Goal: Task Accomplishment & Management: Manage account settings

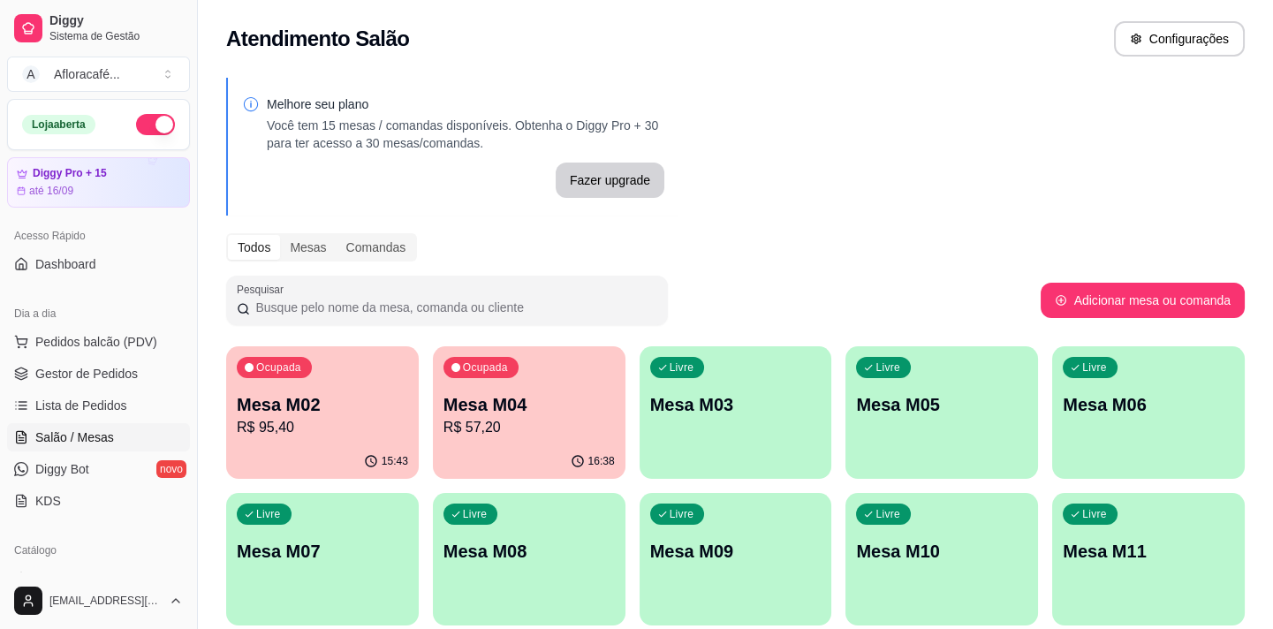
click at [534, 432] on p "R$ 57,20" at bounding box center [529, 427] width 171 height 21
click at [556, 506] on div "Ocupada Mesa M02 R$ 95,40 15:43 Ocupada Mesa M04 R$ 57,20 16:38 Livre Mesa M03 …" at bounding box center [735, 559] width 1019 height 426
click at [553, 434] on p "R$ 57,20" at bounding box center [529, 427] width 171 height 21
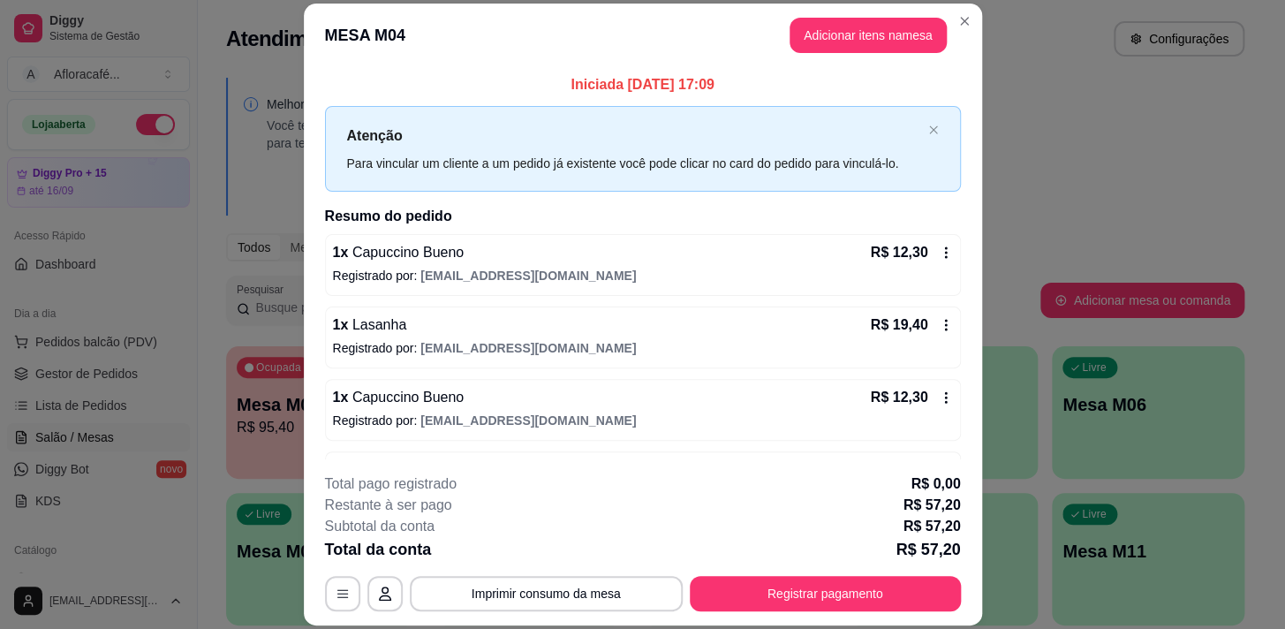
scroll to position [59, 0]
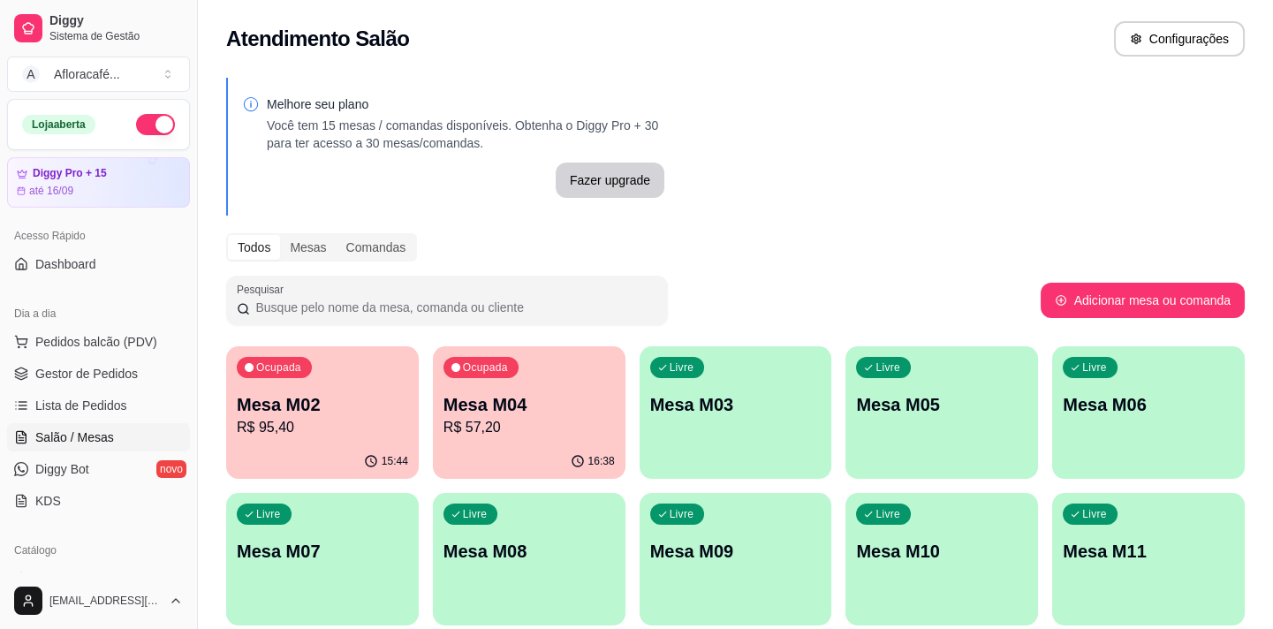
click at [823, 405] on div "Livre Mesa M03" at bounding box center [736, 401] width 193 height 111
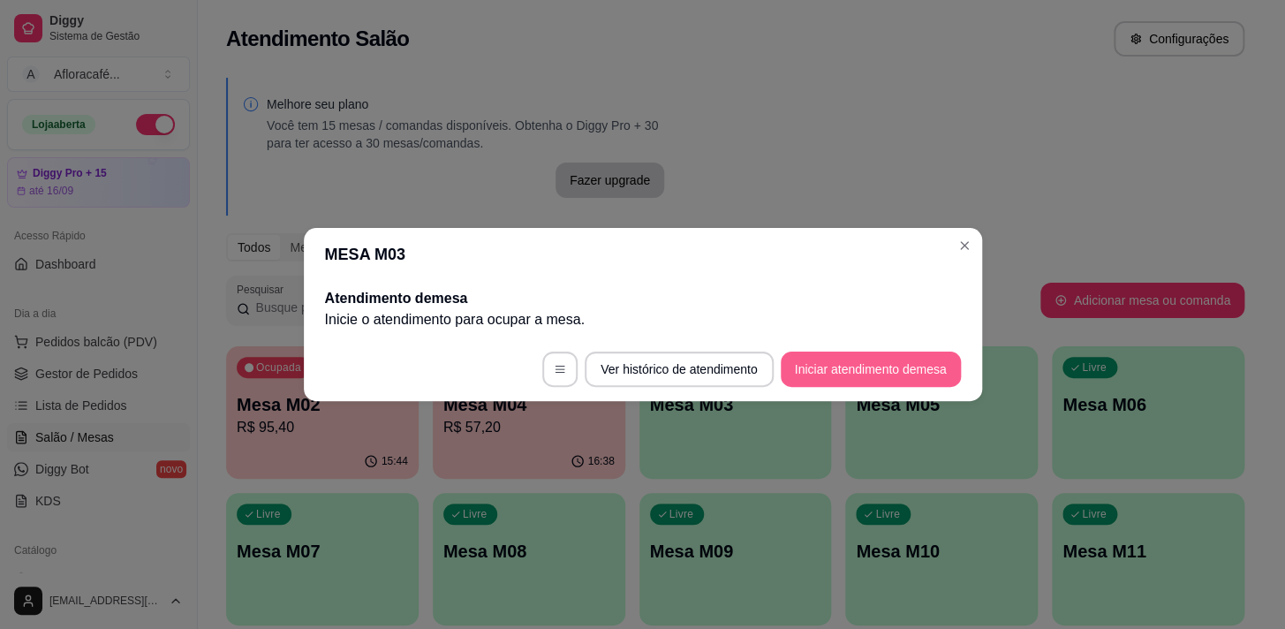
click at [860, 359] on button "Iniciar atendimento de mesa" at bounding box center [871, 369] width 180 height 35
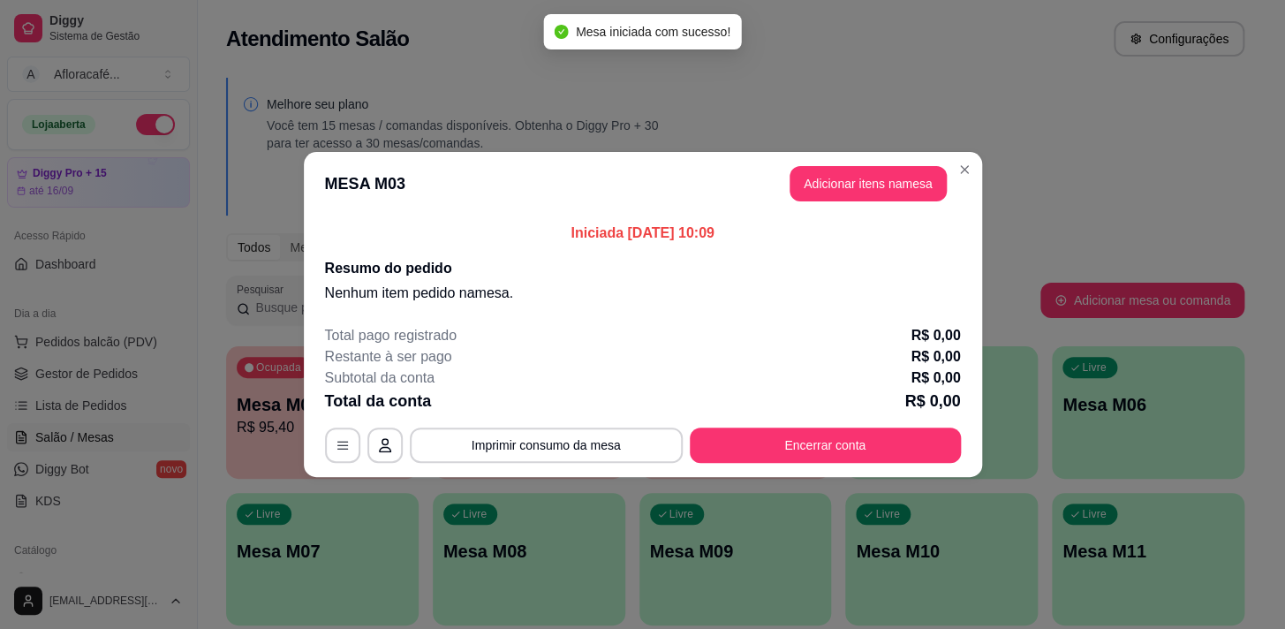
drag, startPoint x: 977, startPoint y: 163, endPoint x: 938, endPoint y: 171, distance: 39.7
click at [972, 166] on section "MESA M03 Adicionar itens na mesa Iniciada [DATE] 10:09 Resumo do pedido Nenhum …" at bounding box center [643, 314] width 679 height 325
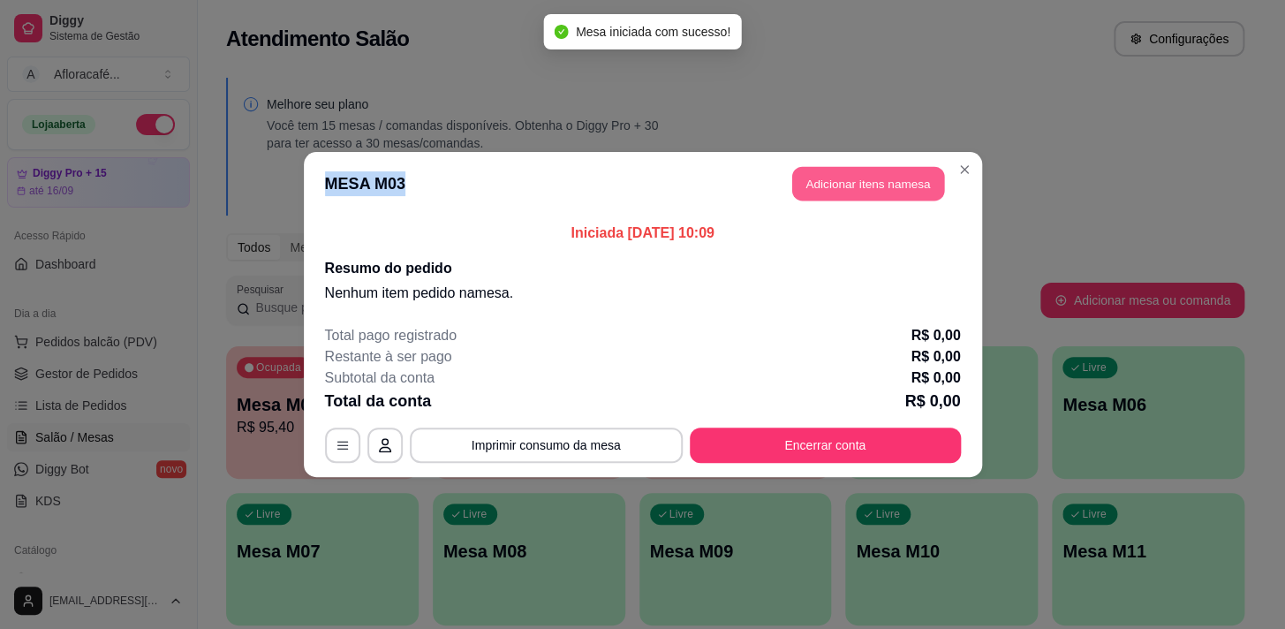
click at [938, 171] on button "Adicionar itens na mesa" at bounding box center [868, 184] width 152 height 34
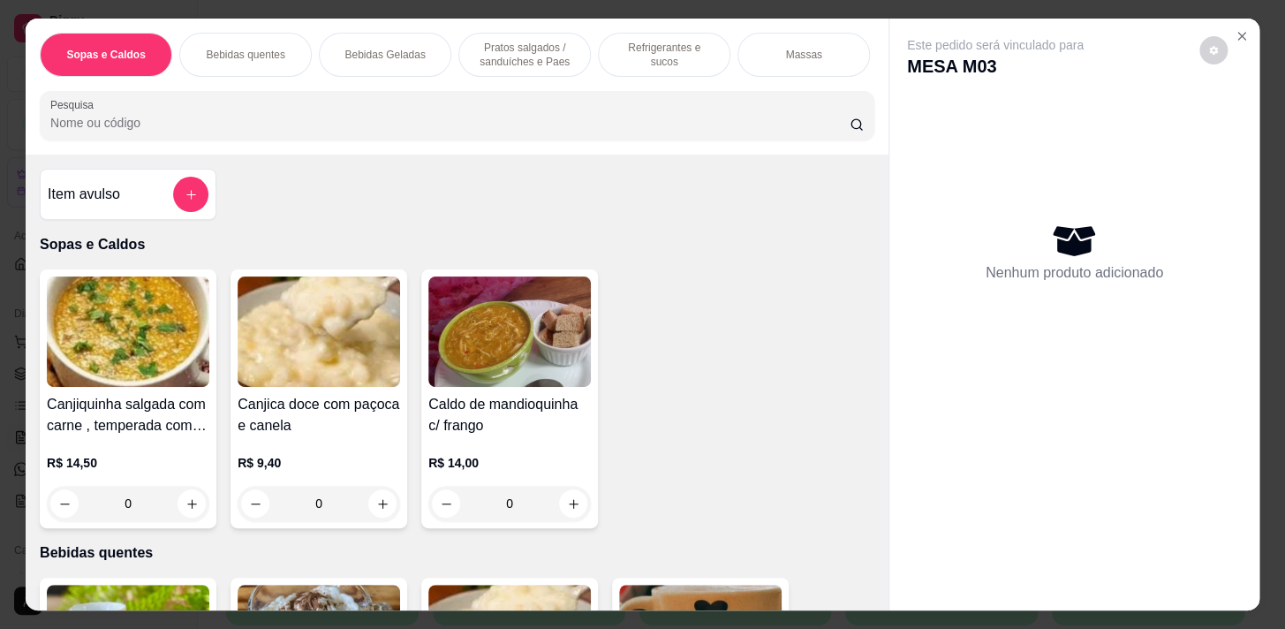
click at [1219, 26] on div "Este pedido será vinculado para MESA M03 Nenhum produto adicionado" at bounding box center [1075, 300] width 370 height 563
click at [1235, 31] on icon "Close" at bounding box center [1242, 36] width 14 height 14
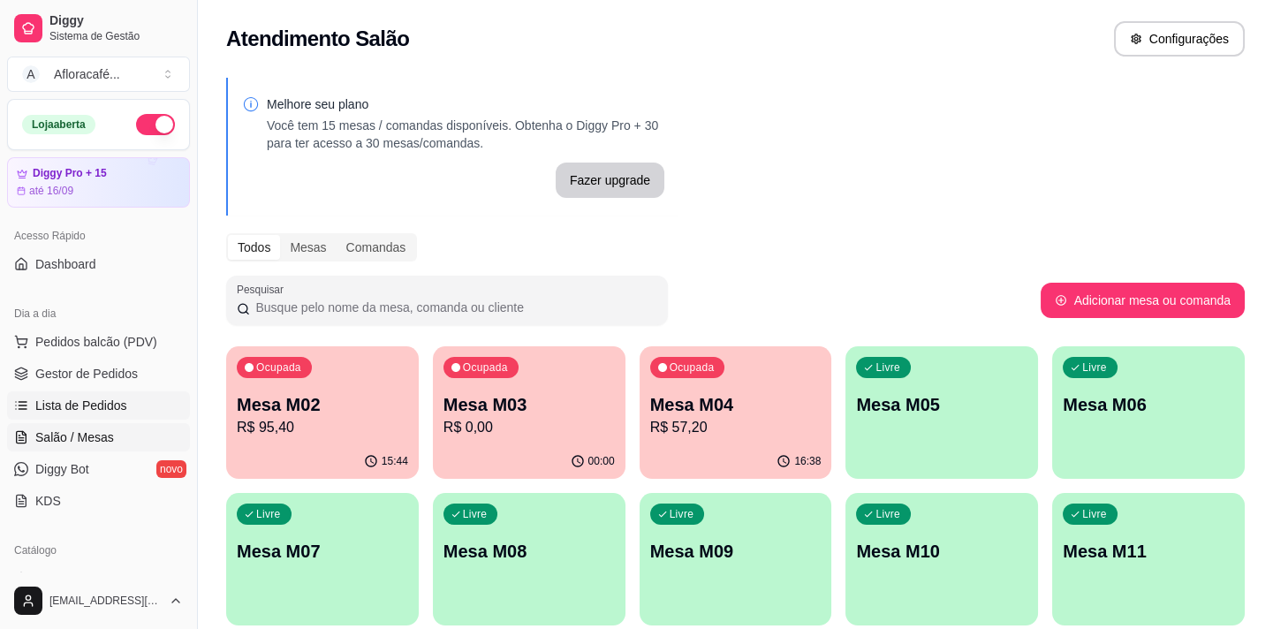
click at [97, 398] on span "Lista de Pedidos" at bounding box center [81, 406] width 92 height 18
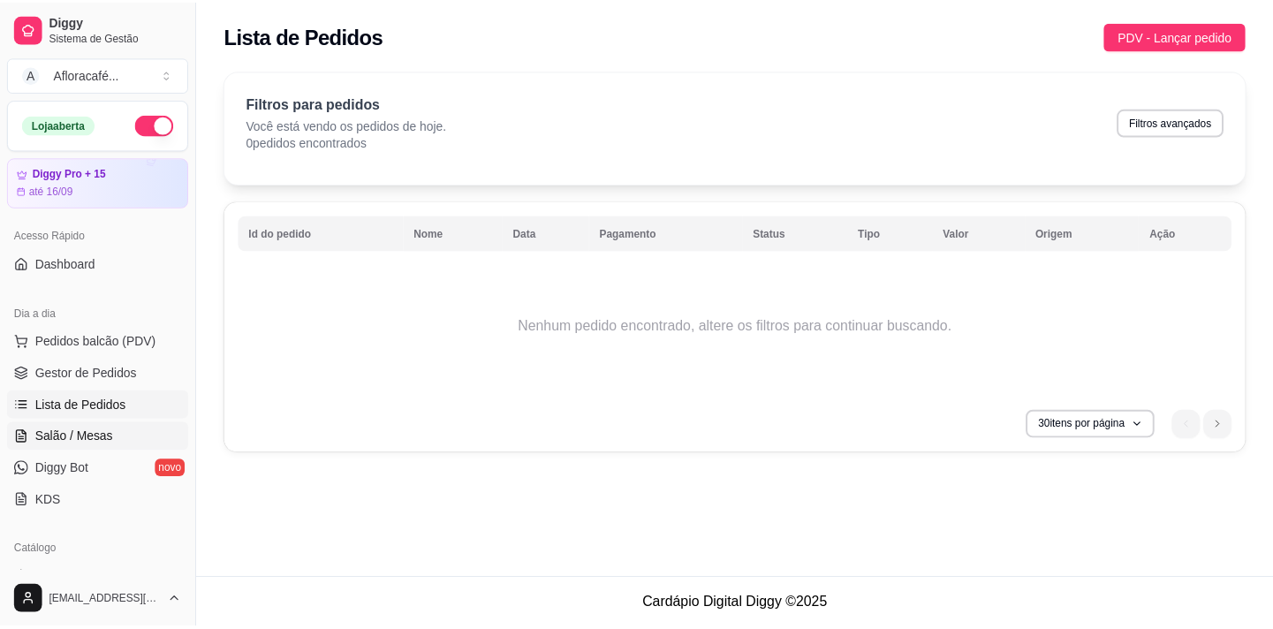
scroll to position [160, 0]
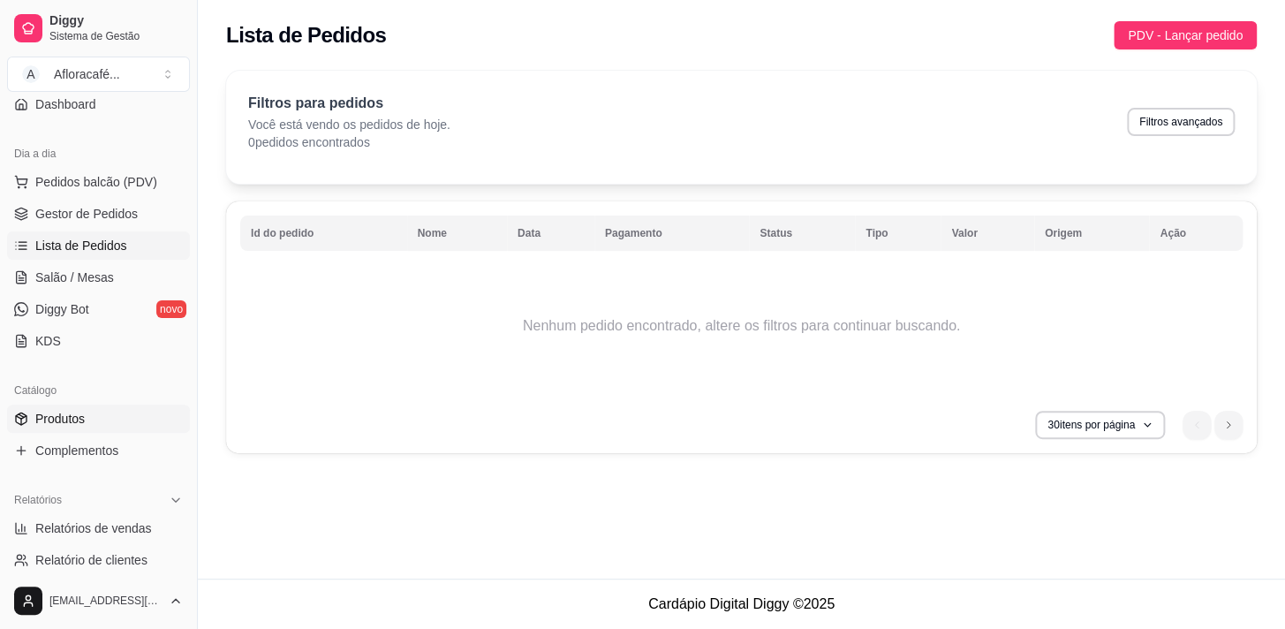
click at [106, 424] on link "Produtos" at bounding box center [98, 419] width 183 height 28
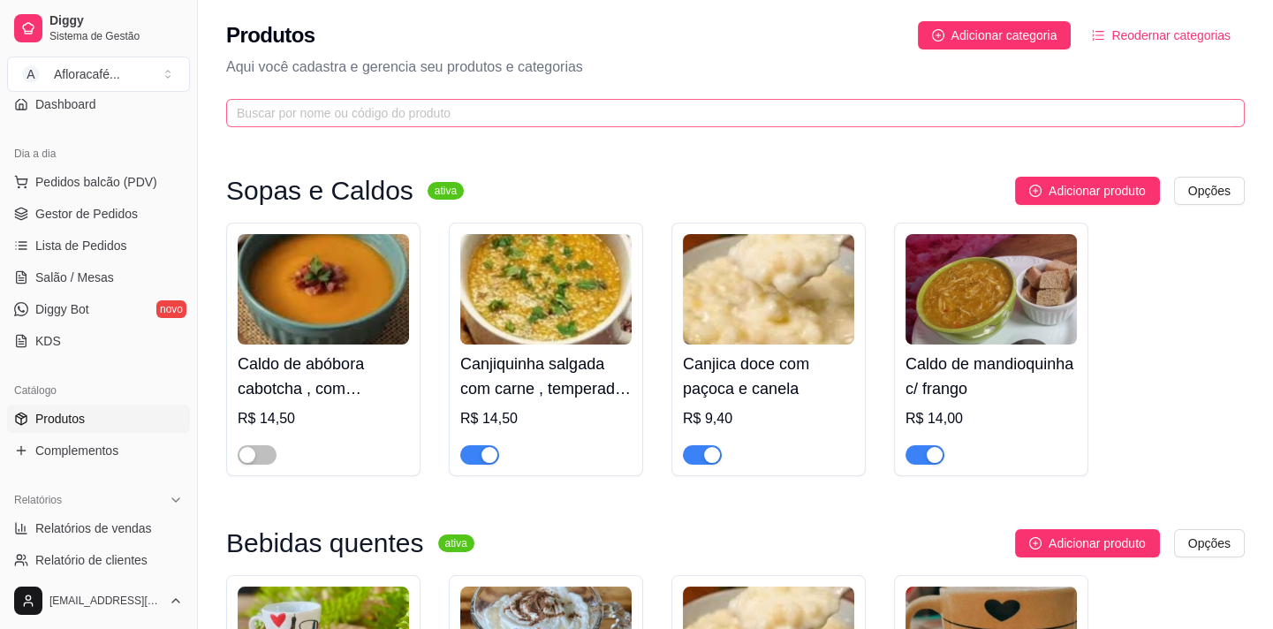
drag, startPoint x: 640, startPoint y: 91, endPoint x: 627, endPoint y: 119, distance: 30.9
click at [639, 99] on div "Produtos Adicionar categoria Reodernar categorias Aqui você cadastra e gerencia…" at bounding box center [735, 69] width 1075 height 138
click at [627, 125] on span at bounding box center [735, 113] width 1019 height 28
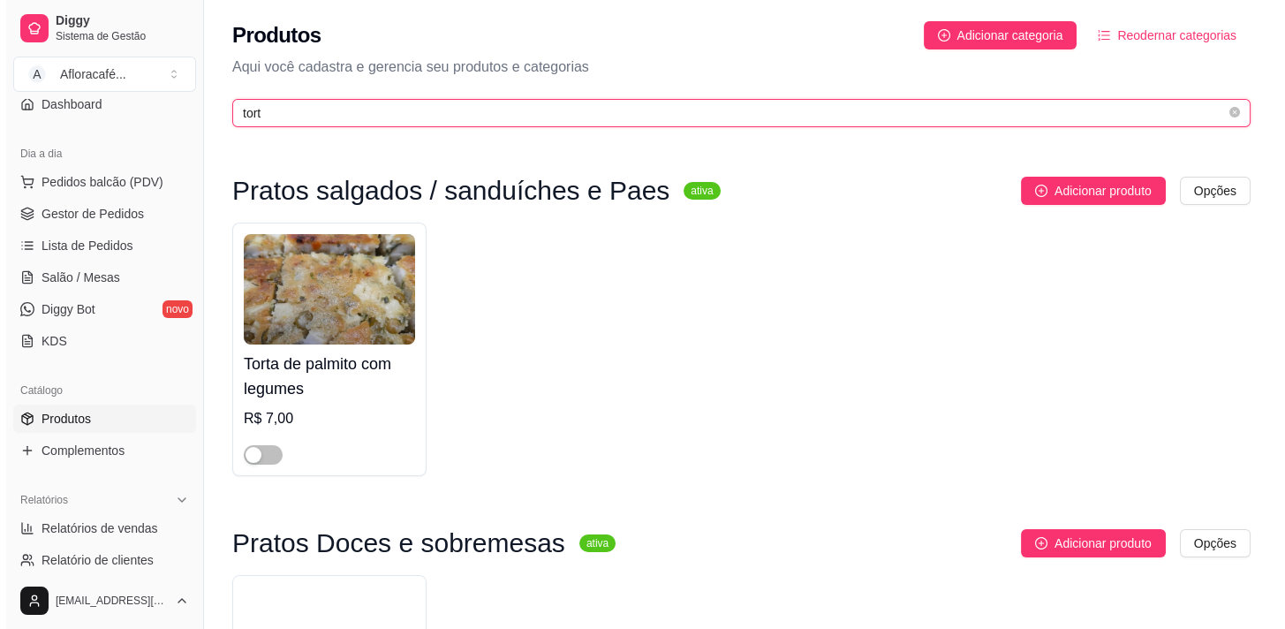
scroll to position [265, 0]
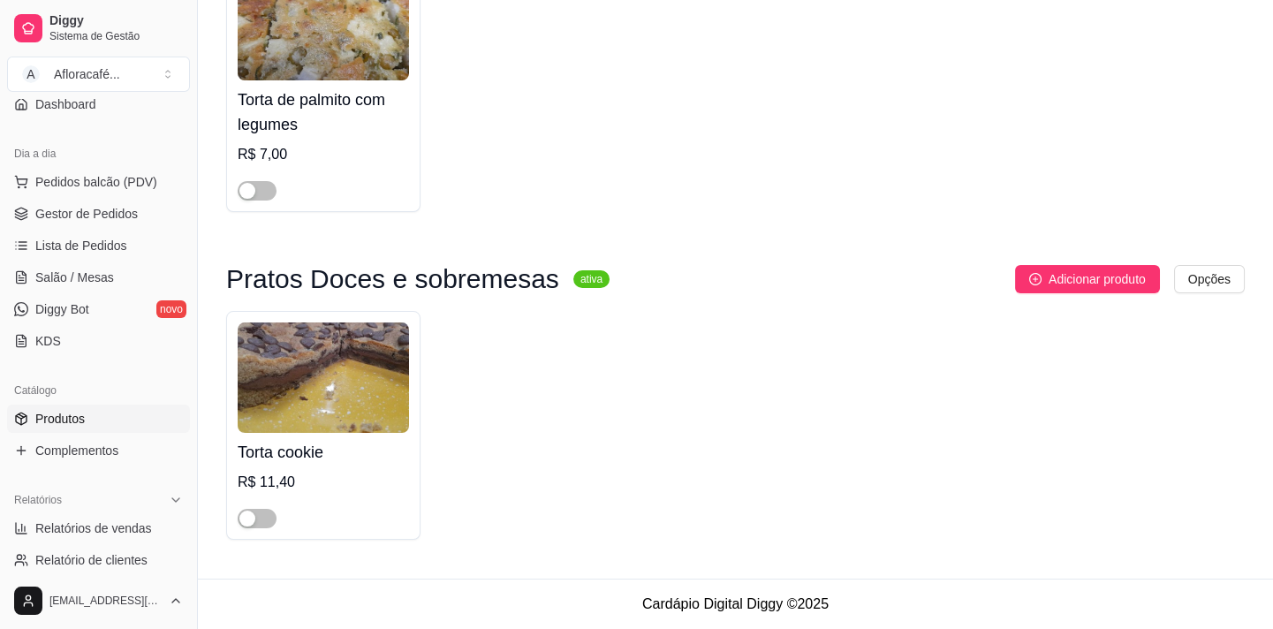
type input "tort"
click at [318, 400] on img at bounding box center [323, 377] width 171 height 110
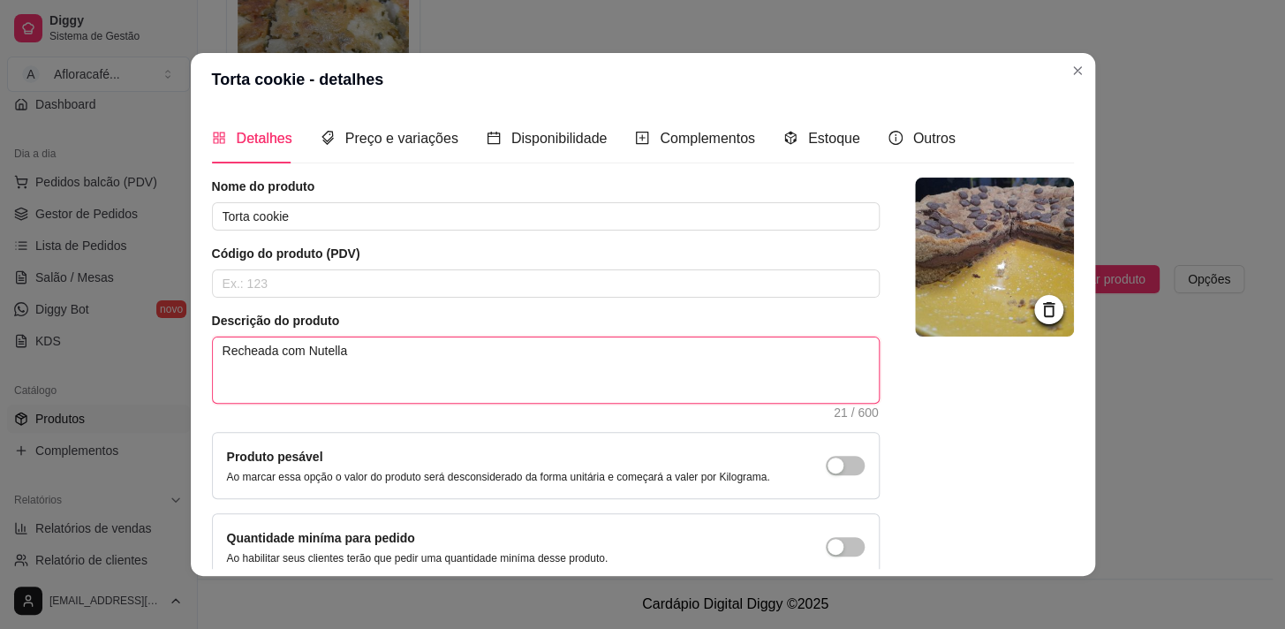
click at [372, 354] on textarea "Recheada com Nutella" at bounding box center [546, 369] width 666 height 65
type textarea "Recheada com Nutella"
type textarea "Recheada com Nutell"
type textarea "Recheada com Nutel"
type textarea "Recheada com Nute"
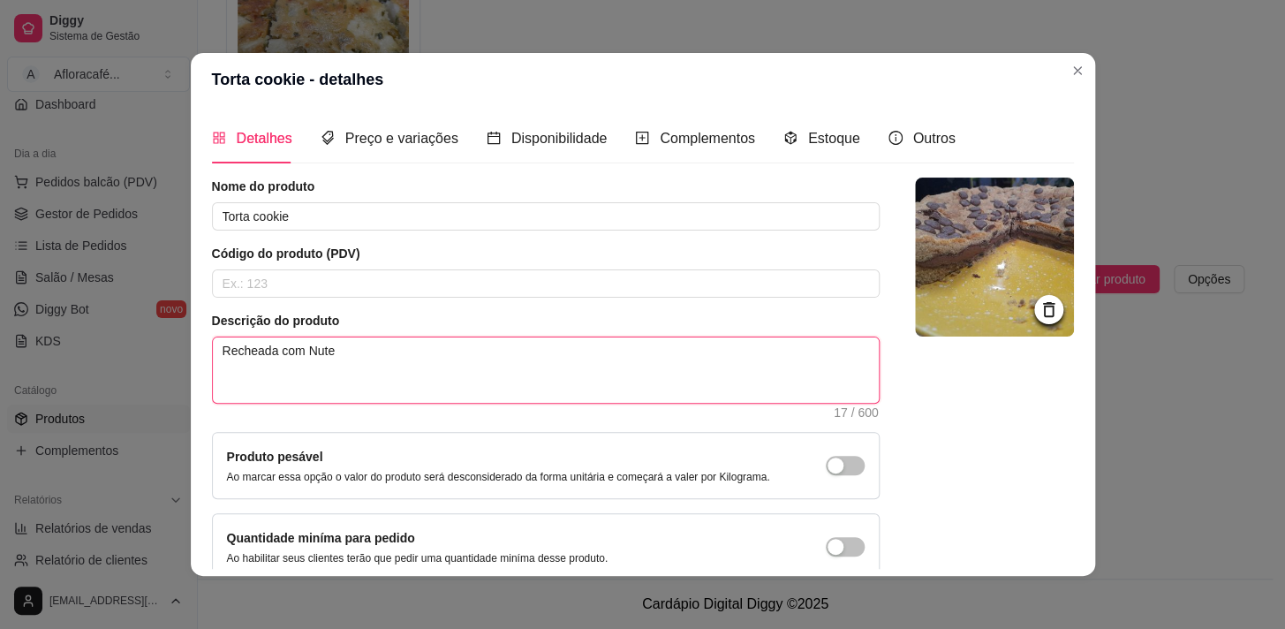
type textarea "Recheada com Nut"
type textarea "Recheada com Nu"
type textarea "Recheada com N"
type textarea "Recheada com"
type textarea "Recheada com b"
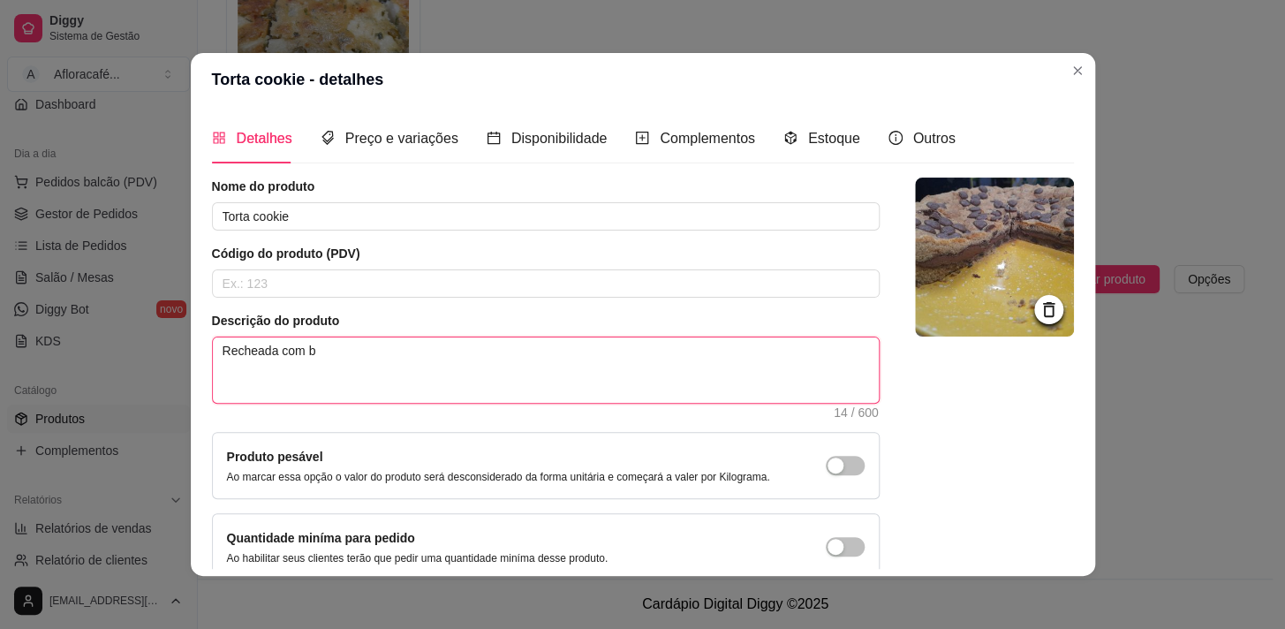
type textarea "Recheada com br"
type textarea "Recheada com bri"
type textarea "Recheada com brig"
type textarea "Recheada com briga"
type textarea "Recheada com brigad"
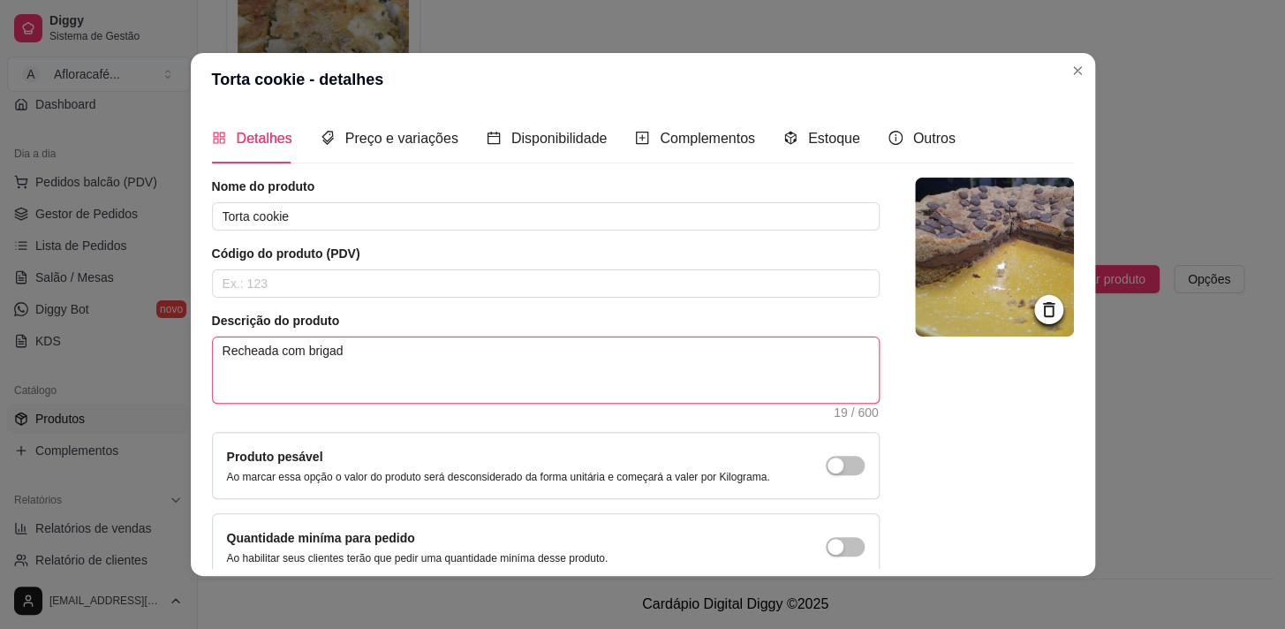
type textarea "Recheada com brigade"
type textarea "Recheada com brigadei"
type textarea "Recheada com brigadeir"
type textarea "Recheada com brigadeiro"
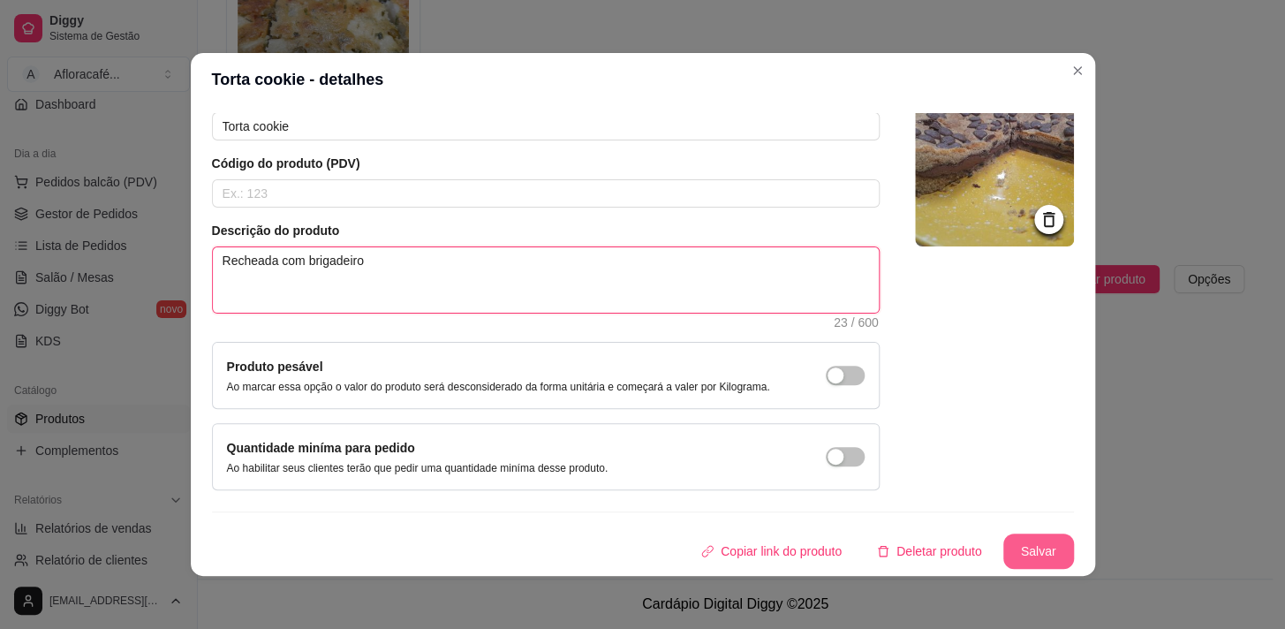
type textarea "Recheada com brigadeiro"
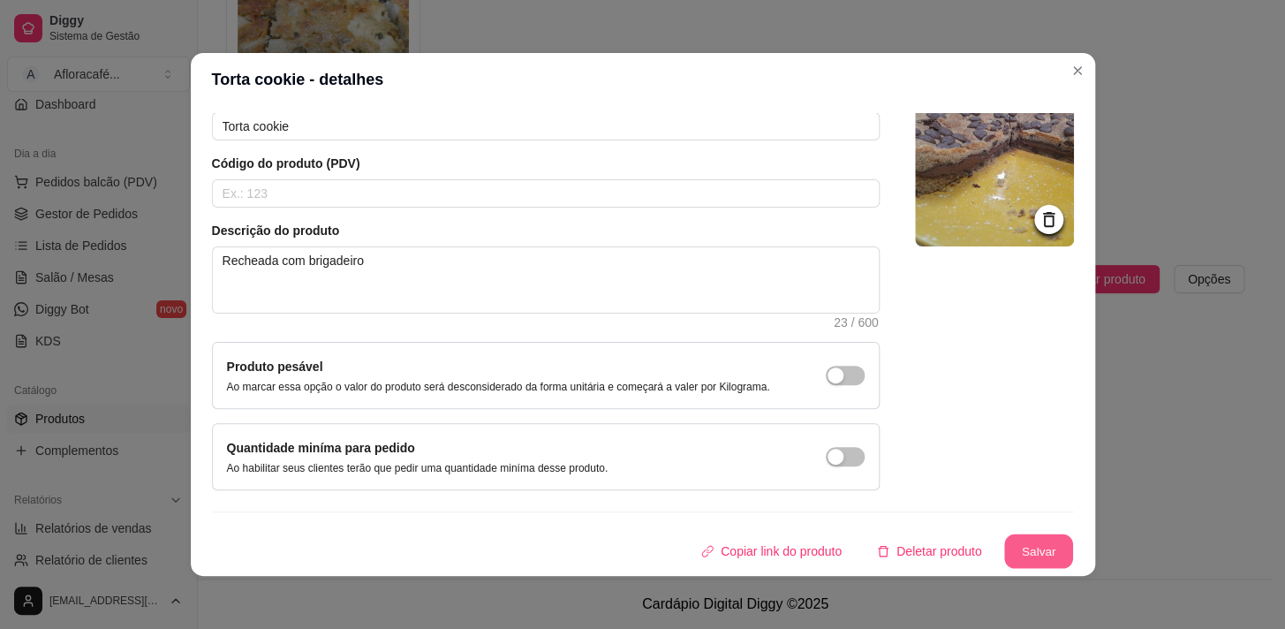
click at [1052, 550] on button "Salvar" at bounding box center [1039, 551] width 69 height 34
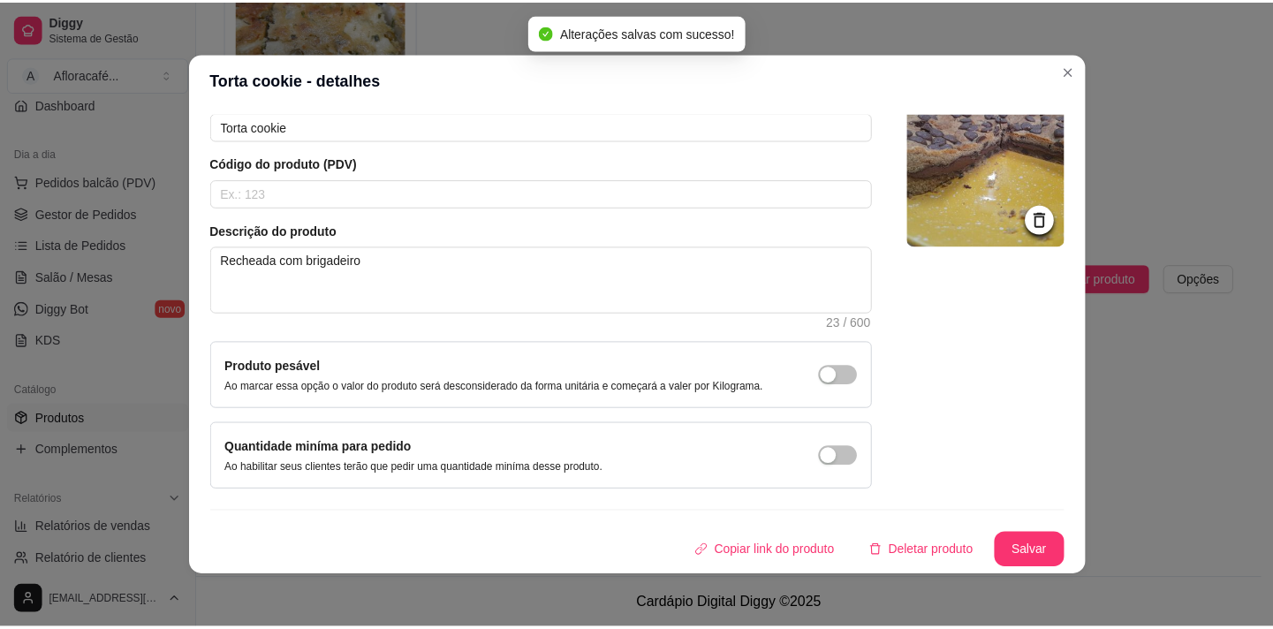
scroll to position [0, 0]
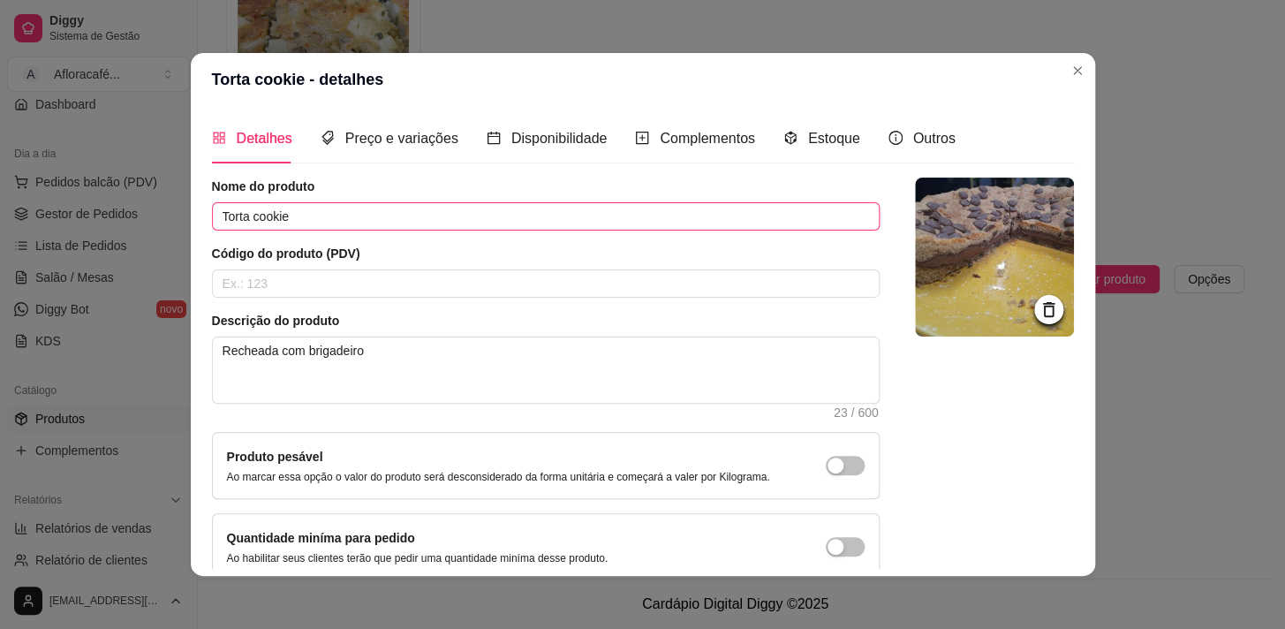
click at [413, 224] on input "Torta cookie" at bounding box center [546, 216] width 668 height 28
click at [406, 127] on div "Preço e variações" at bounding box center [390, 138] width 138 height 22
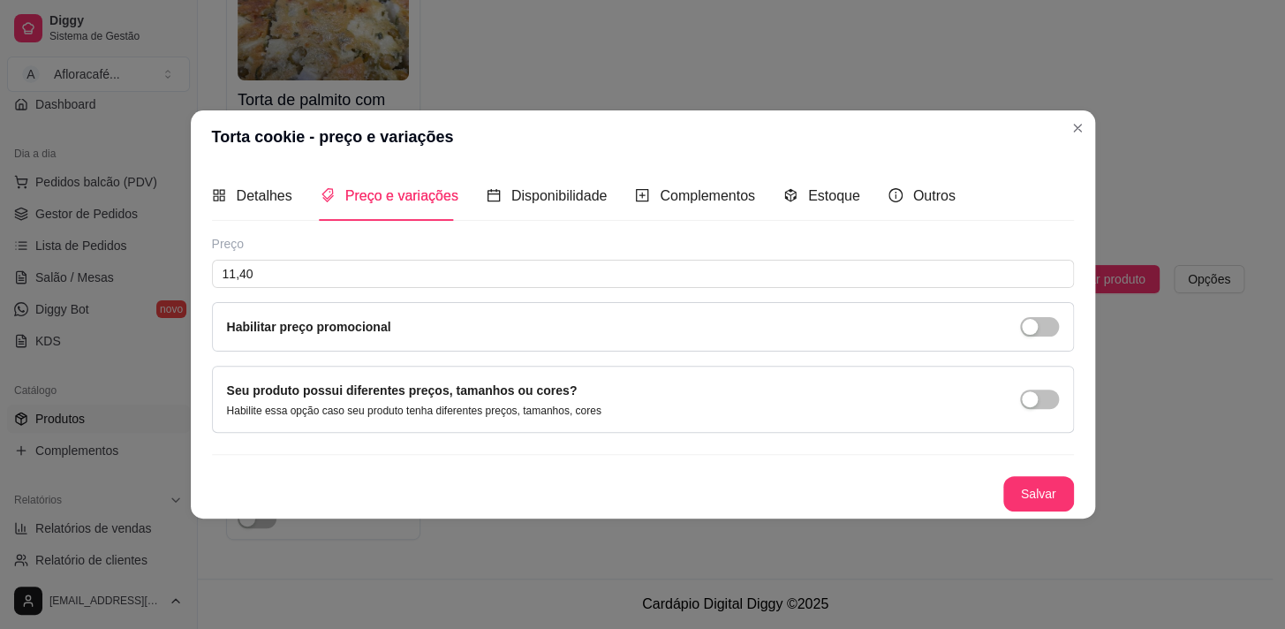
click at [400, 240] on div "Preço" at bounding box center [643, 244] width 862 height 18
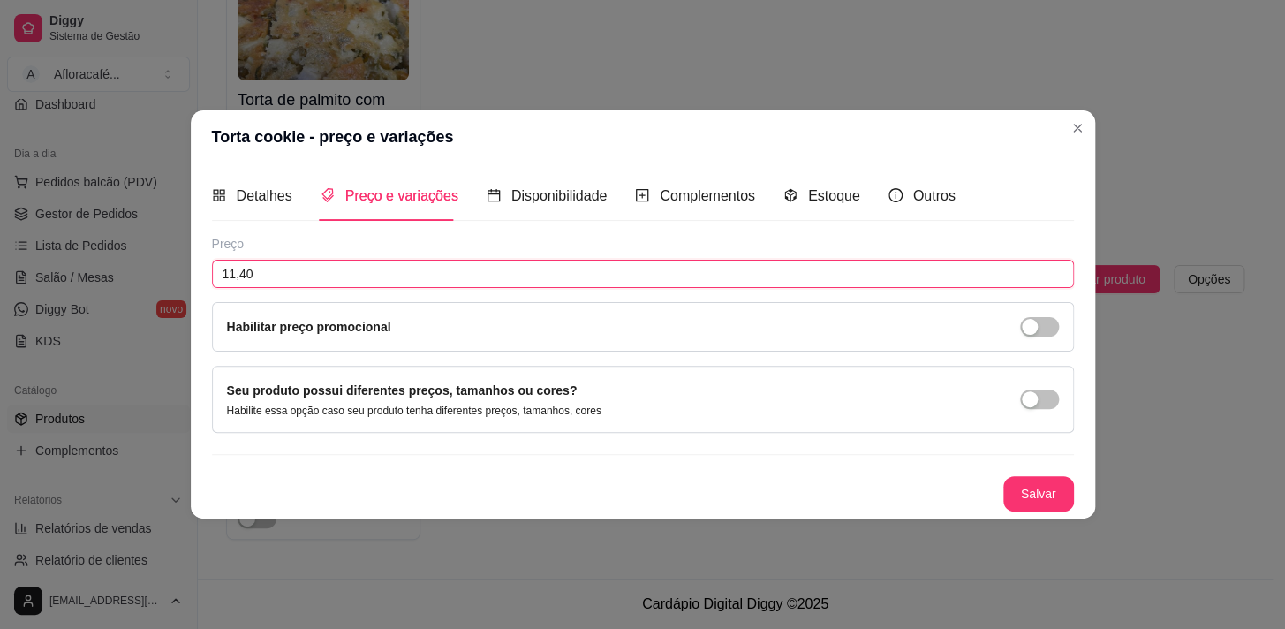
click at [384, 283] on input "11,40" at bounding box center [643, 274] width 862 height 28
type input "9,50"
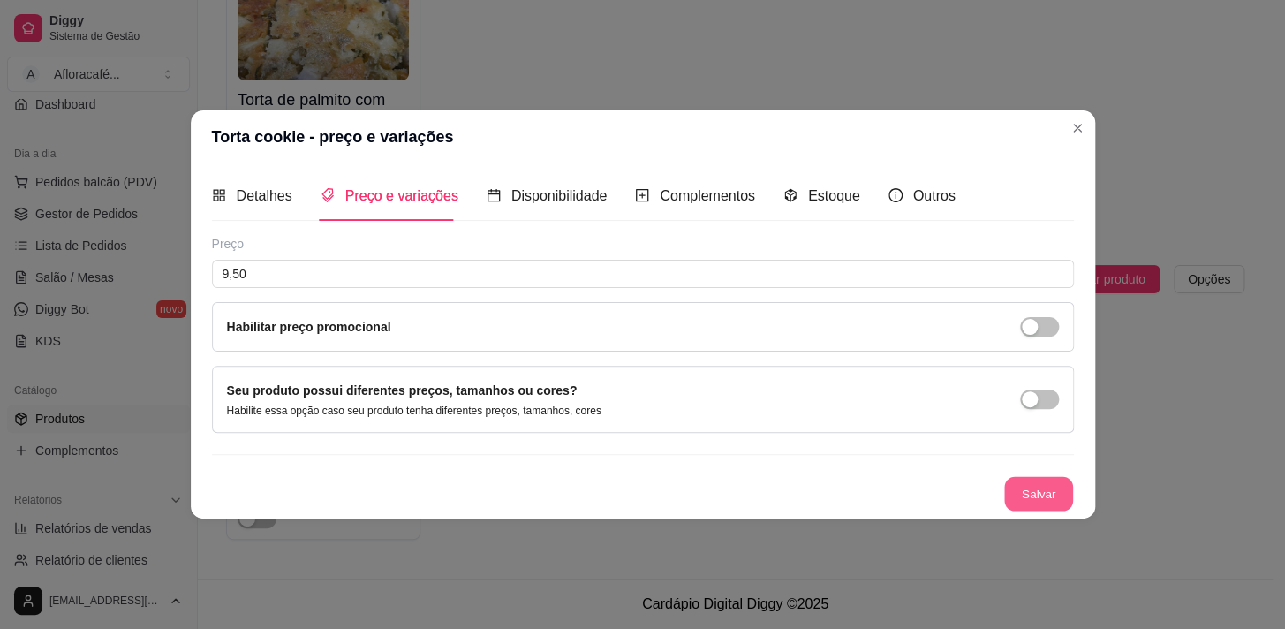
click at [1015, 486] on button "Salvar" at bounding box center [1039, 494] width 69 height 34
drag, startPoint x: 1060, startPoint y: 131, endPoint x: 1074, endPoint y: 124, distance: 15.8
click at [1061, 131] on header "Torta cookie - preço e variações" at bounding box center [643, 136] width 905 height 53
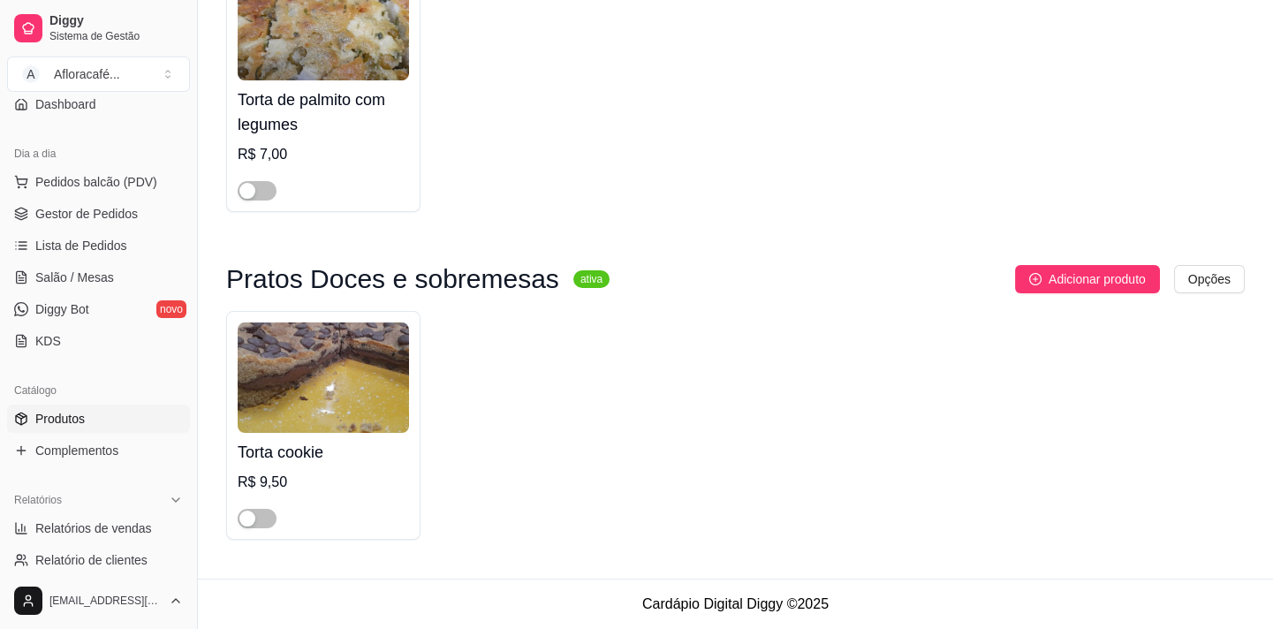
drag, startPoint x: 1076, startPoint y: 133, endPoint x: 1056, endPoint y: 144, distance: 22.9
click at [1078, 134] on div "Torta de palmito com legumes R$ 7,00" at bounding box center [735, 85] width 1019 height 254
click at [262, 519] on span "button" at bounding box center [257, 518] width 39 height 19
click at [102, 288] on link "Salão / Mesas" at bounding box center [98, 277] width 183 height 28
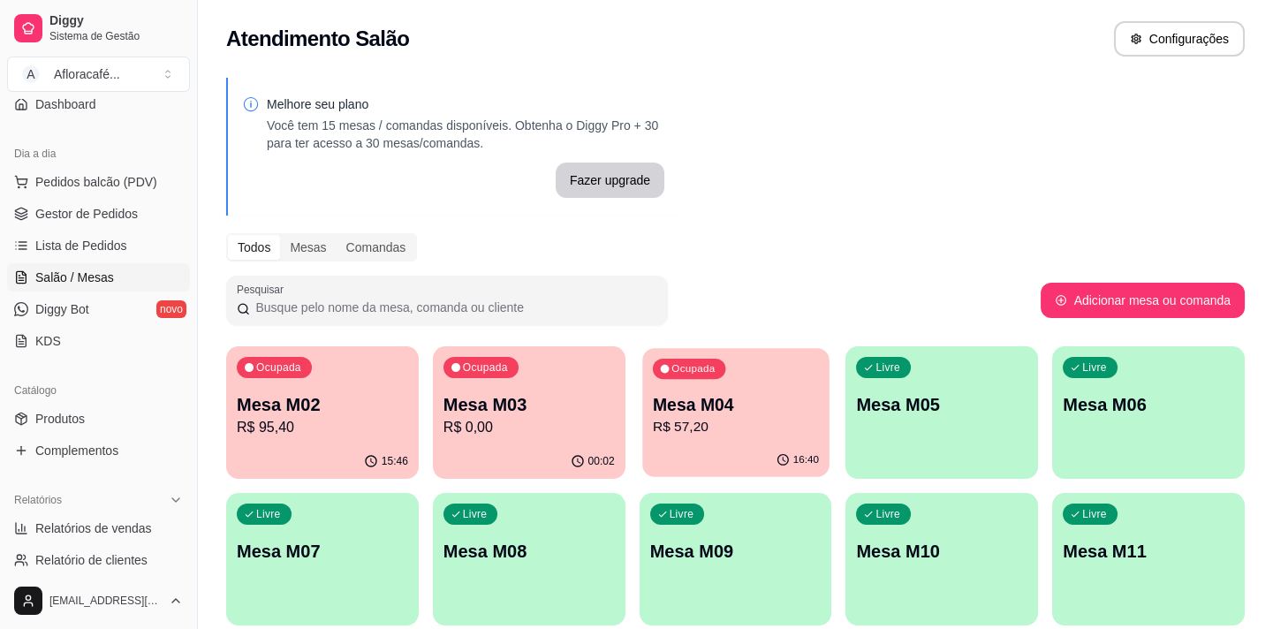
click at [779, 427] on p "R$ 57,20" at bounding box center [736, 427] width 166 height 20
click at [539, 414] on p "Mesa M03" at bounding box center [529, 405] width 166 height 24
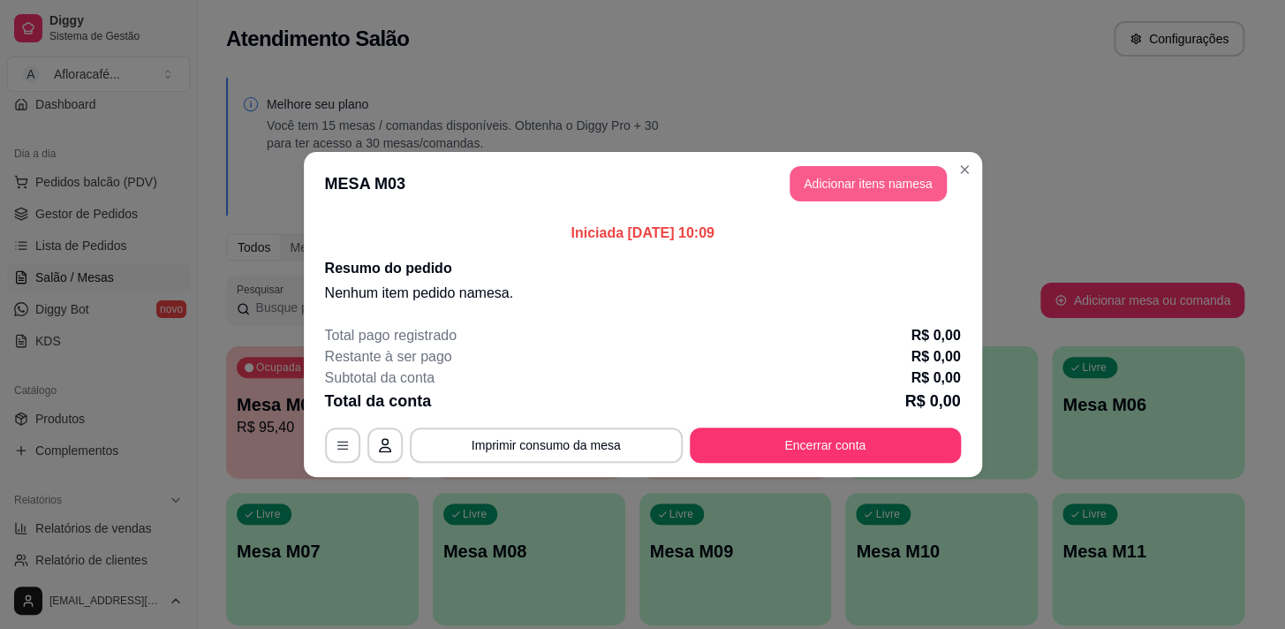
click at [845, 185] on button "Adicionar itens na mesa" at bounding box center [868, 183] width 157 height 35
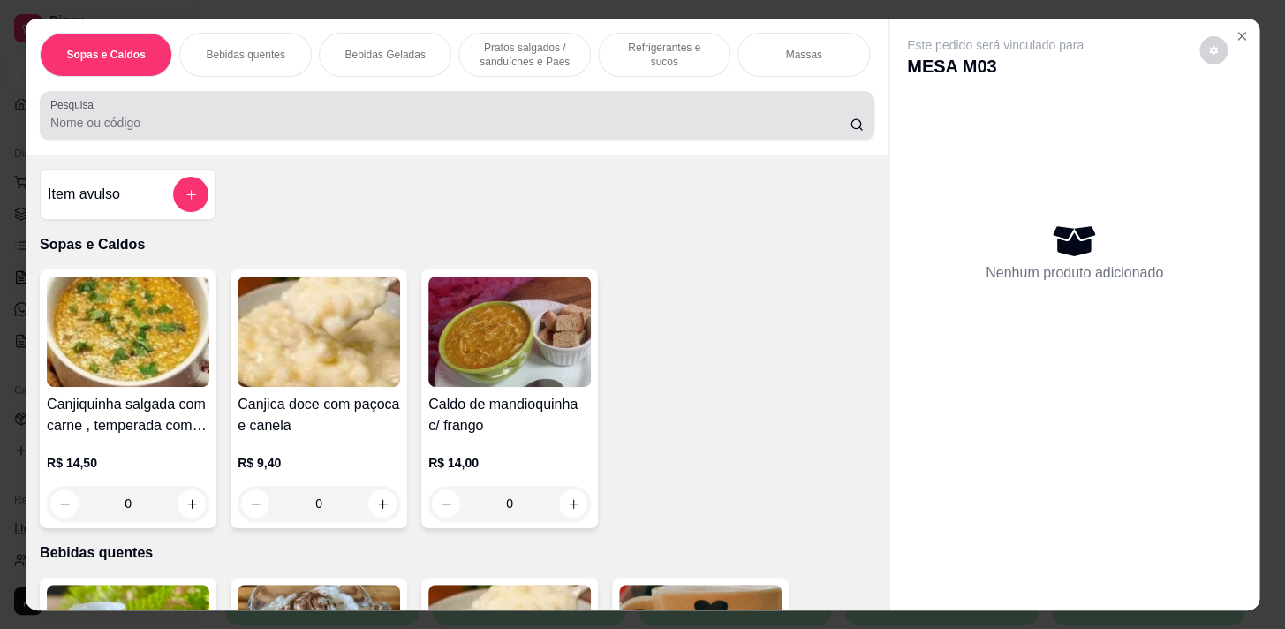
click at [526, 132] on input "Pesquisa" at bounding box center [450, 123] width 800 height 18
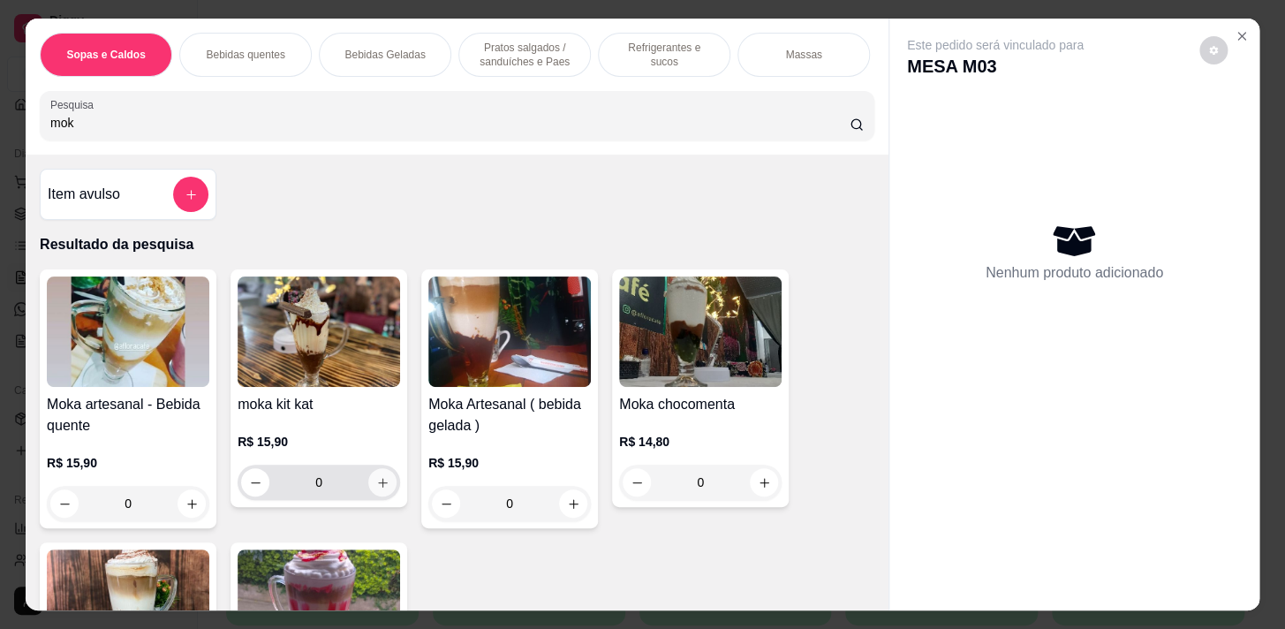
type input "mok"
click at [373, 497] on button "increase-product-quantity" at bounding box center [382, 482] width 28 height 28
click at [368, 487] on button "increase-product-quantity" at bounding box center [382, 482] width 28 height 28
type input "2"
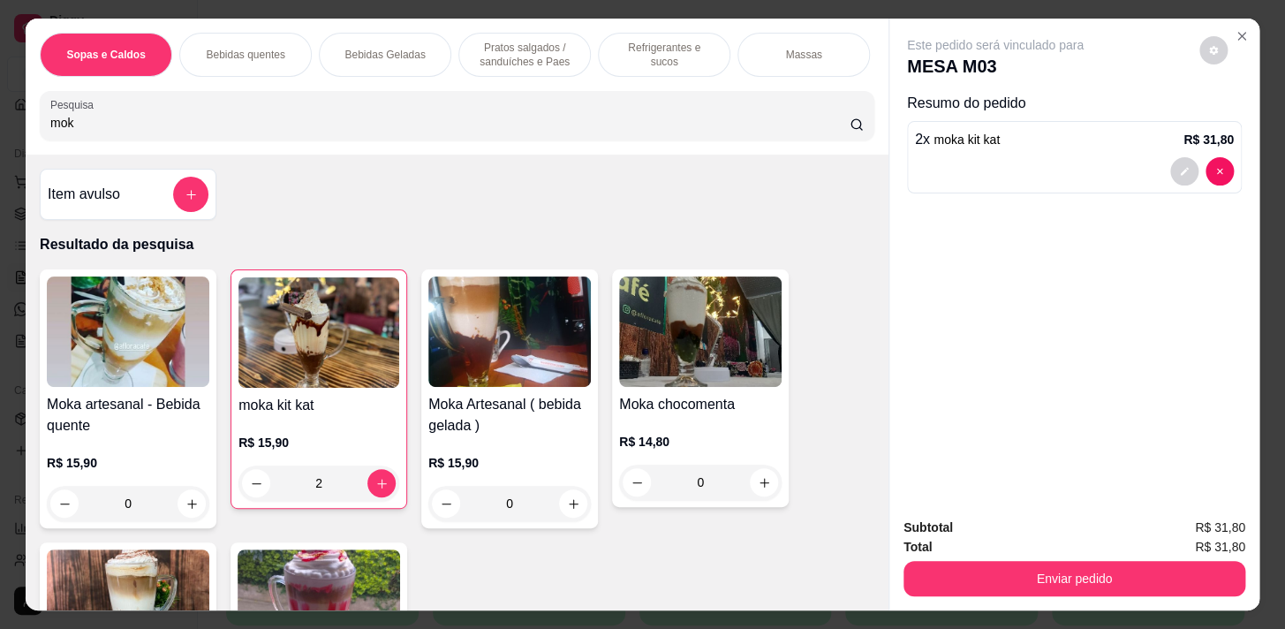
click at [459, 163] on div "Item avulso Resultado da pesquisa Moka artesanal - Bebida quente R$ 15,90 0 mok…" at bounding box center [457, 382] width 863 height 455
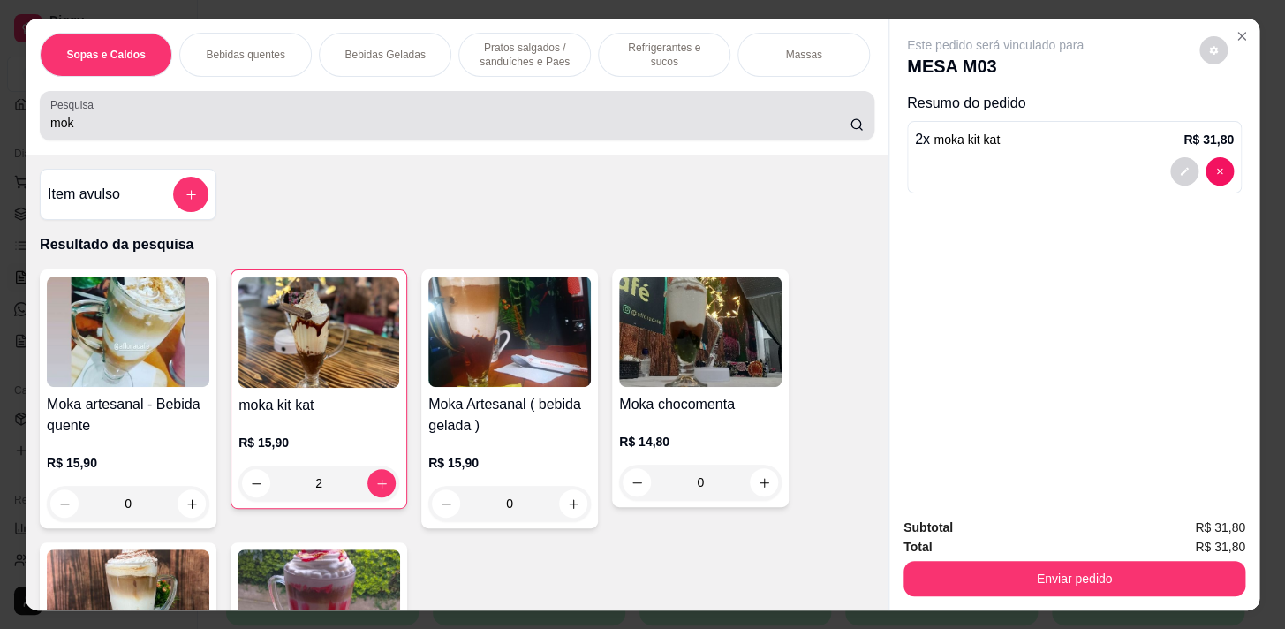
click at [460, 140] on div "Pesquisa mok" at bounding box center [457, 115] width 835 height 49
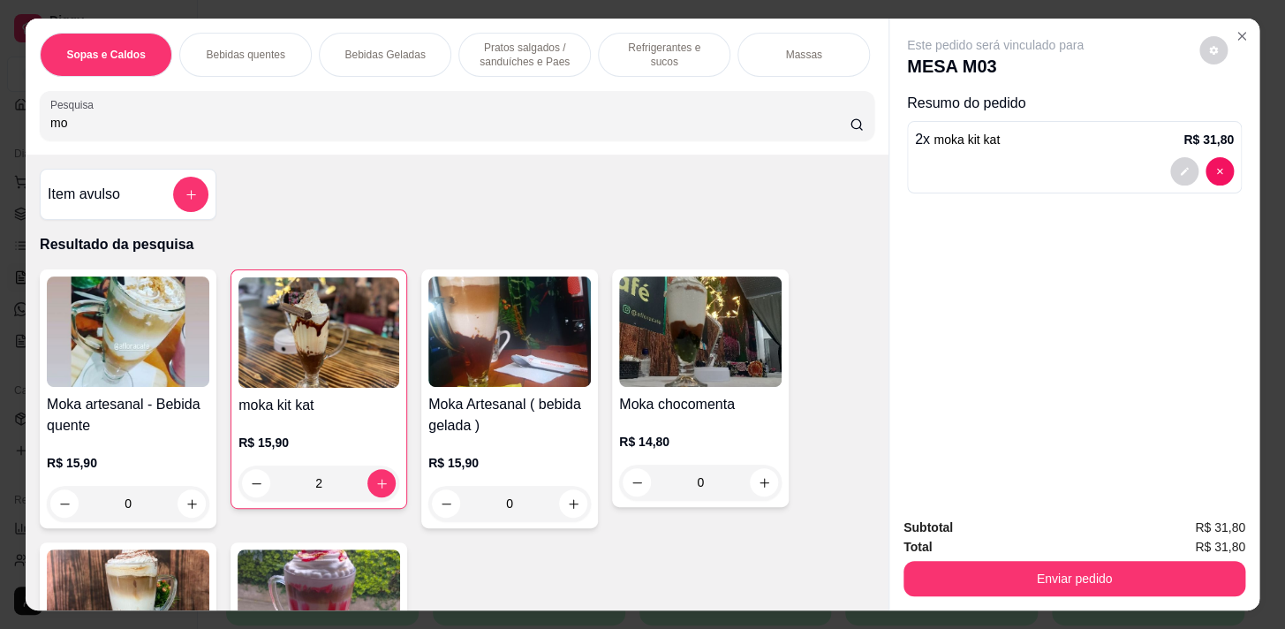
type input "m"
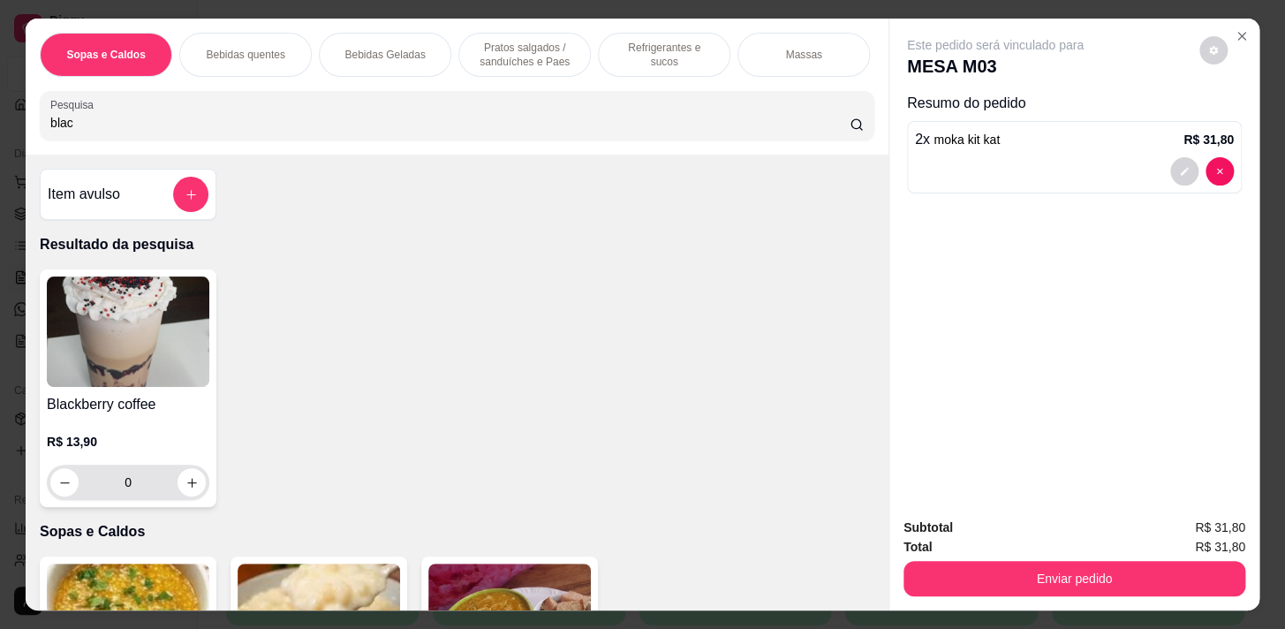
type input "blac"
click at [192, 489] on icon "increase-product-quantity" at bounding box center [192, 482] width 13 height 13
type input "1"
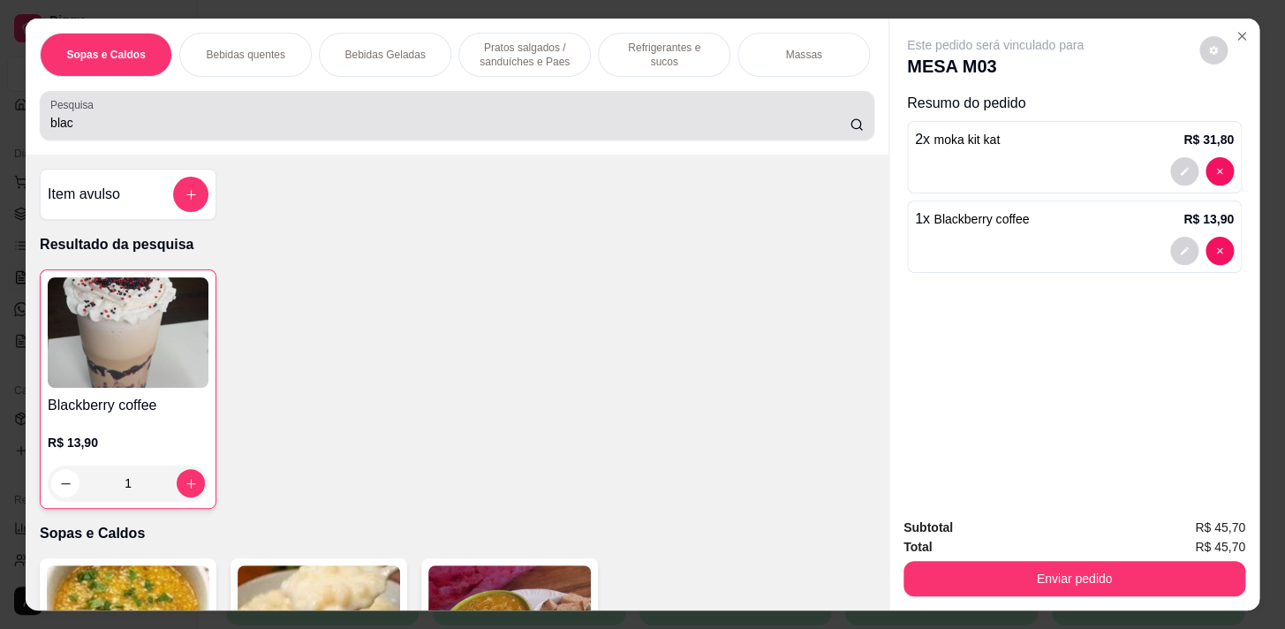
click at [231, 140] on div "Pesquisa blac" at bounding box center [457, 115] width 835 height 49
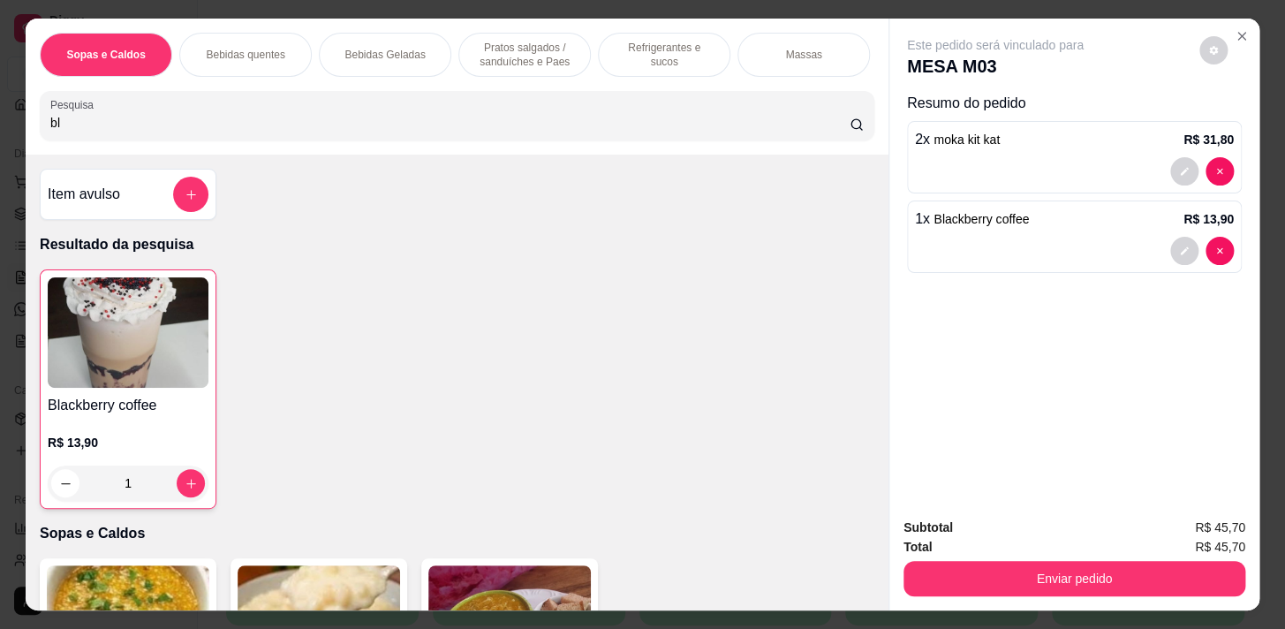
type input "b"
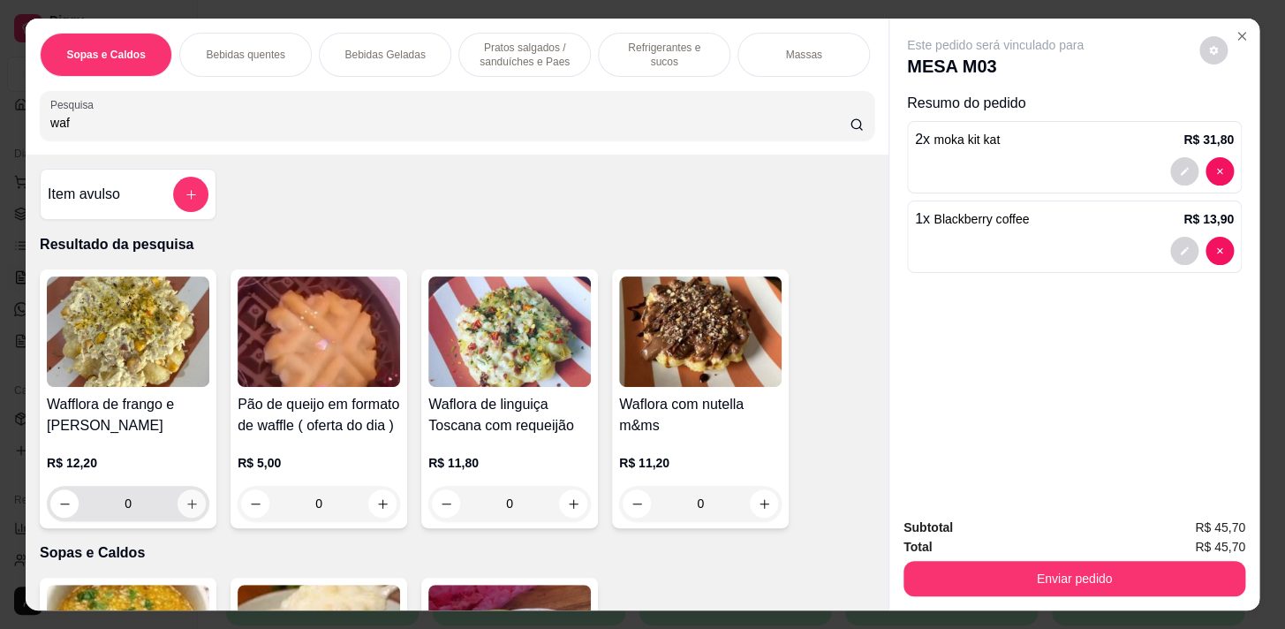
type input "waf"
click at [186, 504] on icon "increase-product-quantity" at bounding box center [192, 503] width 13 height 13
type input "1"
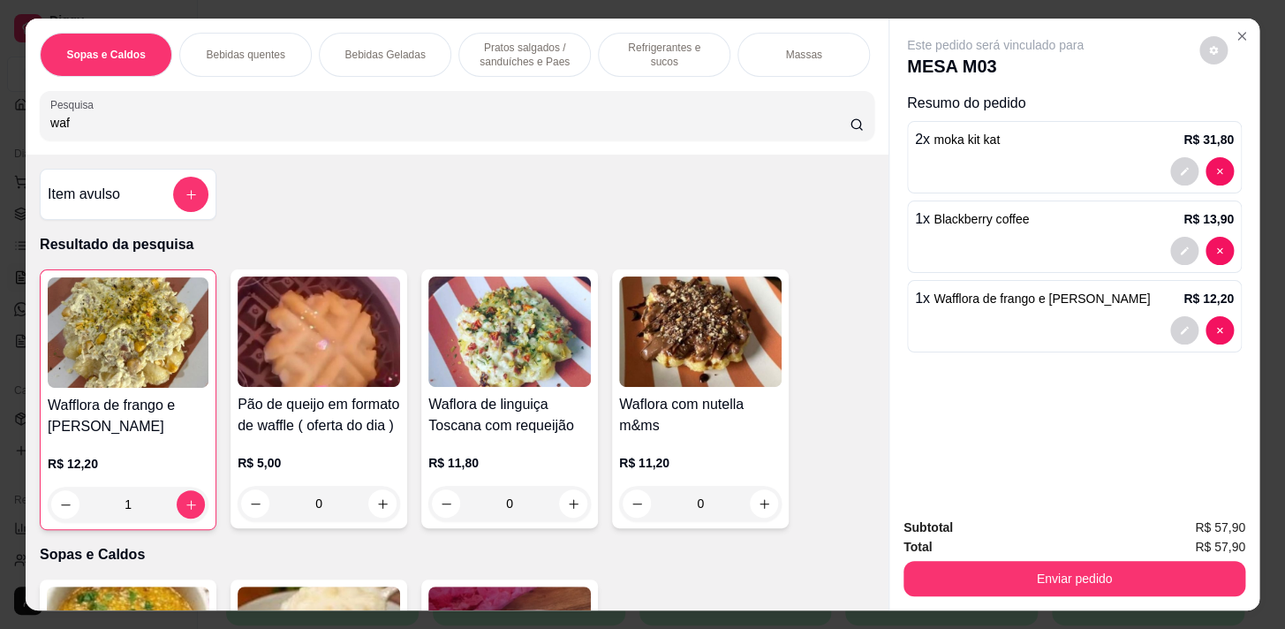
click at [570, 506] on div "0" at bounding box center [509, 503] width 163 height 35
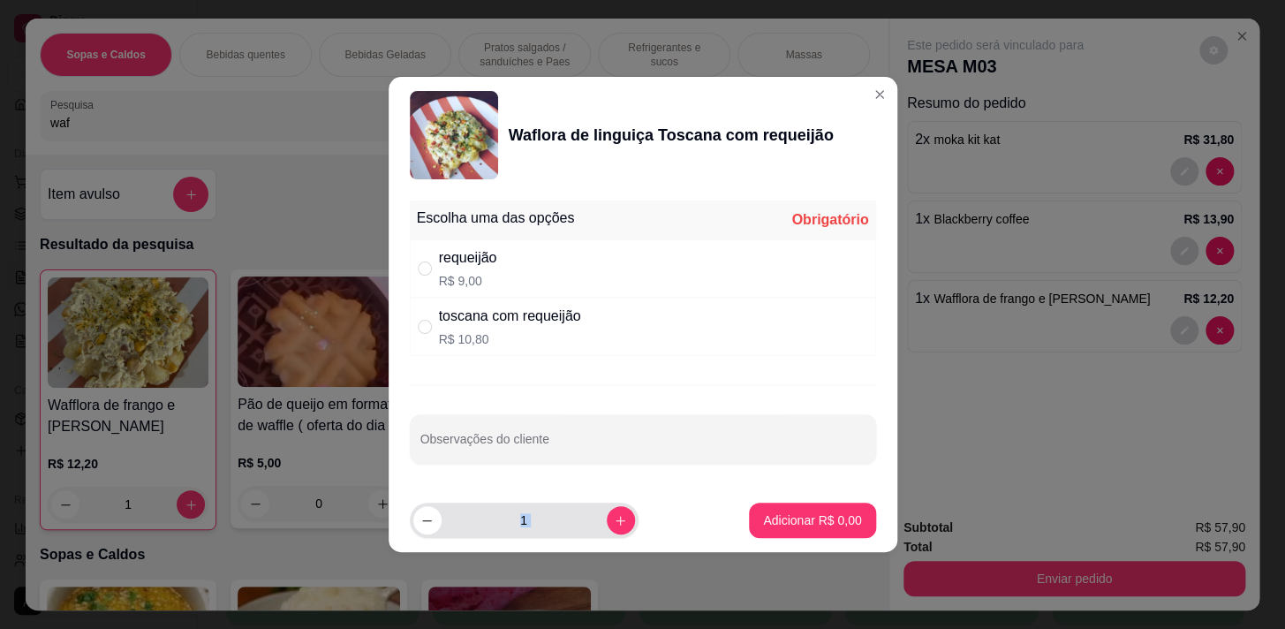
click at [612, 534] on div "1" at bounding box center [524, 520] width 222 height 35
click at [614, 519] on icon "increase-product-quantity" at bounding box center [620, 520] width 13 height 13
type input "2"
click at [585, 270] on div "requeijão R$ 9,00" at bounding box center [643, 268] width 466 height 58
click at [597, 330] on div "toscana com requeijão R$ 10,80" at bounding box center [643, 327] width 466 height 58
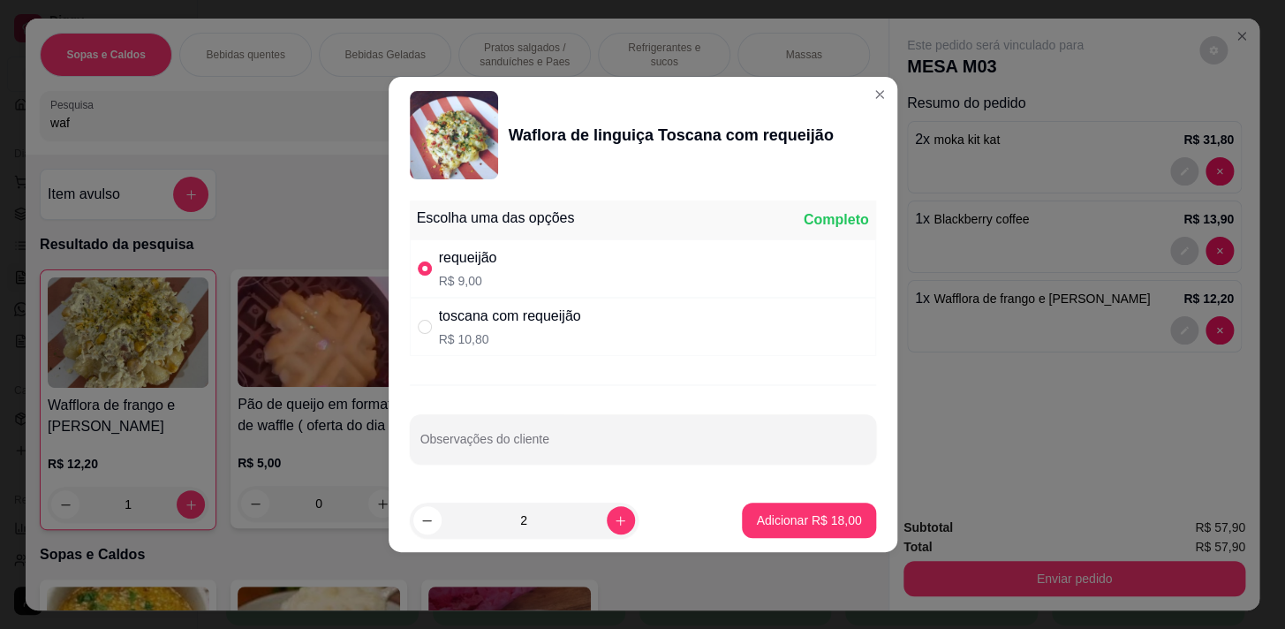
radio input "false"
radio input "true"
click at [779, 514] on p "Adicionar R$ 21,60" at bounding box center [808, 521] width 105 height 18
type input "2"
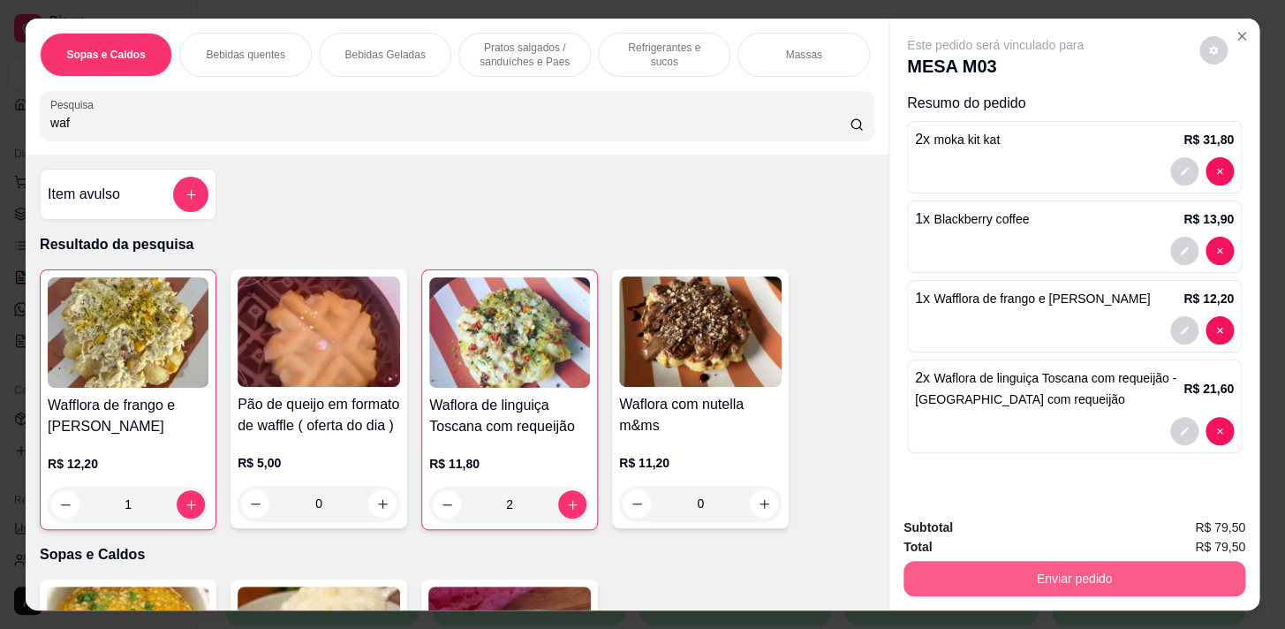
click at [1038, 563] on button "Enviar pedido" at bounding box center [1075, 578] width 342 height 35
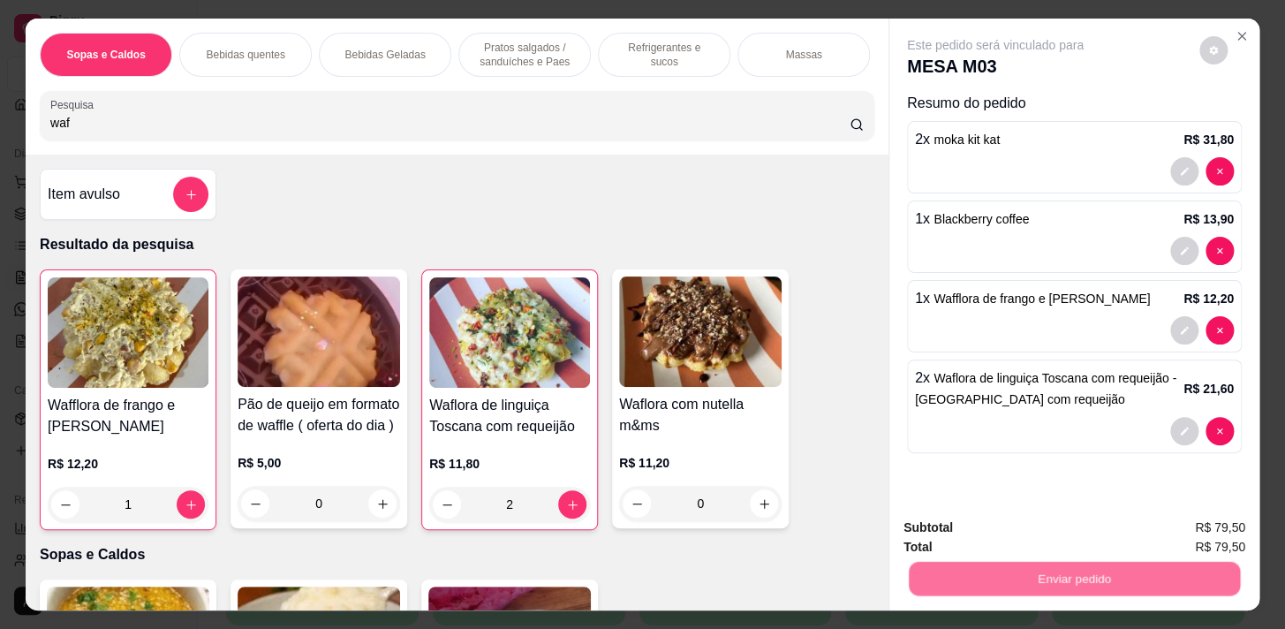
click at [1029, 515] on button "Não registrar e enviar pedido" at bounding box center [1016, 529] width 184 height 34
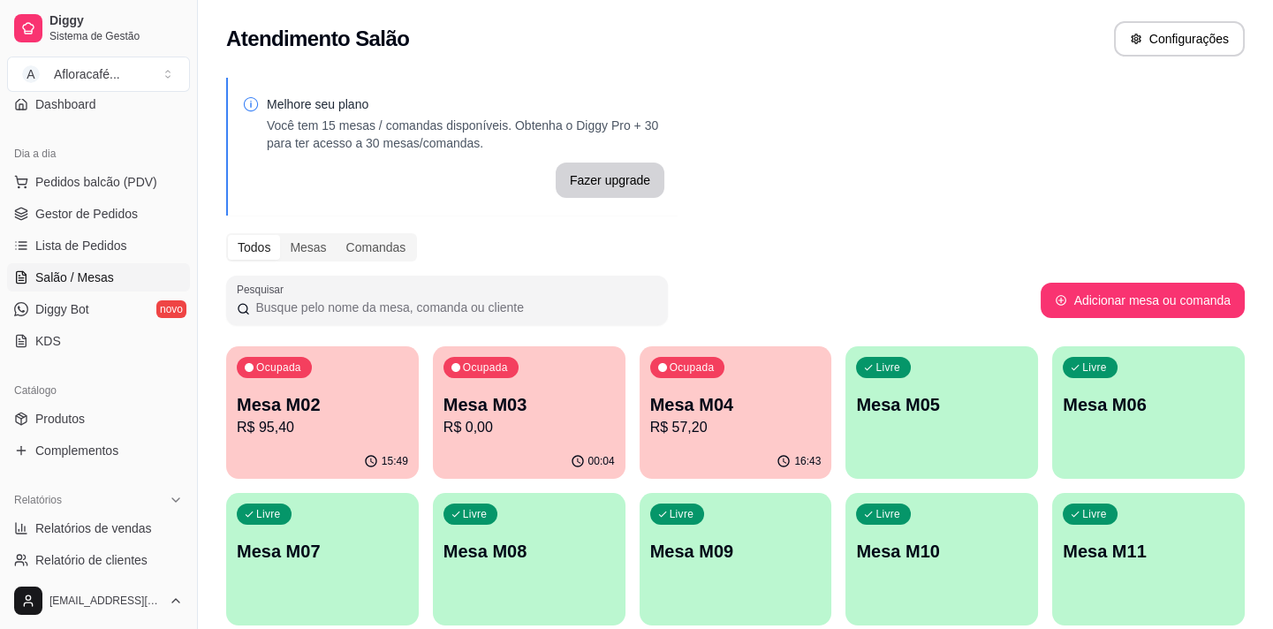
click at [405, 440] on div "Ocupada Mesa M02 R$ 95,40" at bounding box center [322, 395] width 193 height 98
click at [792, 383] on div "Ocupada Mesa M04 R$ 57,20" at bounding box center [736, 395] width 193 height 98
click at [375, 419] on p "R$ 95,40" at bounding box center [322, 427] width 171 height 21
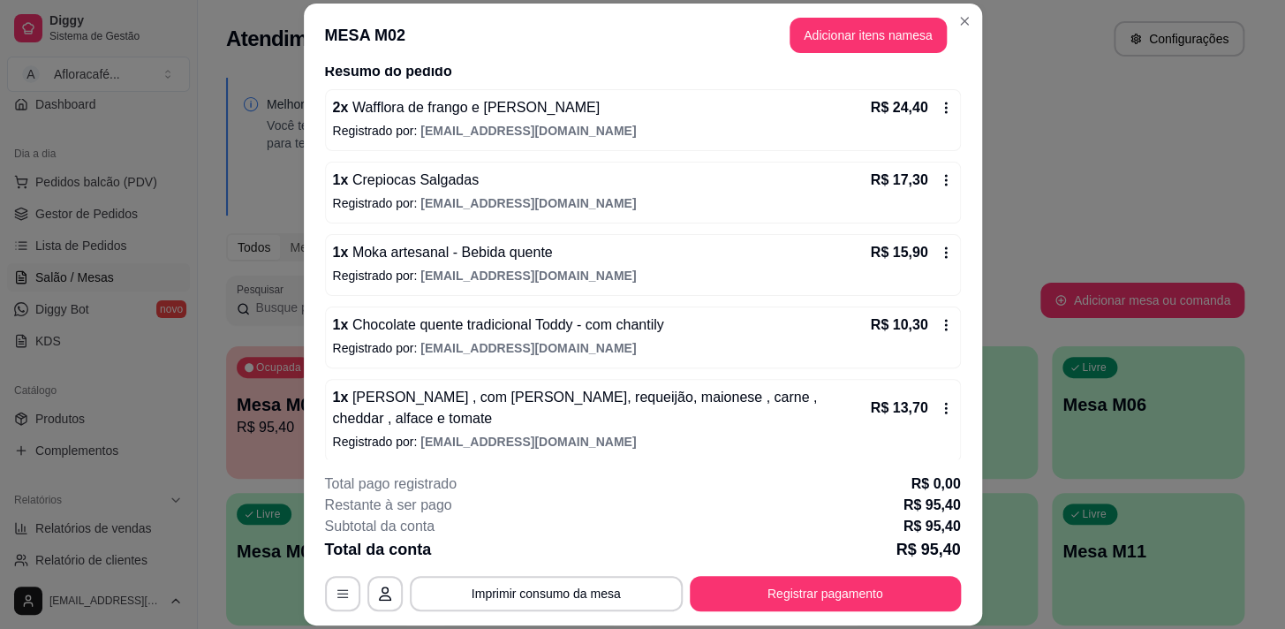
scroll to position [64, 0]
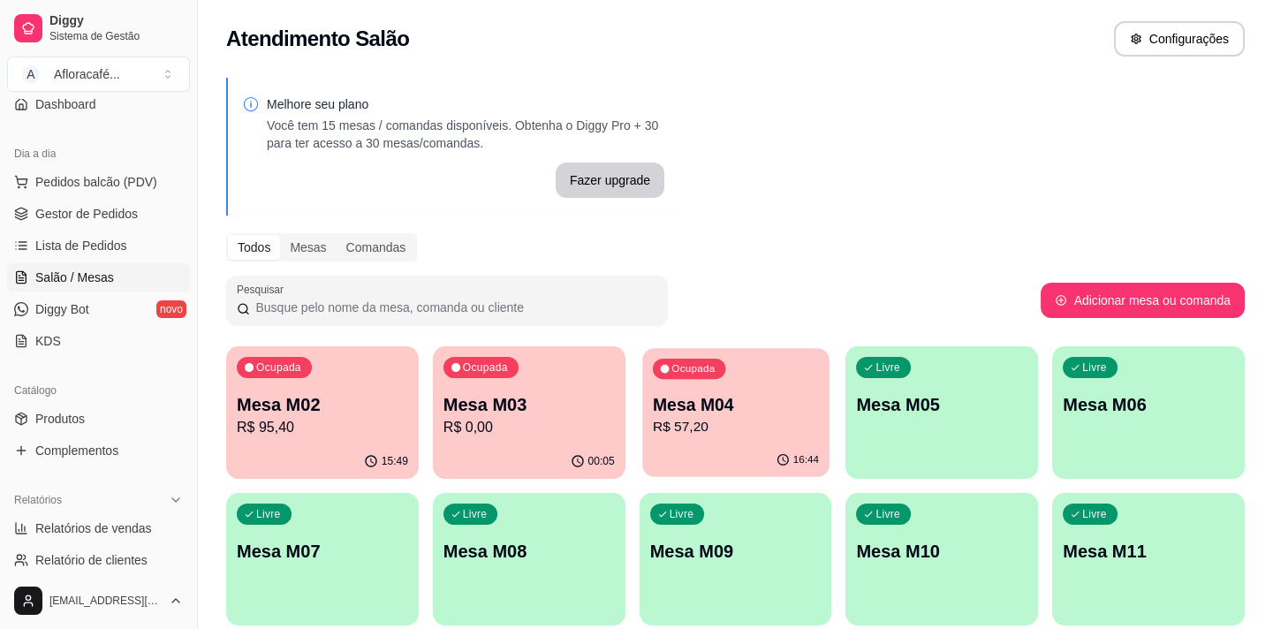
click at [702, 432] on p "R$ 57,20" at bounding box center [736, 427] width 166 height 20
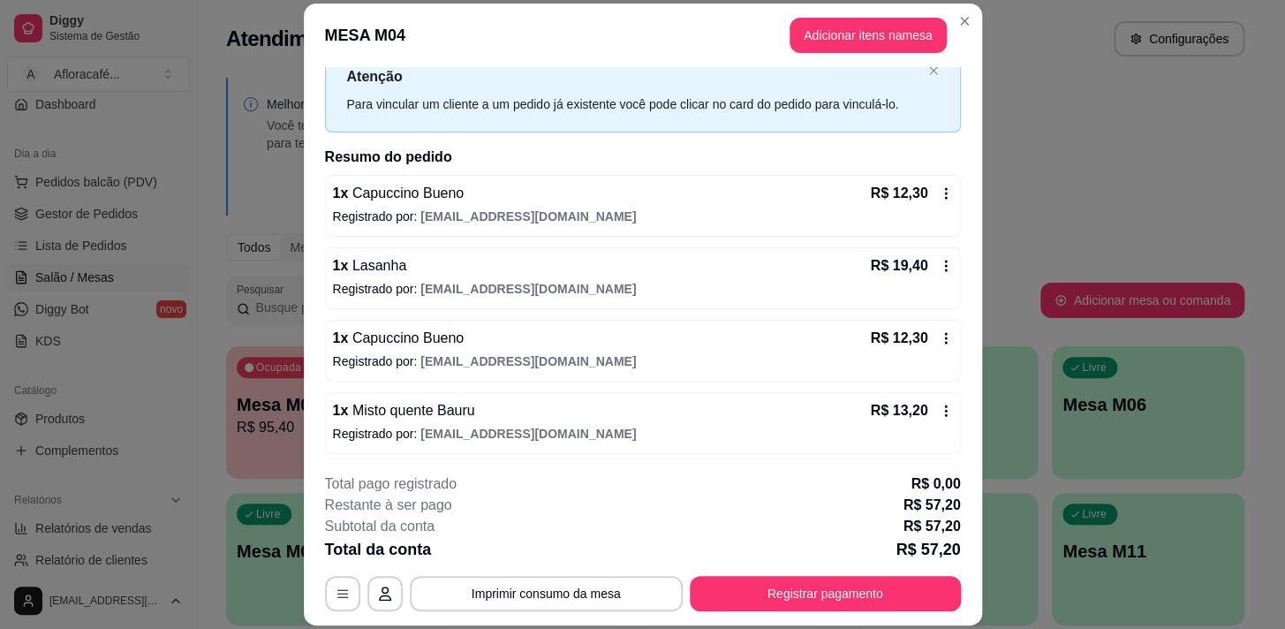
scroll to position [0, 0]
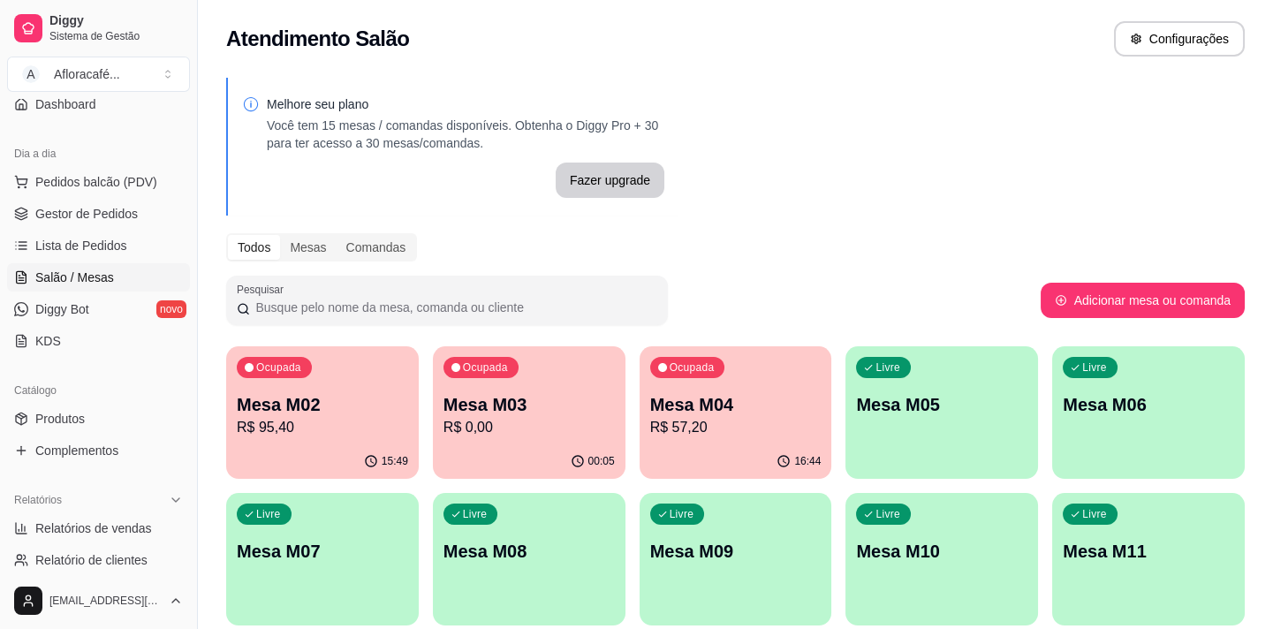
click at [410, 437] on div "Ocupada Mesa M02 R$ 95,40" at bounding box center [322, 395] width 193 height 98
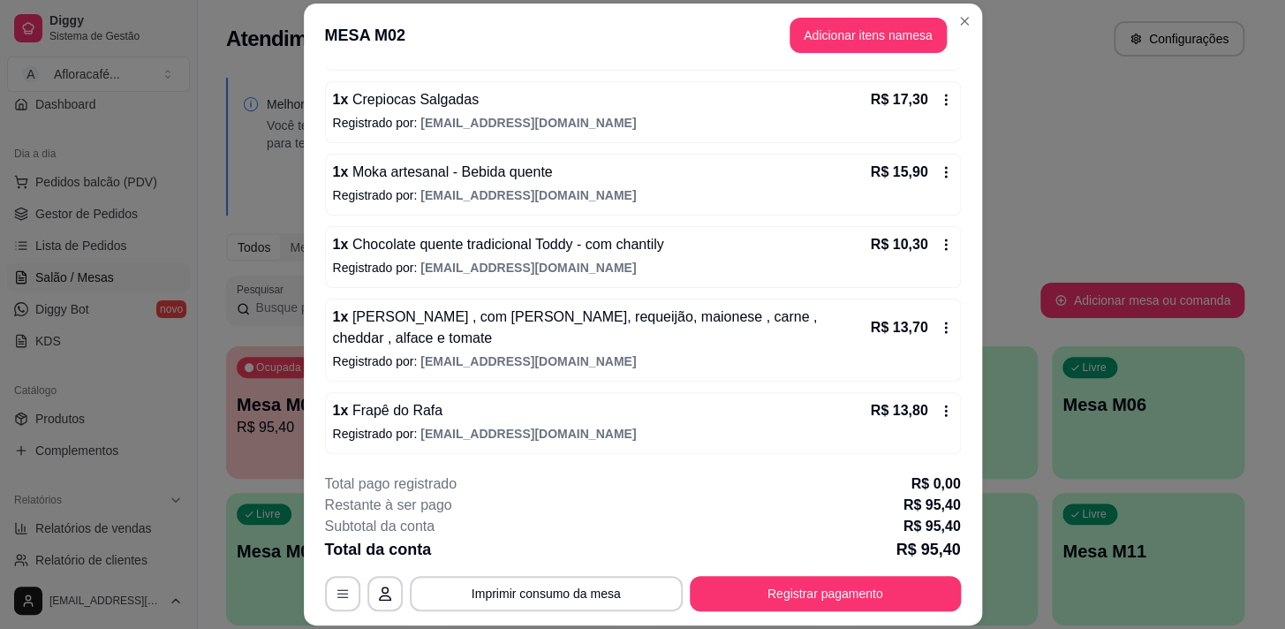
scroll to position [53, 0]
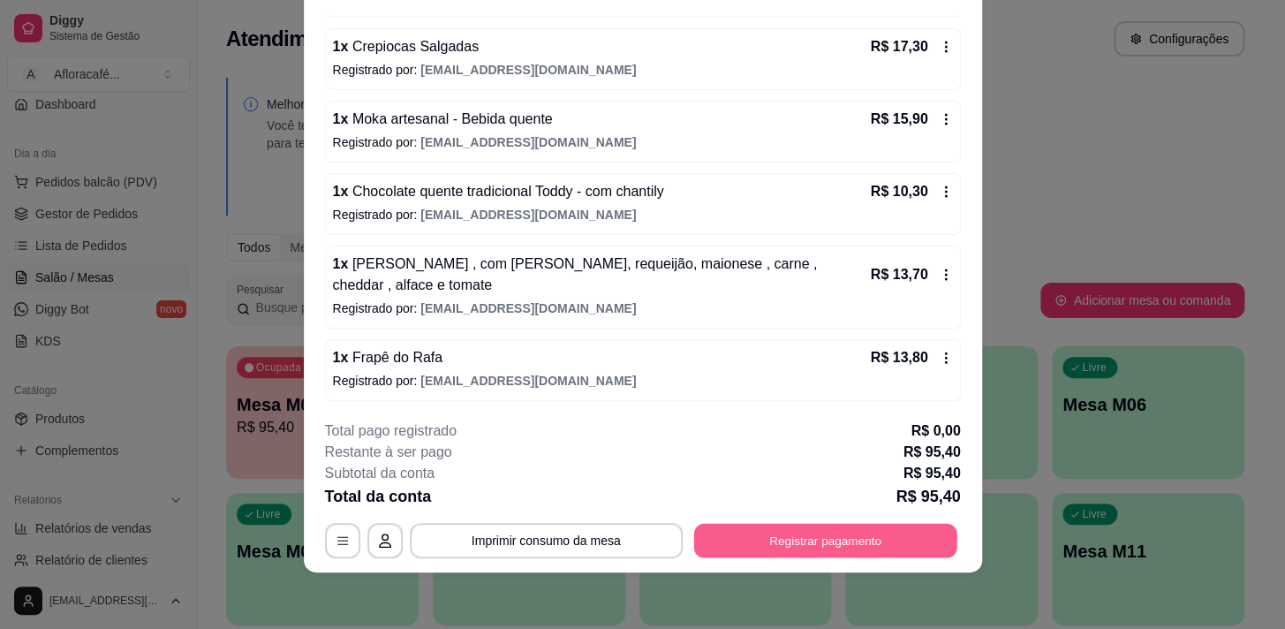
click at [751, 529] on button "Registrar pagamento" at bounding box center [825, 541] width 263 height 34
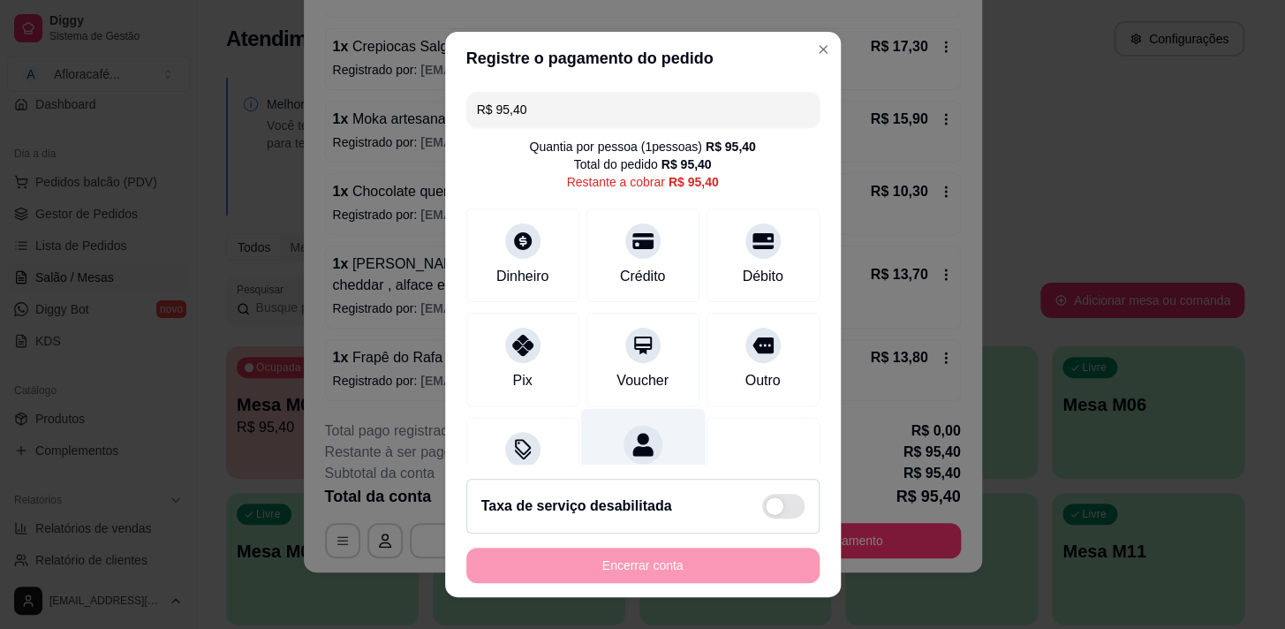
click at [631, 446] on icon at bounding box center [642, 444] width 23 height 23
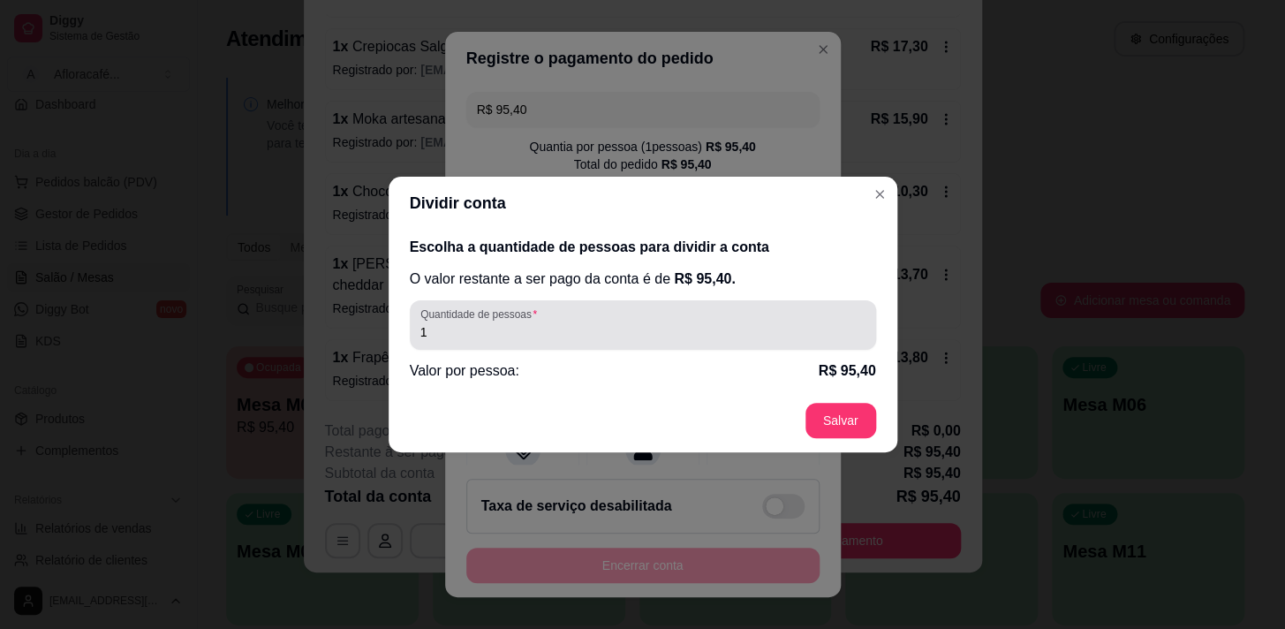
click at [622, 345] on div "Quantidade de pessoas 1" at bounding box center [643, 324] width 466 height 49
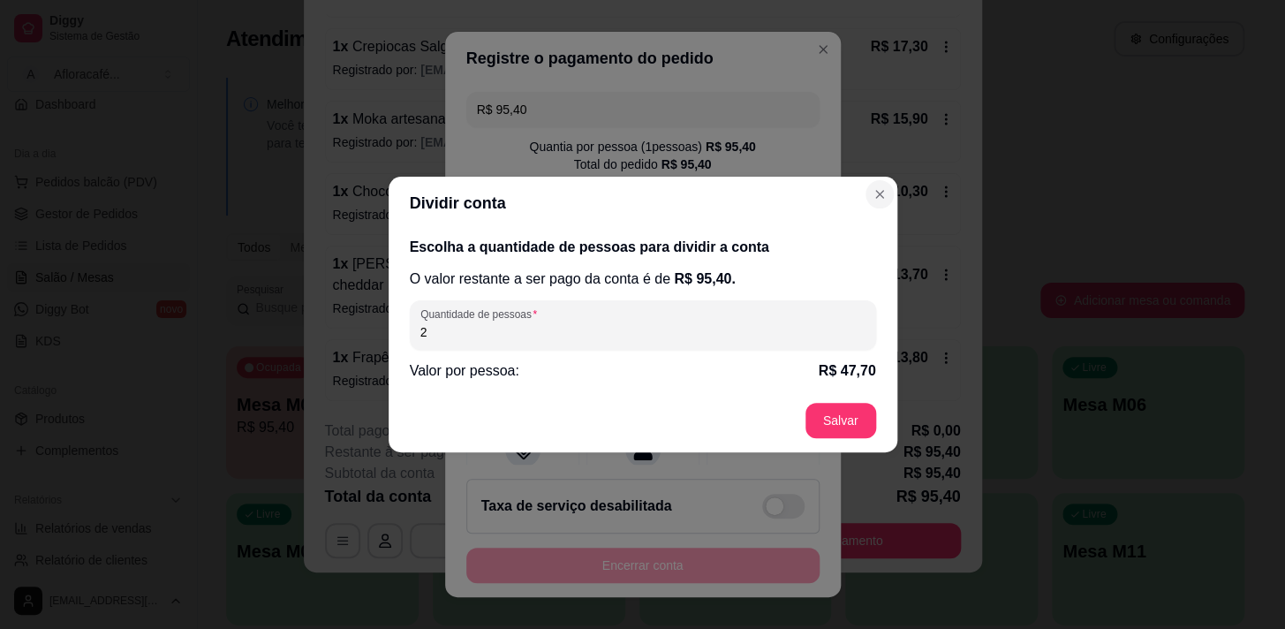
type input "2"
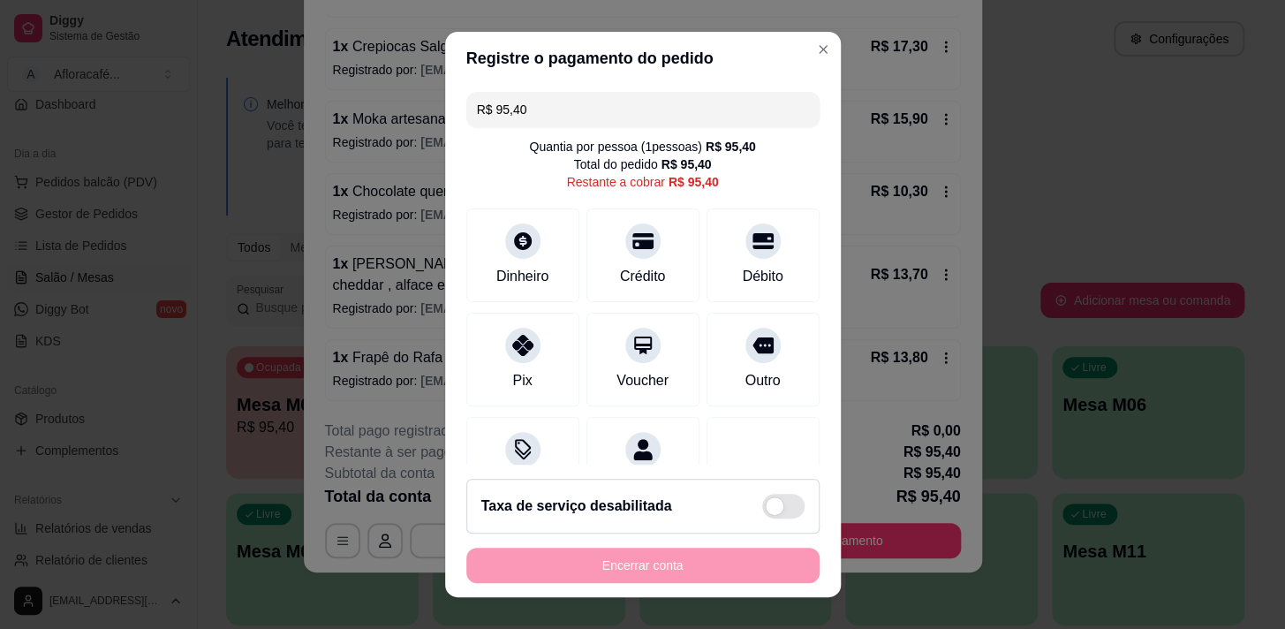
click at [676, 115] on input "R$ 95,40" at bounding box center [643, 109] width 332 height 35
click at [620, 260] on div "Crédito" at bounding box center [642, 251] width 125 height 103
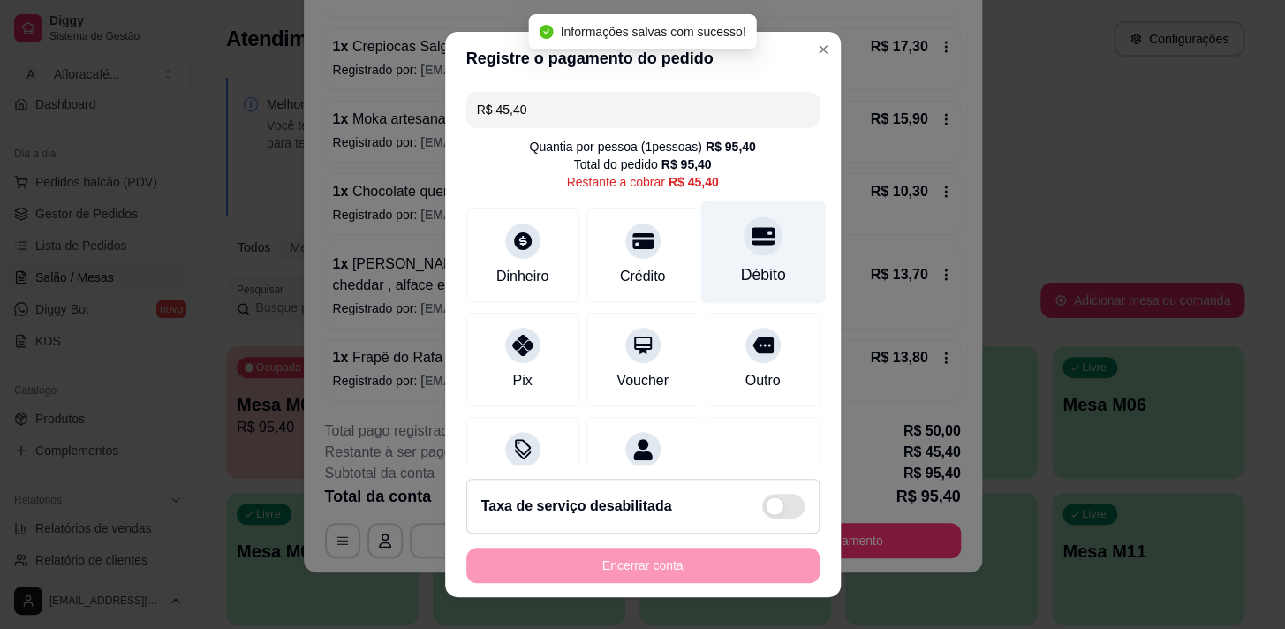
click at [703, 248] on div "Débito" at bounding box center [763, 251] width 125 height 103
type input "R$ 0,00"
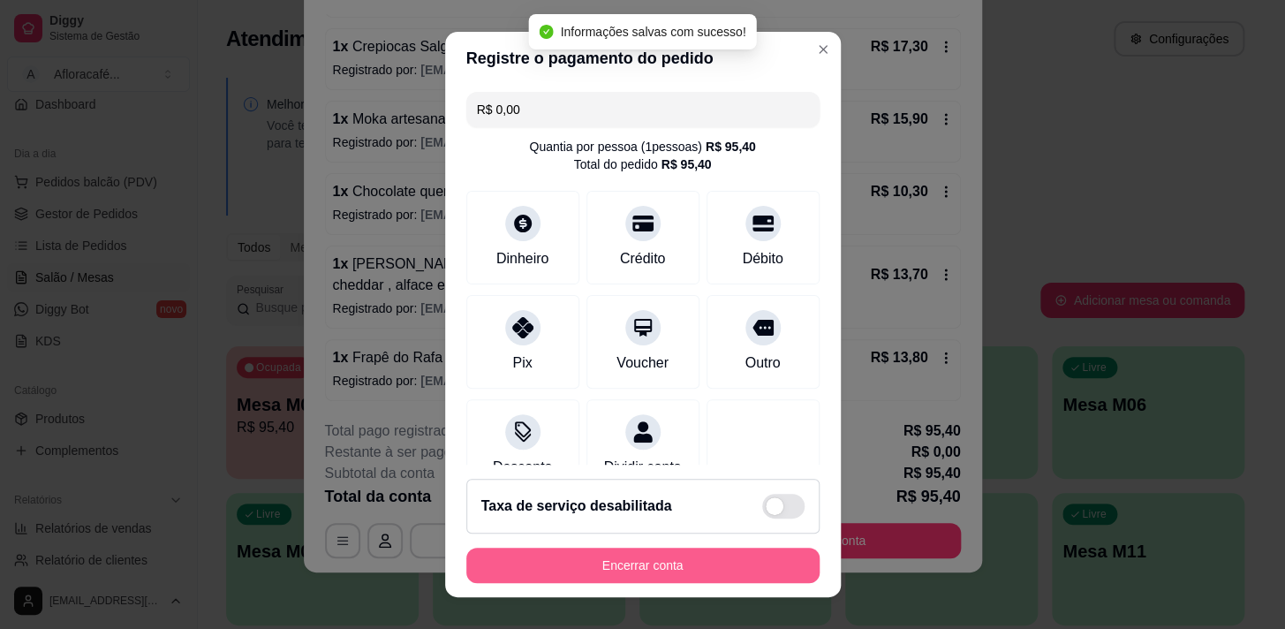
click at [700, 580] on button "Encerrar conta" at bounding box center [642, 565] width 353 height 35
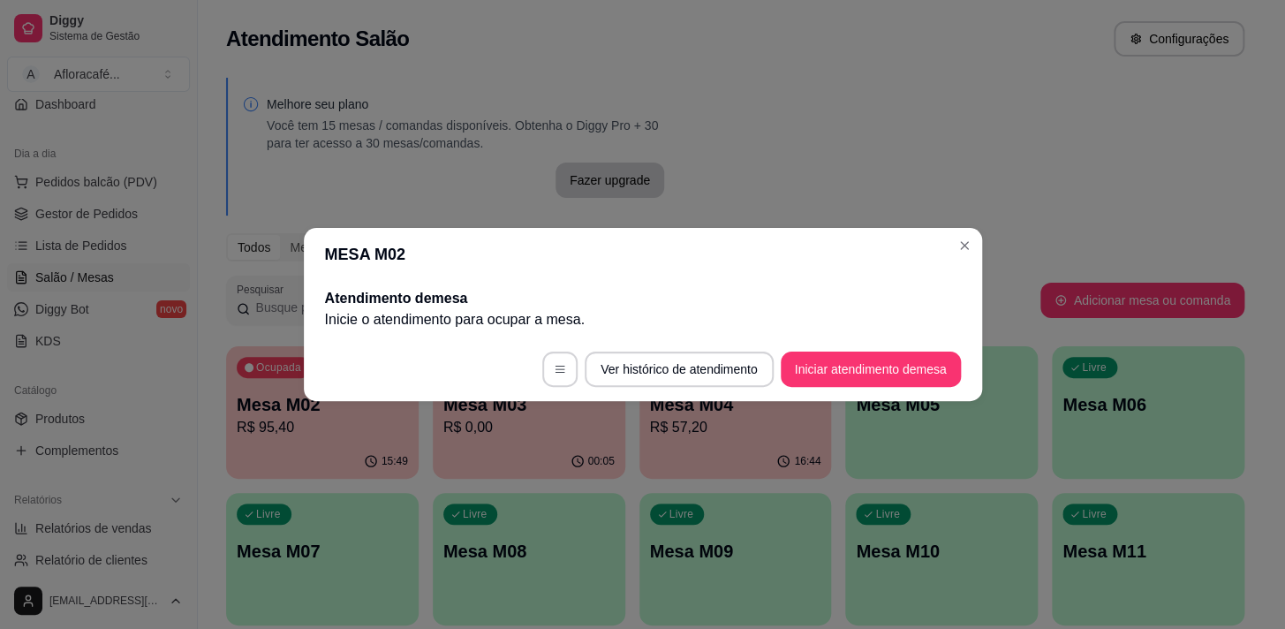
scroll to position [0, 0]
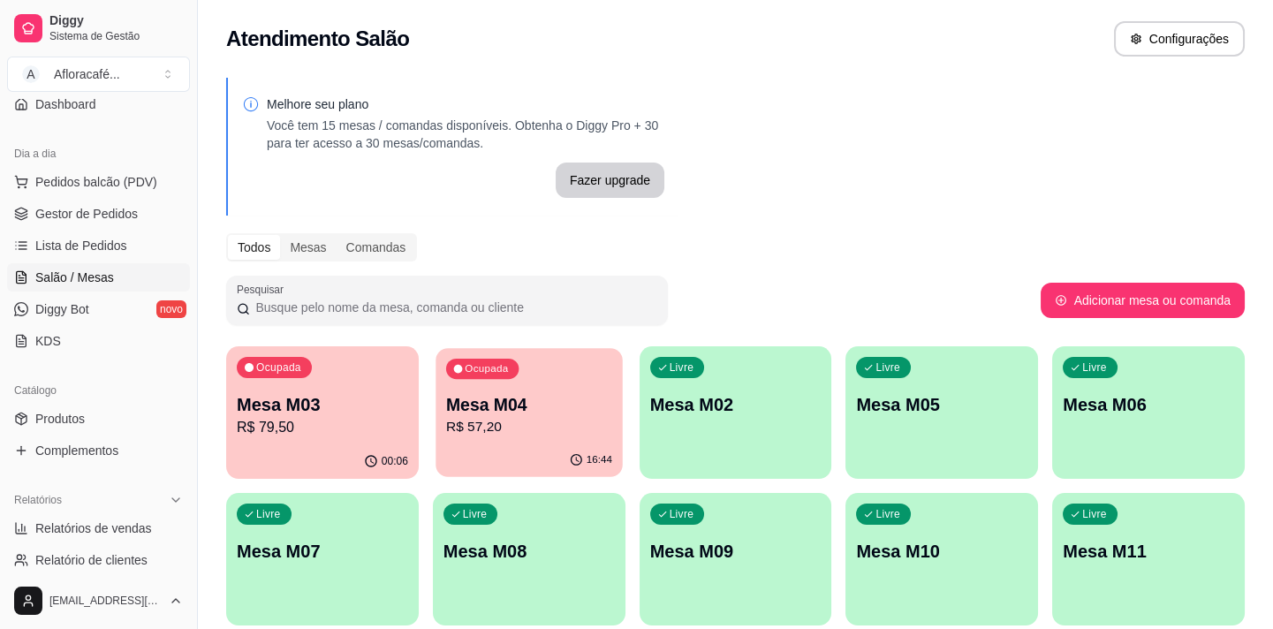
click at [558, 423] on div "Mesa M04 R$ 57,20" at bounding box center [529, 415] width 166 height 44
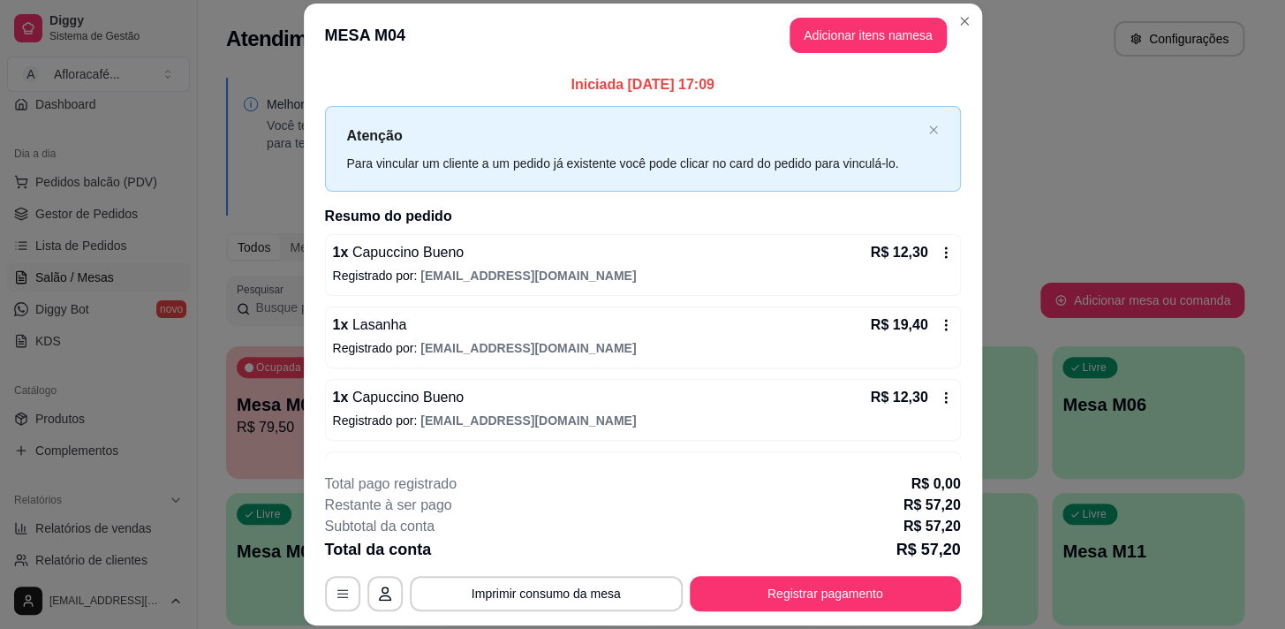
scroll to position [59, 0]
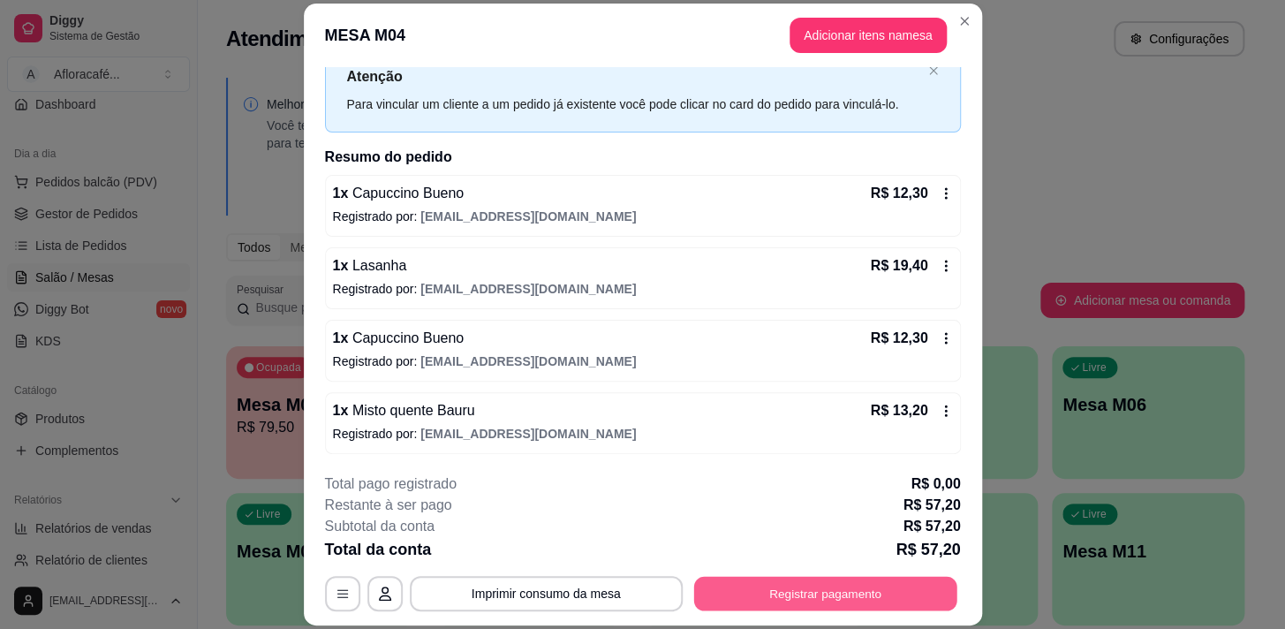
click at [823, 608] on button "Registrar pagamento" at bounding box center [825, 594] width 263 height 34
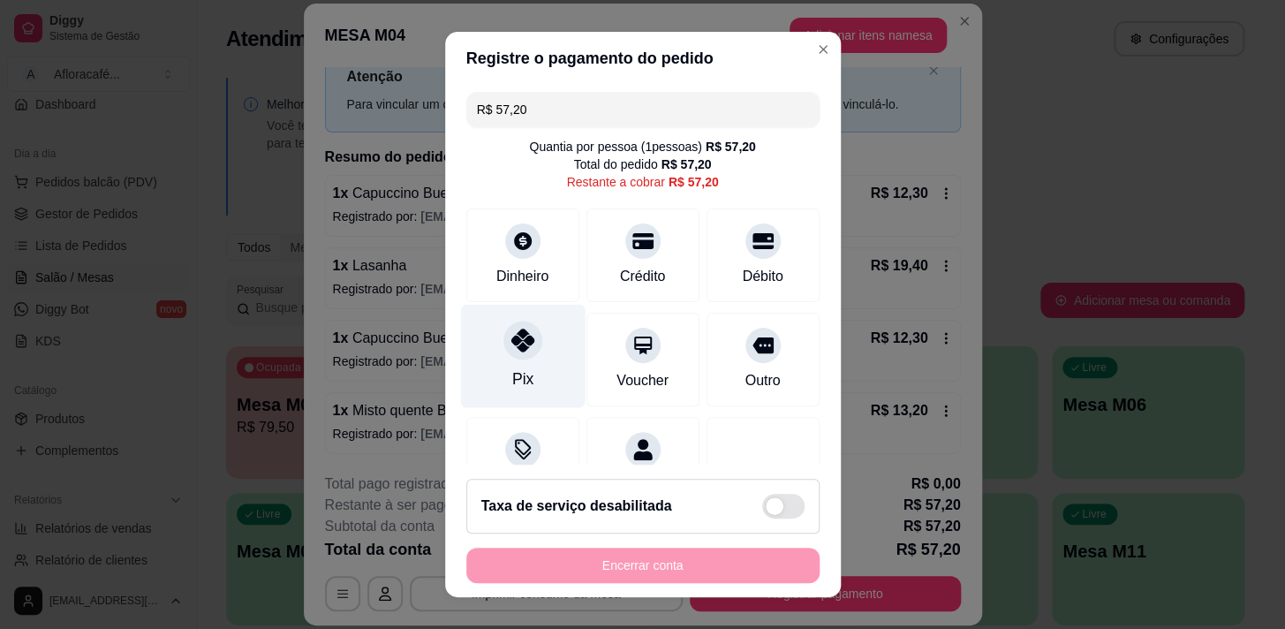
click at [542, 338] on div "Pix" at bounding box center [522, 355] width 125 height 103
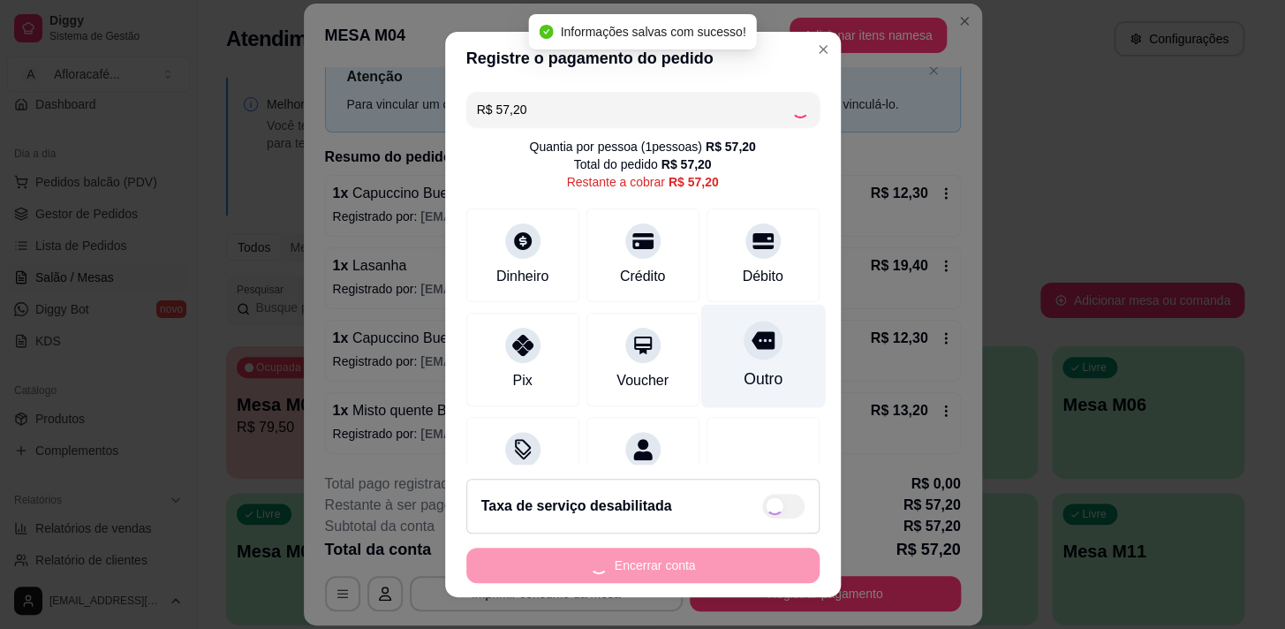
type input "R$ 0,00"
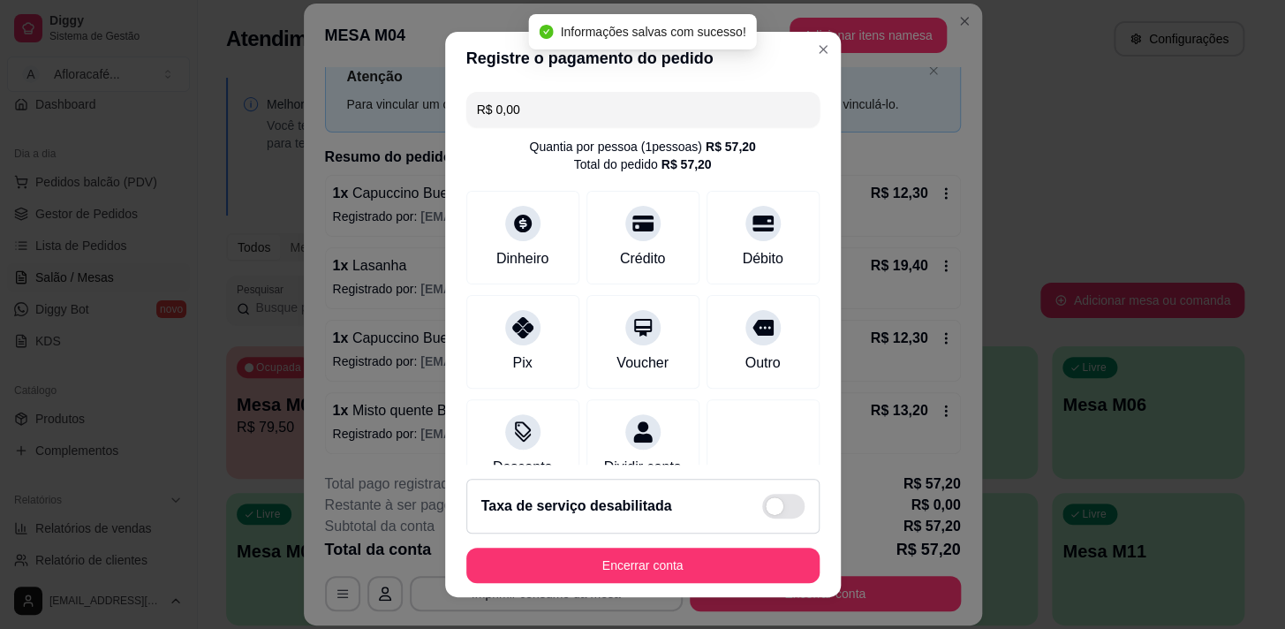
scroll to position [80, 0]
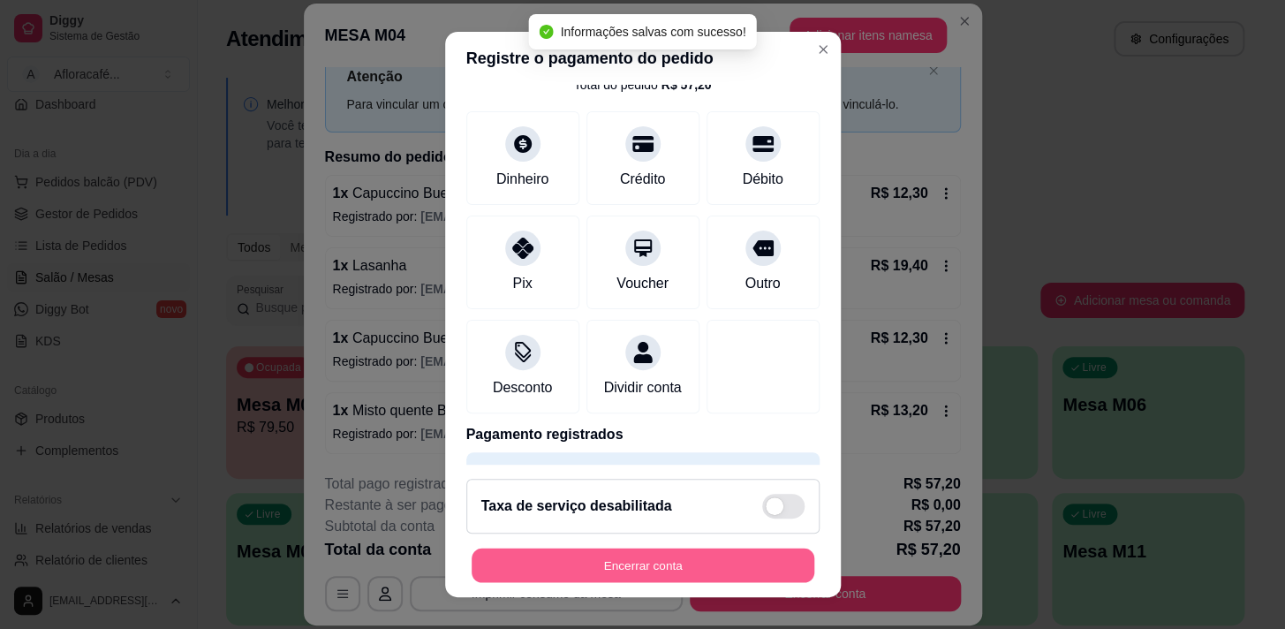
click at [743, 567] on button "Encerrar conta" at bounding box center [643, 566] width 343 height 34
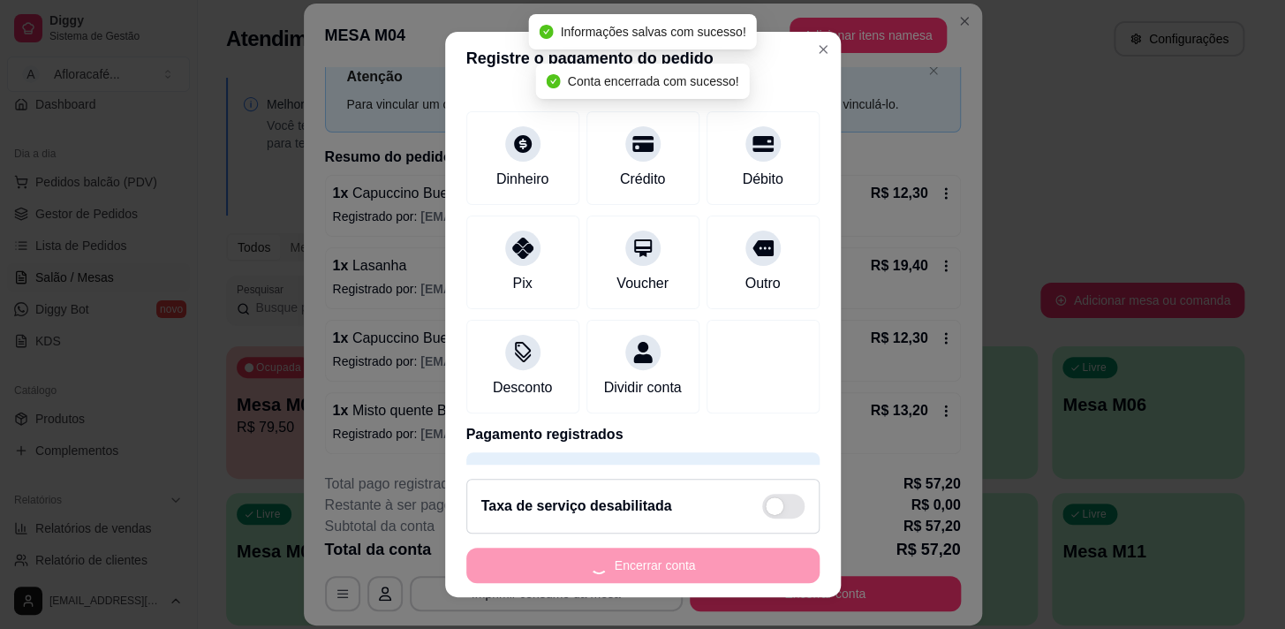
scroll to position [0, 0]
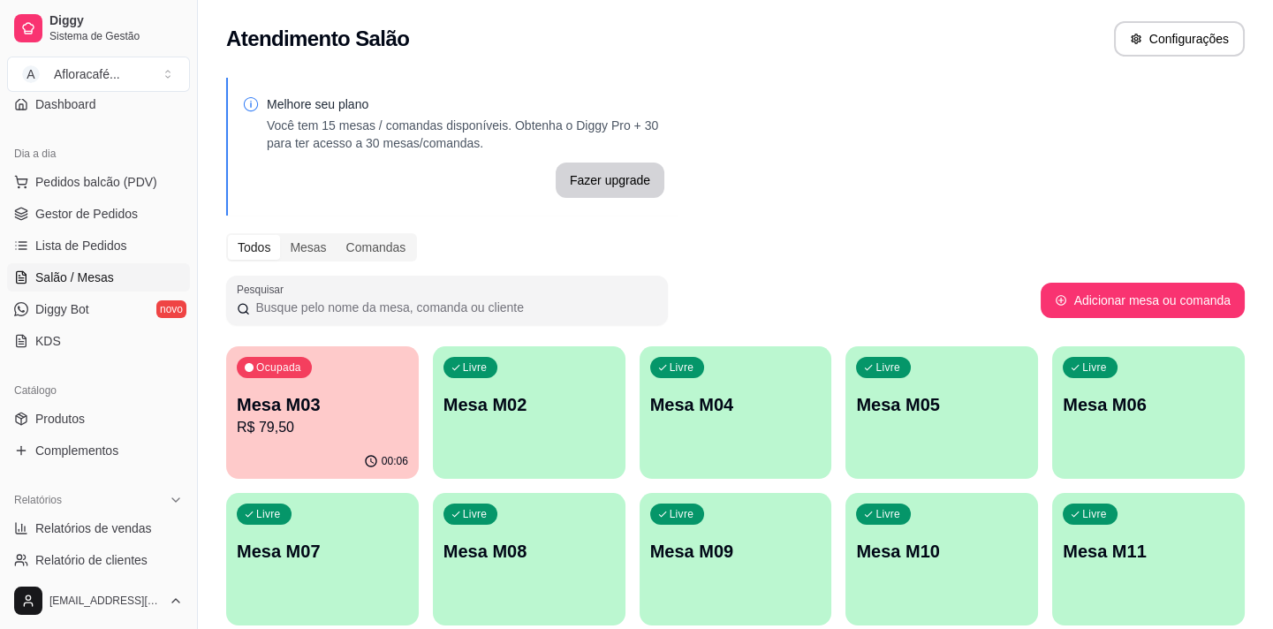
click at [287, 449] on div "00:06" at bounding box center [322, 461] width 193 height 34
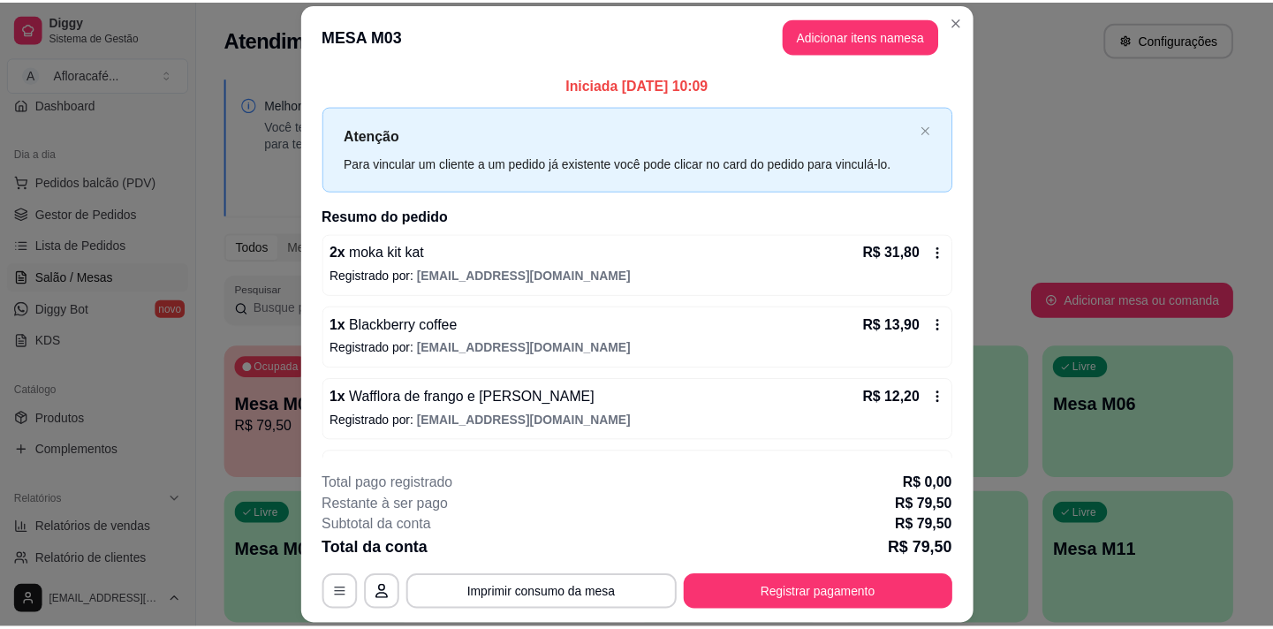
scroll to position [59, 0]
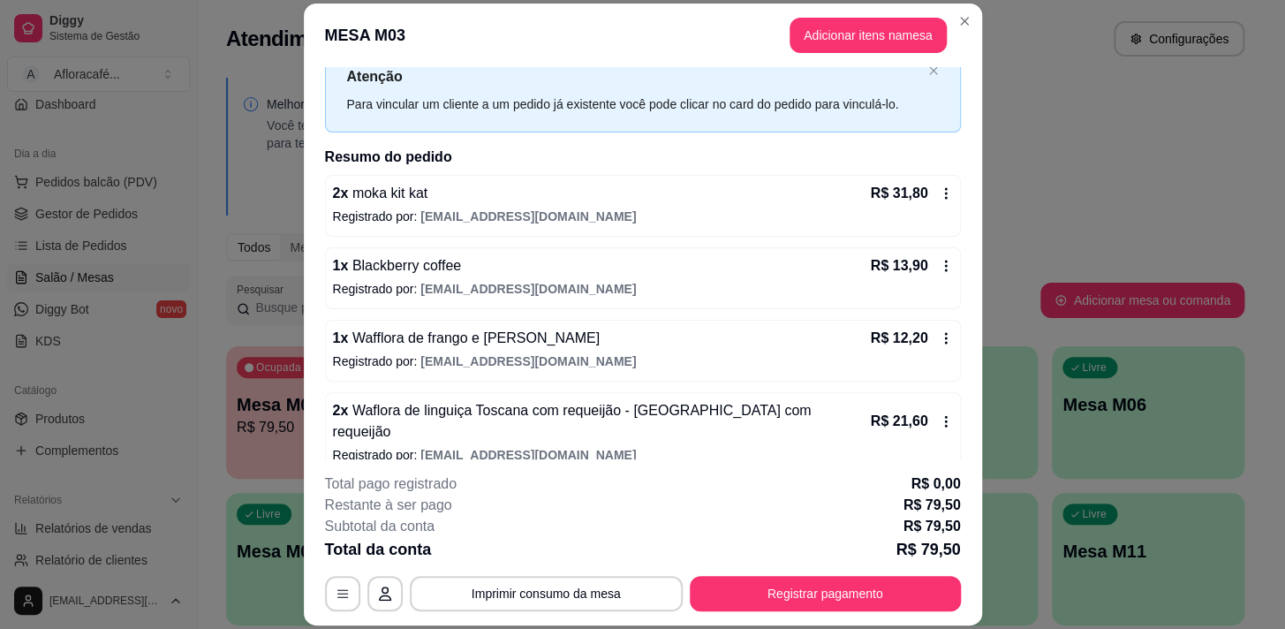
click at [972, 39] on header "MESA M03 Adicionar itens na mesa" at bounding box center [643, 36] width 679 height 64
click at [967, 30] on section "**********" at bounding box center [643, 315] width 679 height 623
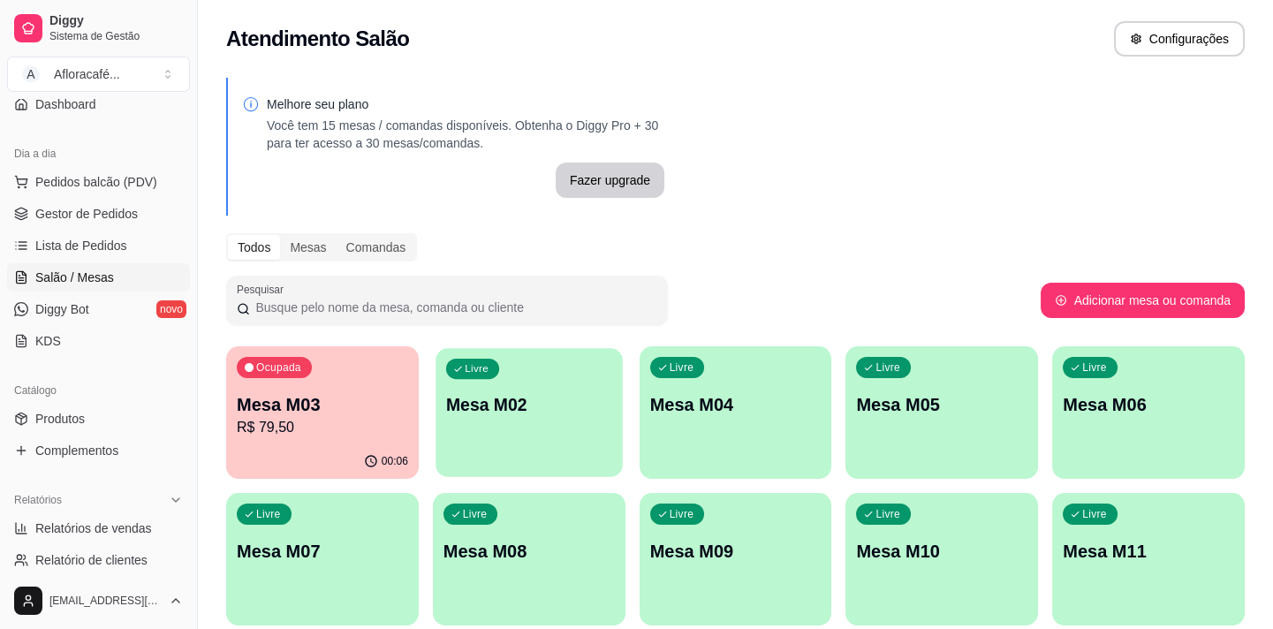
click at [514, 424] on div "Livre Mesa M02" at bounding box center [529, 402] width 186 height 108
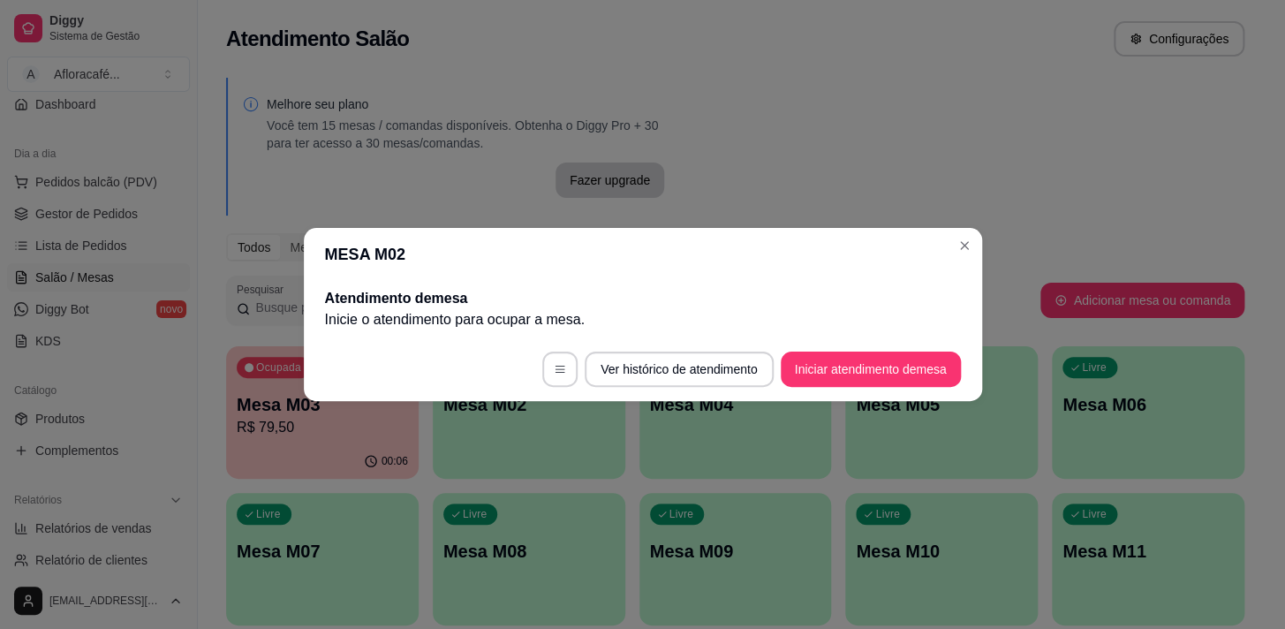
click at [973, 258] on header "MESA M02" at bounding box center [643, 254] width 679 height 53
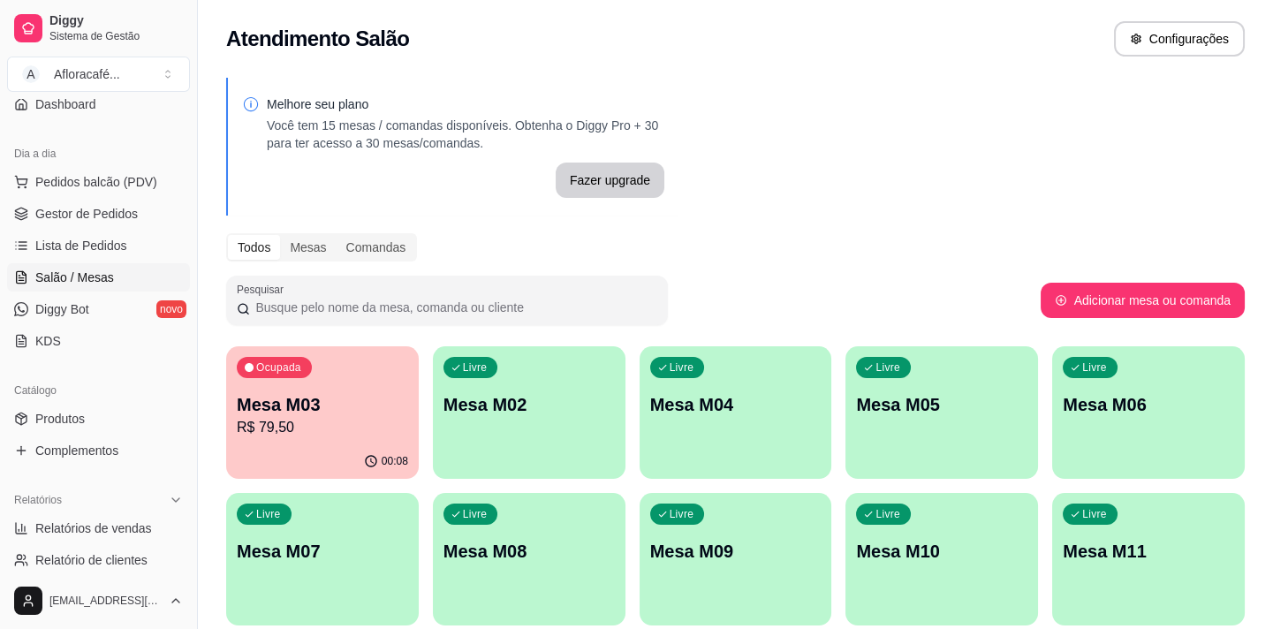
scroll to position [214, 0]
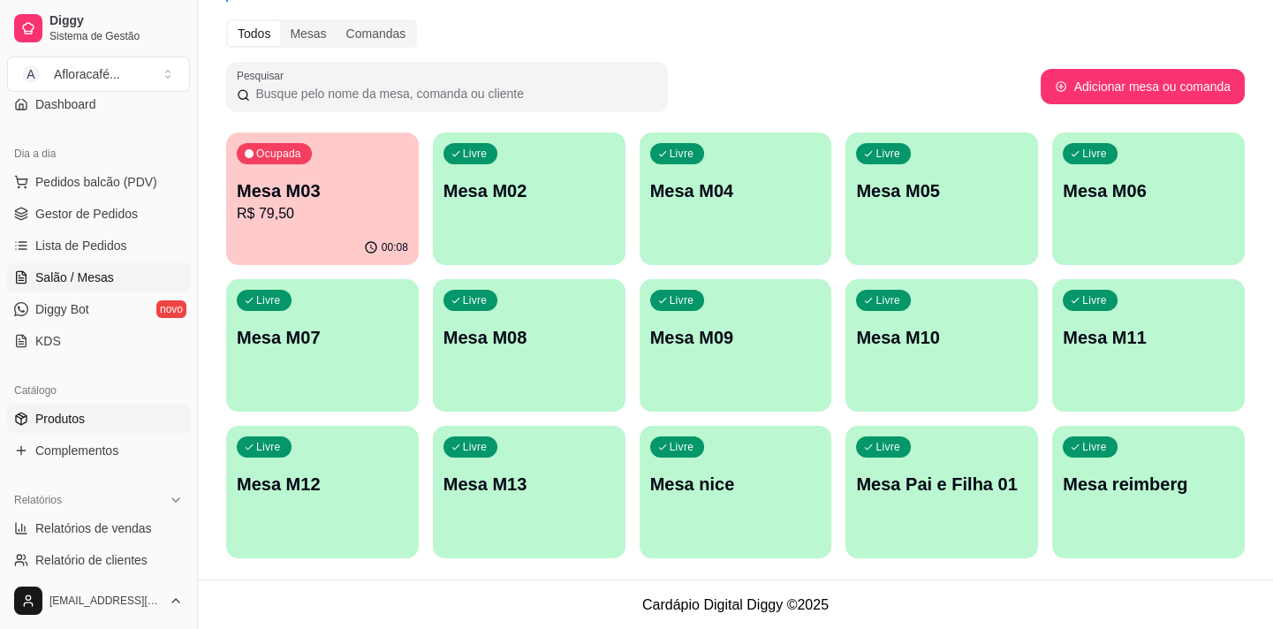
click at [148, 421] on link "Produtos" at bounding box center [98, 419] width 183 height 28
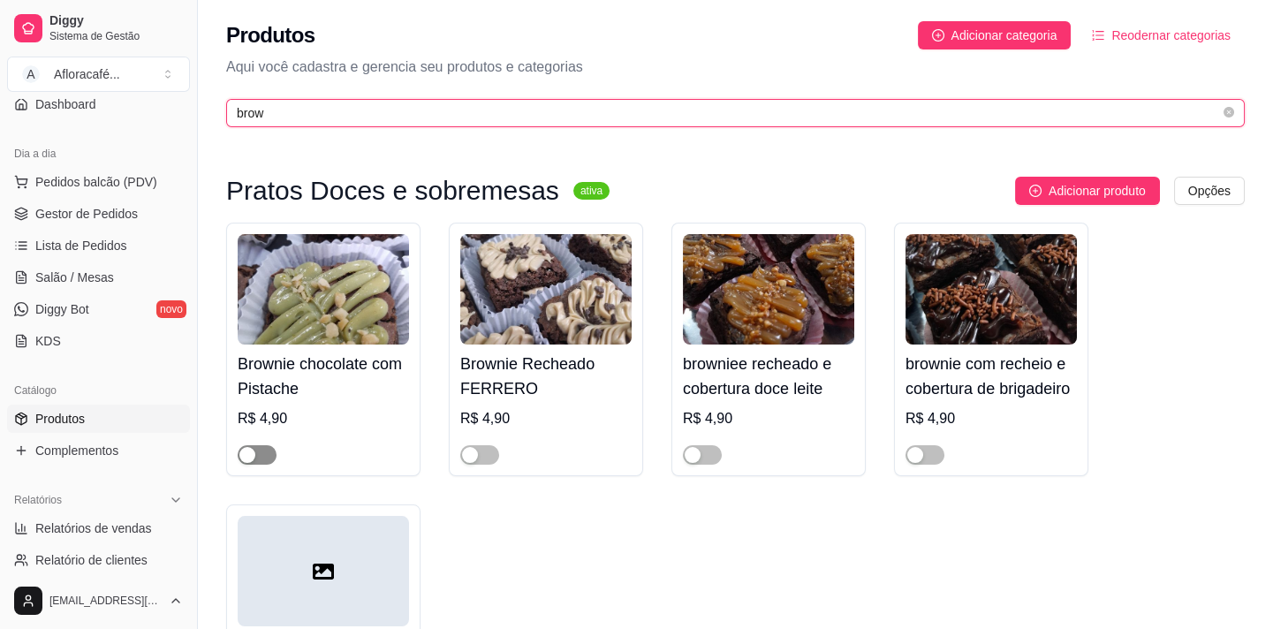
type input "brow"
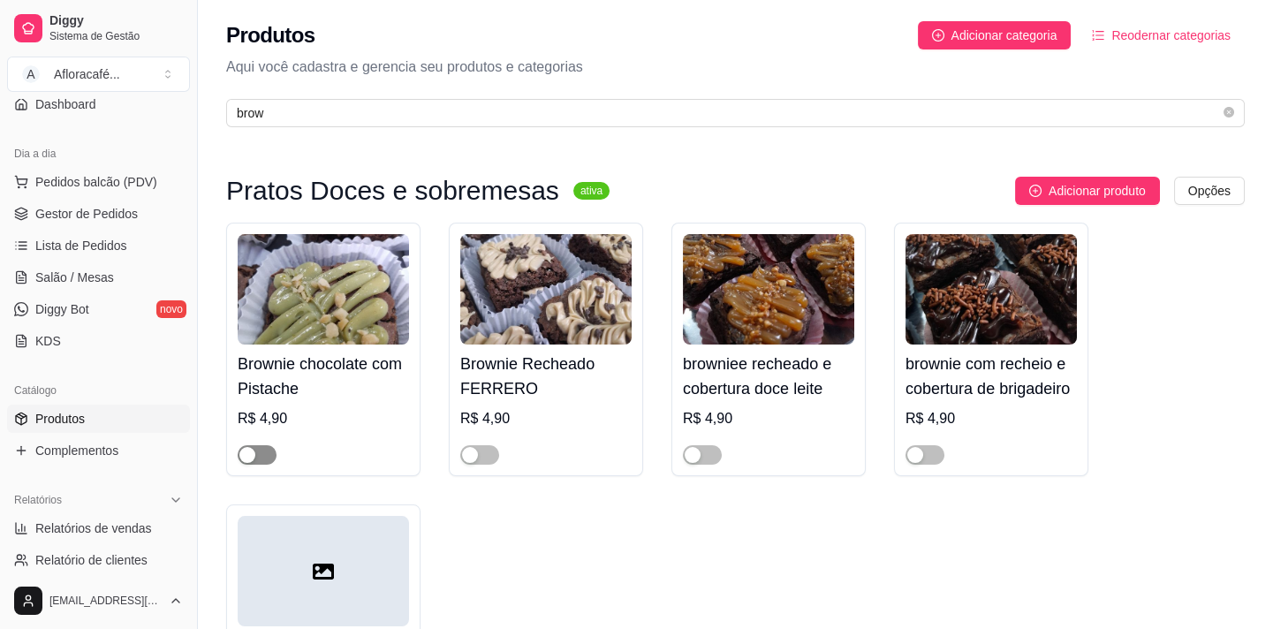
click at [251, 451] on div "button" at bounding box center [247, 455] width 16 height 16
click at [710, 453] on span "button" at bounding box center [702, 454] width 39 height 19
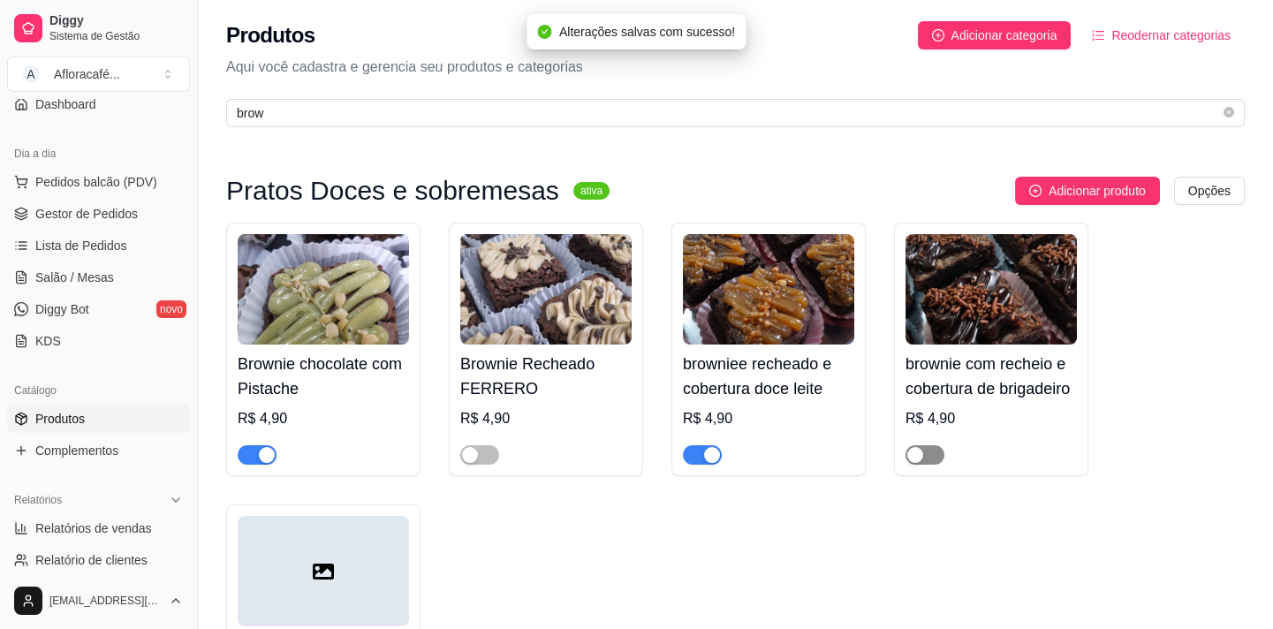
click at [921, 459] on div "button" at bounding box center [915, 455] width 16 height 16
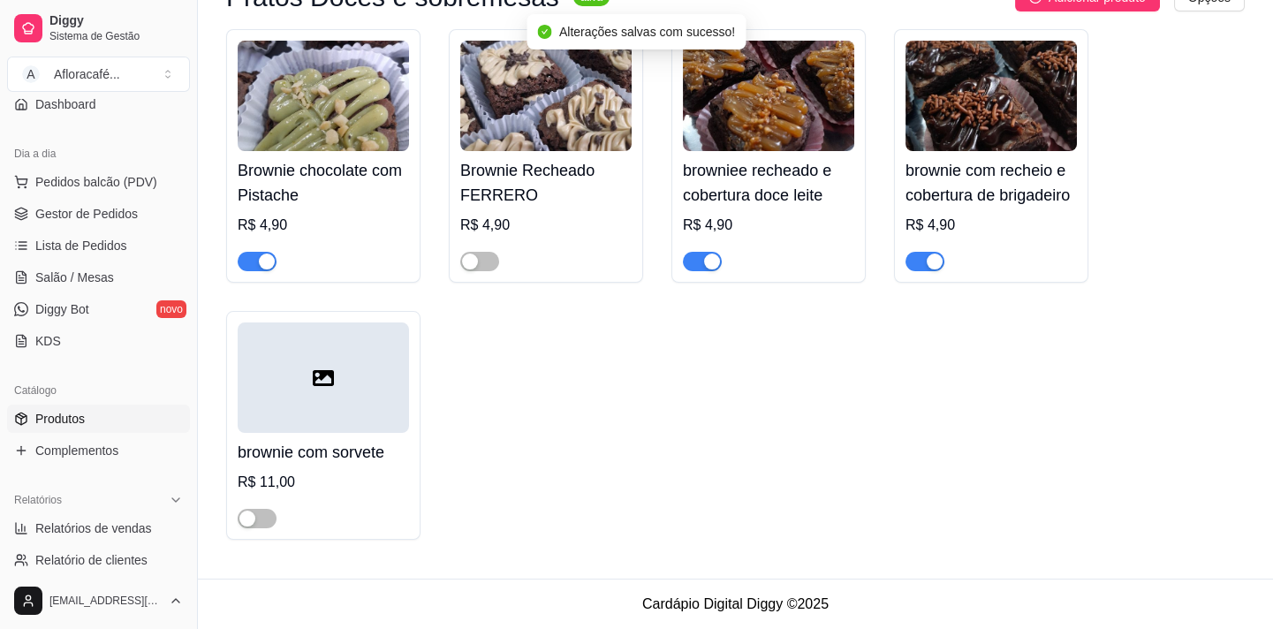
click at [371, 199] on h4 "Brownie chocolate com Pistache" at bounding box center [323, 182] width 171 height 49
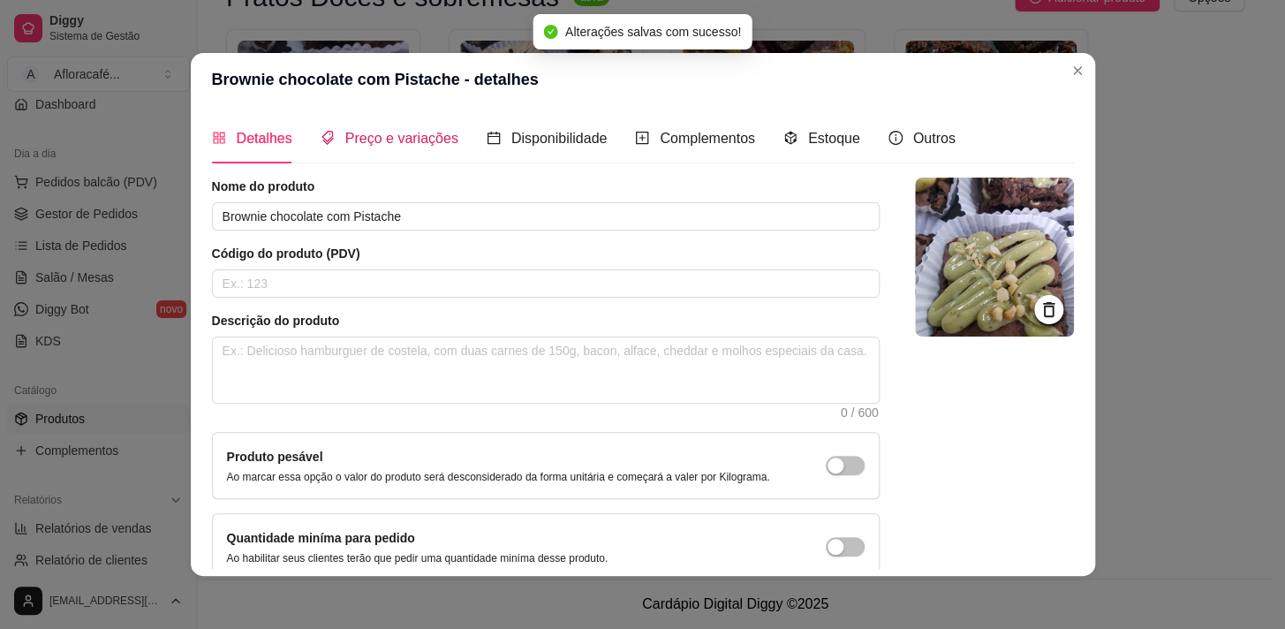
click at [349, 142] on span "Preço e variações" at bounding box center [401, 138] width 113 height 15
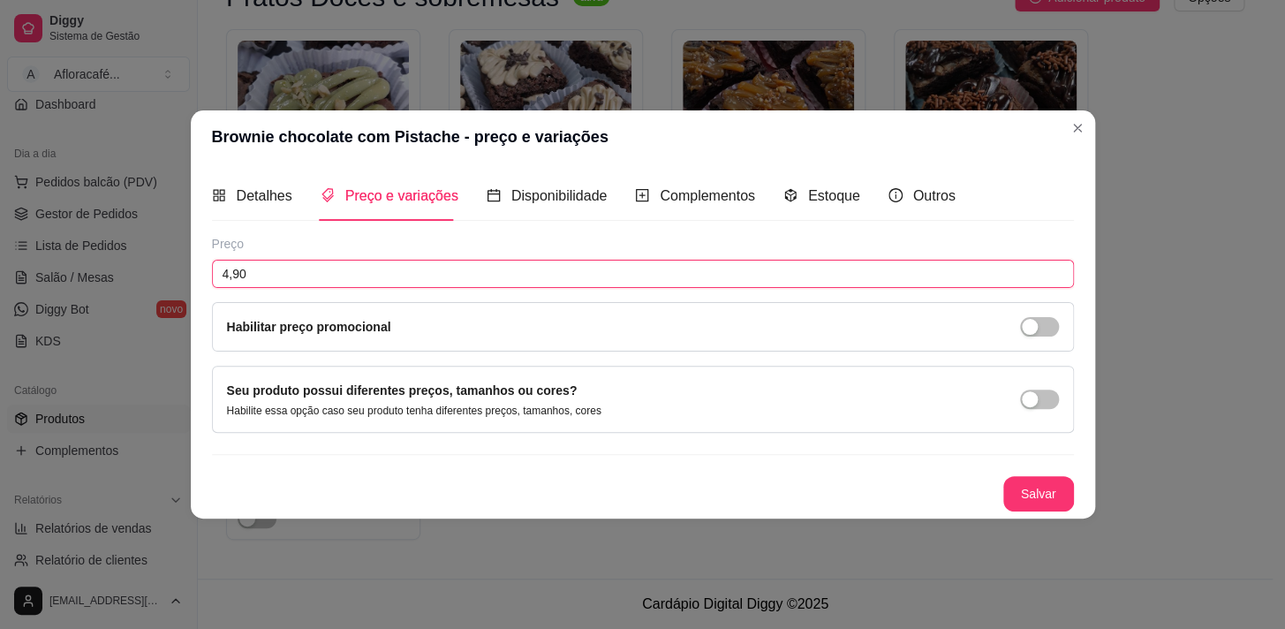
click at [336, 284] on input "4,90" at bounding box center [643, 274] width 862 height 28
type input "5,20"
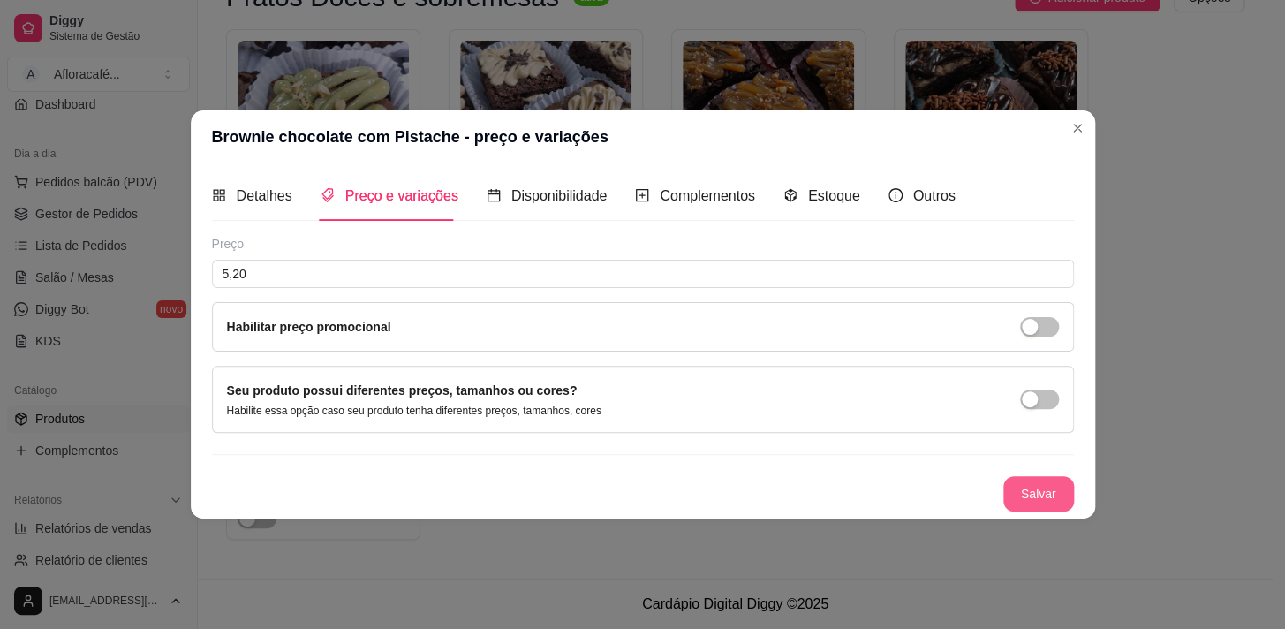
click at [1063, 483] on button "Salvar" at bounding box center [1039, 493] width 71 height 35
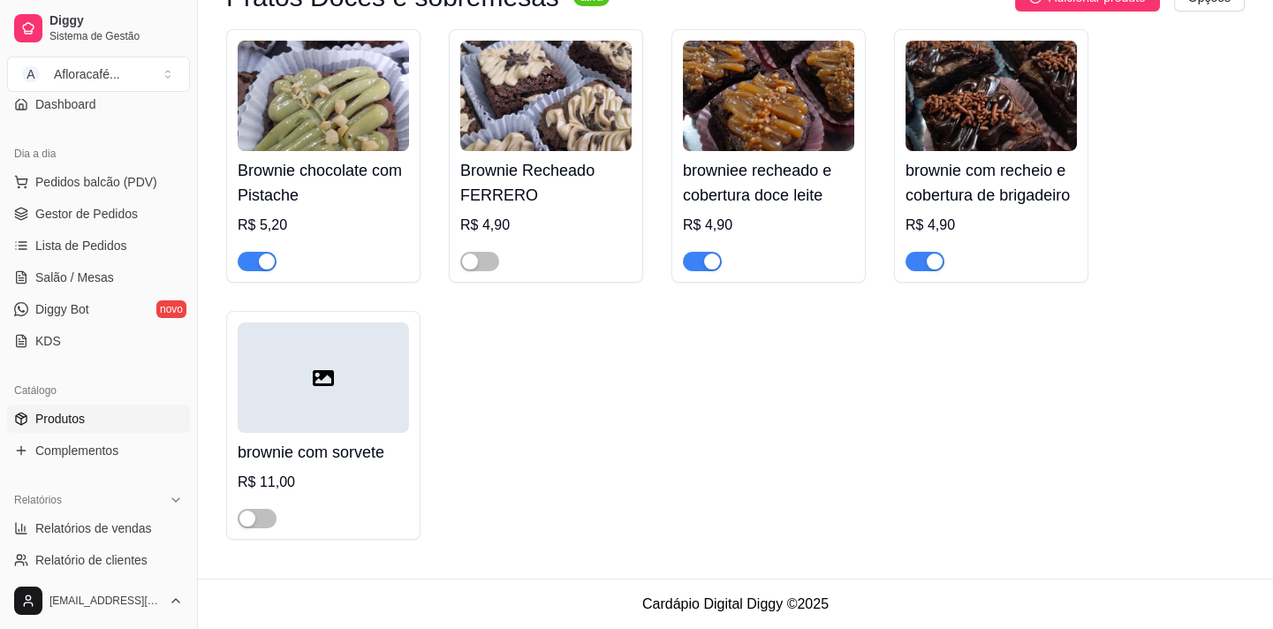
click at [738, 210] on div "browniee recheado e cobertura doce leite R$ 4,90" at bounding box center [768, 211] width 171 height 120
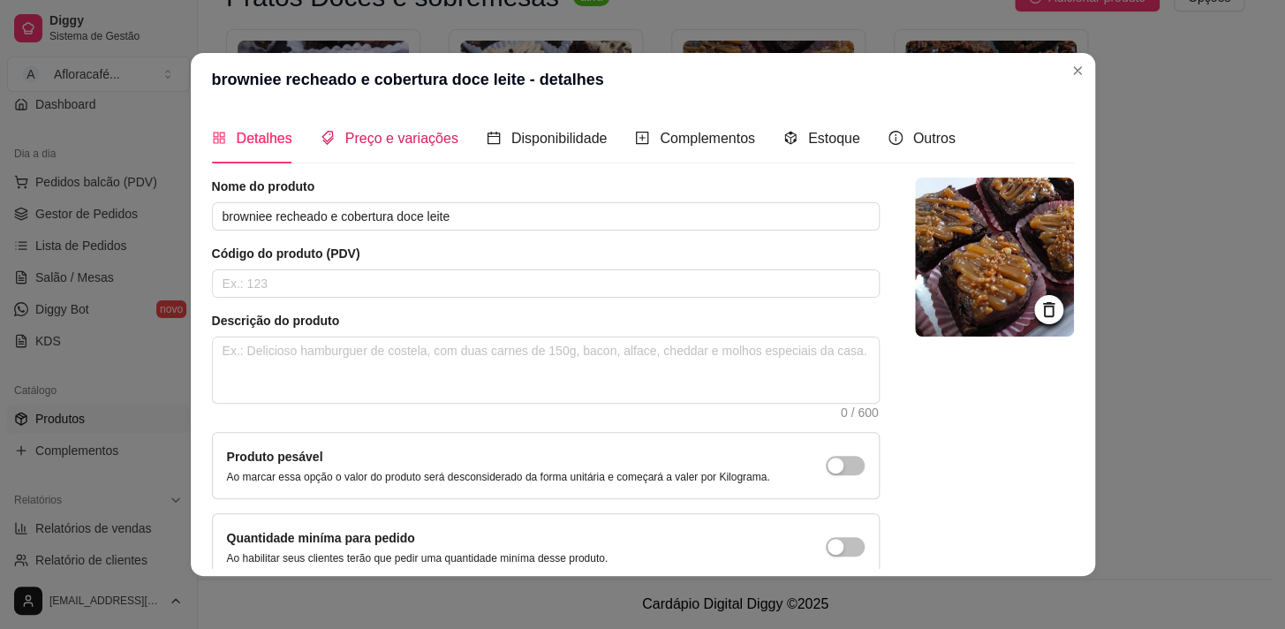
click at [399, 146] on span "Preço e variações" at bounding box center [401, 138] width 113 height 15
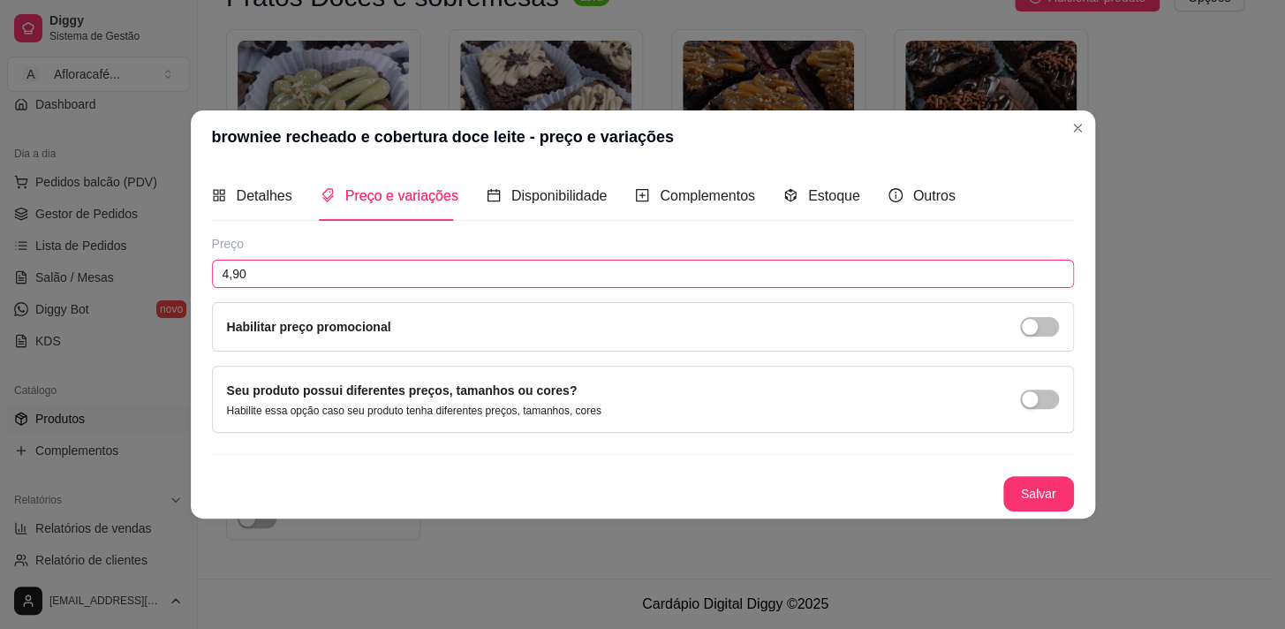
click at [458, 272] on input "4,90" at bounding box center [643, 274] width 862 height 28
type input "5,20"
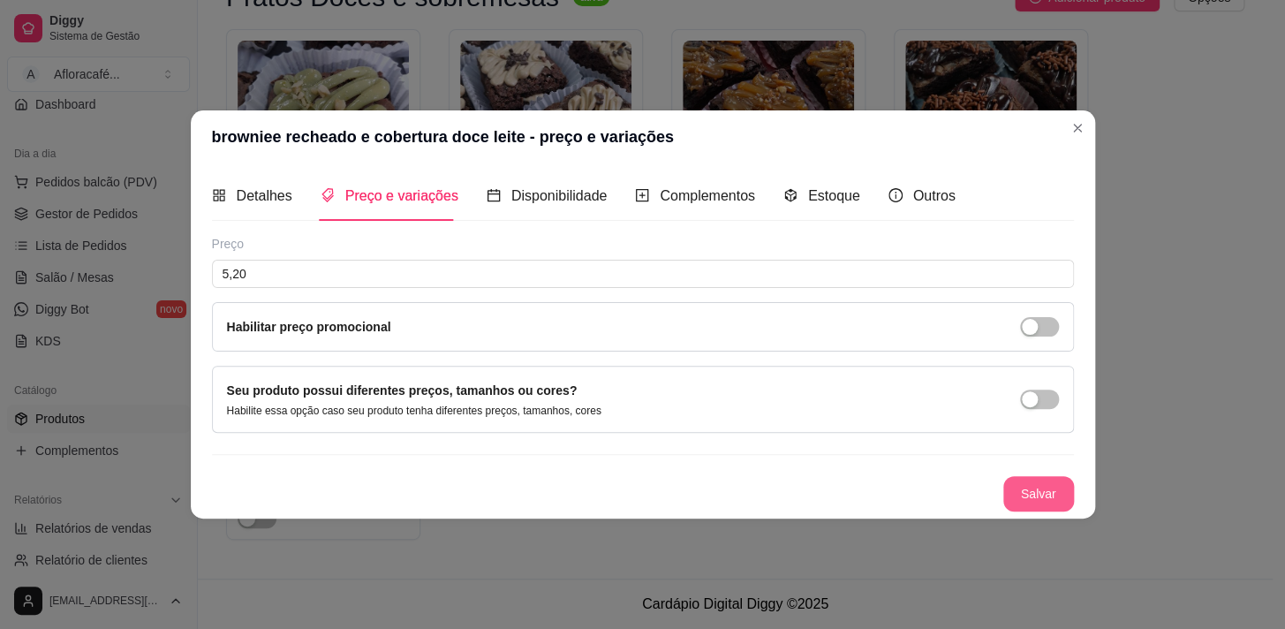
click at [1055, 489] on button "Salvar" at bounding box center [1039, 493] width 71 height 35
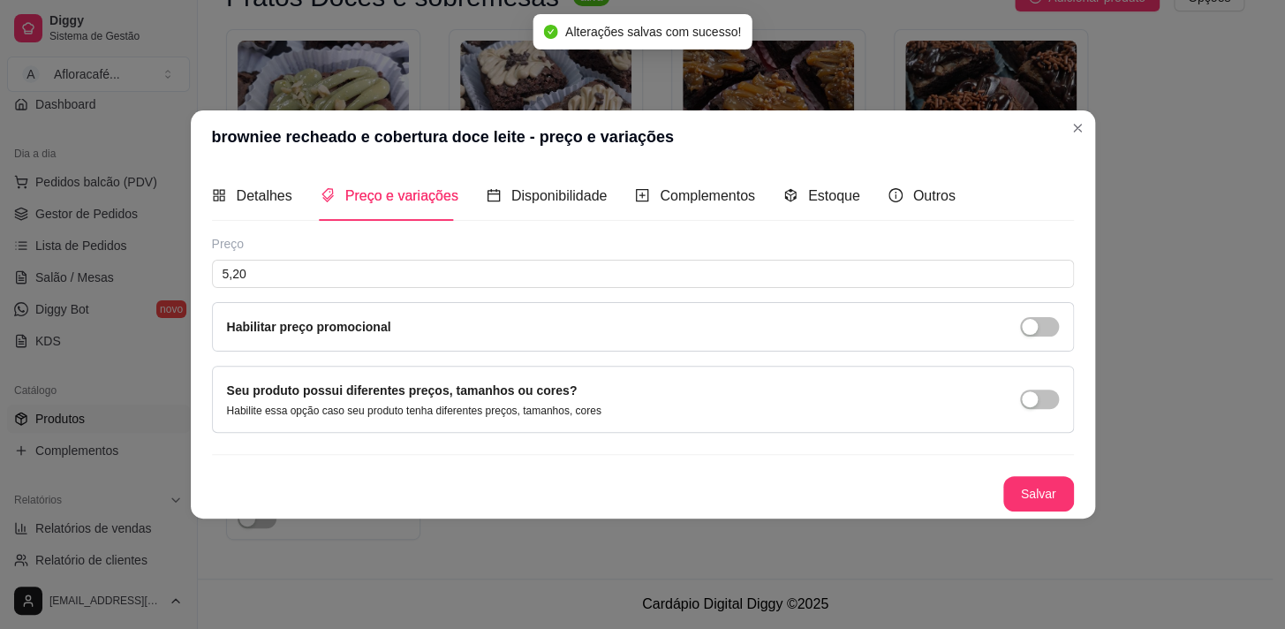
click at [1088, 154] on header "browniee recheado e cobertura doce leite - preço e variações" at bounding box center [643, 136] width 905 height 53
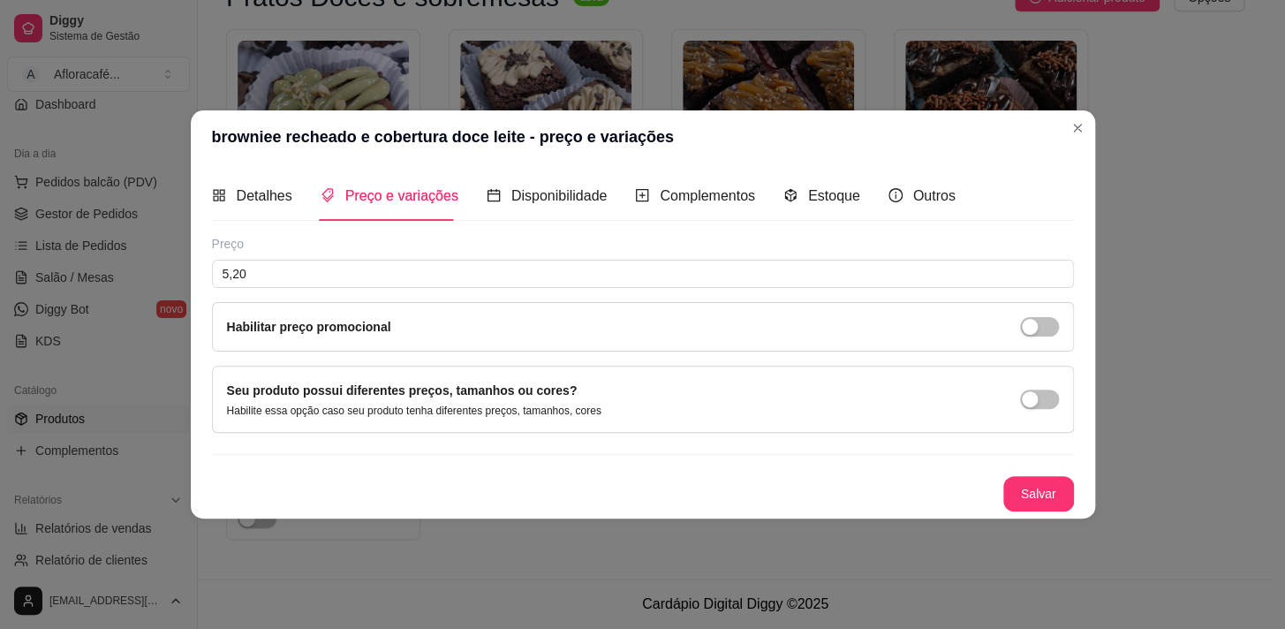
click at [1070, 147] on header "browniee recheado e cobertura doce leite - preço e variações" at bounding box center [643, 136] width 905 height 53
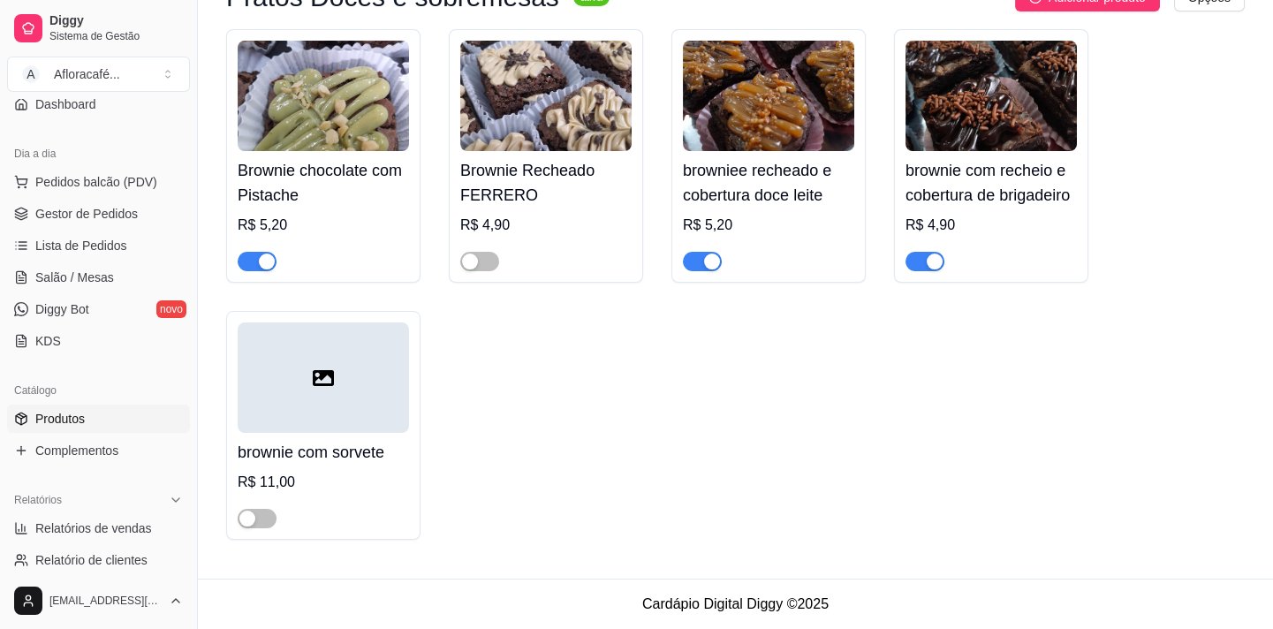
click at [959, 186] on h4 "brownie com recheio e cobertura de brigadeiro" at bounding box center [991, 182] width 171 height 49
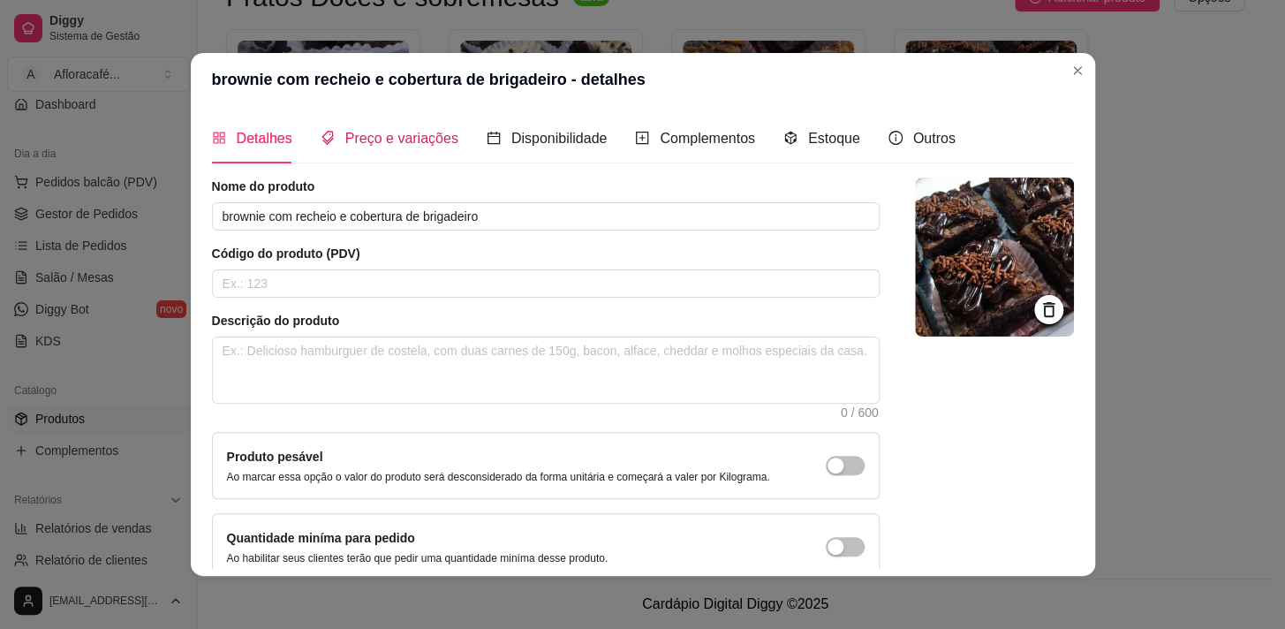
click at [382, 146] on span "Preço e variações" at bounding box center [401, 138] width 113 height 15
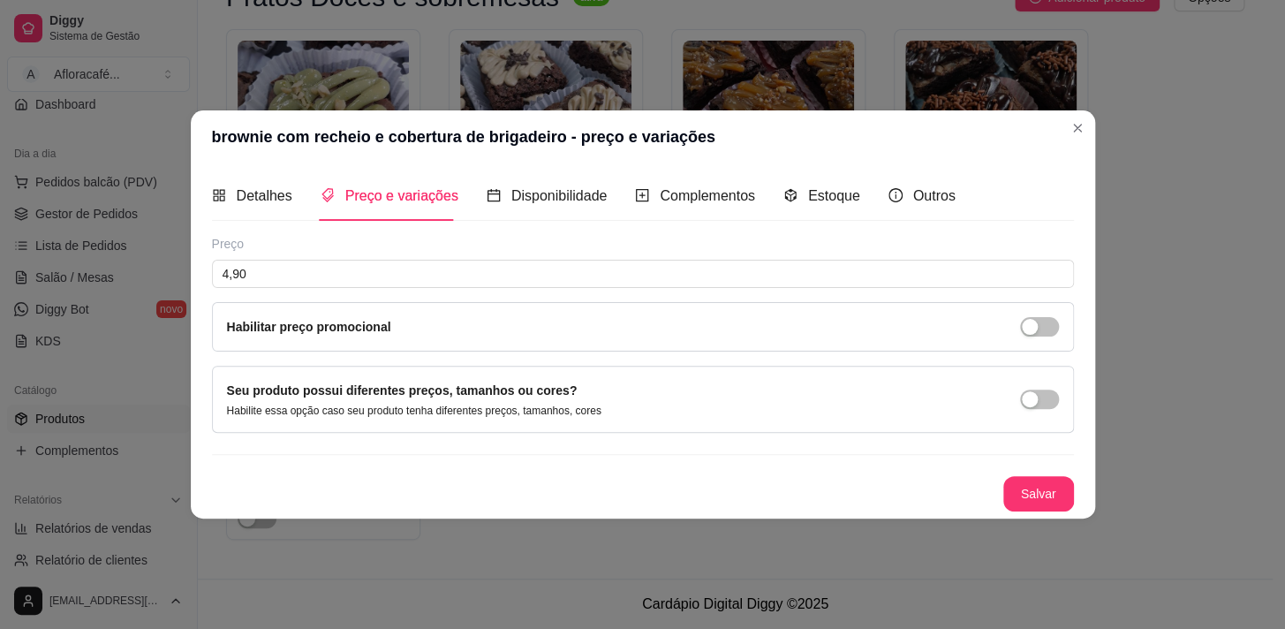
click at [409, 307] on div "Habilitar preço promocional" at bounding box center [643, 326] width 862 height 49
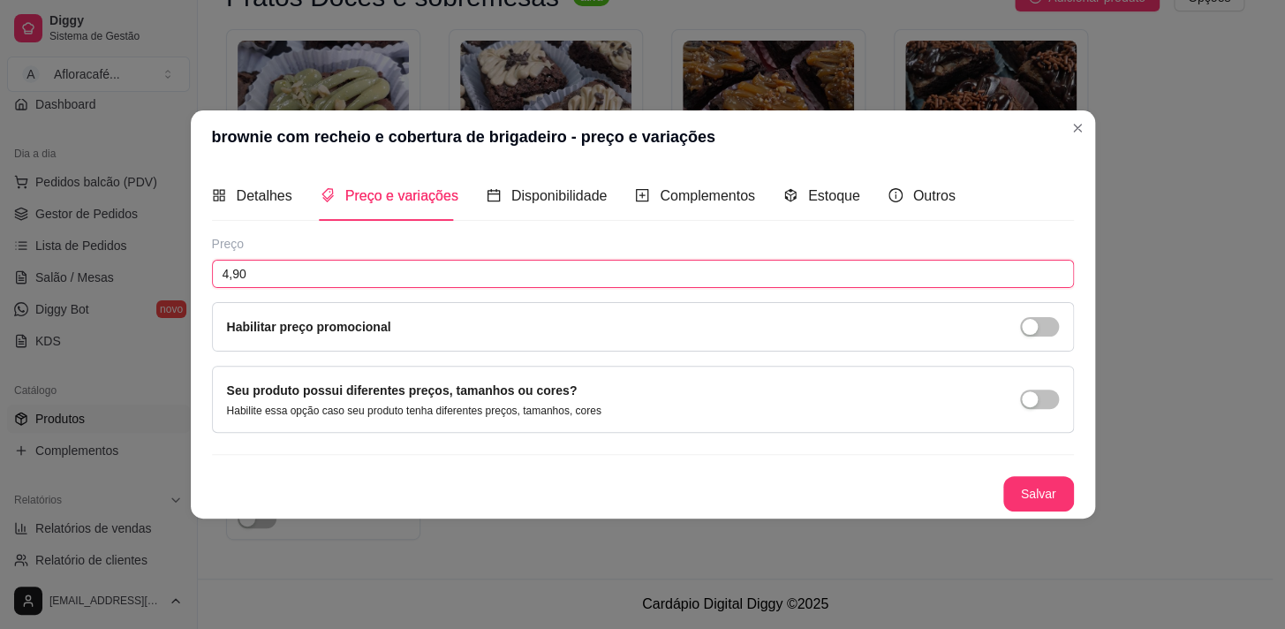
click at [414, 281] on input "4,90" at bounding box center [643, 274] width 862 height 28
type input "5,20"
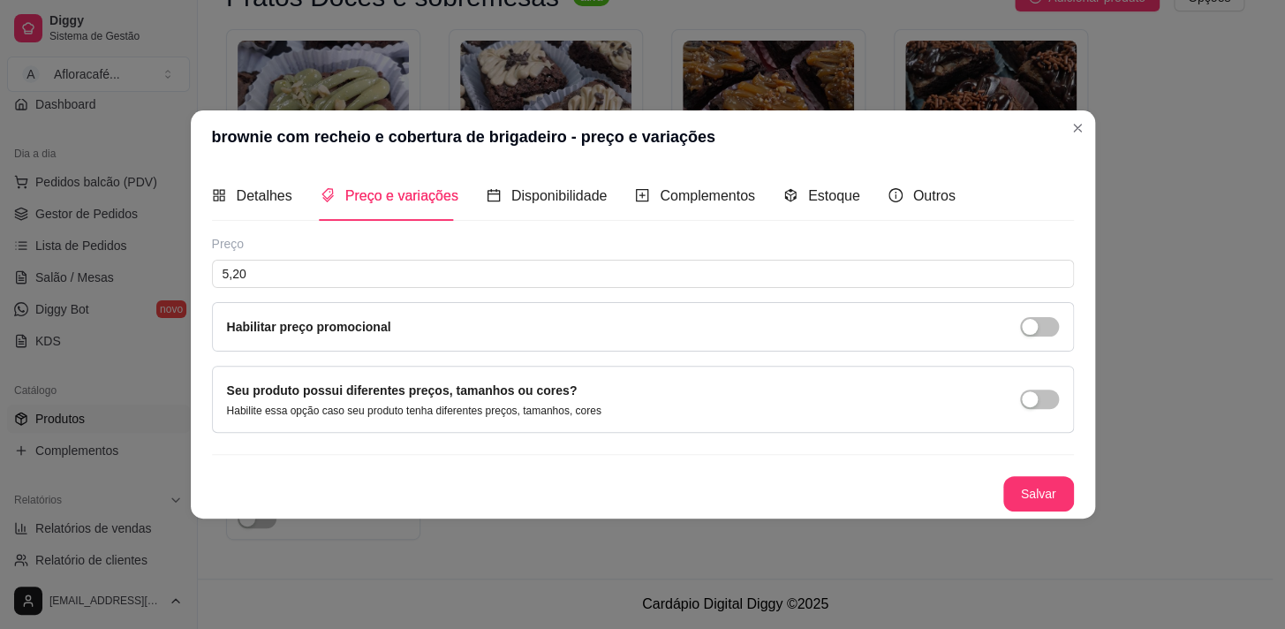
drag, startPoint x: 1038, startPoint y: 512, endPoint x: 1041, endPoint y: 475, distance: 36.3
click at [1035, 504] on div "Detalhes Preço e variações Disponibilidade Complementos Estoque Outros Nome do …" at bounding box center [643, 340] width 905 height 355
click at [1041, 476] on button "Salvar" at bounding box center [1039, 493] width 71 height 35
click at [1090, 117] on header "brownie com recheio e cobertura de brigadeiro - preço e variações" at bounding box center [643, 136] width 905 height 53
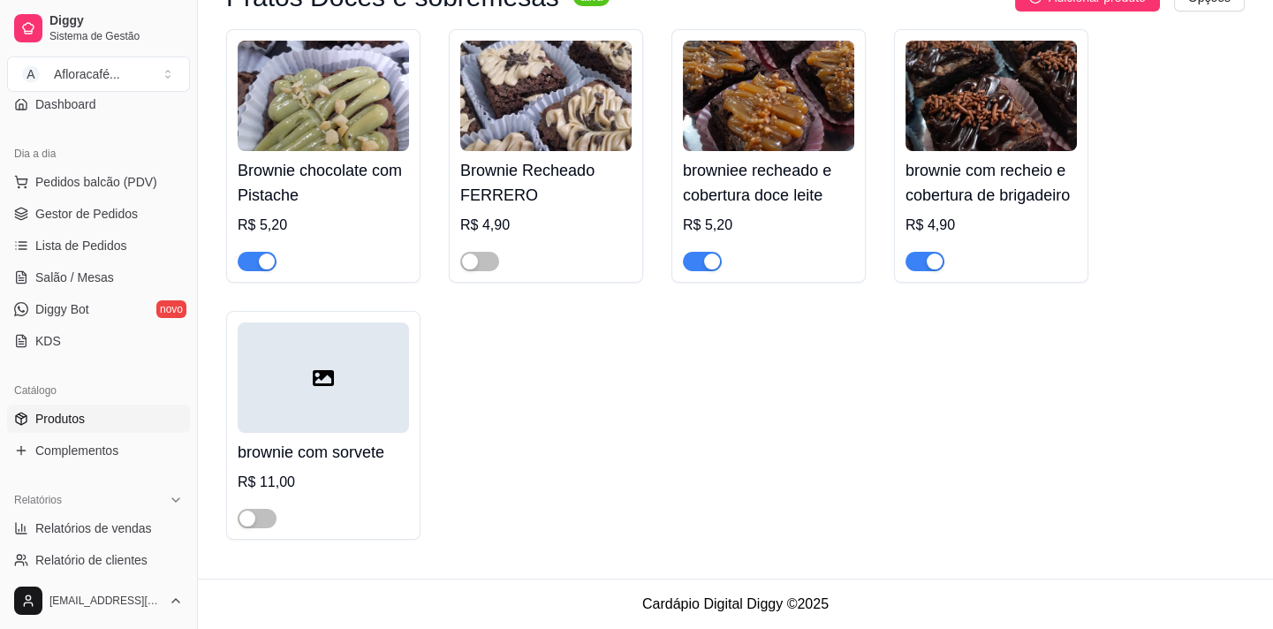
click at [914, 230] on div "R$ 4,90" at bounding box center [991, 225] width 171 height 21
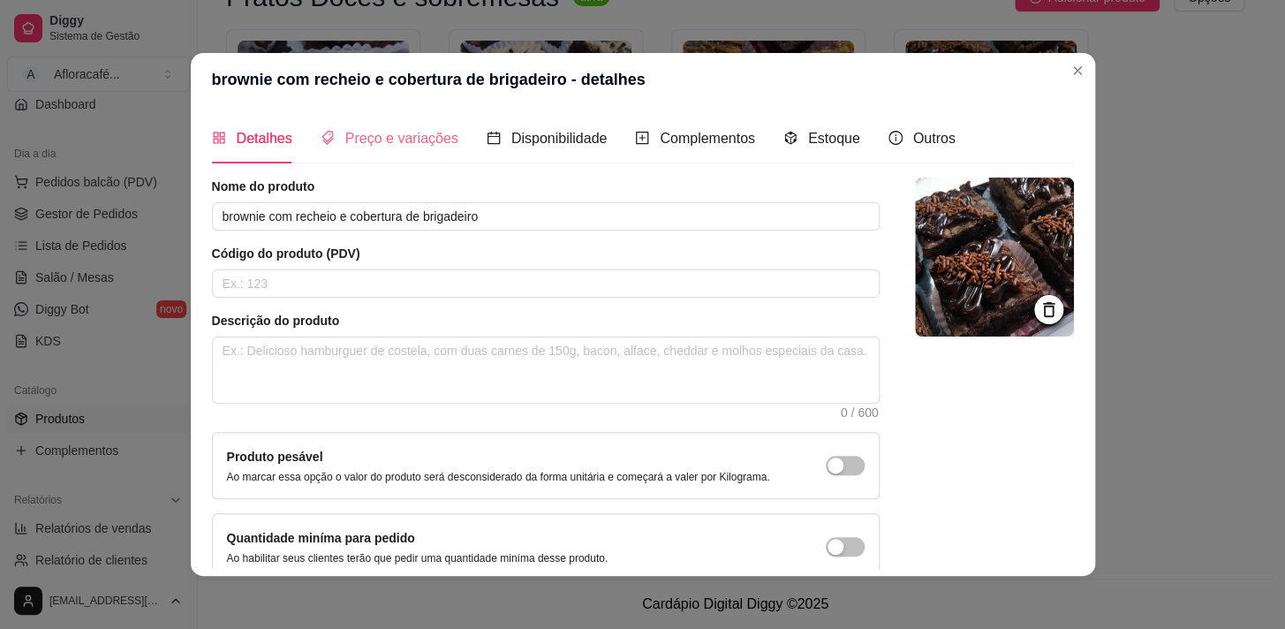
drag, startPoint x: 307, startPoint y: 123, endPoint x: 346, endPoint y: 140, distance: 42.7
click at [309, 124] on div "Detalhes Preço e variações Disponibilidade Complementos Estoque Outros" at bounding box center [584, 138] width 744 height 50
click at [365, 142] on span "Preço e variações" at bounding box center [401, 138] width 113 height 15
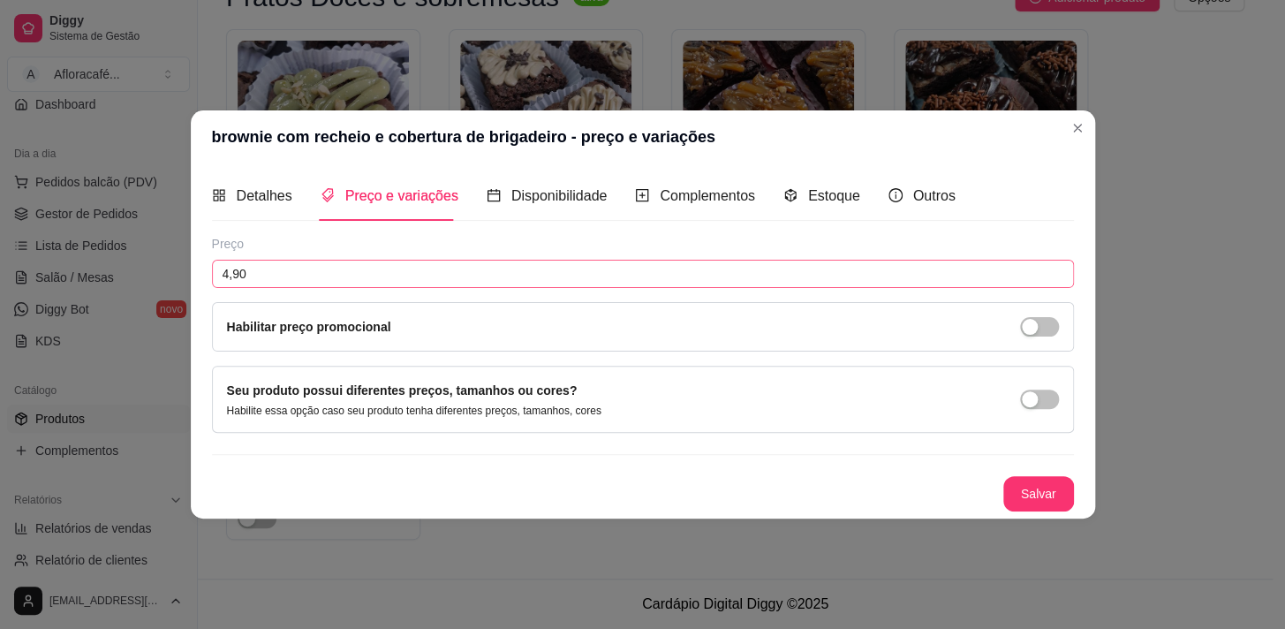
click at [439, 292] on div "Preço 4,90 Habilitar preço promocional" at bounding box center [643, 293] width 862 height 117
click at [445, 276] on input "4,90" at bounding box center [643, 274] width 862 height 28
type input "5,20"
click at [1044, 494] on button "Salvar" at bounding box center [1039, 493] width 71 height 35
click at [1065, 140] on header "brownie com recheio e cobertura de brigadeiro - preço e variações" at bounding box center [643, 136] width 905 height 53
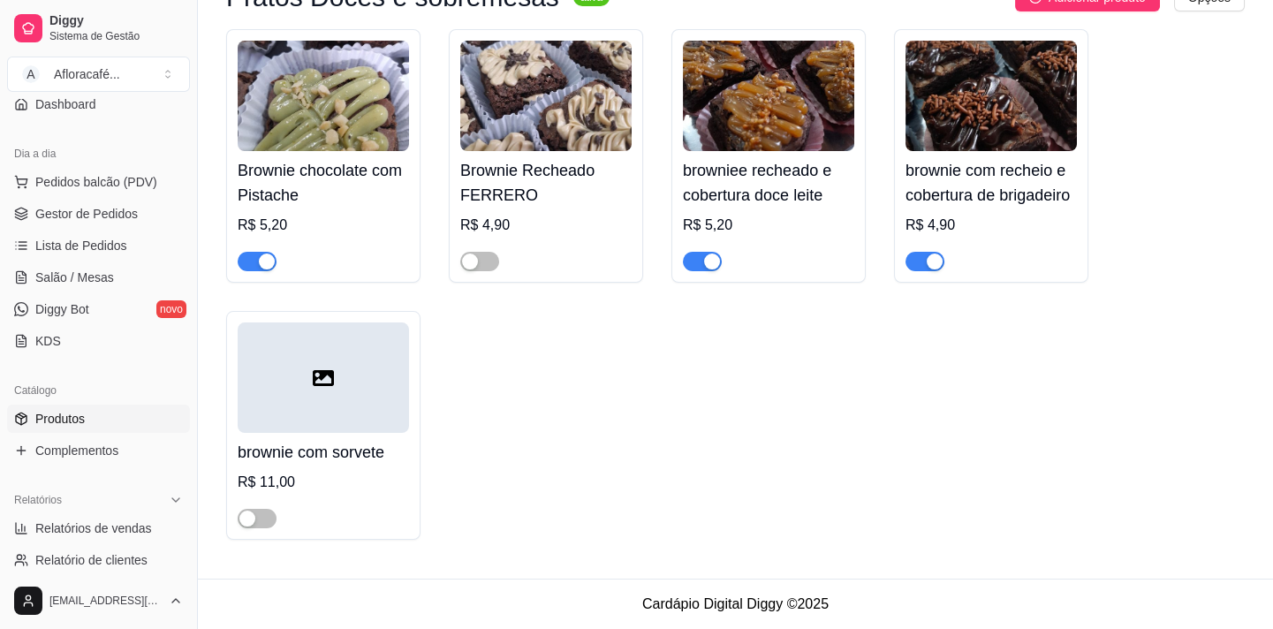
click at [1015, 217] on div "R$ 4,90" at bounding box center [991, 225] width 171 height 21
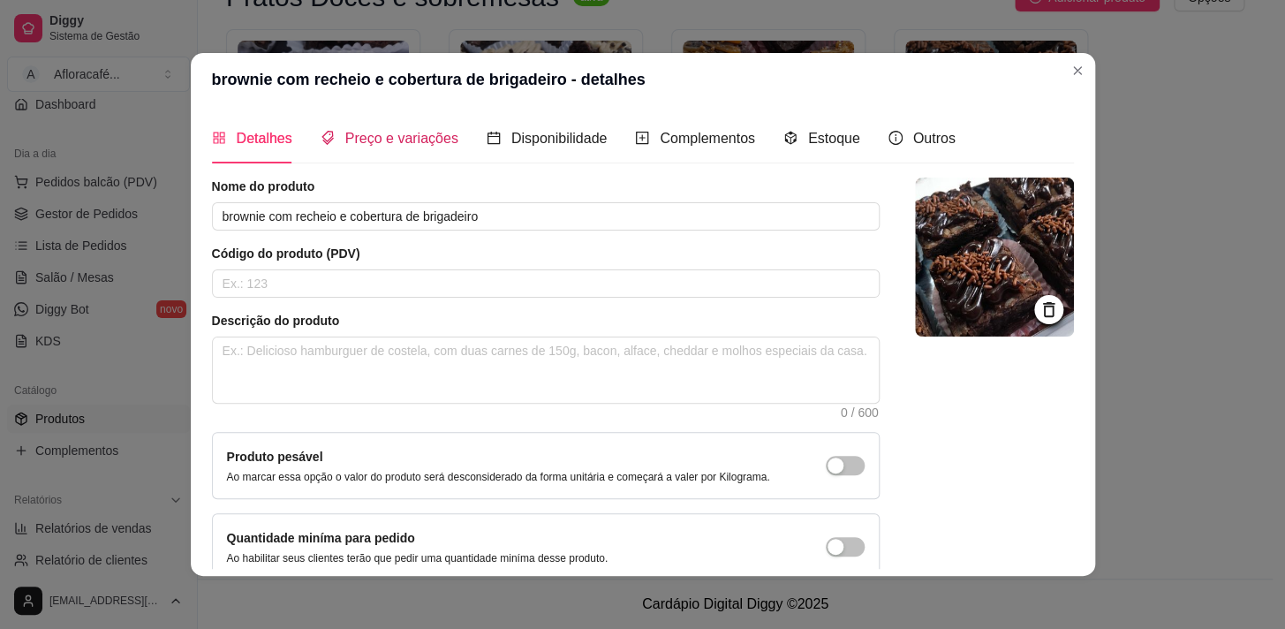
click at [414, 149] on div "Preço e variações" at bounding box center [390, 138] width 138 height 22
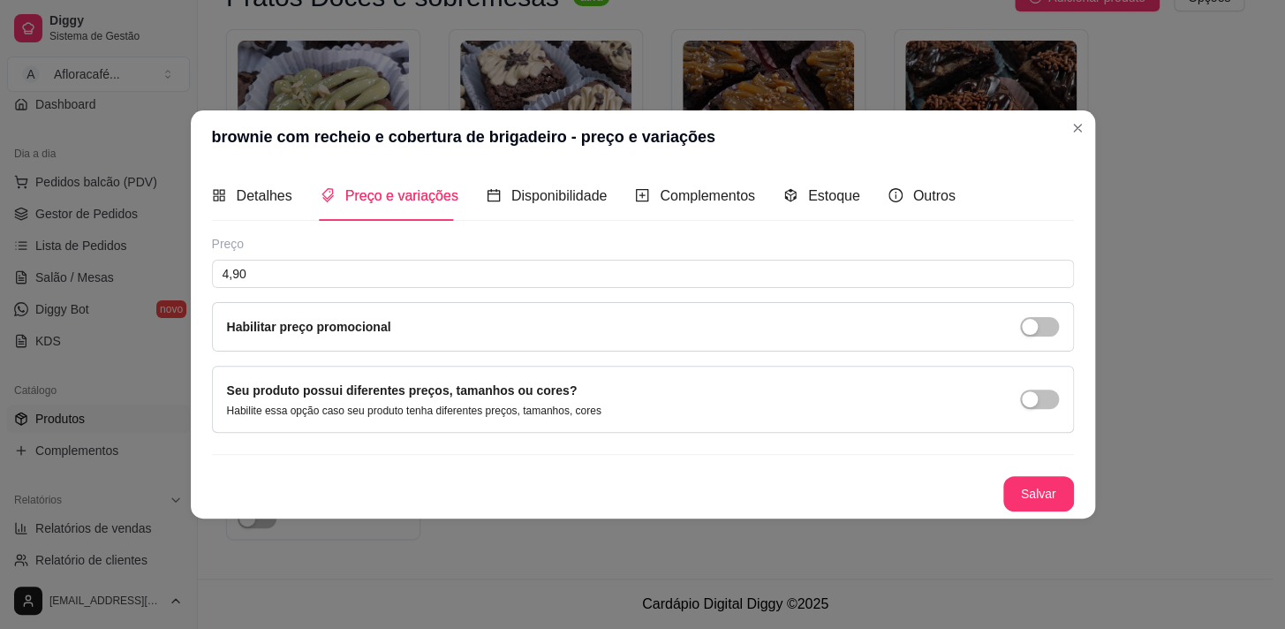
click at [455, 294] on div "Preço 4,90 Habilitar preço promocional" at bounding box center [643, 293] width 862 height 117
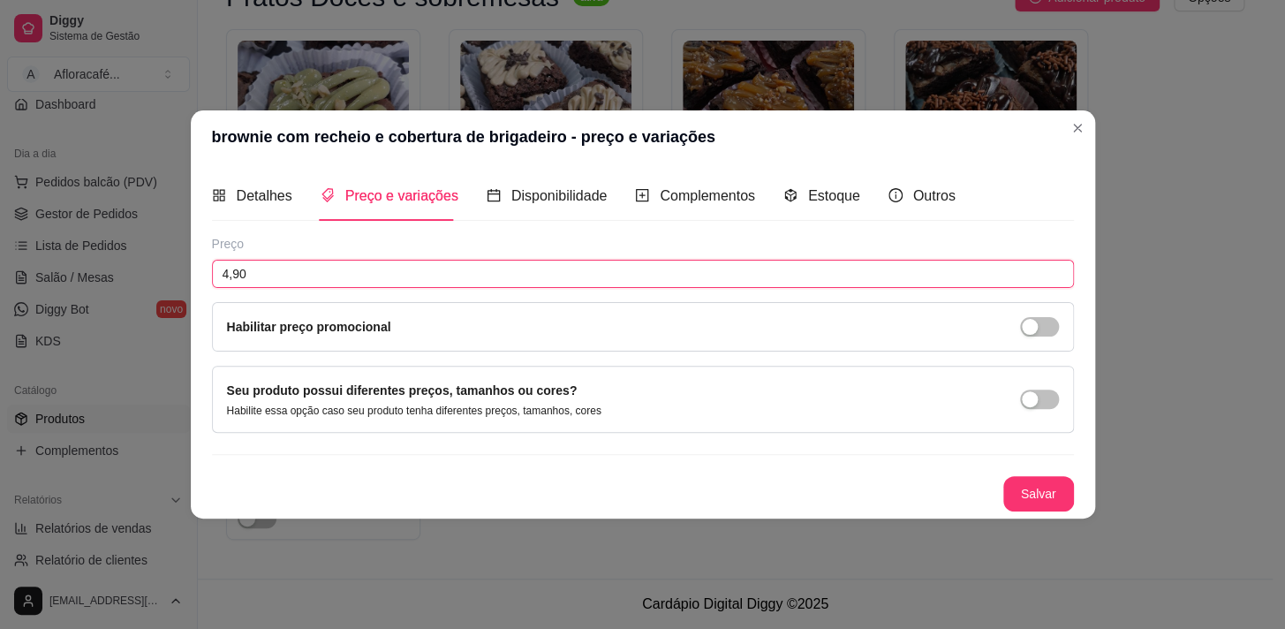
click at [461, 268] on input "4,90" at bounding box center [643, 274] width 862 height 28
type input "5,20"
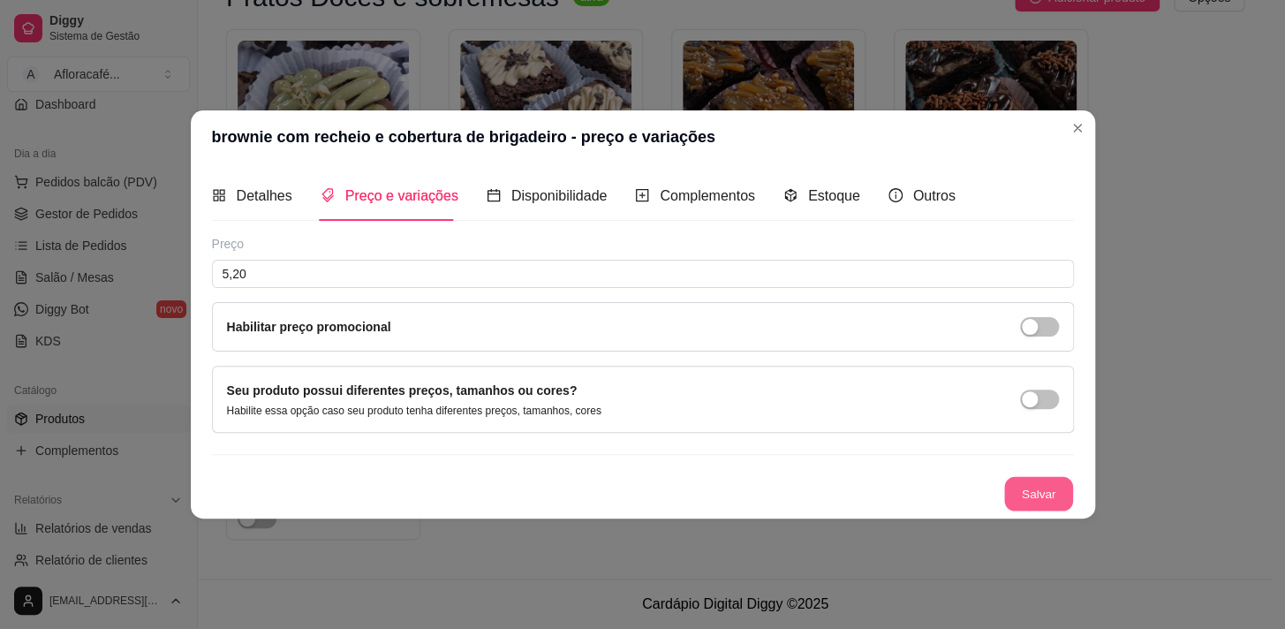
click at [1028, 488] on button "Salvar" at bounding box center [1039, 494] width 69 height 34
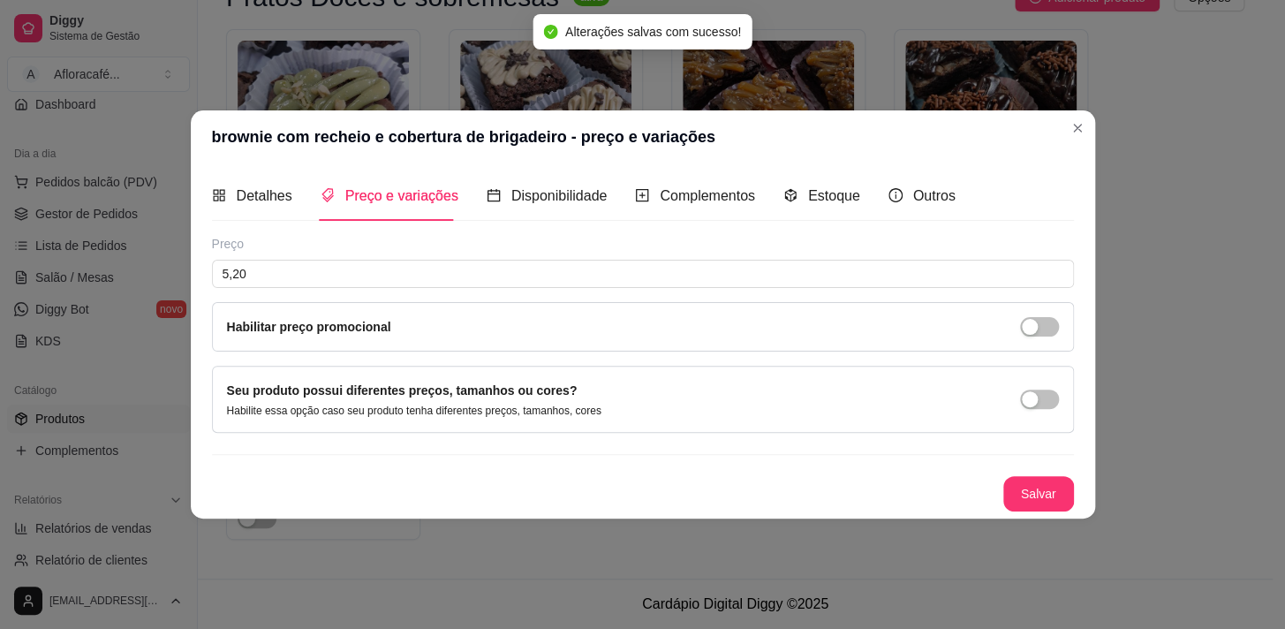
click at [1093, 145] on header "brownie com recheio e cobertura de brigadeiro - preço e variações" at bounding box center [643, 136] width 905 height 53
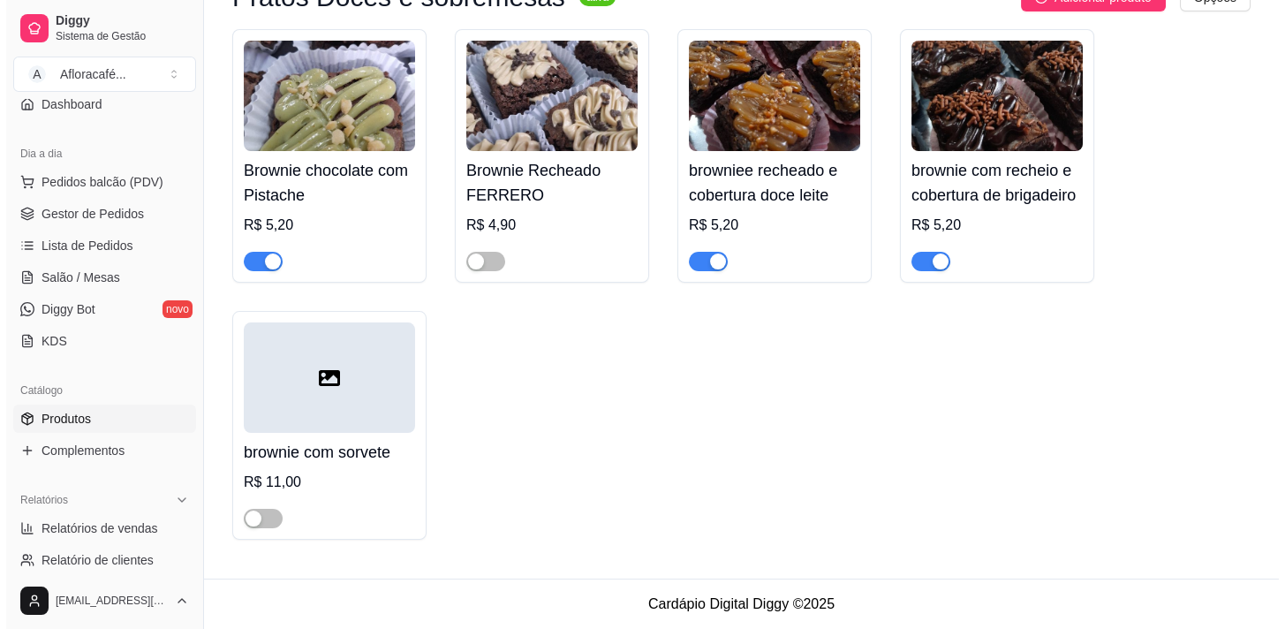
scroll to position [0, 0]
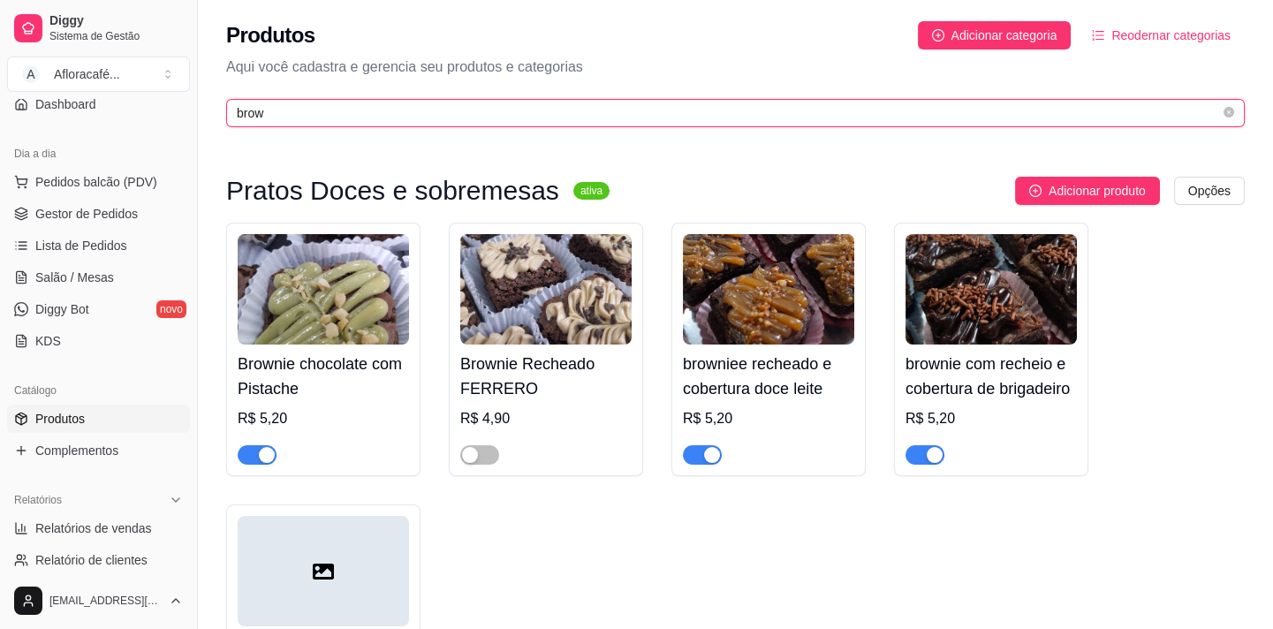
click at [582, 120] on input "brow" at bounding box center [728, 112] width 983 height 19
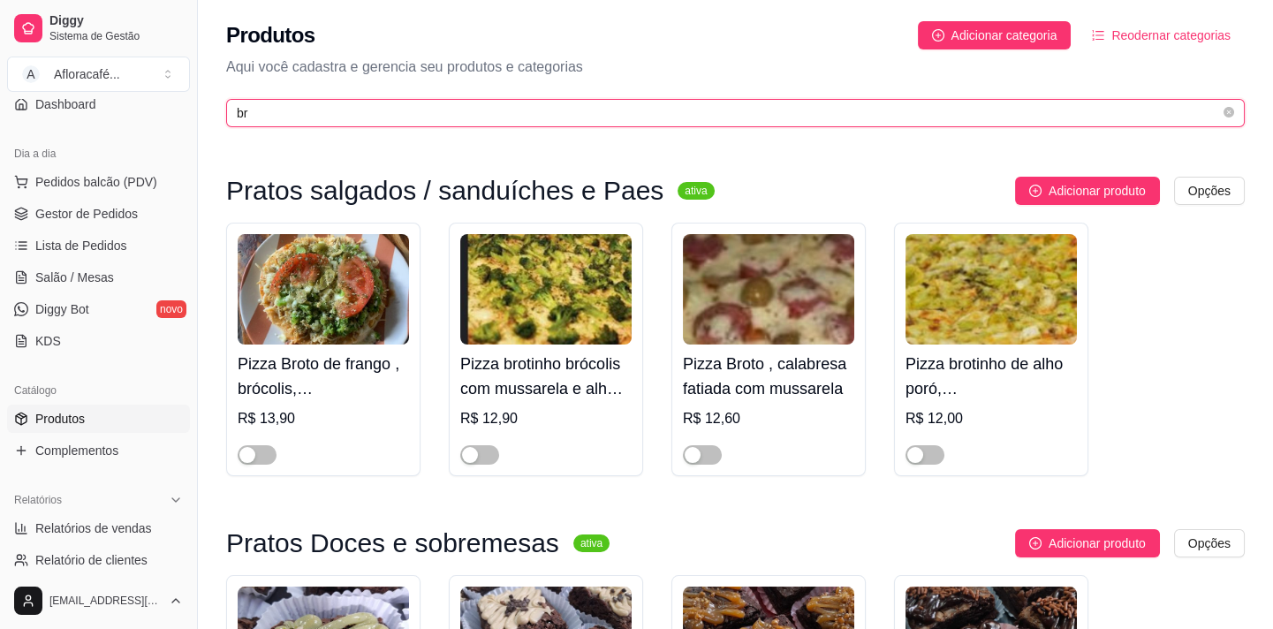
type input "b"
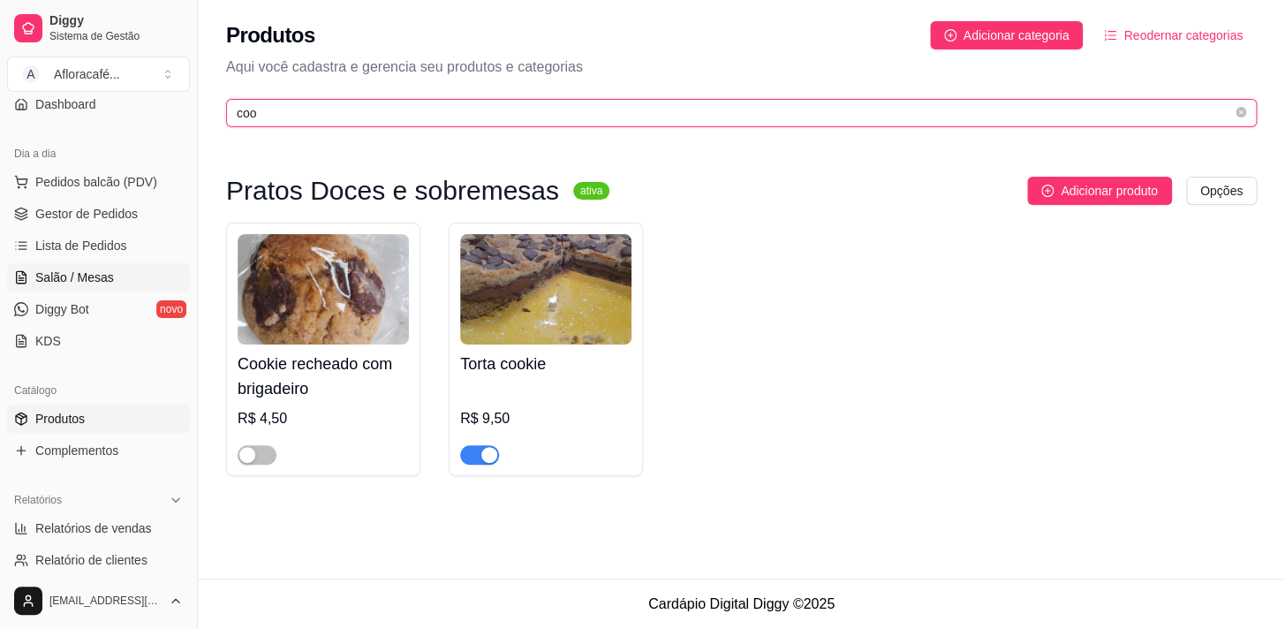
type input "coo"
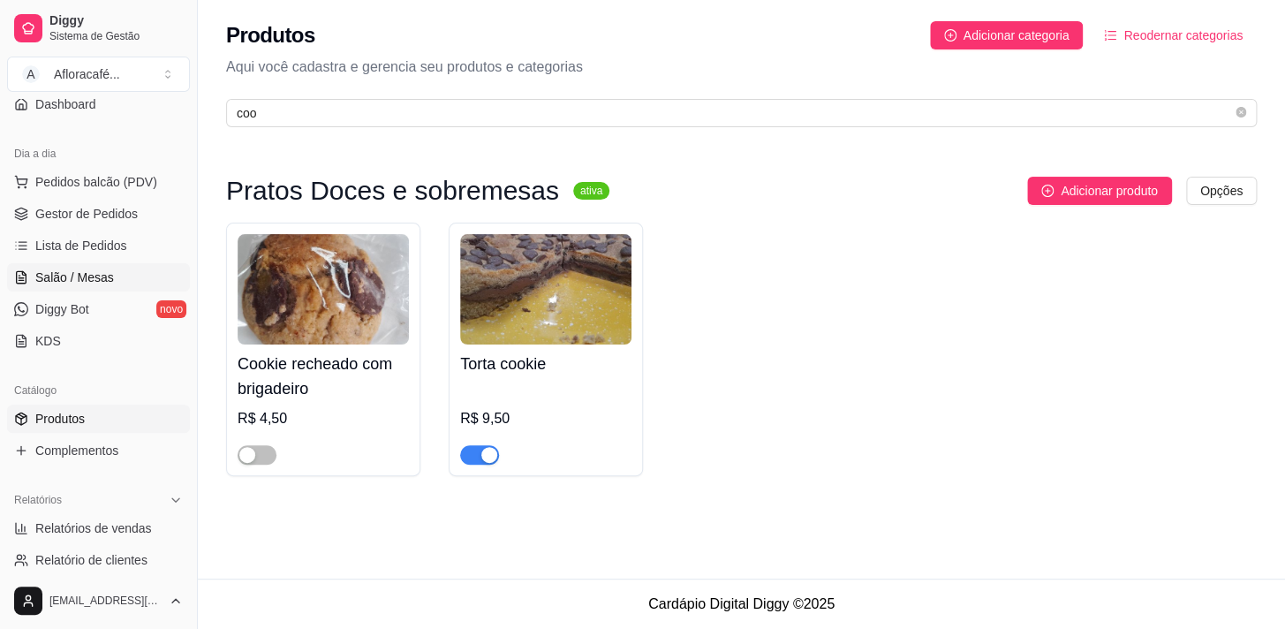
click at [148, 267] on link "Salão / Mesas" at bounding box center [98, 277] width 183 height 28
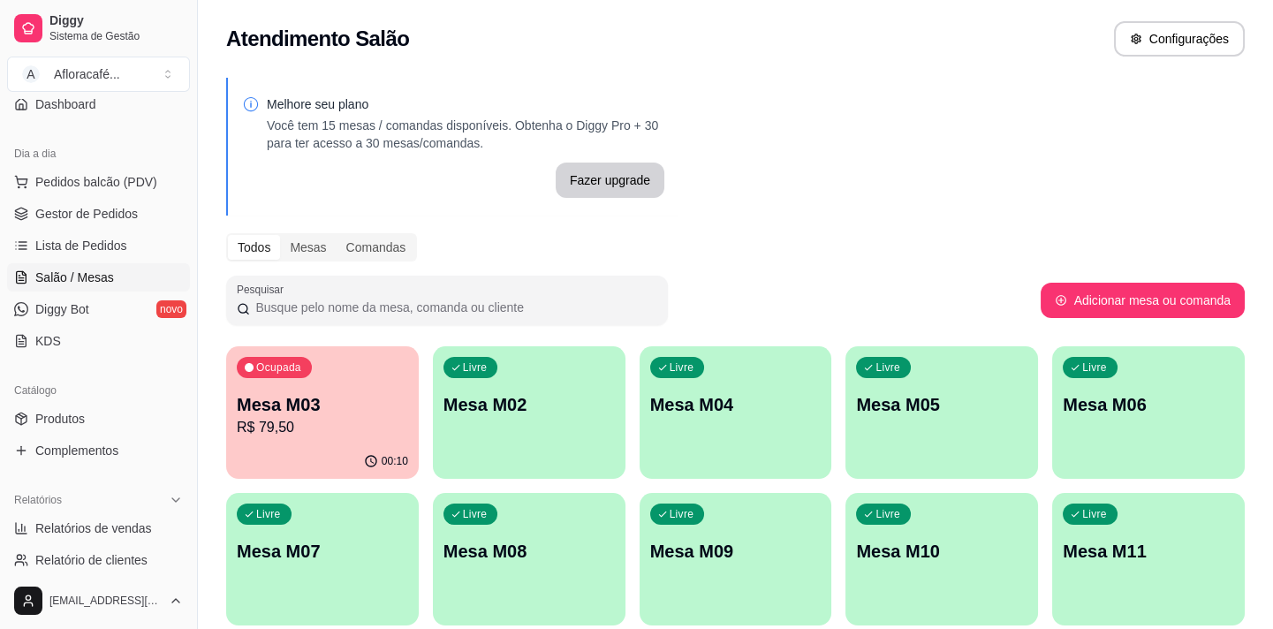
click at [274, 364] on p "Ocupada" at bounding box center [278, 367] width 45 height 14
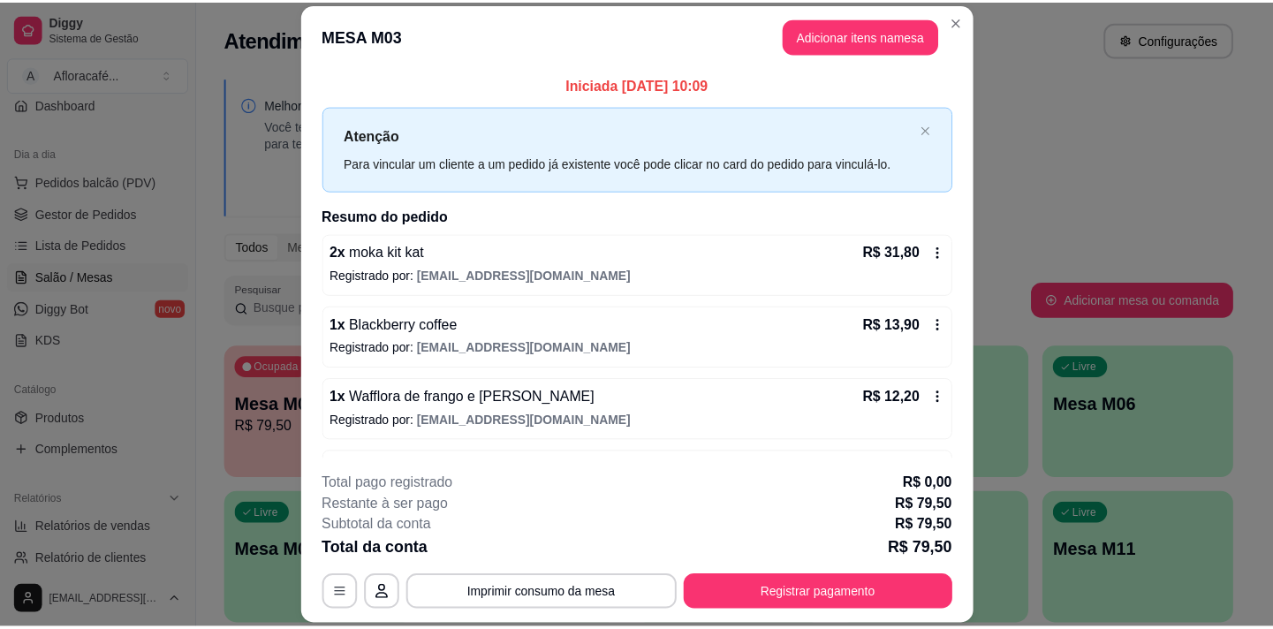
scroll to position [59, 0]
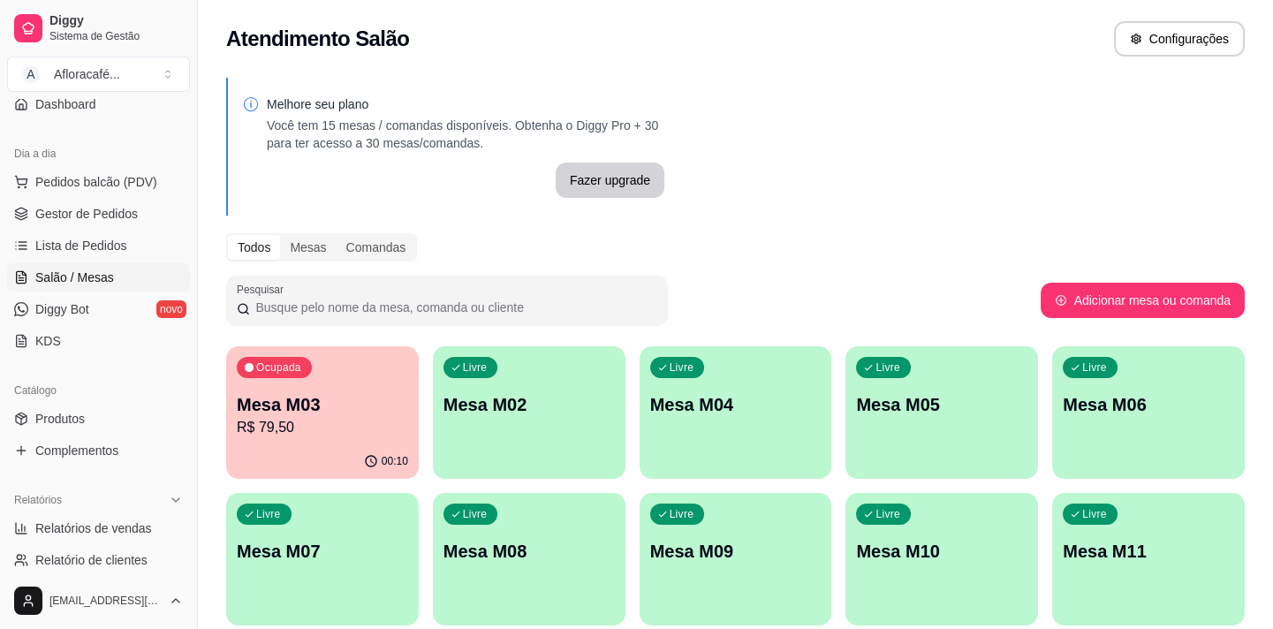
click at [592, 361] on div "Livre Mesa M02" at bounding box center [529, 401] width 193 height 111
click at [104, 421] on link "Produtos" at bounding box center [98, 419] width 183 height 28
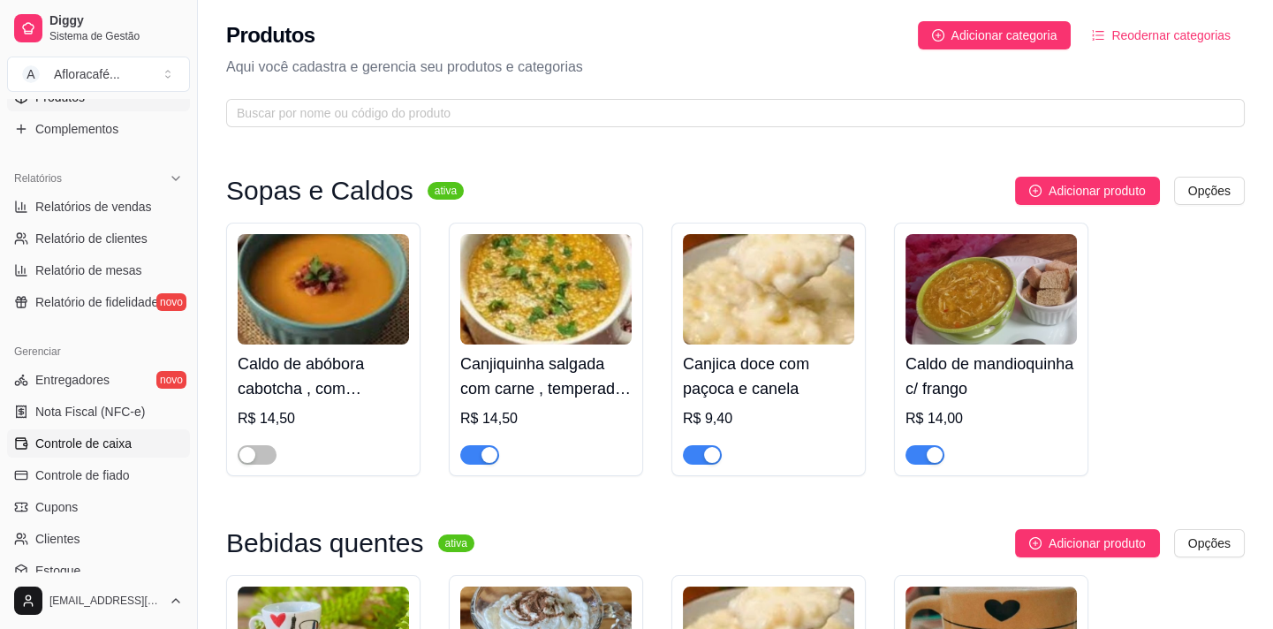
scroll to position [641, 0]
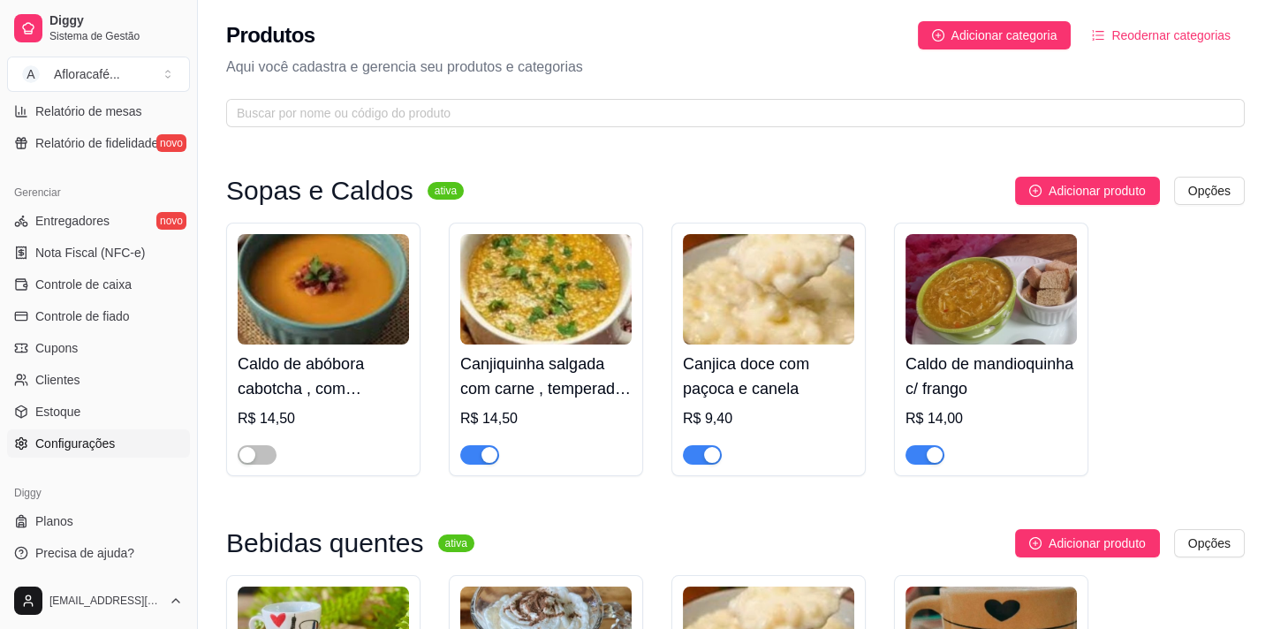
click at [105, 441] on span "Configurações" at bounding box center [75, 444] width 80 height 18
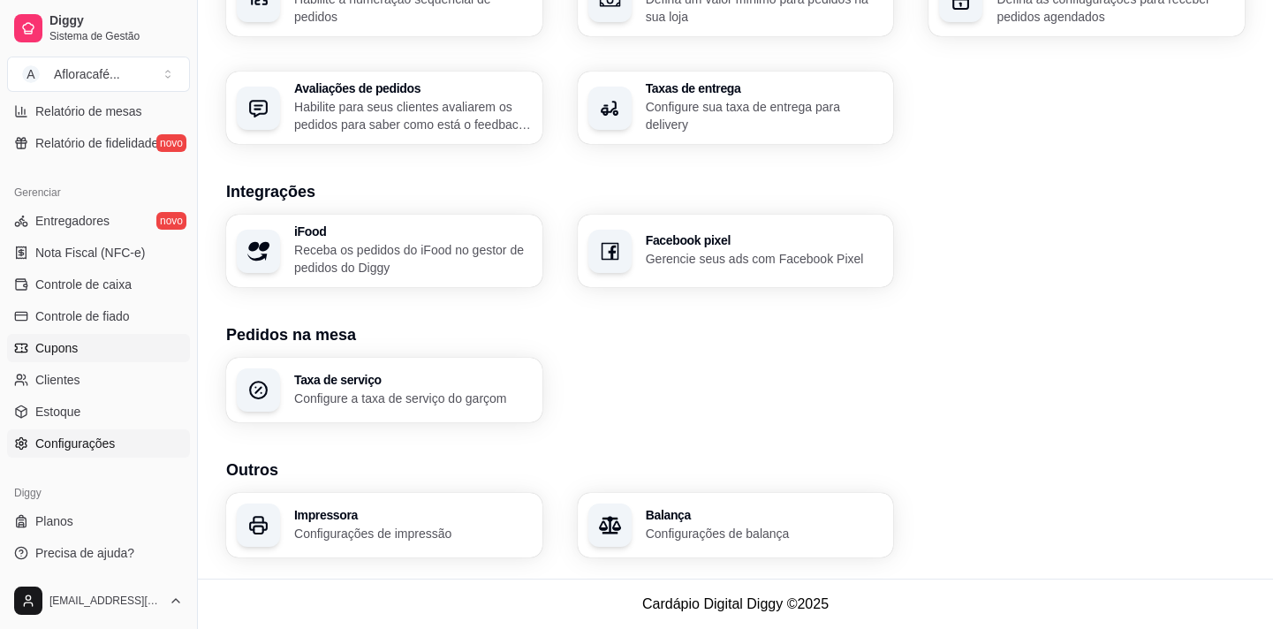
scroll to position [319, 0]
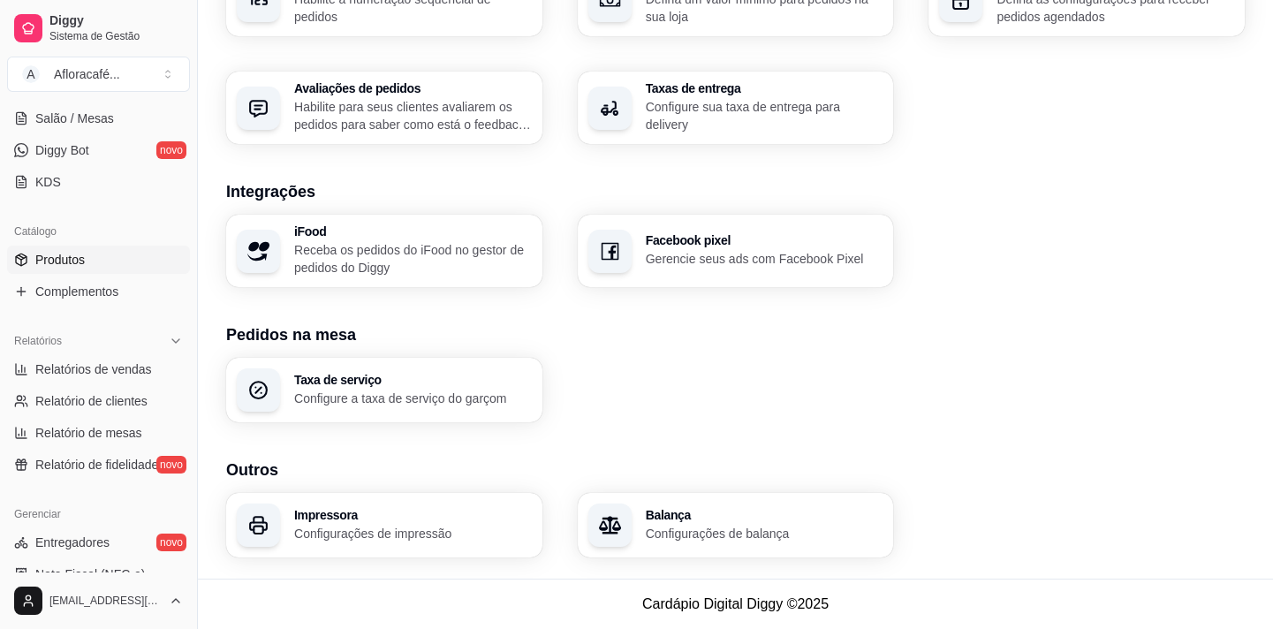
click at [100, 246] on link "Produtos" at bounding box center [98, 260] width 183 height 28
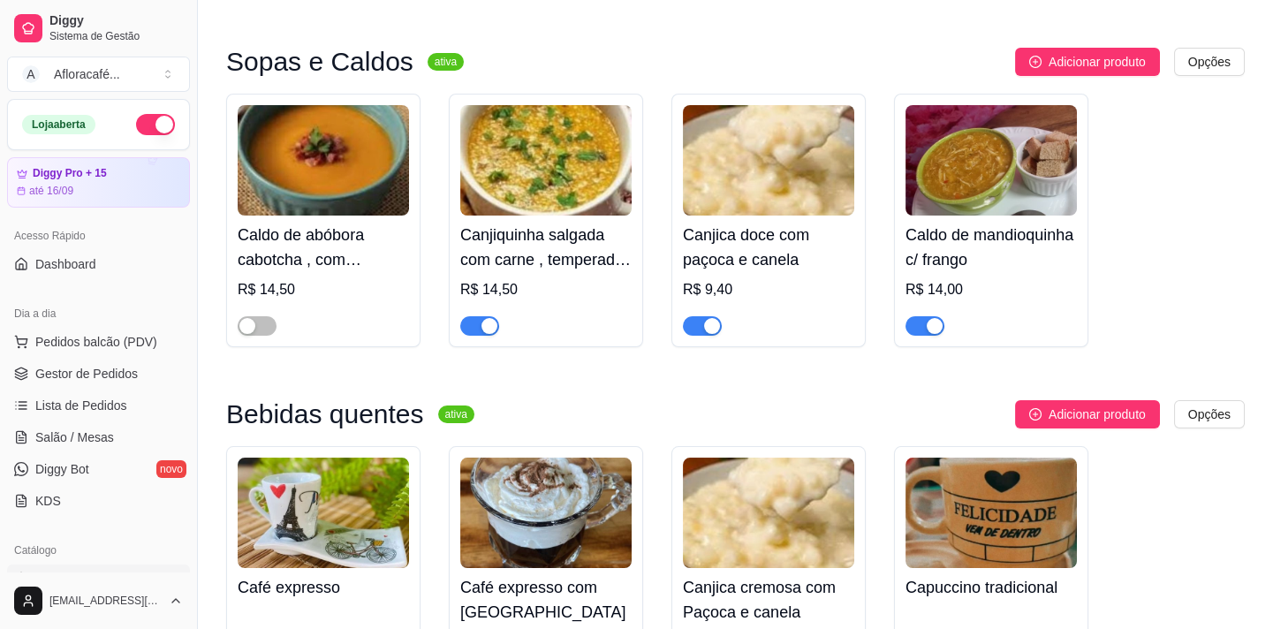
scroll to position [74, 0]
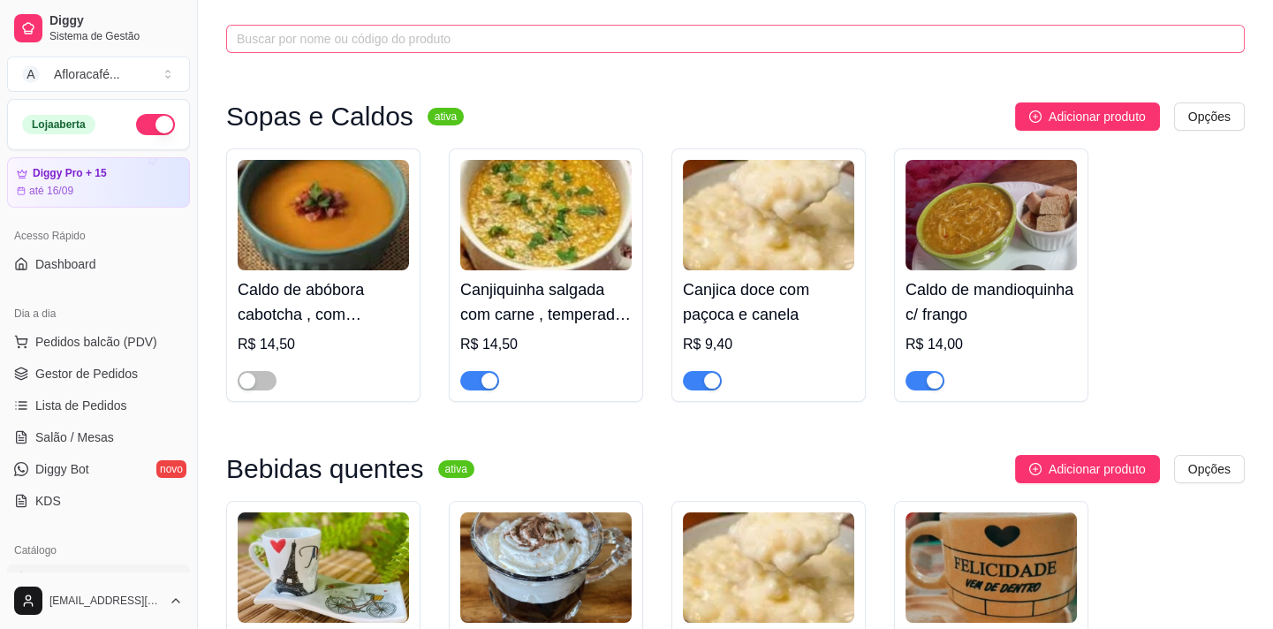
click at [933, 46] on input "text" at bounding box center [728, 38] width 983 height 19
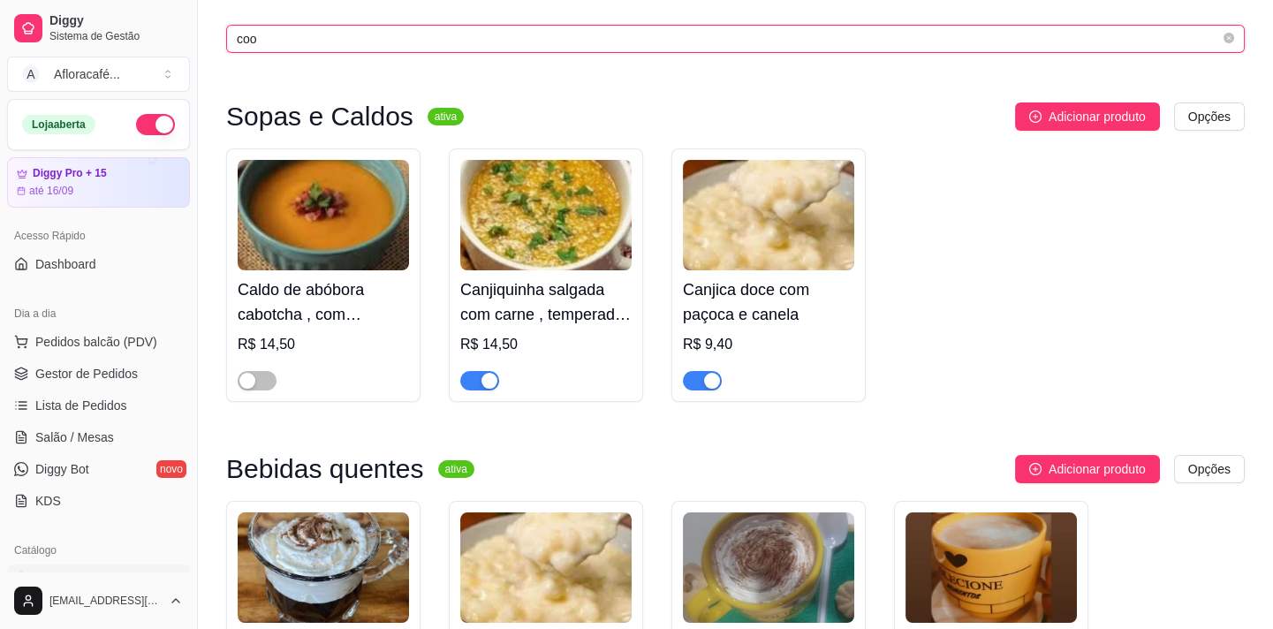
scroll to position [0, 0]
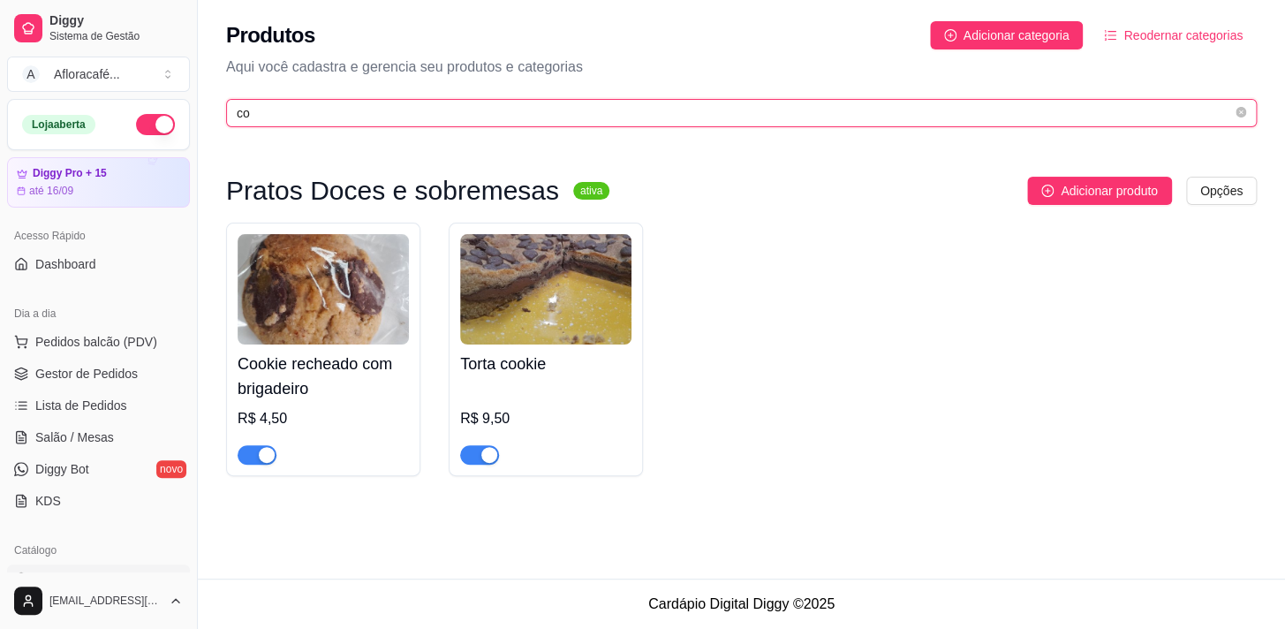
type input "c"
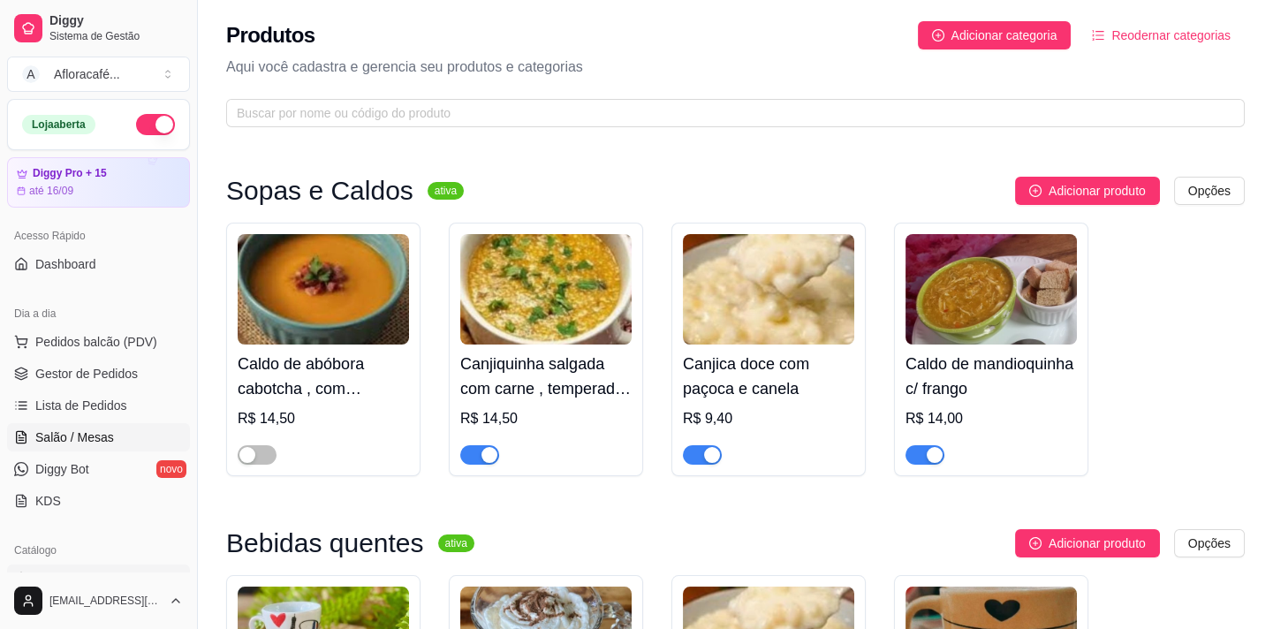
click at [101, 445] on link "Salão / Mesas" at bounding box center [98, 437] width 183 height 28
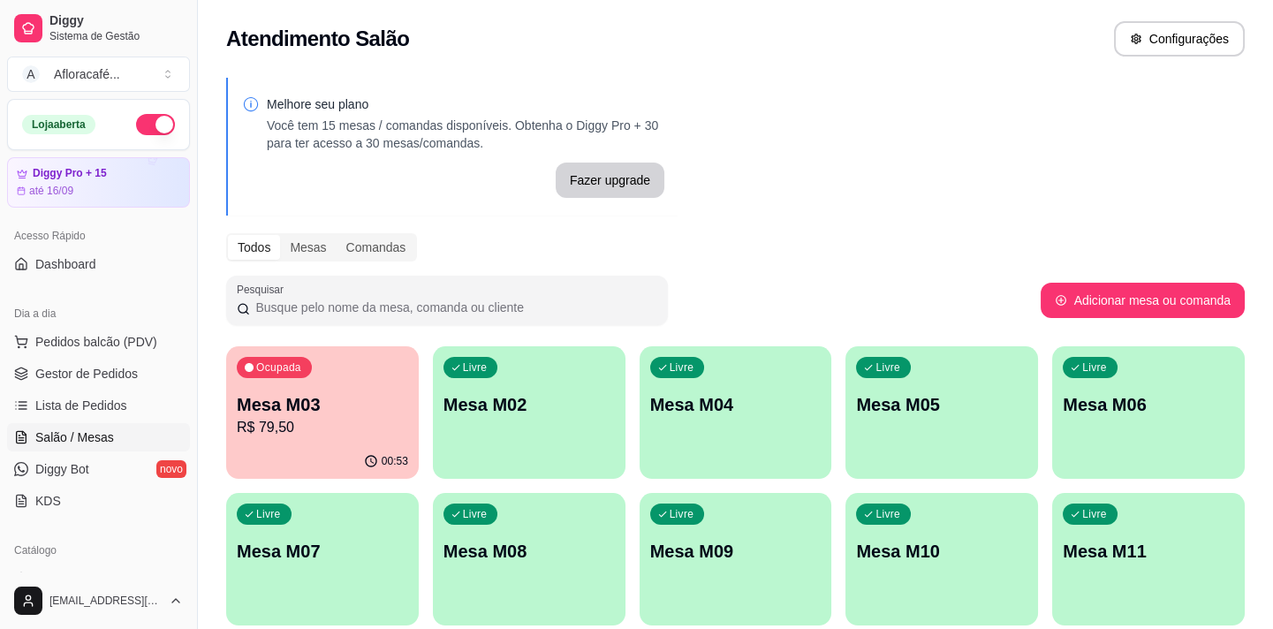
click at [496, 386] on div "Livre Mesa M02" at bounding box center [529, 401] width 193 height 111
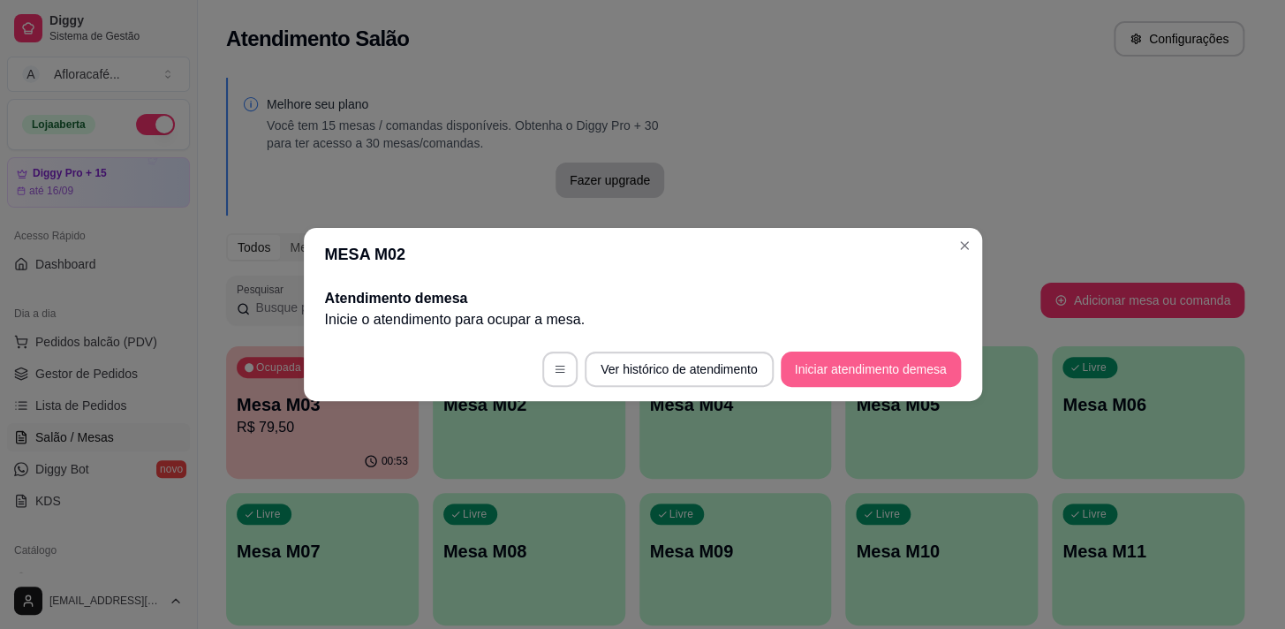
click at [920, 369] on button "Iniciar atendimento de mesa" at bounding box center [871, 369] width 180 height 35
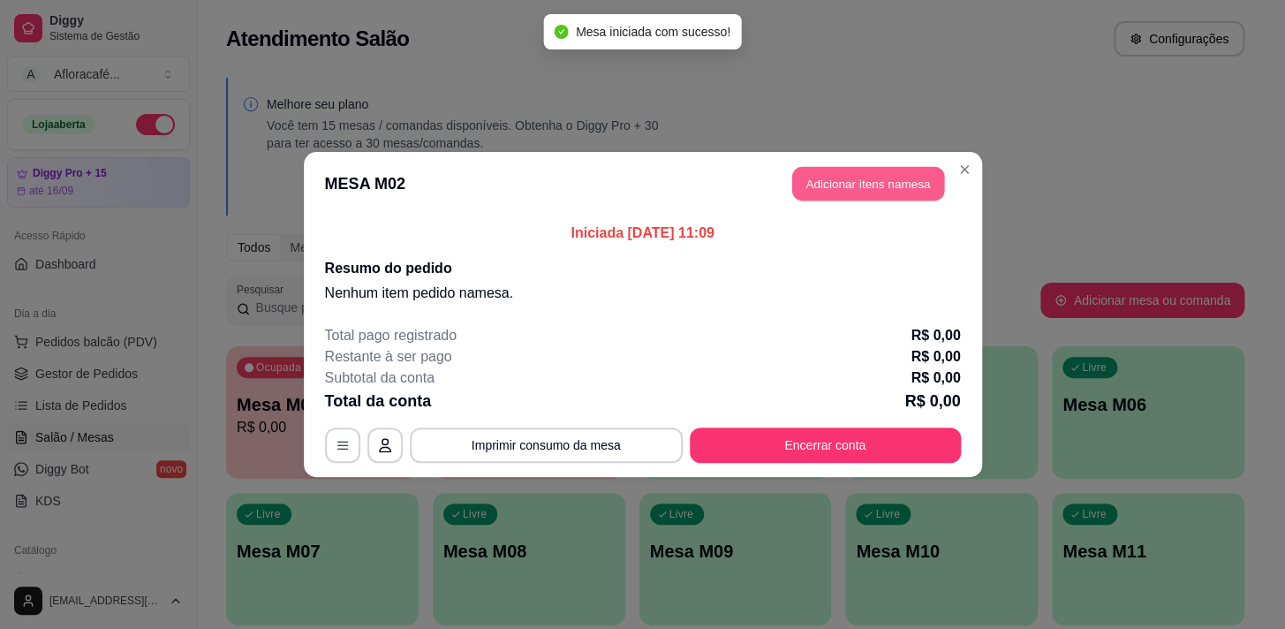
click at [868, 179] on button "Adicionar itens na mesa" at bounding box center [868, 184] width 152 height 34
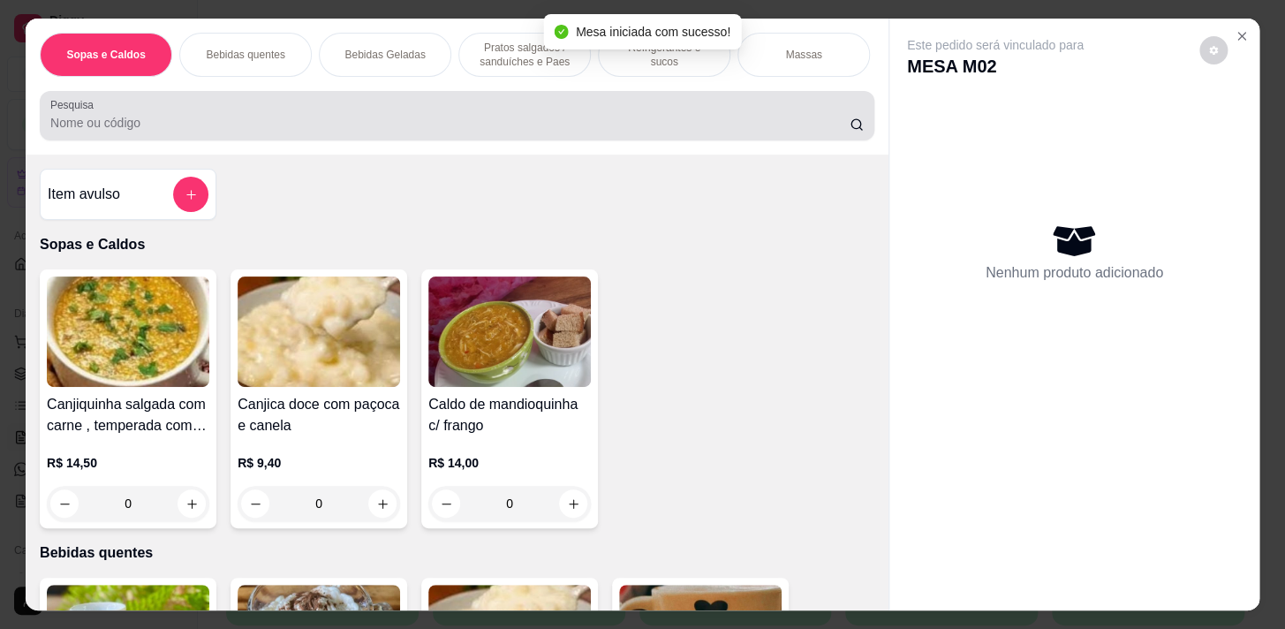
click at [549, 125] on input "Pesquisa" at bounding box center [450, 123] width 800 height 18
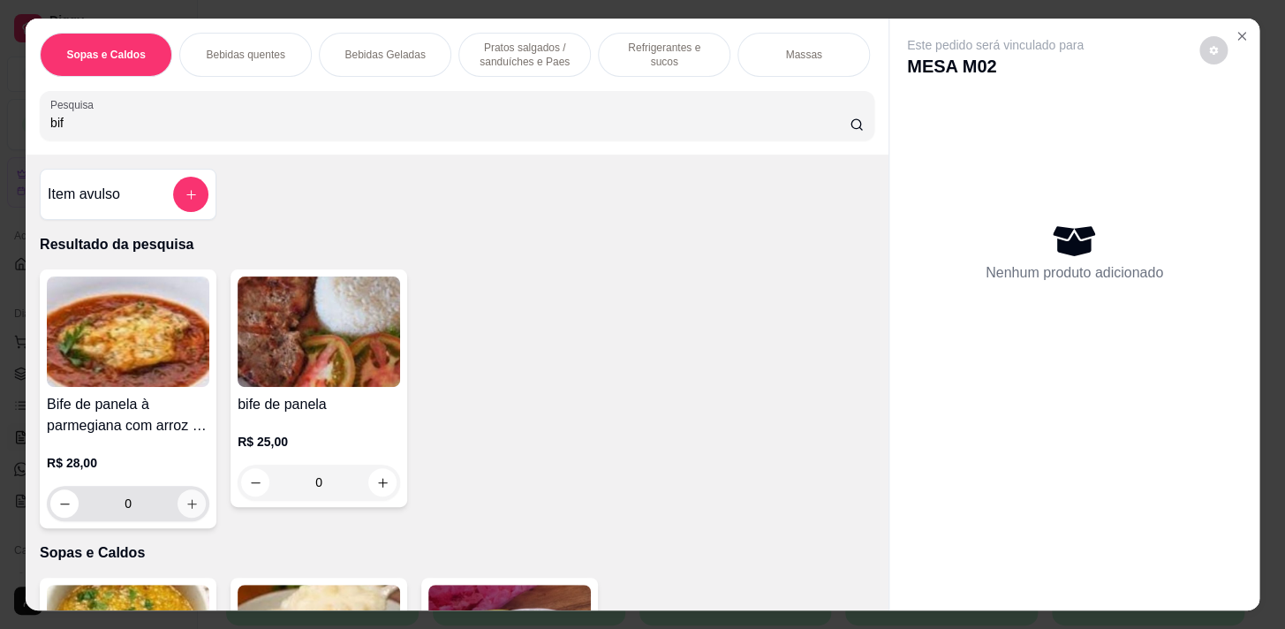
type input "bif"
click at [186, 509] on icon "increase-product-quantity" at bounding box center [192, 503] width 13 height 13
type input "2"
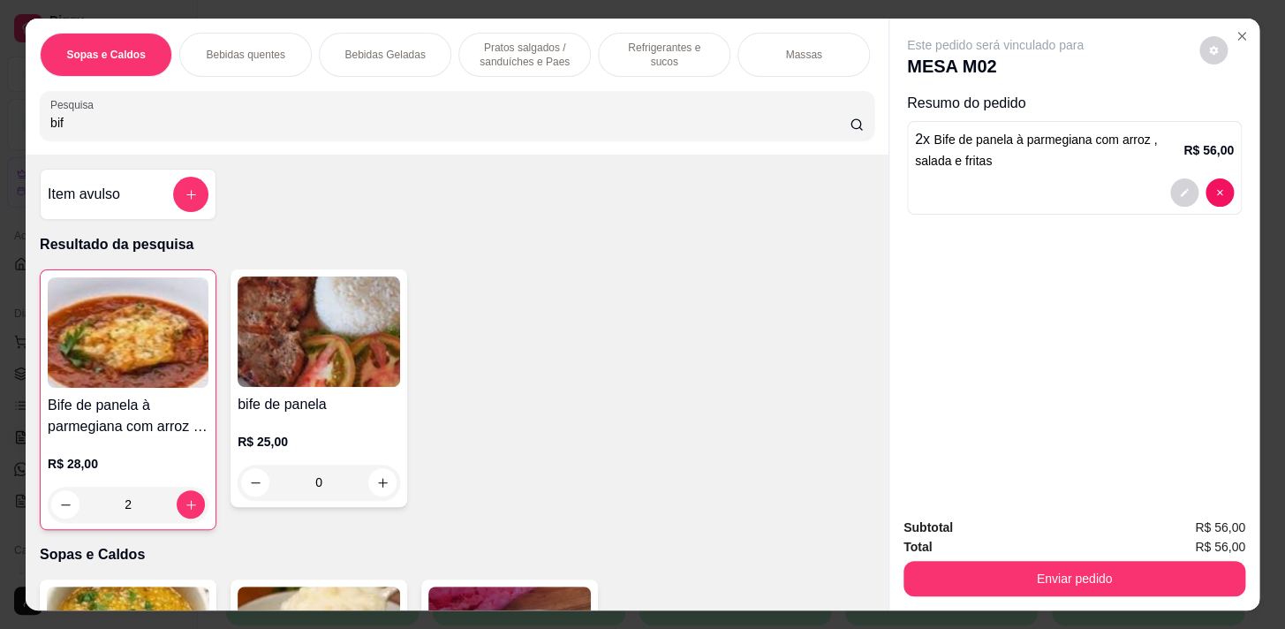
drag, startPoint x: 610, startPoint y: 49, endPoint x: 581, endPoint y: 136, distance: 91.9
click at [613, 49] on p "Refrigerantes e sucos" at bounding box center [664, 55] width 102 height 28
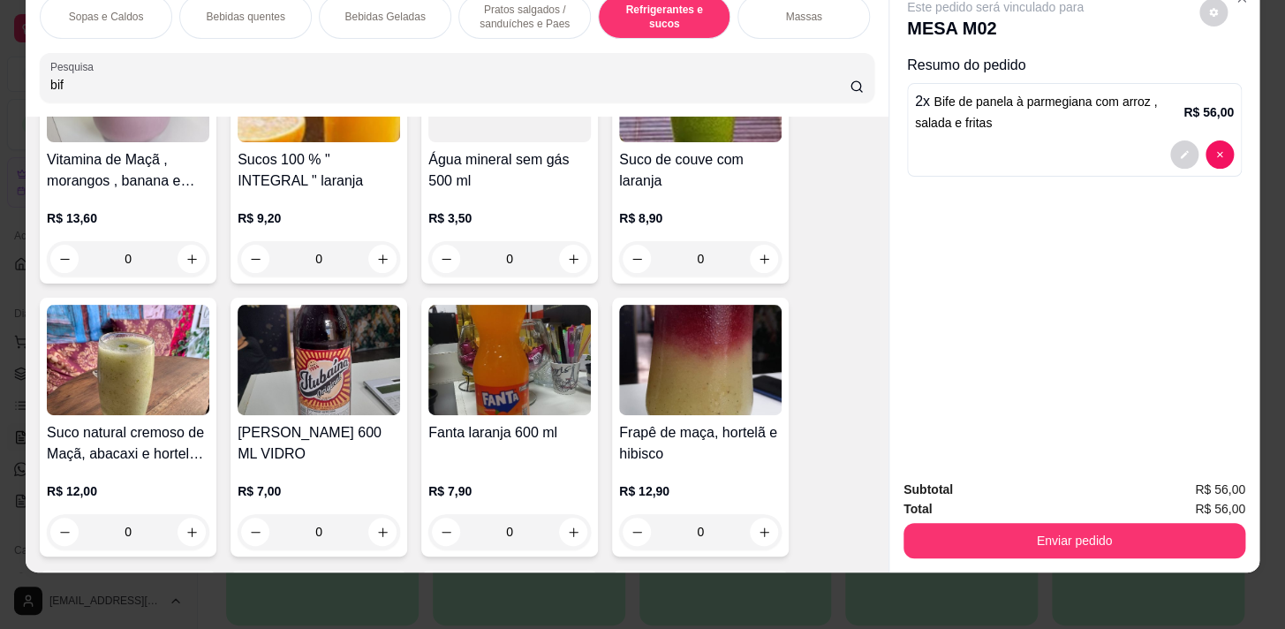
scroll to position [7559, 0]
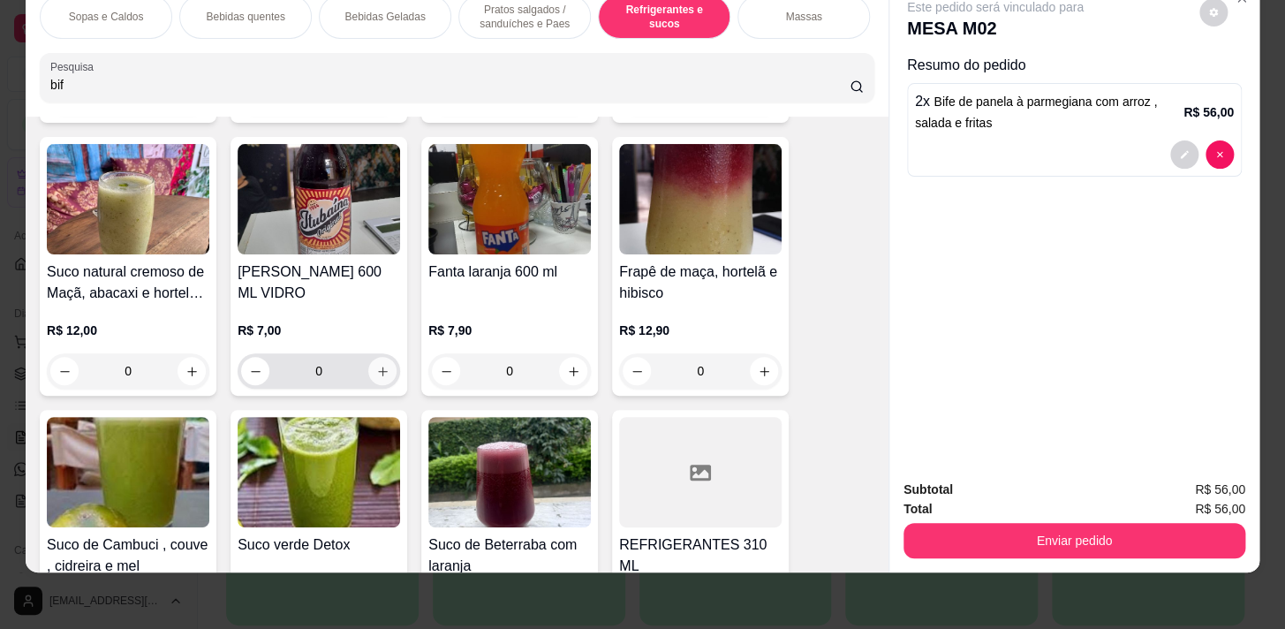
click at [379, 369] on icon "increase-product-quantity" at bounding box center [382, 371] width 13 height 13
type input "1"
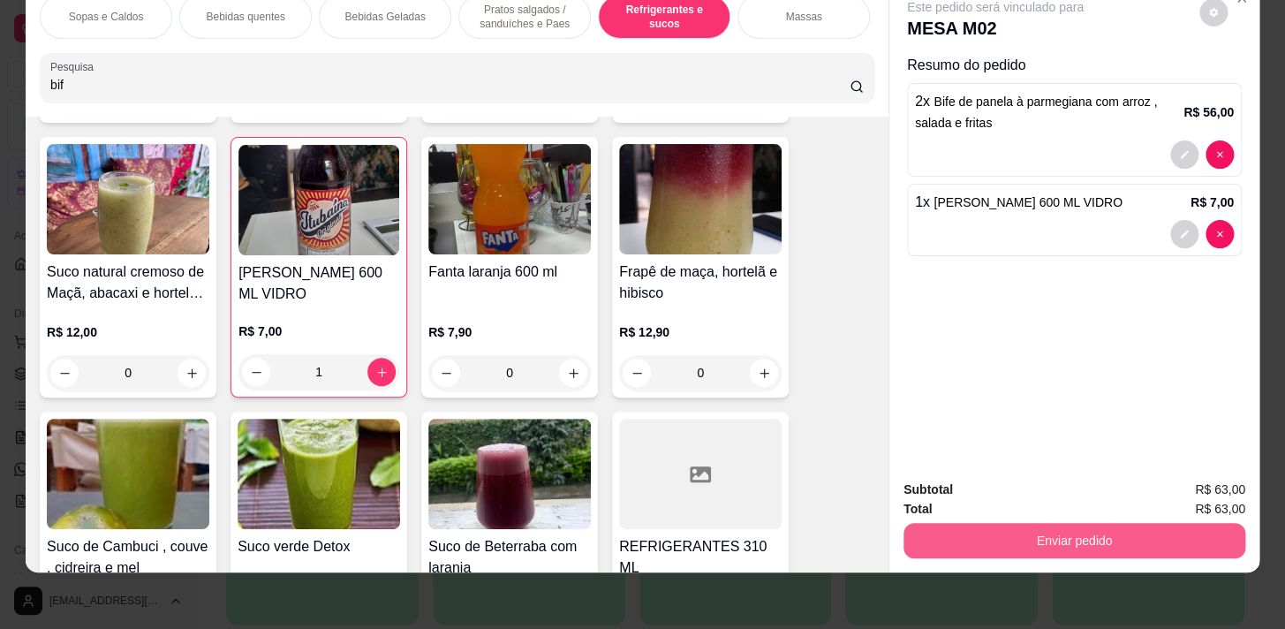
click at [1203, 530] on button "Enviar pedido" at bounding box center [1075, 540] width 342 height 35
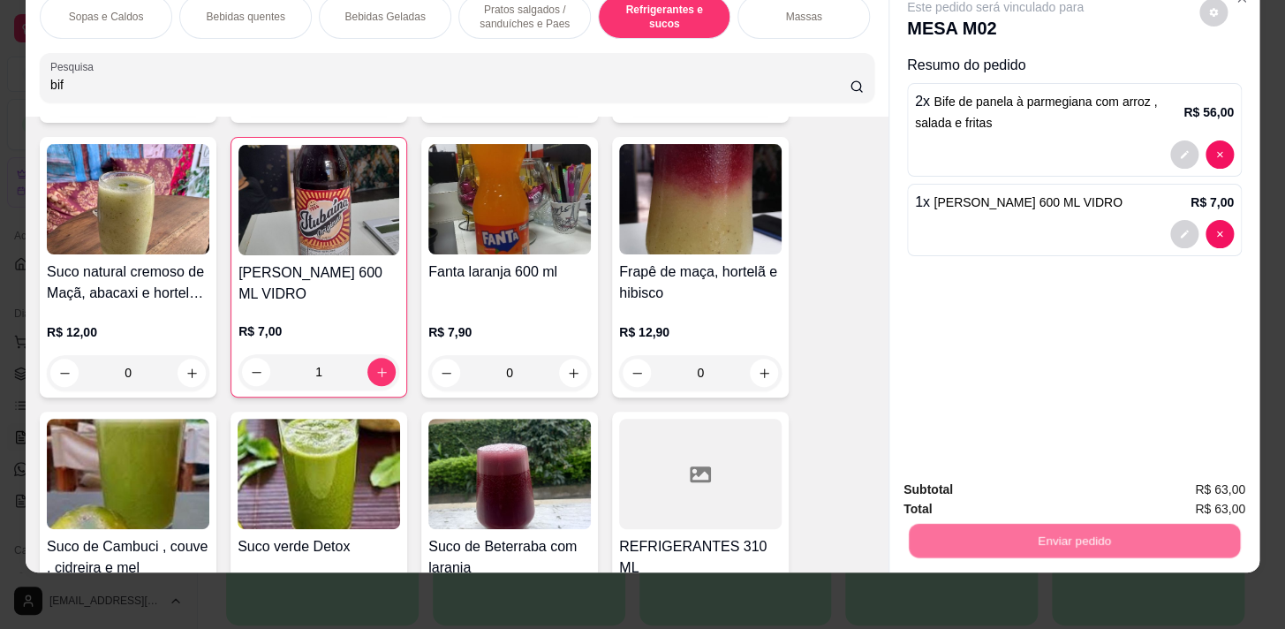
click at [1015, 485] on button "Não registrar e enviar pedido" at bounding box center [1016, 486] width 184 height 34
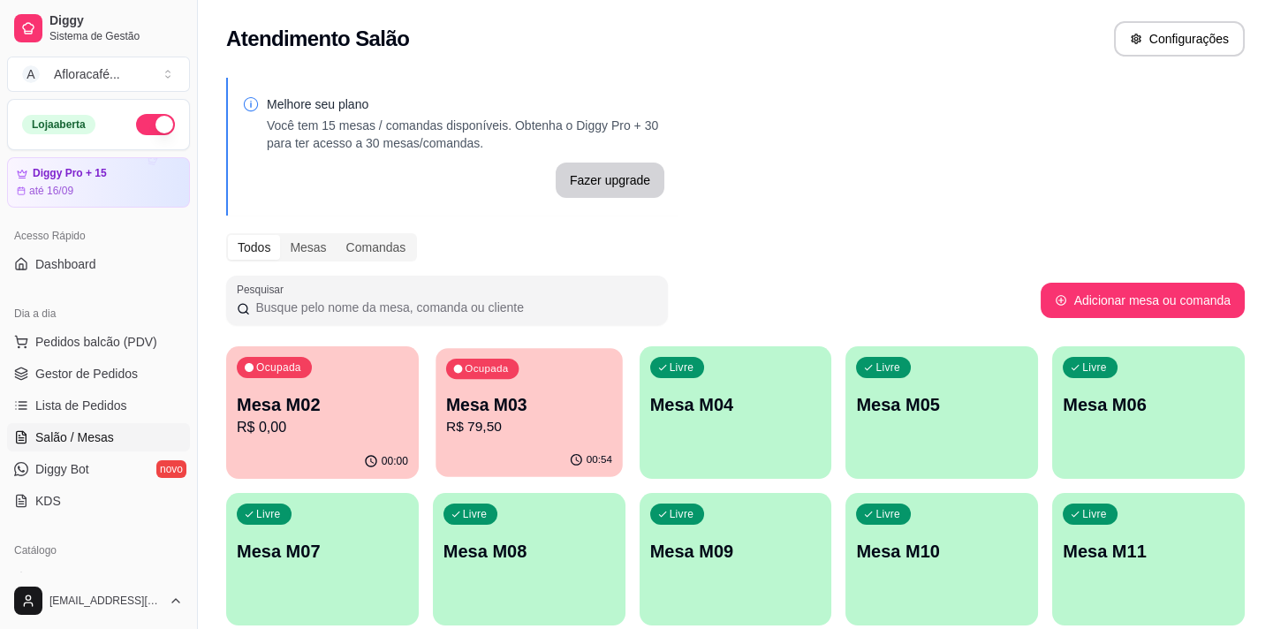
click at [456, 419] on p "R$ 79,50" at bounding box center [529, 427] width 166 height 20
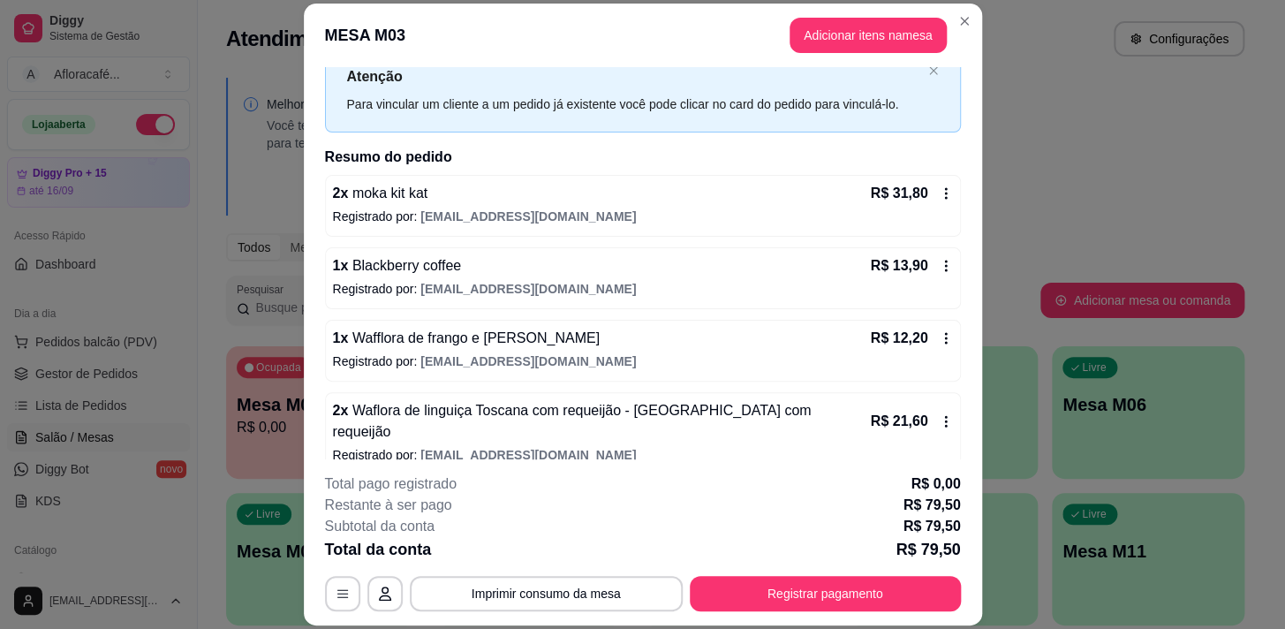
scroll to position [53, 0]
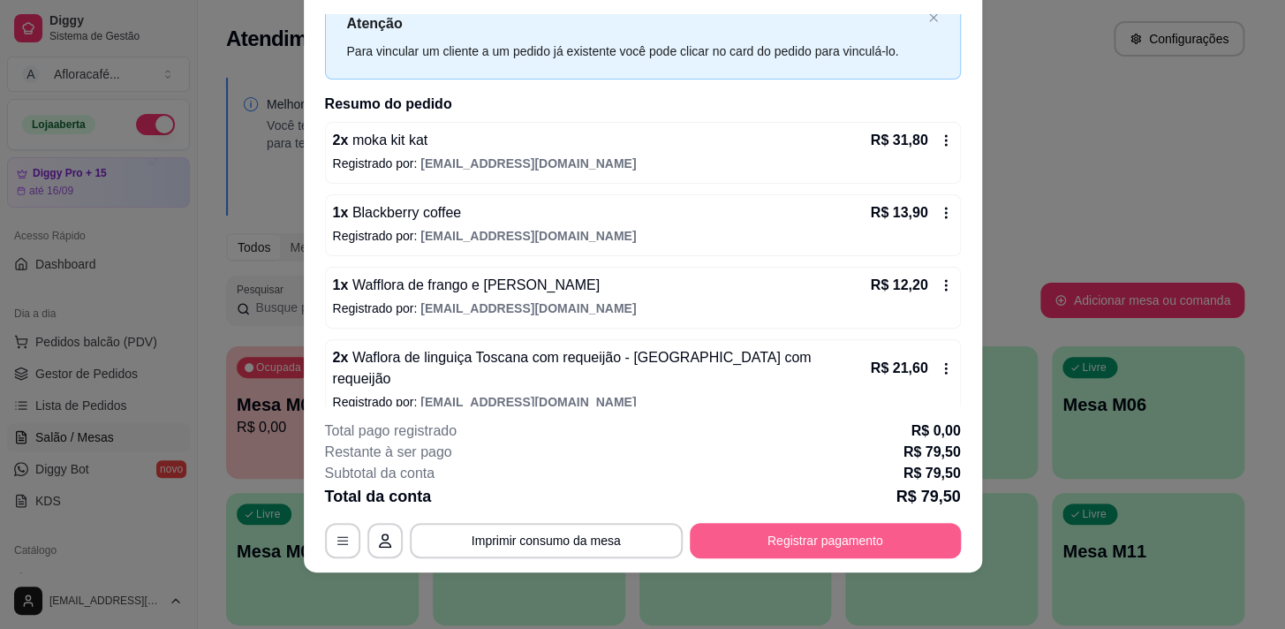
click at [835, 547] on button "Registrar pagamento" at bounding box center [825, 540] width 271 height 35
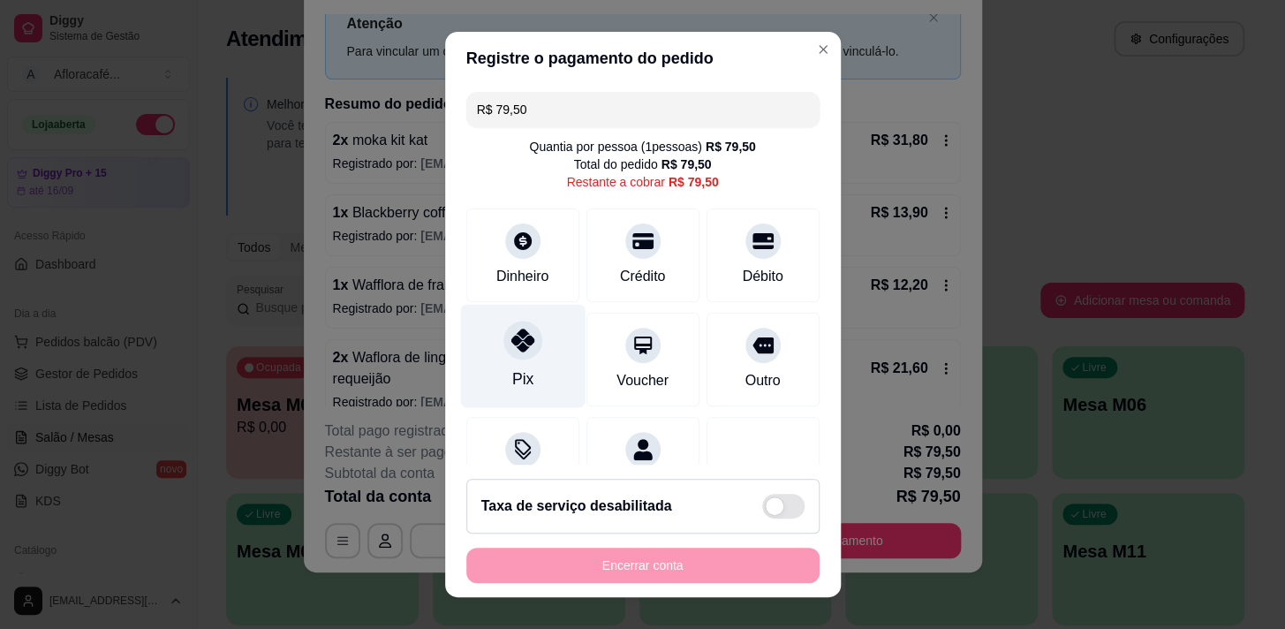
click at [522, 352] on div at bounding box center [523, 340] width 39 height 39
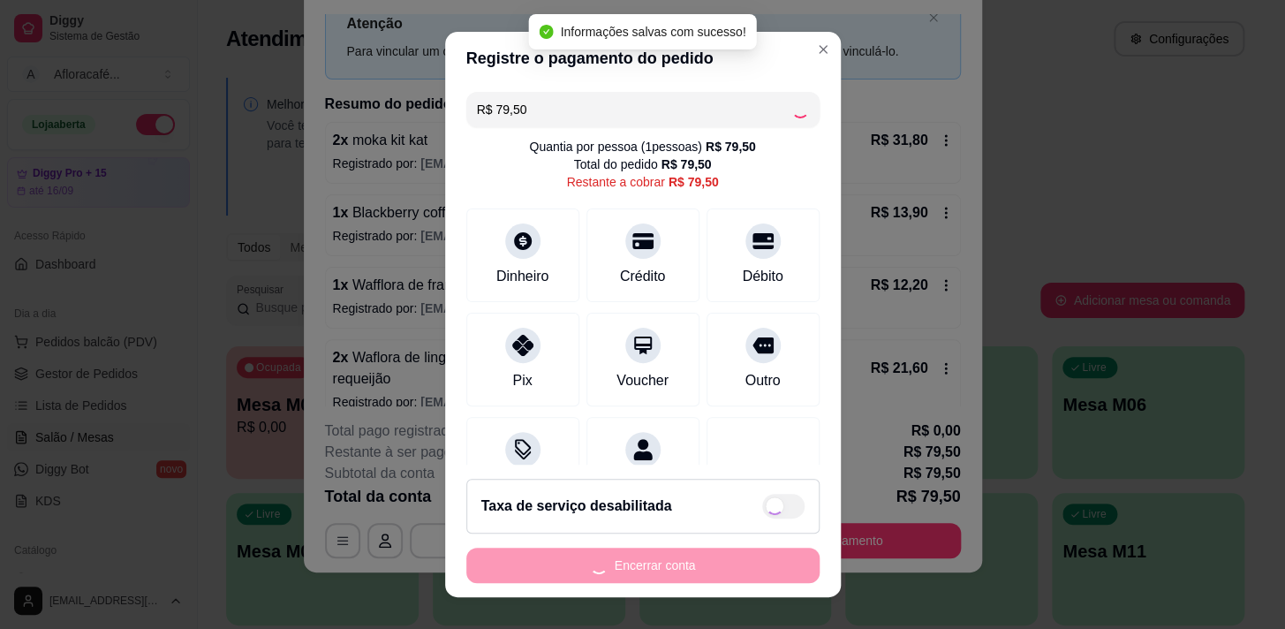
type input "R$ 0,00"
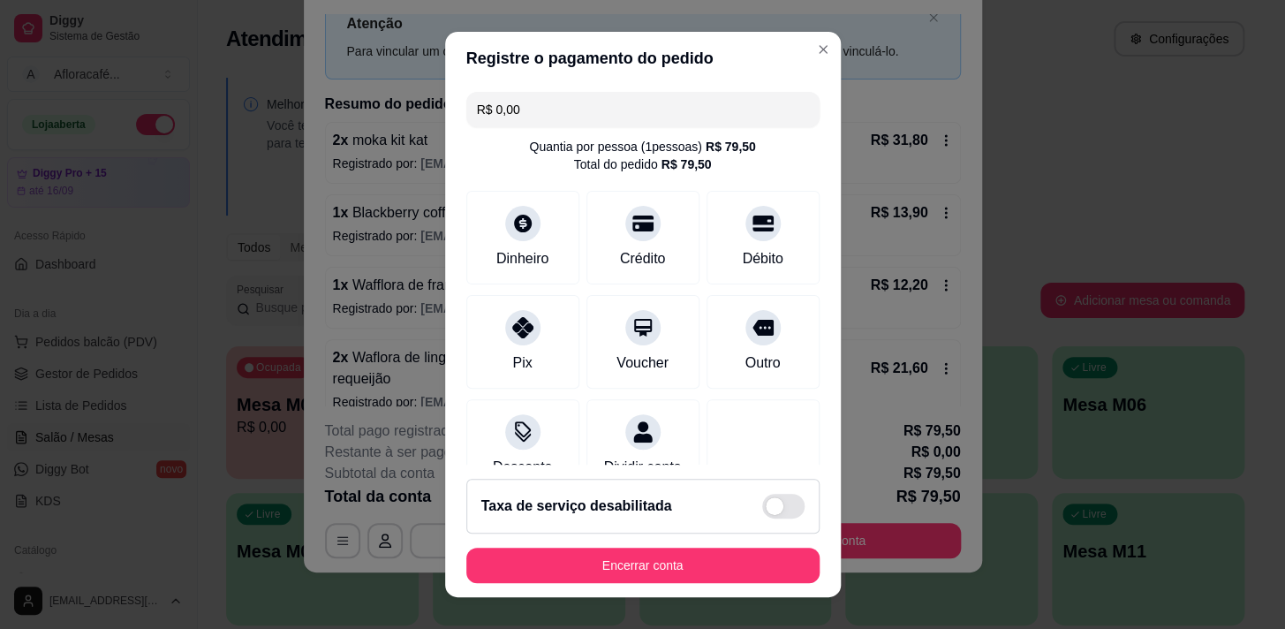
scroll to position [147, 0]
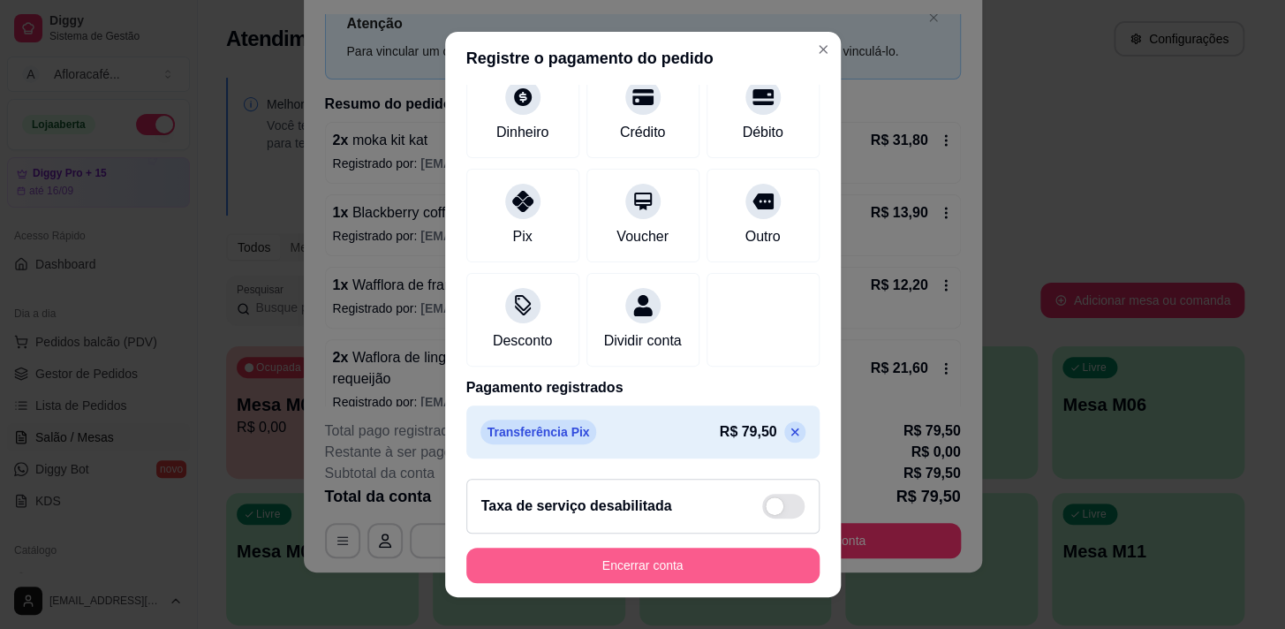
click at [684, 563] on button "Encerrar conta" at bounding box center [642, 565] width 353 height 35
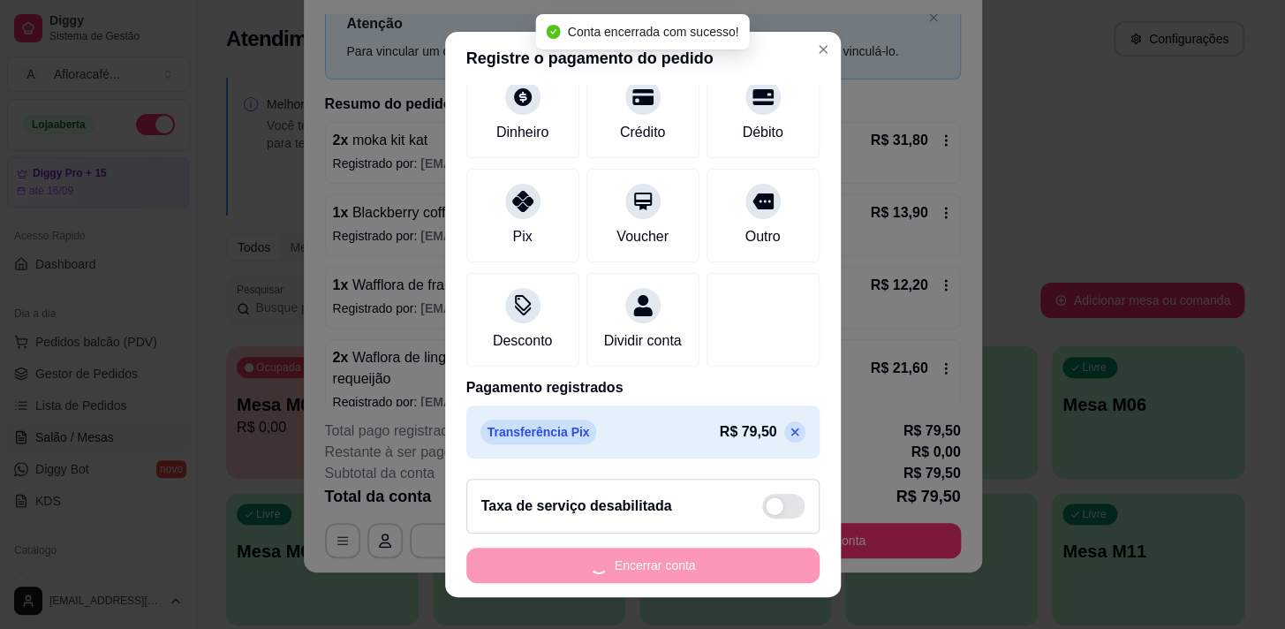
scroll to position [0, 0]
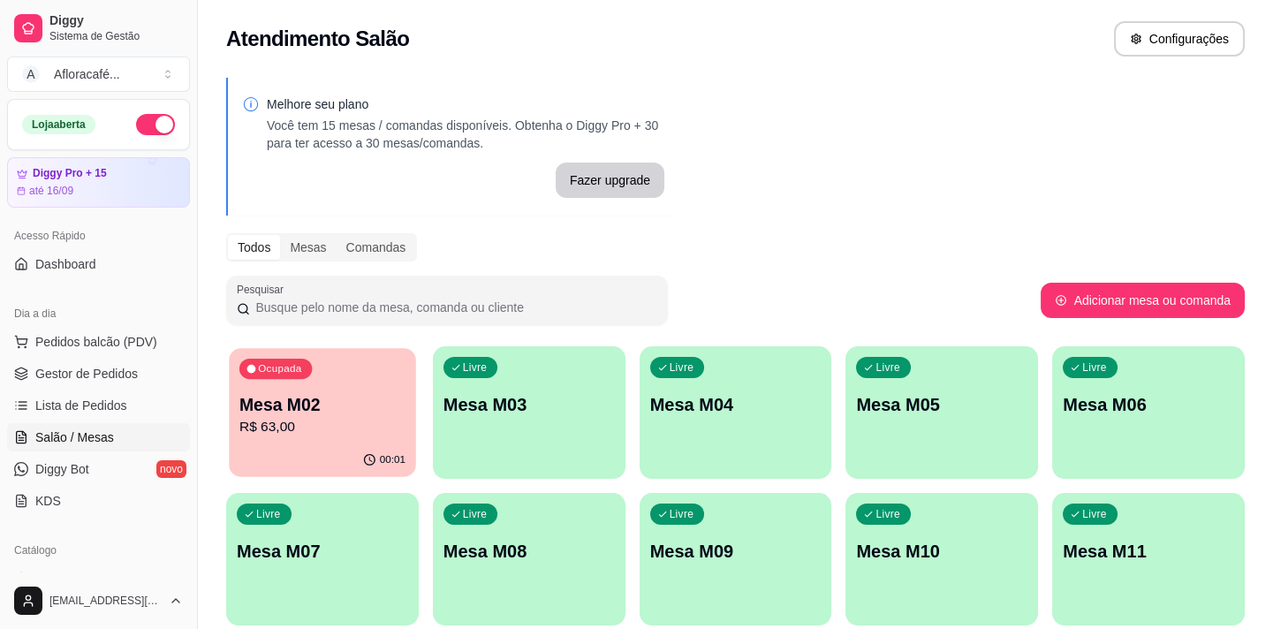
click at [283, 446] on div "00:01" at bounding box center [322, 461] width 186 height 34
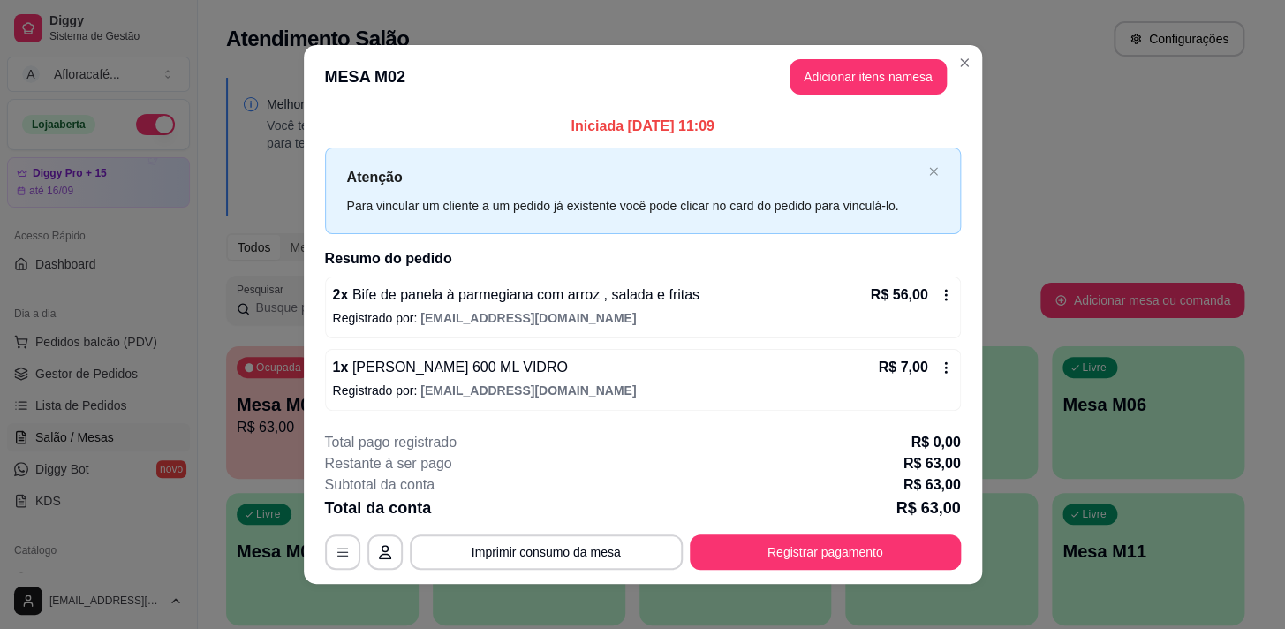
scroll to position [11, 0]
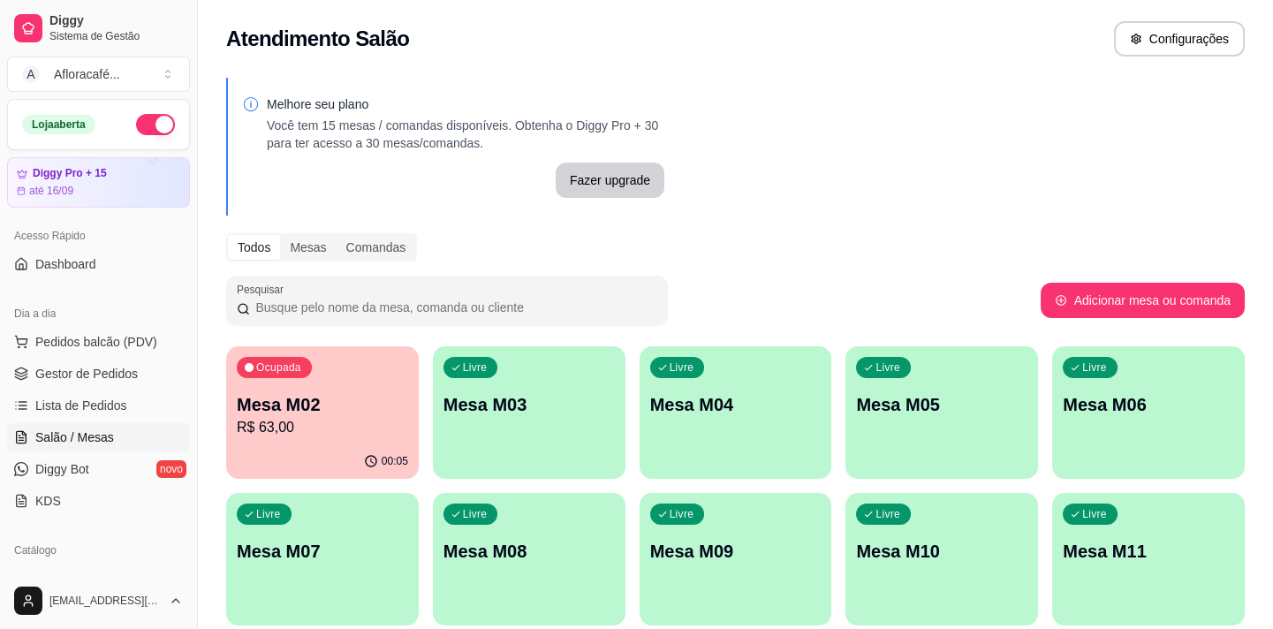
click at [1042, 7] on div "Atendimento Salão Configurações" at bounding box center [735, 33] width 1075 height 67
click at [513, 394] on p "Mesa M03" at bounding box center [529, 404] width 171 height 25
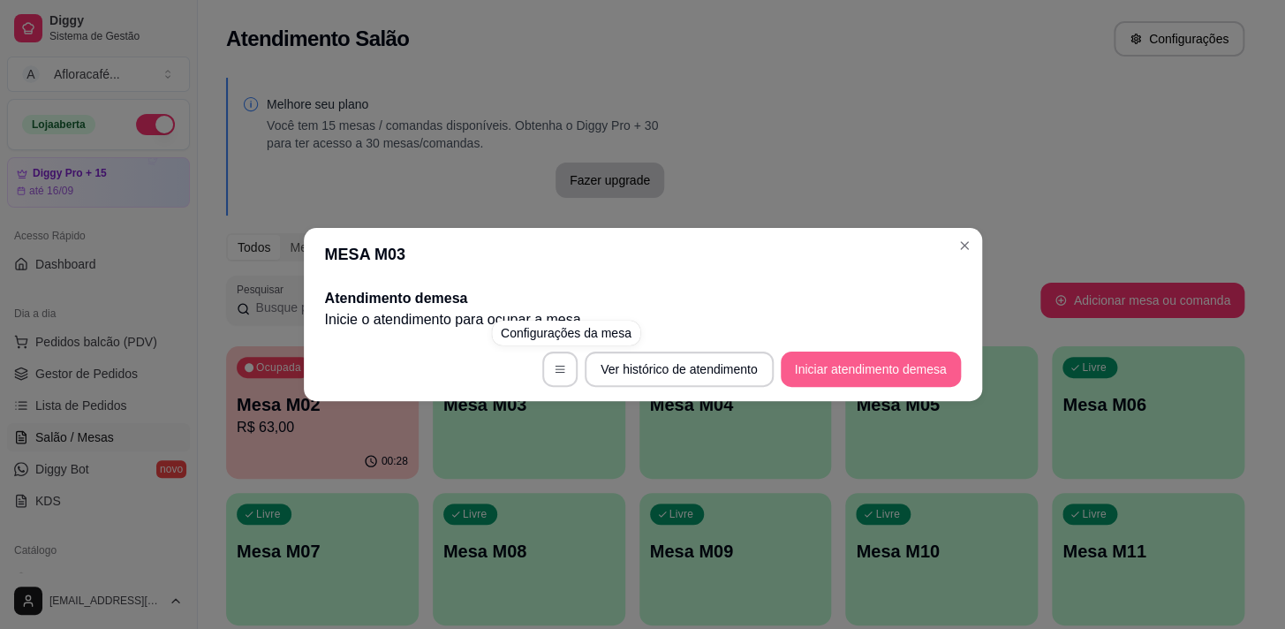
click at [849, 372] on button "Iniciar atendimento de mesa" at bounding box center [871, 369] width 180 height 35
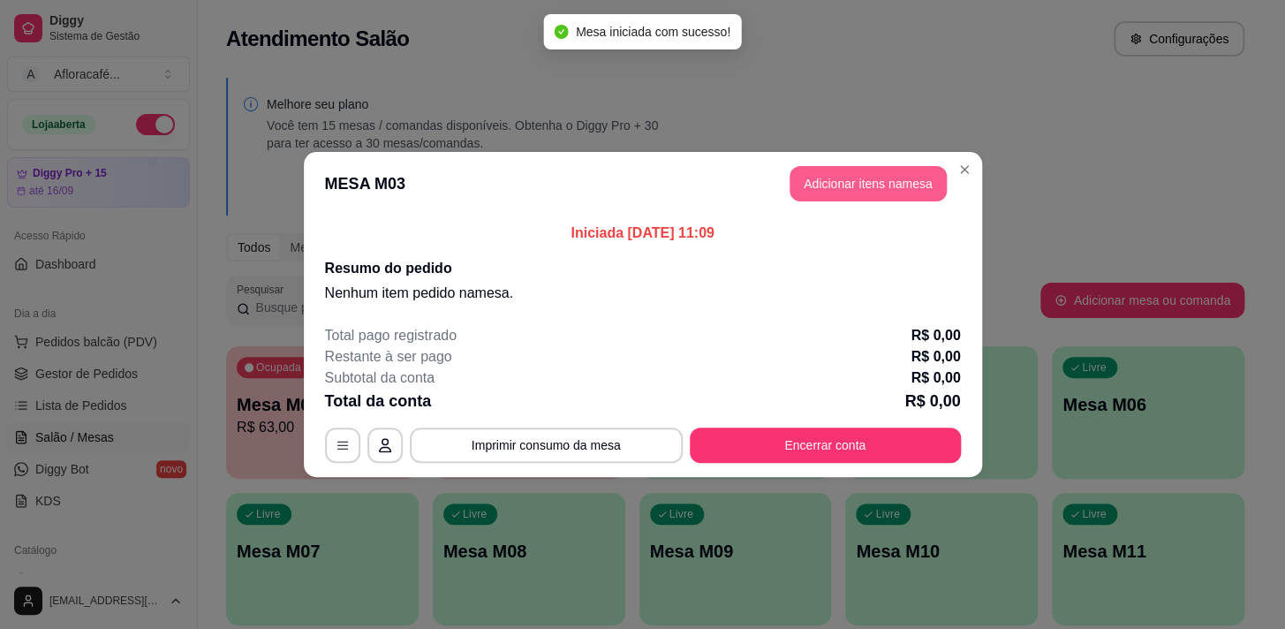
click at [878, 183] on button "Adicionar itens na mesa" at bounding box center [868, 183] width 157 height 35
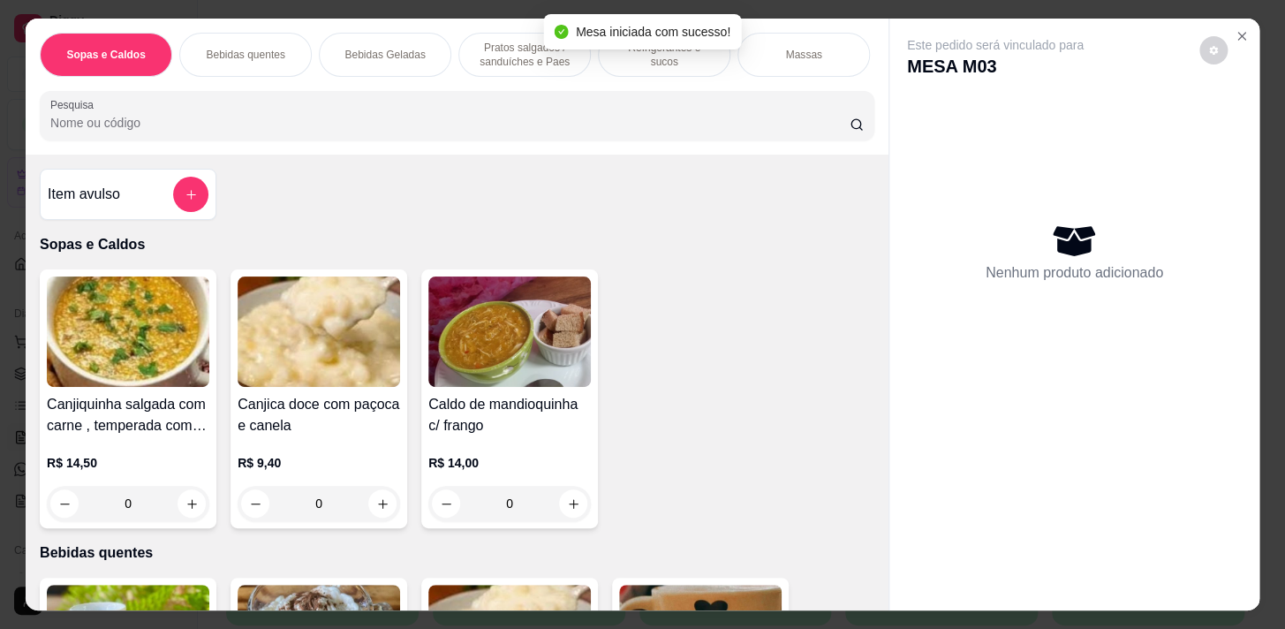
click at [413, 127] on input "Pesquisa" at bounding box center [450, 123] width 800 height 18
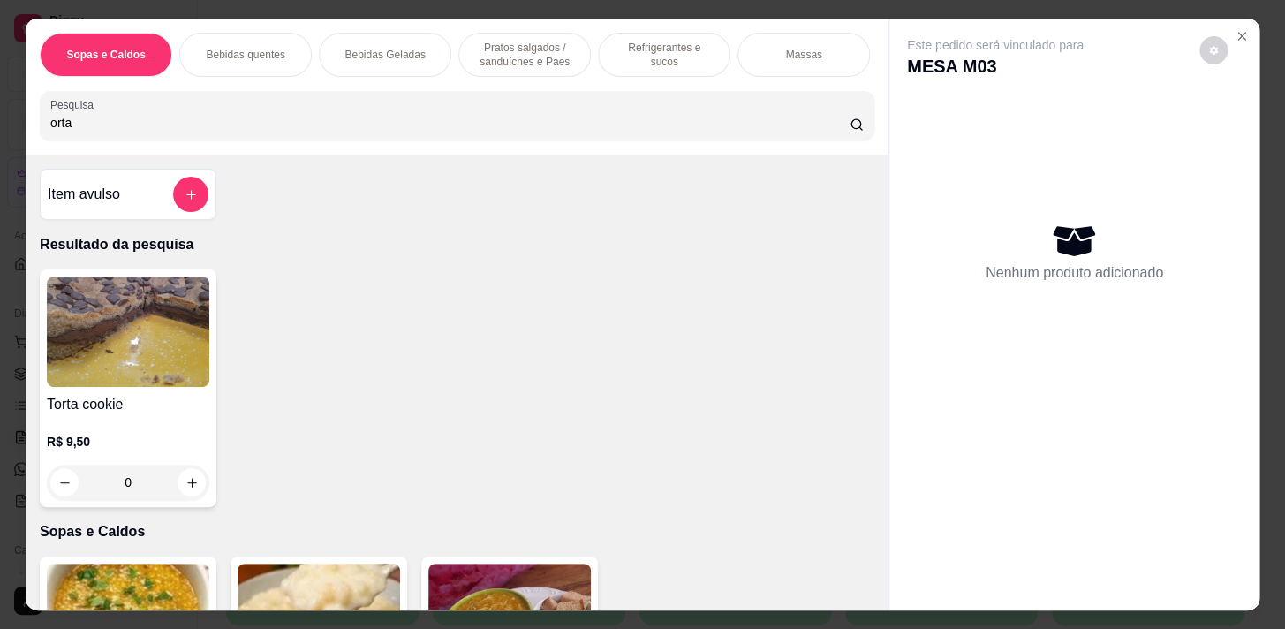
type input "orta"
click at [97, 445] on p "R$ 9,50" at bounding box center [128, 442] width 163 height 18
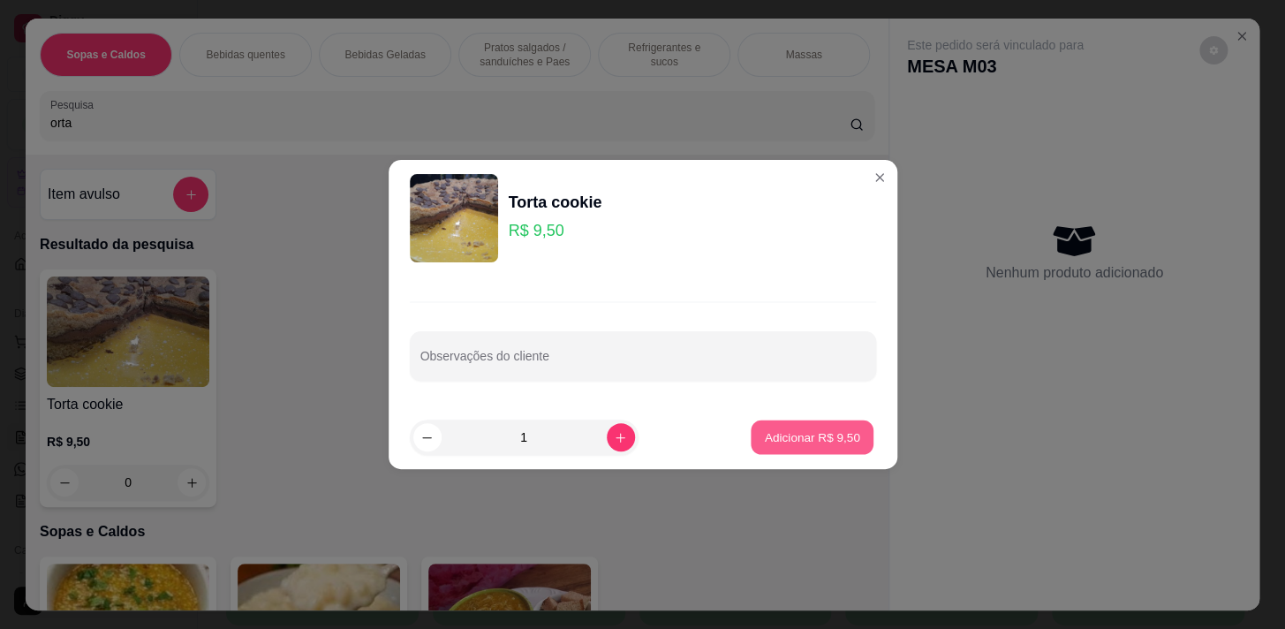
click at [751, 440] on button "Adicionar R$ 9,50" at bounding box center [812, 438] width 123 height 34
type input "1"
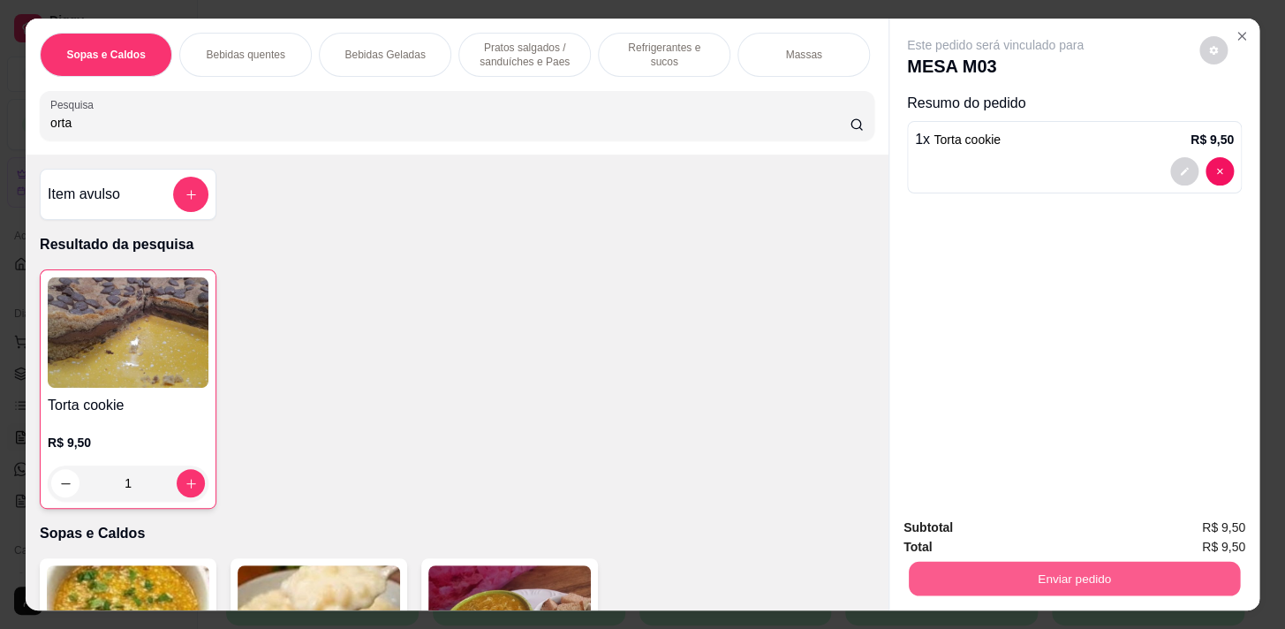
click at [998, 572] on button "Enviar pedido" at bounding box center [1074, 578] width 331 height 34
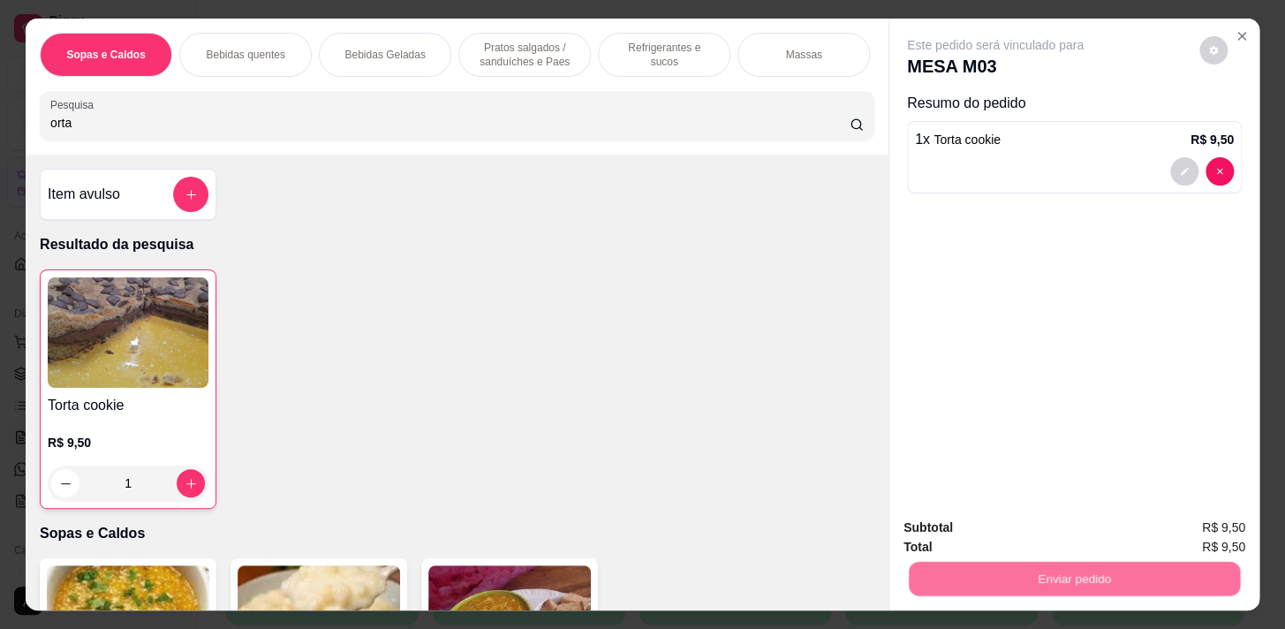
click at [973, 531] on button "Não registrar e enviar pedido" at bounding box center [1016, 528] width 178 height 33
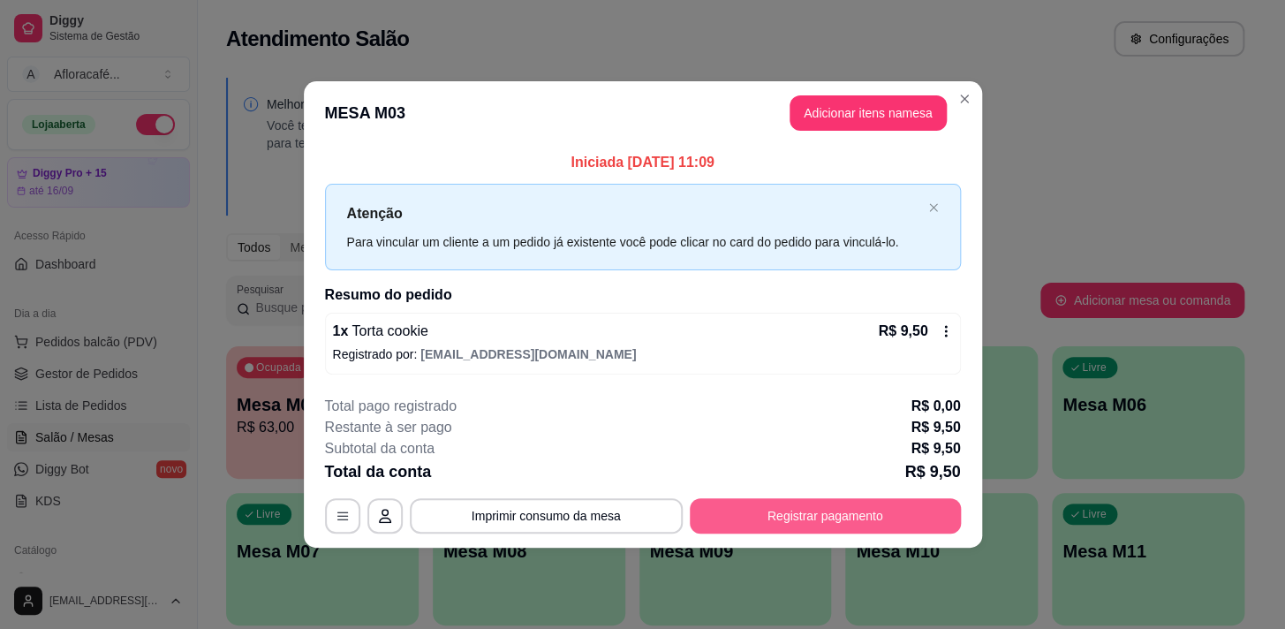
click at [796, 510] on button "Registrar pagamento" at bounding box center [825, 515] width 271 height 35
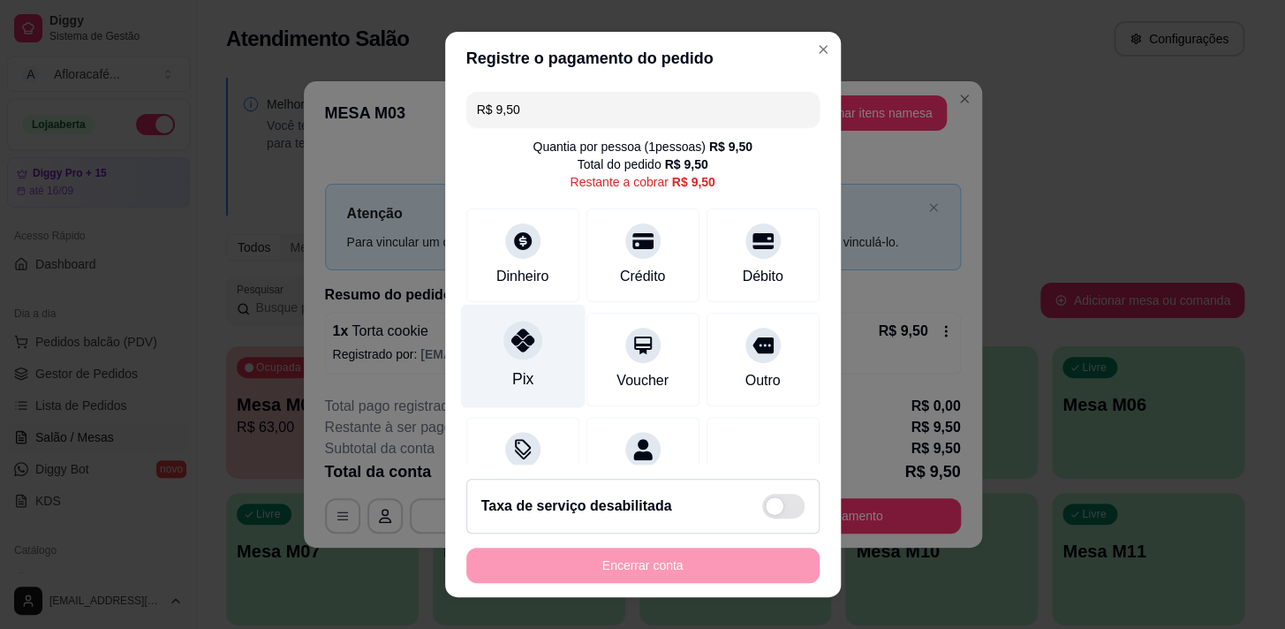
click at [512, 357] on div at bounding box center [523, 340] width 39 height 39
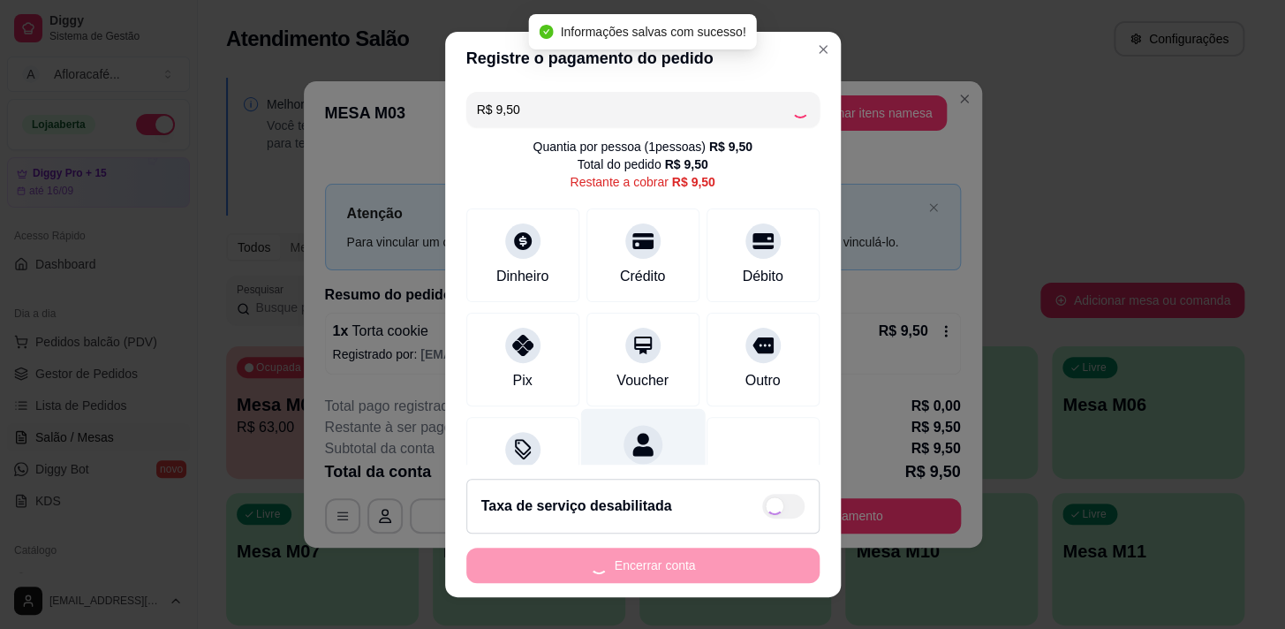
type input "R$ 0,00"
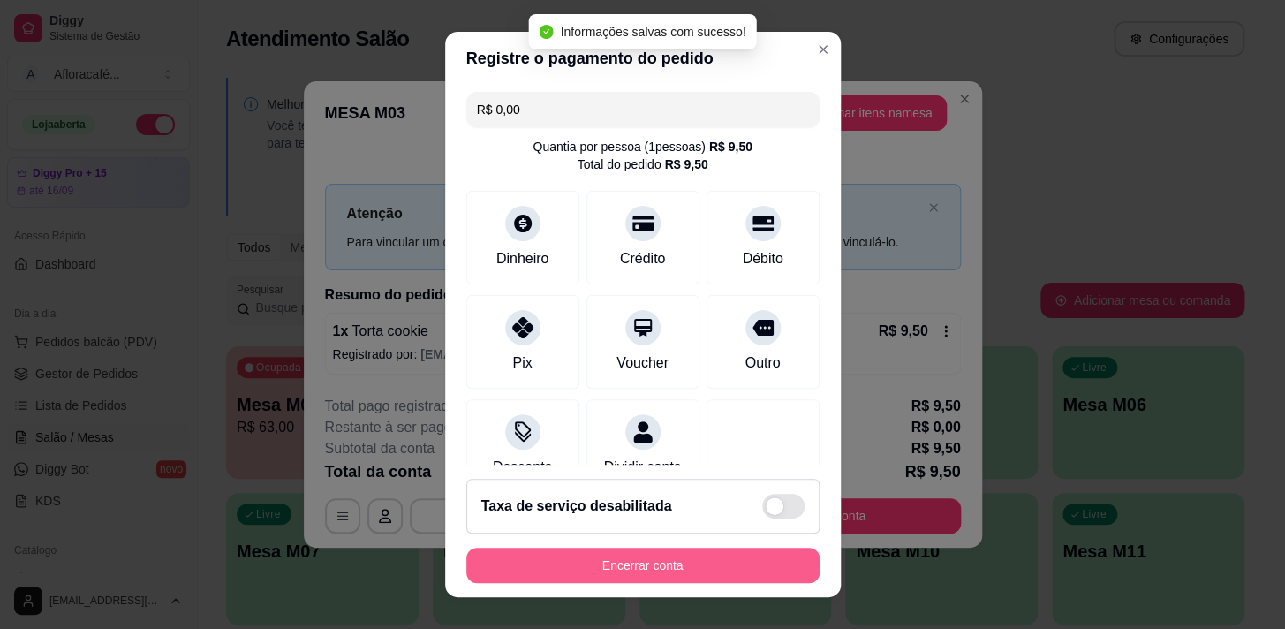
click at [686, 570] on button "Encerrar conta" at bounding box center [642, 565] width 353 height 35
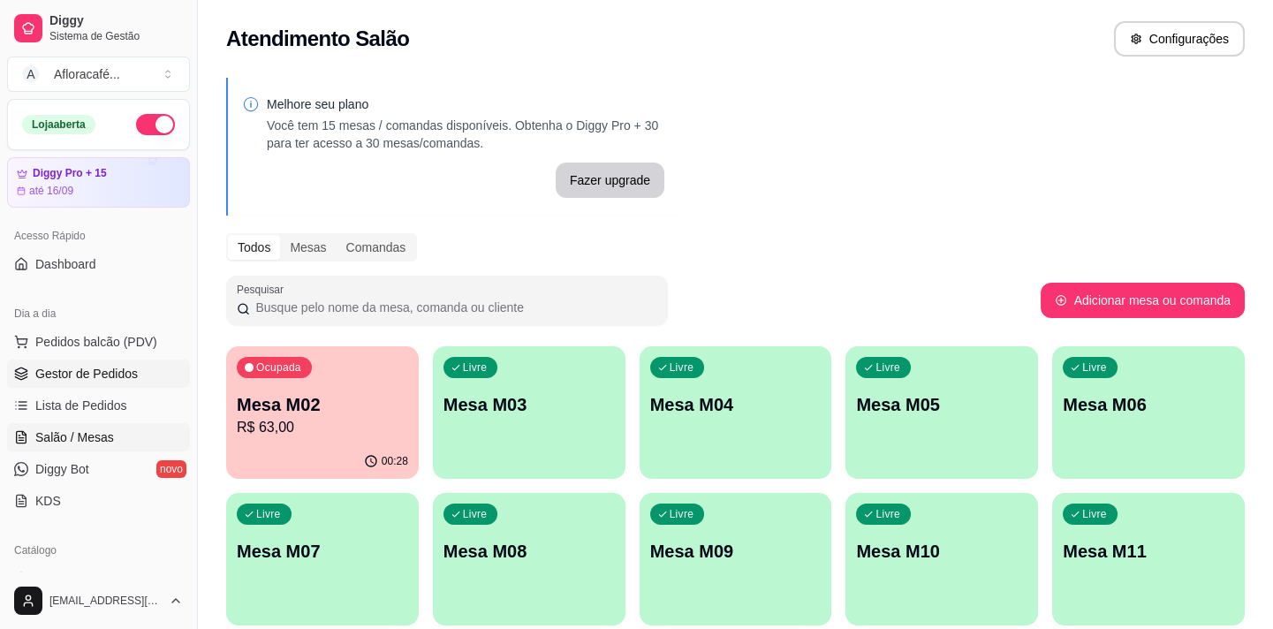
click at [120, 375] on span "Gestor de Pedidos" at bounding box center [86, 374] width 102 height 18
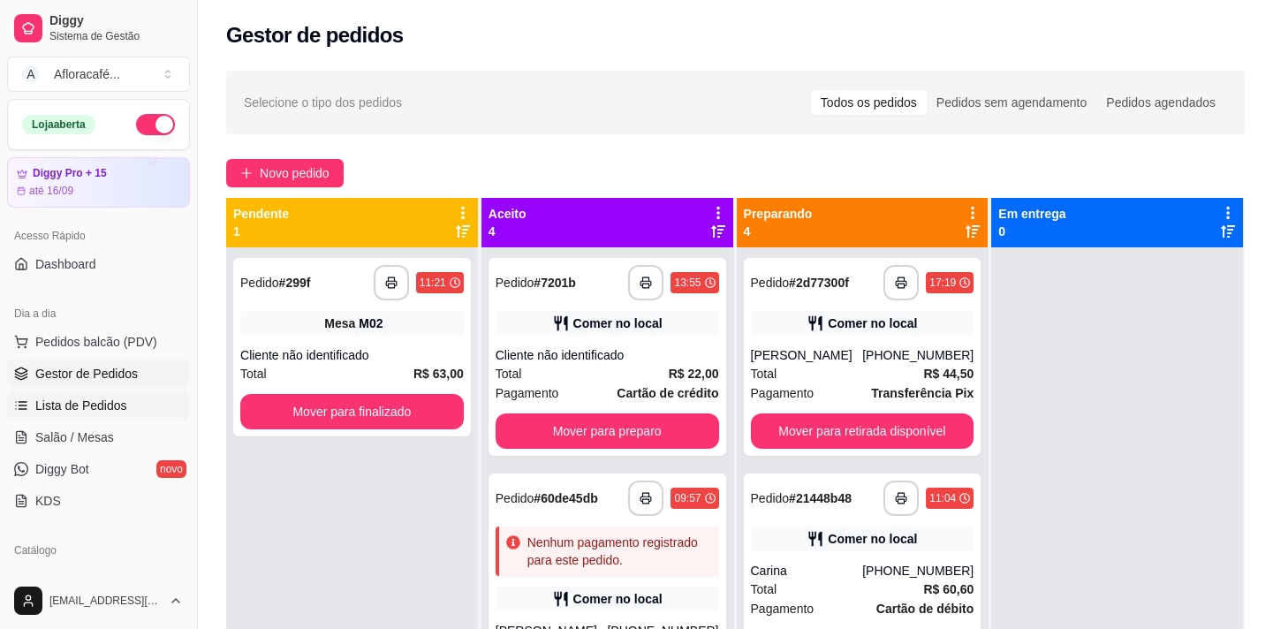
click at [93, 414] on link "Lista de Pedidos" at bounding box center [98, 405] width 183 height 28
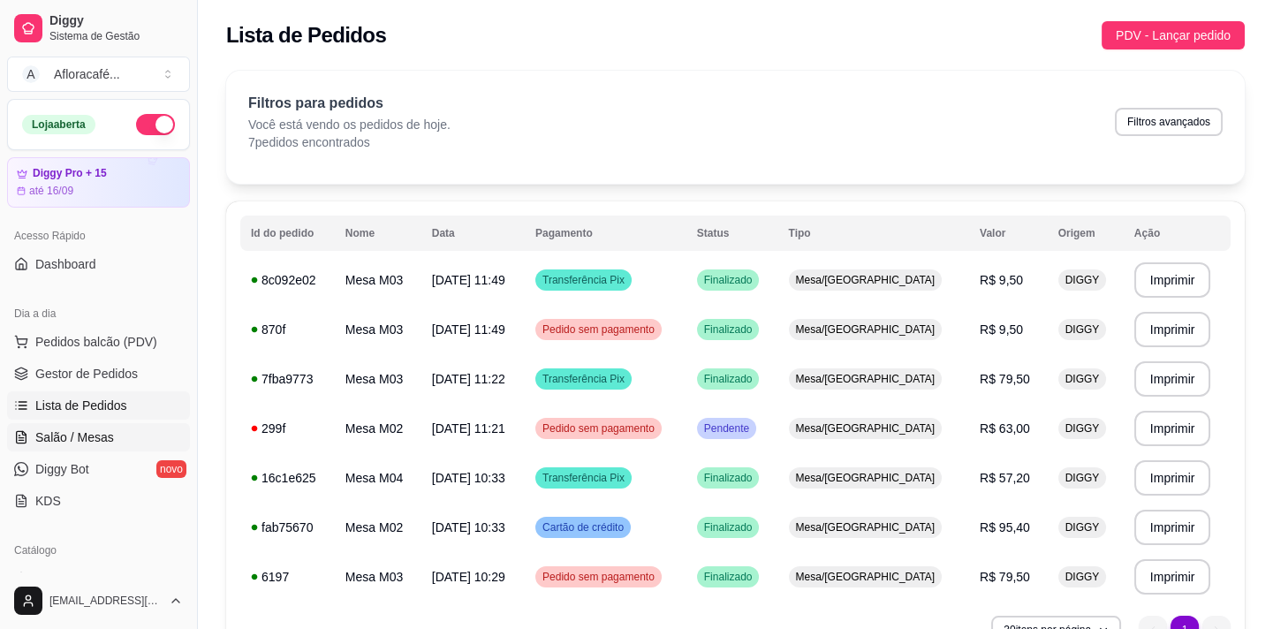
click at [72, 434] on span "Salão / Mesas" at bounding box center [74, 437] width 79 height 18
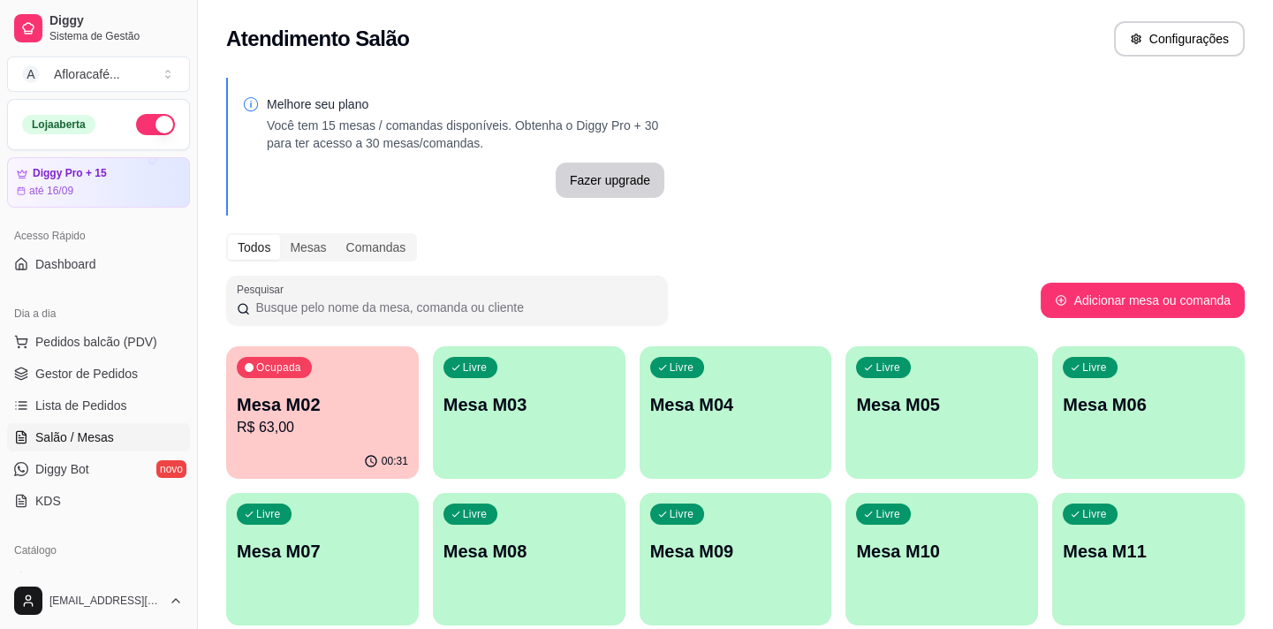
click at [571, 455] on div "Livre Mesa M03" at bounding box center [529, 401] width 193 height 111
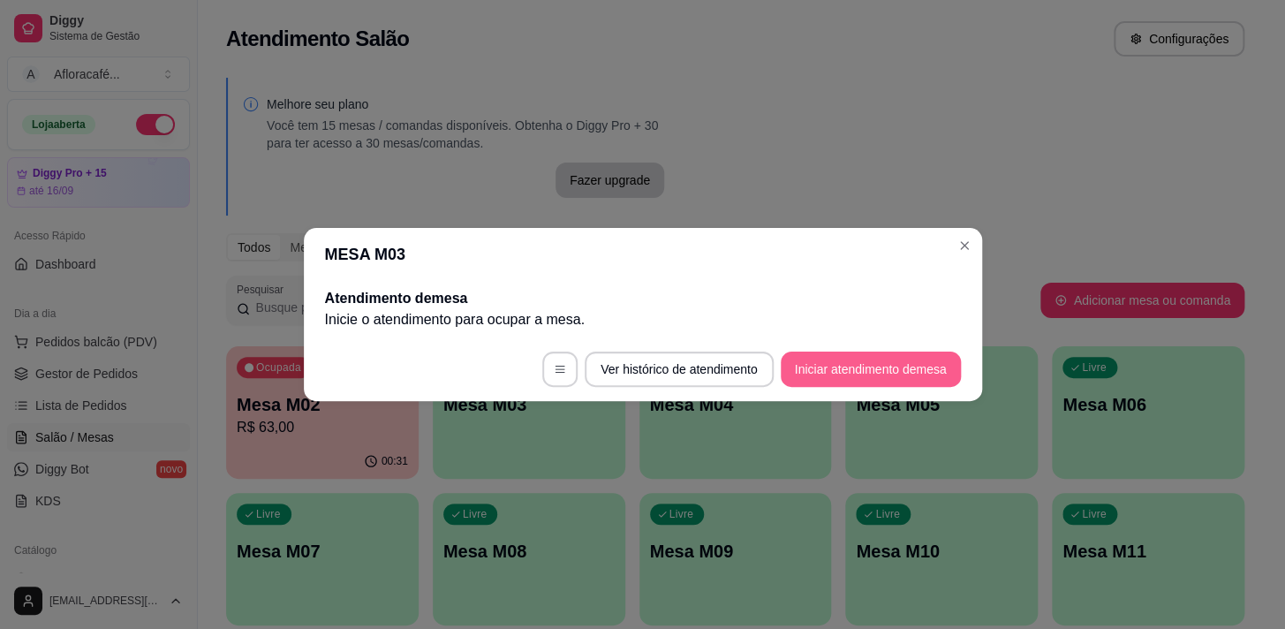
drag, startPoint x: 897, startPoint y: 392, endPoint x: 882, endPoint y: 361, distance: 34.4
click at [883, 360] on footer "Ver histórico de atendimento Iniciar atendimento de mesa" at bounding box center [643, 369] width 679 height 64
click at [881, 362] on button "Iniciar atendimento de mesa" at bounding box center [871, 369] width 180 height 35
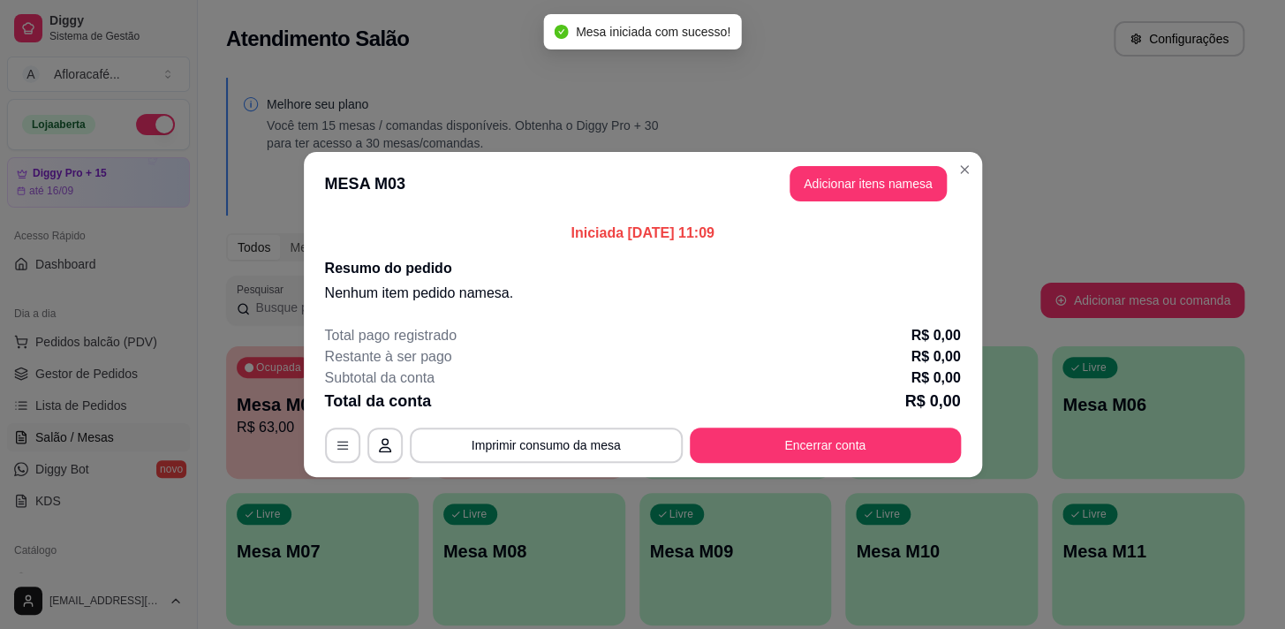
click at [878, 161] on header "MESA M03 Adicionar itens na mesa" at bounding box center [643, 184] width 679 height 64
click at [865, 194] on button "Adicionar itens na mesa" at bounding box center [868, 183] width 157 height 35
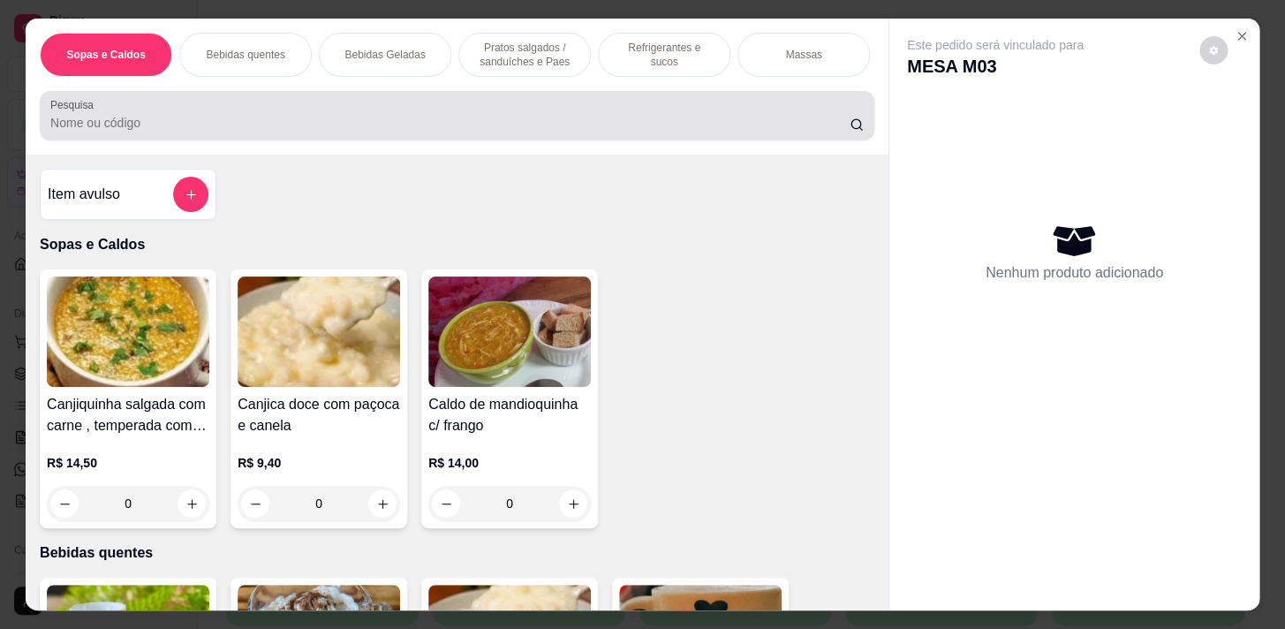
click at [425, 140] on div "Pesquisa" at bounding box center [457, 115] width 835 height 49
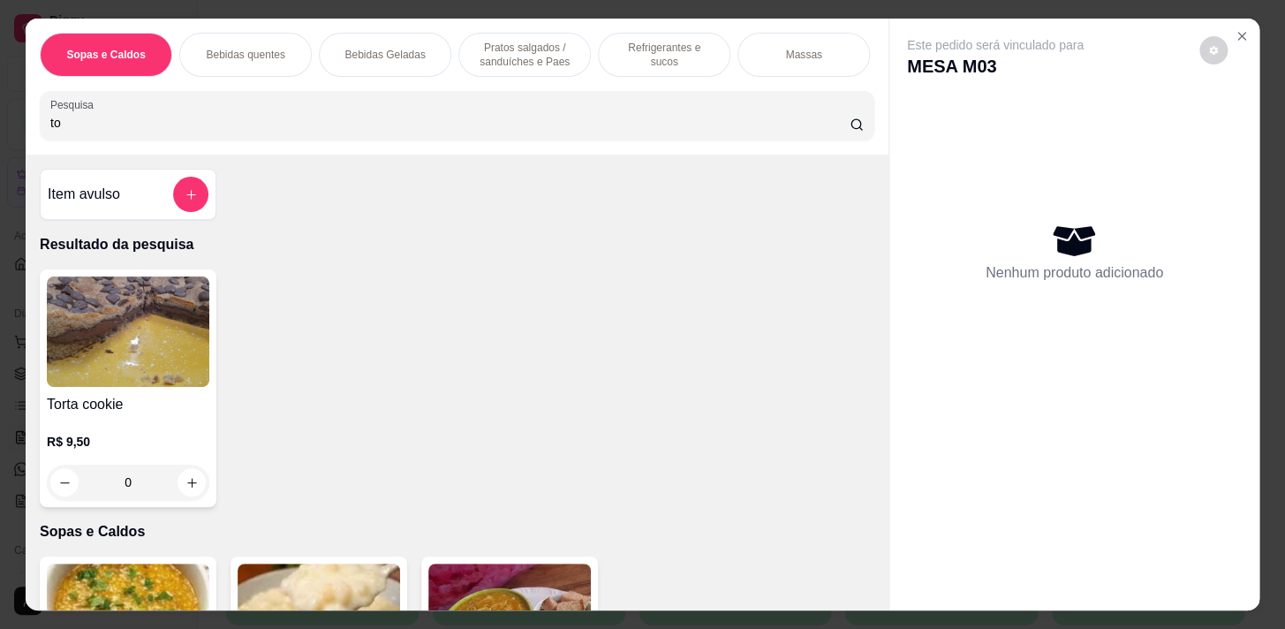
type input "t"
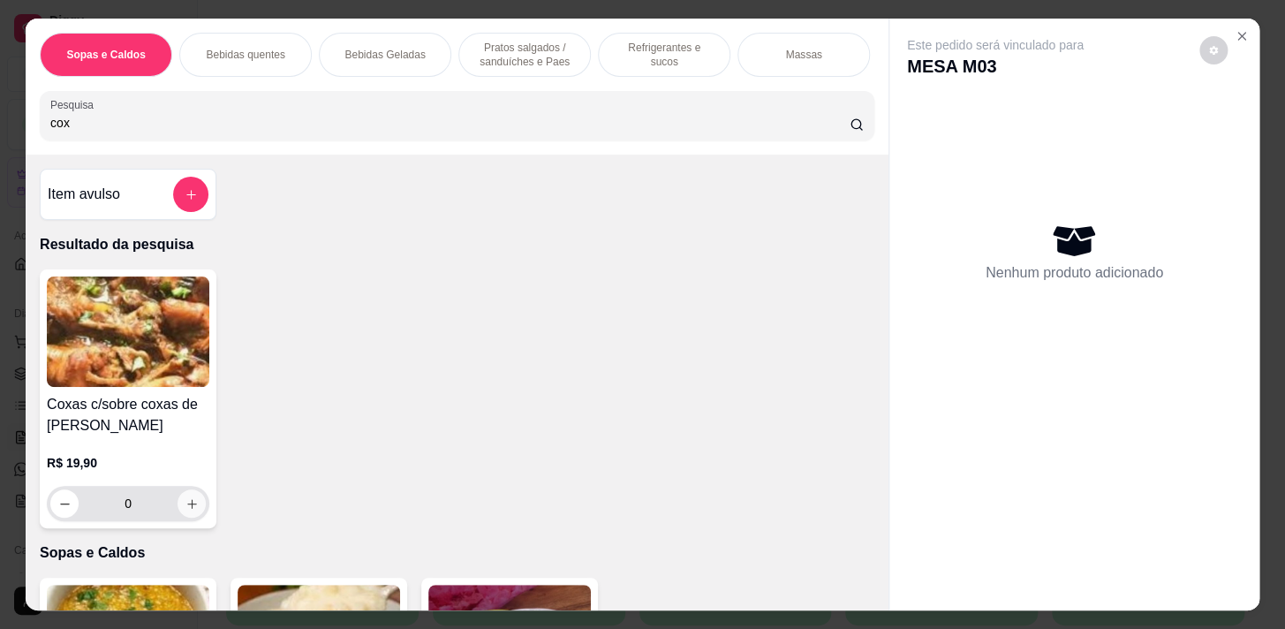
type input "cox"
click at [181, 518] on button "increase-product-quantity" at bounding box center [192, 503] width 28 height 28
type input "1"
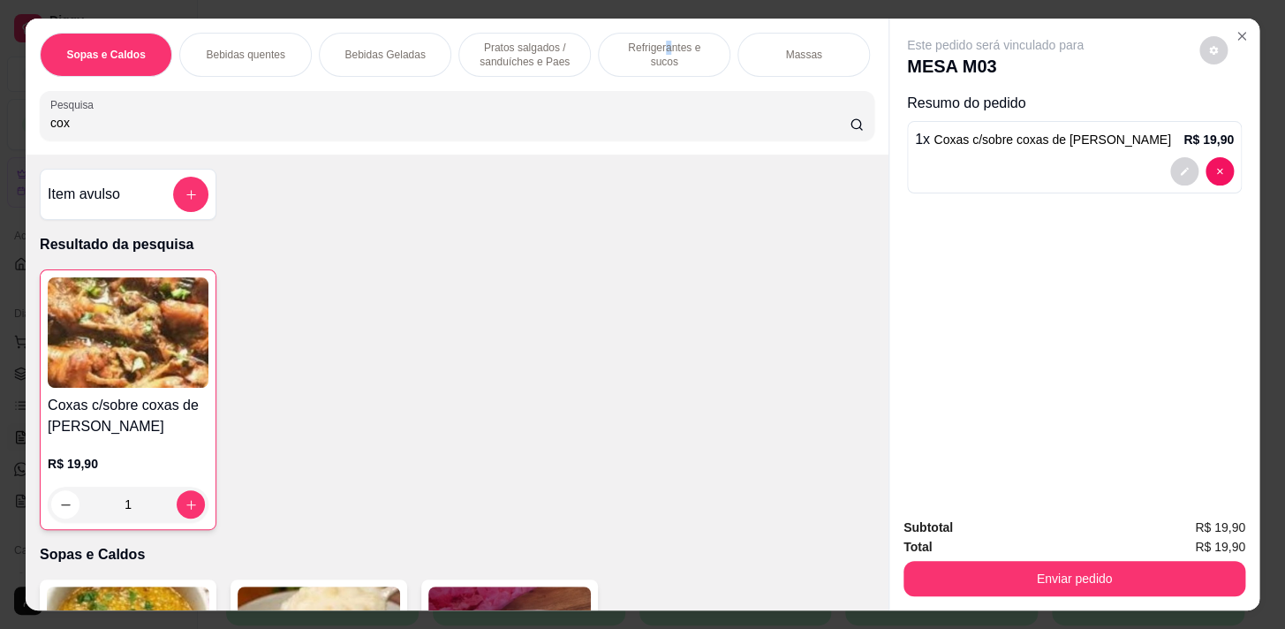
click at [648, 64] on div "Refrigerantes e sucos" at bounding box center [664, 55] width 133 height 44
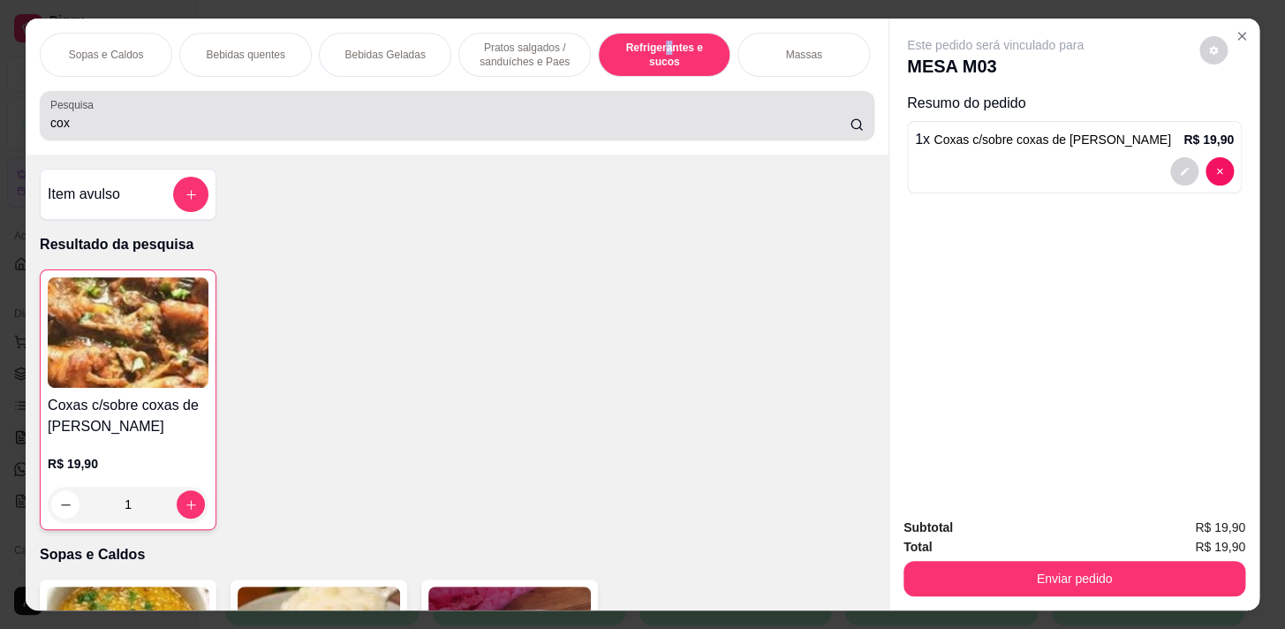
scroll to position [43, 0]
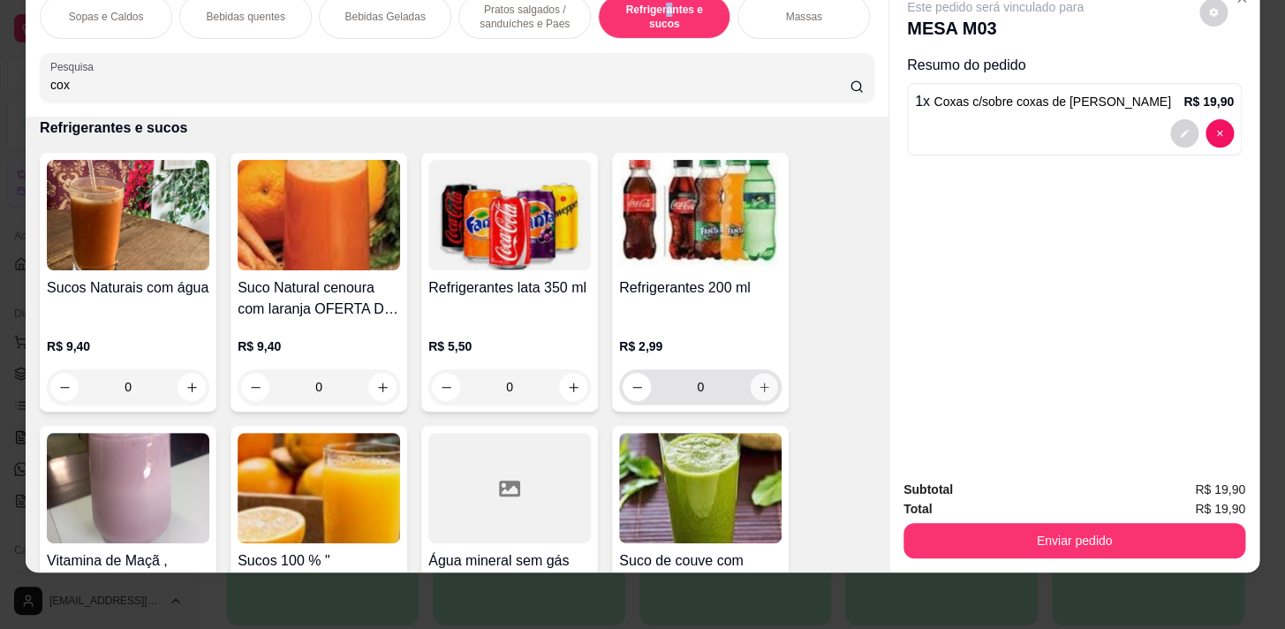
click at [761, 388] on icon "increase-product-quantity" at bounding box center [764, 387] width 13 height 13
type input "1"
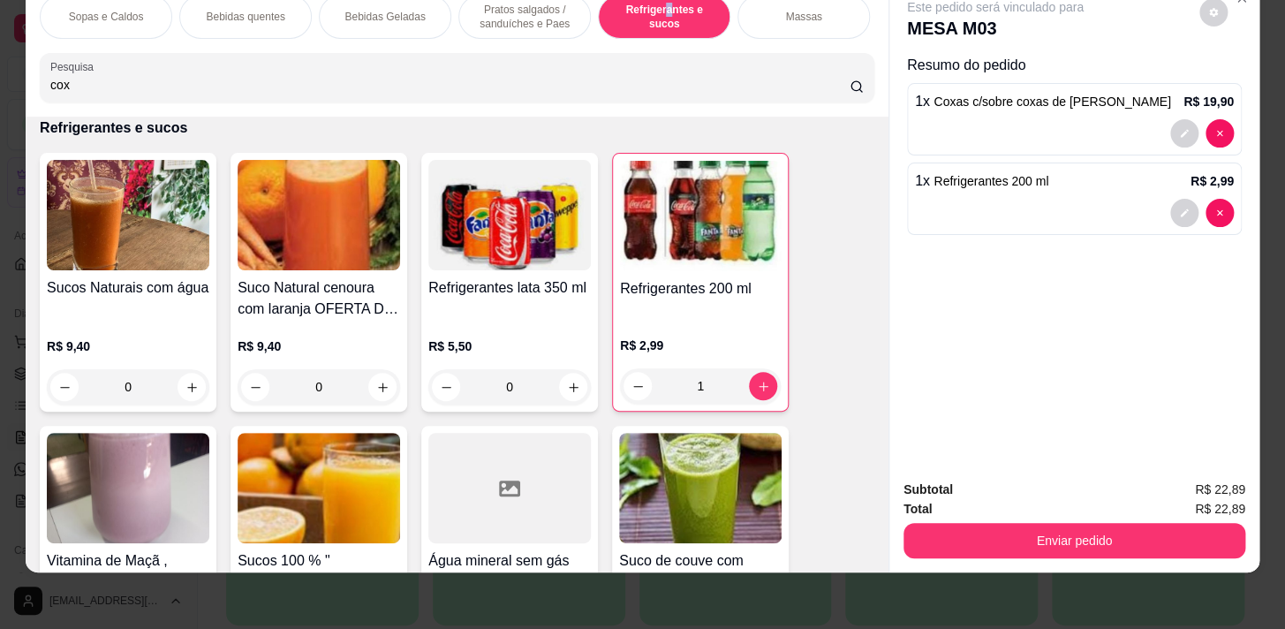
click at [1089, 536] on button "Enviar pedido" at bounding box center [1075, 540] width 342 height 35
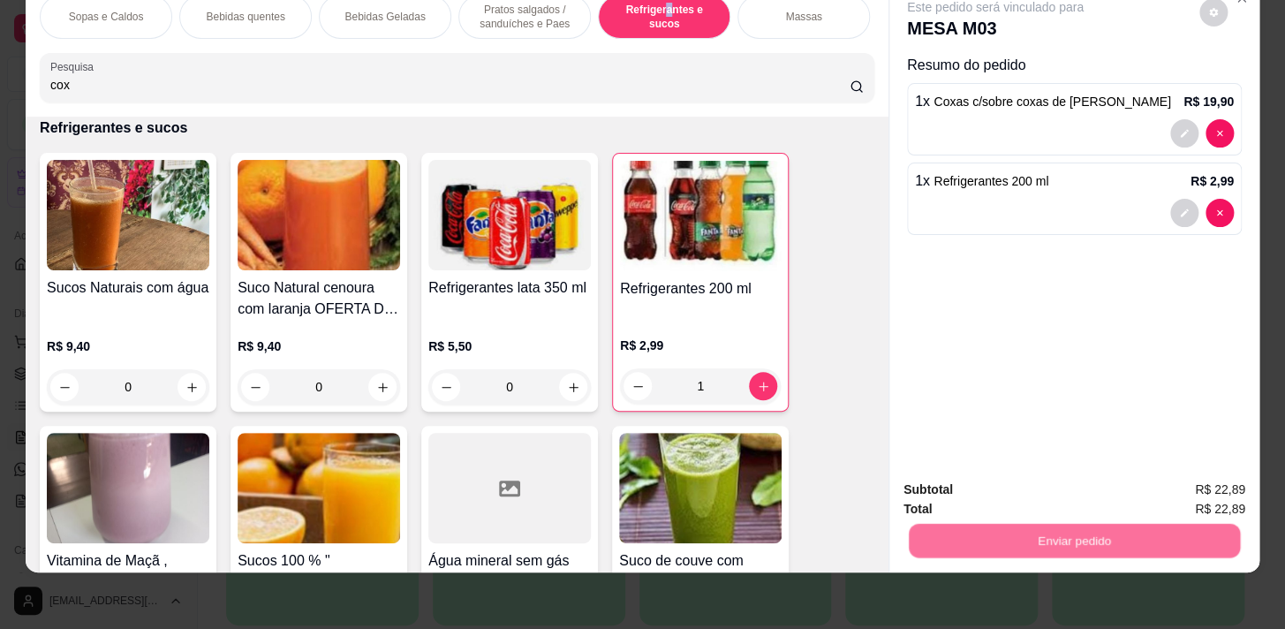
click at [1040, 481] on button "Não registrar e enviar pedido" at bounding box center [1016, 486] width 184 height 34
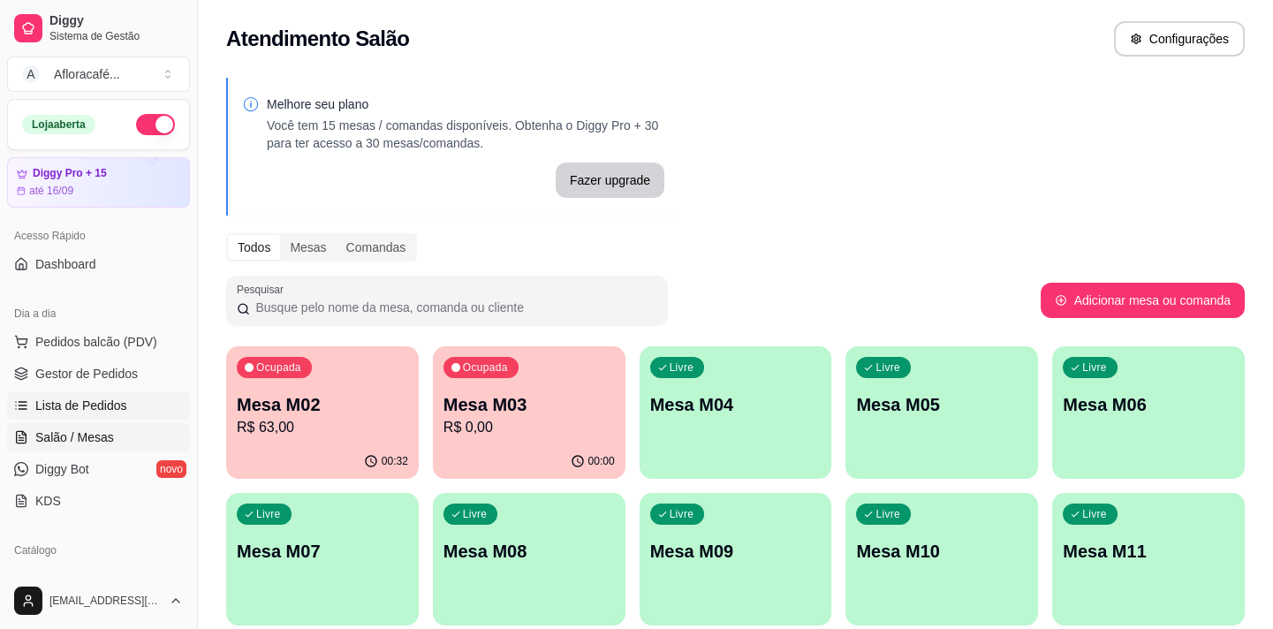
click at [120, 409] on span "Lista de Pedidos" at bounding box center [81, 406] width 92 height 18
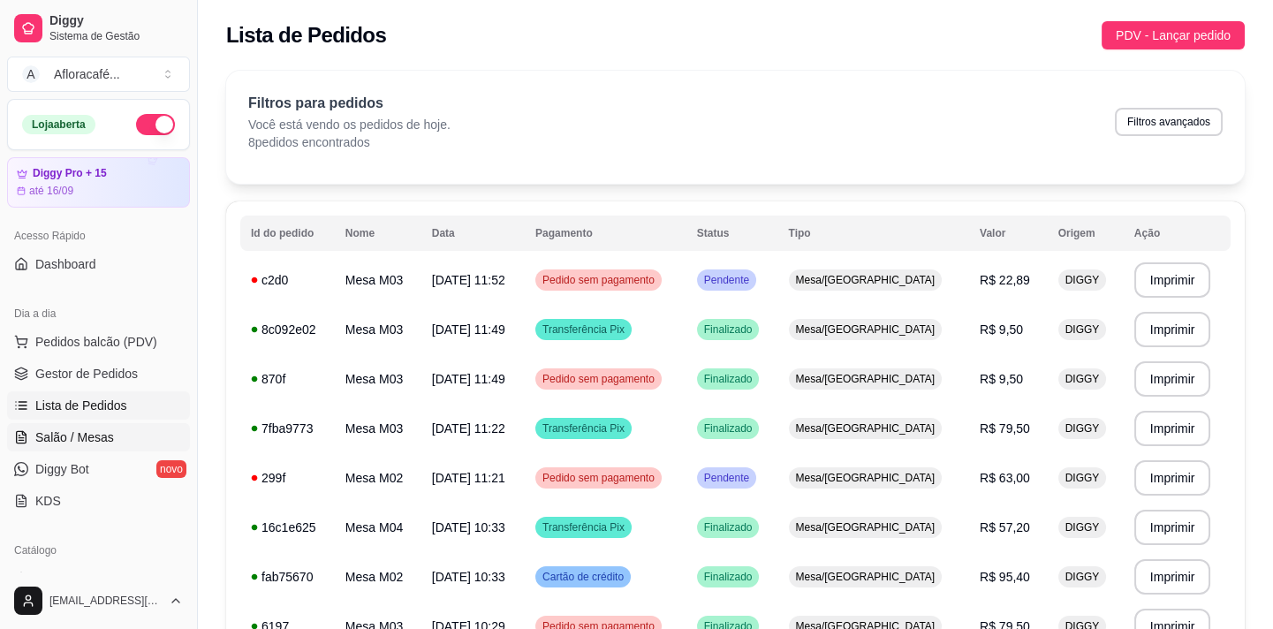
click at [83, 423] on link "Salão / Mesas" at bounding box center [98, 437] width 183 height 28
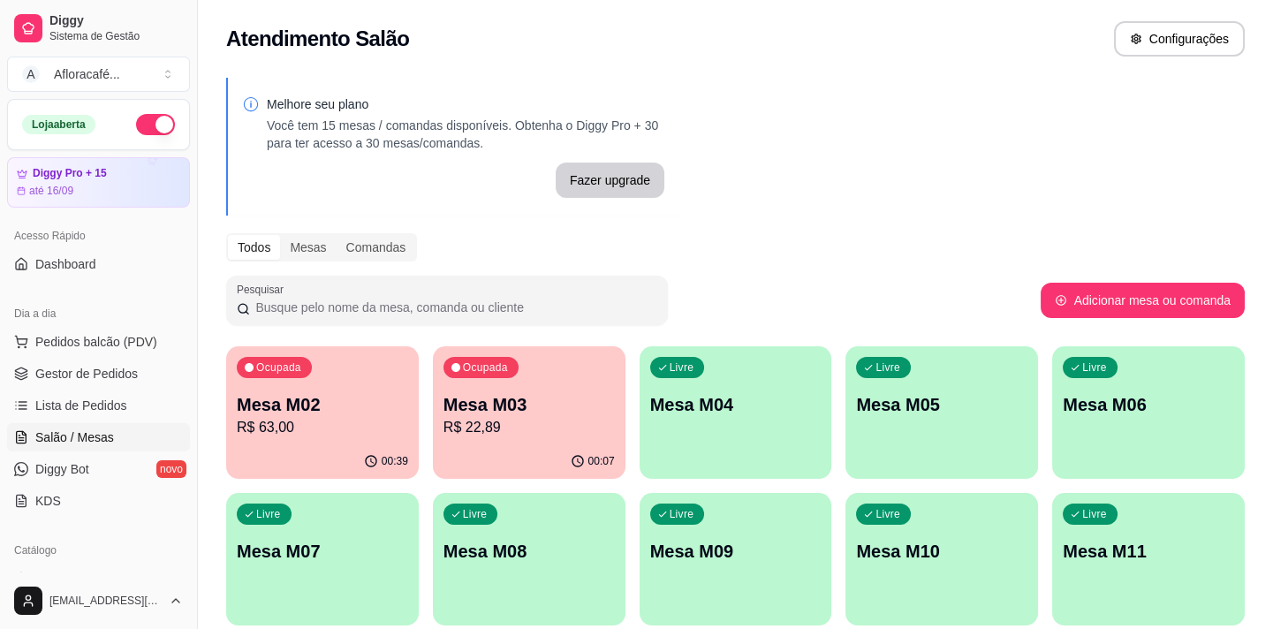
click at [340, 388] on div "Ocupada Mesa M02 R$ 63,00" at bounding box center [322, 395] width 193 height 98
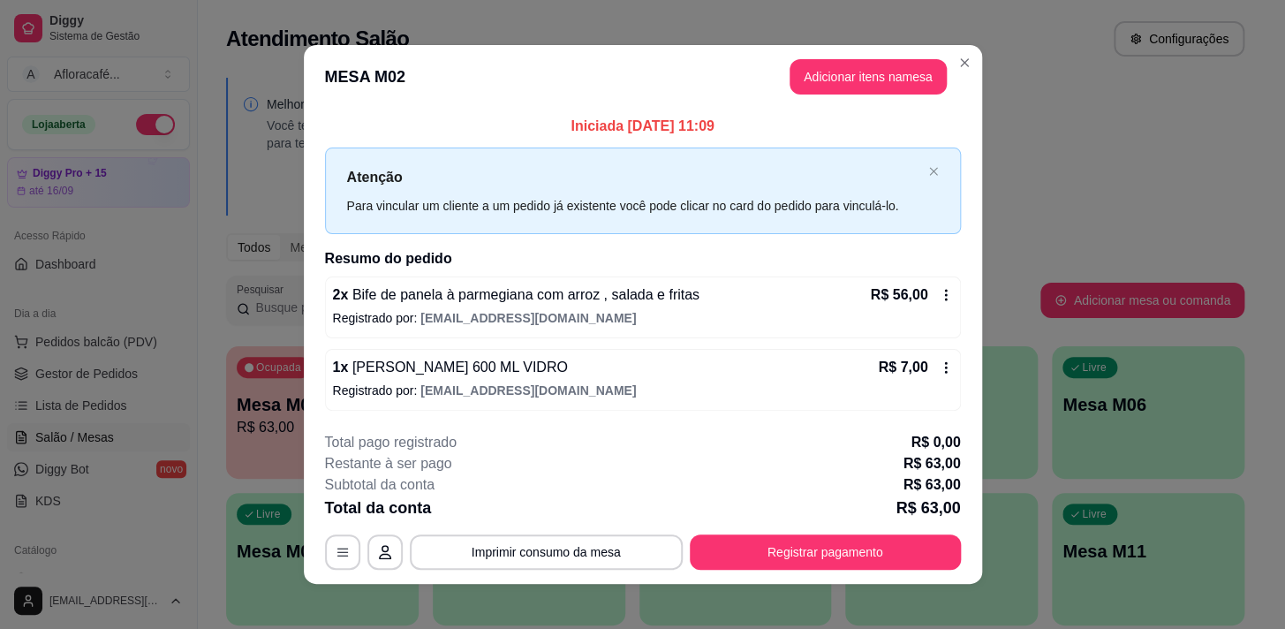
scroll to position [11, 0]
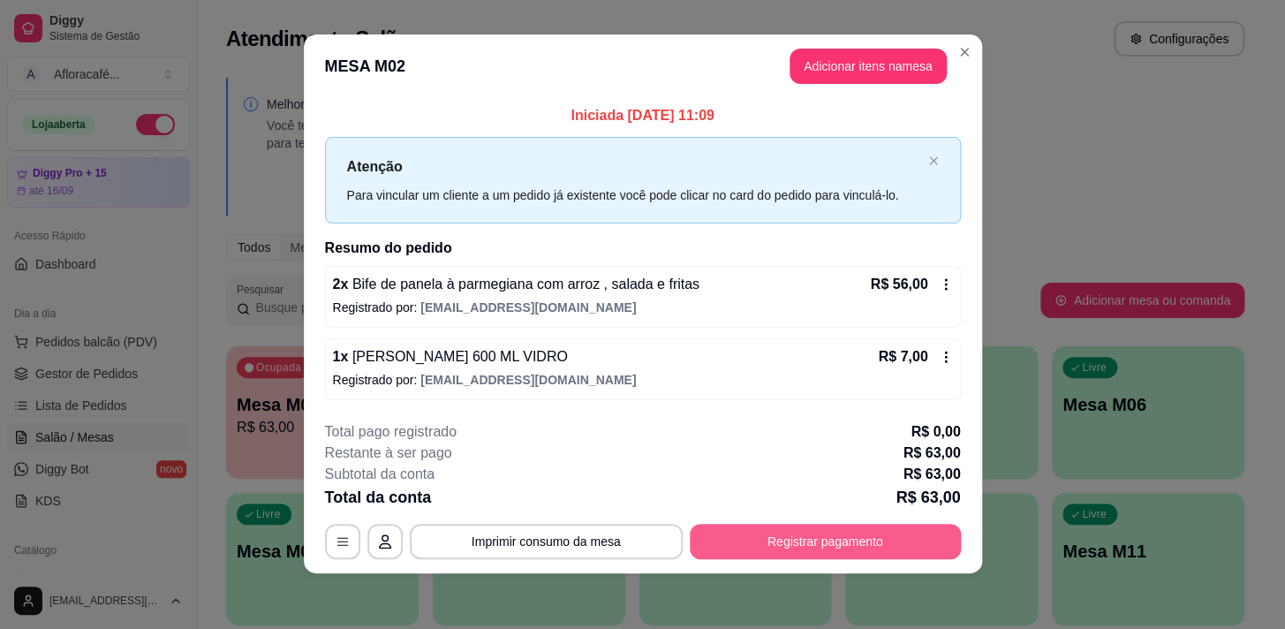
click at [919, 538] on button "Registrar pagamento" at bounding box center [825, 541] width 271 height 35
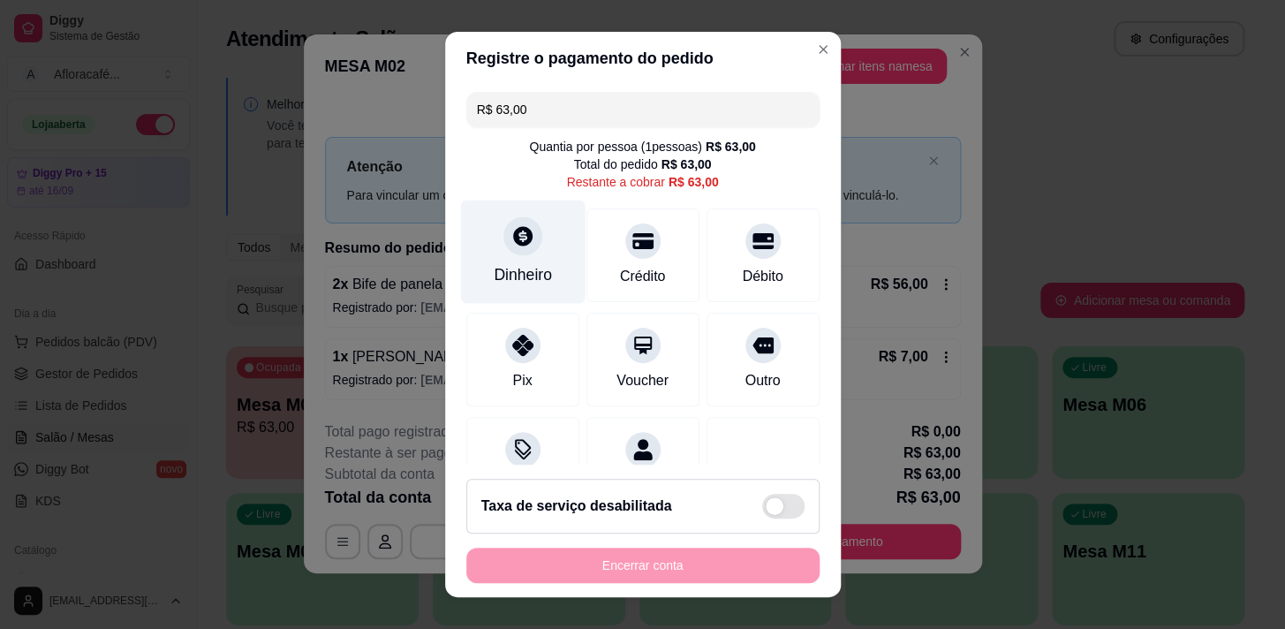
click at [513, 222] on div "Dinheiro" at bounding box center [522, 251] width 125 height 103
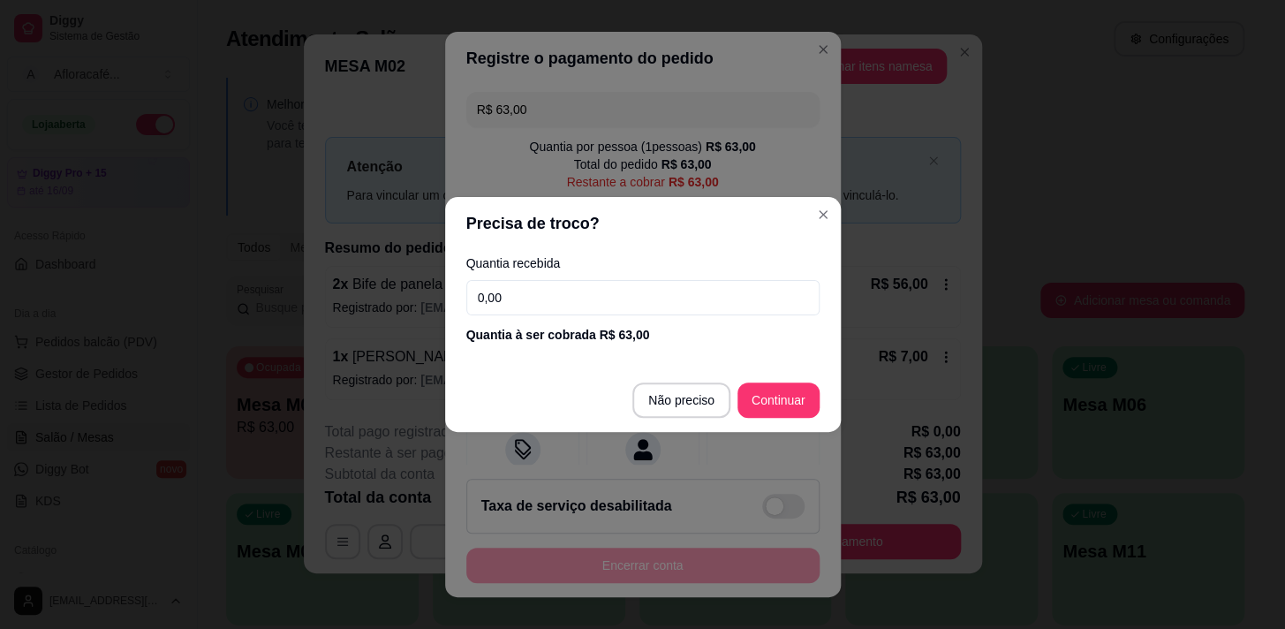
click at [680, 321] on div "Quantia recebida 0,00 Quantia à ser cobrada R$ 63,00" at bounding box center [643, 300] width 396 height 101
click at [695, 300] on input "0,00" at bounding box center [642, 297] width 353 height 35
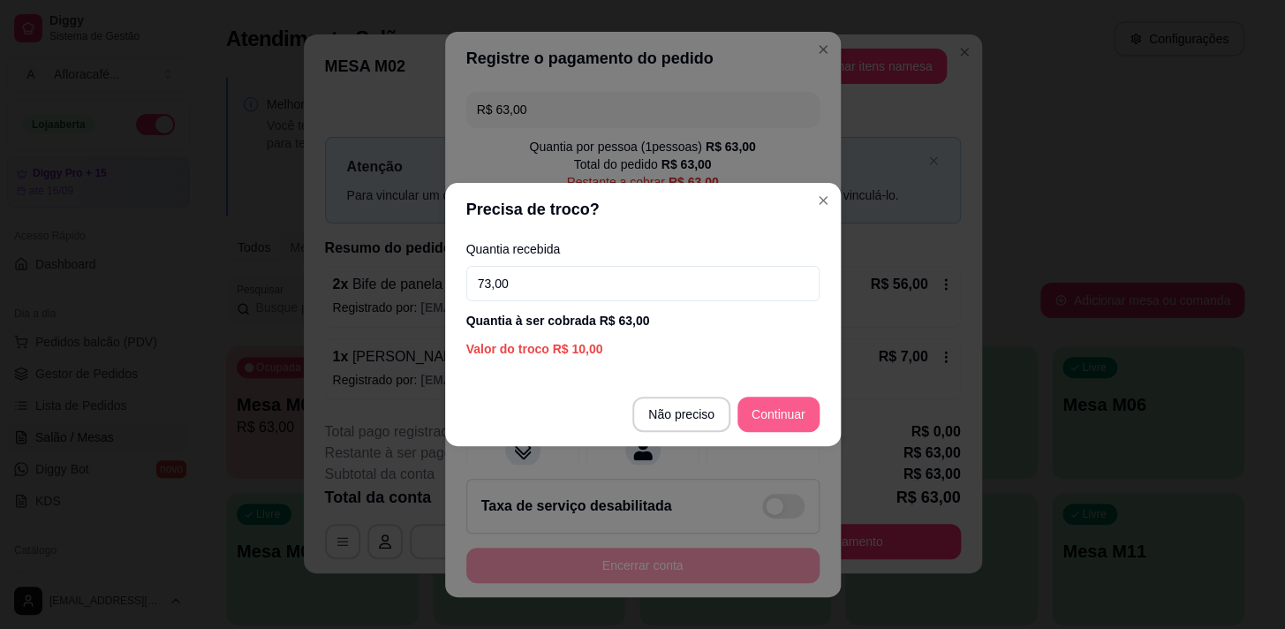
type input "73,00"
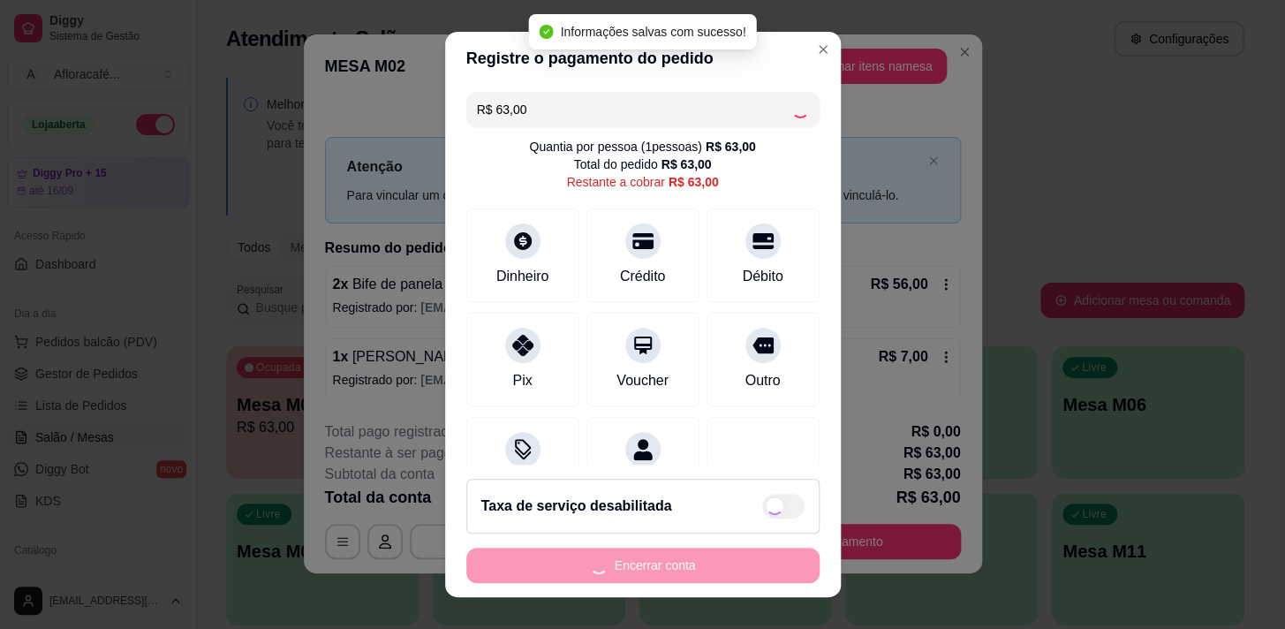
type input "R$ 0,00"
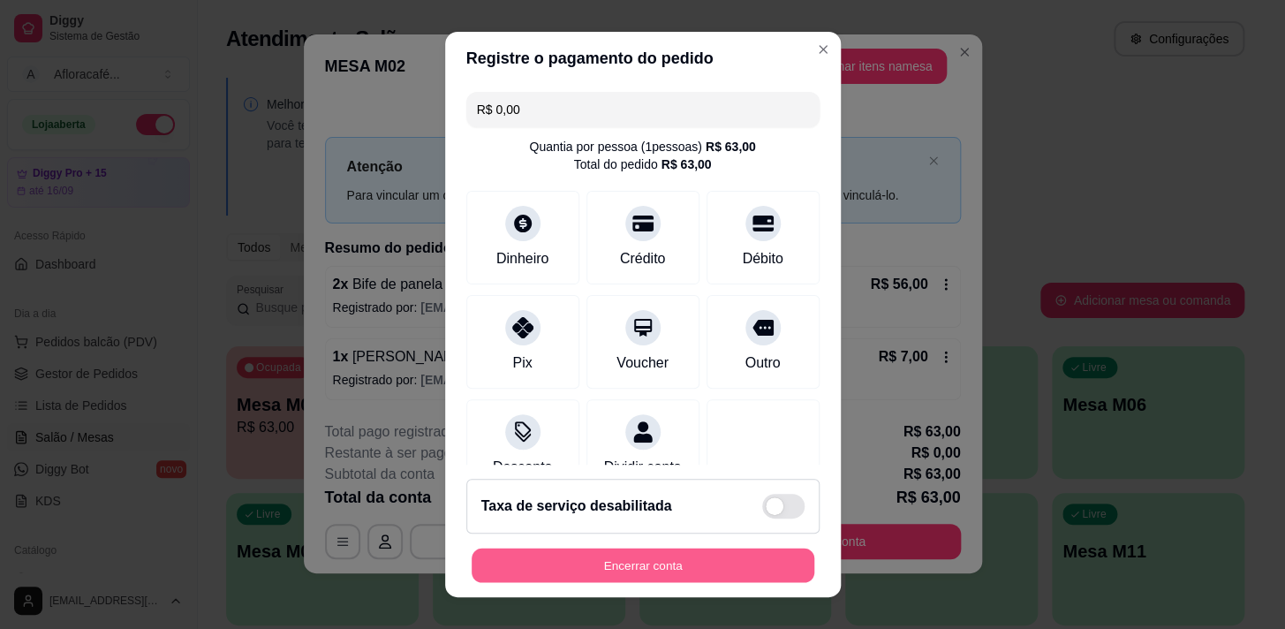
click at [755, 552] on button "Encerrar conta" at bounding box center [643, 566] width 343 height 34
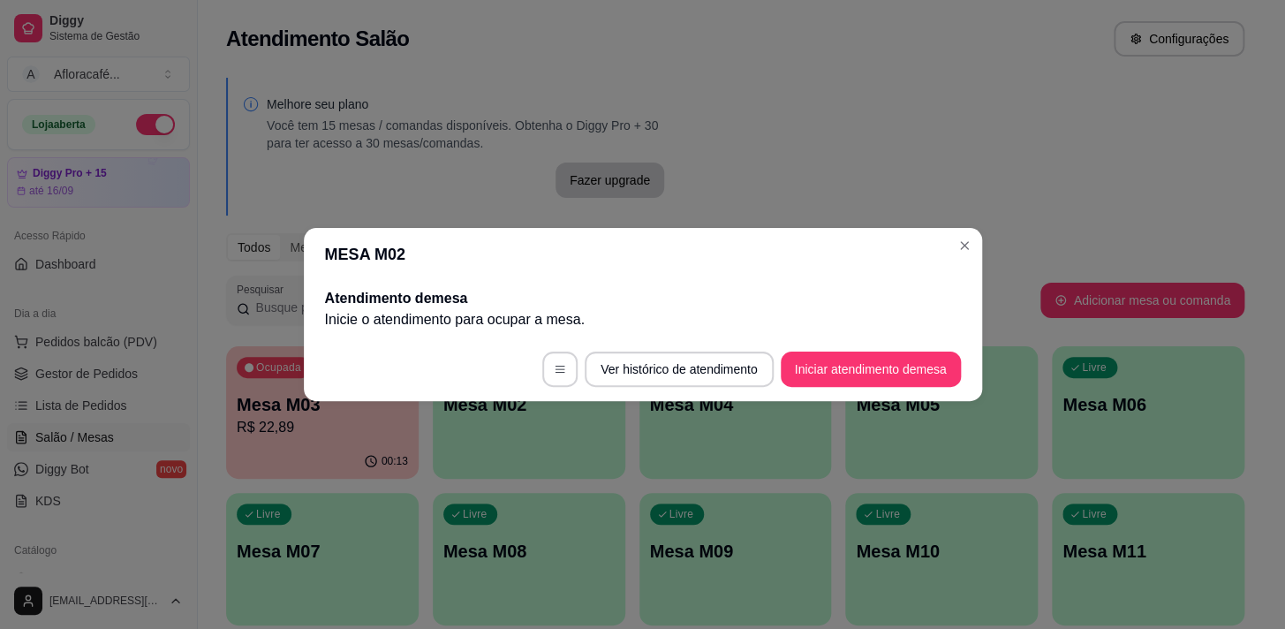
scroll to position [0, 0]
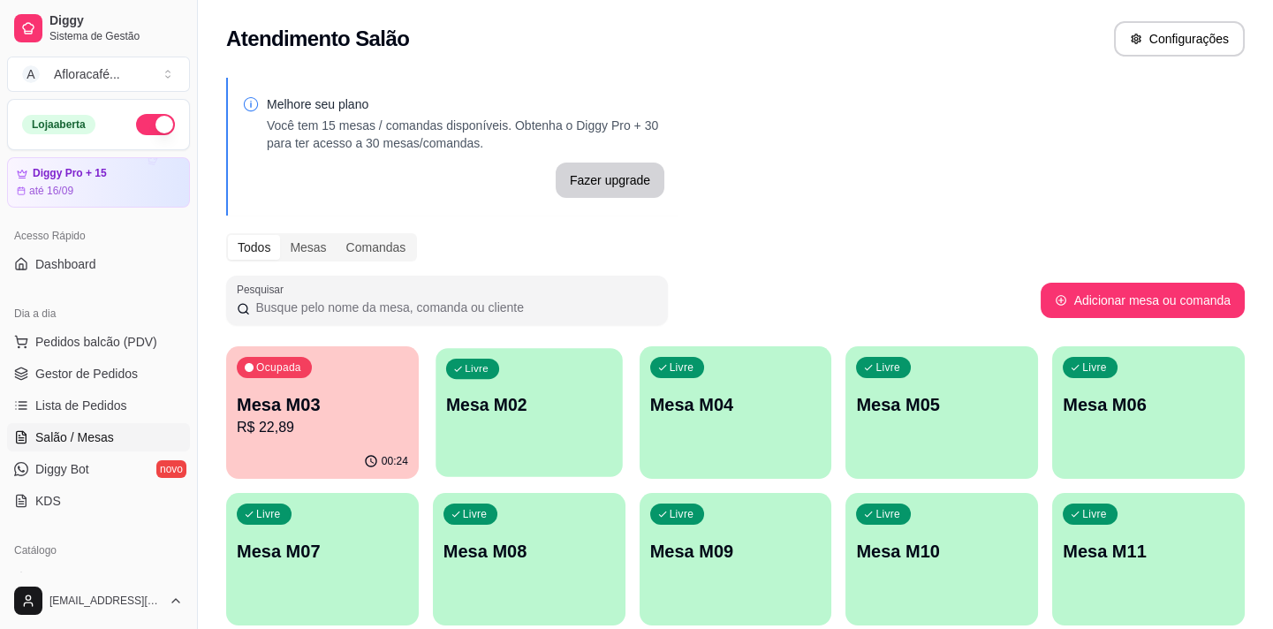
click at [547, 403] on p "Mesa M02" at bounding box center [529, 405] width 166 height 24
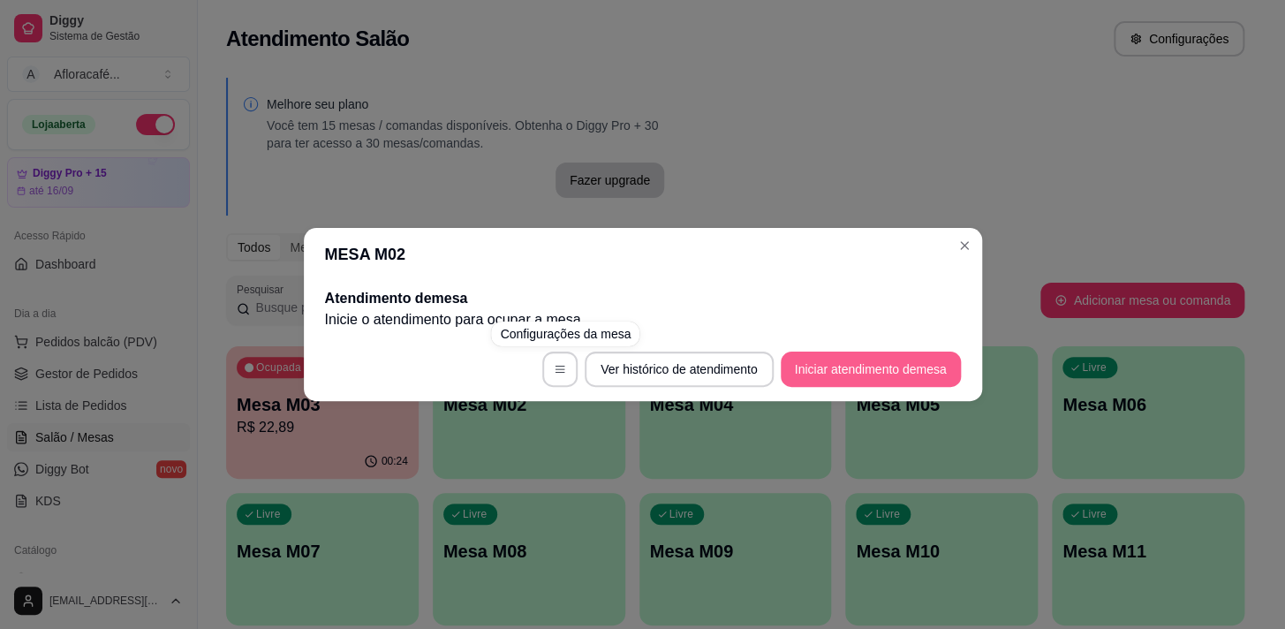
click at [891, 386] on button "Iniciar atendimento de mesa" at bounding box center [871, 369] width 180 height 35
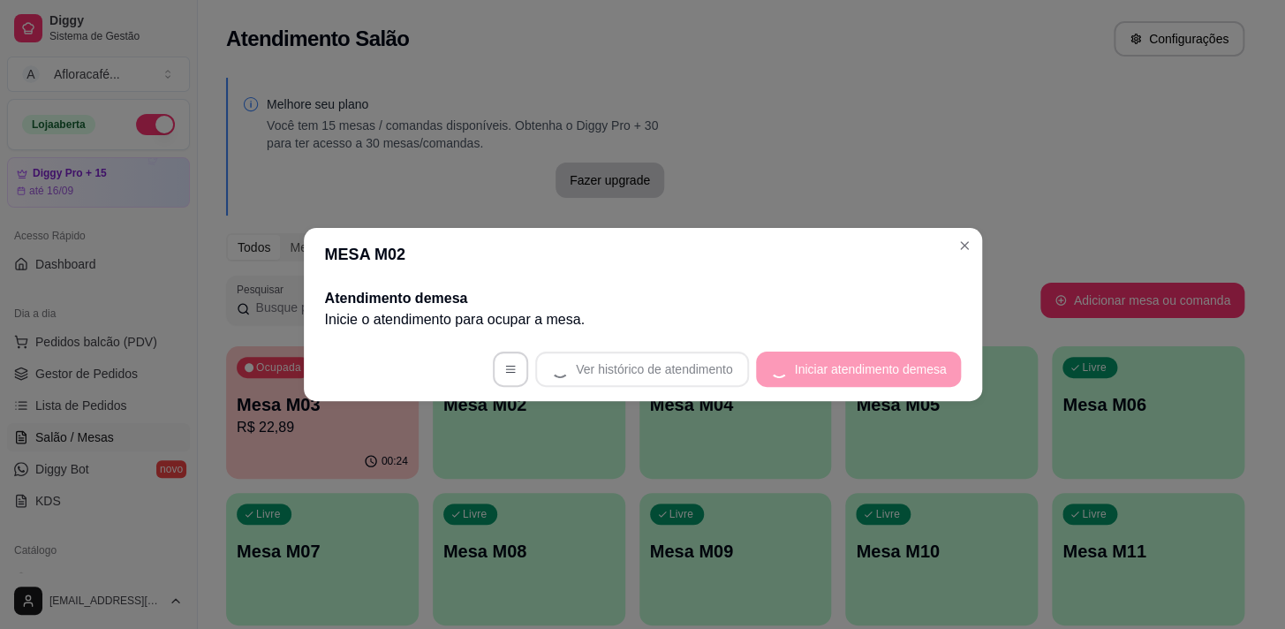
click at [891, 374] on footer "Ver histórico de atendimento Iniciar atendimento de mesa" at bounding box center [643, 369] width 679 height 64
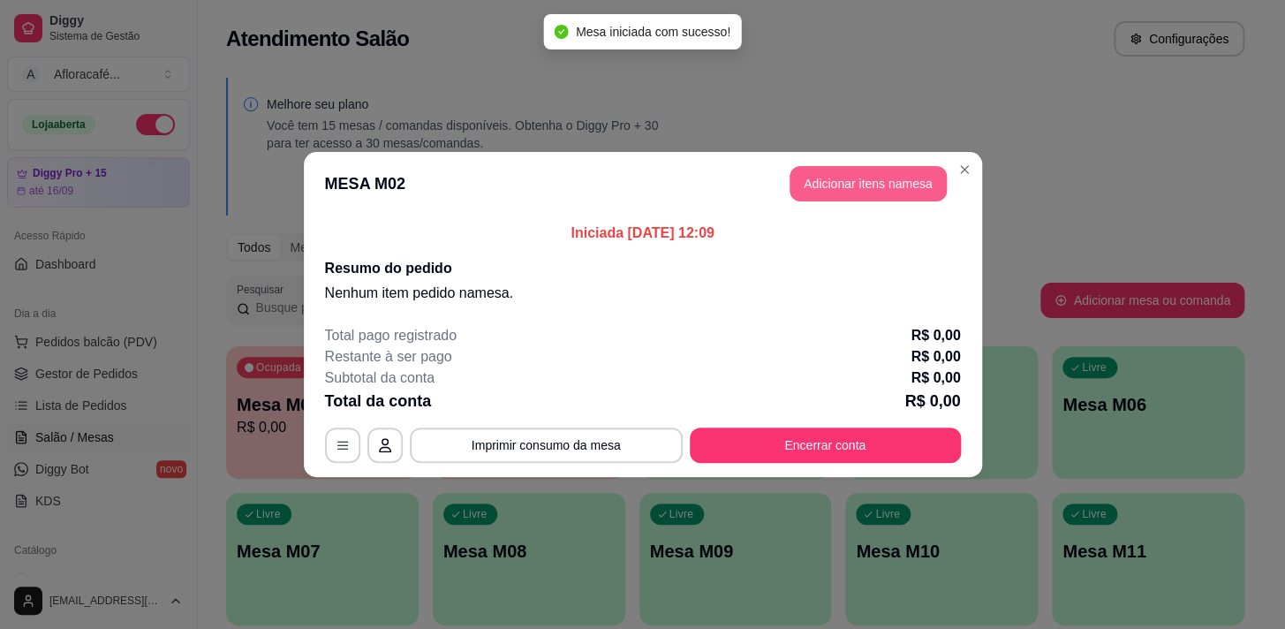
click at [871, 186] on button "Adicionar itens na mesa" at bounding box center [868, 183] width 157 height 35
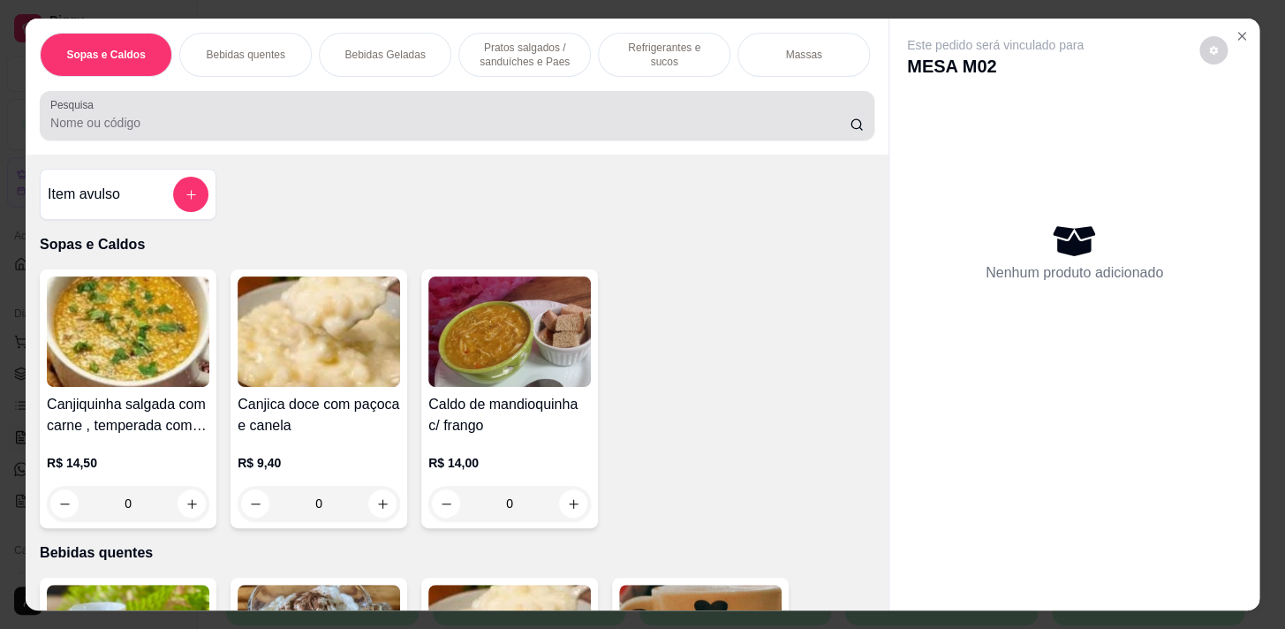
click at [432, 98] on div "Pesquisa" at bounding box center [457, 115] width 835 height 49
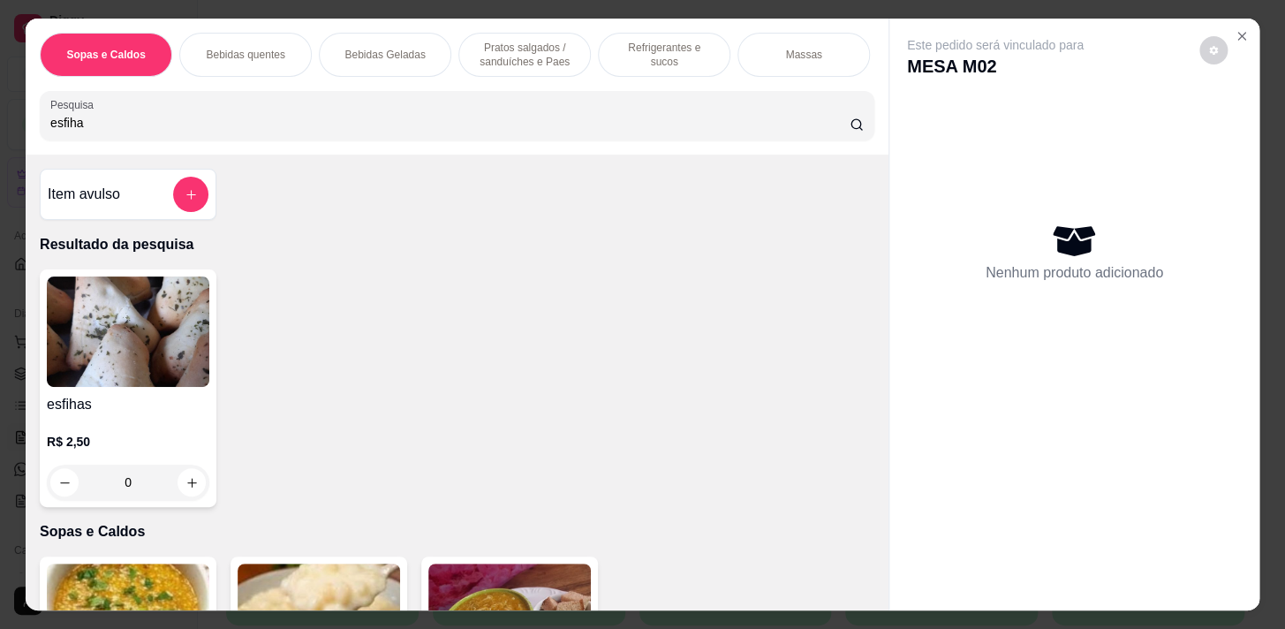
type input "esfiha"
click at [196, 491] on div "0" at bounding box center [128, 482] width 163 height 35
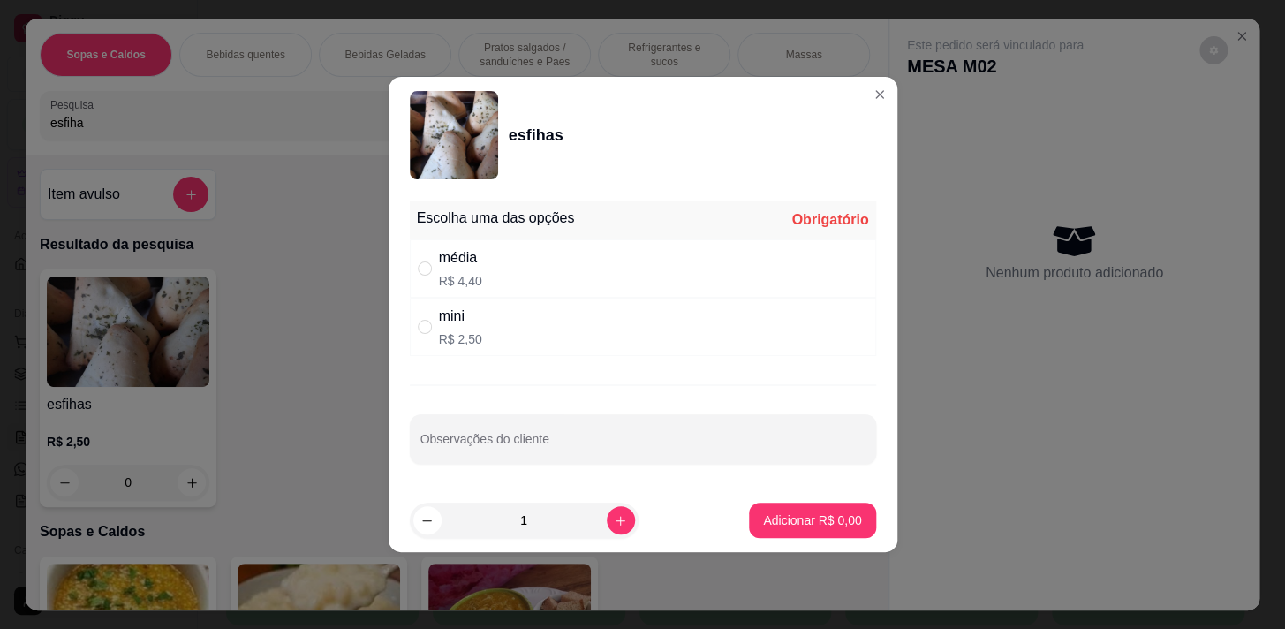
click at [519, 298] on div "mini R$ 2,50" at bounding box center [643, 327] width 466 height 58
radio input "true"
click at [607, 532] on button "increase-product-quantity" at bounding box center [620, 519] width 27 height 27
type input "2"
click at [580, 251] on div "média R$ 4,40" at bounding box center [643, 268] width 466 height 58
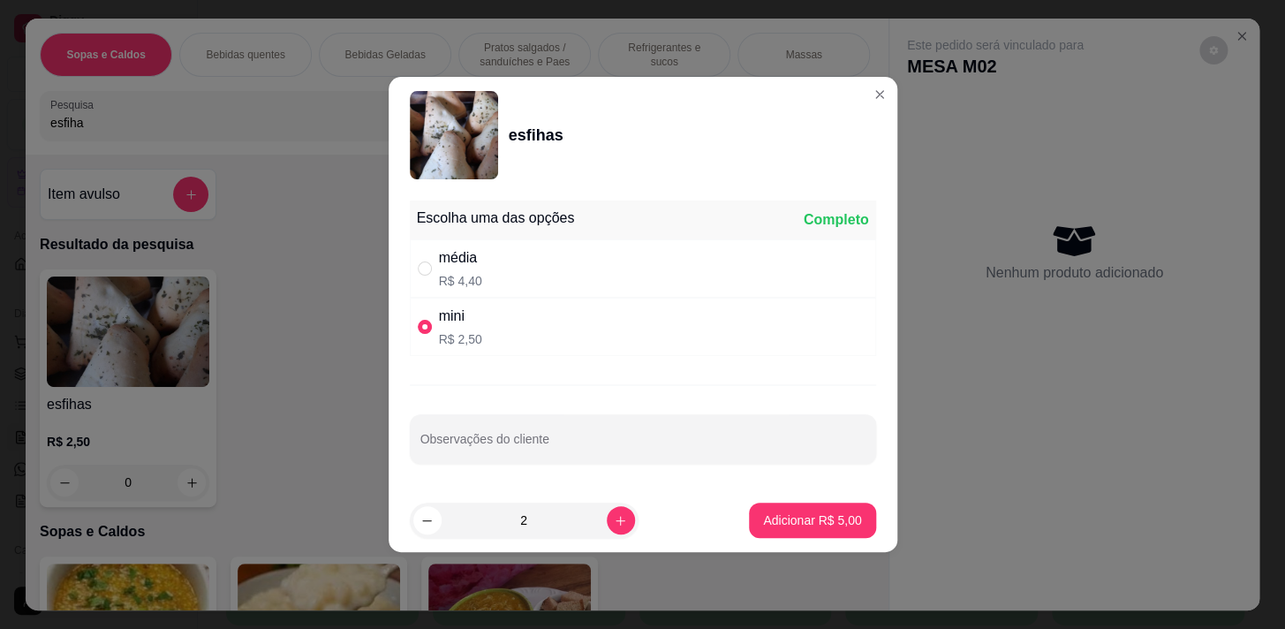
radio input "true"
radio input "false"
click at [786, 522] on p "Adicionar R$ 8,80" at bounding box center [812, 521] width 98 height 18
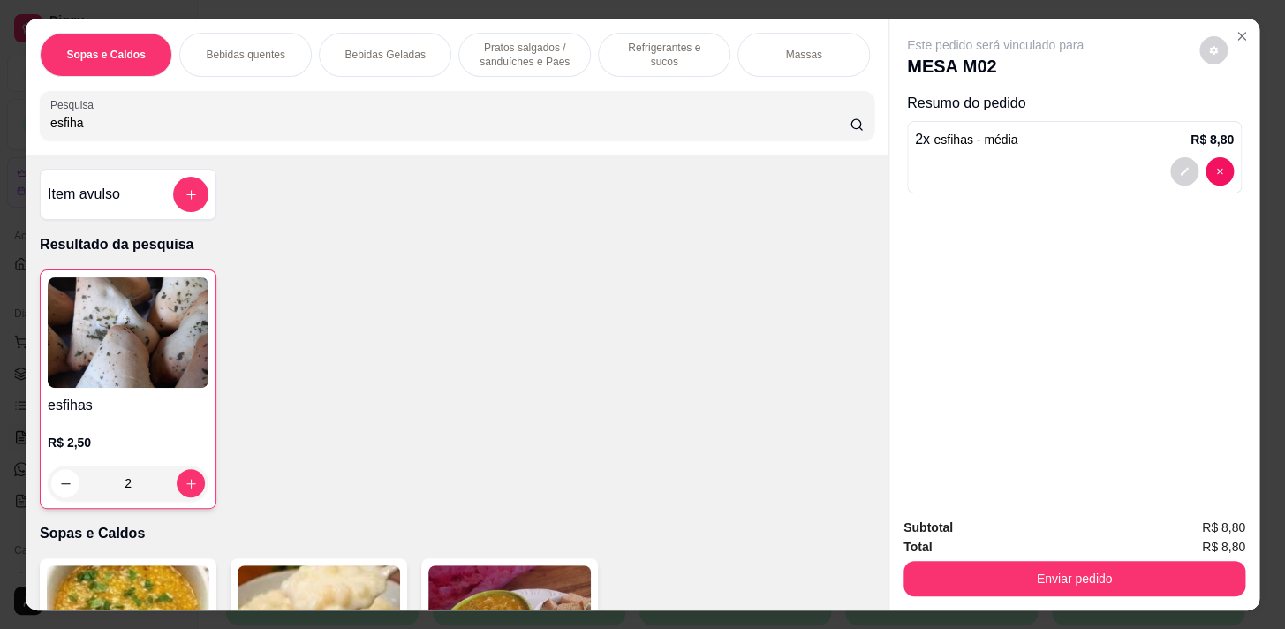
type input "2"
type input "0"
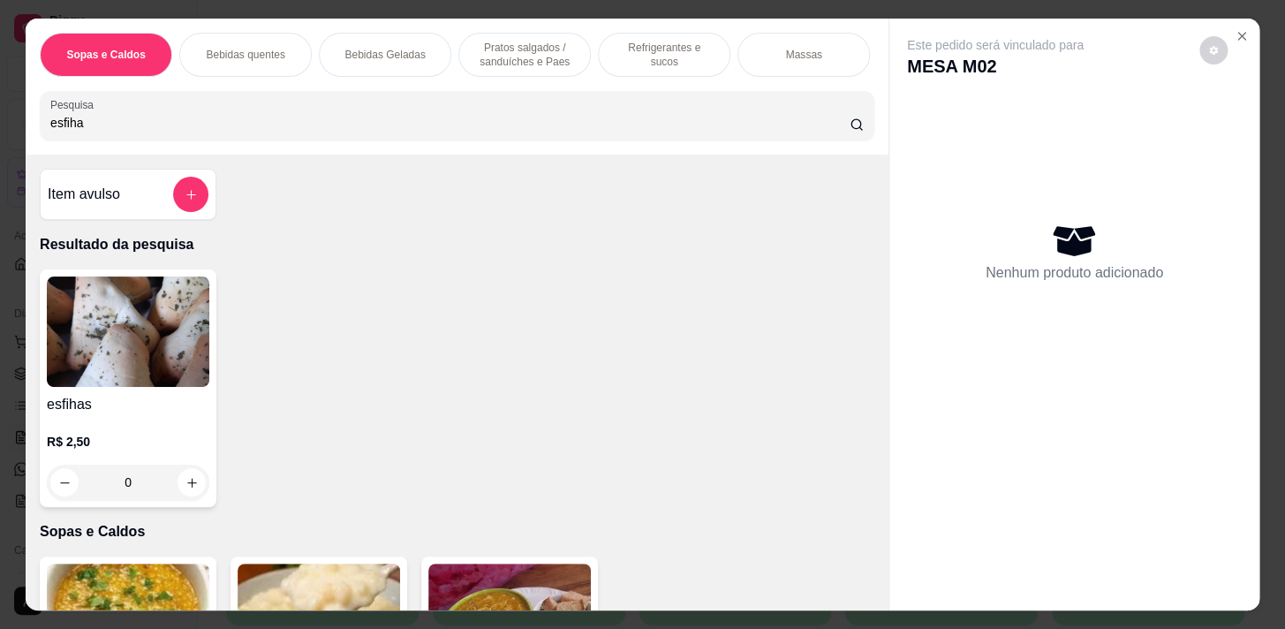
click at [194, 484] on div "0" at bounding box center [128, 482] width 163 height 35
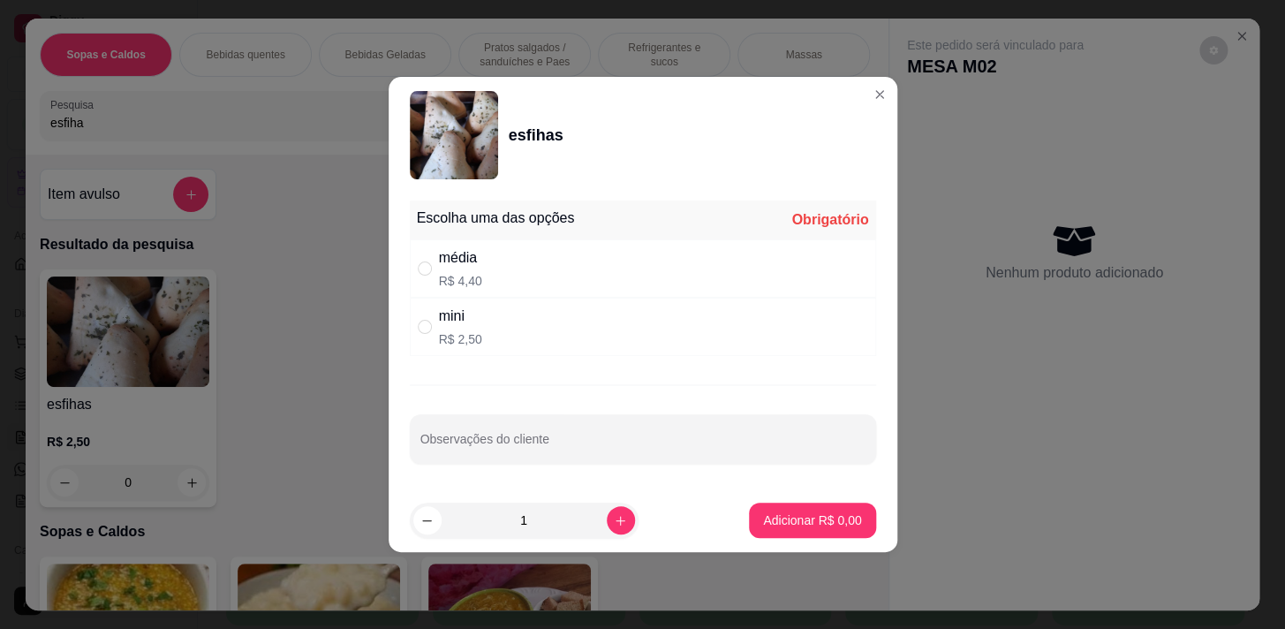
click at [591, 274] on div "média R$ 4,40" at bounding box center [643, 268] width 466 height 58
radio input "true"
click at [815, 530] on button "Adicionar R$ 4,40" at bounding box center [812, 521] width 123 height 34
type input "1"
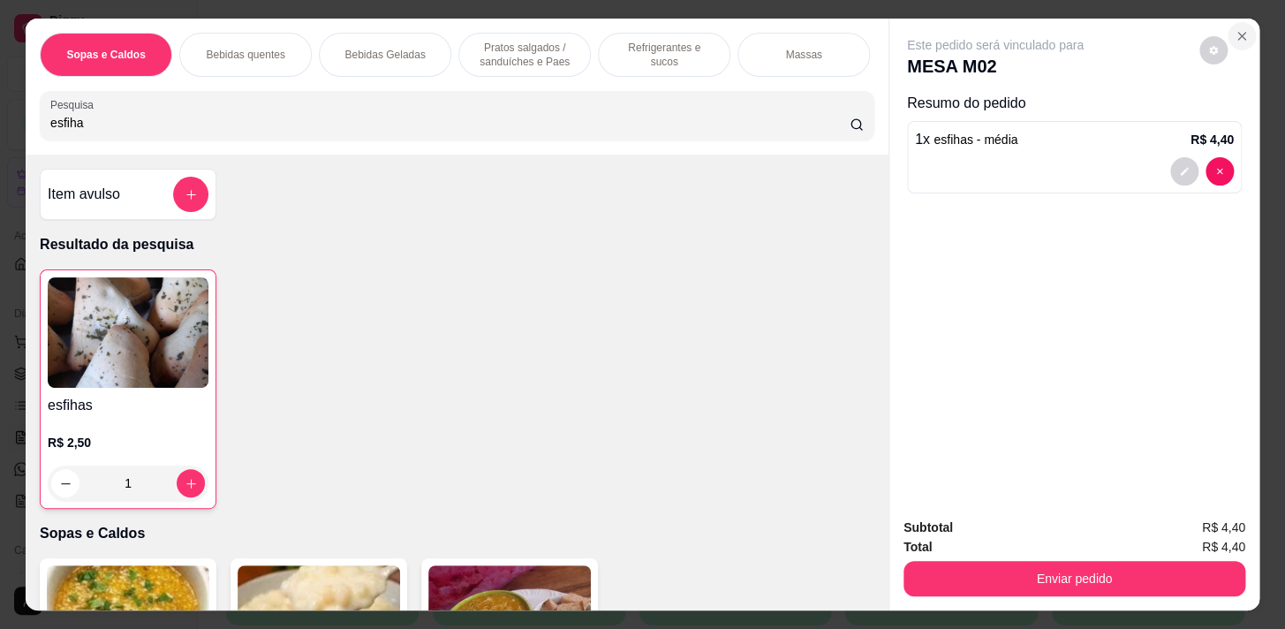
click at [1235, 31] on icon "Close" at bounding box center [1242, 36] width 14 height 14
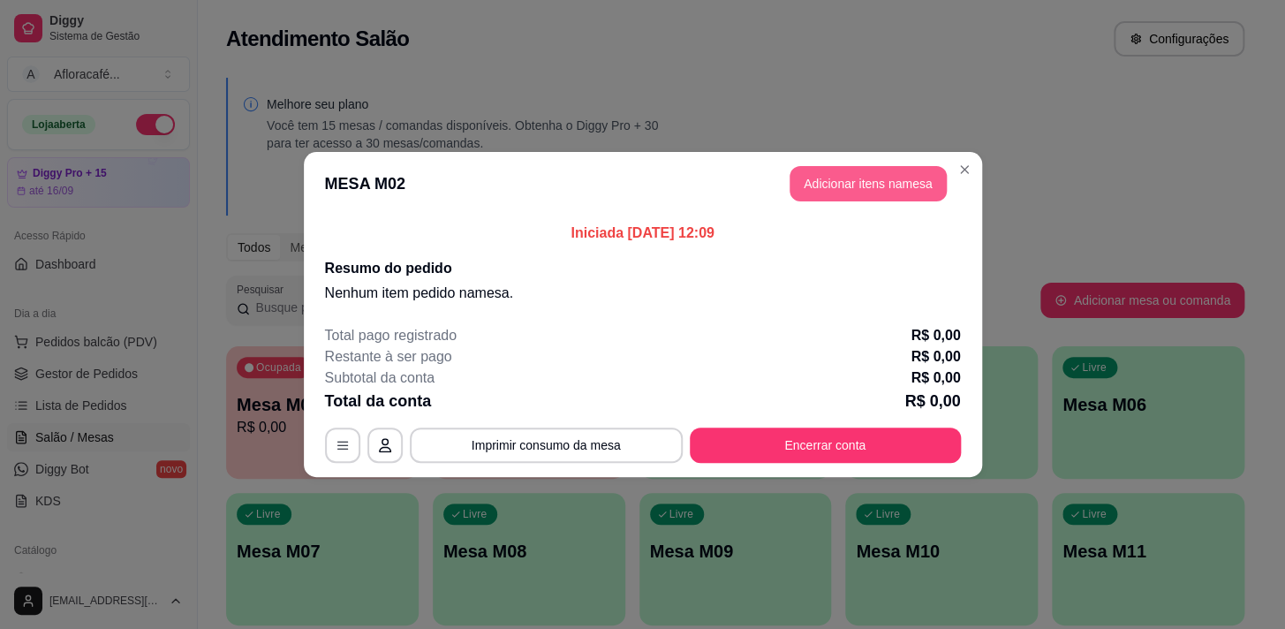
click at [898, 169] on button "Adicionar itens na mesa" at bounding box center [868, 183] width 157 height 35
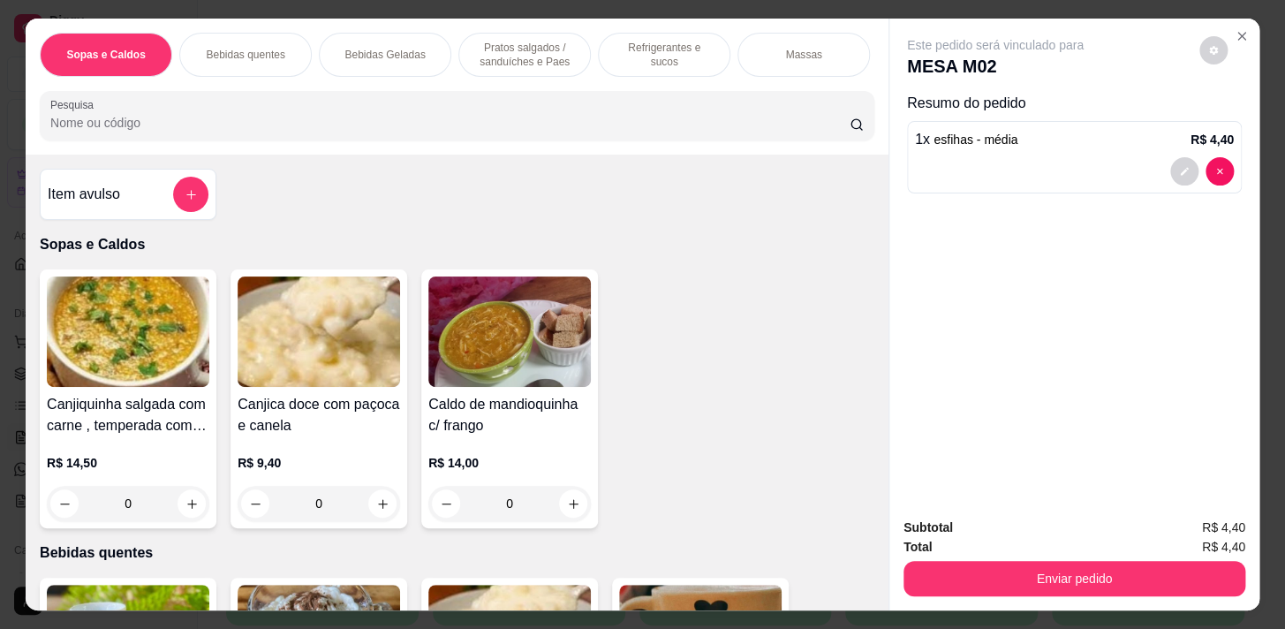
click at [644, 132] on input "Pesquisa" at bounding box center [450, 123] width 800 height 18
type input "0"
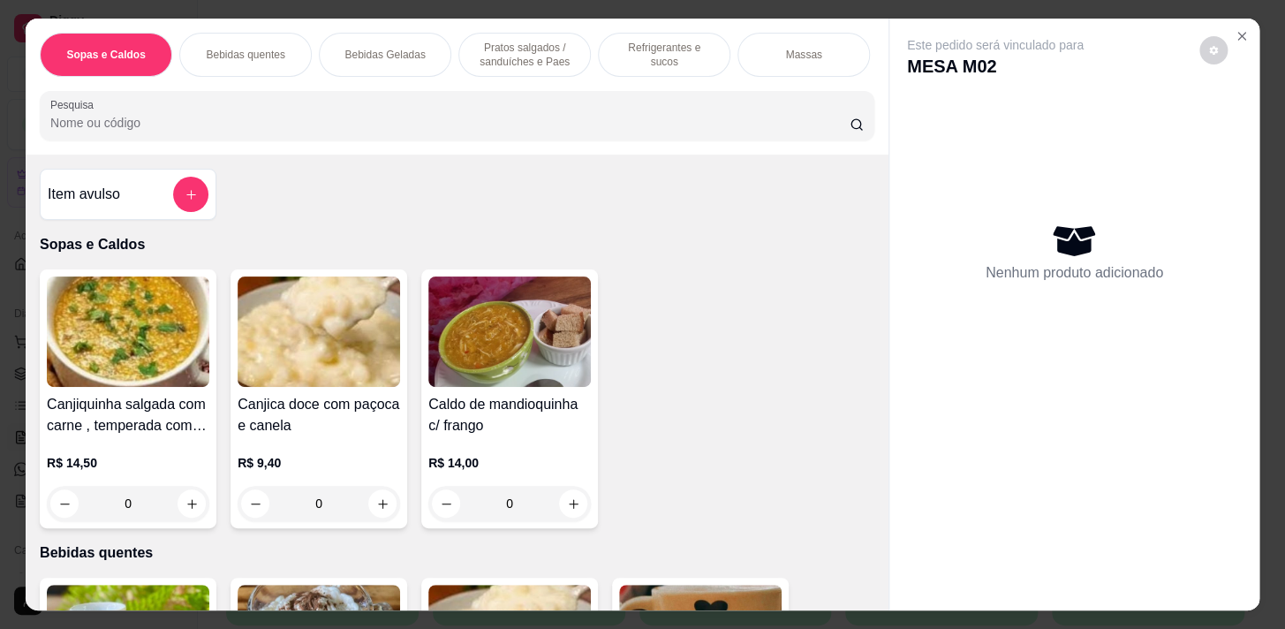
drag, startPoint x: 676, startPoint y: 33, endPoint x: 671, endPoint y: 52, distance: 19.9
click at [676, 34] on div "Refrigerantes e sucos" at bounding box center [664, 55] width 133 height 44
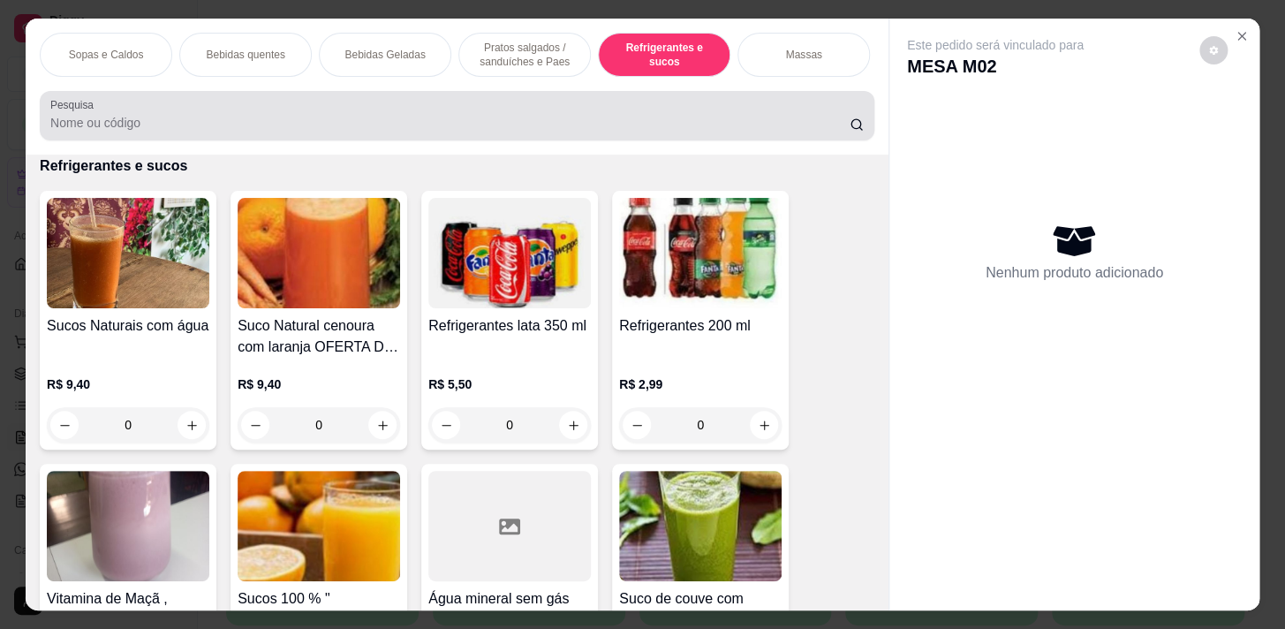
scroll to position [43, 0]
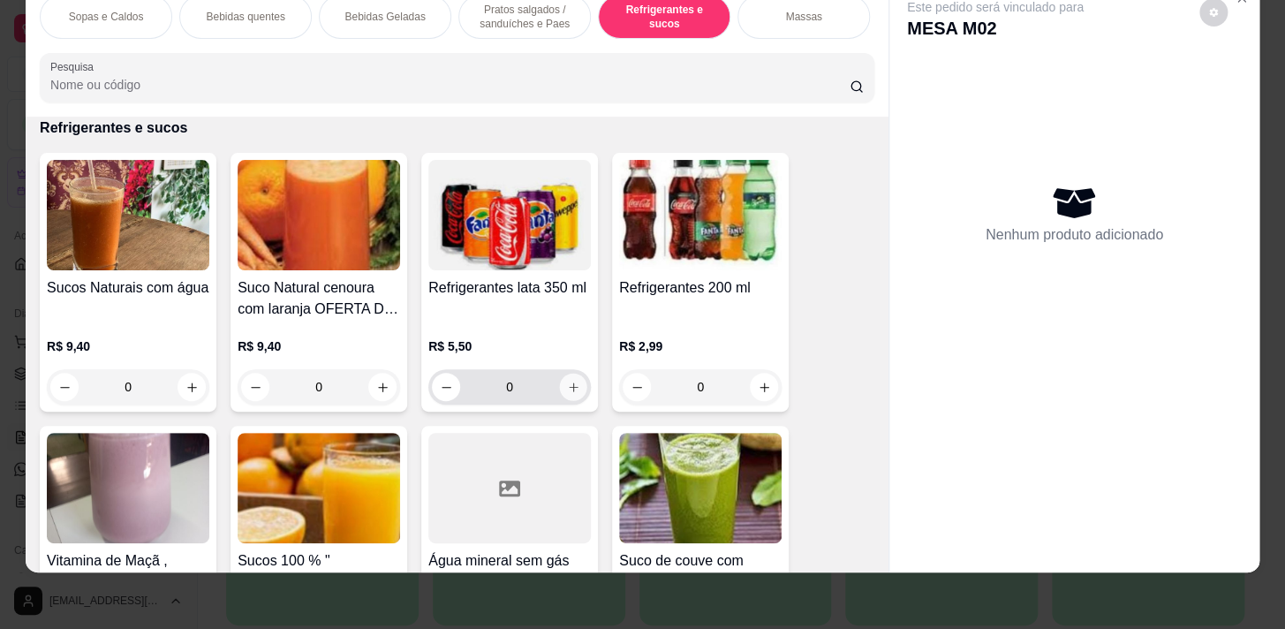
click at [574, 391] on button "increase-product-quantity" at bounding box center [573, 387] width 27 height 27
type input "1"
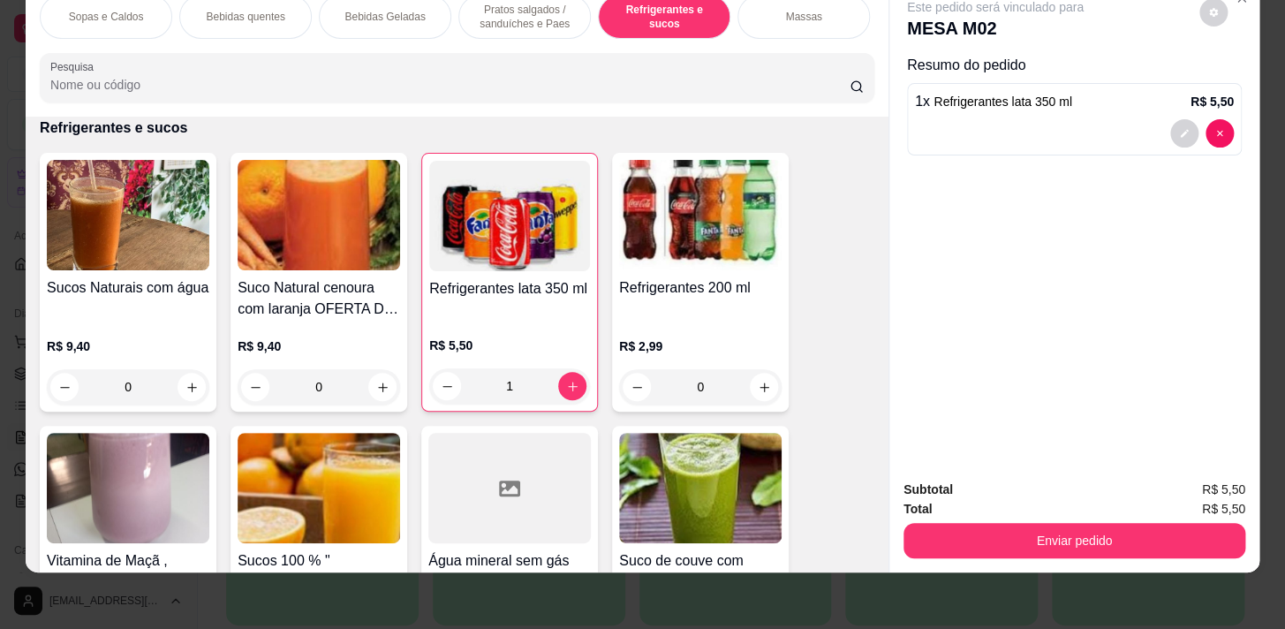
click at [781, 18] on div "Massas" at bounding box center [804, 17] width 133 height 44
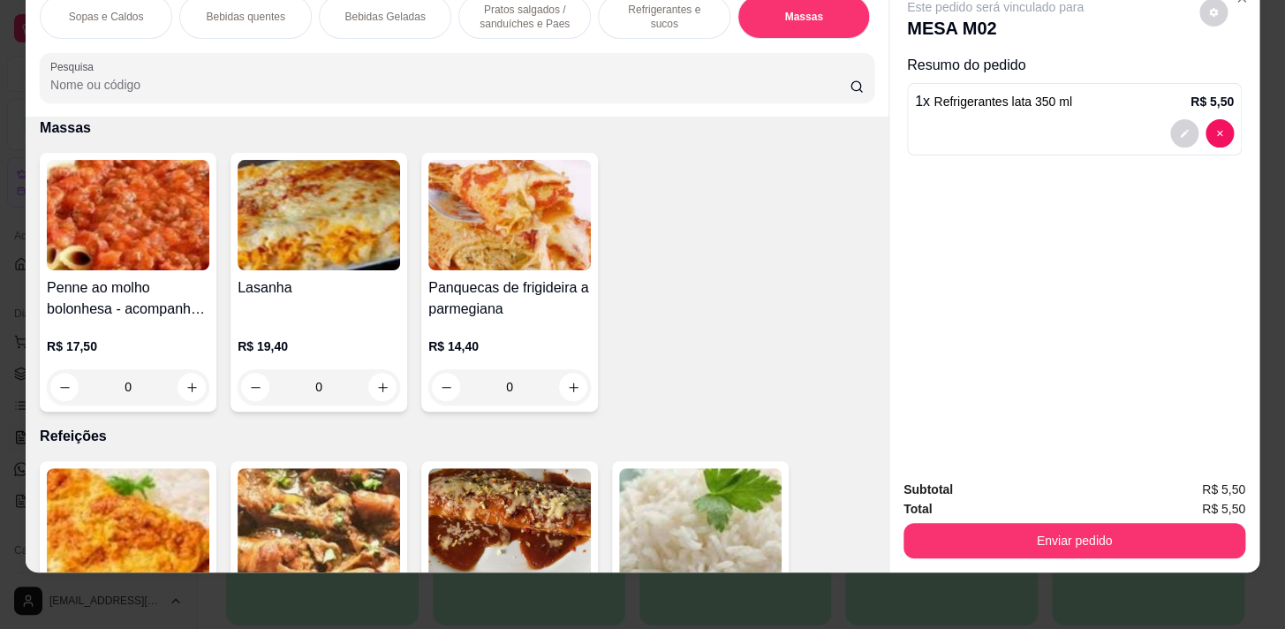
scroll to position [0, 730]
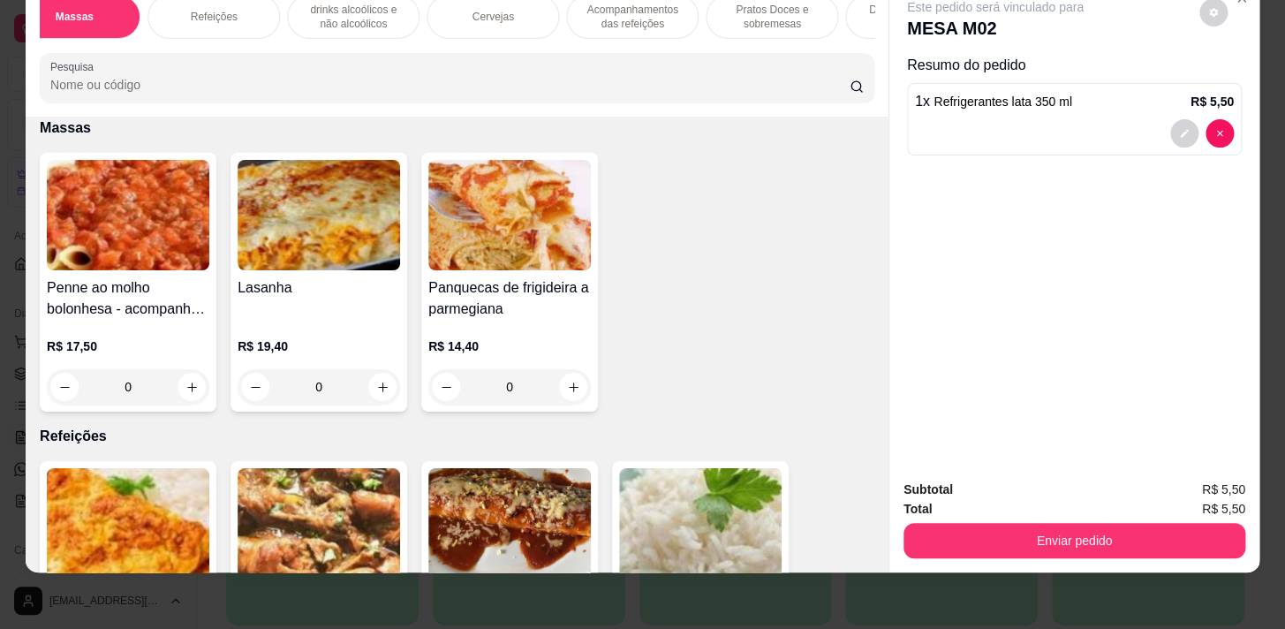
drag, startPoint x: 237, startPoint y: 4, endPoint x: 314, endPoint y: 209, distance: 218.9
click at [237, 8] on div "Refeições" at bounding box center [214, 17] width 133 height 44
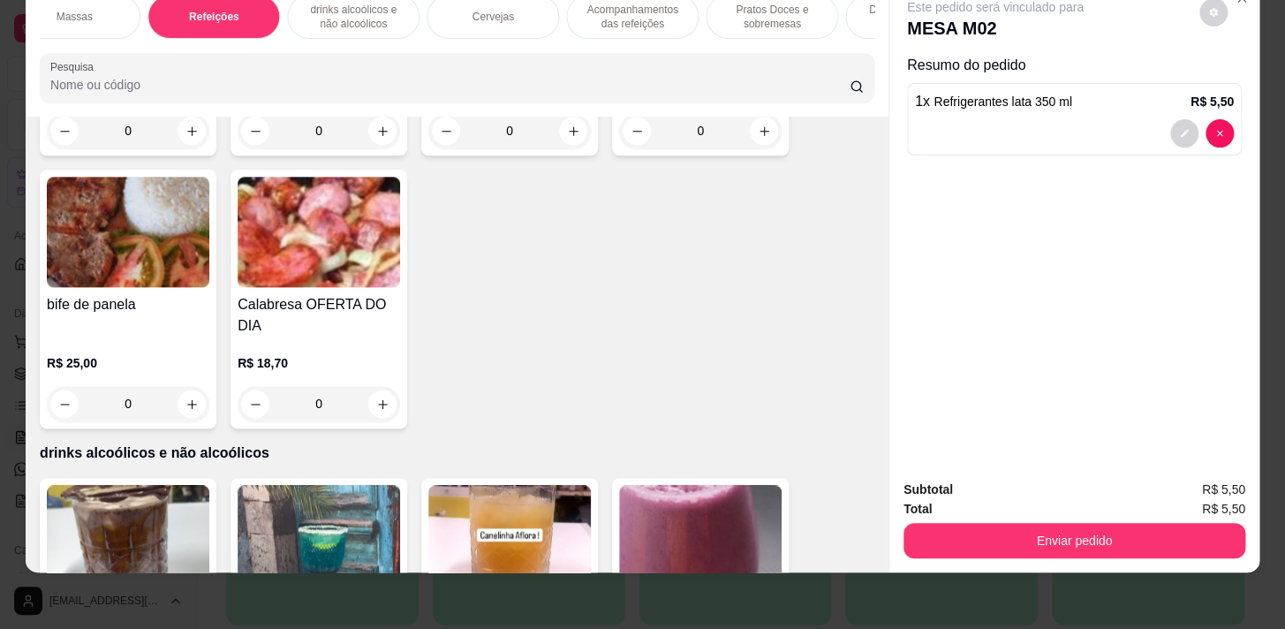
scroll to position [9048, 0]
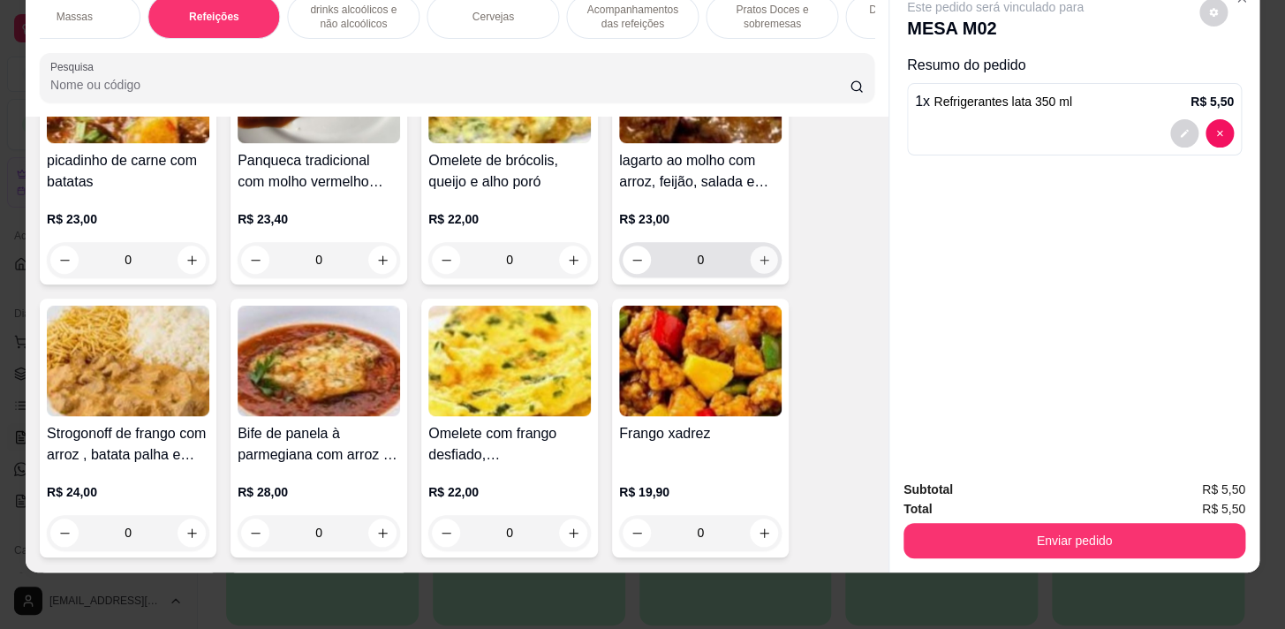
click at [753, 269] on button "increase-product-quantity" at bounding box center [764, 259] width 27 height 27
type input "1"
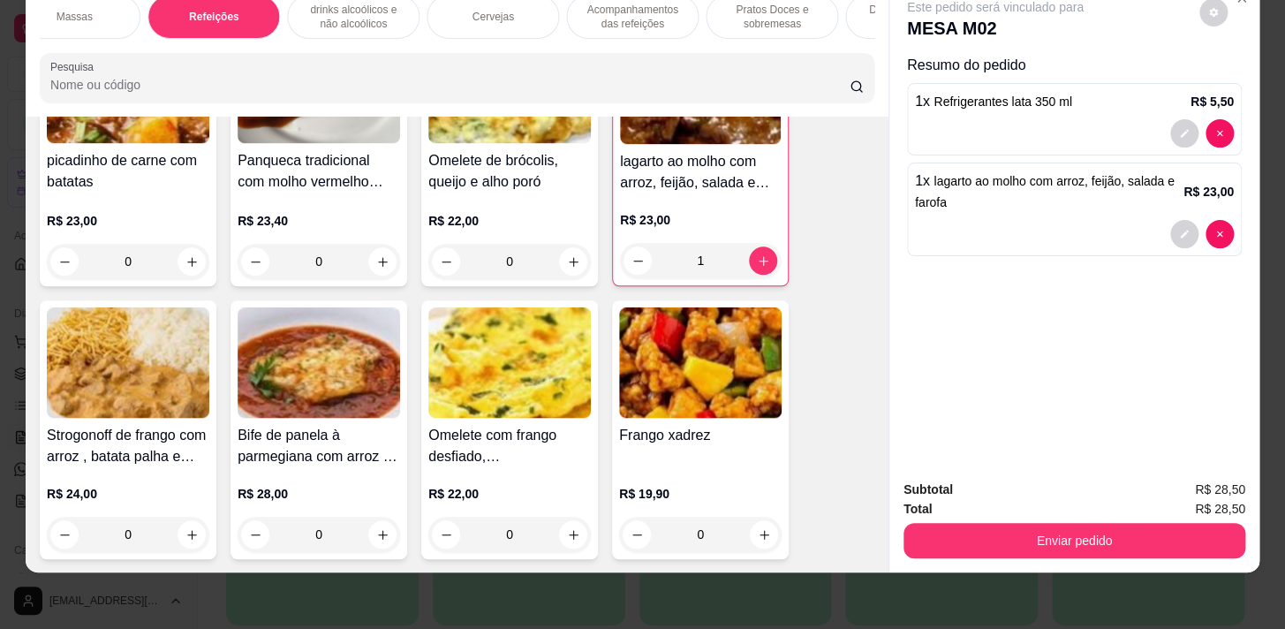
click at [1036, 553] on div "Subtotal R$ 28,50 Total R$ 28,50 Enviar pedido" at bounding box center [1075, 519] width 370 height 107
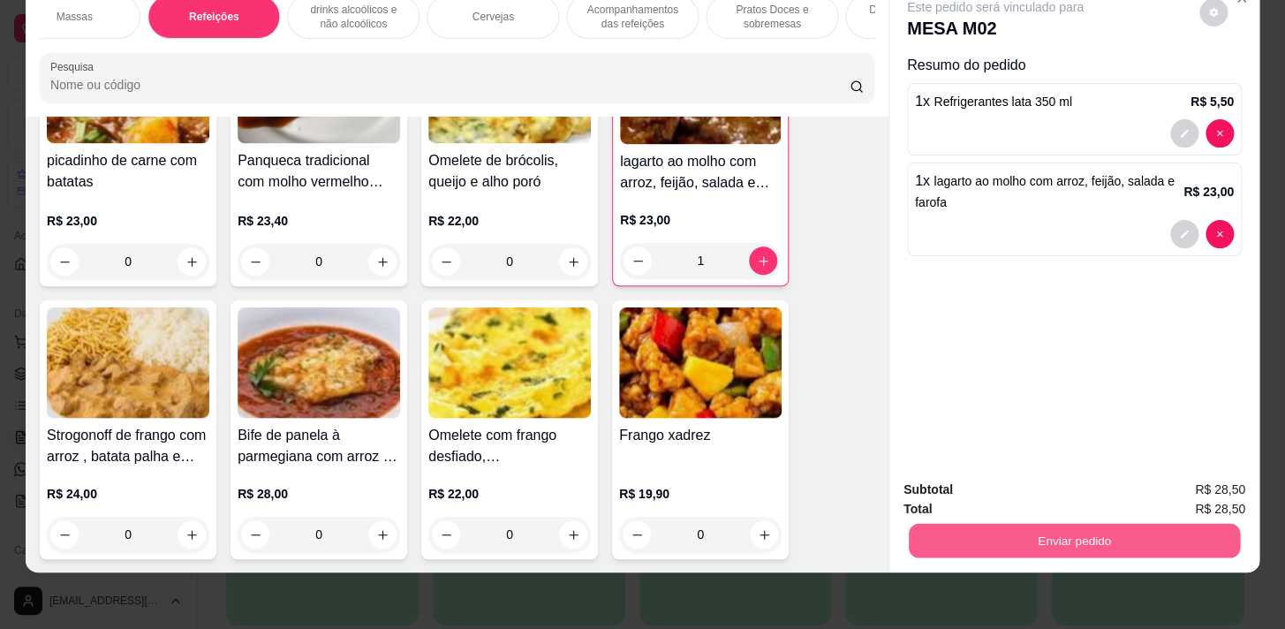
click at [1042, 537] on button "Enviar pedido" at bounding box center [1074, 540] width 331 height 34
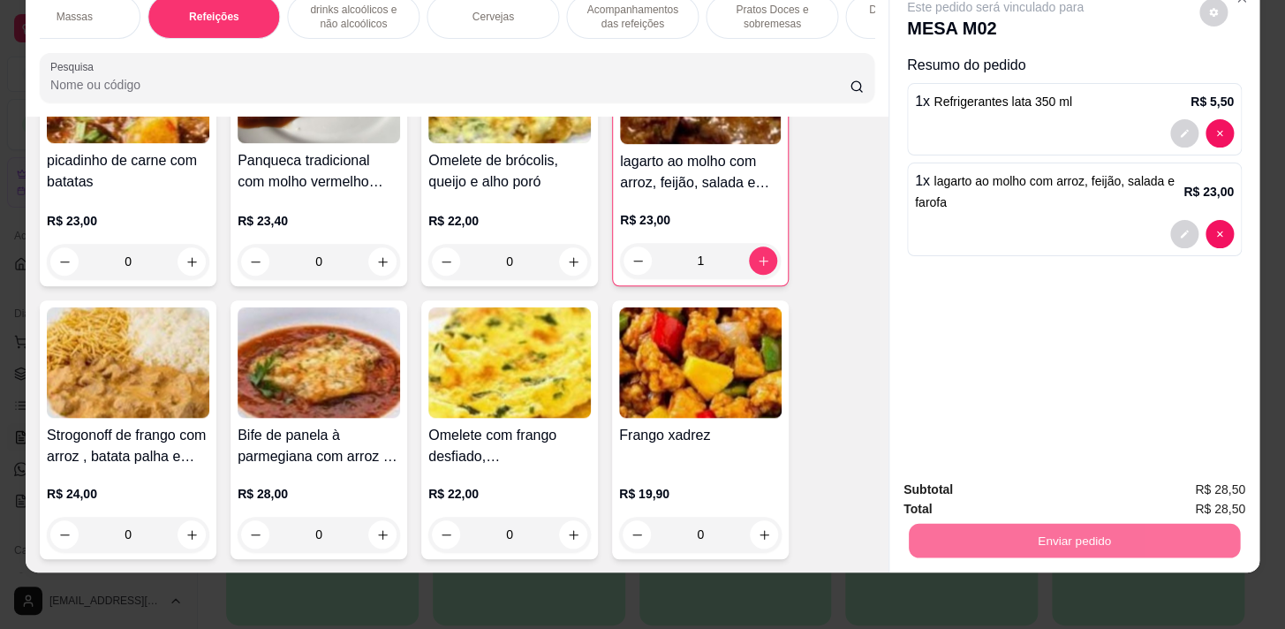
click at [1057, 488] on button "Não registrar e enviar pedido" at bounding box center [1016, 486] width 184 height 34
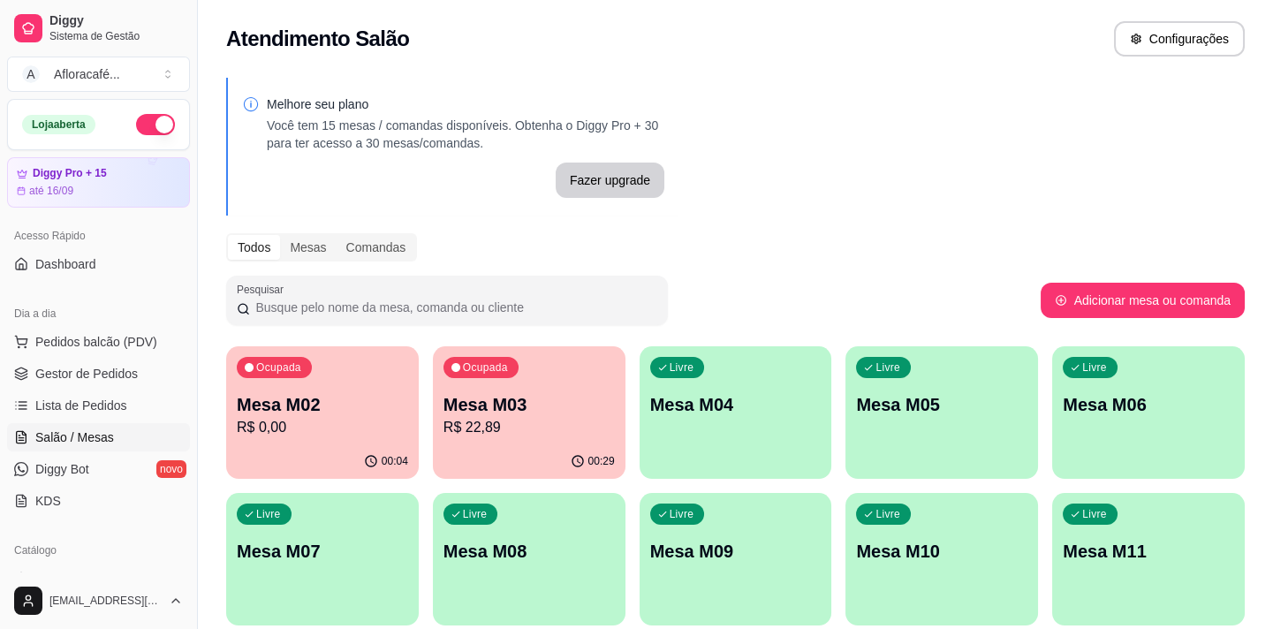
click at [818, 389] on div "Livre Mesa M04" at bounding box center [736, 401] width 193 height 111
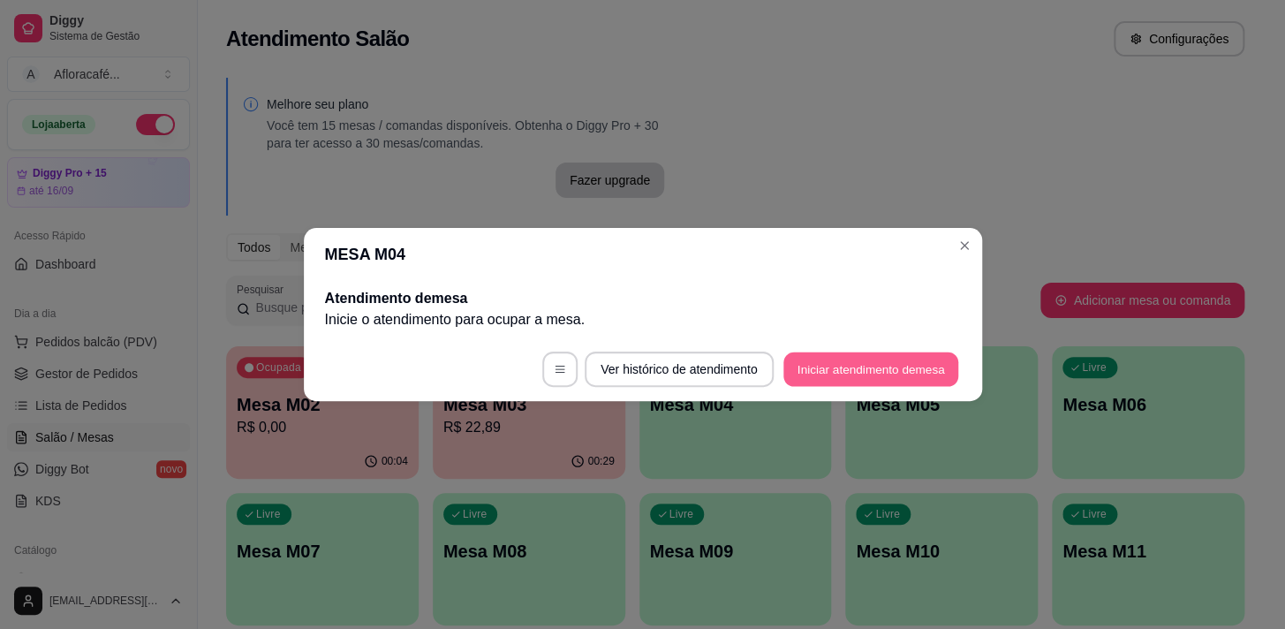
click at [881, 357] on button "Iniciar atendimento de mesa" at bounding box center [871, 370] width 175 height 34
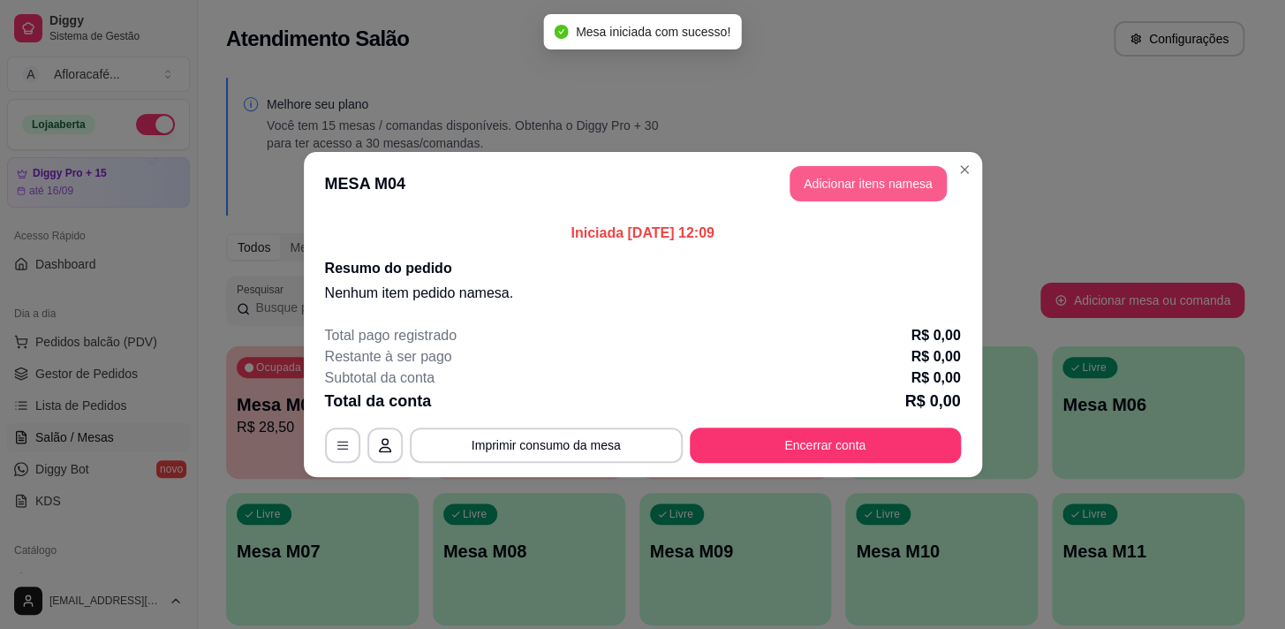
click at [820, 176] on button "Adicionar itens na mesa" at bounding box center [868, 183] width 157 height 35
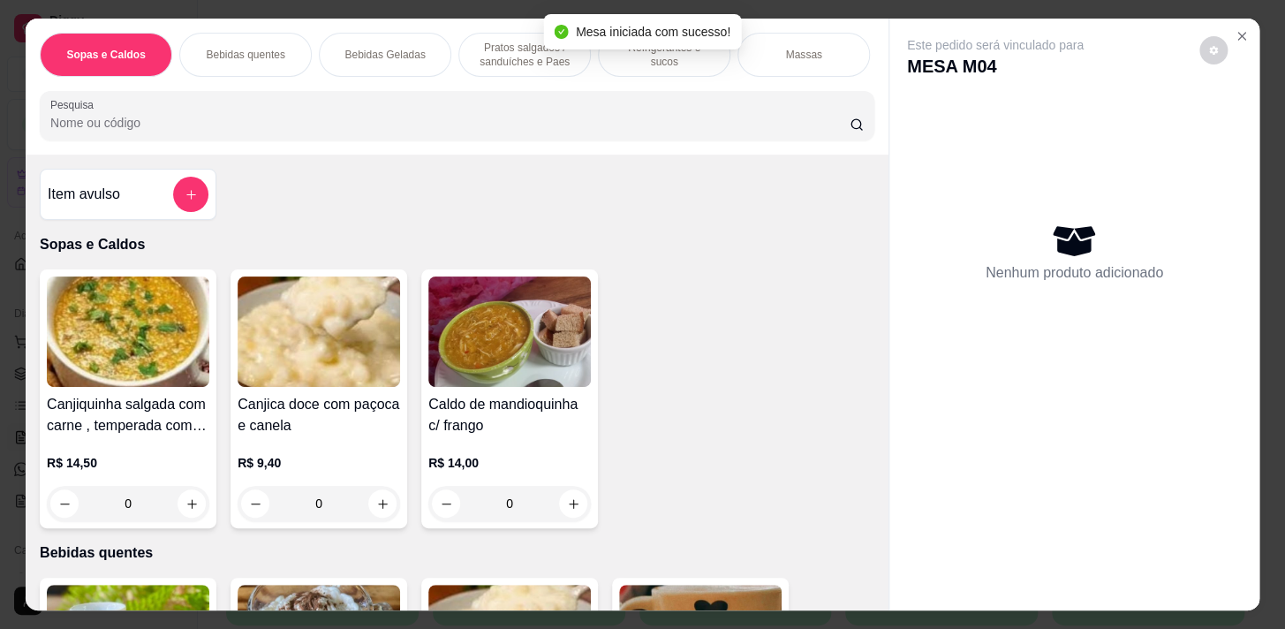
click at [645, 61] on div "Refrigerantes e sucos" at bounding box center [664, 55] width 133 height 44
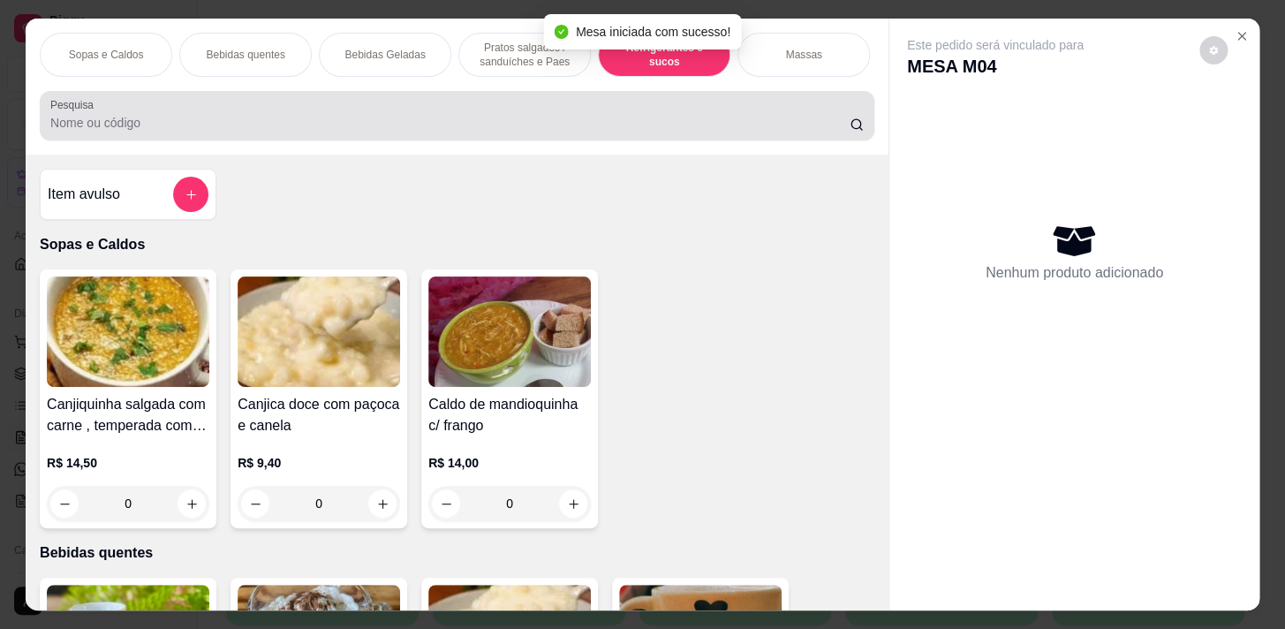
scroll to position [43, 0]
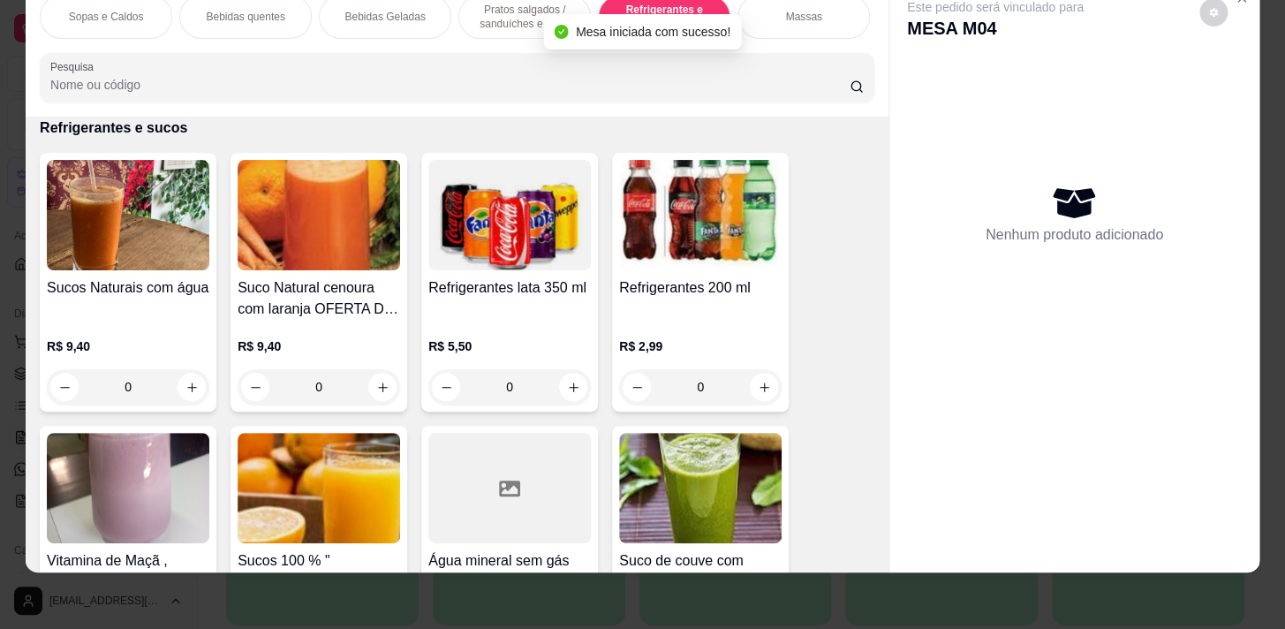
drag, startPoint x: 583, startPoint y: 378, endPoint x: 583, endPoint y: 390, distance: 11.5
click at [583, 388] on div "0" at bounding box center [509, 386] width 163 height 35
click at [567, 390] on icon "increase-product-quantity" at bounding box center [573, 387] width 13 height 13
type input "1"
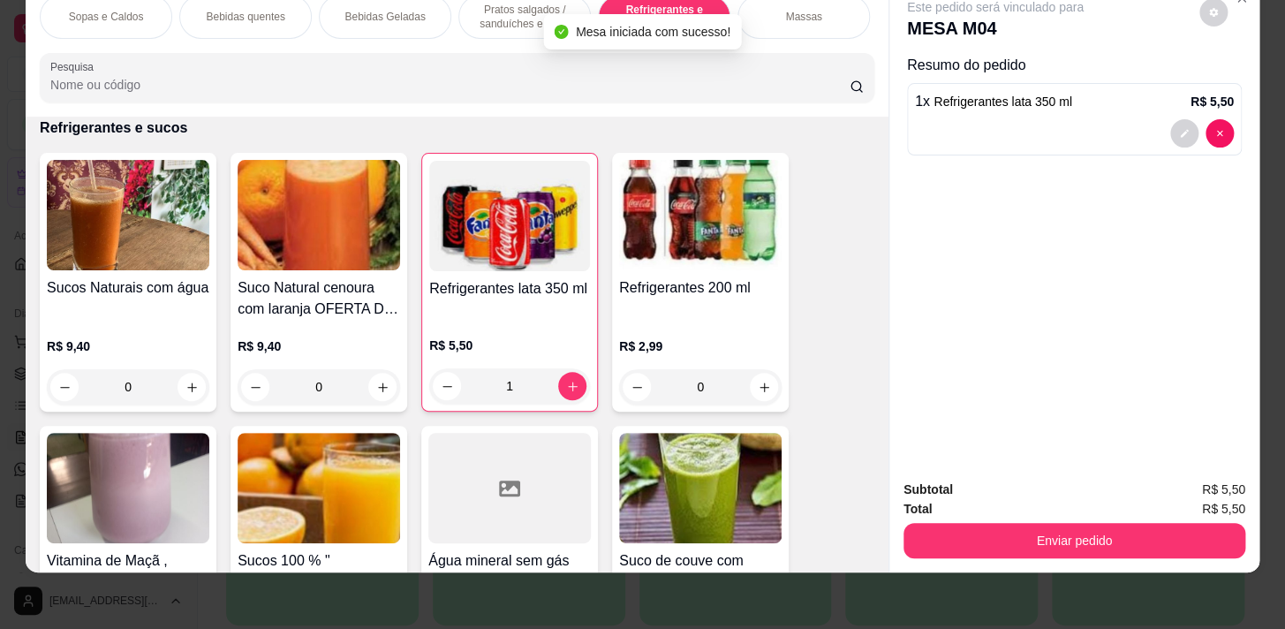
click at [512, 18] on p "Pratos salgados / sanduíches e Paes" at bounding box center [525, 17] width 102 height 28
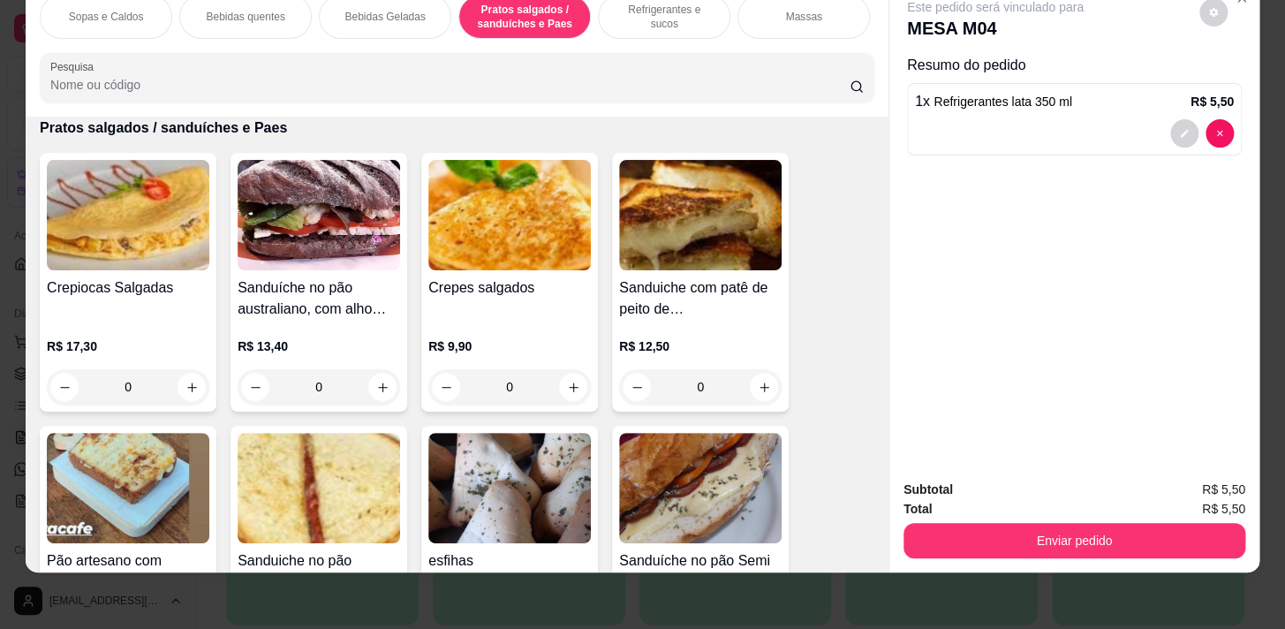
scroll to position [4435, 0]
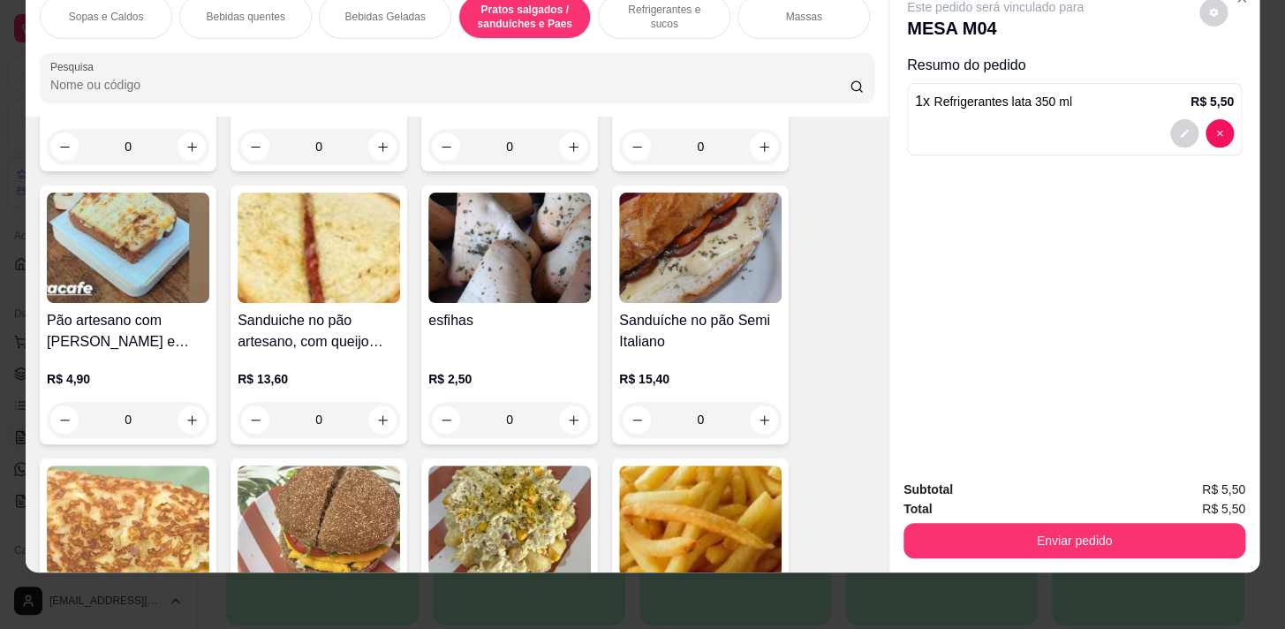
click at [565, 425] on div "0" at bounding box center [509, 419] width 163 height 35
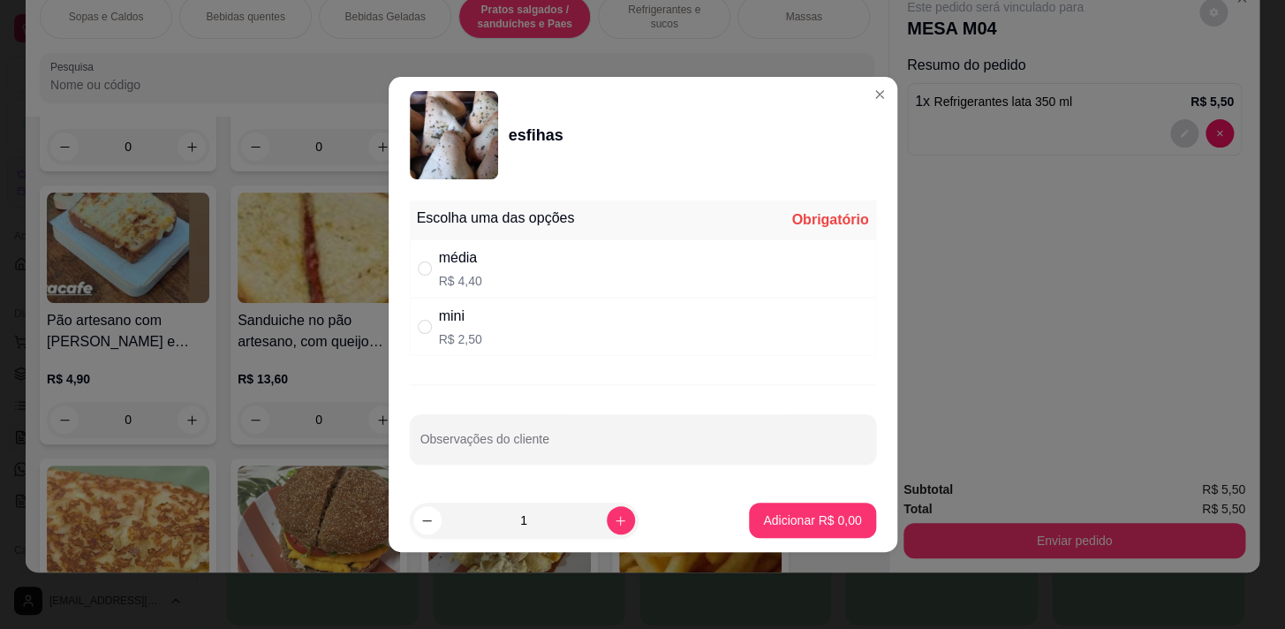
click at [557, 254] on div "média R$ 4,40" at bounding box center [643, 268] width 466 height 58
radio input "true"
click at [808, 527] on p "Adicionar R$ 4,40" at bounding box center [812, 521] width 98 height 18
type input "1"
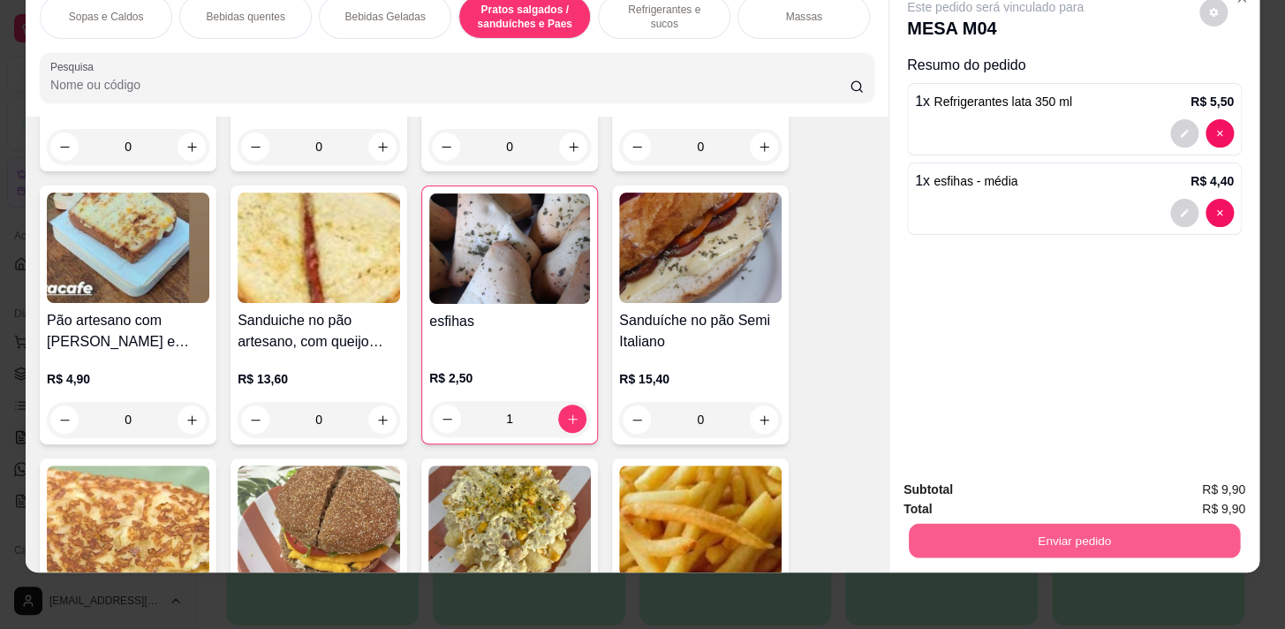
click at [1115, 539] on button "Enviar pedido" at bounding box center [1074, 540] width 331 height 34
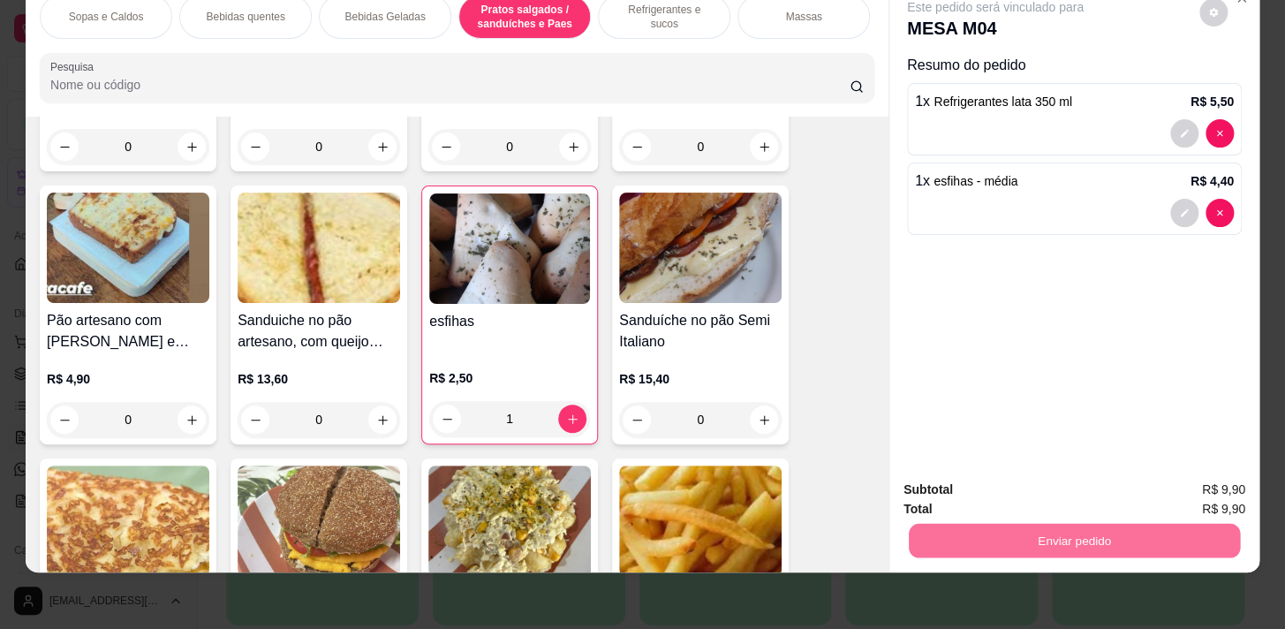
click at [1086, 484] on button "Não registrar e enviar pedido" at bounding box center [1016, 485] width 178 height 33
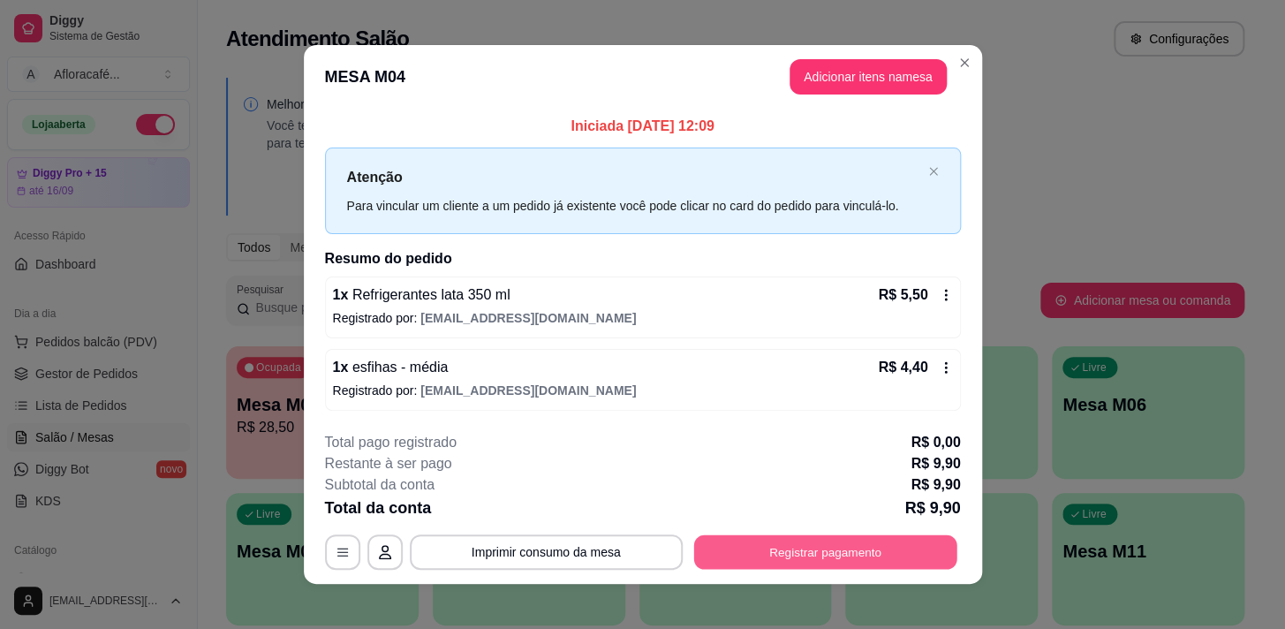
click at [870, 557] on button "Registrar pagamento" at bounding box center [825, 551] width 263 height 34
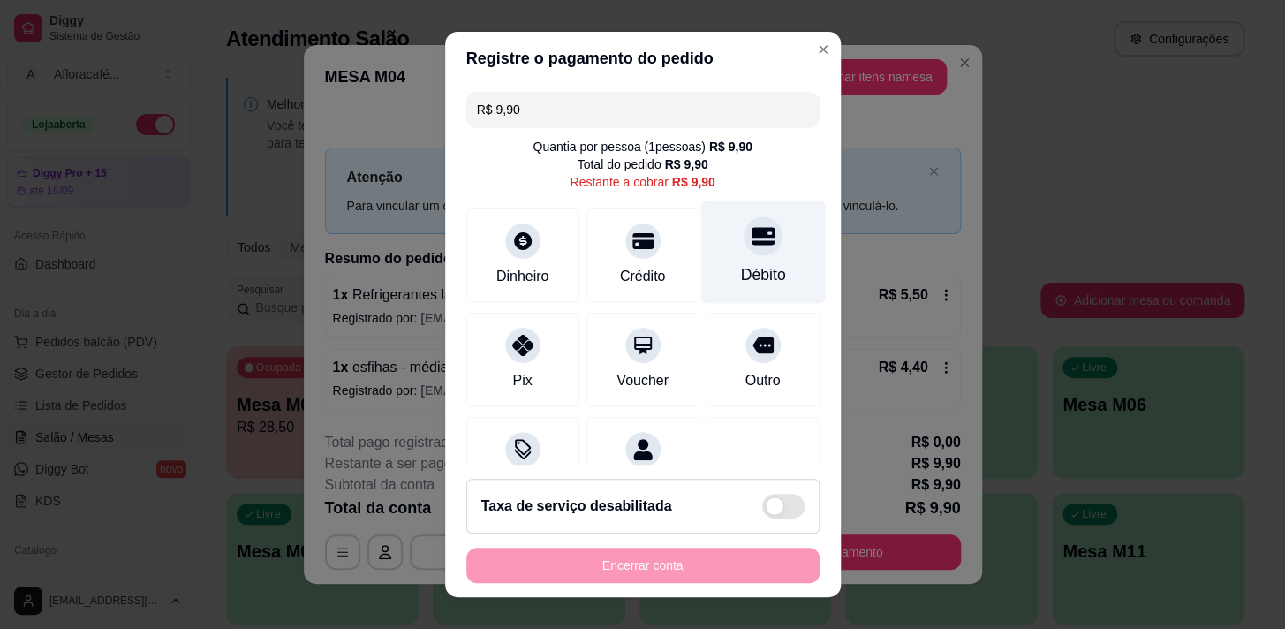
click at [774, 269] on div "Débito" at bounding box center [763, 251] width 125 height 103
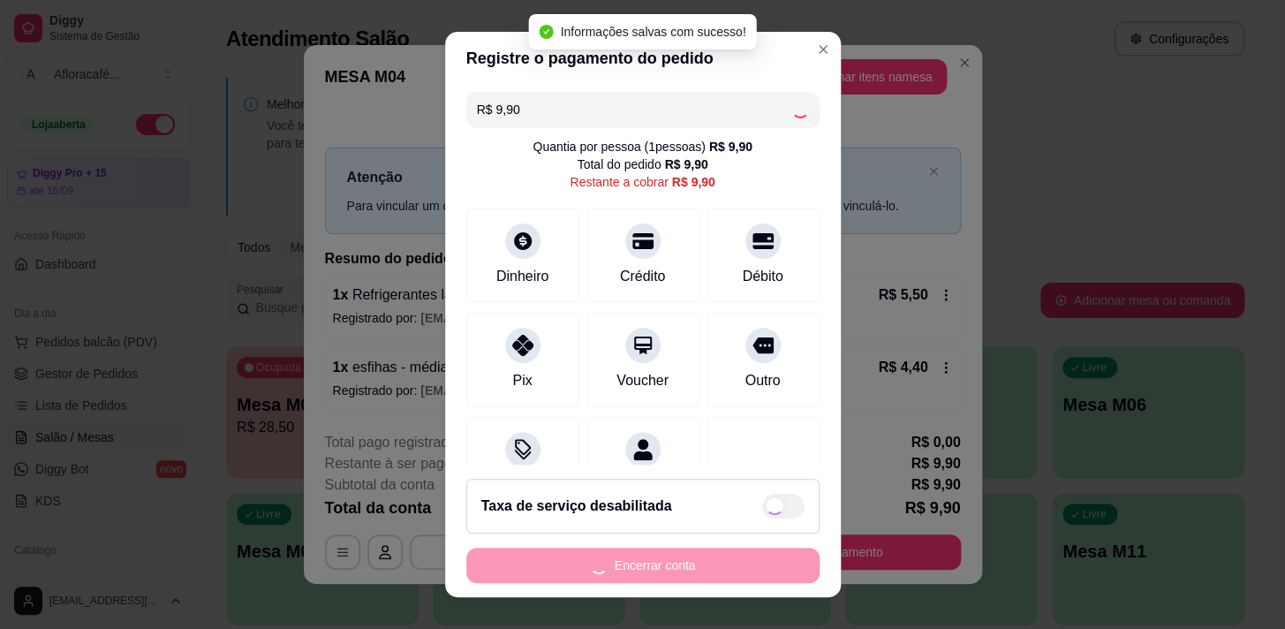
type input "R$ 0,00"
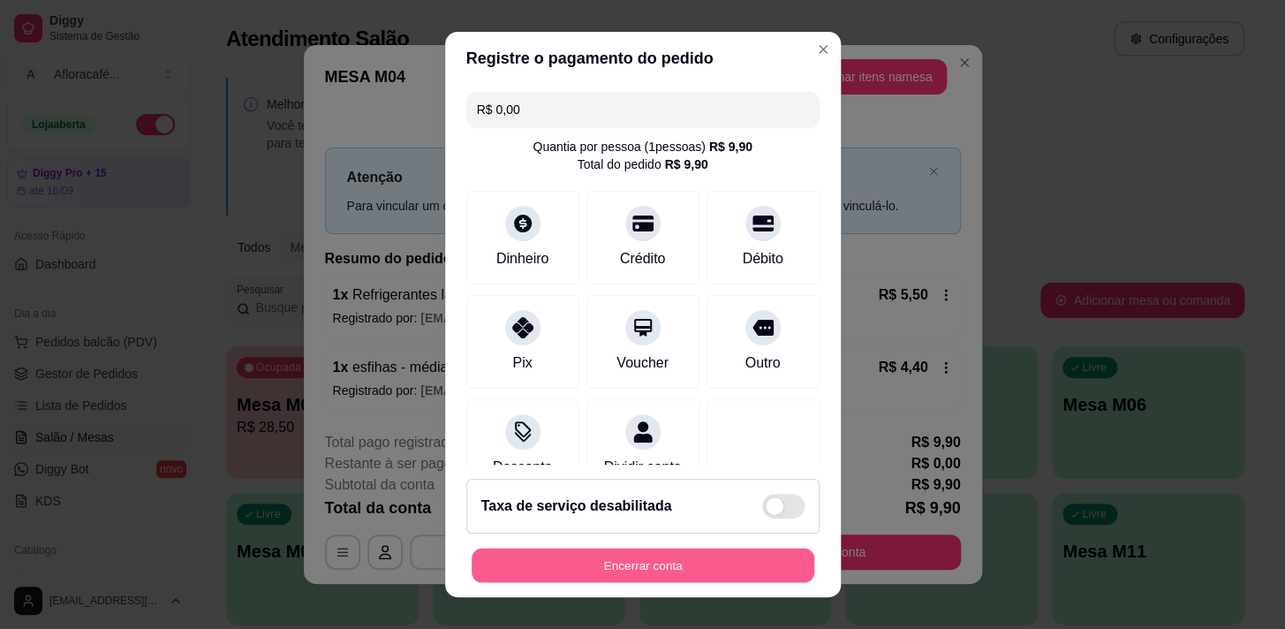
click at [577, 559] on button "Encerrar conta" at bounding box center [643, 566] width 343 height 34
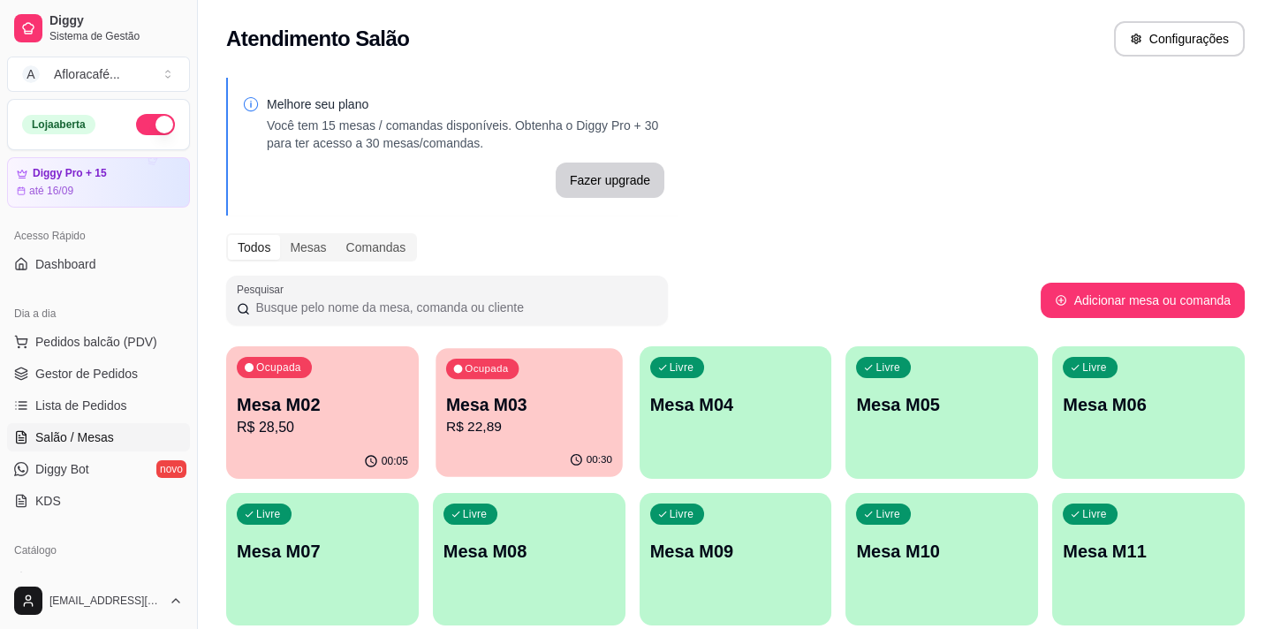
click at [547, 411] on p "Mesa M03" at bounding box center [529, 405] width 166 height 24
click at [345, 412] on p "Mesa M02" at bounding box center [322, 405] width 166 height 24
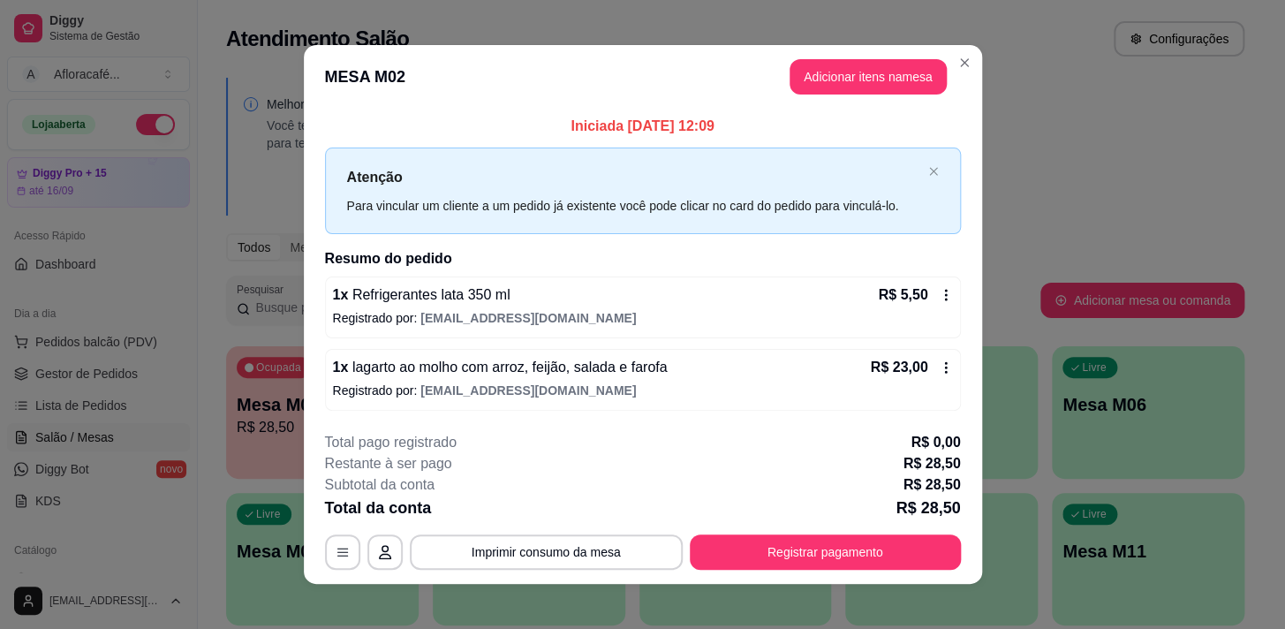
scroll to position [11, 0]
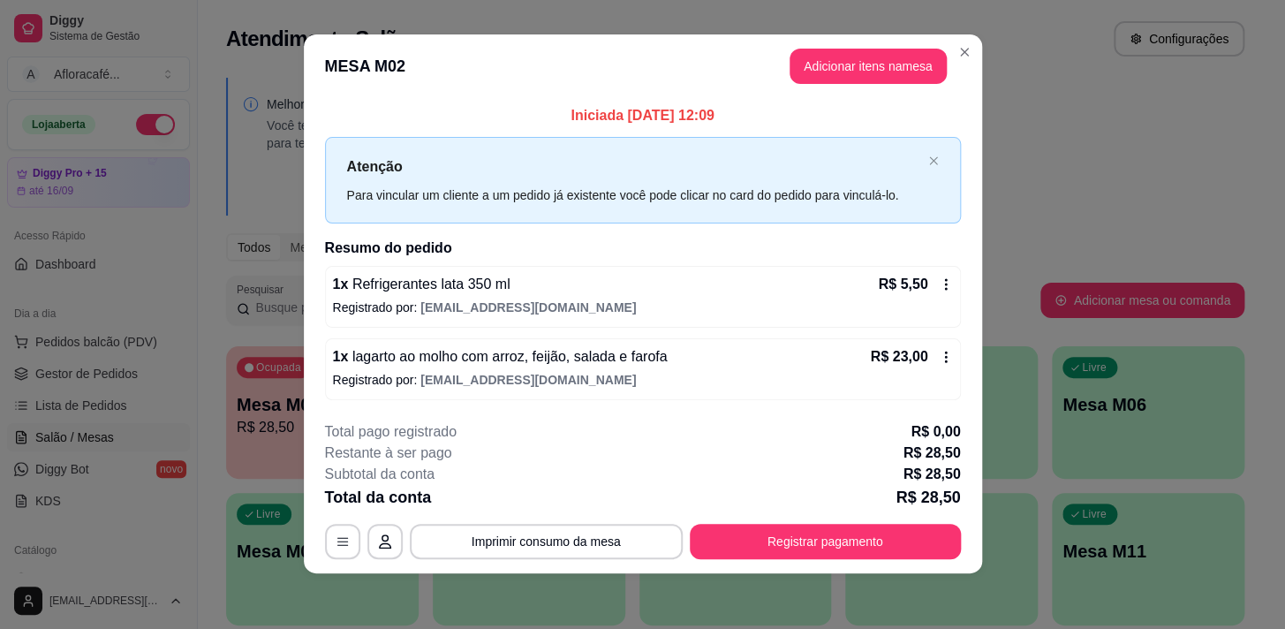
click at [807, 557] on footer "**********" at bounding box center [643, 490] width 679 height 166
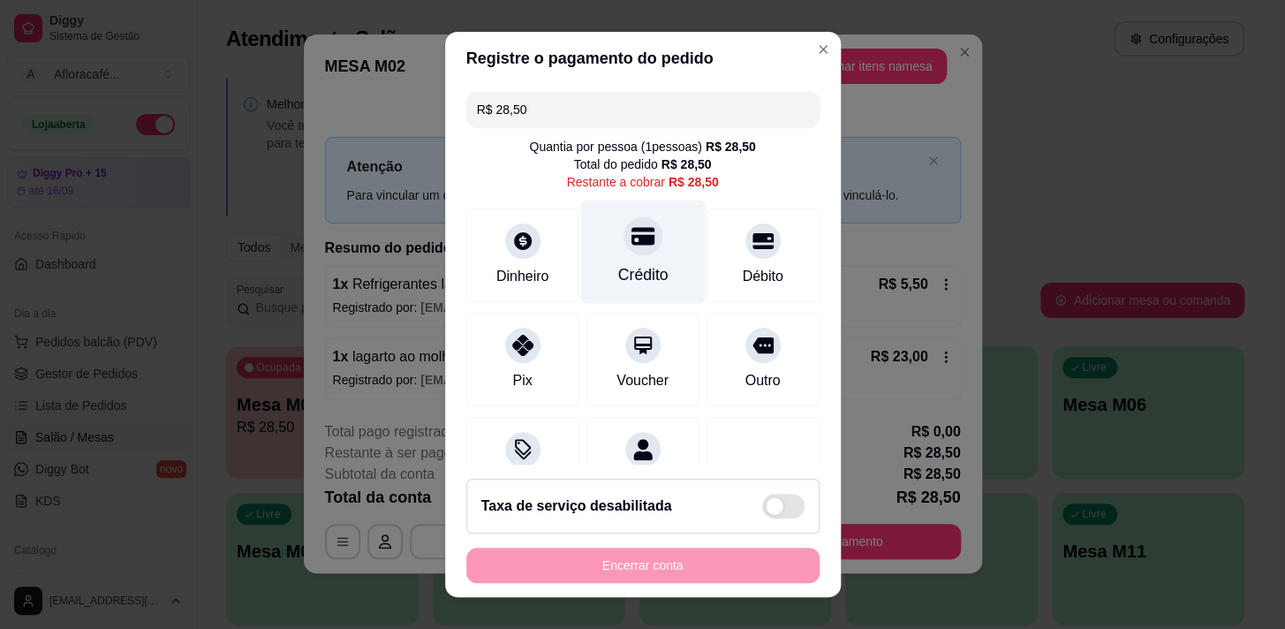
click at [666, 245] on div "Crédito" at bounding box center [642, 251] width 125 height 103
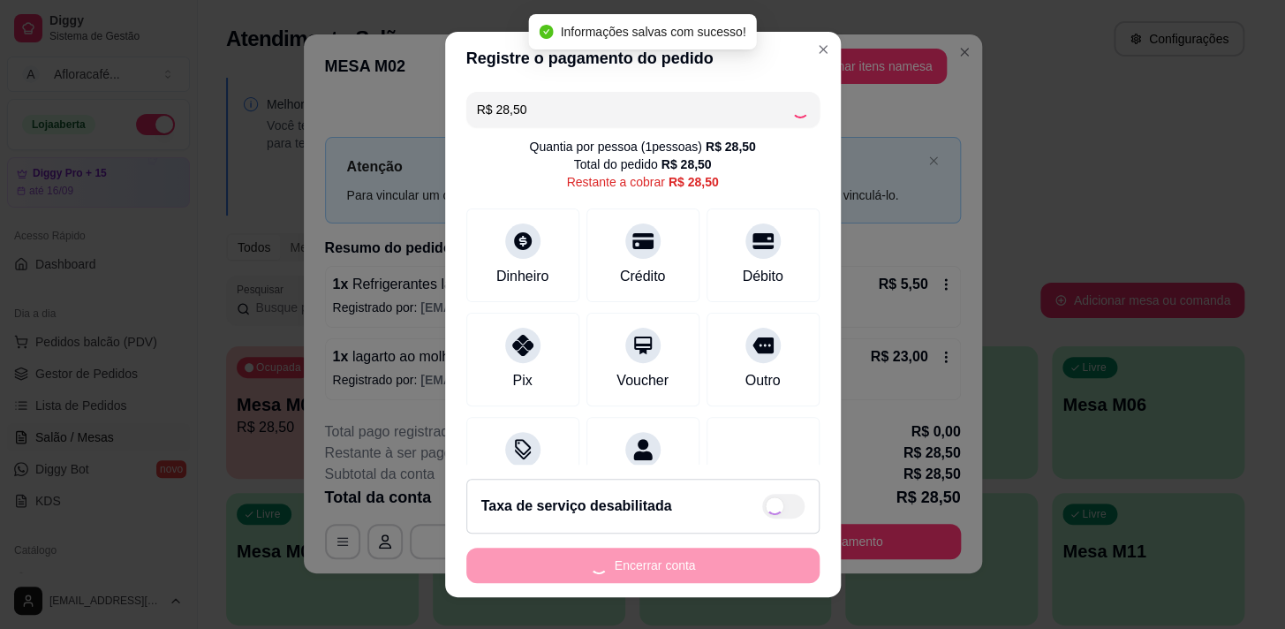
type input "R$ 0,00"
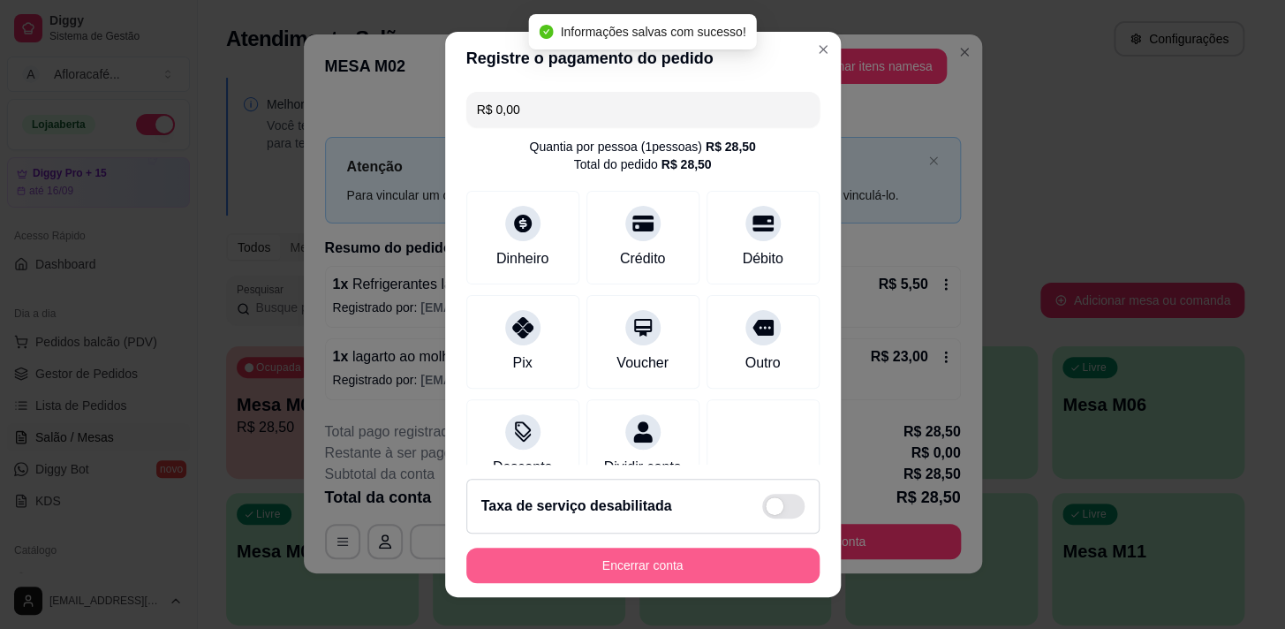
click at [727, 564] on button "Encerrar conta" at bounding box center [642, 565] width 353 height 35
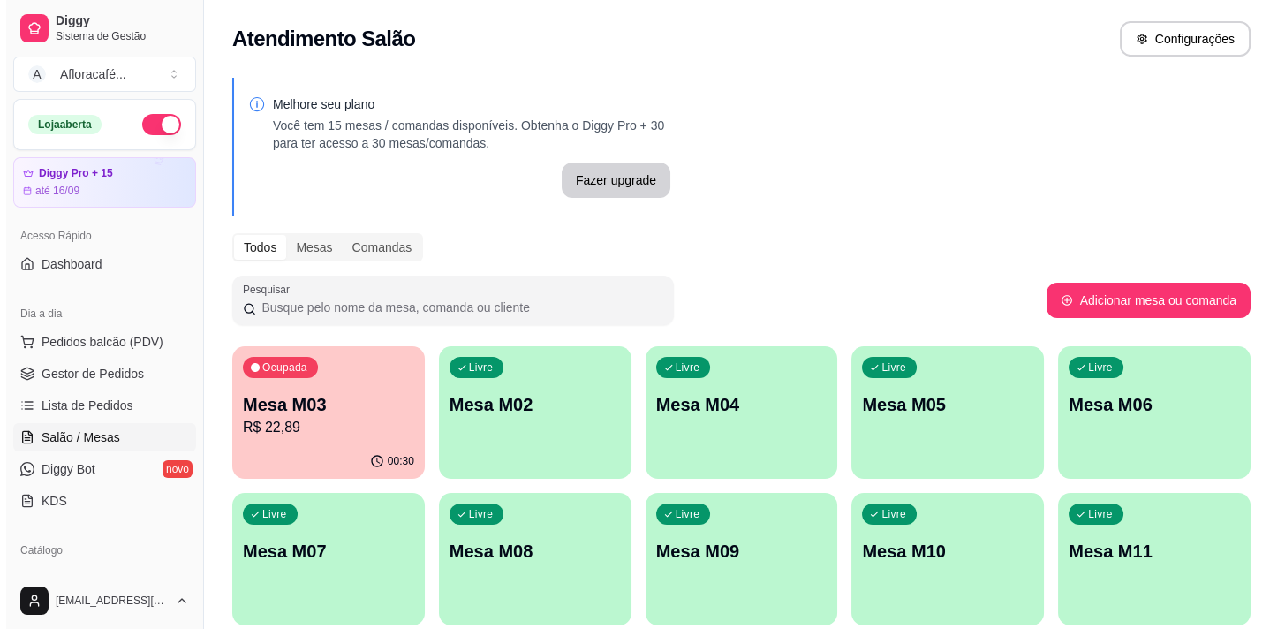
scroll to position [160, 0]
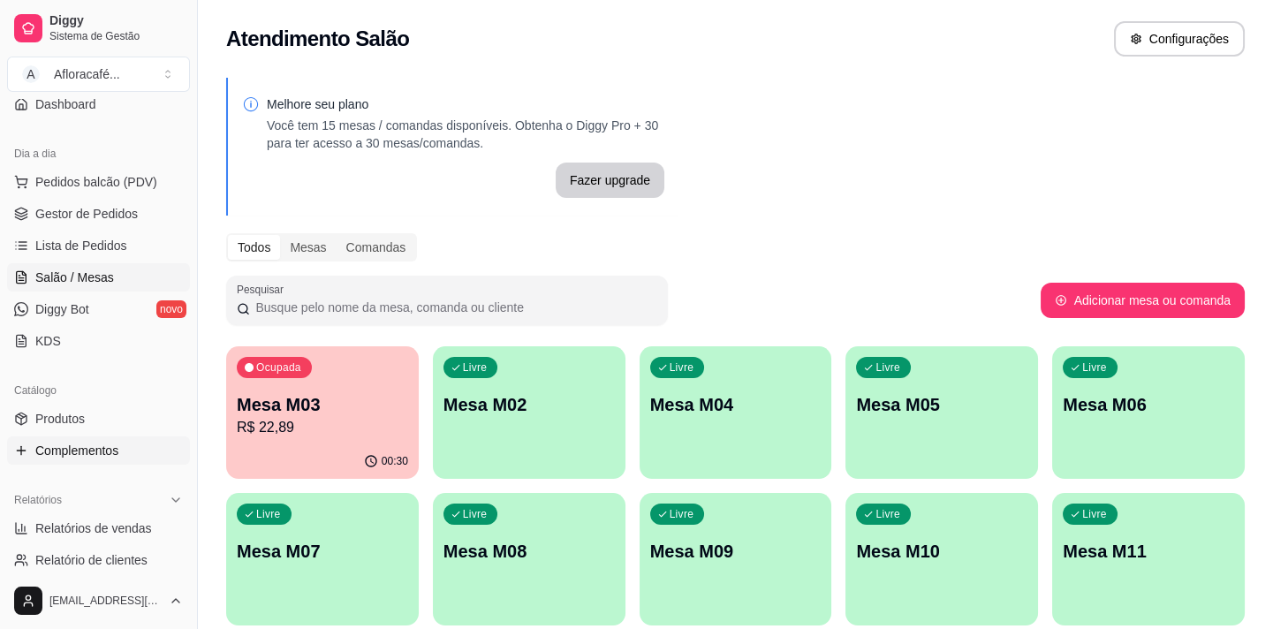
click at [110, 435] on ul "Produtos Complementos" at bounding box center [98, 435] width 183 height 60
click at [115, 423] on link "Produtos" at bounding box center [98, 419] width 183 height 28
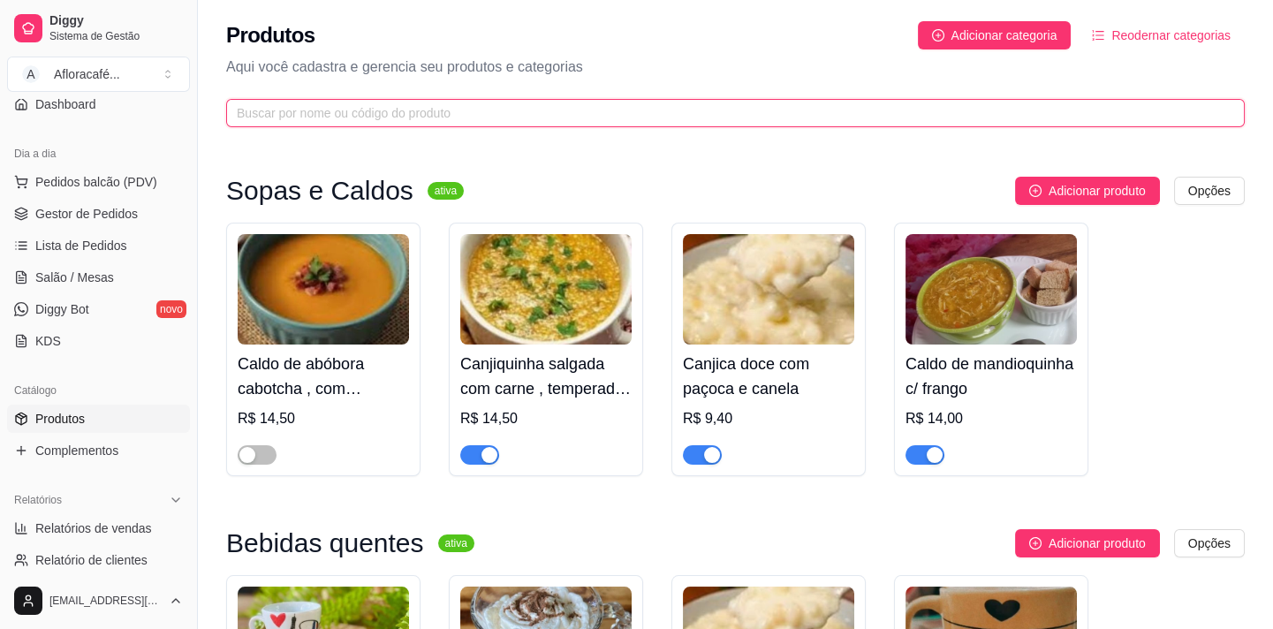
click at [737, 115] on input "text" at bounding box center [728, 112] width 983 height 19
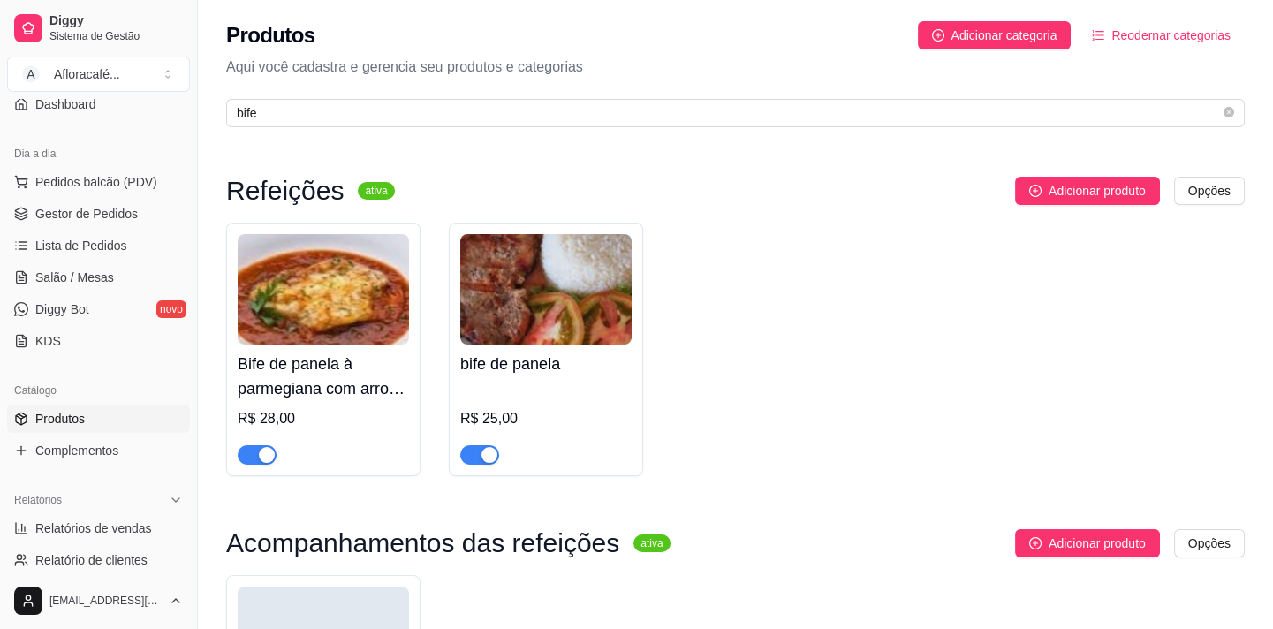
drag, startPoint x: 256, startPoint y: 451, endPoint x: 351, endPoint y: 422, distance: 98.9
click at [254, 452] on span "button" at bounding box center [257, 454] width 39 height 19
click at [487, 459] on div "button" at bounding box center [489, 455] width 16 height 16
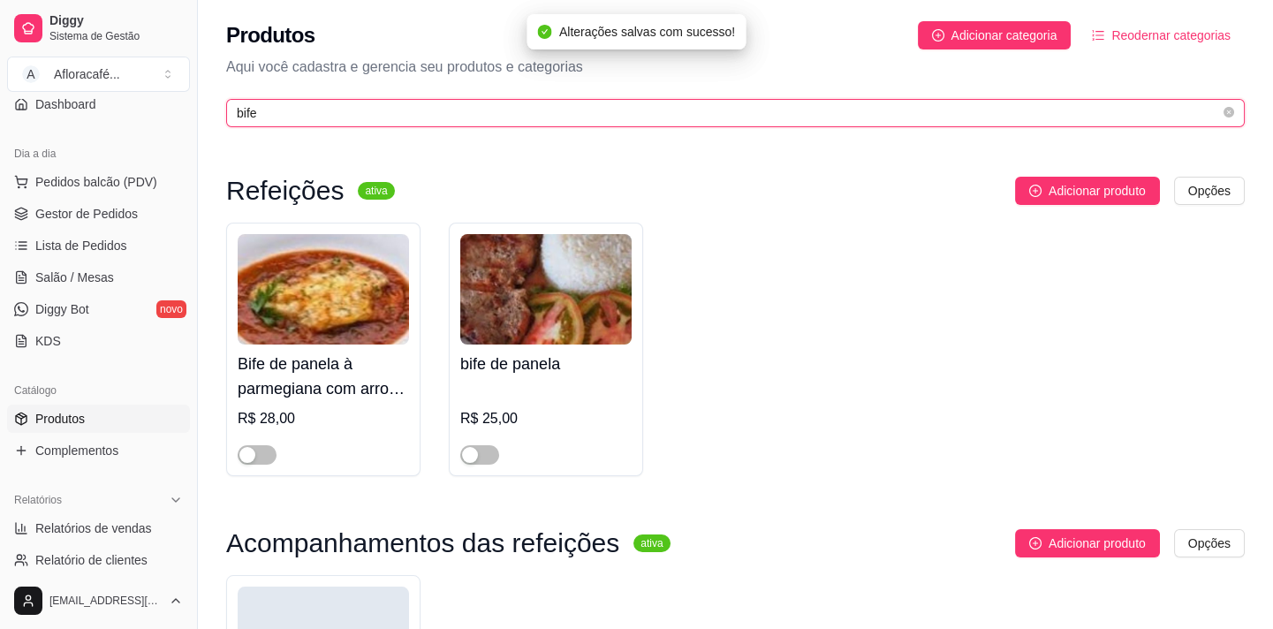
click at [386, 120] on input "bife" at bounding box center [728, 112] width 983 height 19
type input "b"
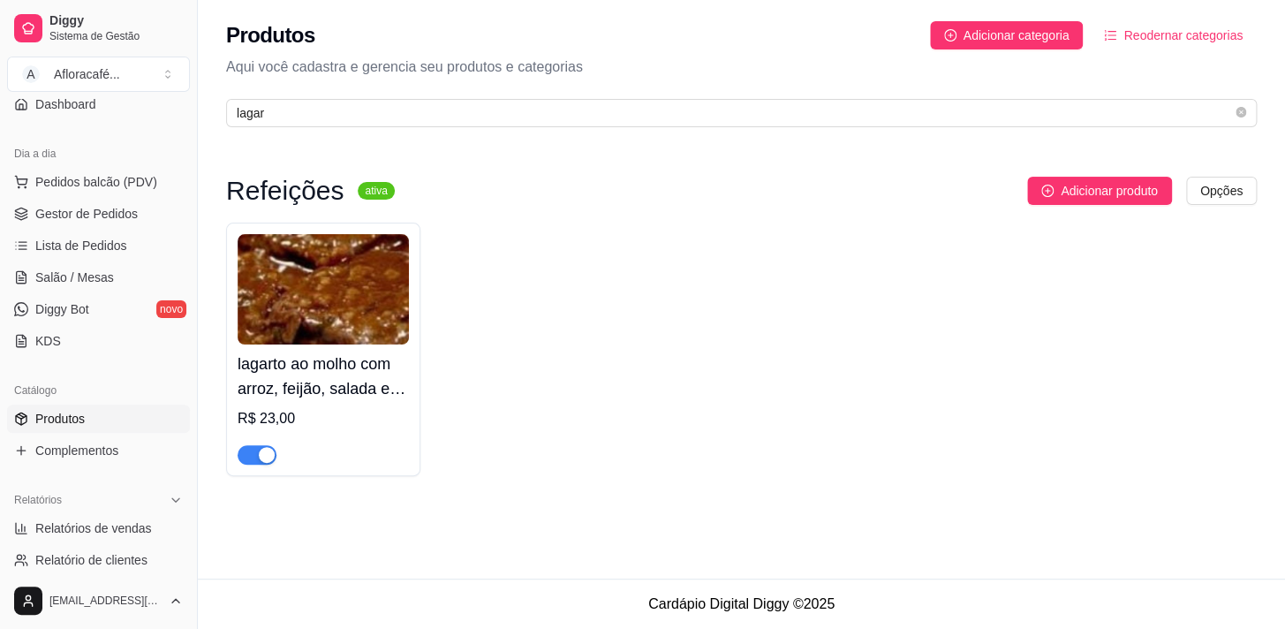
click at [247, 460] on span "button" at bounding box center [257, 454] width 39 height 19
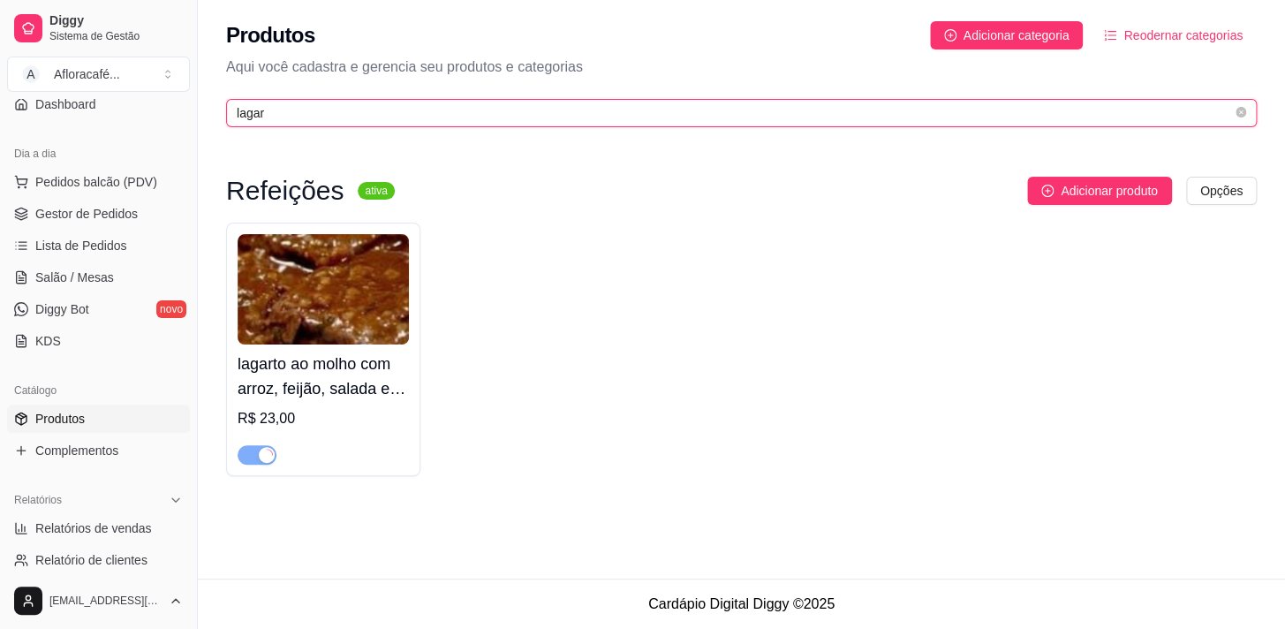
click at [351, 121] on input "lagar" at bounding box center [735, 112] width 996 height 19
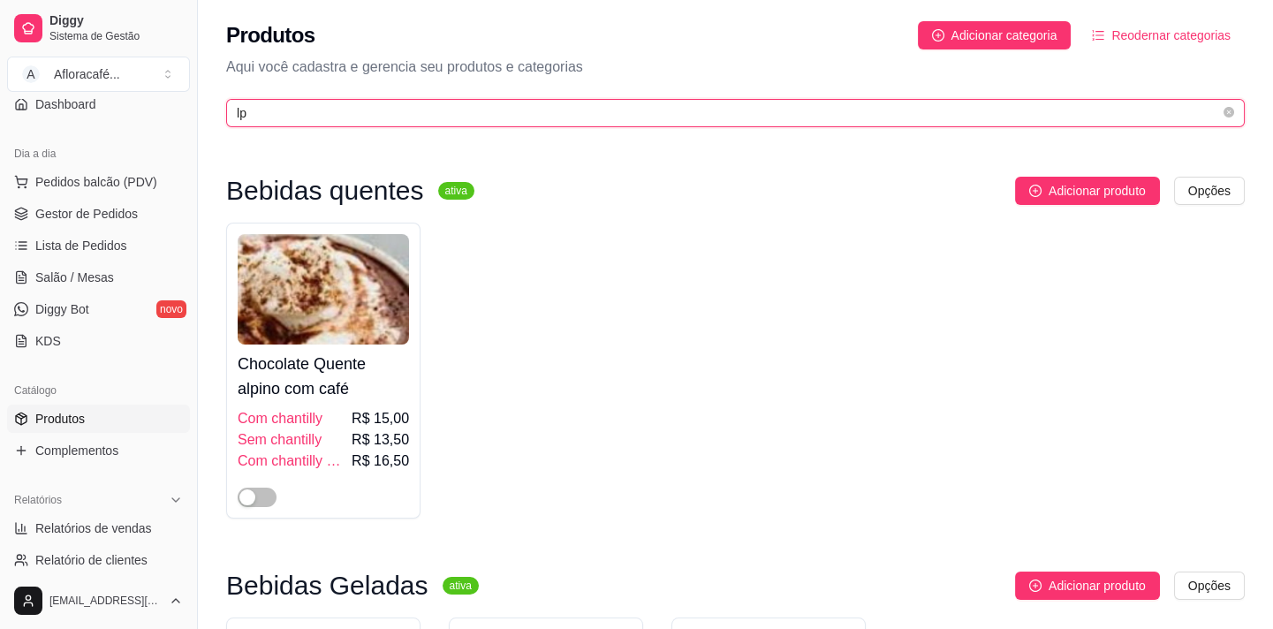
type input "l"
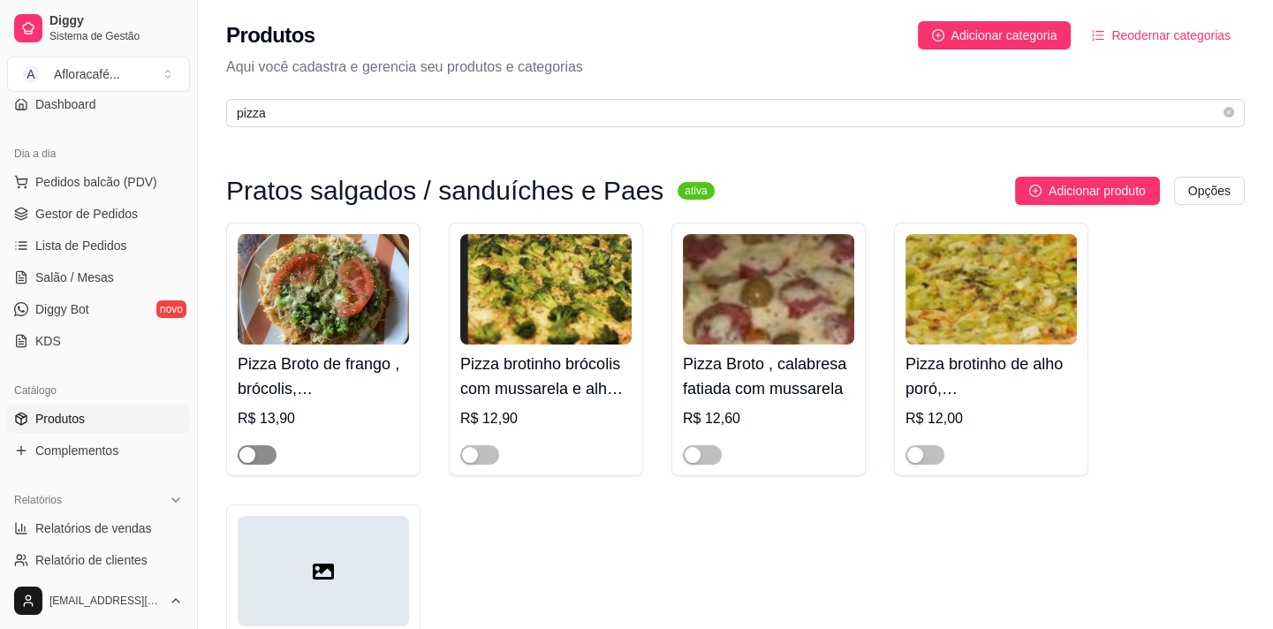
click at [250, 459] on div "button" at bounding box center [247, 455] width 16 height 16
click at [492, 459] on span "button" at bounding box center [479, 454] width 39 height 19
click at [710, 458] on span "button" at bounding box center [702, 454] width 39 height 19
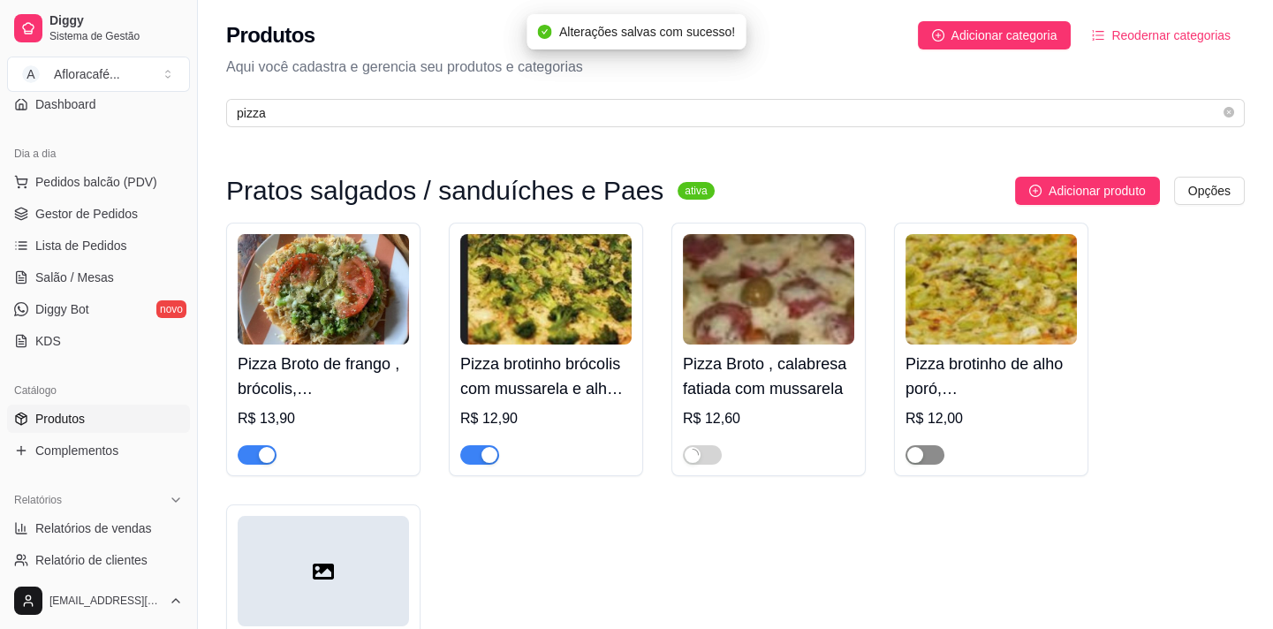
click at [929, 449] on span "button" at bounding box center [925, 454] width 39 height 19
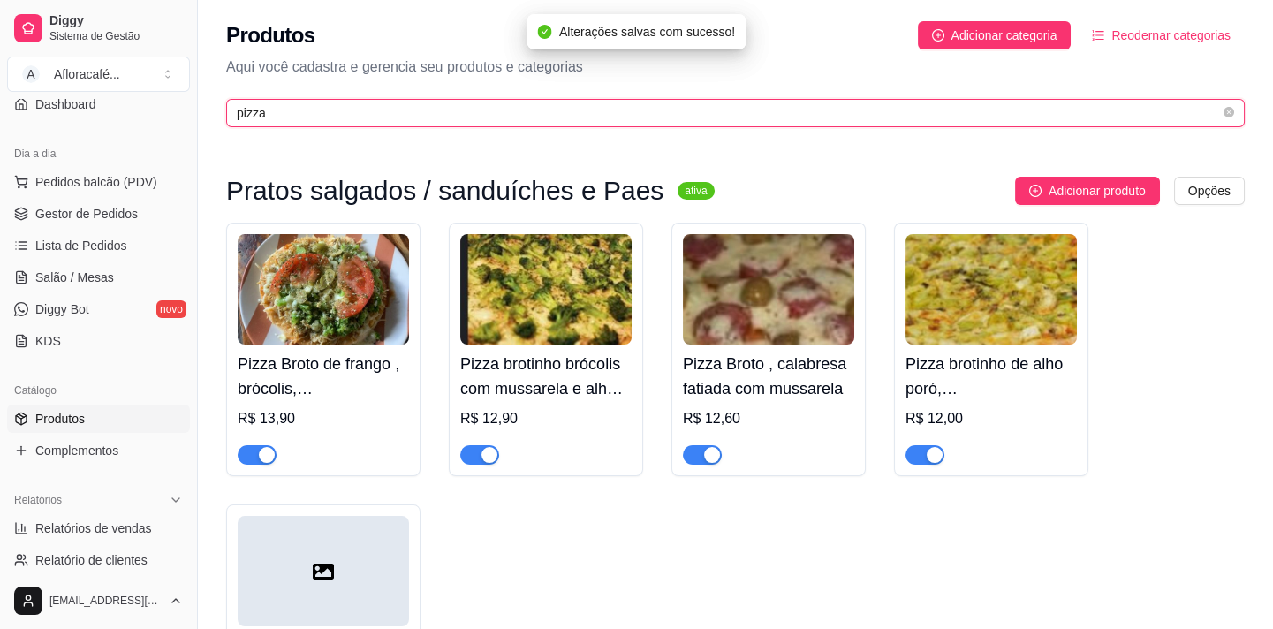
click at [530, 113] on input "pizza" at bounding box center [728, 112] width 983 height 19
type input "p"
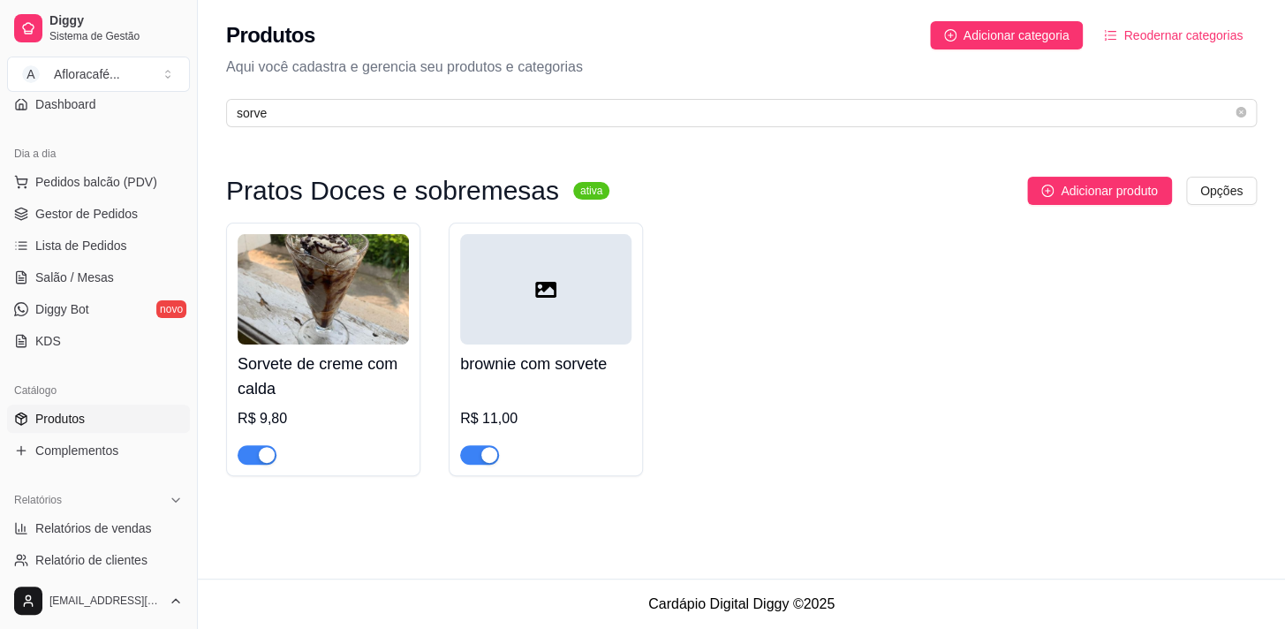
click at [486, 155] on div "Pratos Doces e sobremesas ativa Adicionar produto Opções Sorvete de creme com c…" at bounding box center [742, 326] width 1088 height 377
click at [510, 138] on div "Pratos Doces e sobremesas ativa Adicionar produto Opções Sorvete de creme com c…" at bounding box center [742, 326] width 1088 height 377
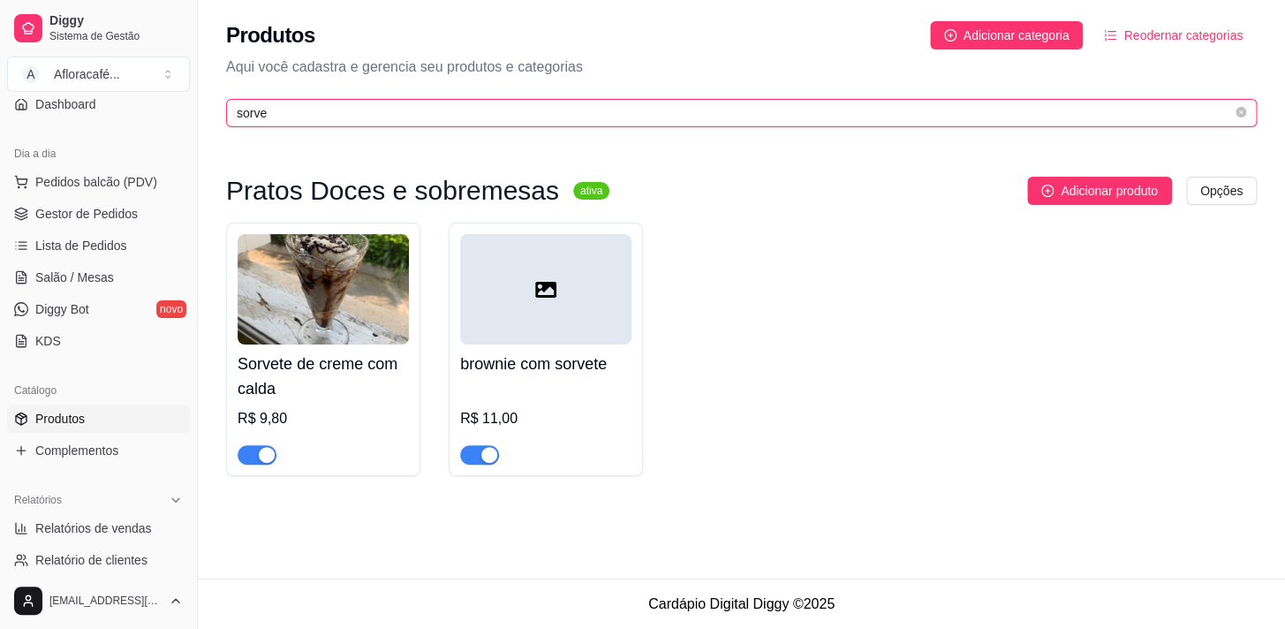
click at [542, 122] on input "sorve" at bounding box center [735, 112] width 996 height 19
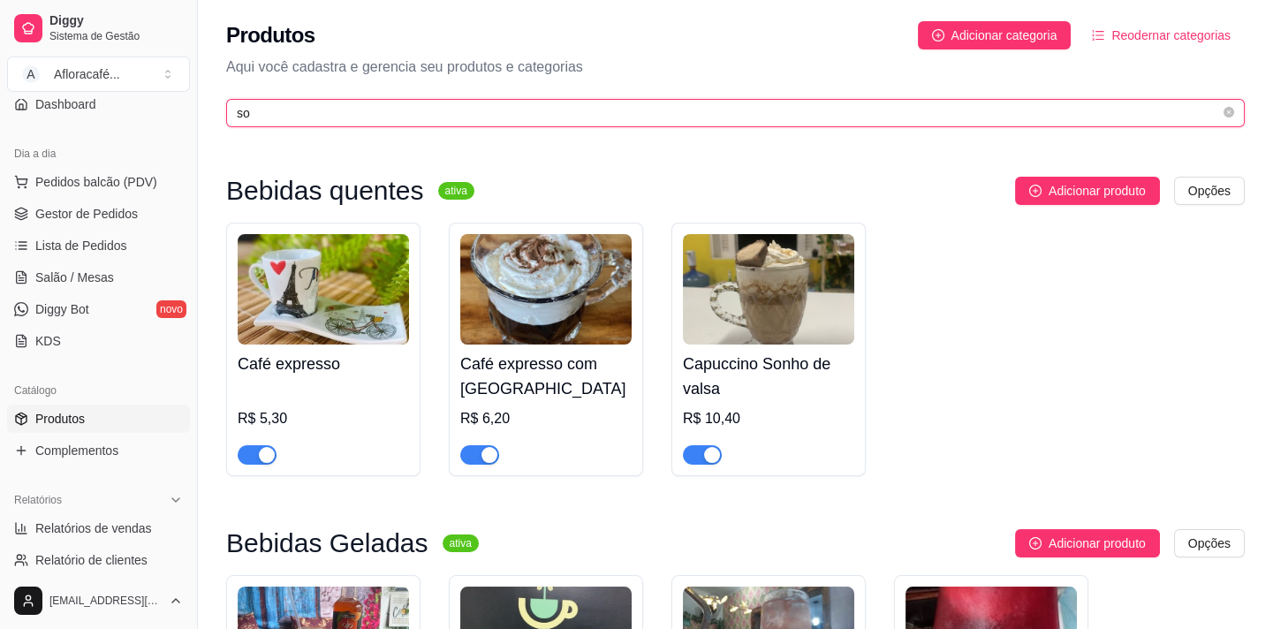
type input "s"
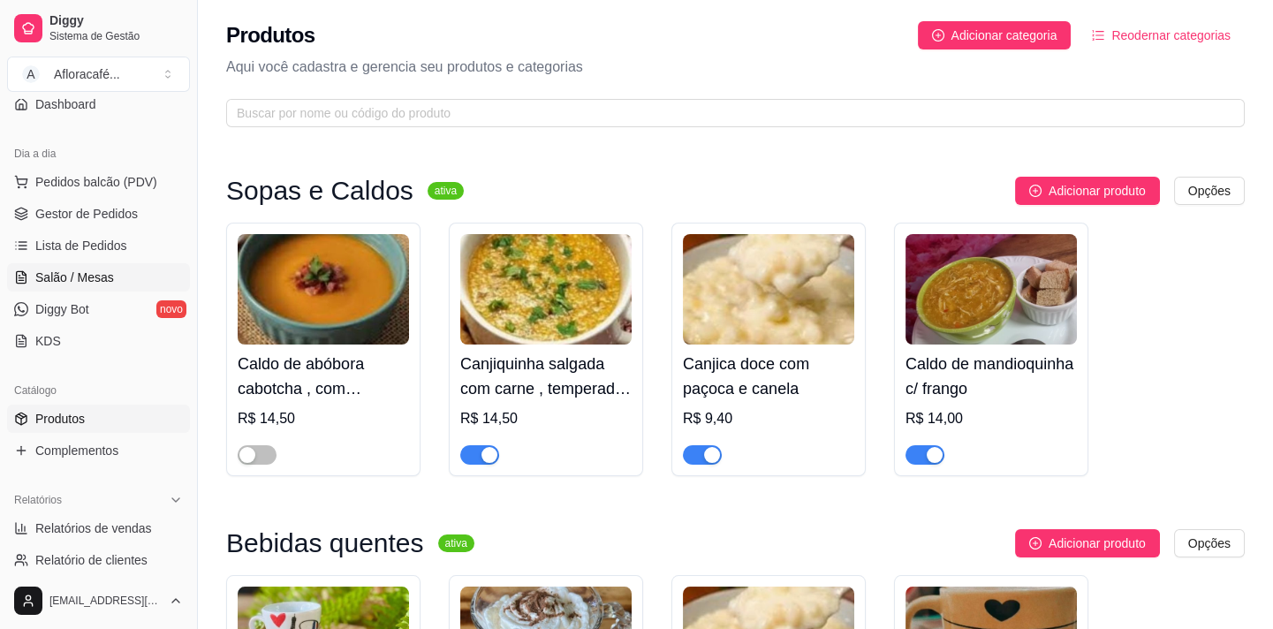
click at [107, 269] on span "Salão / Mesas" at bounding box center [74, 278] width 79 height 18
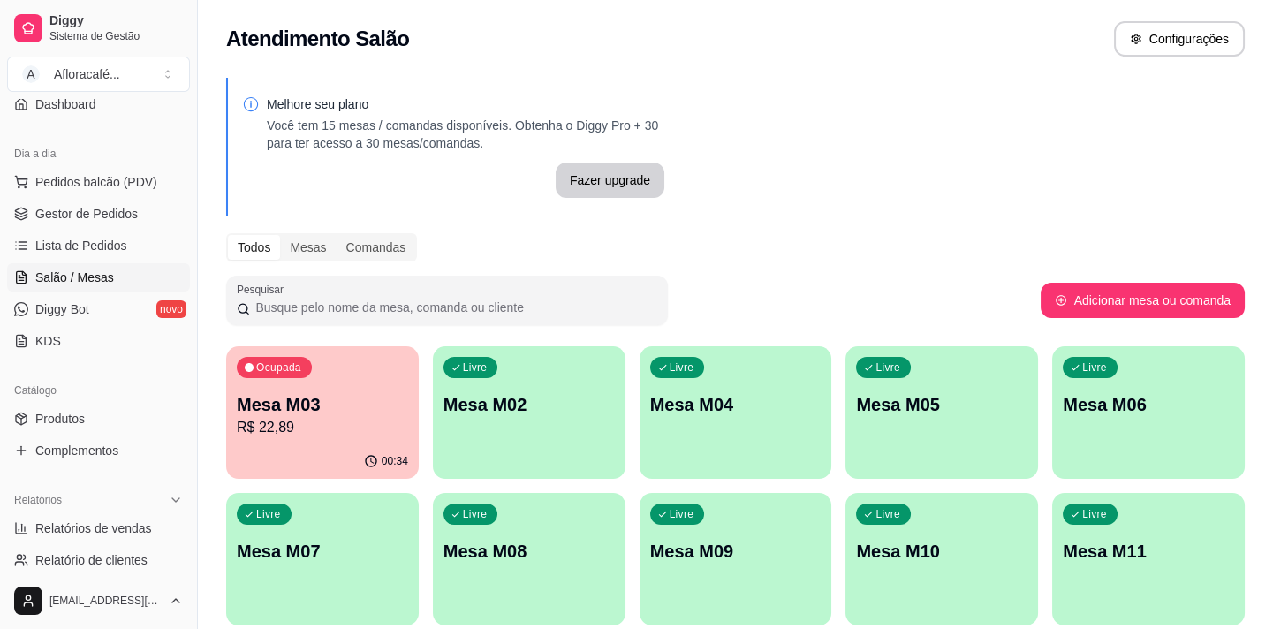
click at [660, 407] on p "Mesa M04" at bounding box center [735, 404] width 171 height 25
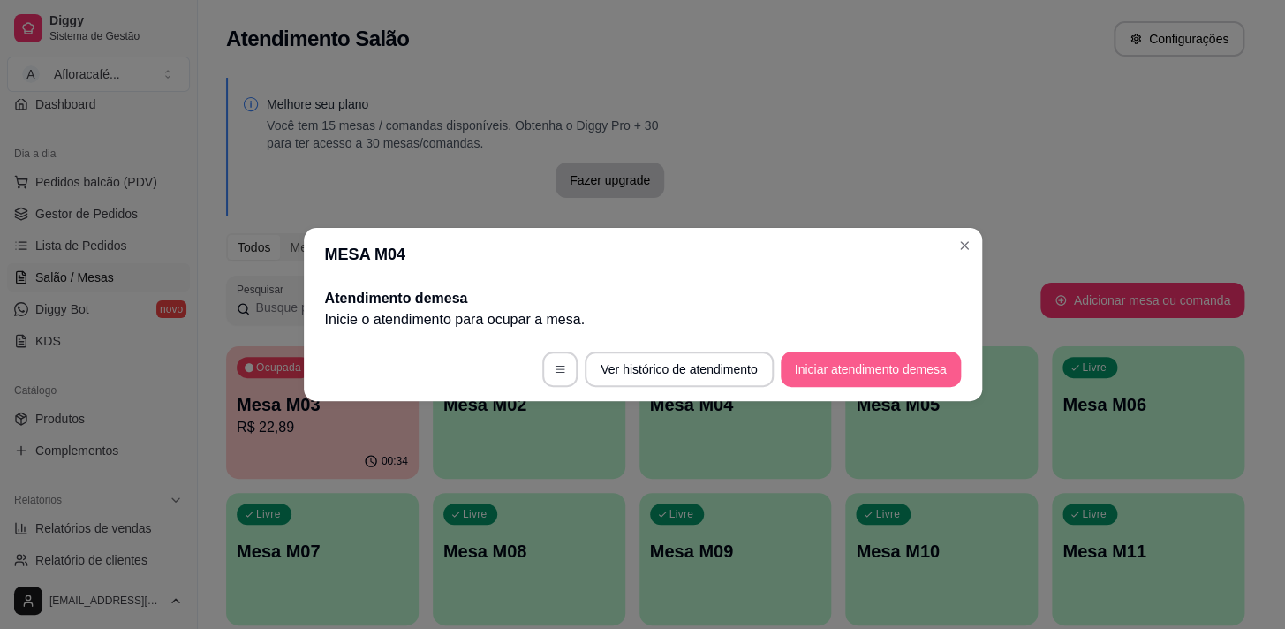
click at [856, 381] on button "Iniciar atendimento de mesa" at bounding box center [871, 369] width 180 height 35
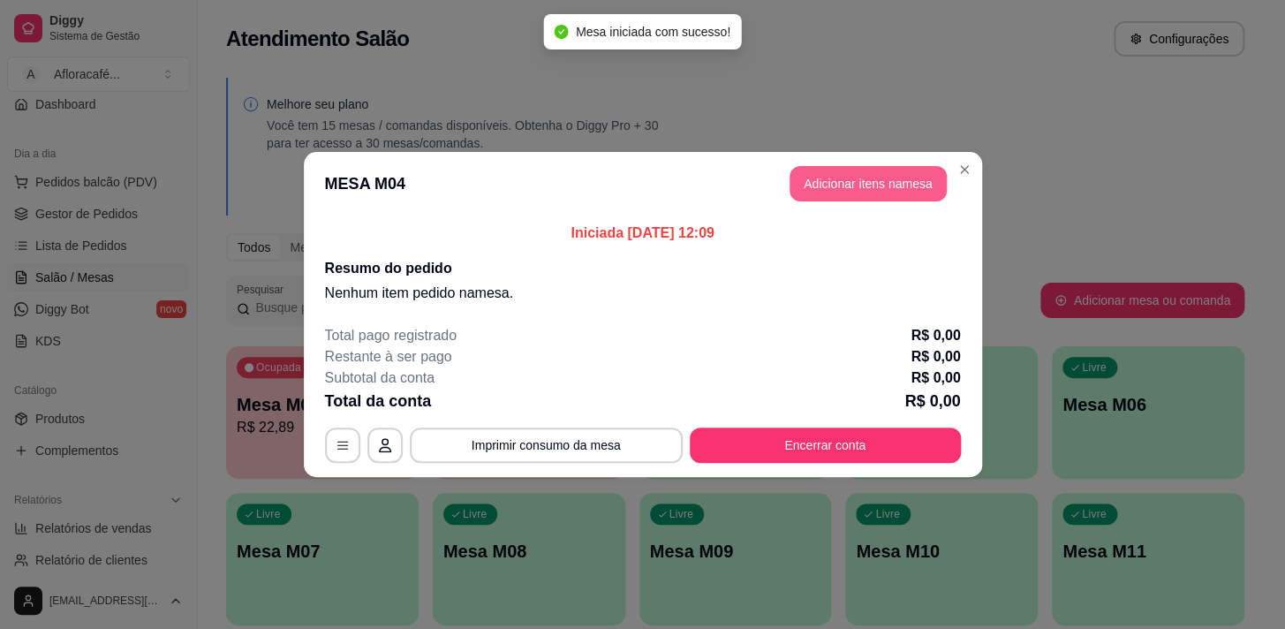
click at [929, 174] on button "Adicionar itens na mesa" at bounding box center [868, 183] width 157 height 35
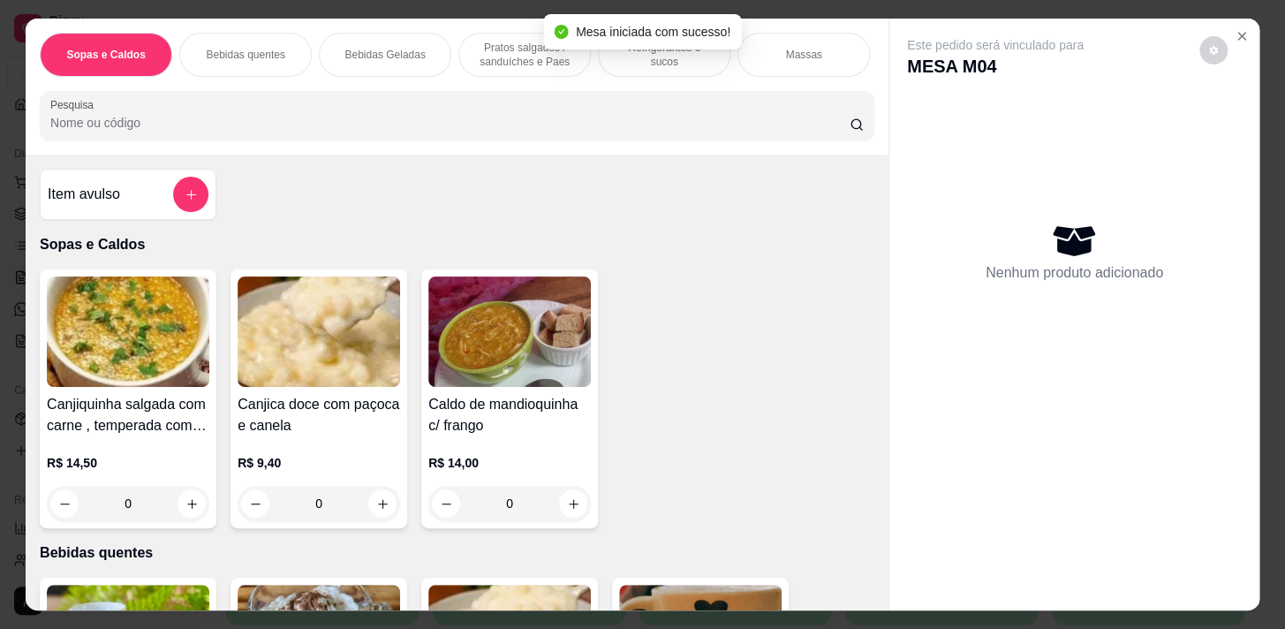
click at [622, 62] on div "Refrigerantes e sucos" at bounding box center [664, 55] width 133 height 44
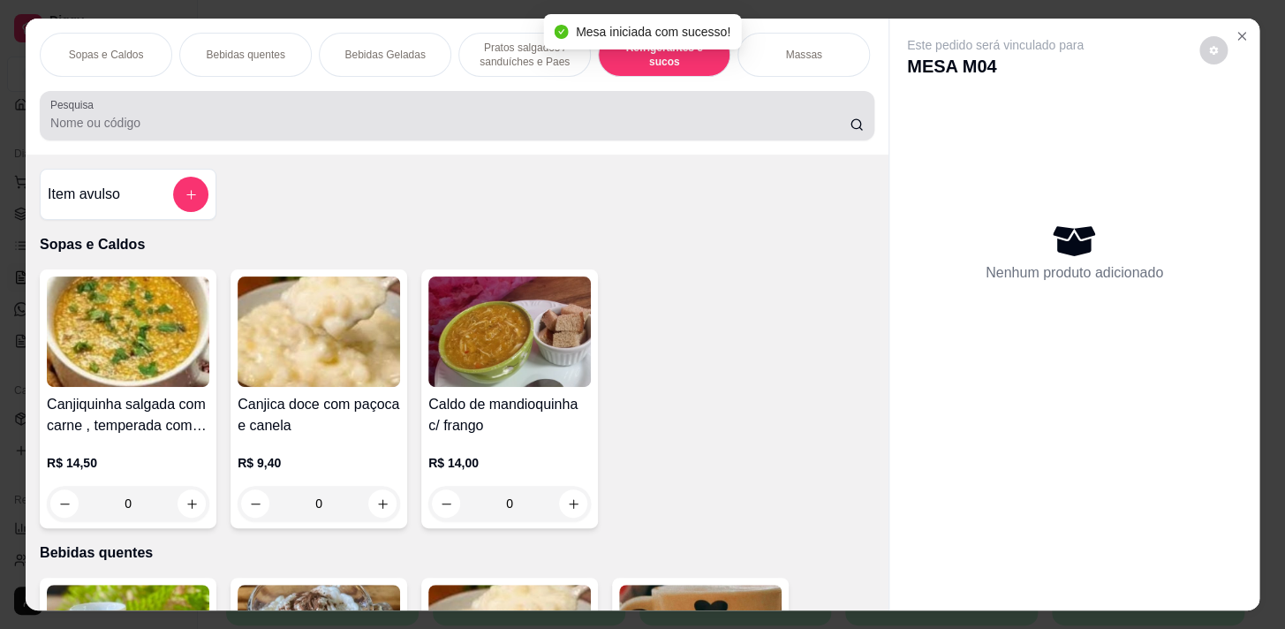
scroll to position [43, 0]
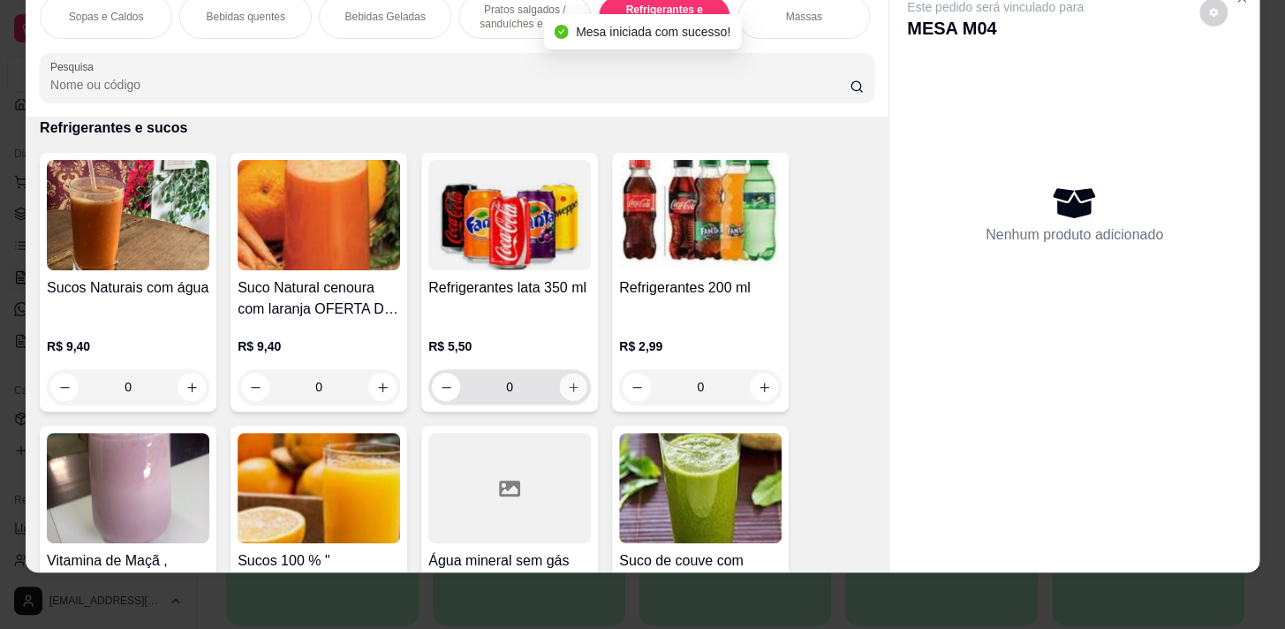
click at [572, 393] on button "increase-product-quantity" at bounding box center [573, 387] width 27 height 27
type input "1"
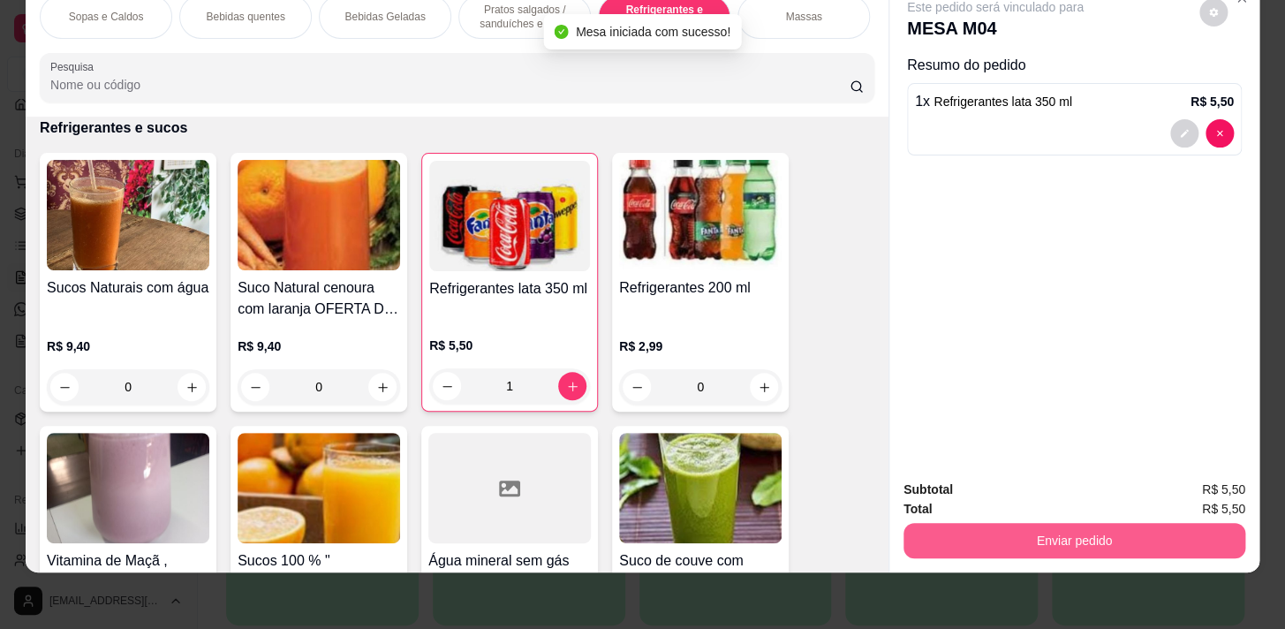
click at [1071, 545] on div "Subtotal R$ 5,50 Total R$ 5,50 Enviar pedido" at bounding box center [1075, 519] width 370 height 107
click at [1016, 528] on button "Enviar pedido" at bounding box center [1074, 540] width 331 height 34
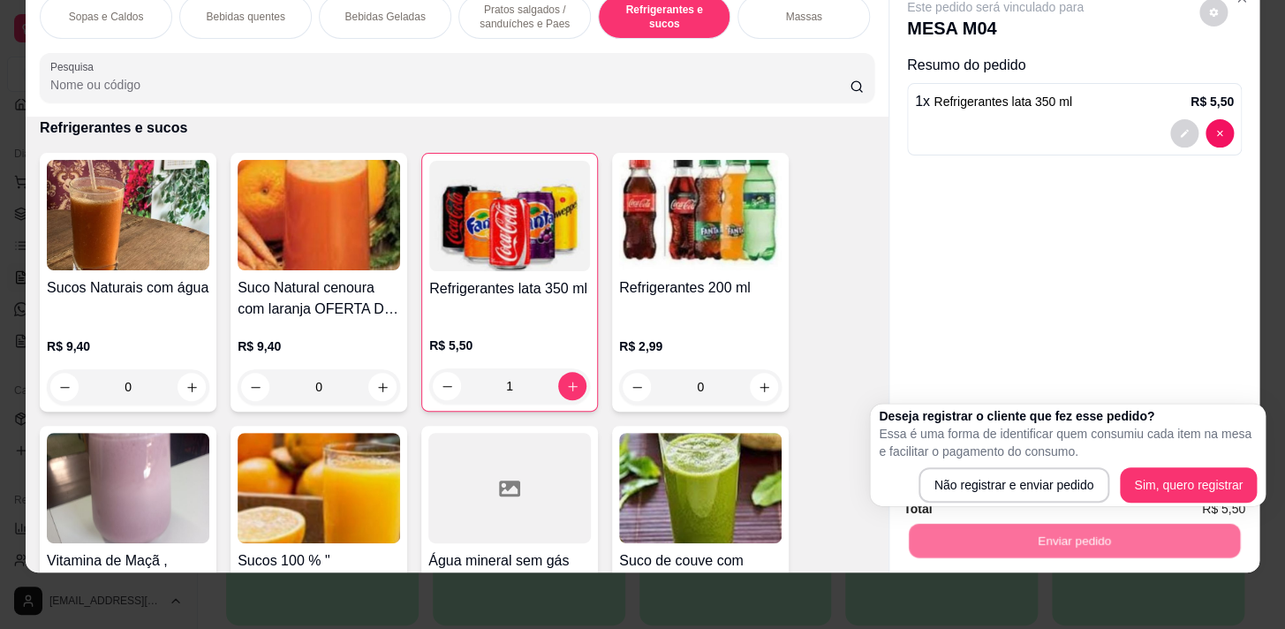
drag, startPoint x: 1011, startPoint y: 466, endPoint x: 1009, endPoint y: 479, distance: 13.4
click at [1009, 477] on div "Deseja registrar o cliente que fez esse pedido? Essa é uma forma de identificar…" at bounding box center [1068, 454] width 378 height 95
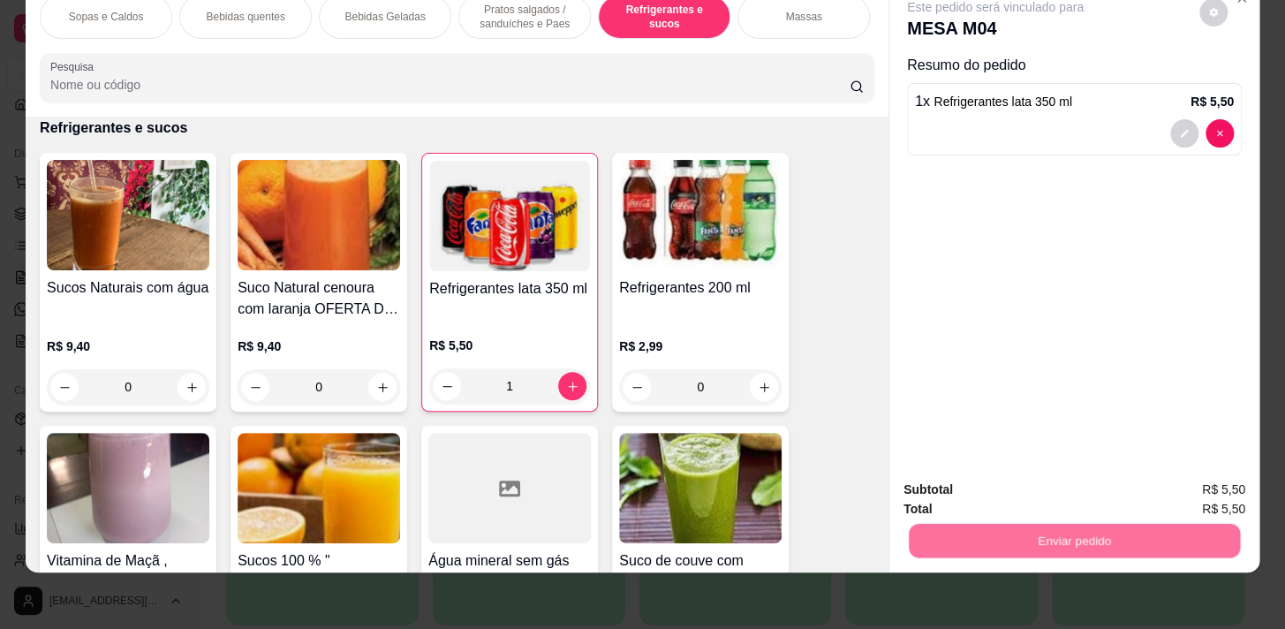
click at [1009, 480] on button "Não registrar e enviar pedido" at bounding box center [1016, 486] width 184 height 34
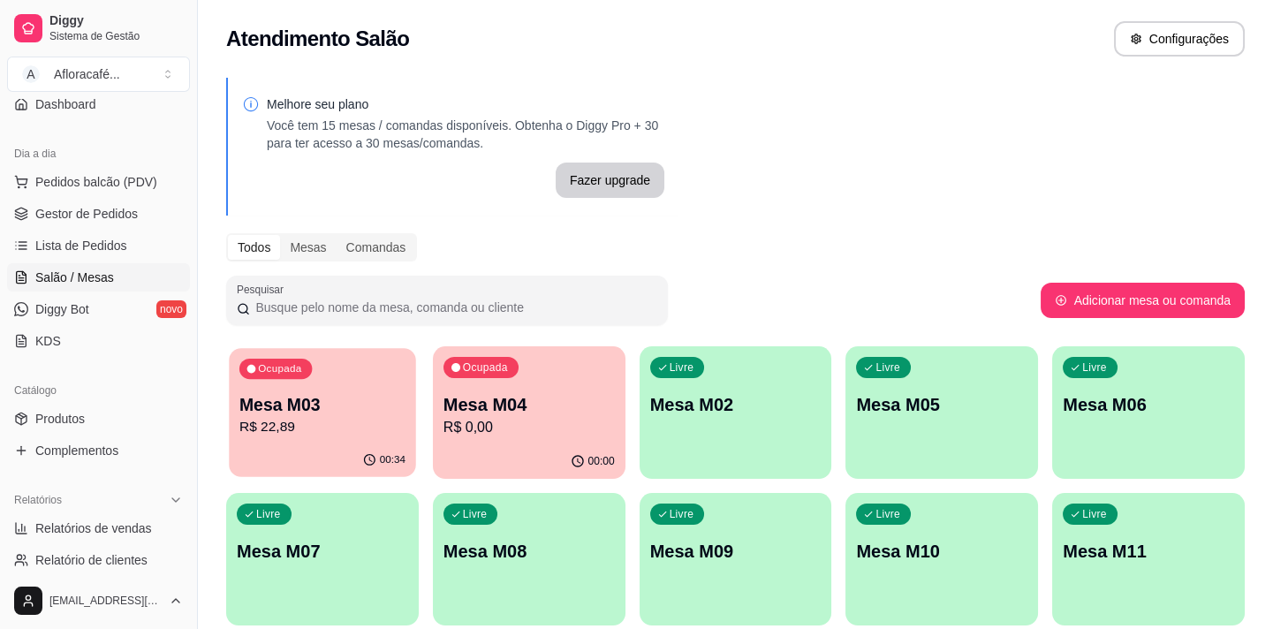
click at [334, 386] on div "Ocupada Mesa M03 R$ 22,89" at bounding box center [322, 395] width 186 height 95
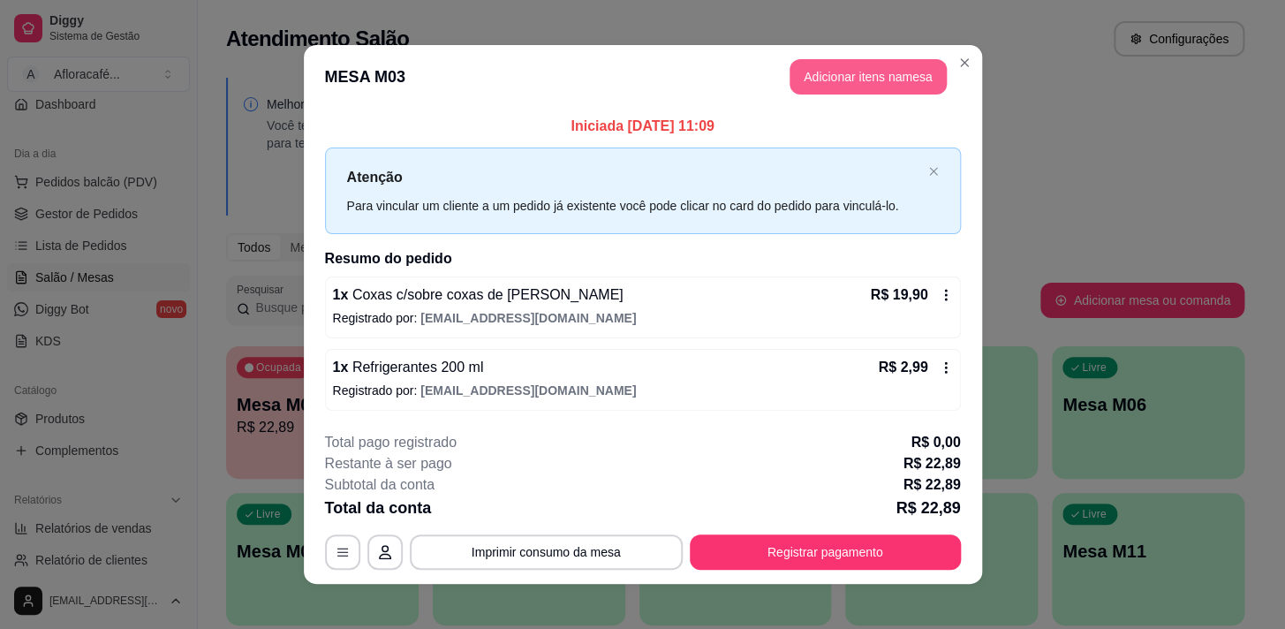
click at [844, 86] on button "Adicionar itens na mesa" at bounding box center [868, 76] width 157 height 35
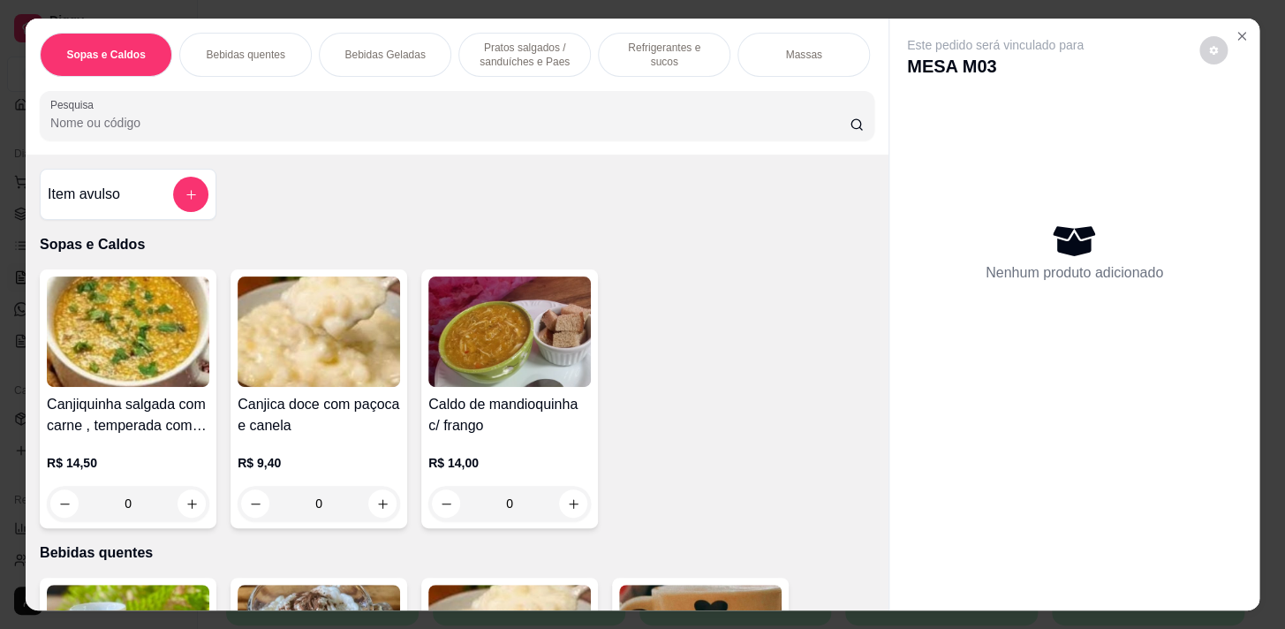
click at [671, 39] on div "Refrigerantes e sucos" at bounding box center [664, 55] width 133 height 44
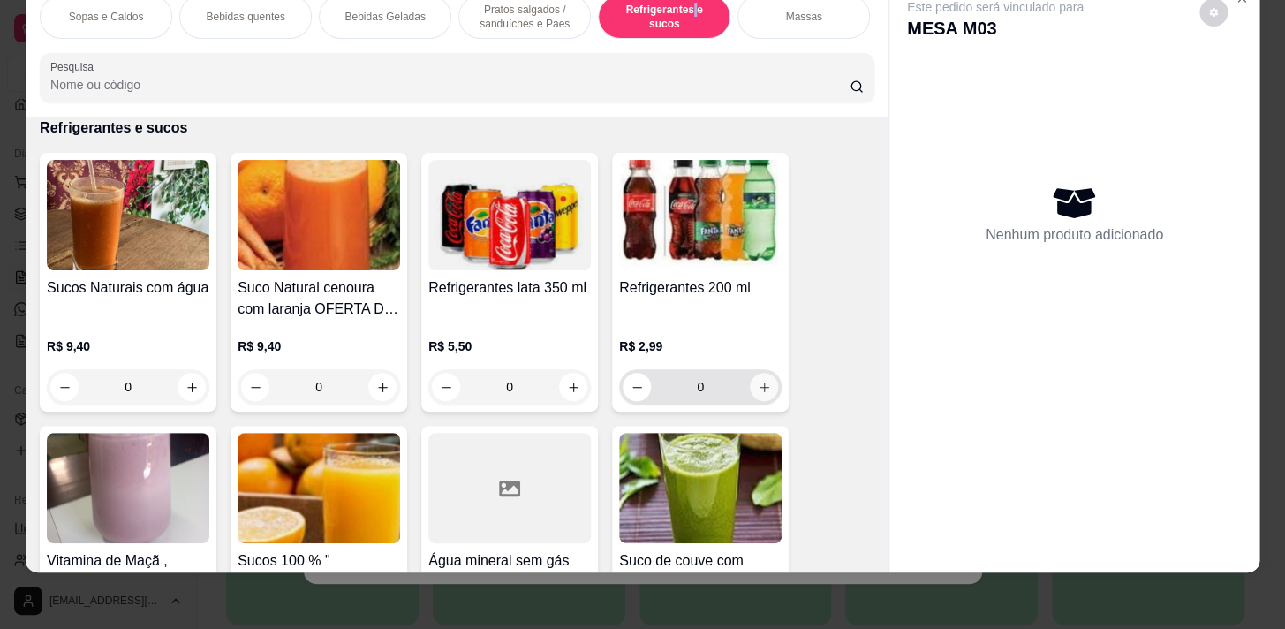
click at [759, 390] on icon "increase-product-quantity" at bounding box center [764, 387] width 13 height 13
type input "1"
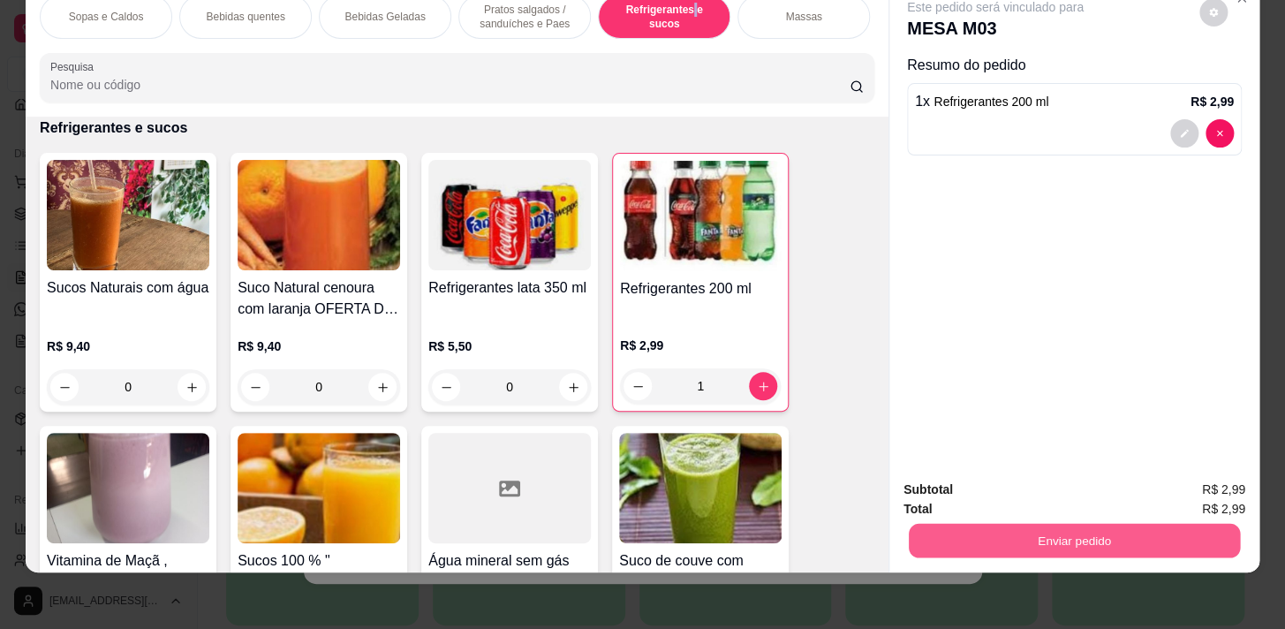
click at [1042, 535] on button "Enviar pedido" at bounding box center [1074, 540] width 331 height 34
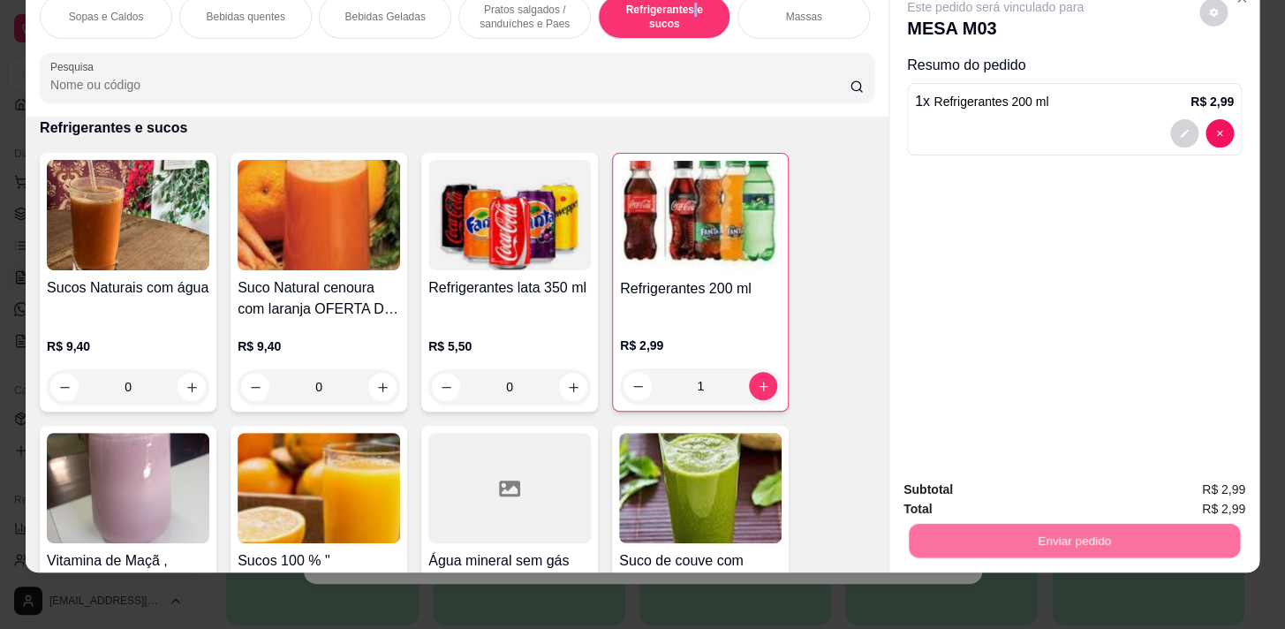
click at [1027, 484] on button "Não registrar e enviar pedido" at bounding box center [1016, 485] width 178 height 33
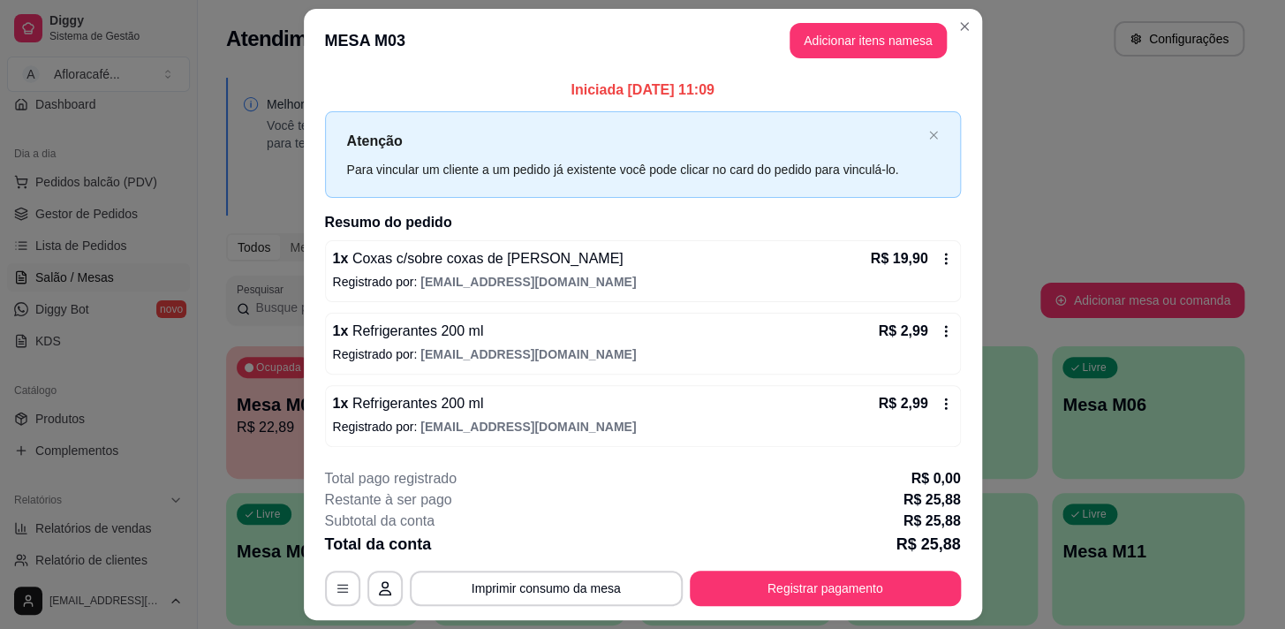
scroll to position [47, 0]
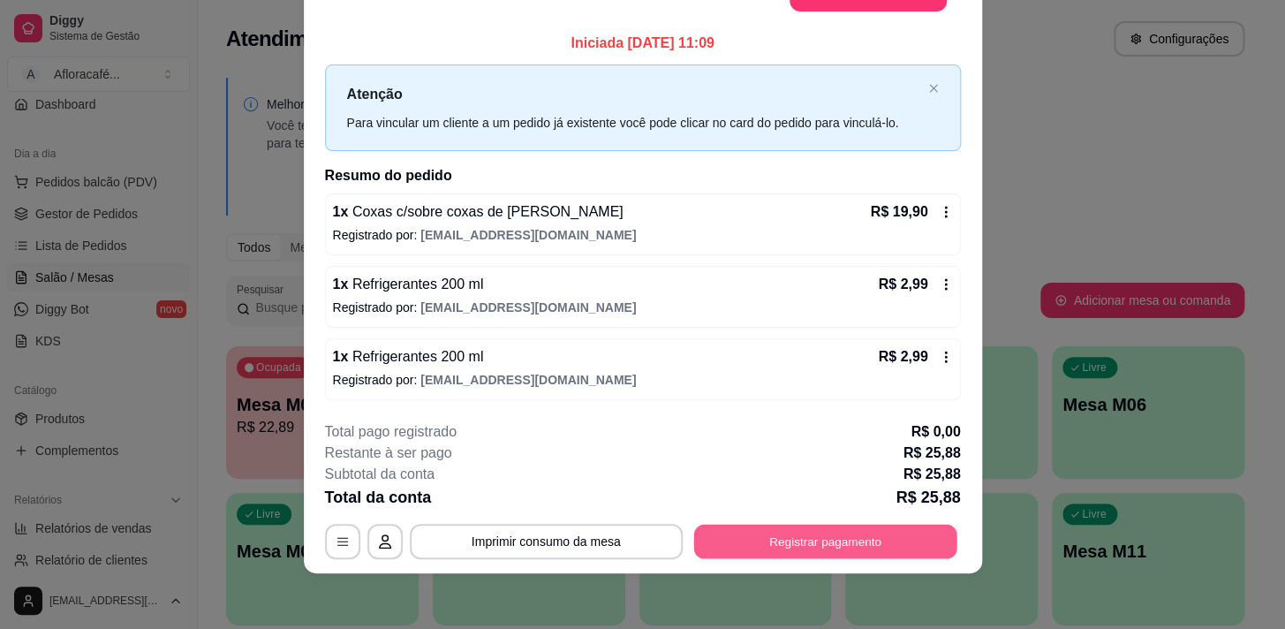
click at [801, 549] on button "Registrar pagamento" at bounding box center [825, 541] width 263 height 34
click at [716, 547] on button "Registrar pagamento" at bounding box center [825, 541] width 271 height 35
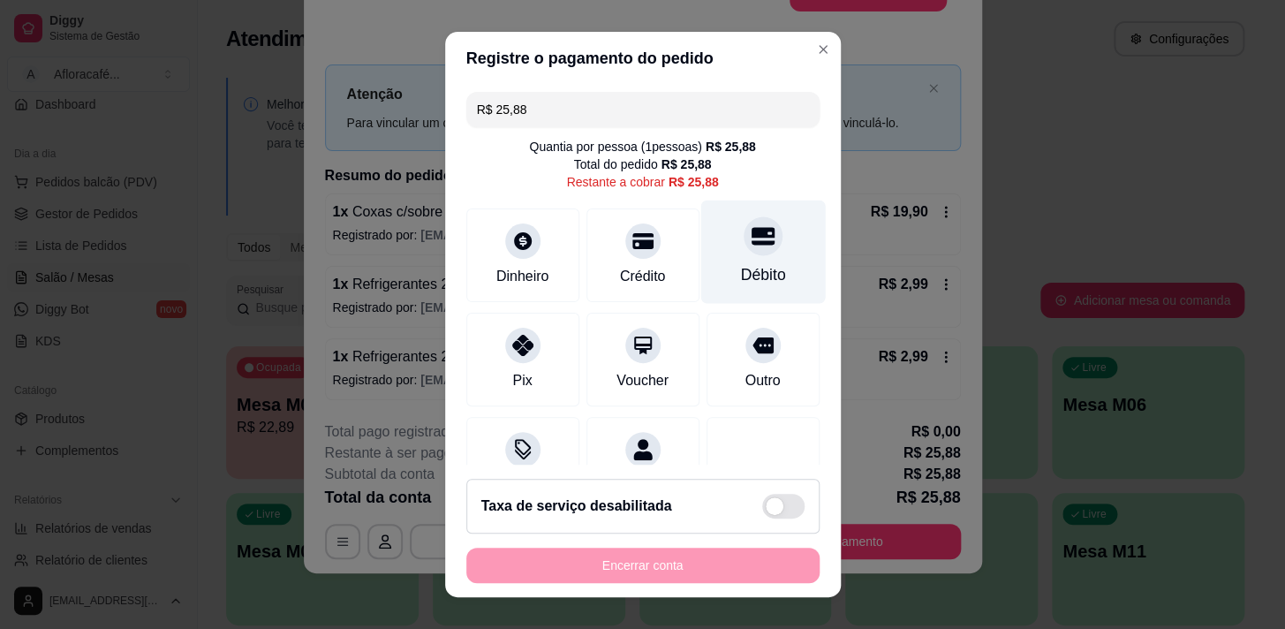
click at [727, 255] on div "Débito" at bounding box center [763, 251] width 125 height 103
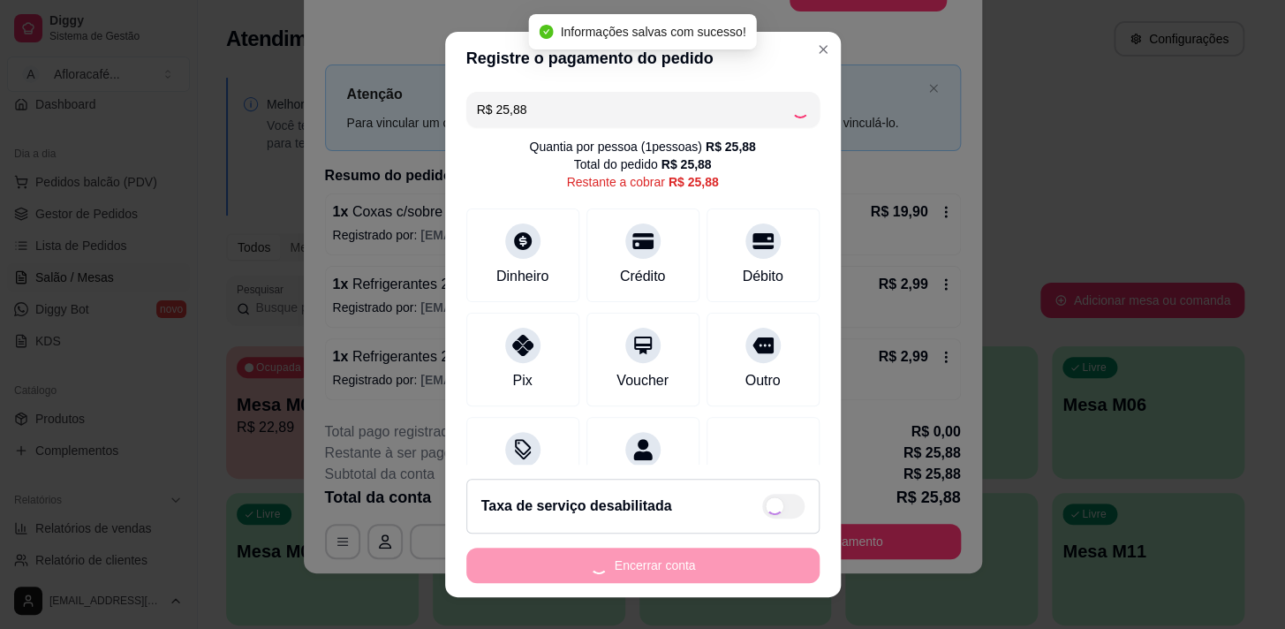
type input "R$ 0,00"
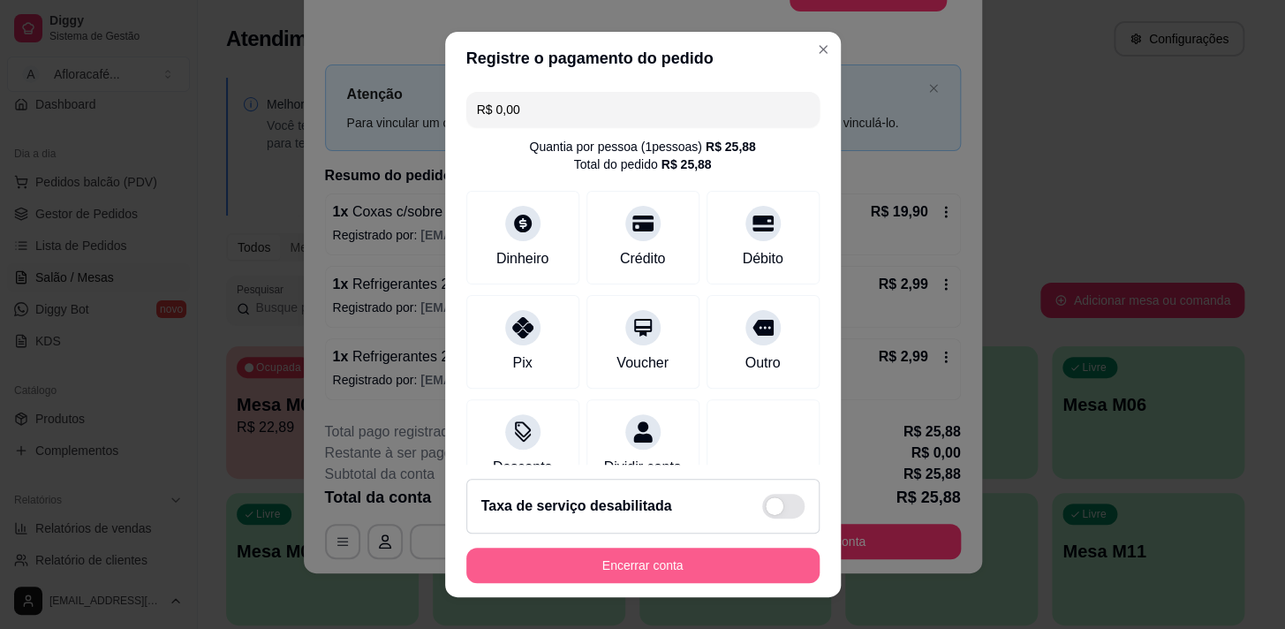
click at [654, 566] on button "Encerrar conta" at bounding box center [642, 565] width 353 height 35
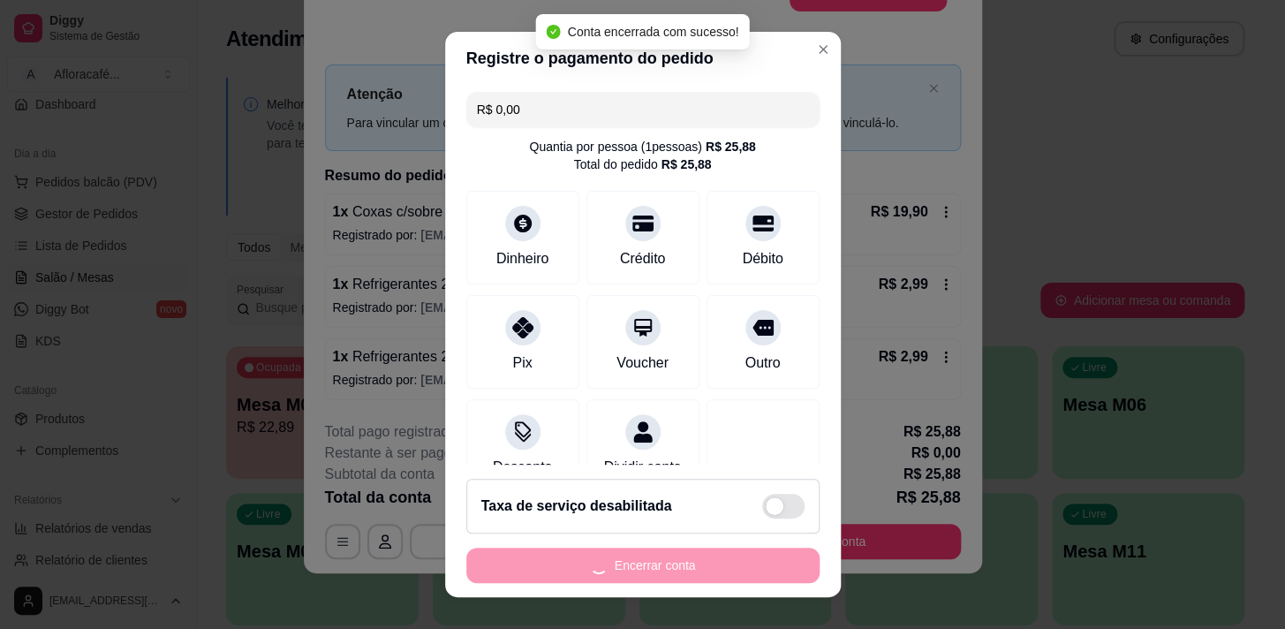
scroll to position [0, 0]
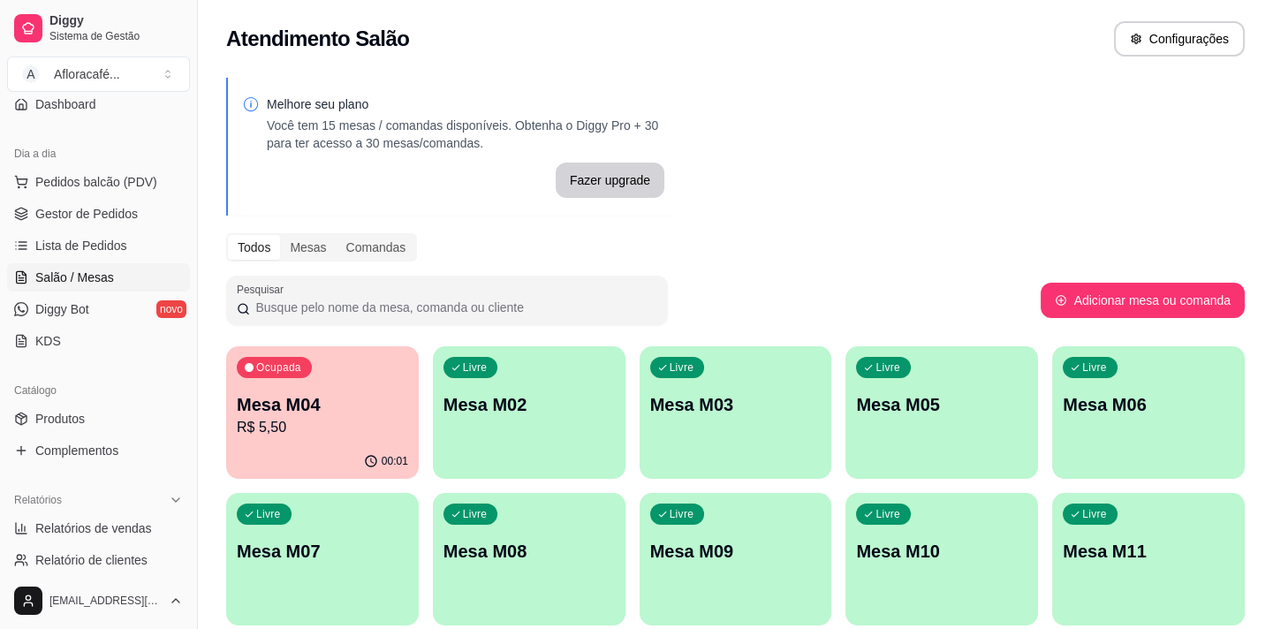
click at [406, 363] on div "Ocupada Mesa M04 R$ 5,50" at bounding box center [322, 395] width 193 height 98
click at [534, 425] on div "Livre Mesa M02" at bounding box center [529, 402] width 186 height 108
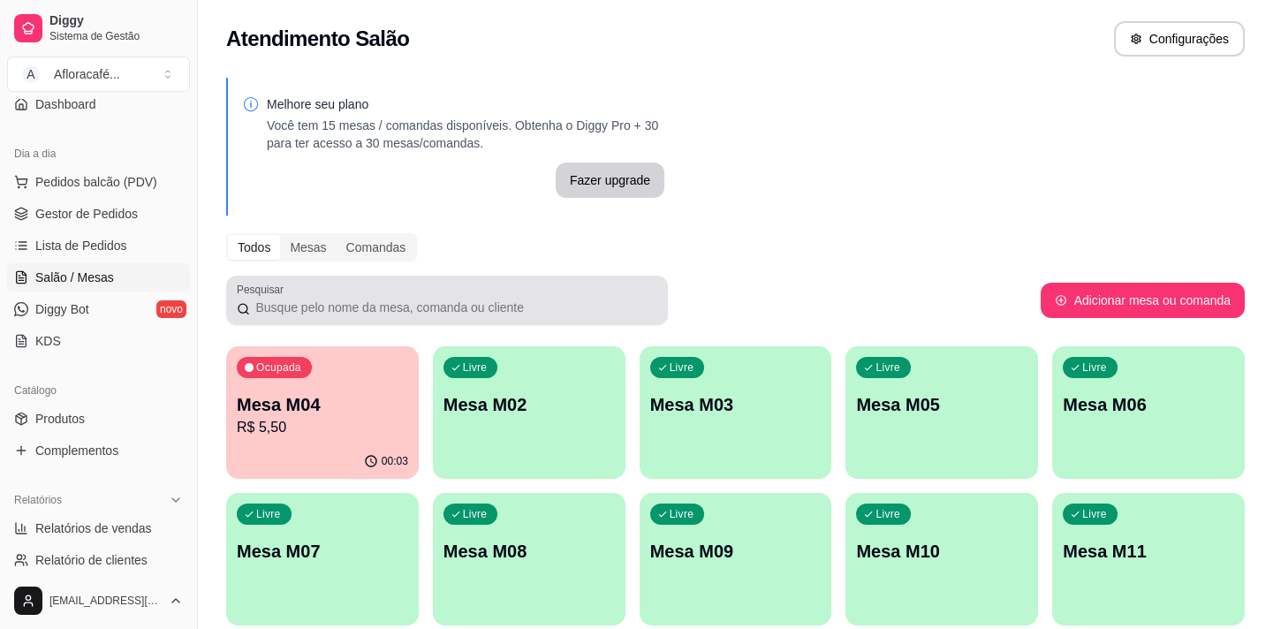
drag, startPoint x: 327, startPoint y: 321, endPoint x: 328, endPoint y: 367, distance: 45.9
click at [327, 356] on div "Melhore seu plano Você tem 15 mesas / comandas disponíveis. Obtenha o Diggy Pro…" at bounding box center [735, 430] width 1075 height 726
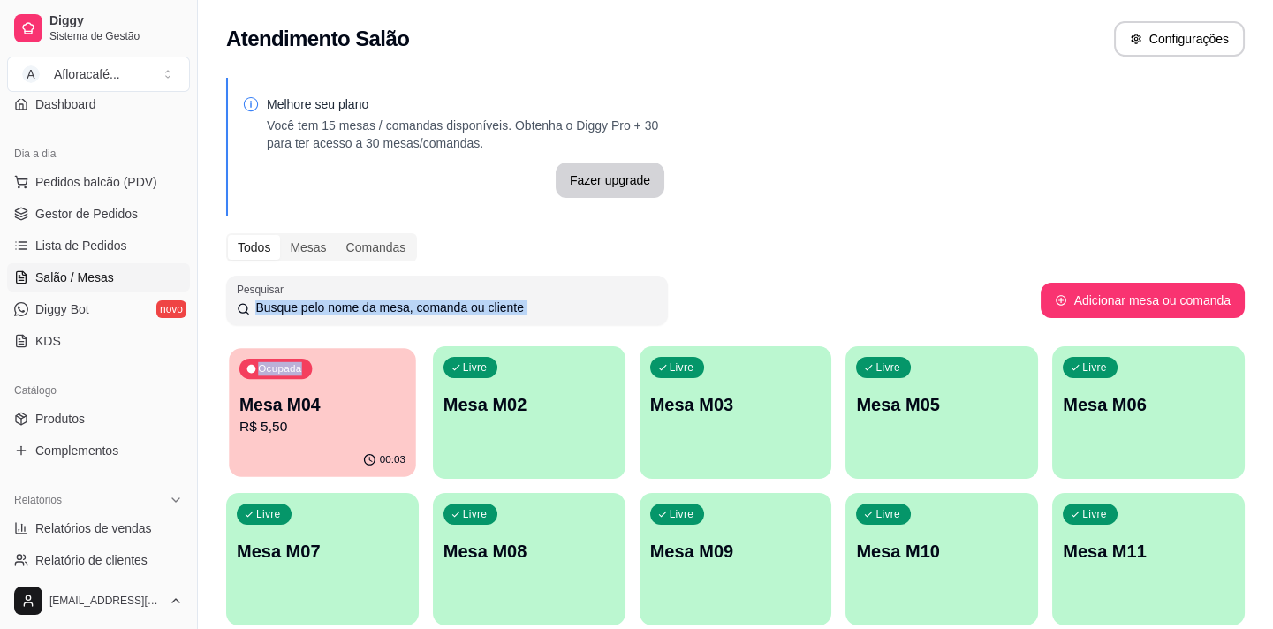
click at [341, 404] on p "Mesa M04" at bounding box center [322, 405] width 166 height 24
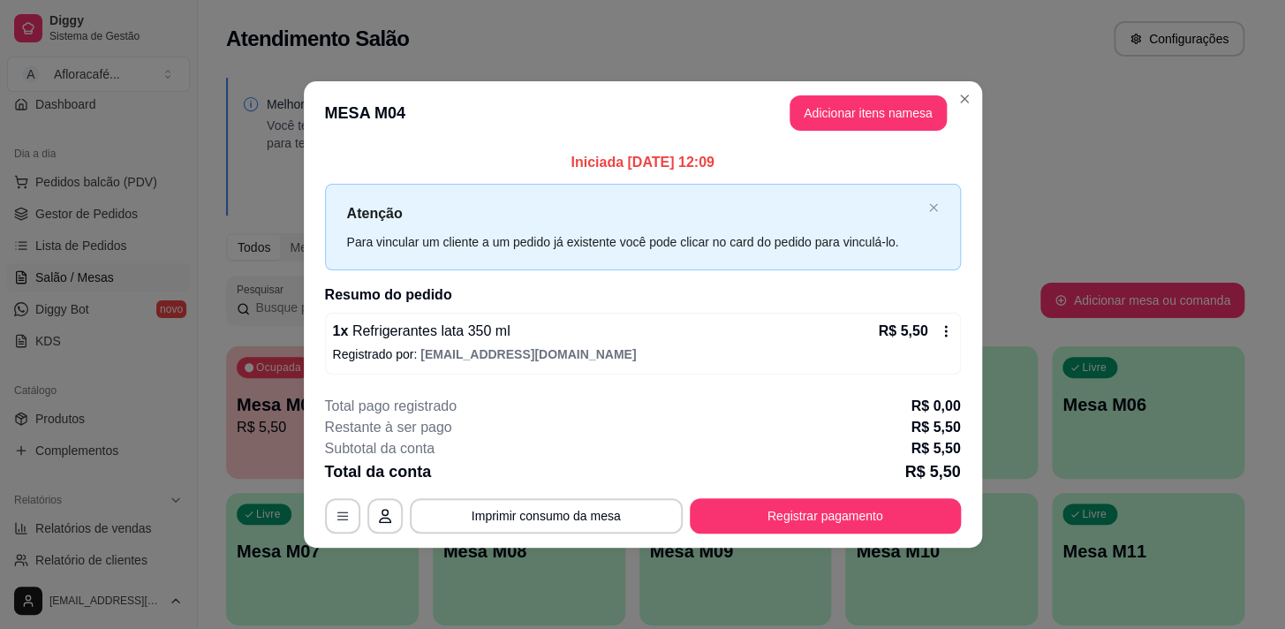
drag, startPoint x: 868, startPoint y: 538, endPoint x: 853, endPoint y: 507, distance: 34.4
click at [862, 539] on footer "**********" at bounding box center [643, 465] width 679 height 166
click at [837, 518] on button "Registrar pagamento" at bounding box center [825, 515] width 263 height 34
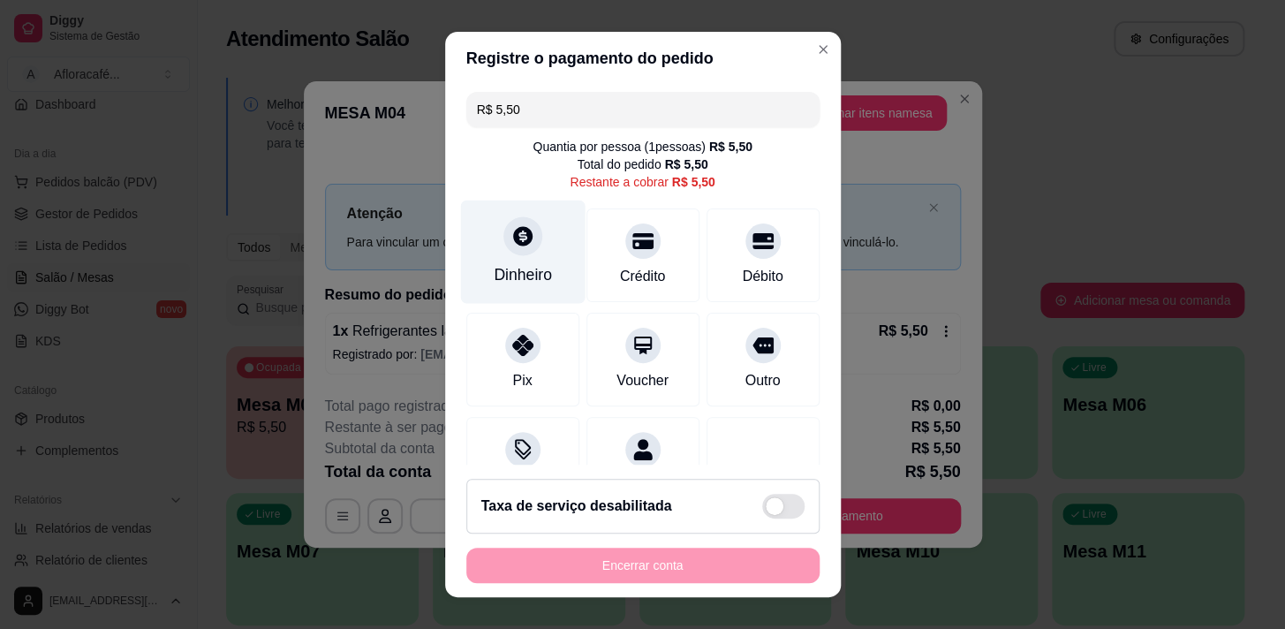
click at [519, 276] on div "Dinheiro" at bounding box center [523, 274] width 58 height 23
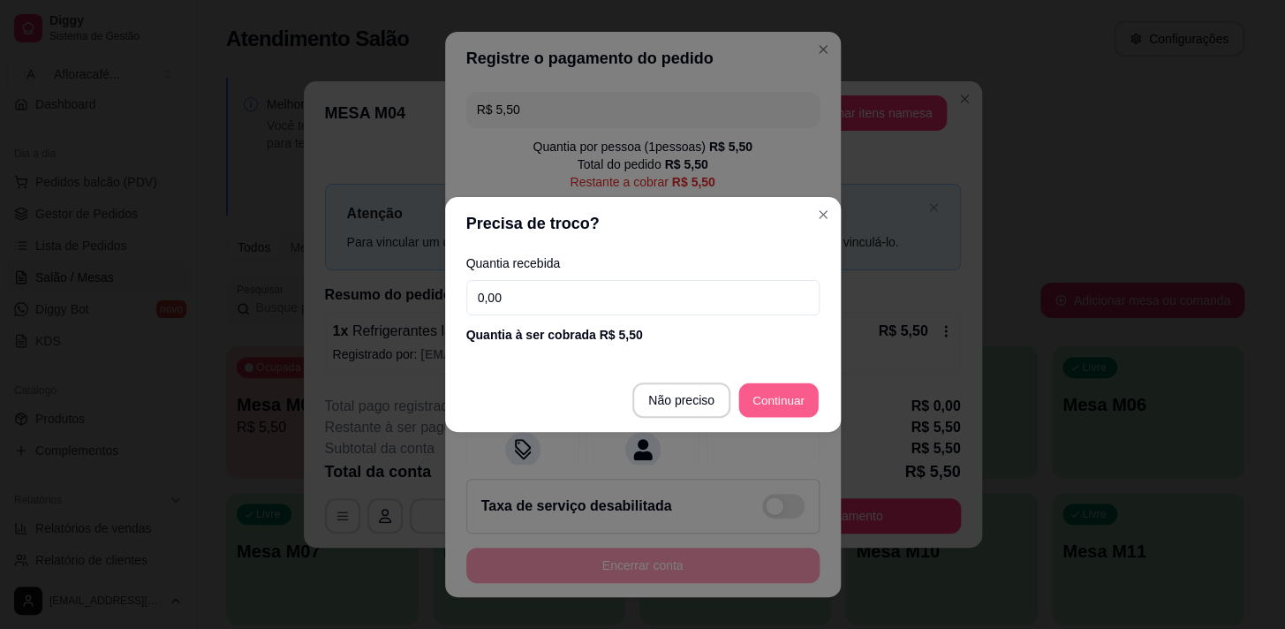
click at [760, 419] on footer "Não preciso Continuar" at bounding box center [643, 400] width 396 height 64
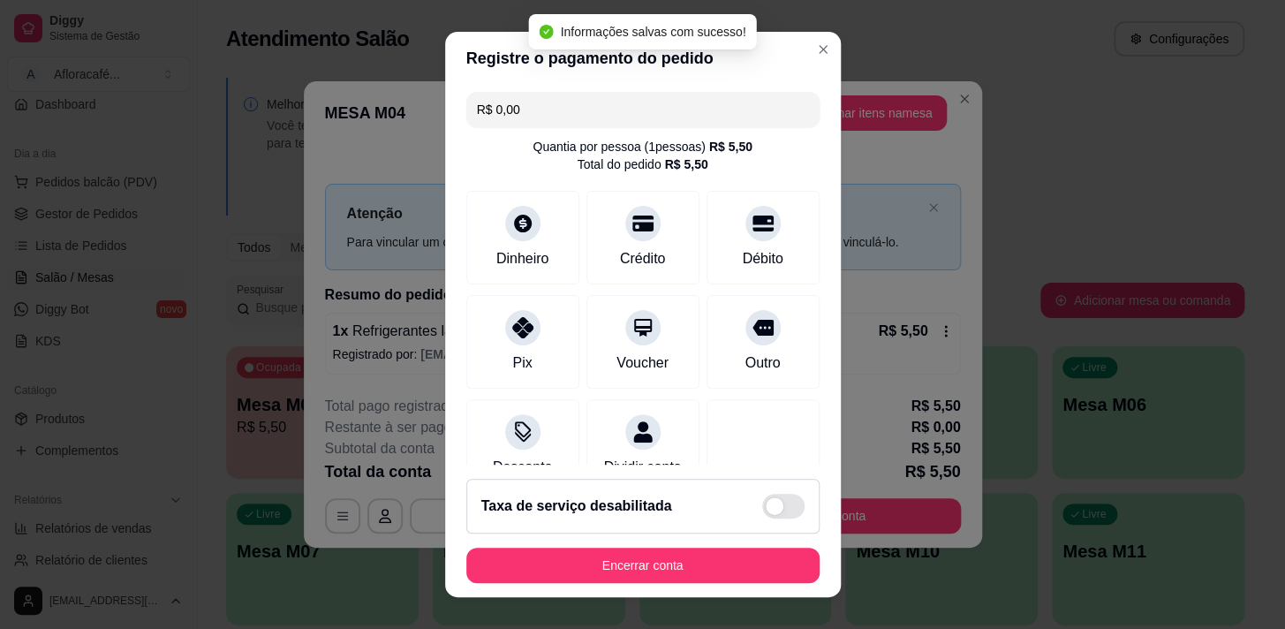
type input "R$ 0,00"
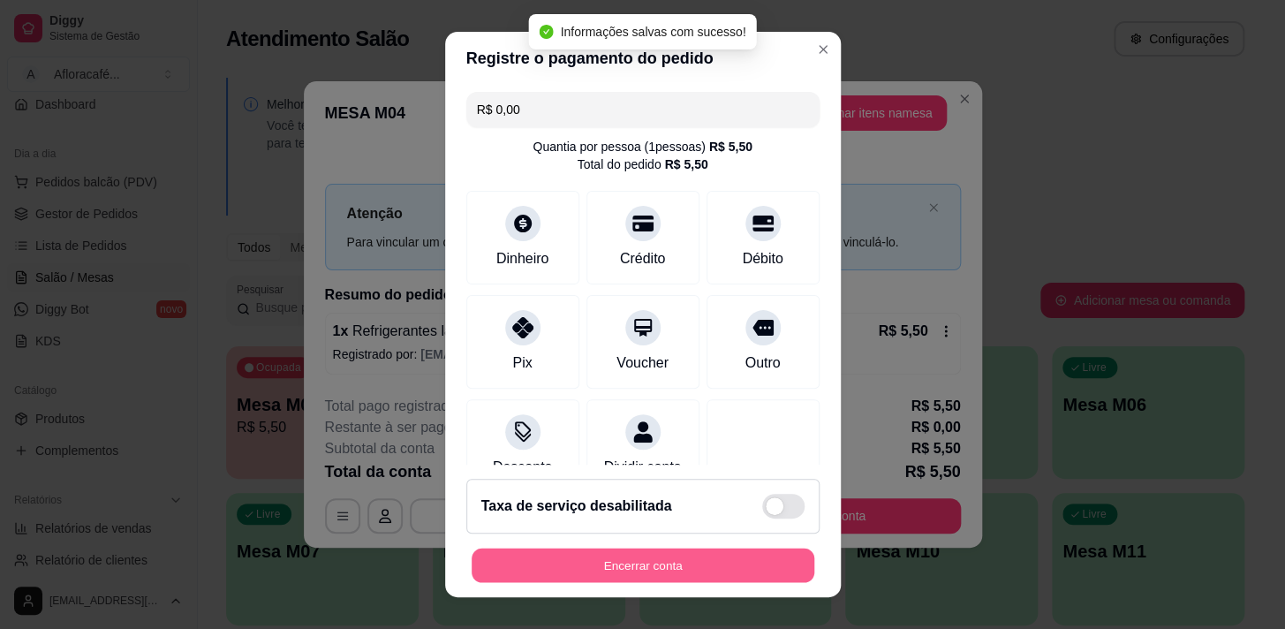
click at [739, 551] on button "Encerrar conta" at bounding box center [643, 566] width 343 height 34
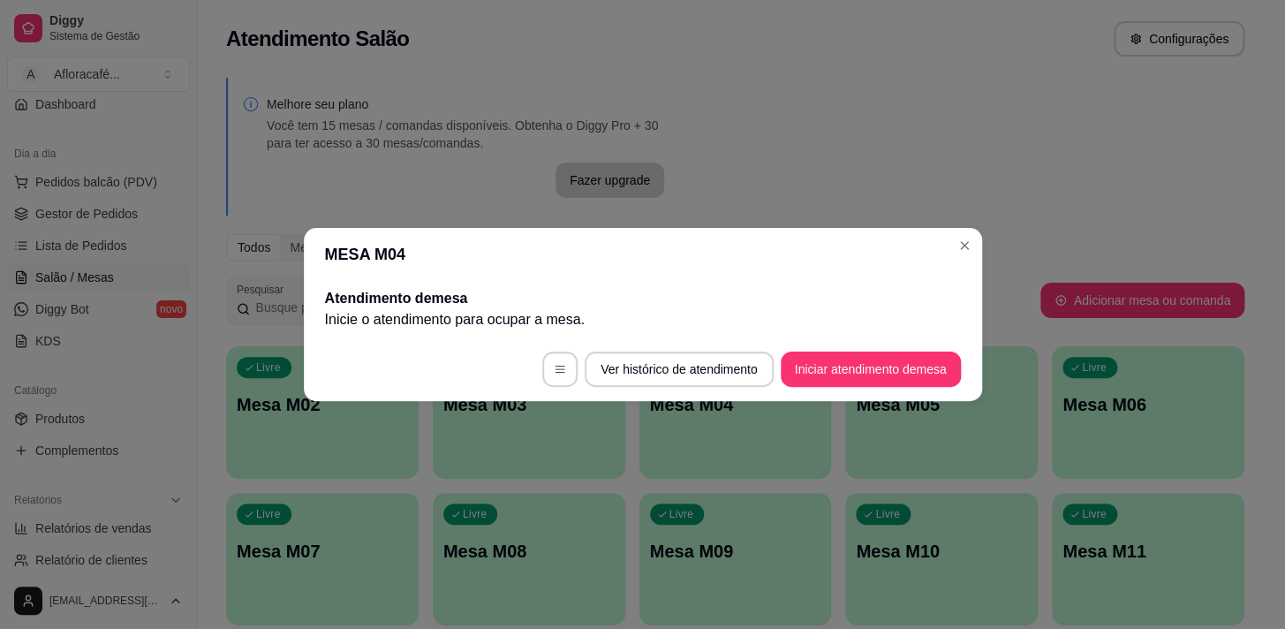
click at [956, 259] on header "MESA M04" at bounding box center [643, 254] width 679 height 53
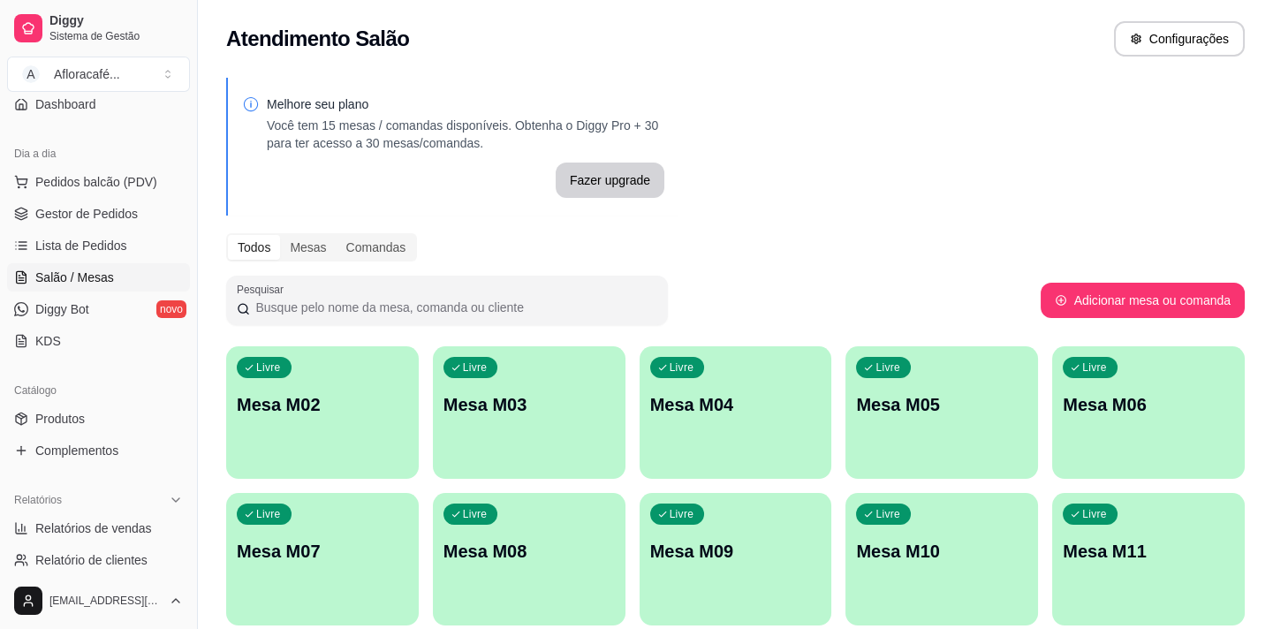
click at [537, 398] on p "Mesa M03" at bounding box center [529, 404] width 171 height 25
click at [401, 402] on p "Mesa M02" at bounding box center [322, 405] width 166 height 24
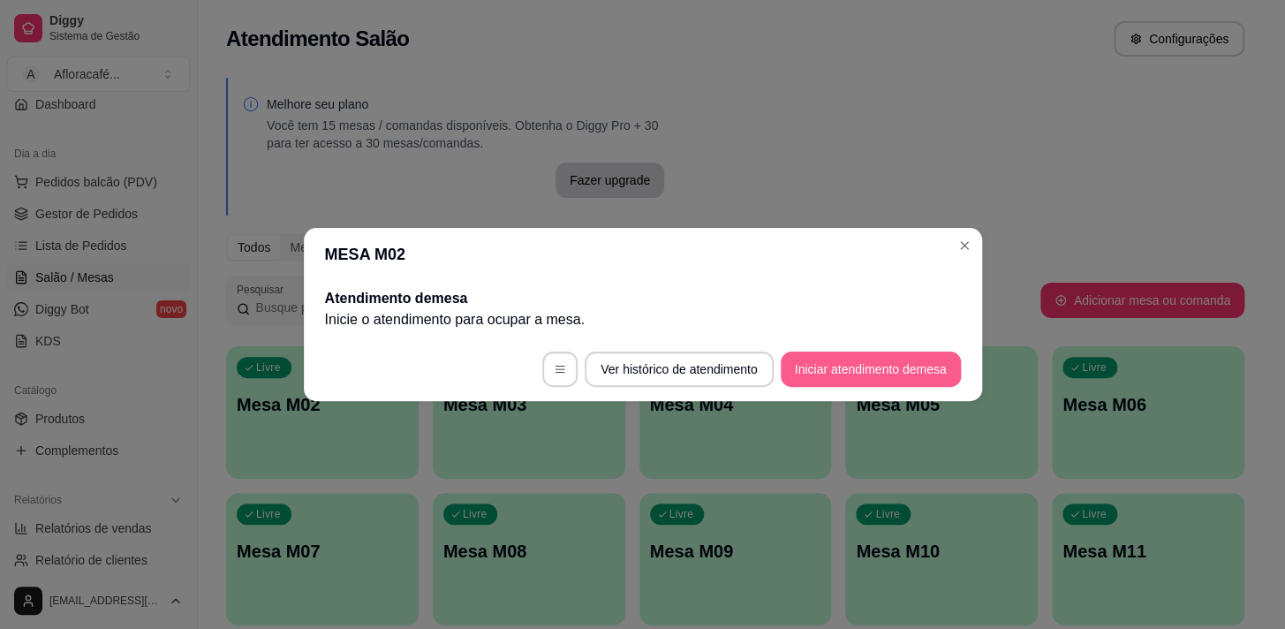
click at [871, 373] on button "Iniciar atendimento de mesa" at bounding box center [871, 369] width 180 height 35
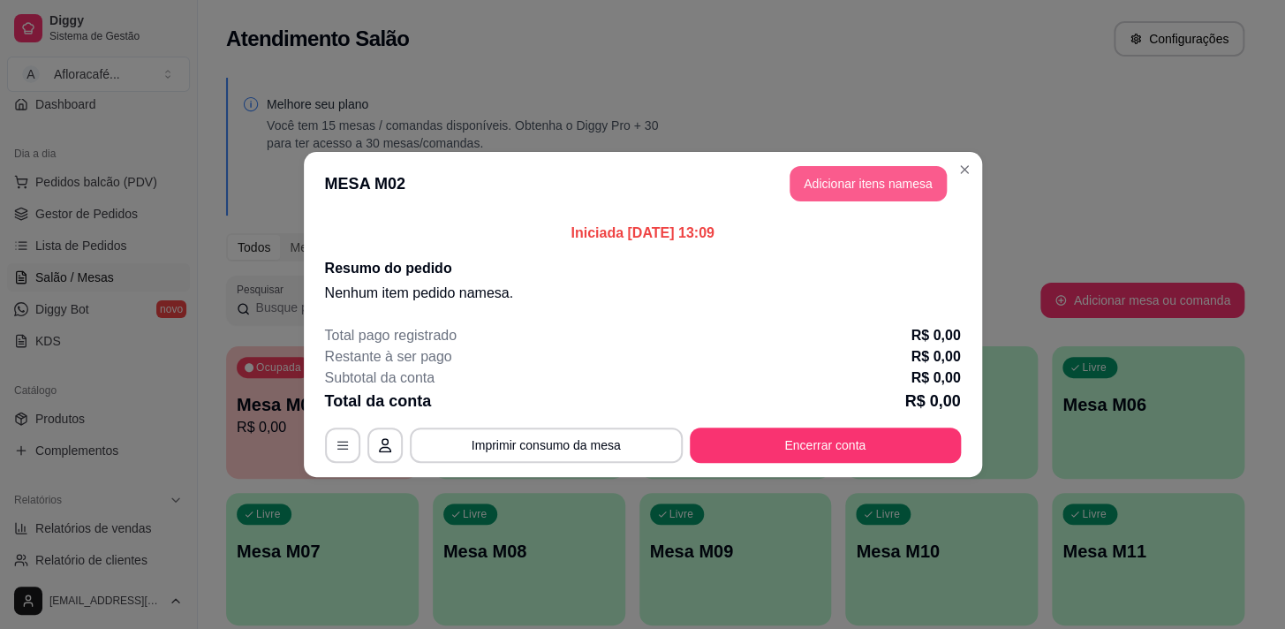
click at [846, 181] on button "Adicionar itens na mesa" at bounding box center [868, 183] width 157 height 35
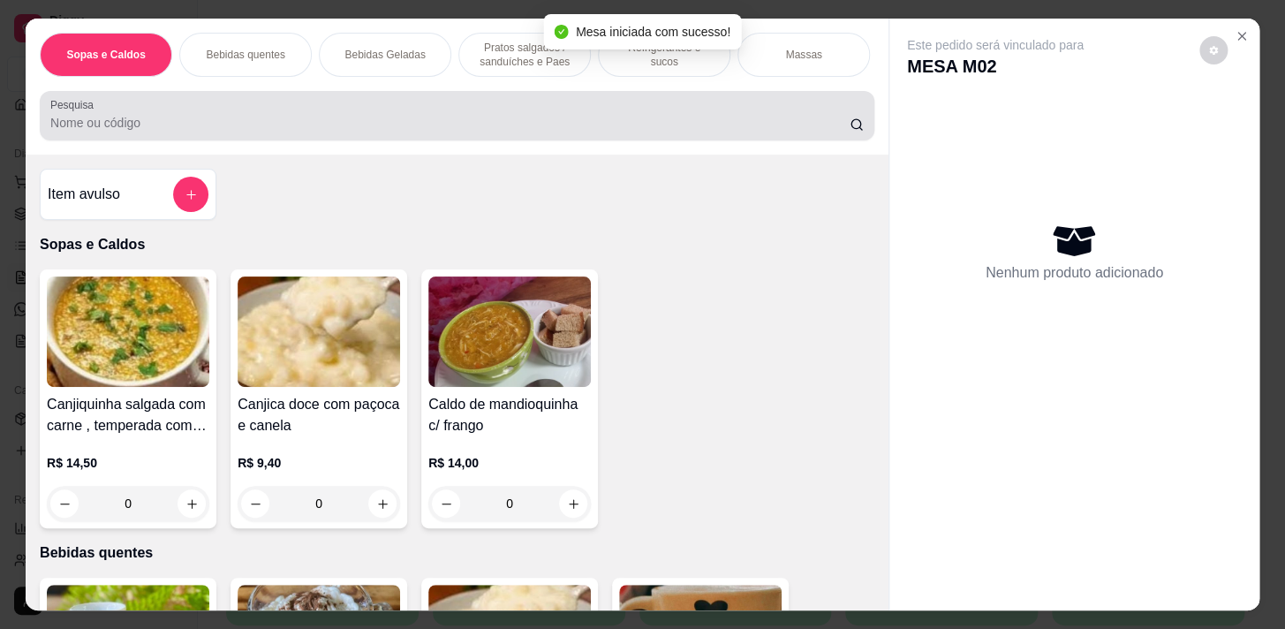
click at [216, 125] on input "Pesquisa" at bounding box center [450, 123] width 800 height 18
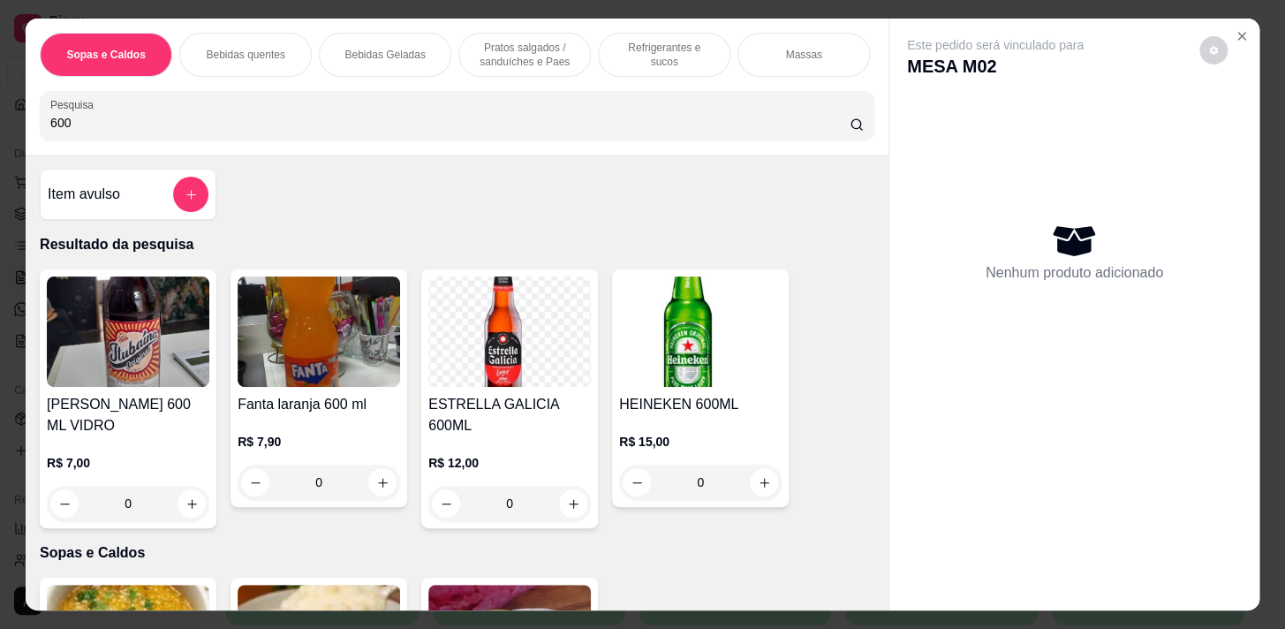
type input "600"
click at [1237, 29] on icon "Close" at bounding box center [1242, 36] width 14 height 14
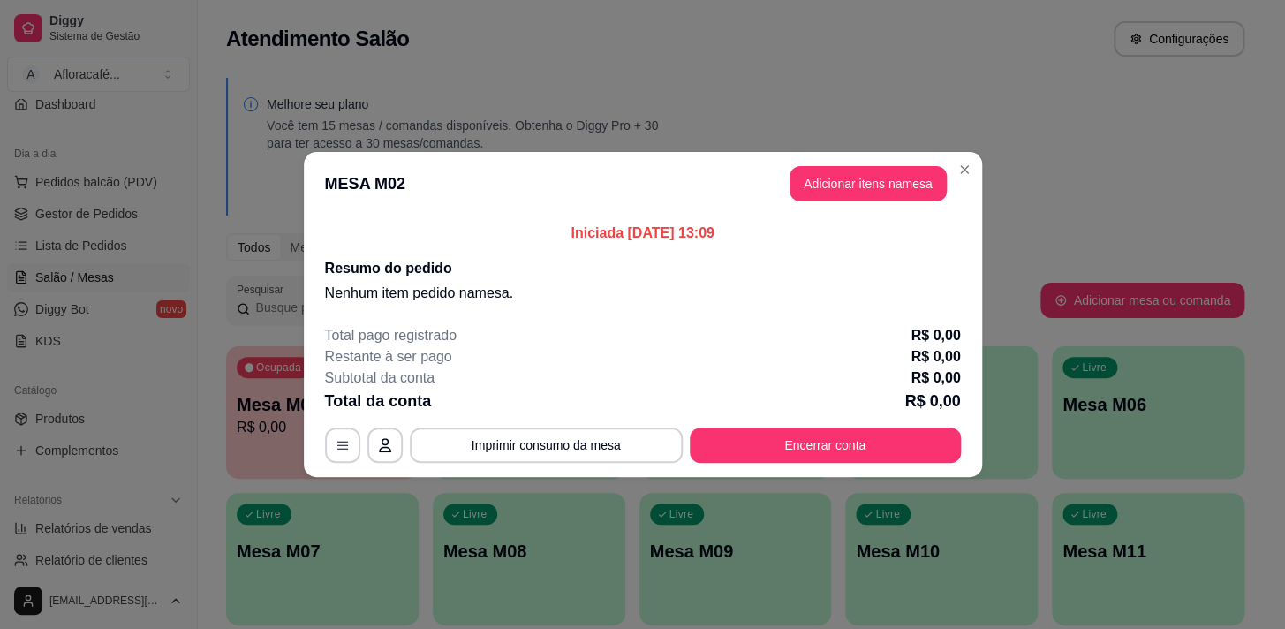
click at [959, 152] on header "MESA M02 Adicionar itens na mesa" at bounding box center [643, 184] width 679 height 64
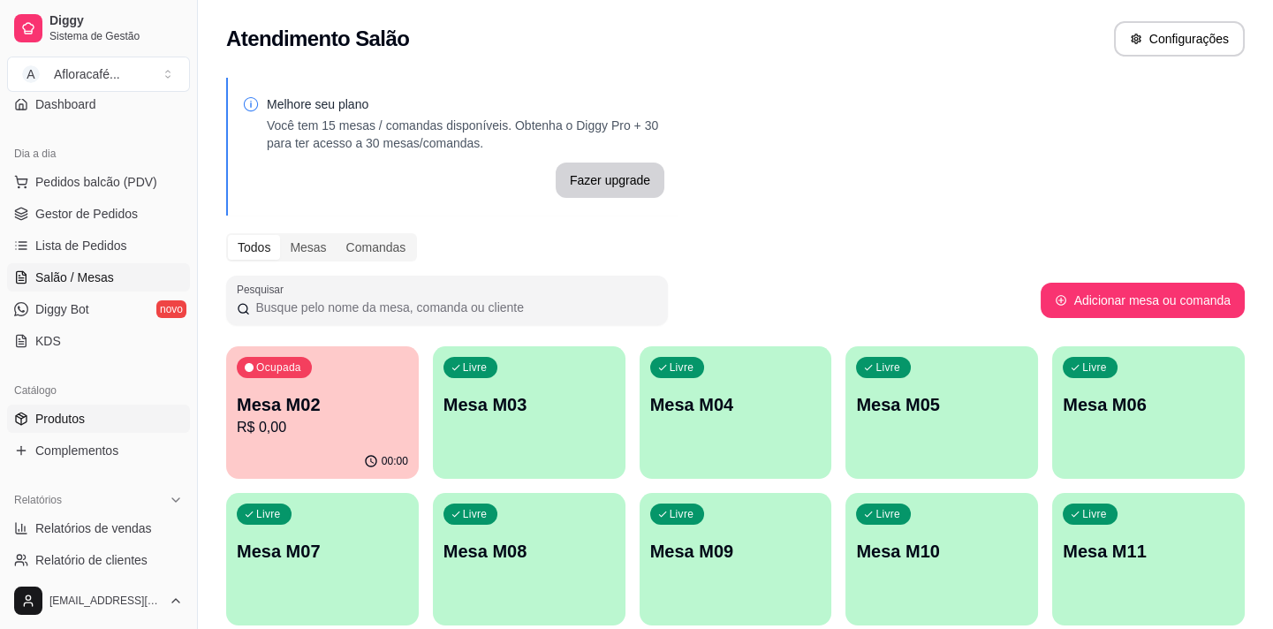
click at [105, 418] on link "Produtos" at bounding box center [98, 419] width 183 height 28
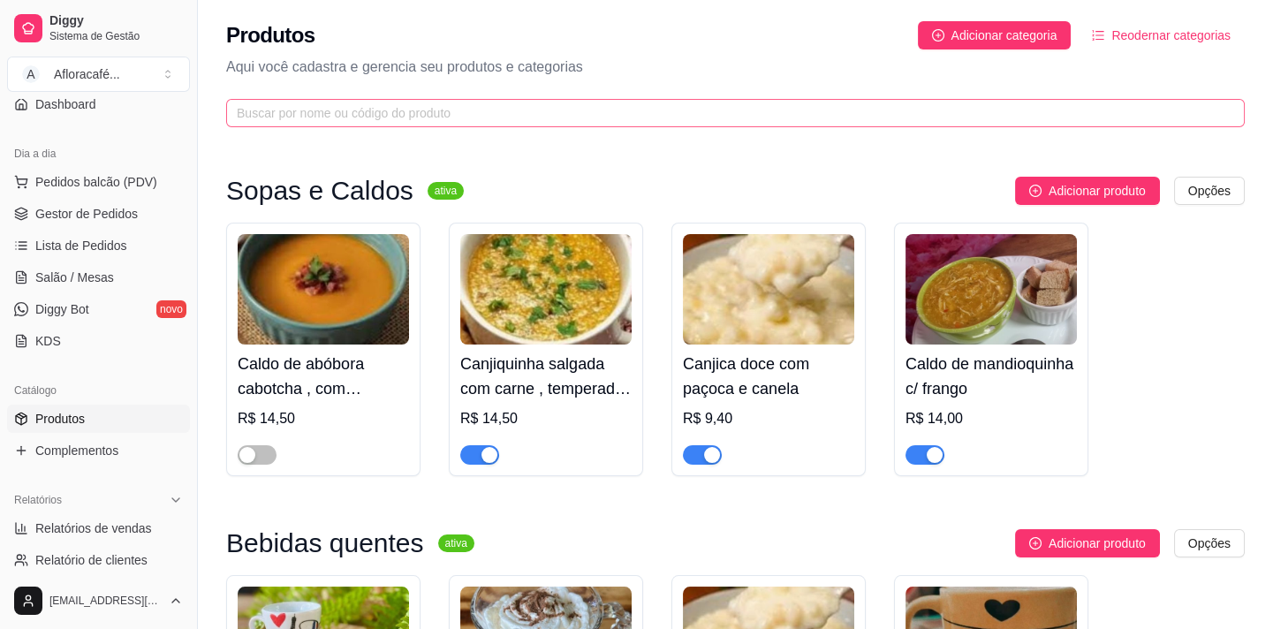
drag, startPoint x: 574, startPoint y: 81, endPoint x: 568, endPoint y: 120, distance: 39.4
click at [576, 85] on div "Produtos Adicionar categoria Reodernar categorias Aqui você cadastra e gerencia…" at bounding box center [735, 69] width 1075 height 138
click at [568, 120] on input "text" at bounding box center [728, 112] width 983 height 19
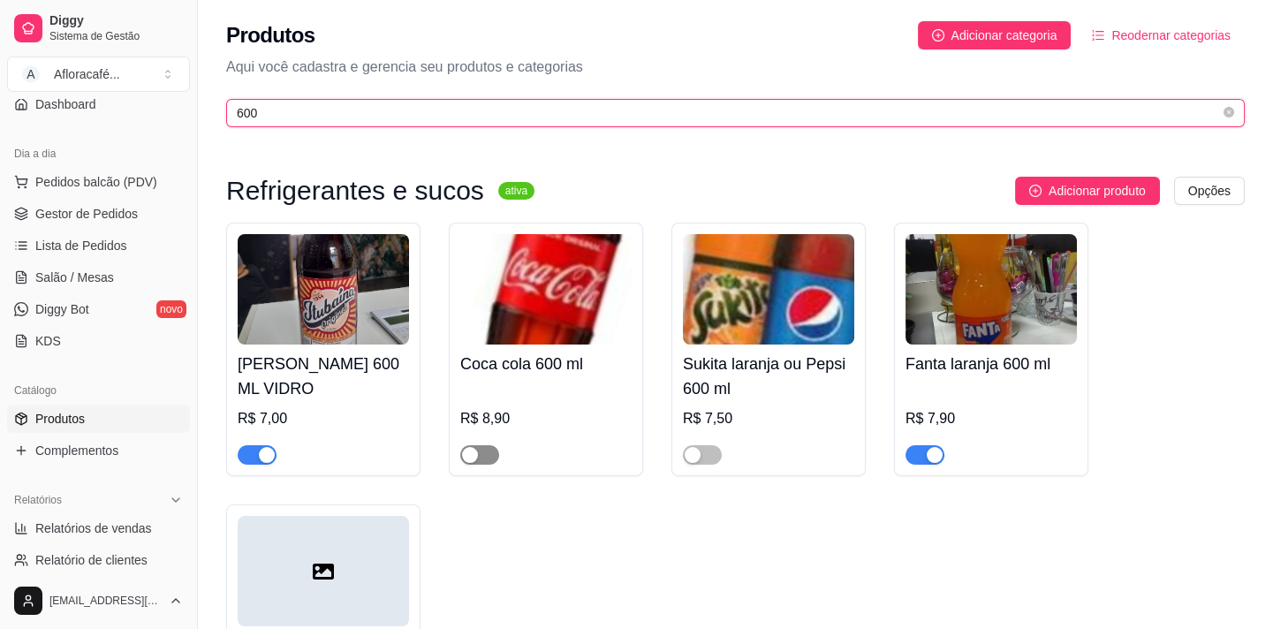
type input "600"
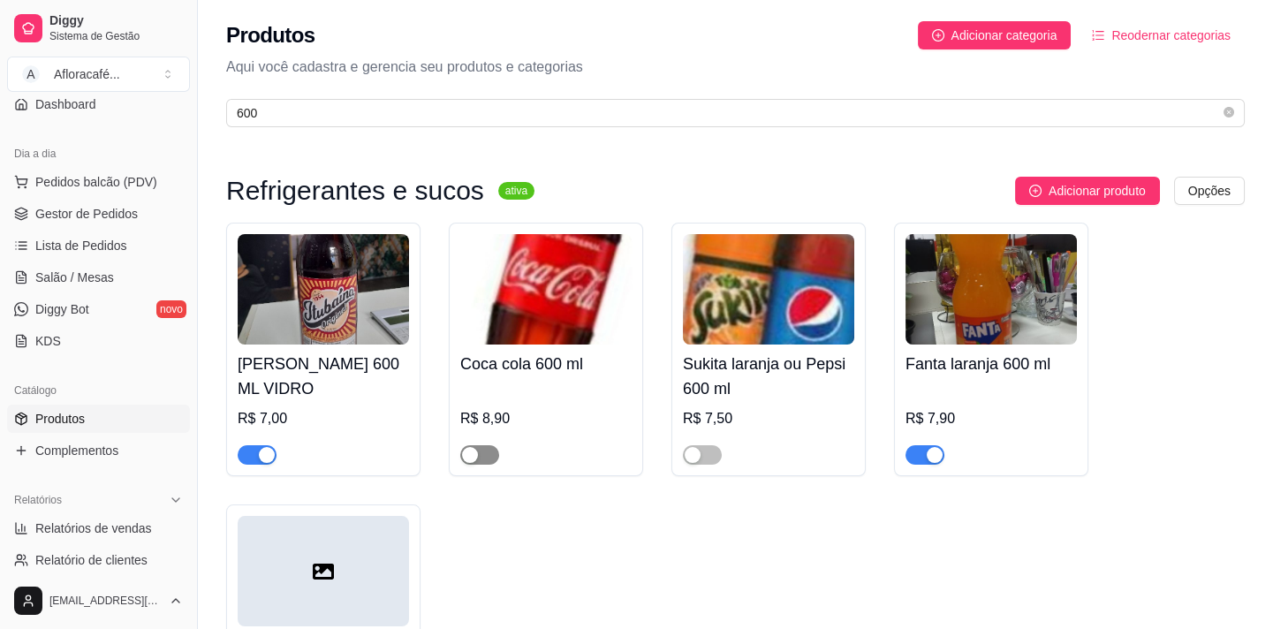
click at [495, 457] on span "button" at bounding box center [479, 454] width 39 height 19
click at [118, 407] on link "Produtos" at bounding box center [98, 419] width 183 height 28
click at [87, 269] on span "Salão / Mesas" at bounding box center [74, 278] width 79 height 18
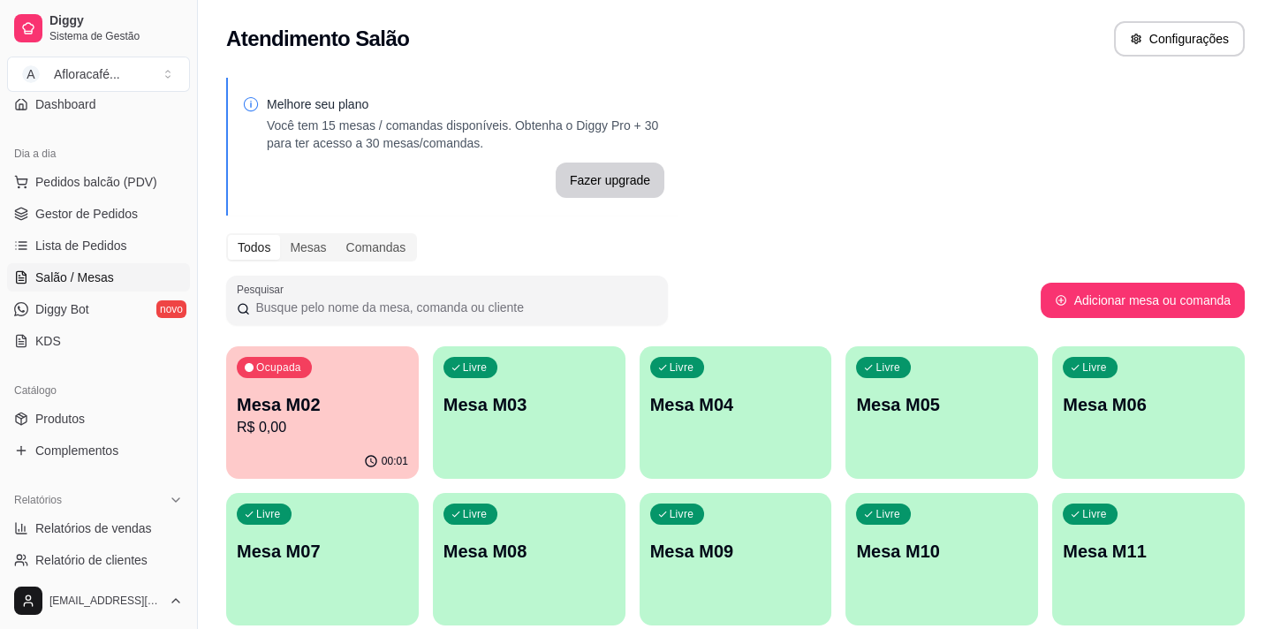
click at [267, 451] on div "00:01" at bounding box center [322, 461] width 193 height 34
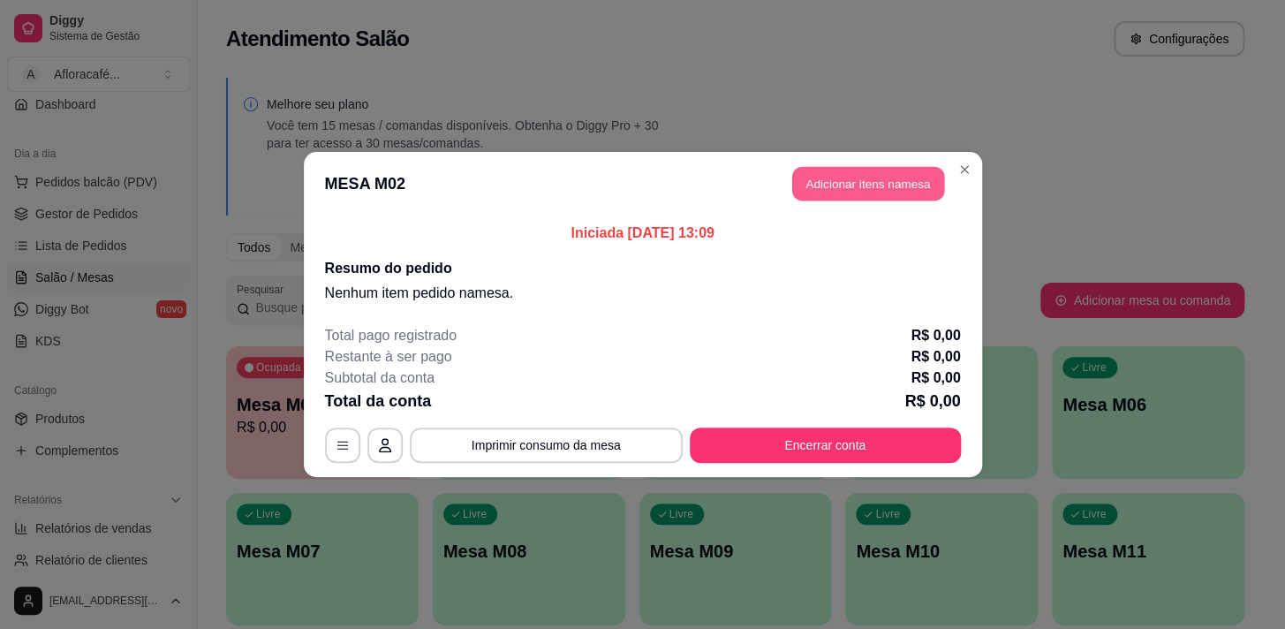
click at [929, 185] on button "Adicionar itens na mesa" at bounding box center [868, 184] width 152 height 34
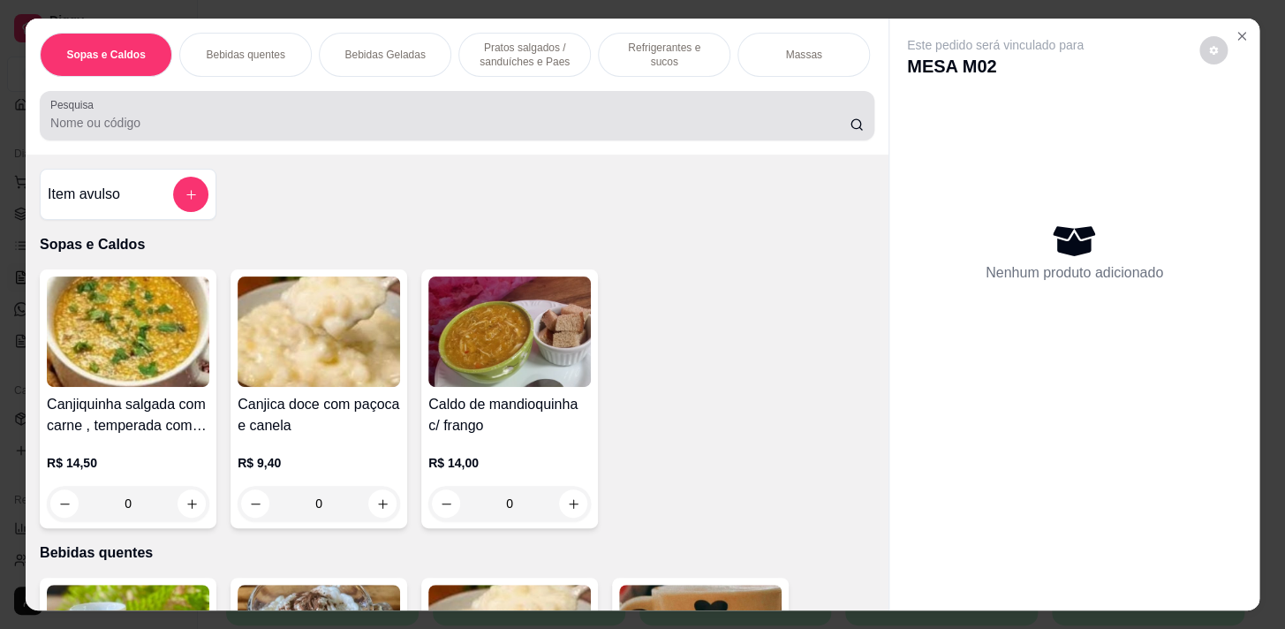
click at [534, 133] on div at bounding box center [457, 115] width 814 height 35
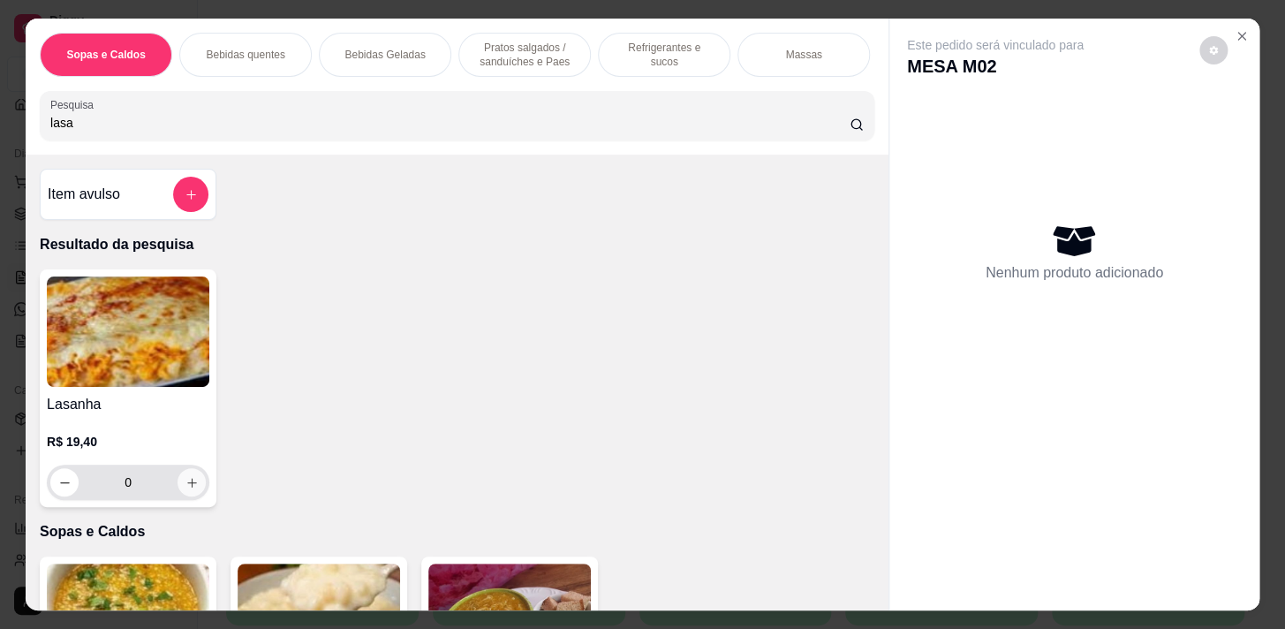
type input "lasa"
click at [190, 487] on icon "increase-product-quantity" at bounding box center [192, 482] width 13 height 13
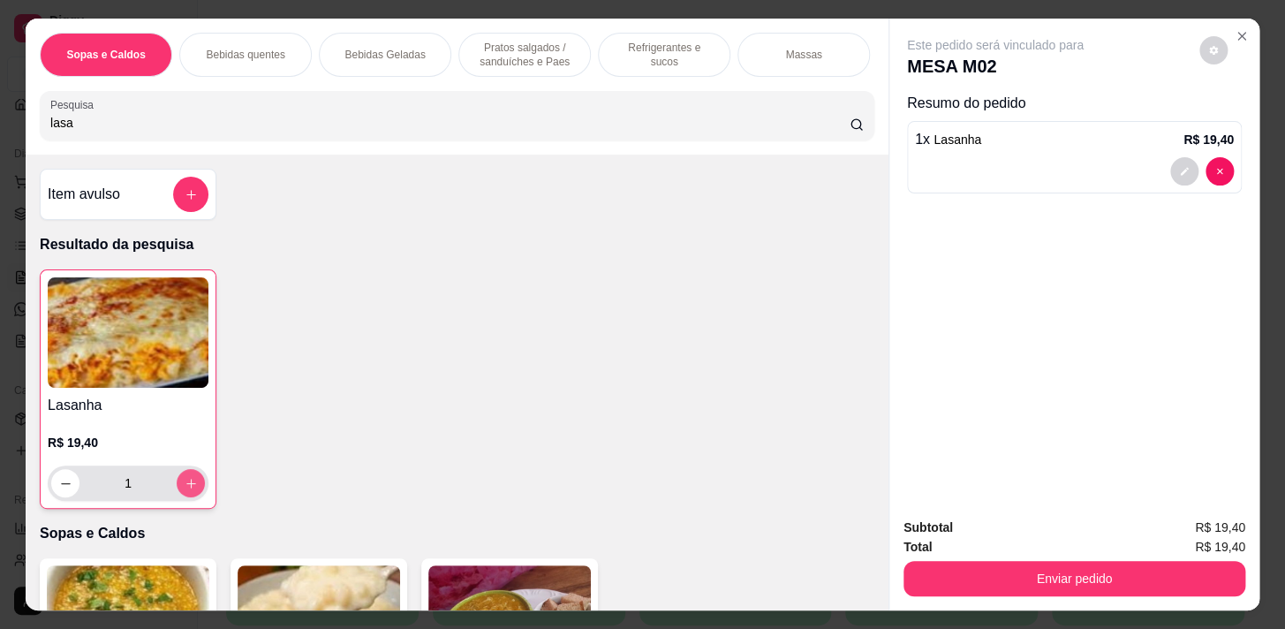
type input "1"
click at [620, 60] on div "Refrigerantes e sucos" at bounding box center [664, 55] width 133 height 44
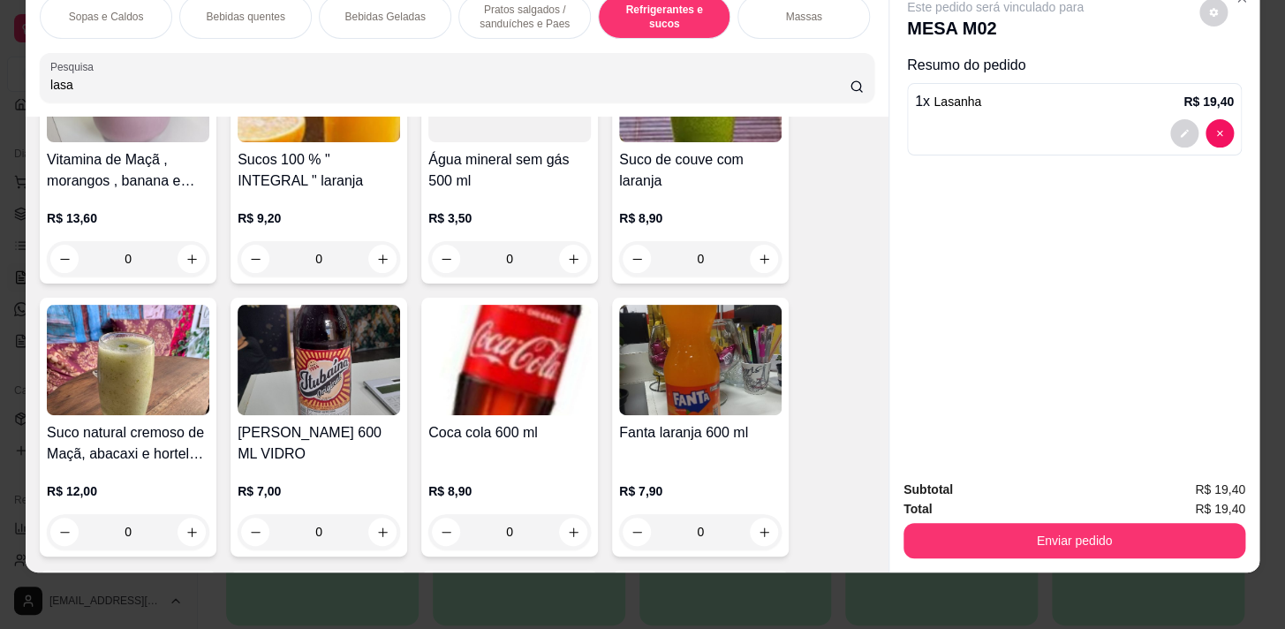
scroll to position [7810, 0]
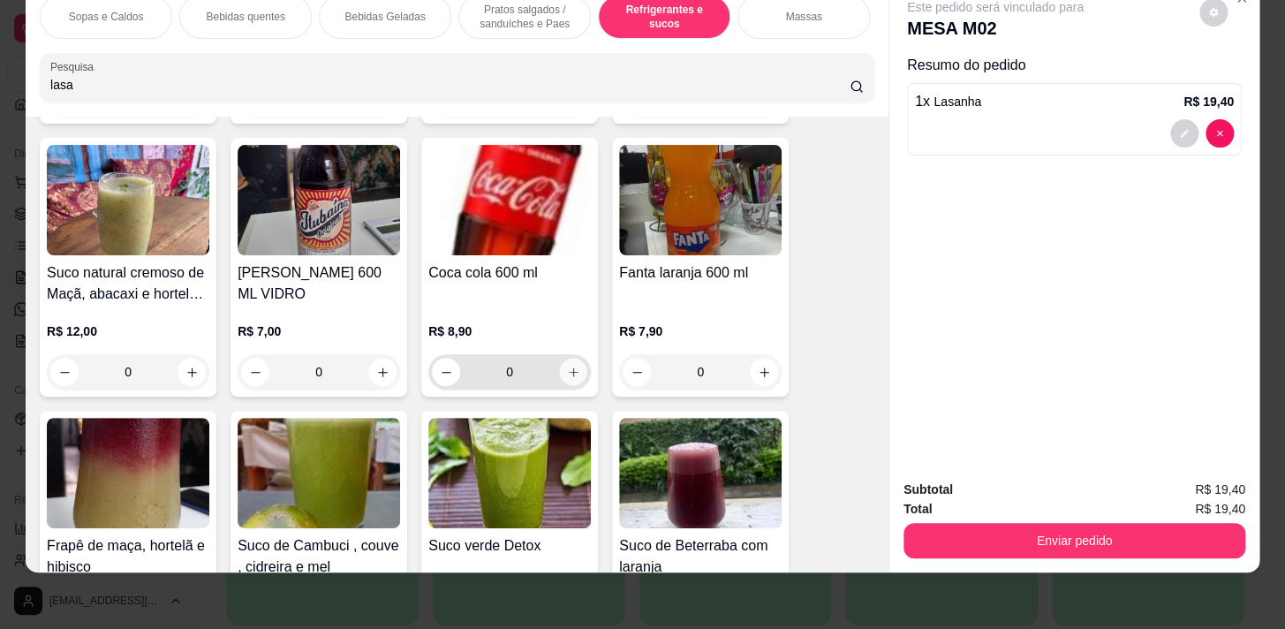
click at [572, 383] on div "0" at bounding box center [509, 371] width 155 height 35
type input "1"
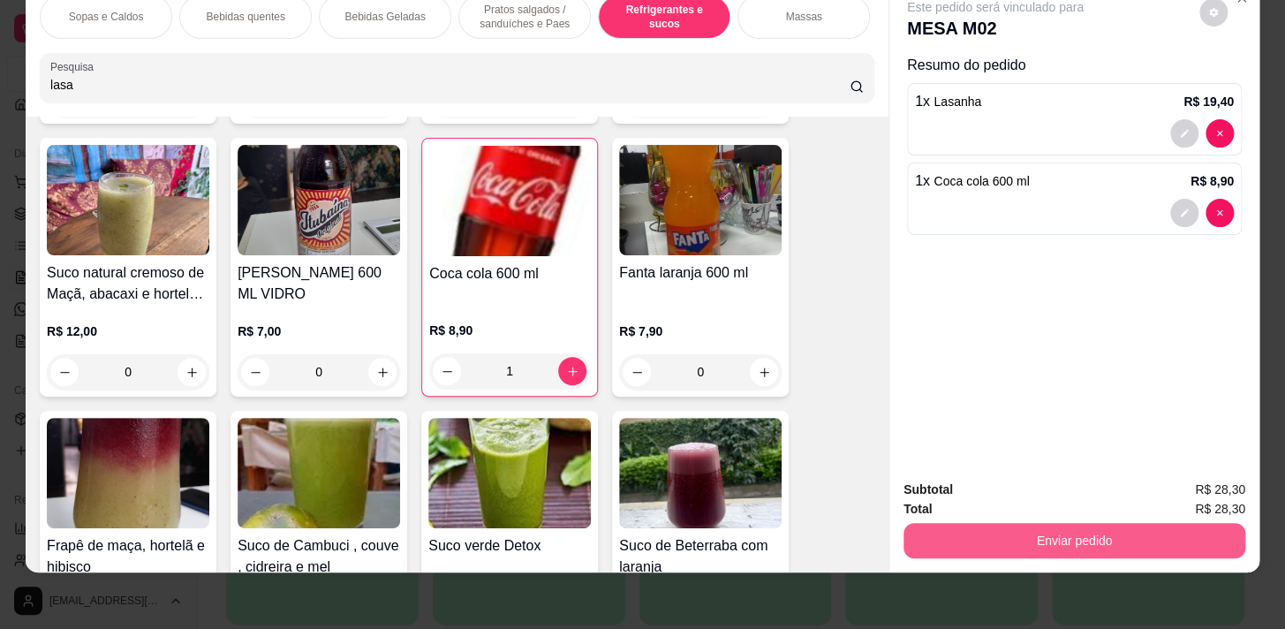
click at [1104, 523] on button "Enviar pedido" at bounding box center [1075, 540] width 342 height 35
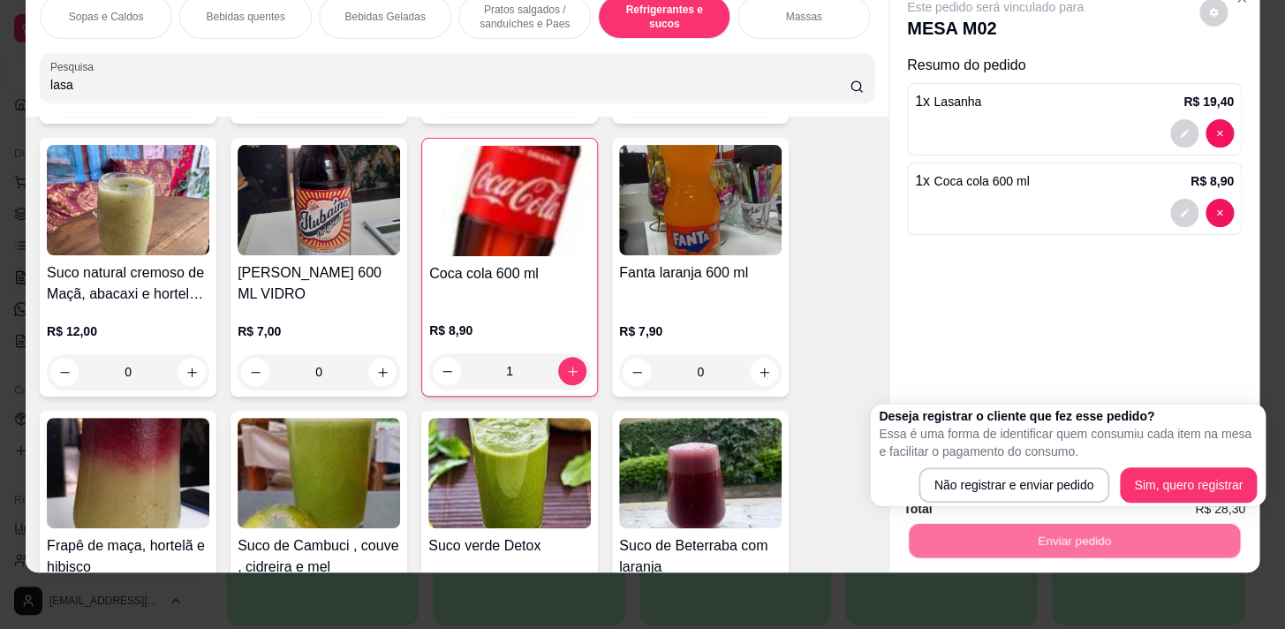
click at [1015, 466] on div "Deseja registrar o cliente que fez esse pedido? Essa é uma forma de identificar…" at bounding box center [1068, 454] width 378 height 95
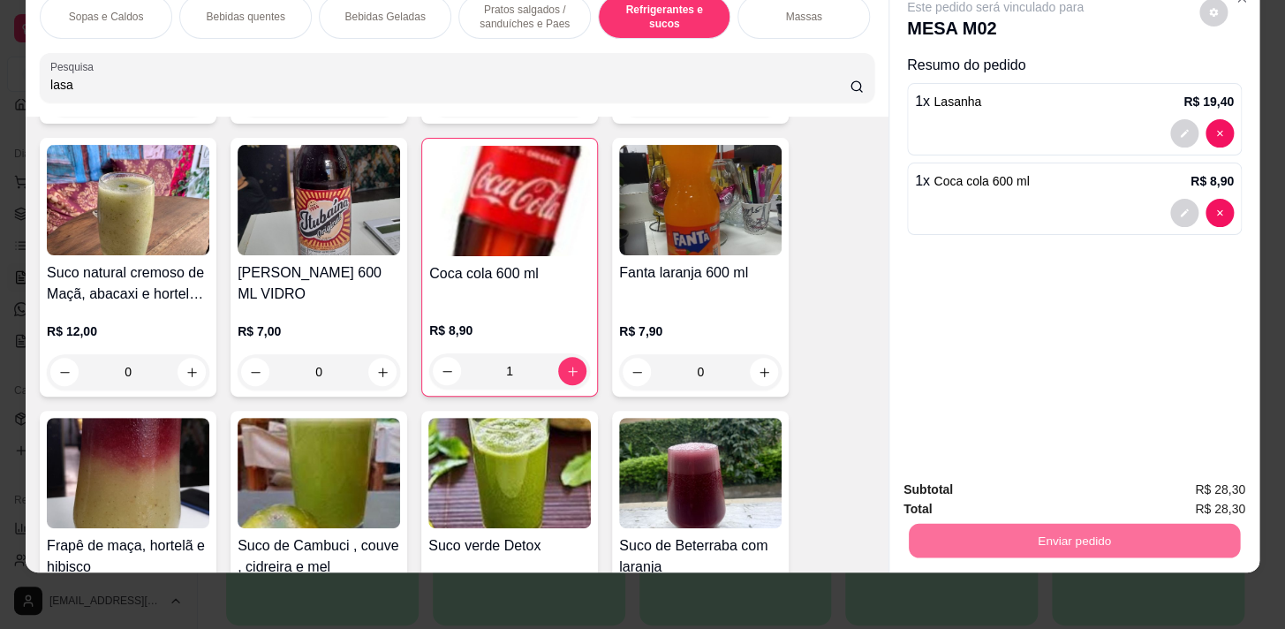
click at [1016, 469] on button "Não registrar e enviar pedido" at bounding box center [1016, 486] width 184 height 34
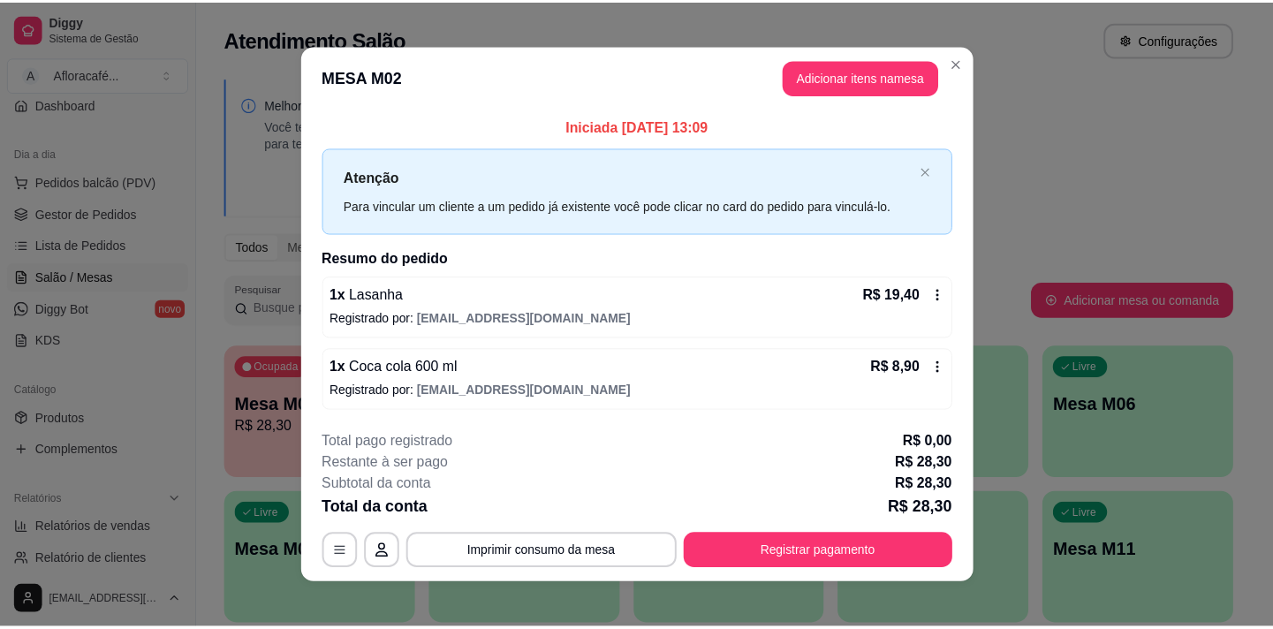
scroll to position [11, 0]
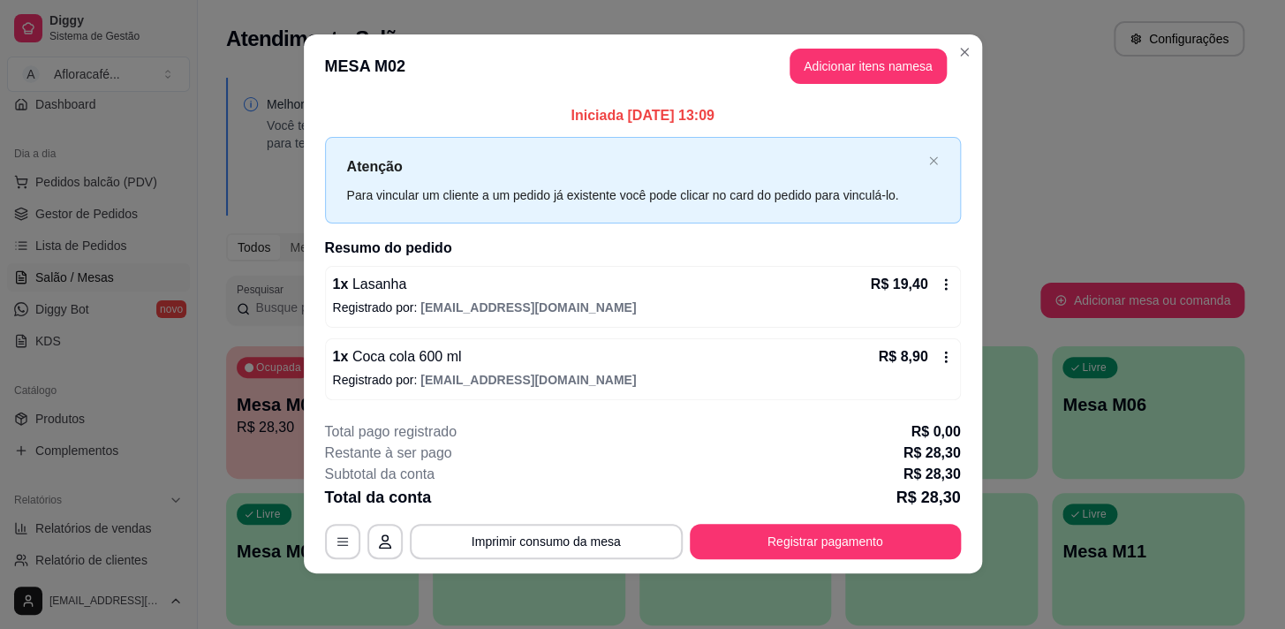
drag, startPoint x: 520, startPoint y: 513, endPoint x: 550, endPoint y: 489, distance: 38.4
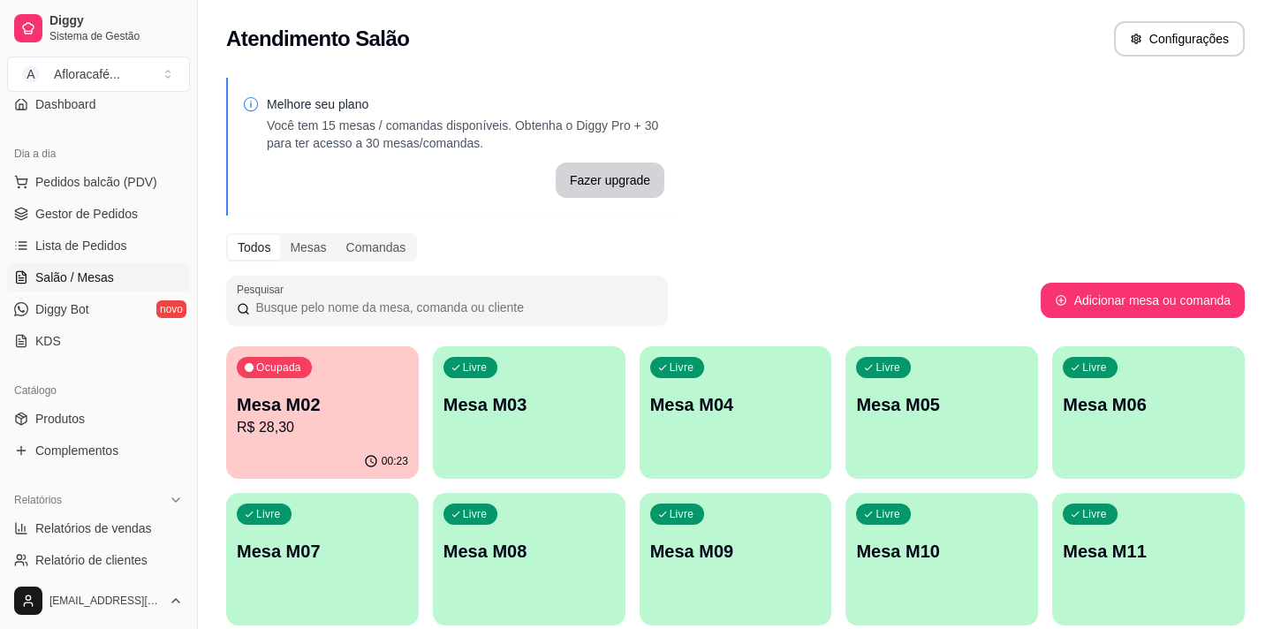
click at [375, 451] on div "00:23" at bounding box center [322, 461] width 193 height 34
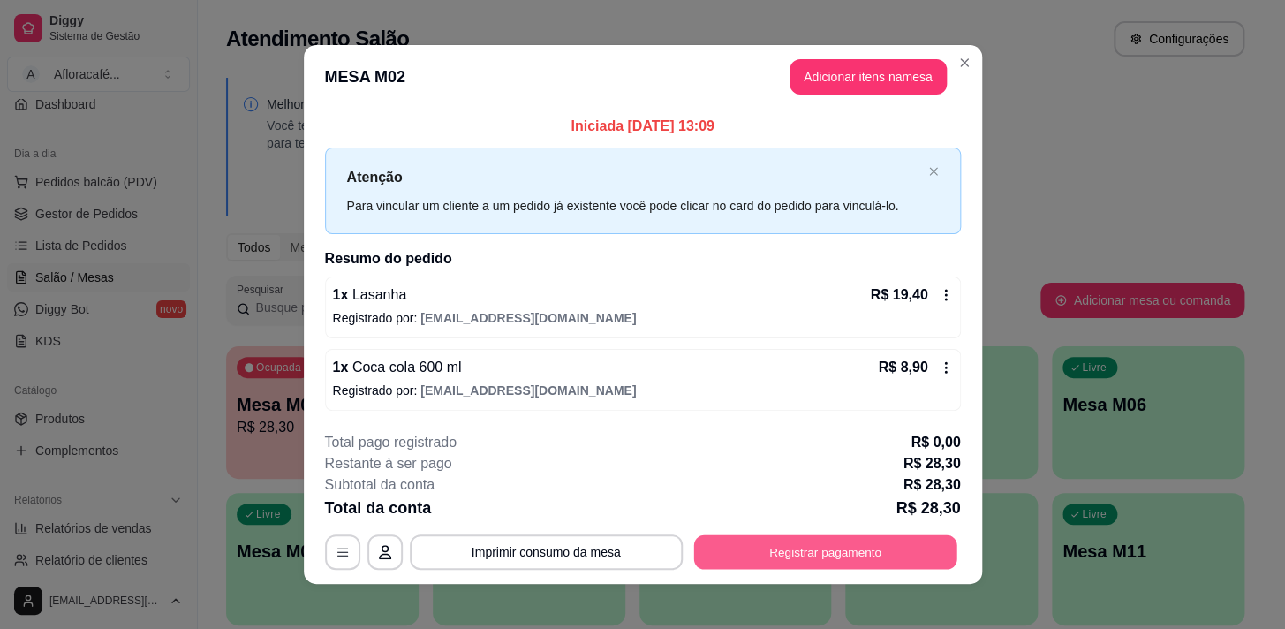
click at [926, 561] on button "Registrar pagamento" at bounding box center [825, 551] width 263 height 34
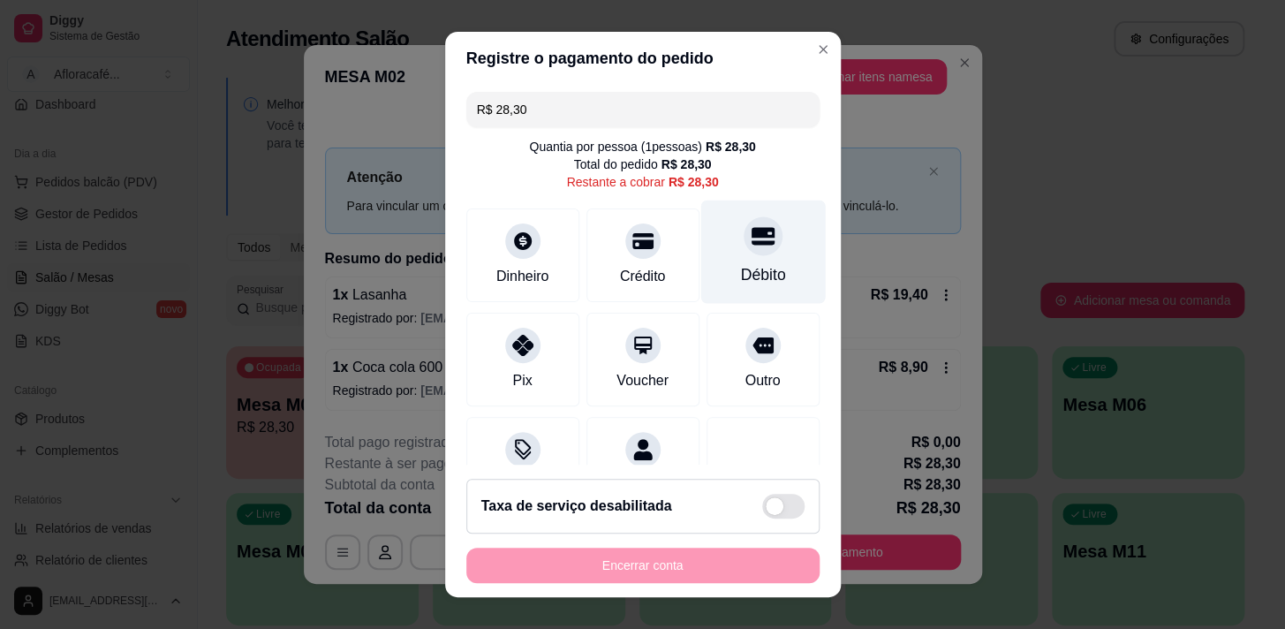
drag, startPoint x: 747, startPoint y: 255, endPoint x: 724, endPoint y: 288, distance: 39.5
click at [747, 254] on div "Débito" at bounding box center [763, 251] width 125 height 103
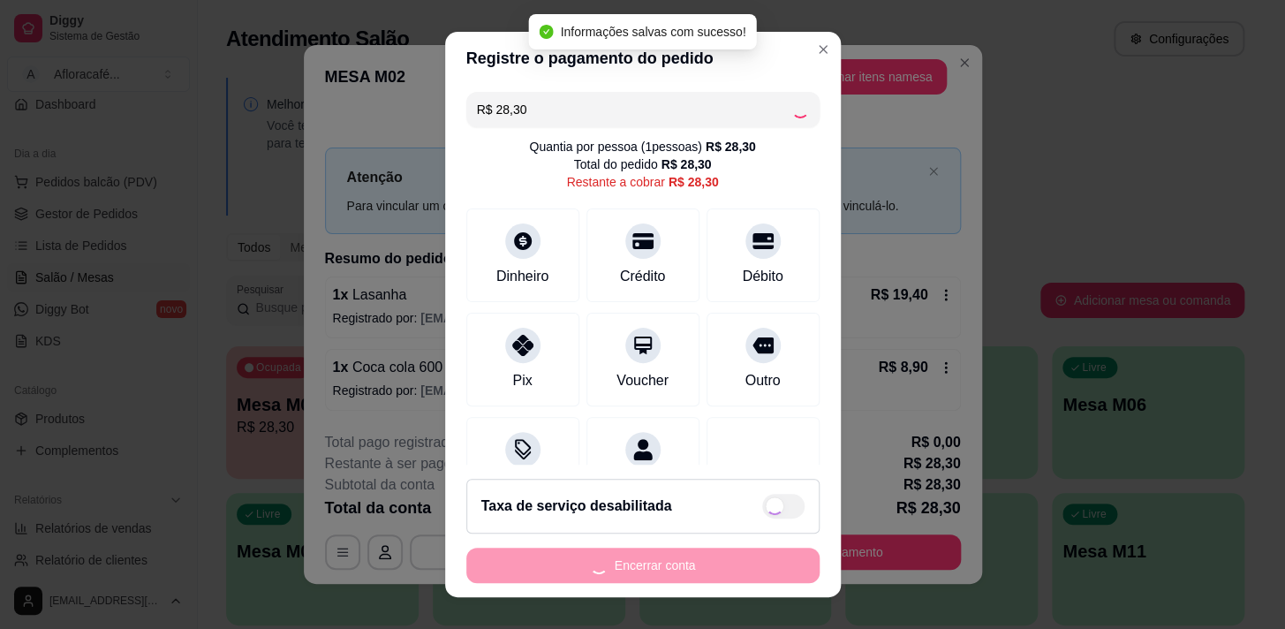
type input "R$ 0,00"
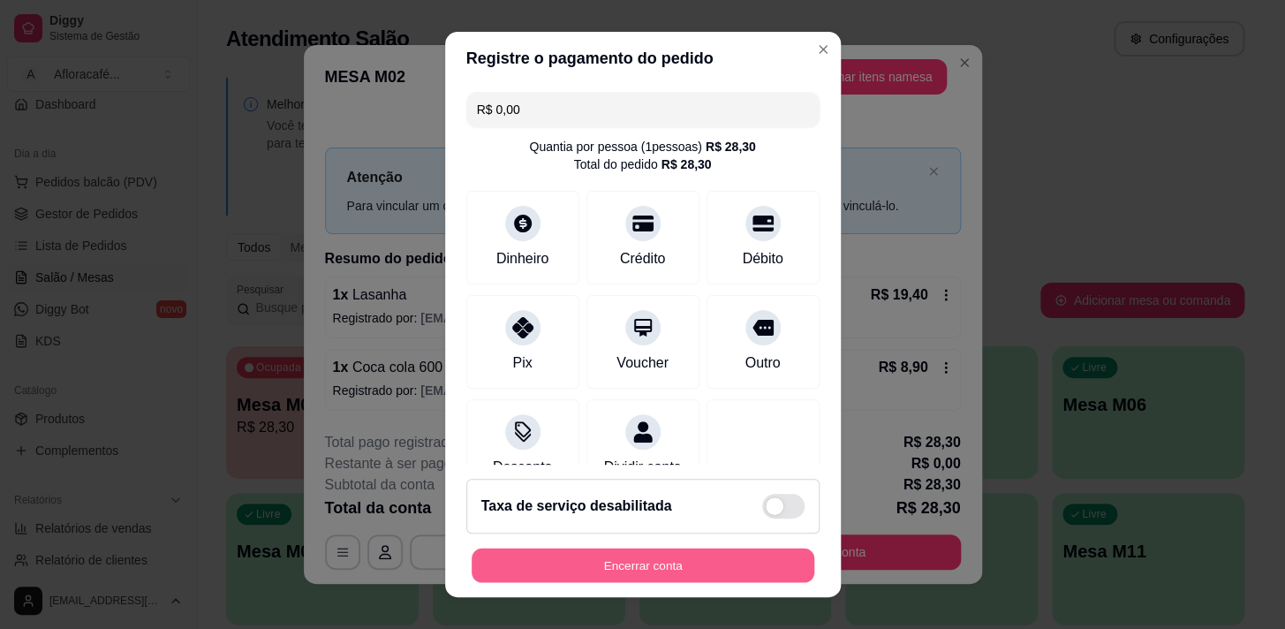
click at [716, 568] on button "Encerrar conta" at bounding box center [643, 566] width 343 height 34
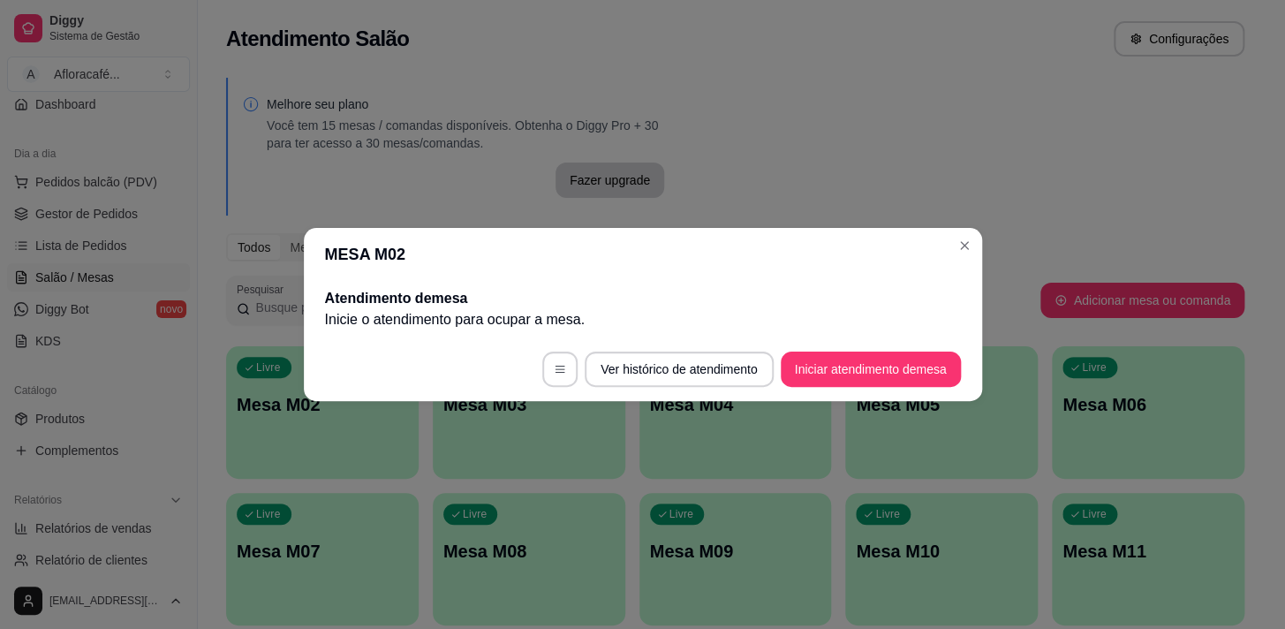
drag, startPoint x: 981, startPoint y: 259, endPoint x: 971, endPoint y: 269, distance: 14.4
click at [974, 272] on header "MESA M02" at bounding box center [643, 254] width 679 height 53
drag, startPoint x: 941, startPoint y: 257, endPoint x: 961, endPoint y: 240, distance: 26.4
click at [943, 257] on header "MESA M02" at bounding box center [643, 254] width 679 height 53
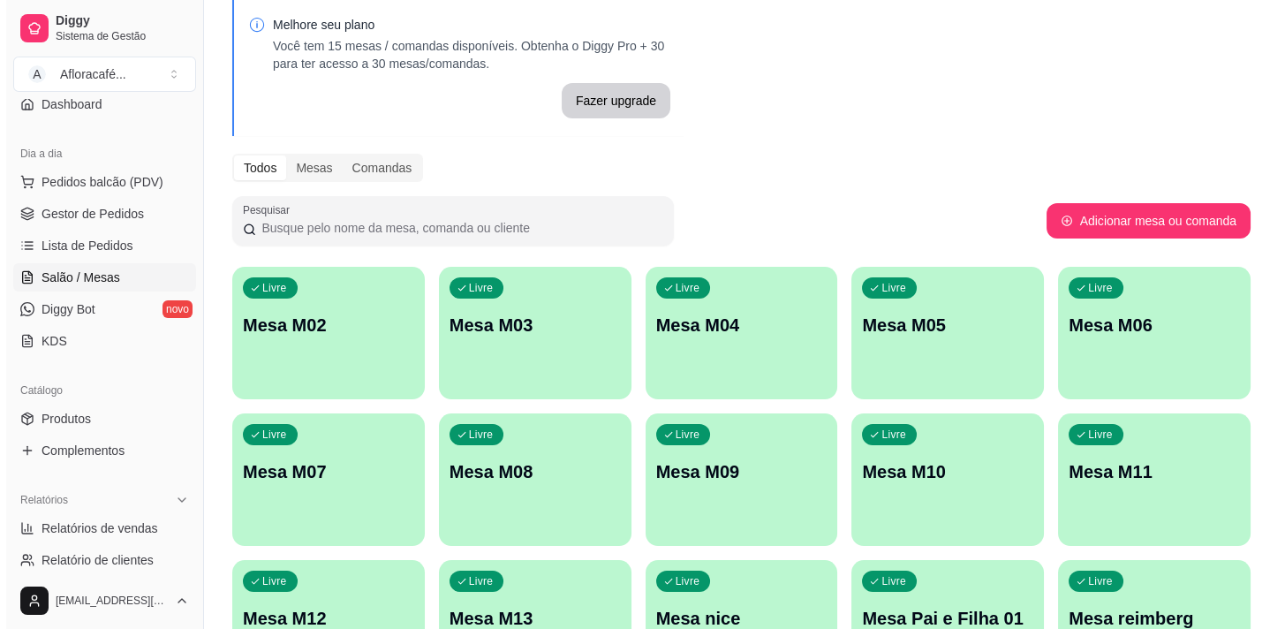
scroll to position [214, 0]
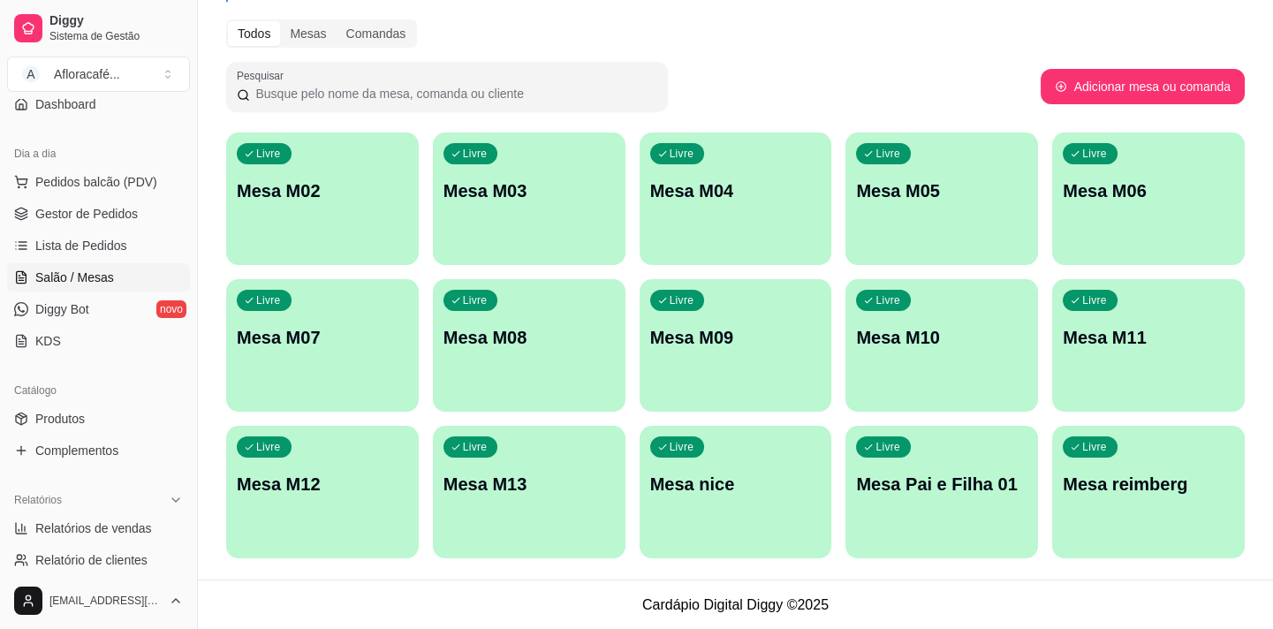
click at [562, 193] on p "Mesa M03" at bounding box center [529, 190] width 171 height 25
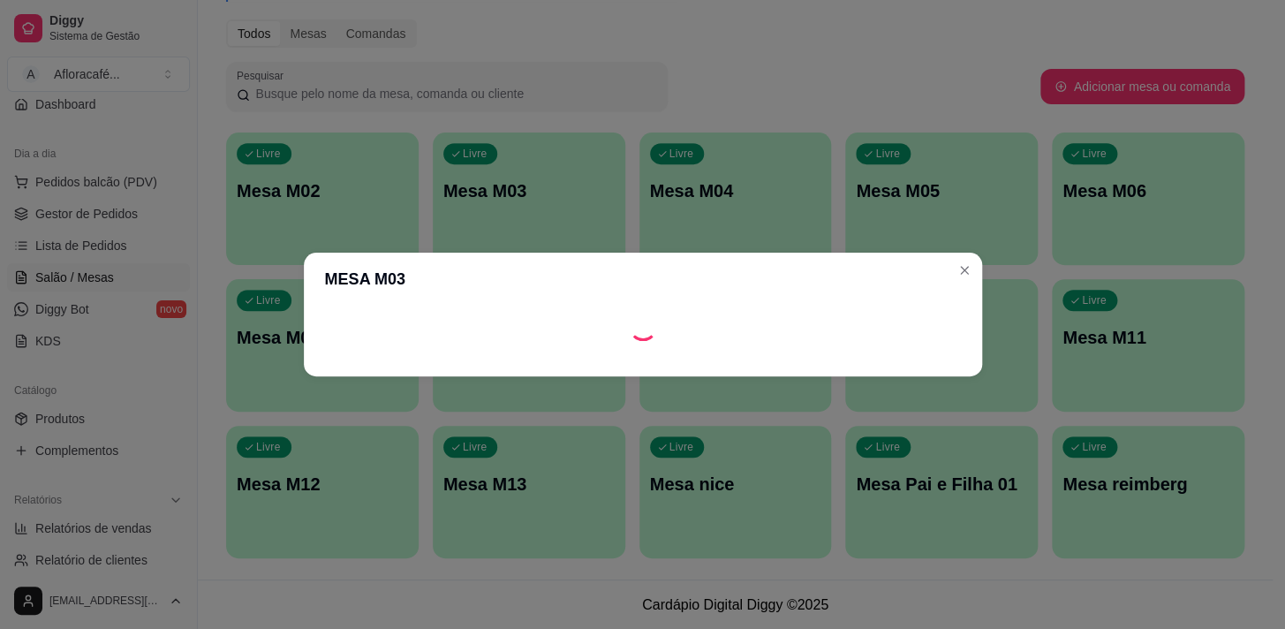
click at [912, 359] on footer at bounding box center [643, 362] width 679 height 28
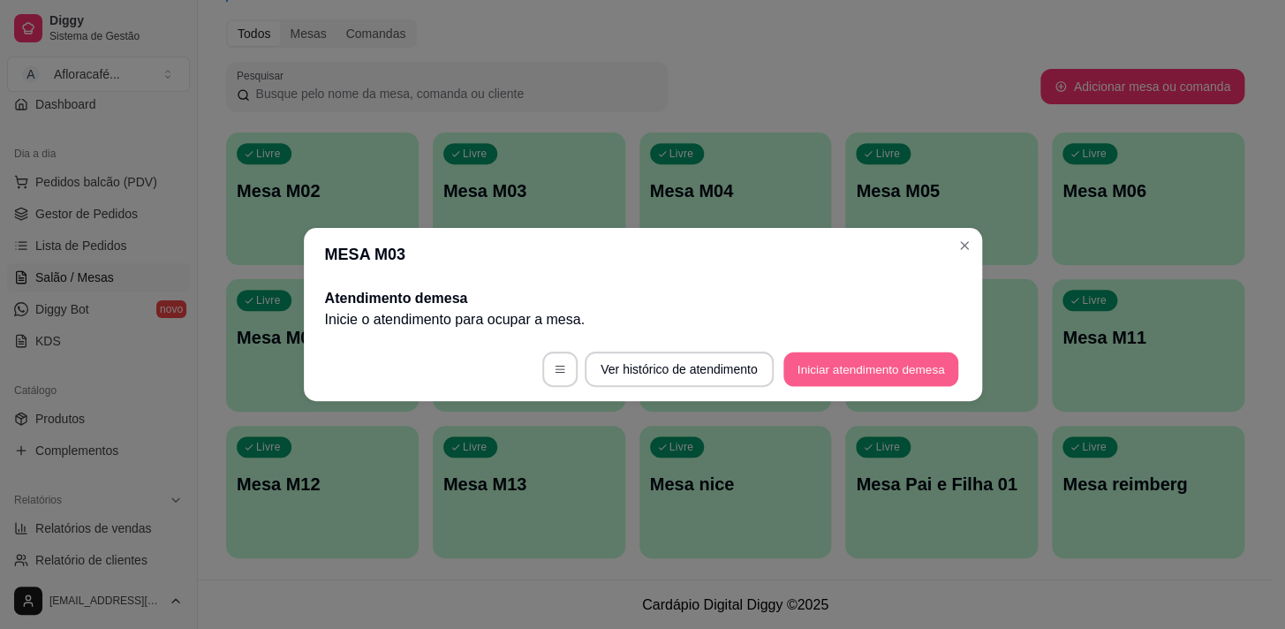
click at [904, 360] on button "Iniciar atendimento de mesa" at bounding box center [871, 370] width 175 height 34
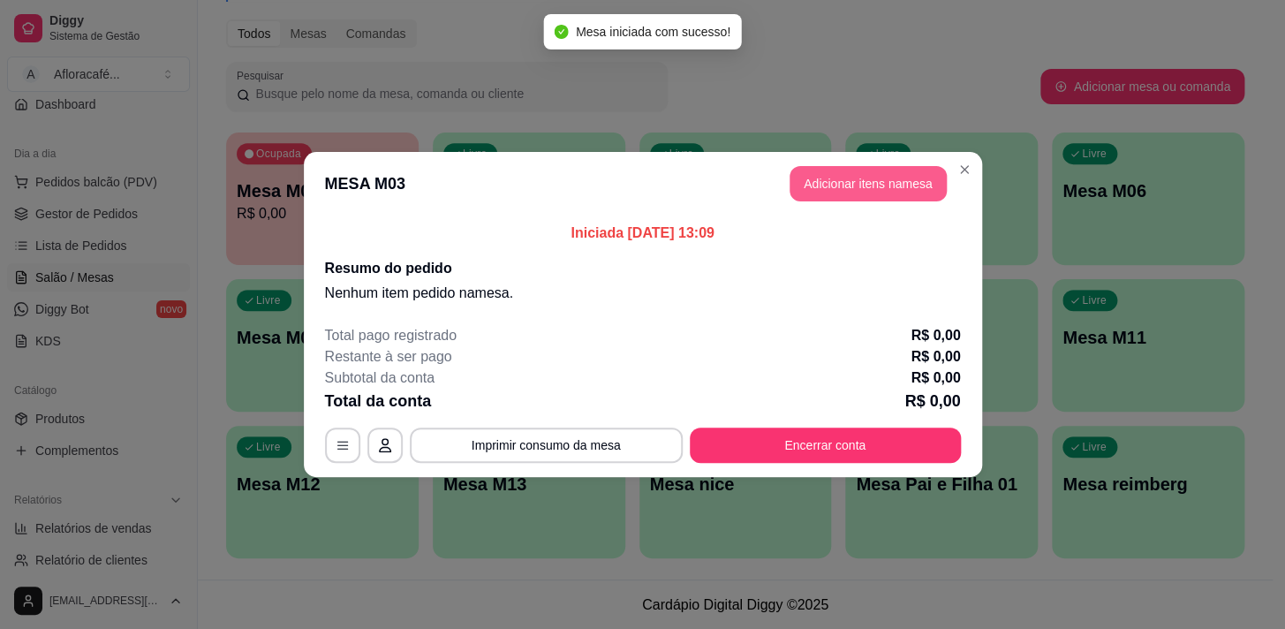
click at [902, 200] on header "MESA M03 Adicionar itens na mesa" at bounding box center [643, 184] width 679 height 64
click at [902, 199] on button "Adicionar itens na mesa" at bounding box center [868, 184] width 152 height 34
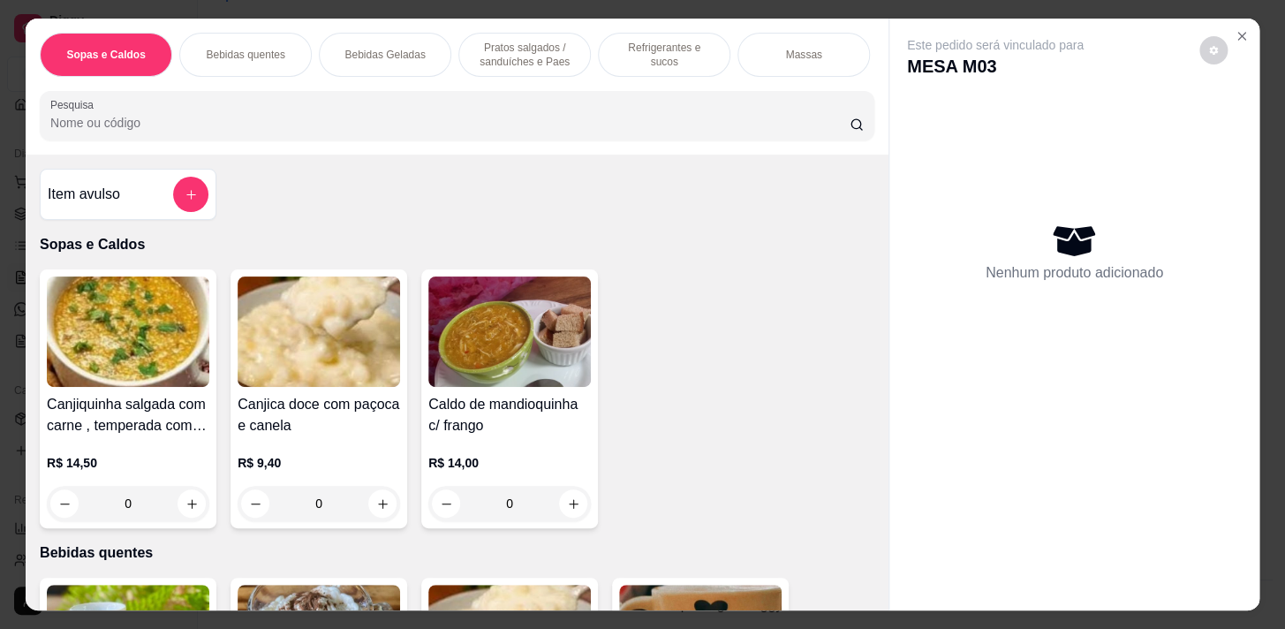
drag, startPoint x: 647, startPoint y: 68, endPoint x: 608, endPoint y: 134, distance: 76.8
click at [641, 71] on div "Refrigerantes e sucos" at bounding box center [664, 55] width 133 height 44
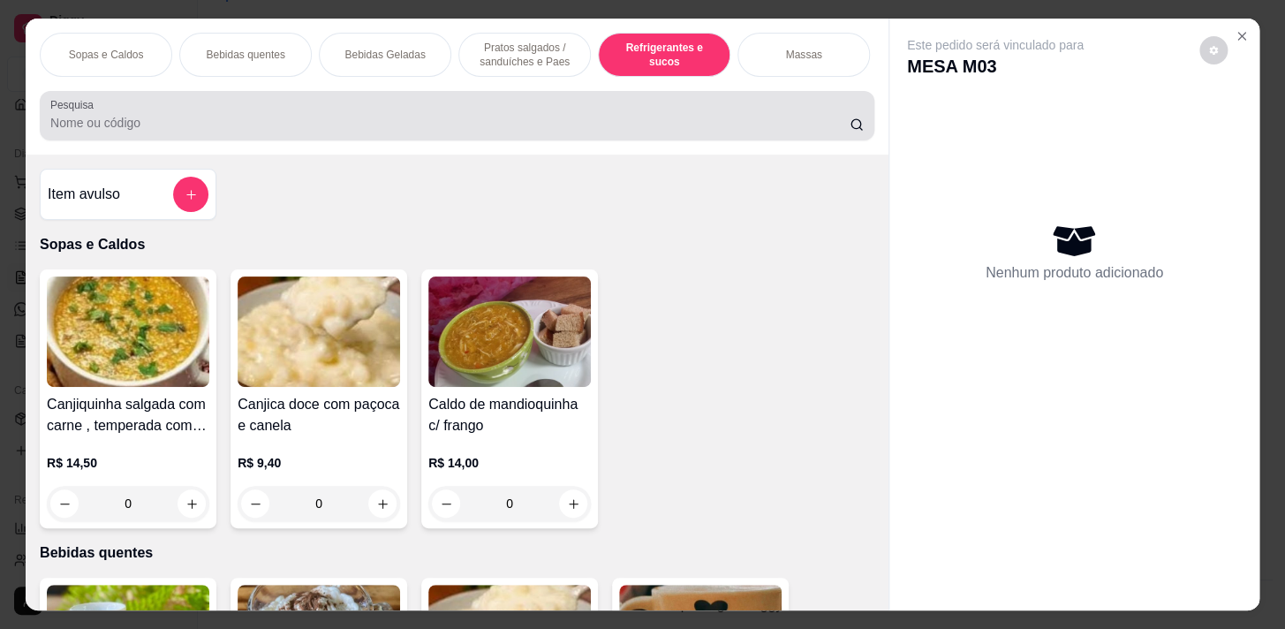
scroll to position [43, 0]
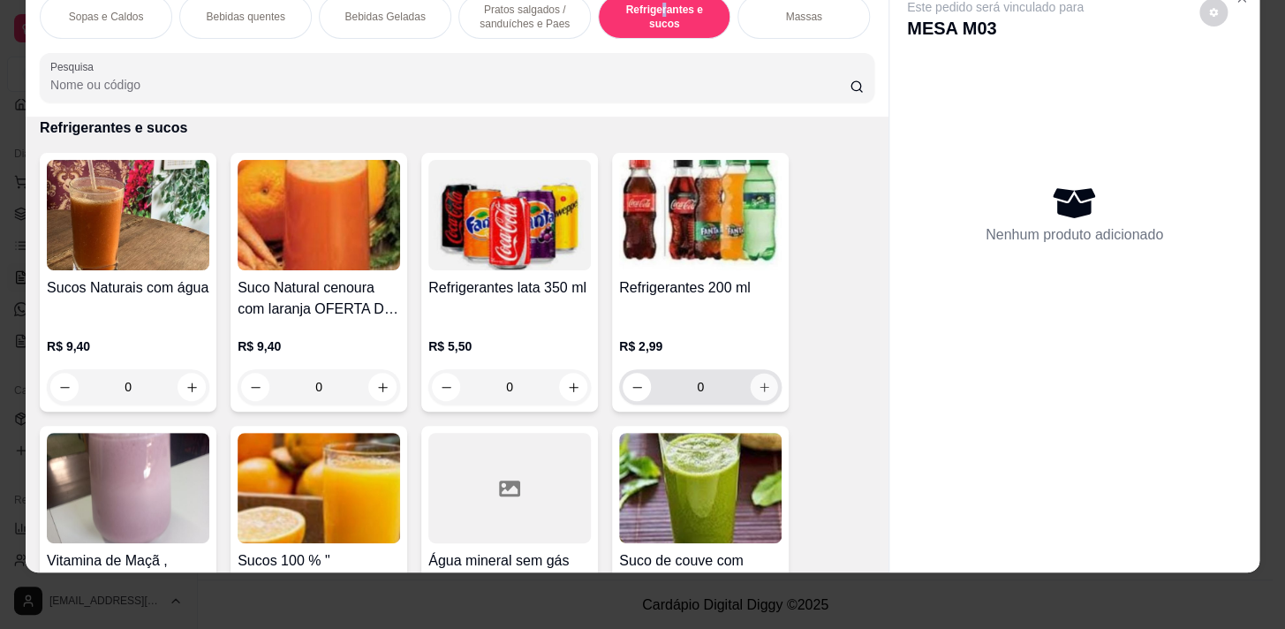
click at [764, 385] on icon "increase-product-quantity" at bounding box center [764, 387] width 13 height 13
type input "1"
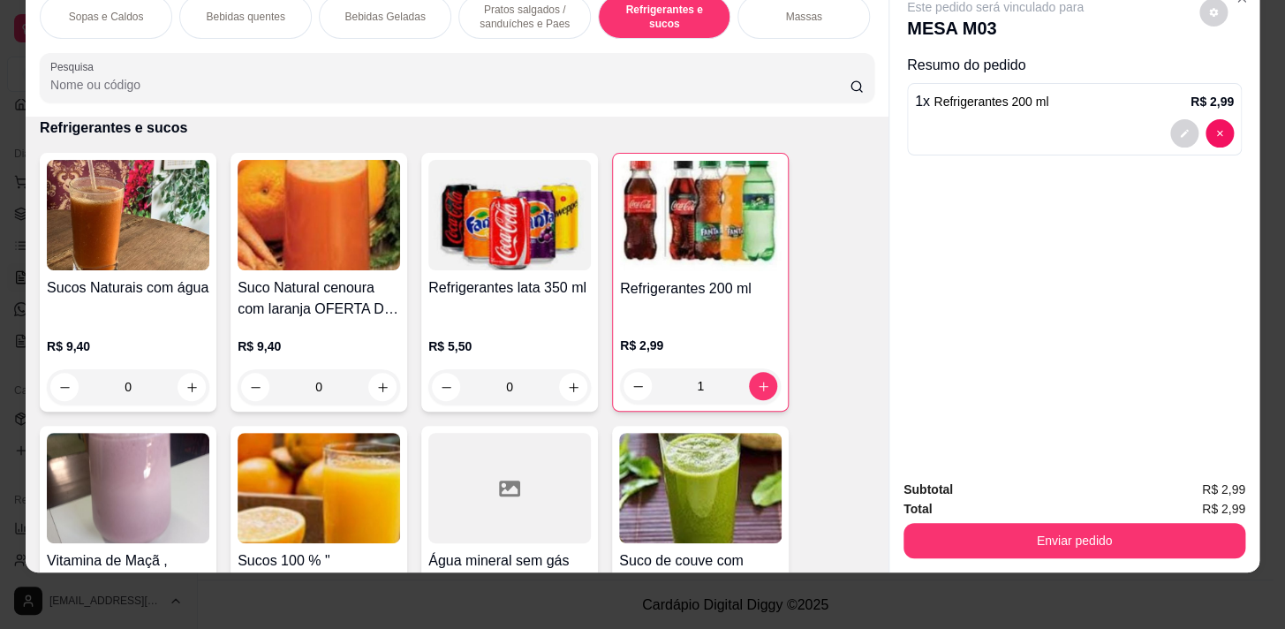
click at [512, 16] on p "Pratos salgados / sanduíches e Paes" at bounding box center [525, 17] width 102 height 28
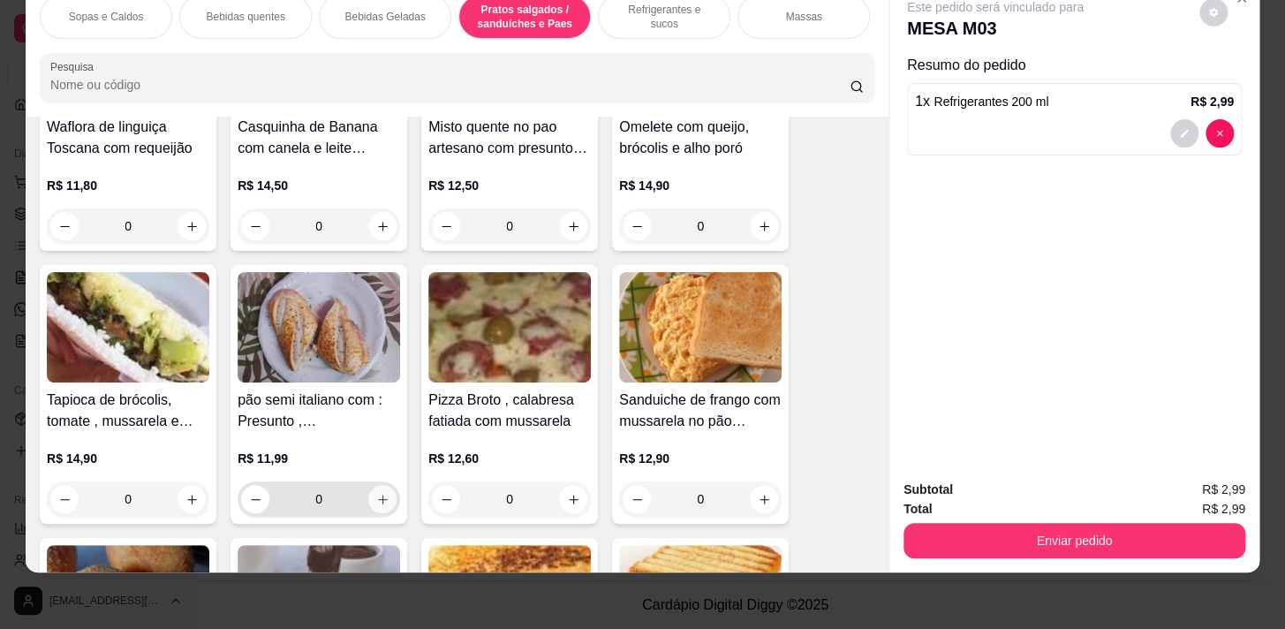
scroll to position [5881, 0]
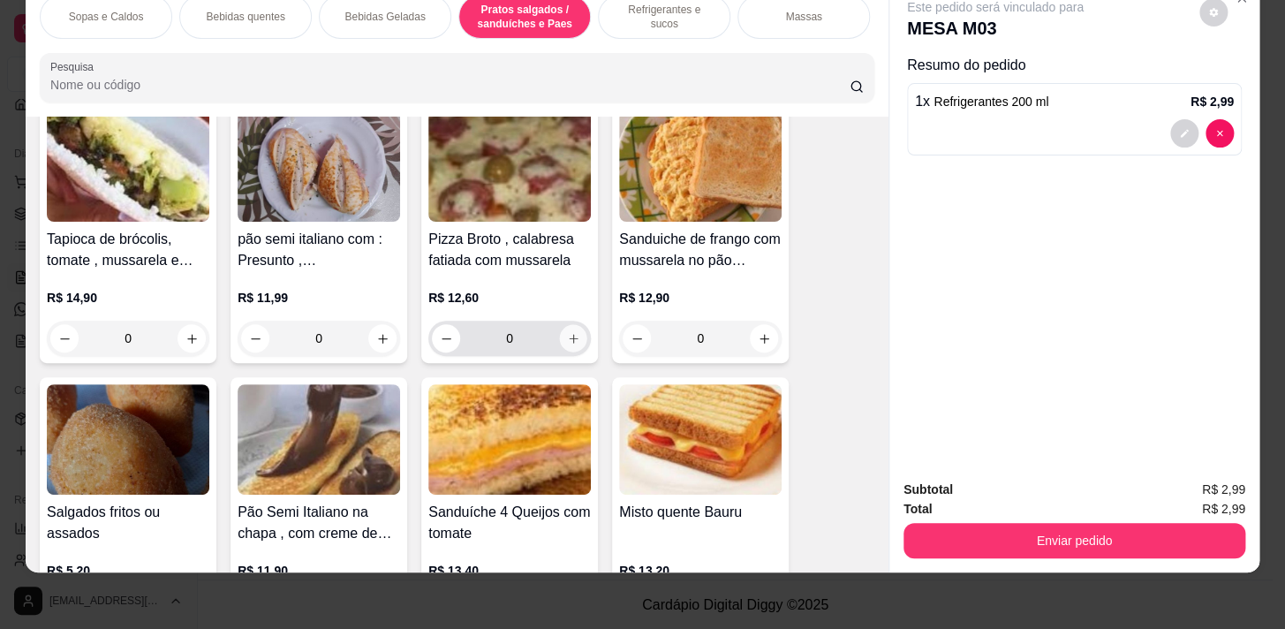
click at [567, 337] on icon "increase-product-quantity" at bounding box center [573, 338] width 13 height 13
type input "1"
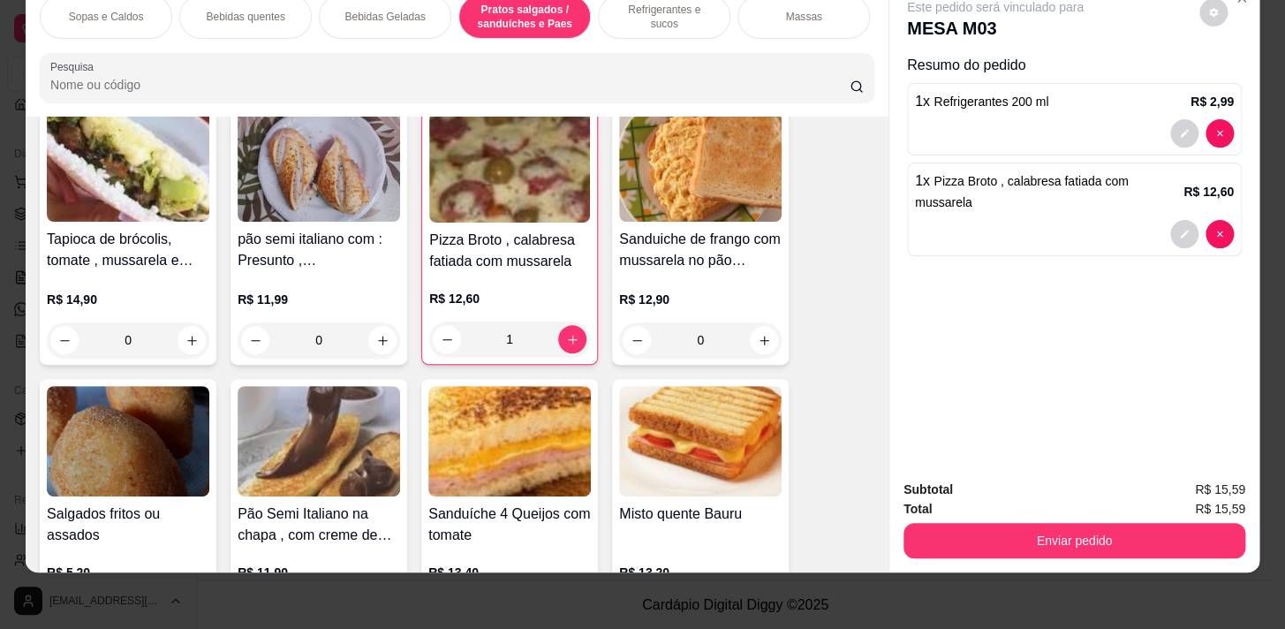
drag, startPoint x: 1114, startPoint y: 563, endPoint x: 1107, endPoint y: 554, distance: 11.3
click at [1112, 564] on div "Sopas e Caldos Bebidas quentes Bebidas Geladas Pratos salgados / sanduíches e P…" at bounding box center [642, 314] width 1285 height 629
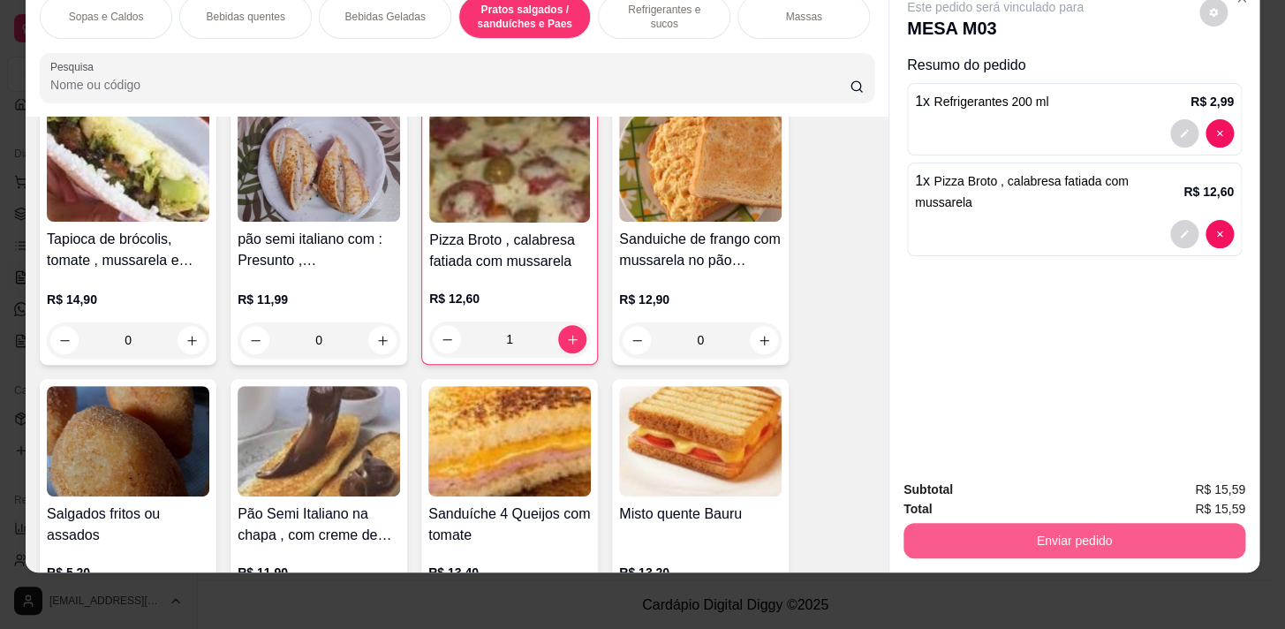
click at [1103, 524] on button "Enviar pedido" at bounding box center [1075, 540] width 342 height 35
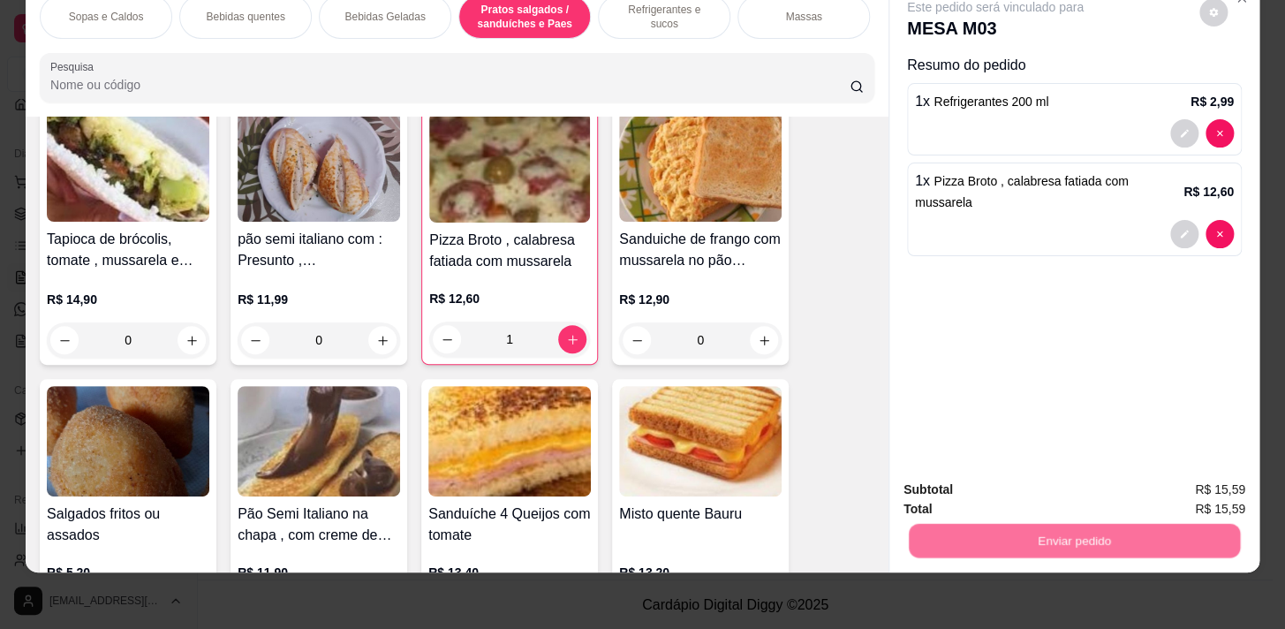
click at [1069, 484] on button "Não registrar e enviar pedido" at bounding box center [1016, 486] width 184 height 34
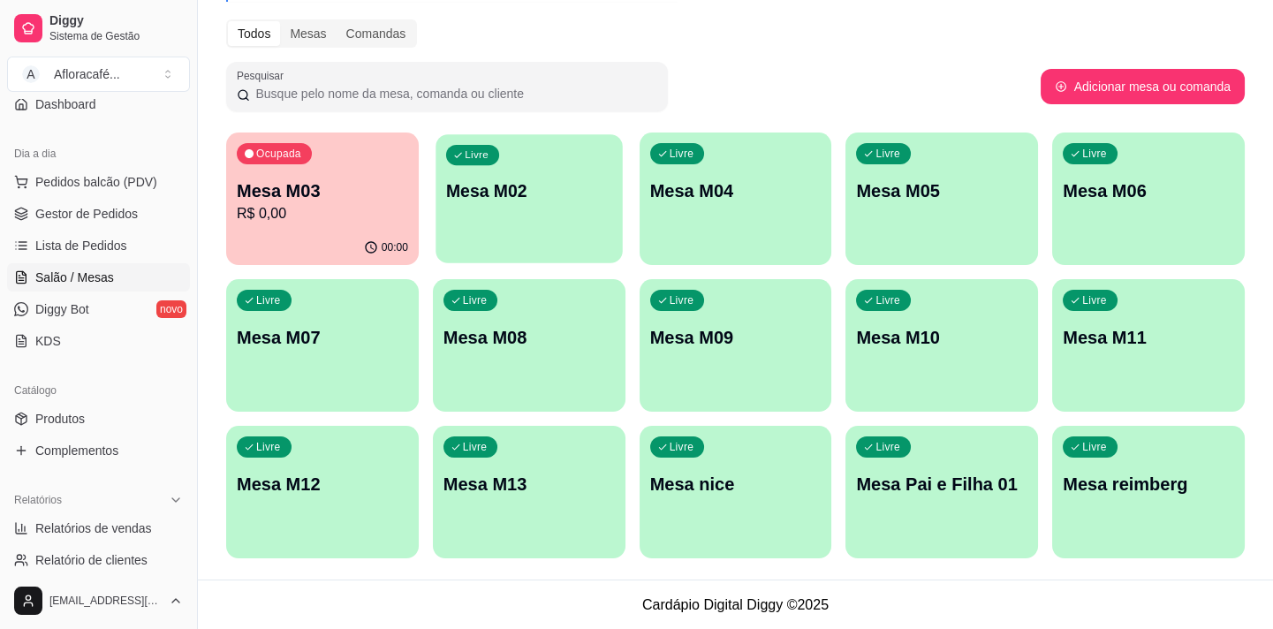
click at [472, 178] on div "Livre Mesa M02" at bounding box center [529, 188] width 186 height 108
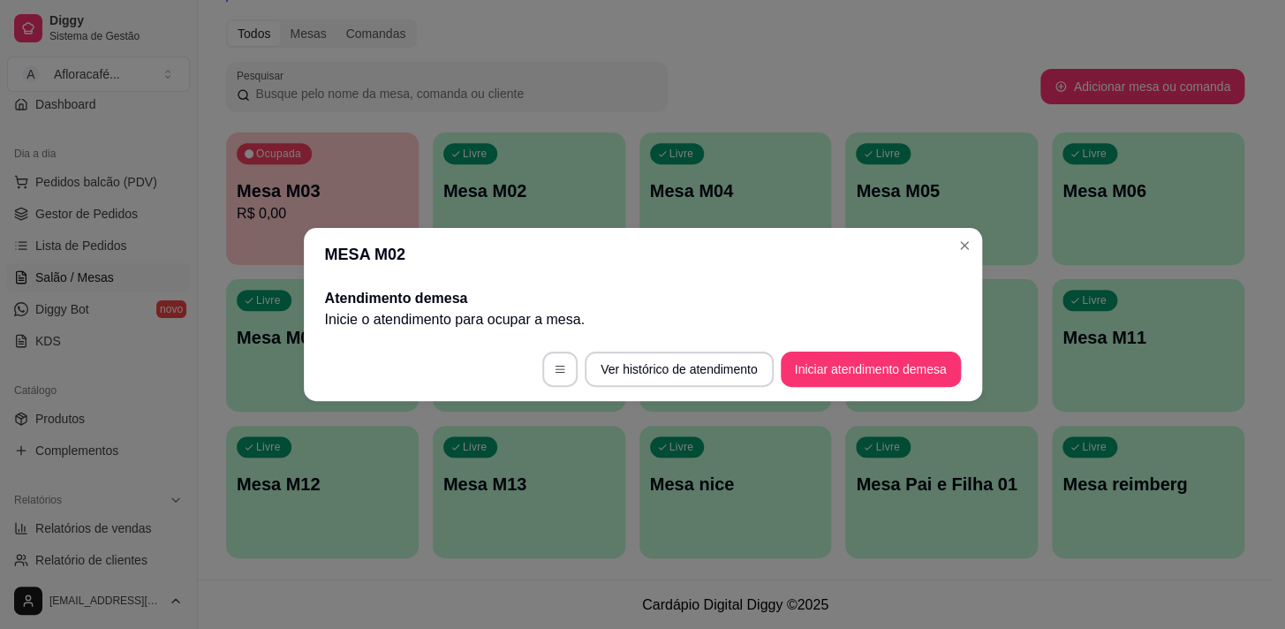
drag, startPoint x: 798, startPoint y: 346, endPoint x: 803, endPoint y: 365, distance: 19.3
click at [799, 353] on footer "Ver histórico de atendimento Iniciar atendimento de mesa" at bounding box center [643, 369] width 679 height 64
click at [805, 368] on button "Iniciar atendimento de mesa" at bounding box center [871, 370] width 175 height 34
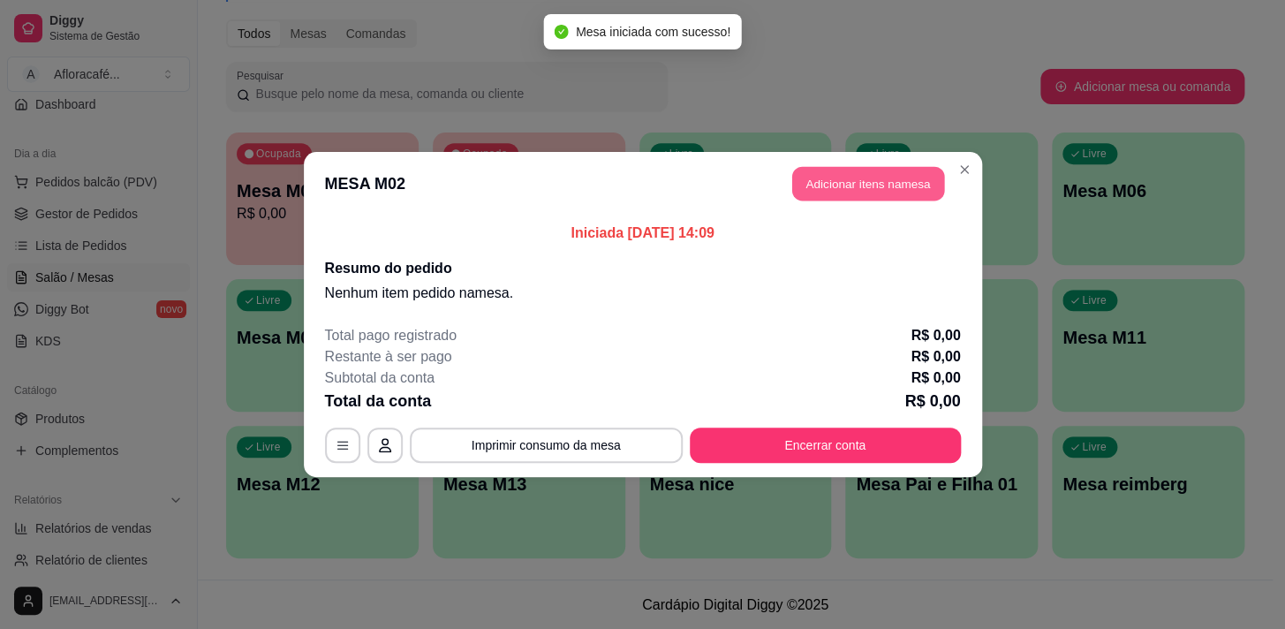
click at [820, 192] on button "Adicionar itens na mesa" at bounding box center [868, 184] width 152 height 34
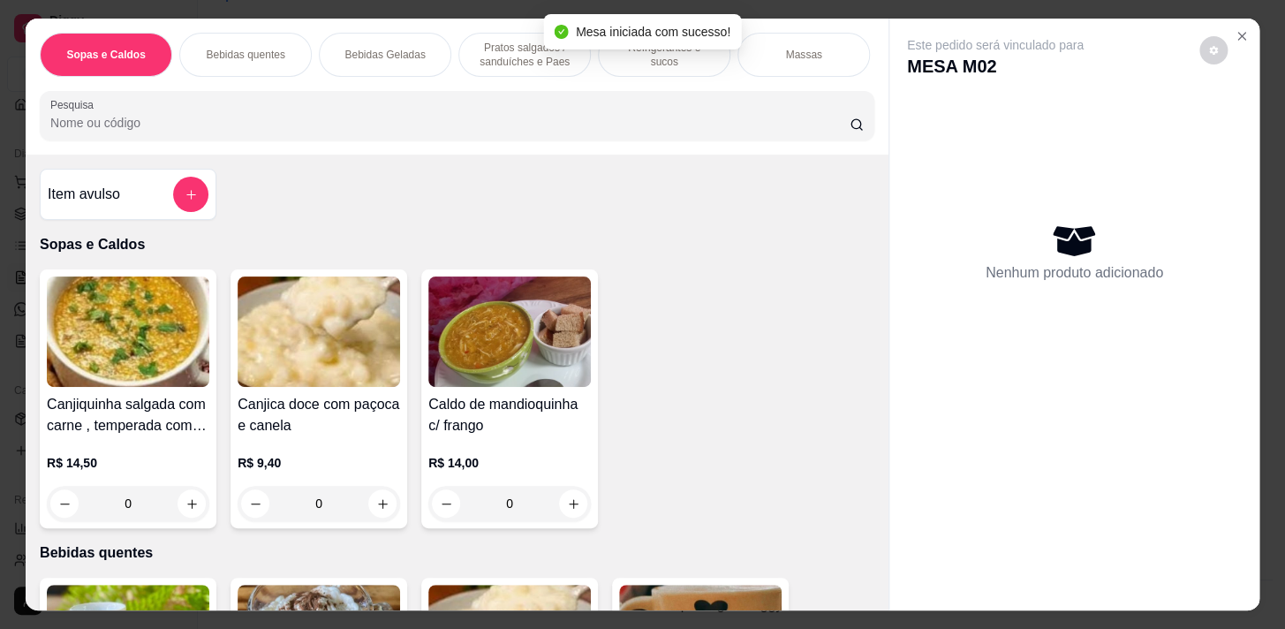
scroll to position [481, 0]
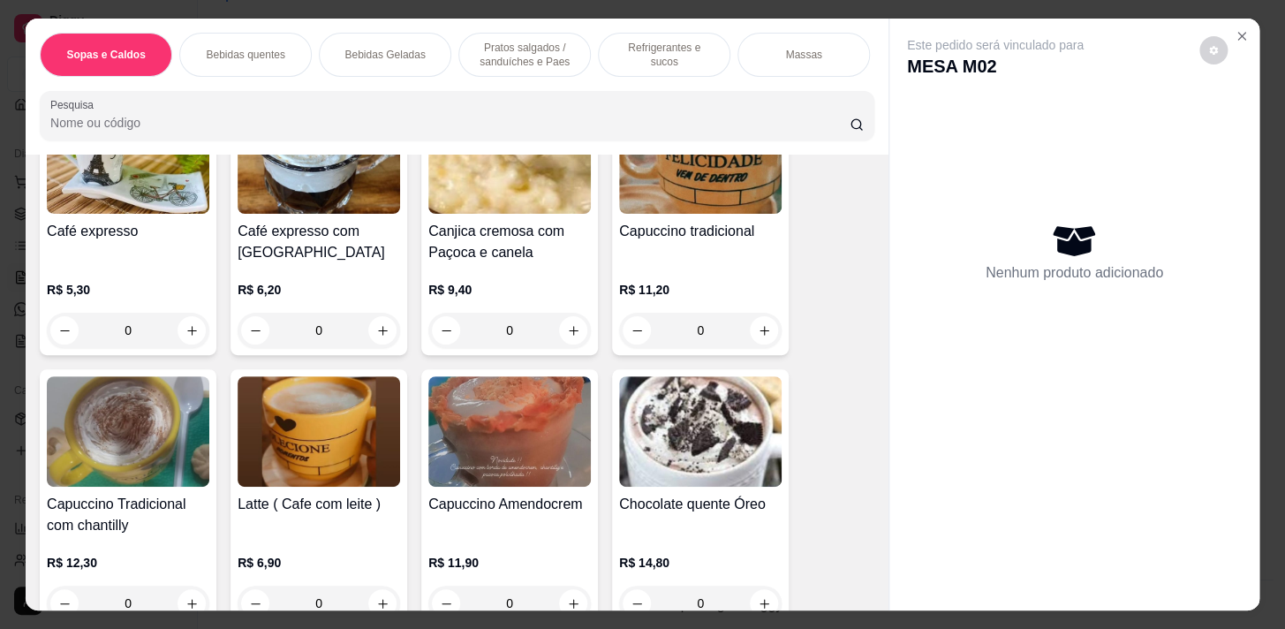
click at [372, 48] on p "Bebidas Geladas" at bounding box center [385, 55] width 80 height 14
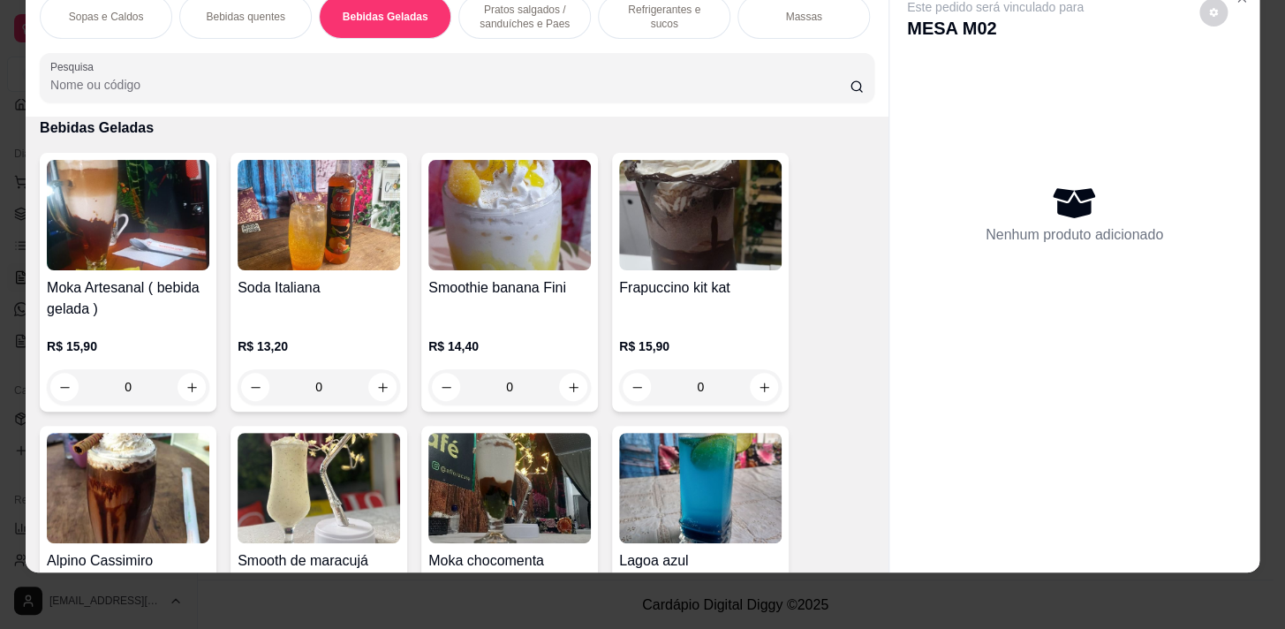
scroll to position [2473, 0]
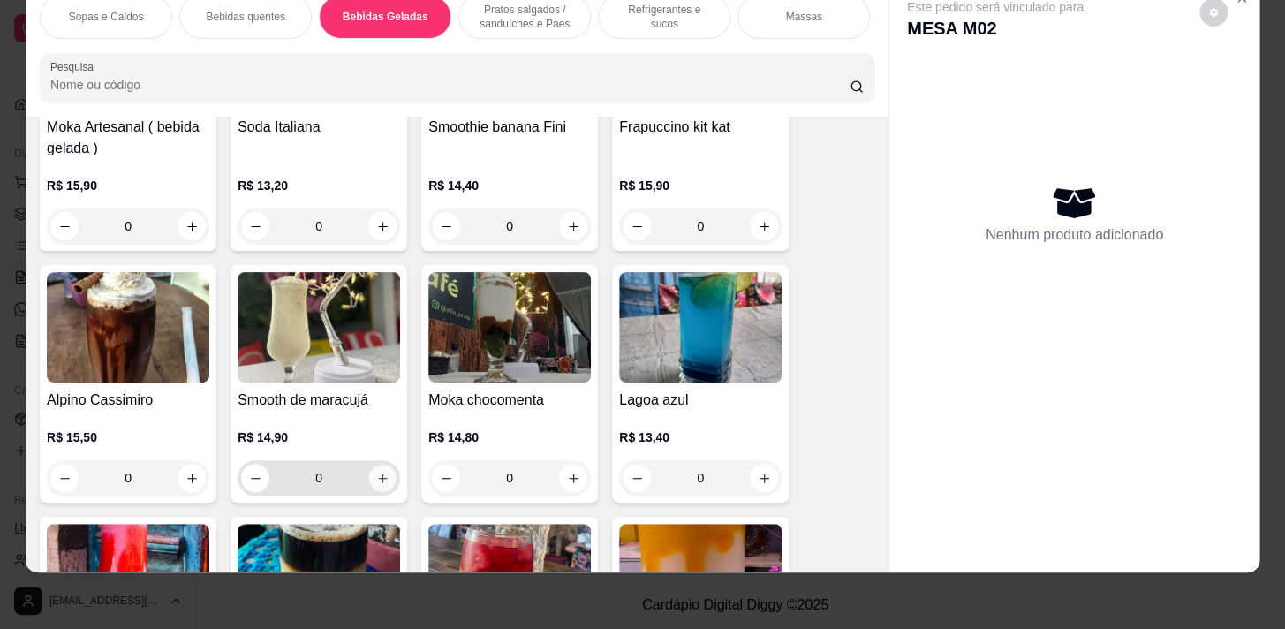
click at [376, 480] on icon "increase-product-quantity" at bounding box center [382, 478] width 13 height 13
type input "1"
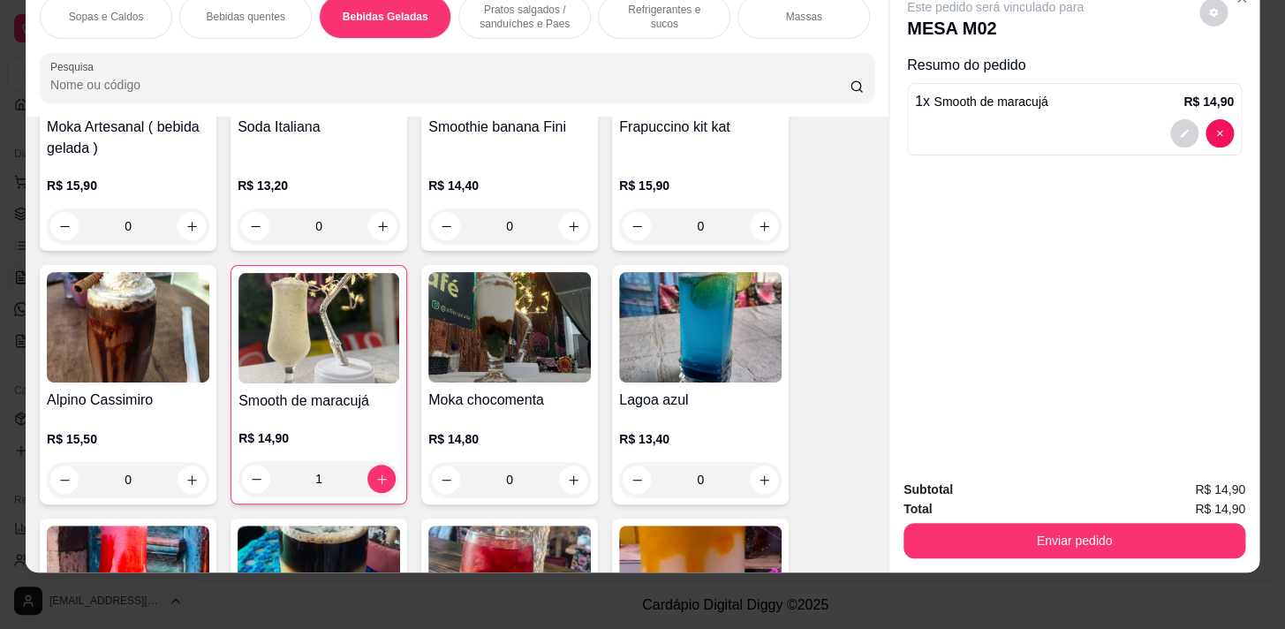
click at [544, 48] on div "Sopas e Caldos Bebidas quentes Bebidas Geladas Pratos salgados / sanduíches e P…" at bounding box center [457, 49] width 863 height 136
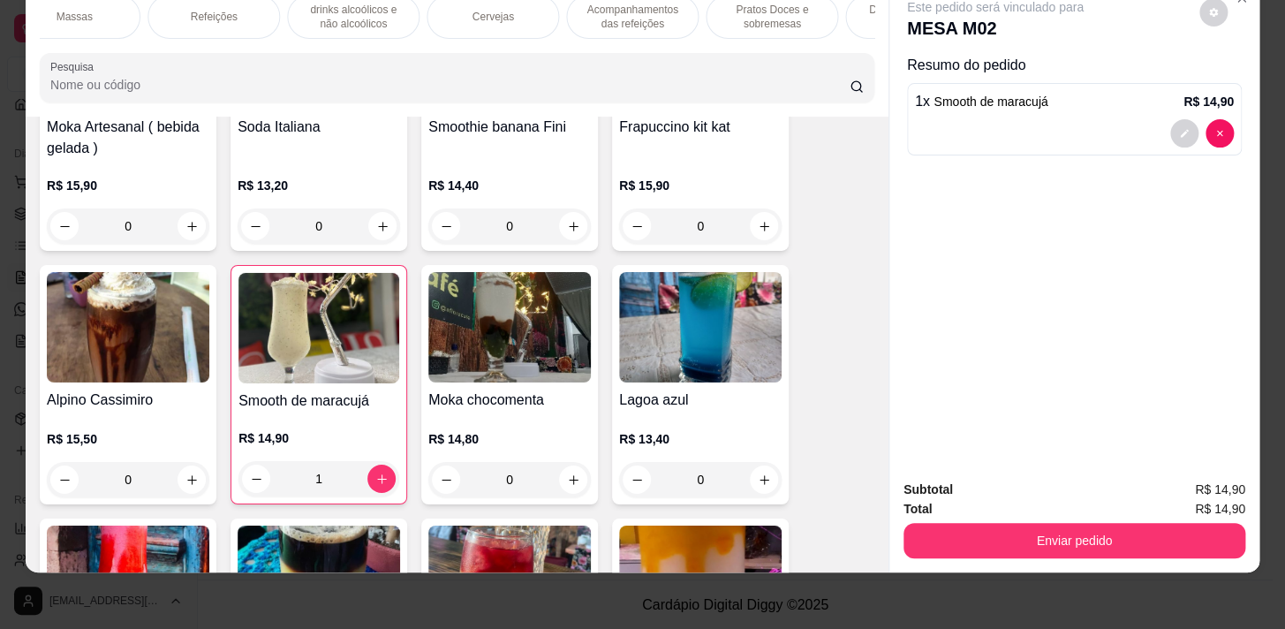
click at [80, 17] on div "Massas" at bounding box center [74, 17] width 133 height 44
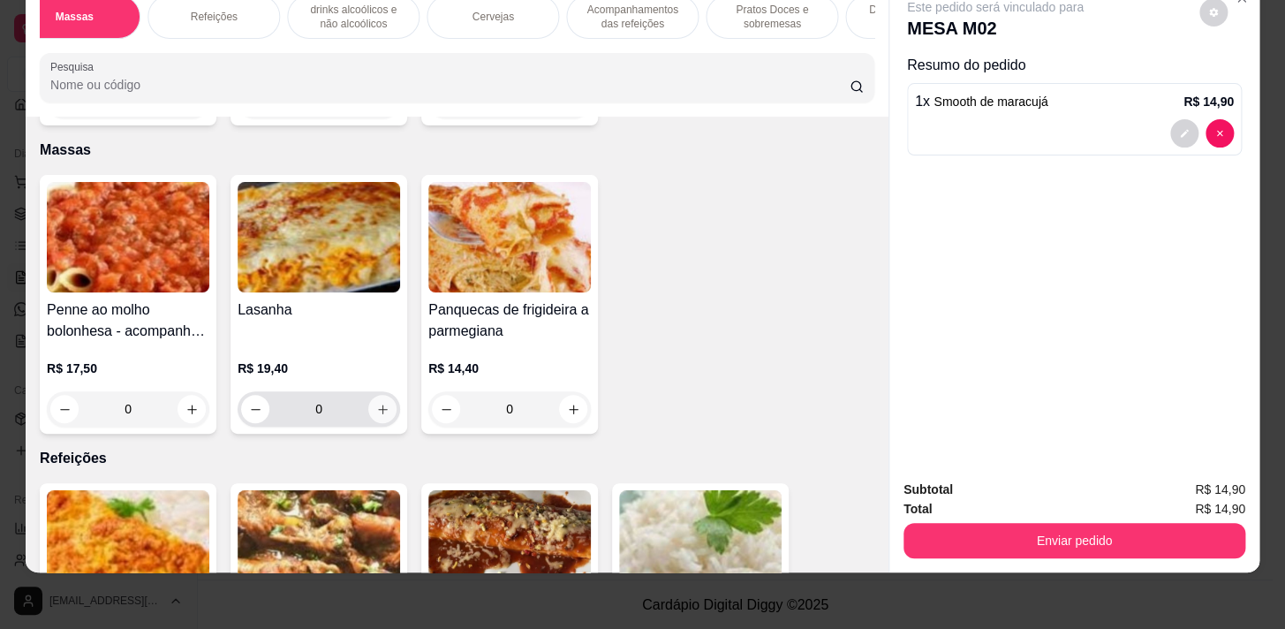
click at [368, 395] on button "increase-product-quantity" at bounding box center [382, 409] width 28 height 28
type input "1"
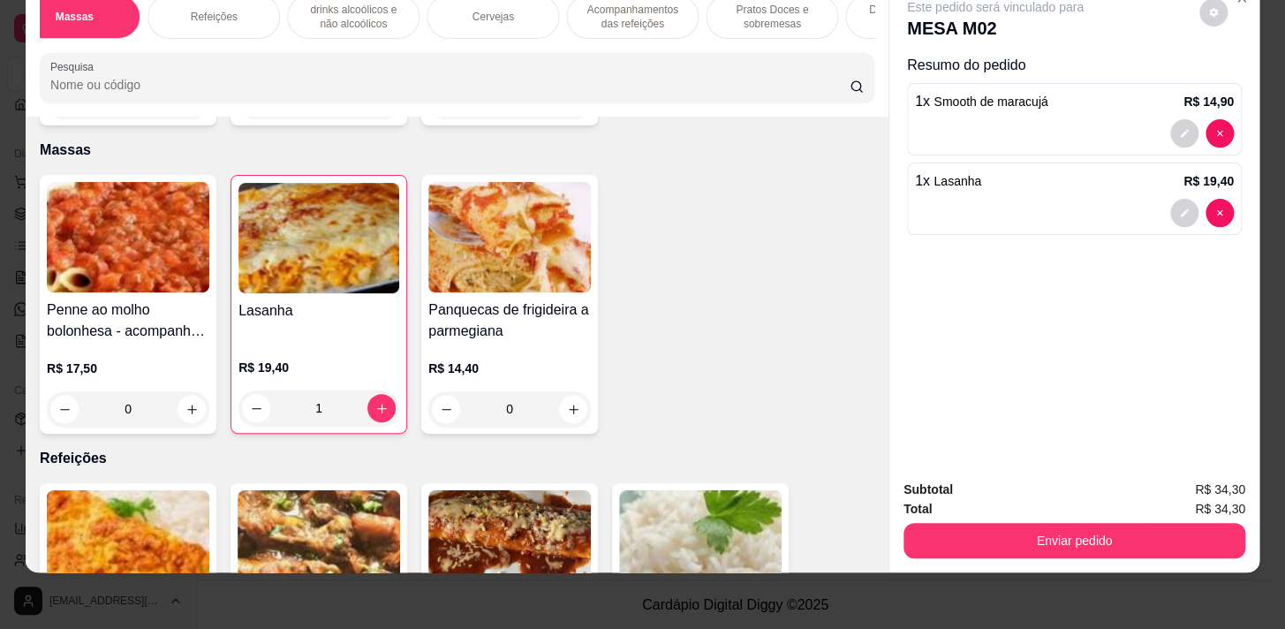
click at [257, 44] on div "Sopas e Caldos Bebidas quentes Bebidas Geladas Pratos salgados / sanduíches e P…" at bounding box center [457, 49] width 863 height 136
click at [776, 7] on p "Pratos Doces e sobremesas" at bounding box center [772, 17] width 102 height 28
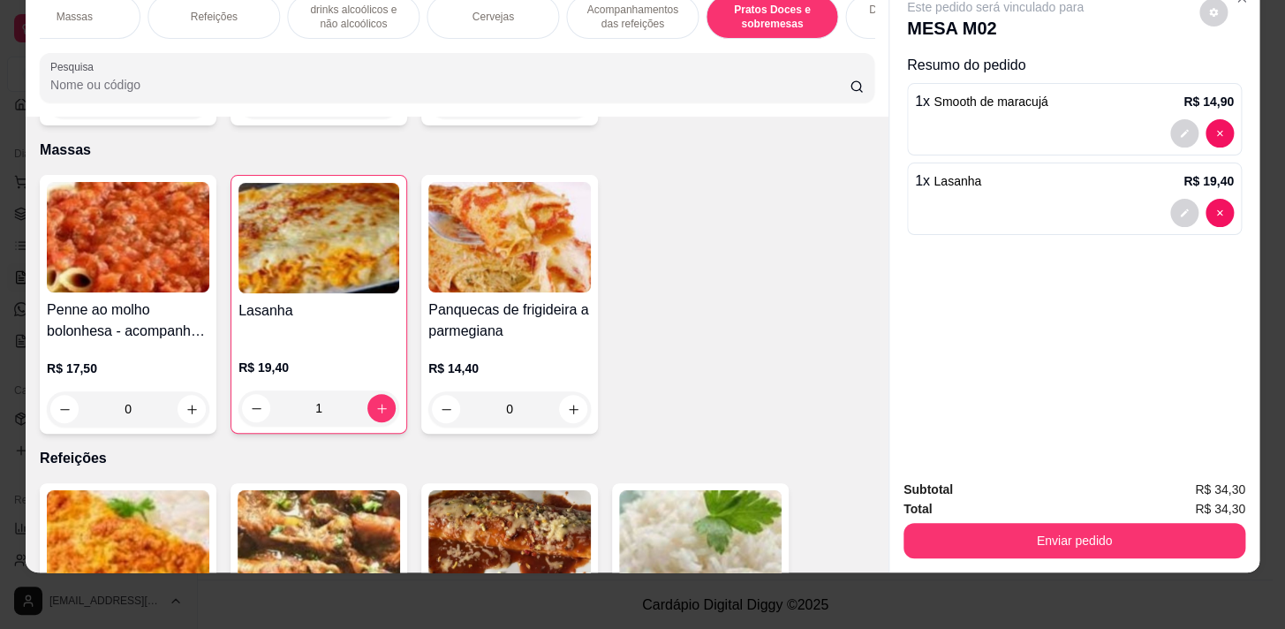
scroll to position [11729, 0]
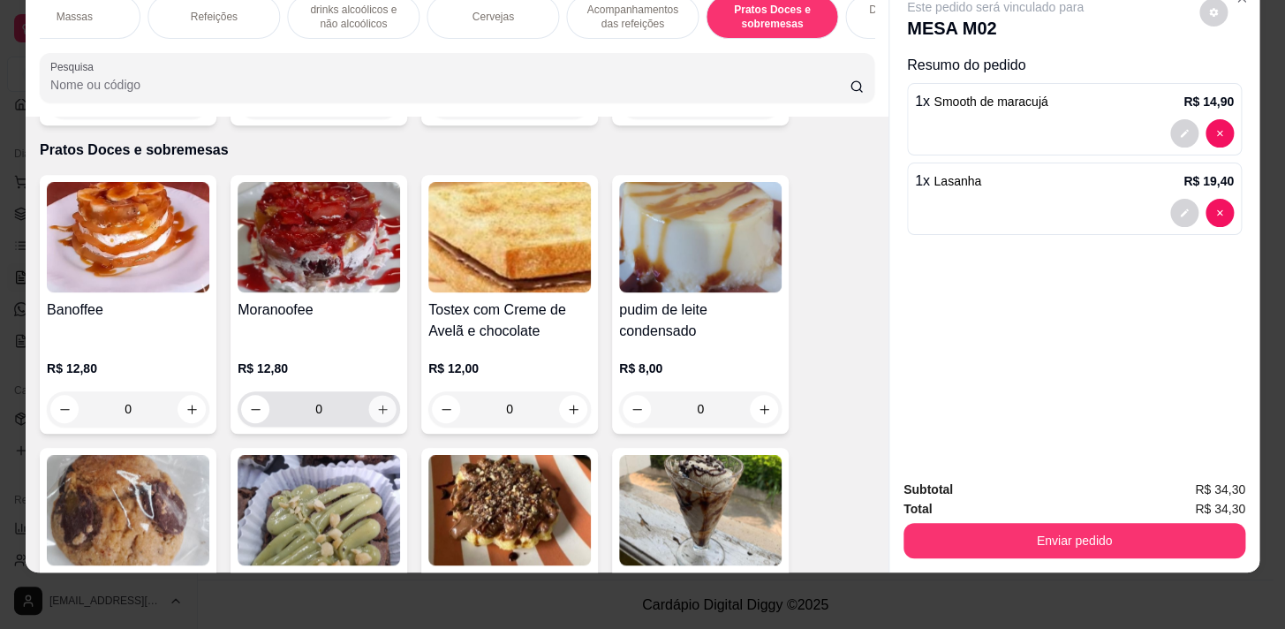
click at [379, 403] on icon "increase-product-quantity" at bounding box center [382, 409] width 13 height 13
type input "1"
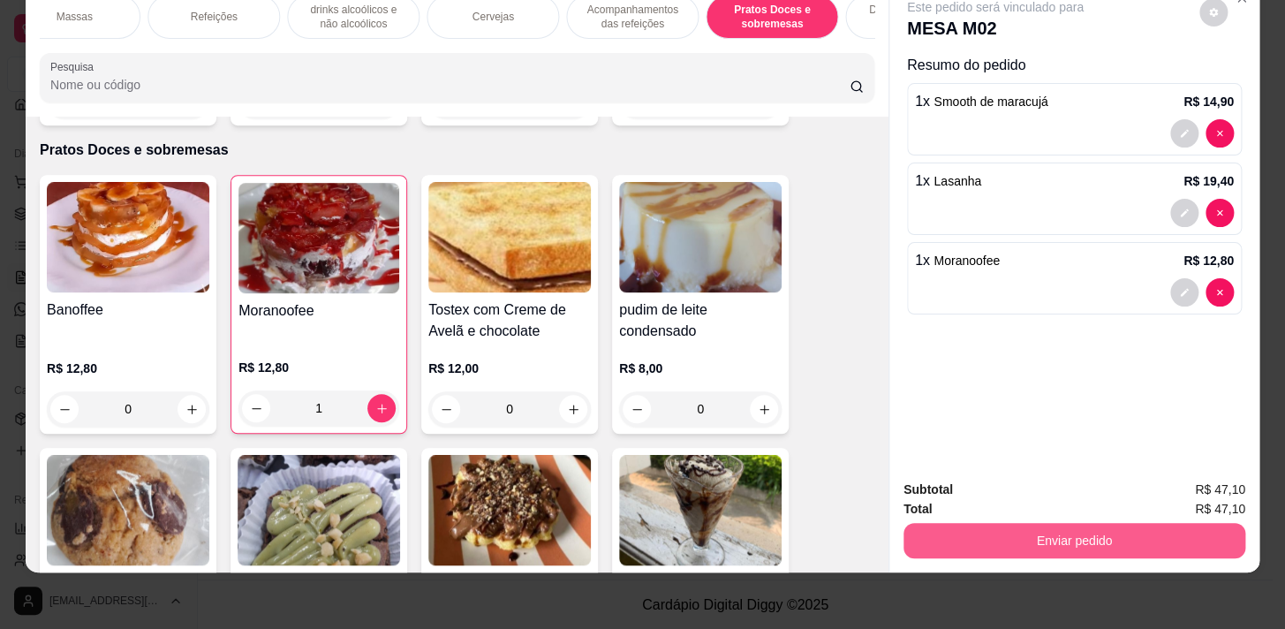
click at [1153, 530] on button "Enviar pedido" at bounding box center [1075, 540] width 342 height 35
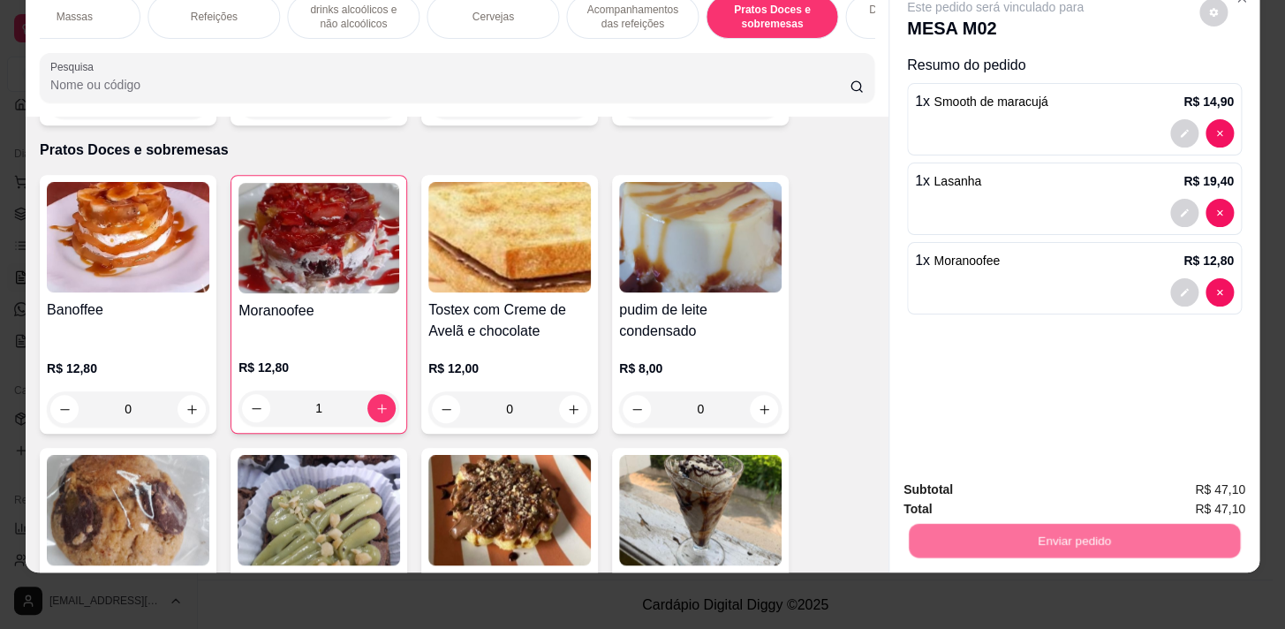
click at [1051, 472] on button "Não registrar e enviar pedido" at bounding box center [1016, 485] width 178 height 33
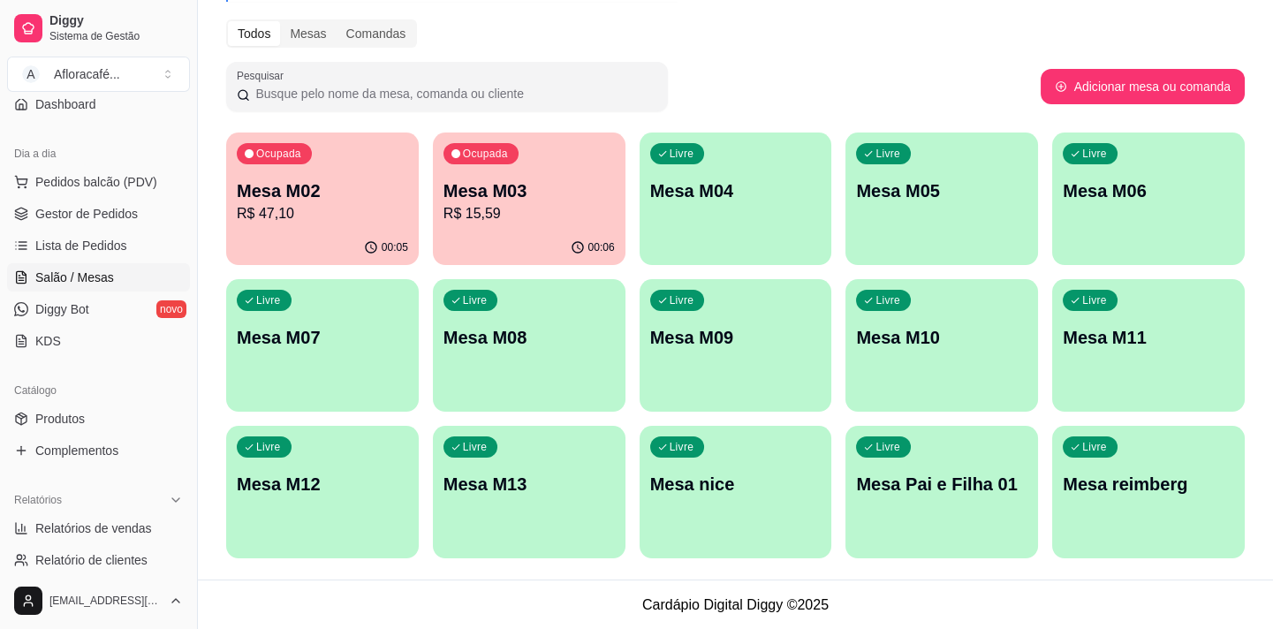
click at [732, 208] on div "Livre Mesa M04" at bounding box center [736, 188] width 193 height 111
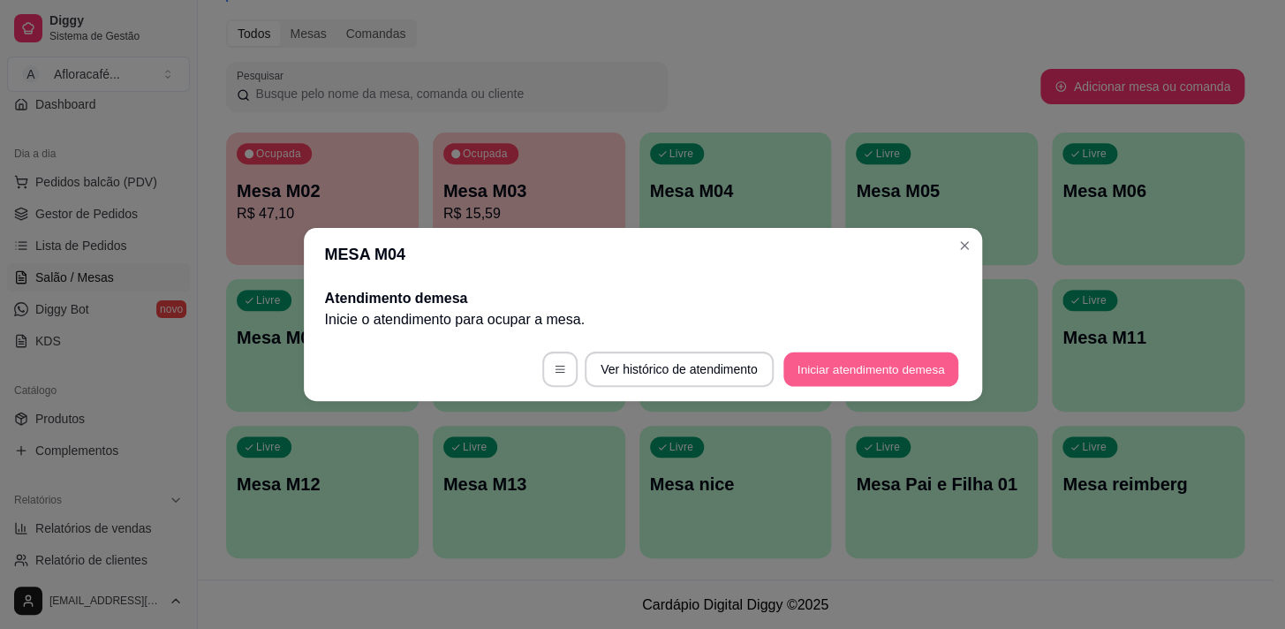
click at [926, 362] on button "Iniciar atendimento de mesa" at bounding box center [871, 370] width 175 height 34
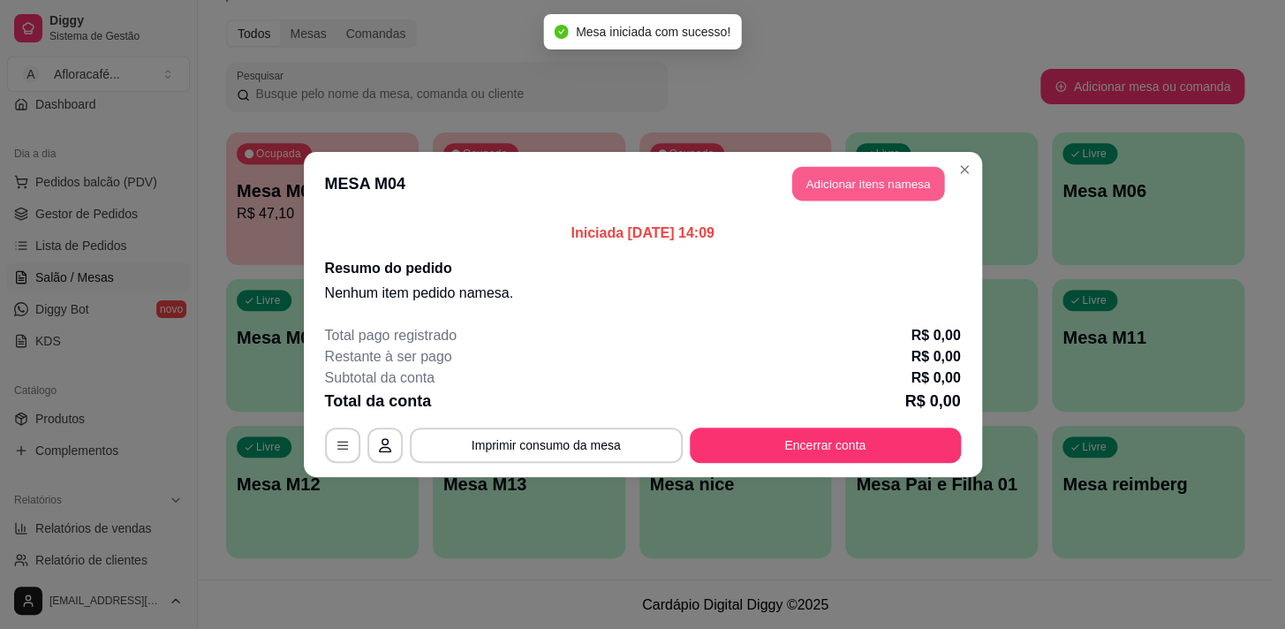
click at [840, 169] on button "Adicionar itens na mesa" at bounding box center [868, 184] width 152 height 34
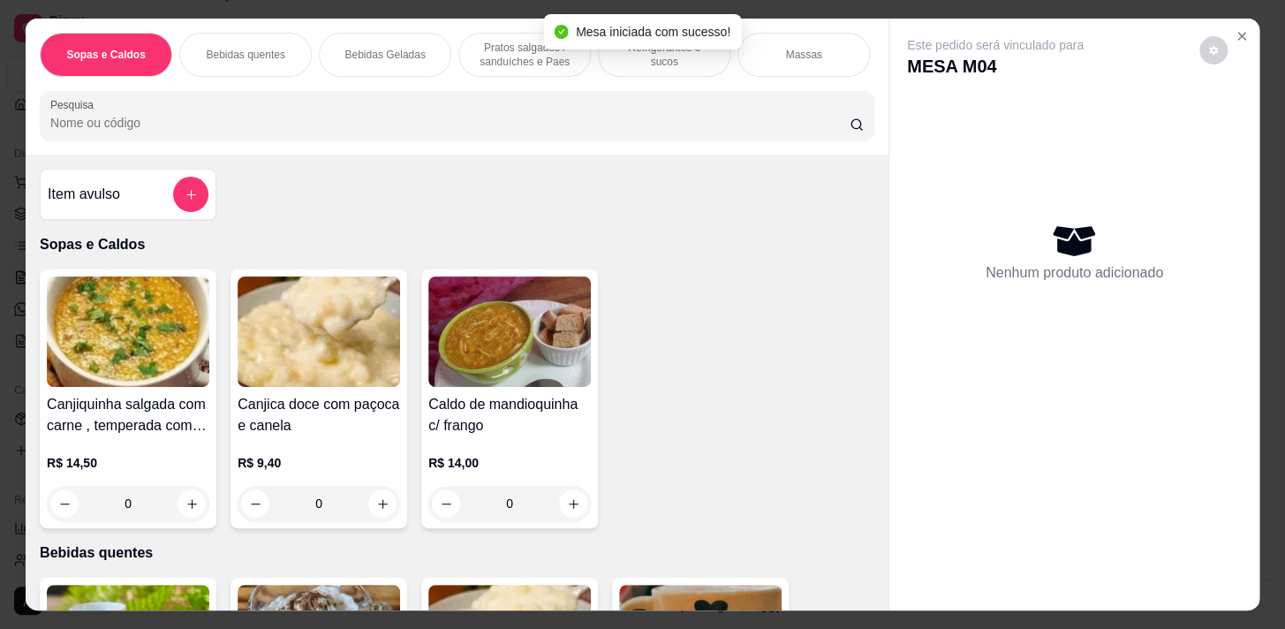
click at [637, 49] on p "Refrigerantes e sucos" at bounding box center [664, 55] width 102 height 28
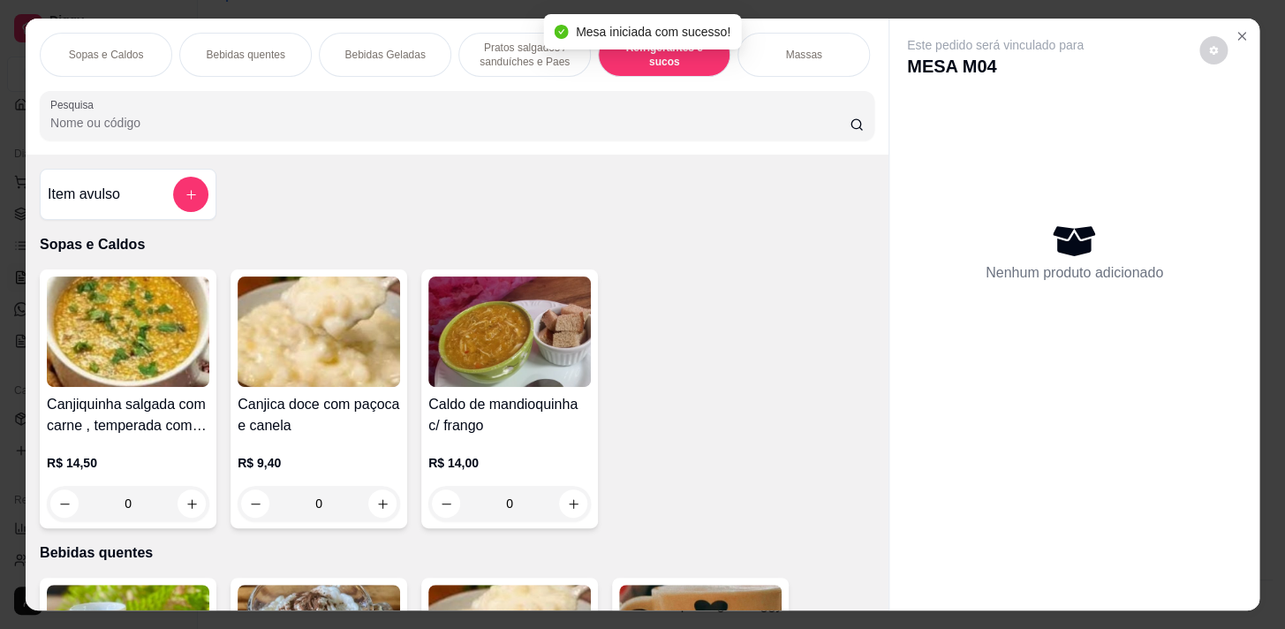
scroll to position [43, 0]
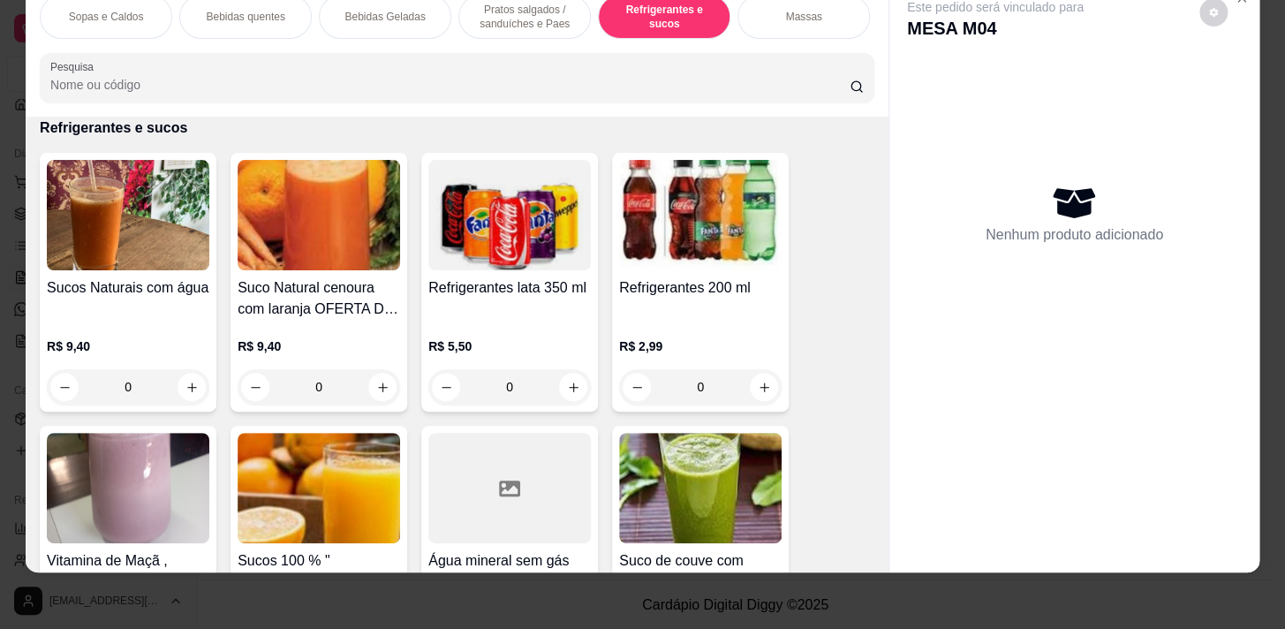
click at [768, 5] on div "Massas" at bounding box center [804, 17] width 133 height 44
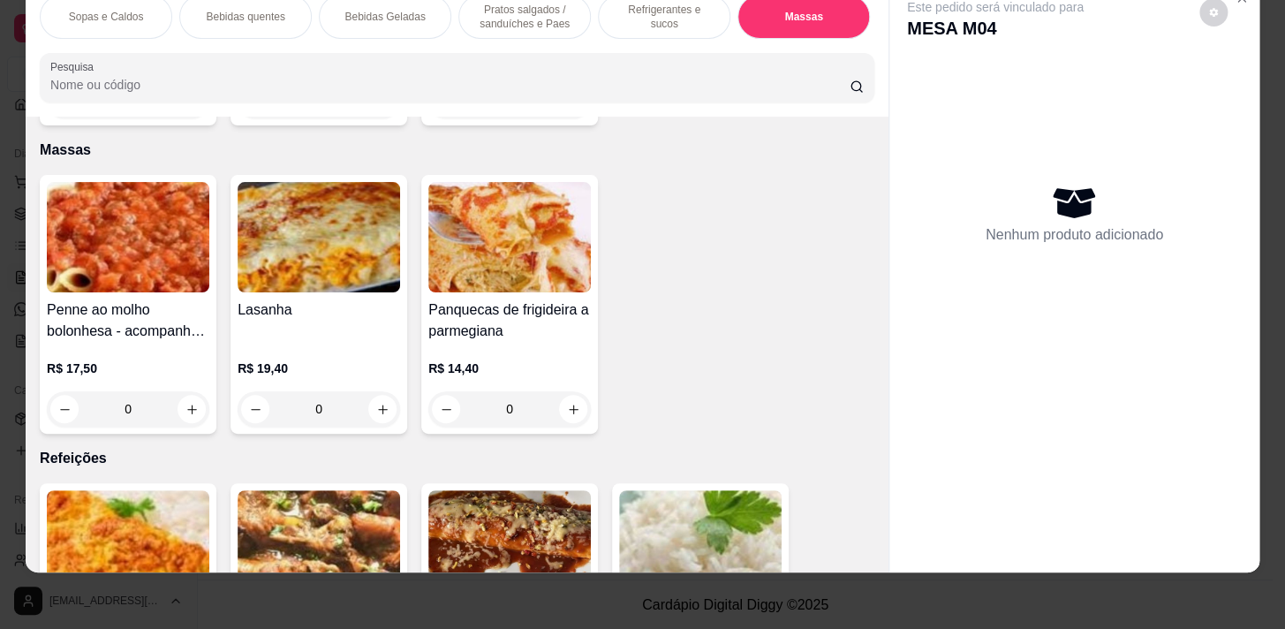
scroll to position [8852, 0]
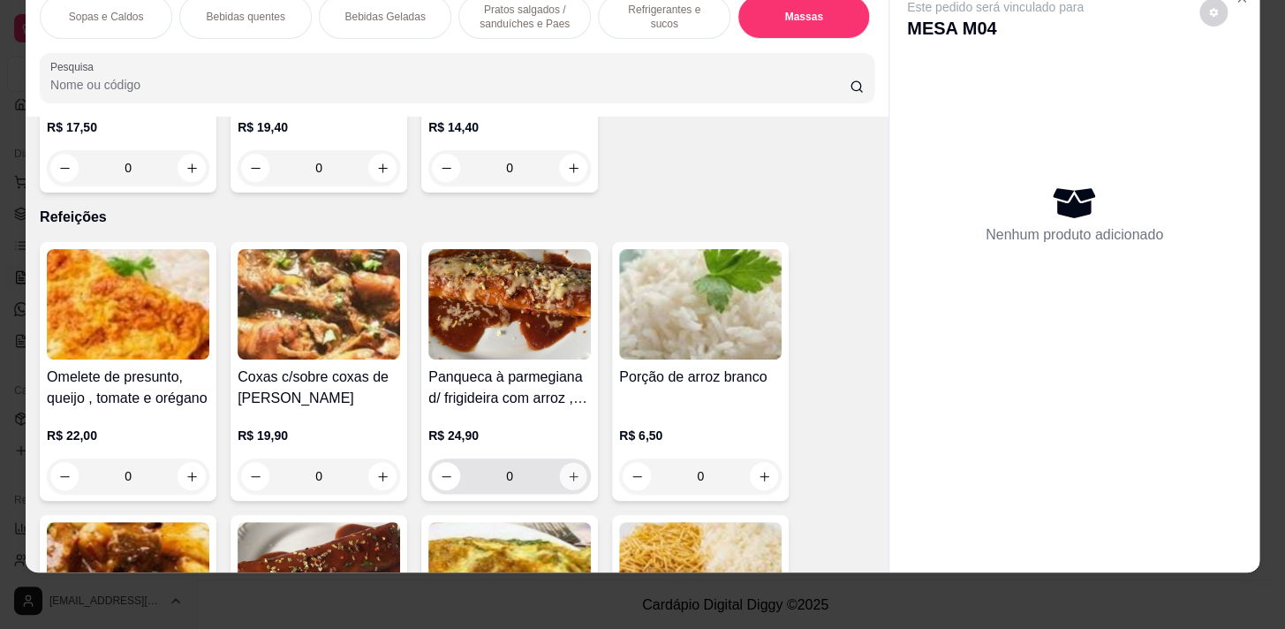
click at [570, 470] on icon "increase-product-quantity" at bounding box center [573, 476] width 13 height 13
type input "1"
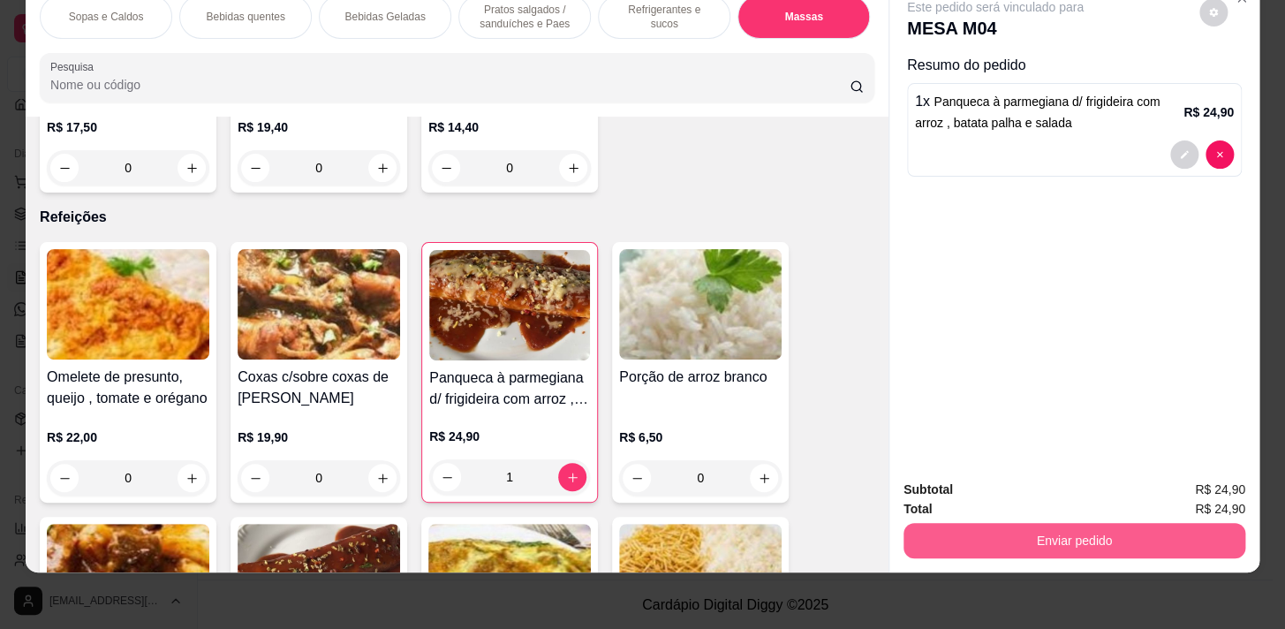
click at [1051, 519] on div "Enviar pedido" at bounding box center [1075, 539] width 342 height 40
click at [1012, 530] on button "Enviar pedido" at bounding box center [1074, 540] width 331 height 34
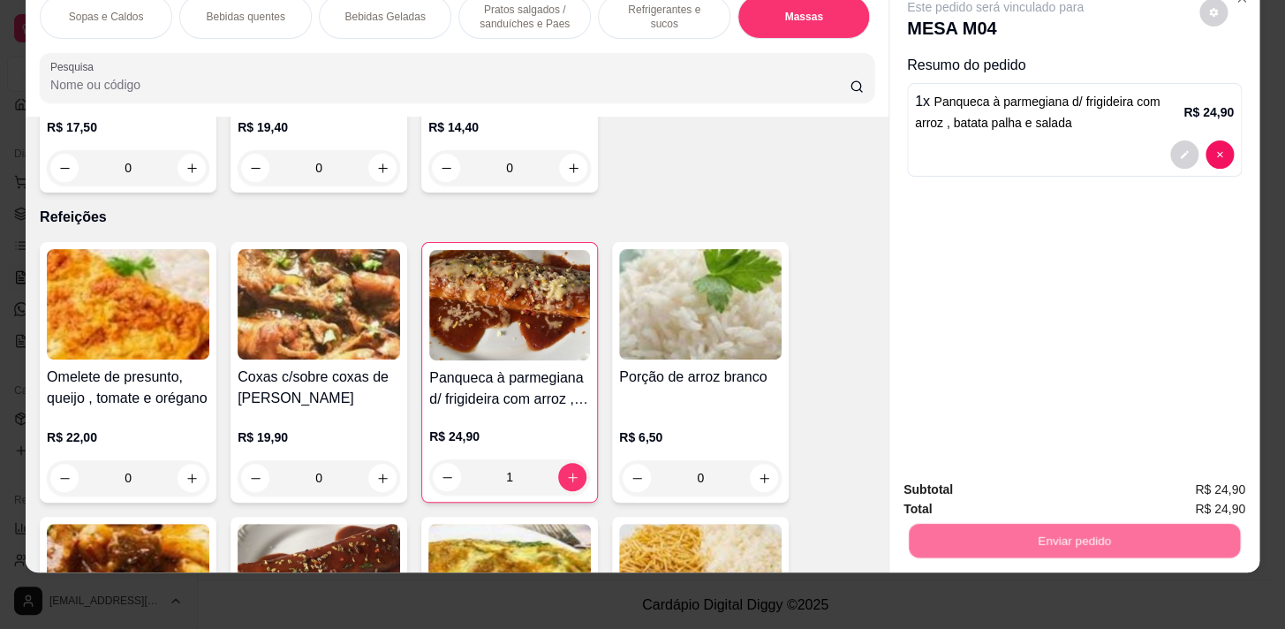
click at [1003, 487] on button "Não registrar e enviar pedido" at bounding box center [1016, 486] width 184 height 34
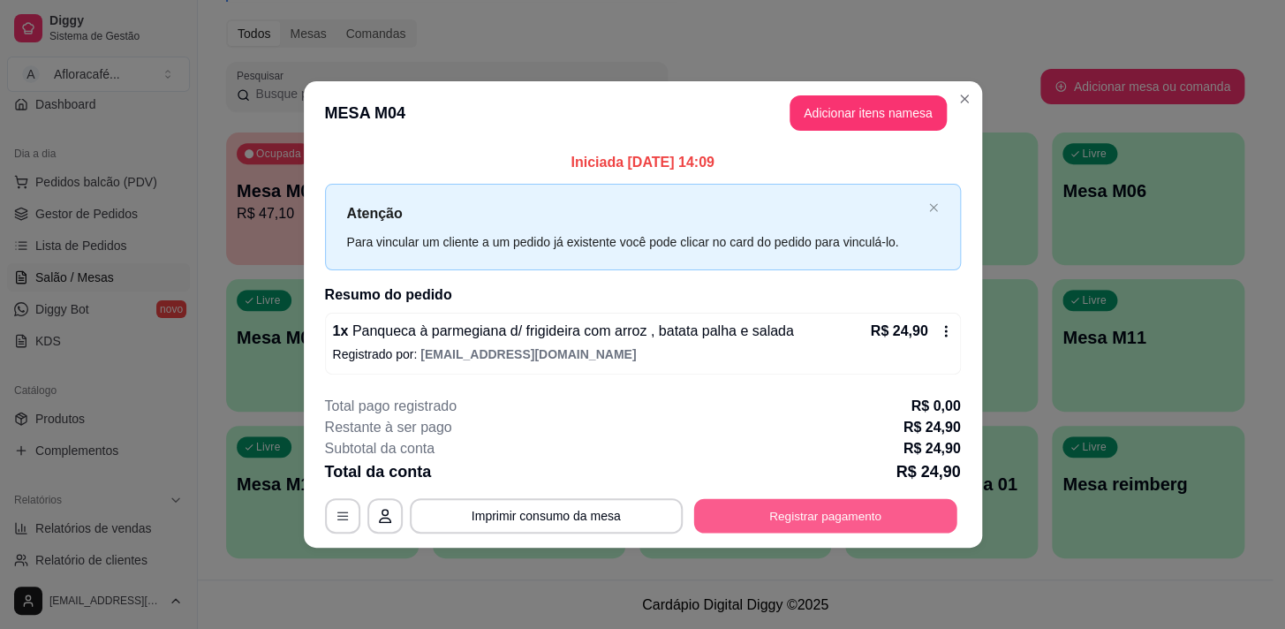
click at [884, 530] on button "Registrar pagamento" at bounding box center [825, 515] width 263 height 34
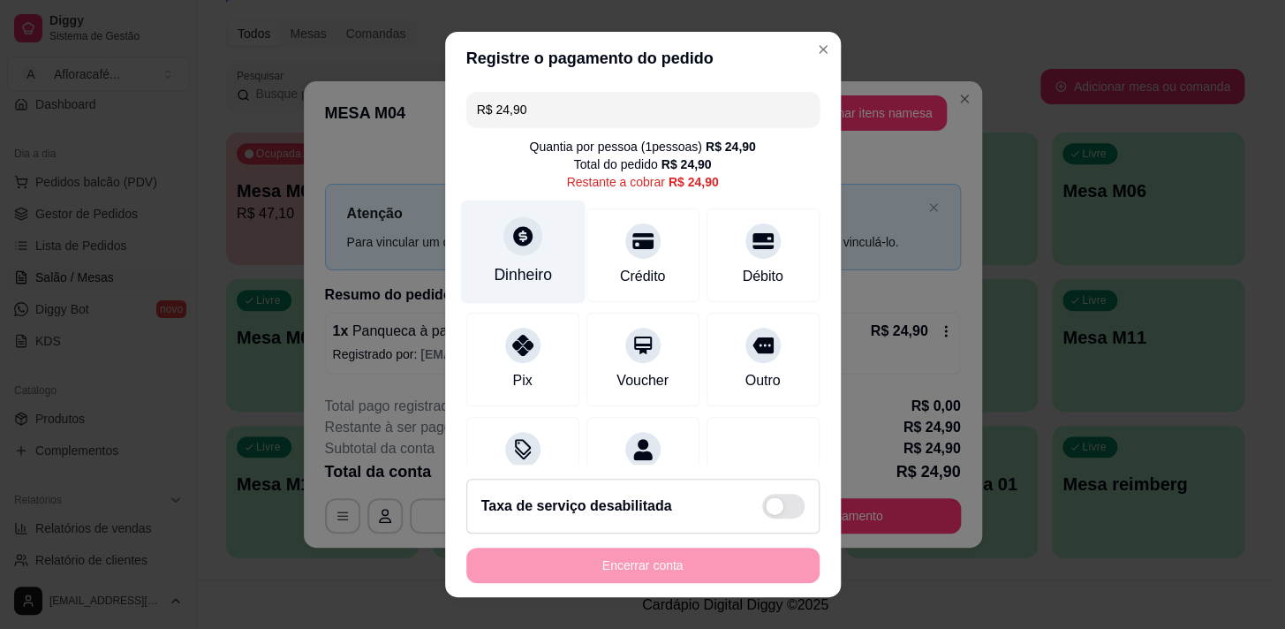
click at [512, 239] on icon at bounding box center [522, 235] width 23 height 23
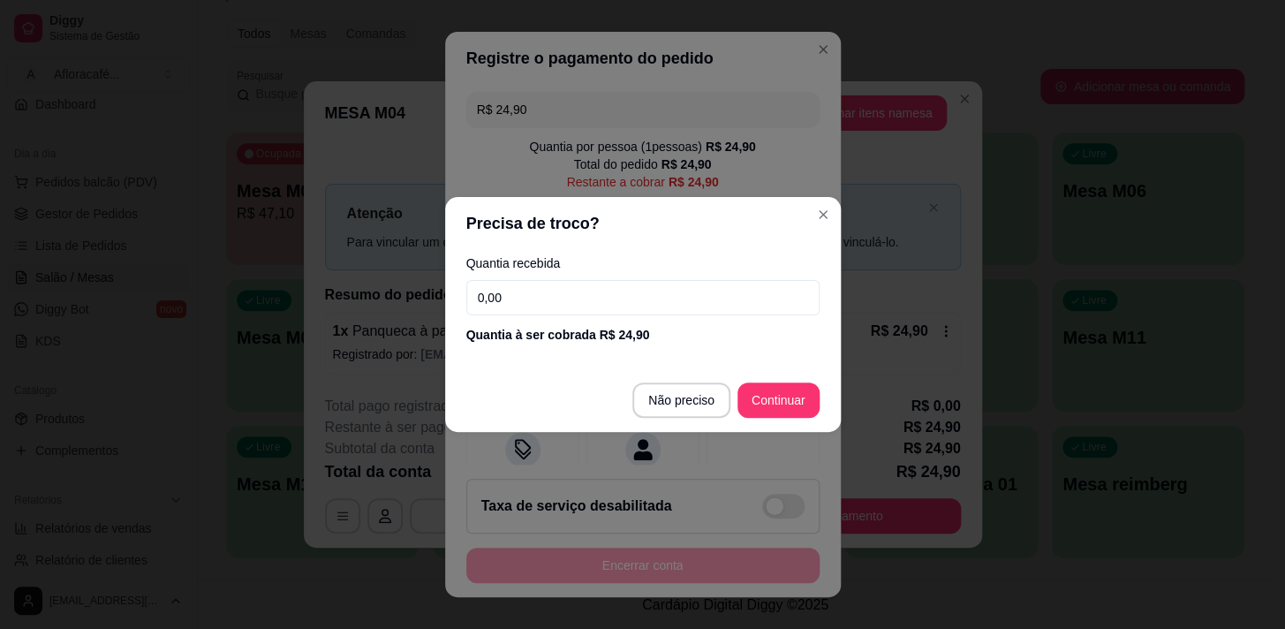
click at [545, 302] on input "0,00" at bounding box center [642, 297] width 353 height 35
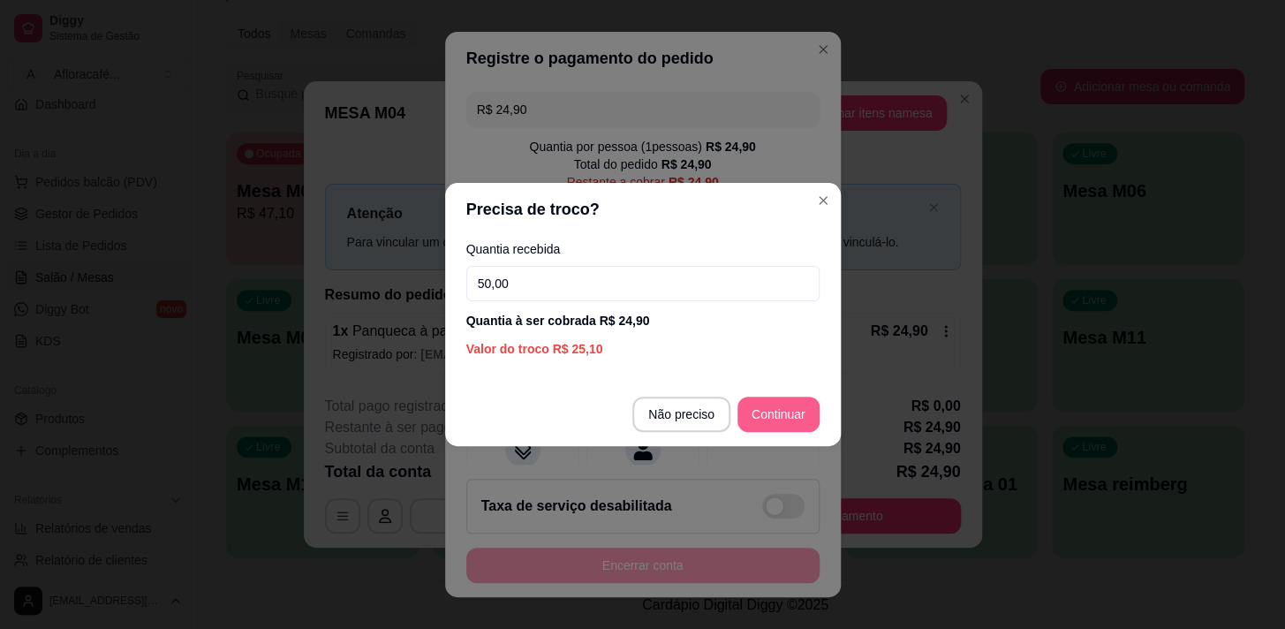
type input "50,00"
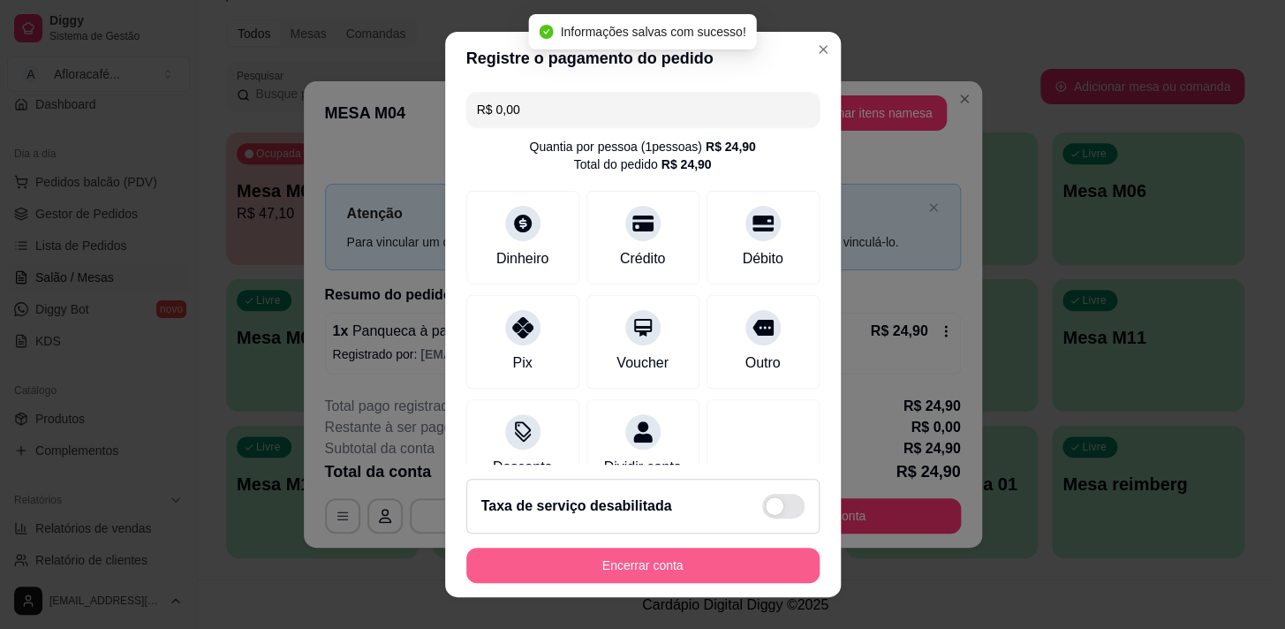
type input "R$ 0,00"
click at [730, 572] on button "Encerrar conta" at bounding box center [643, 566] width 343 height 34
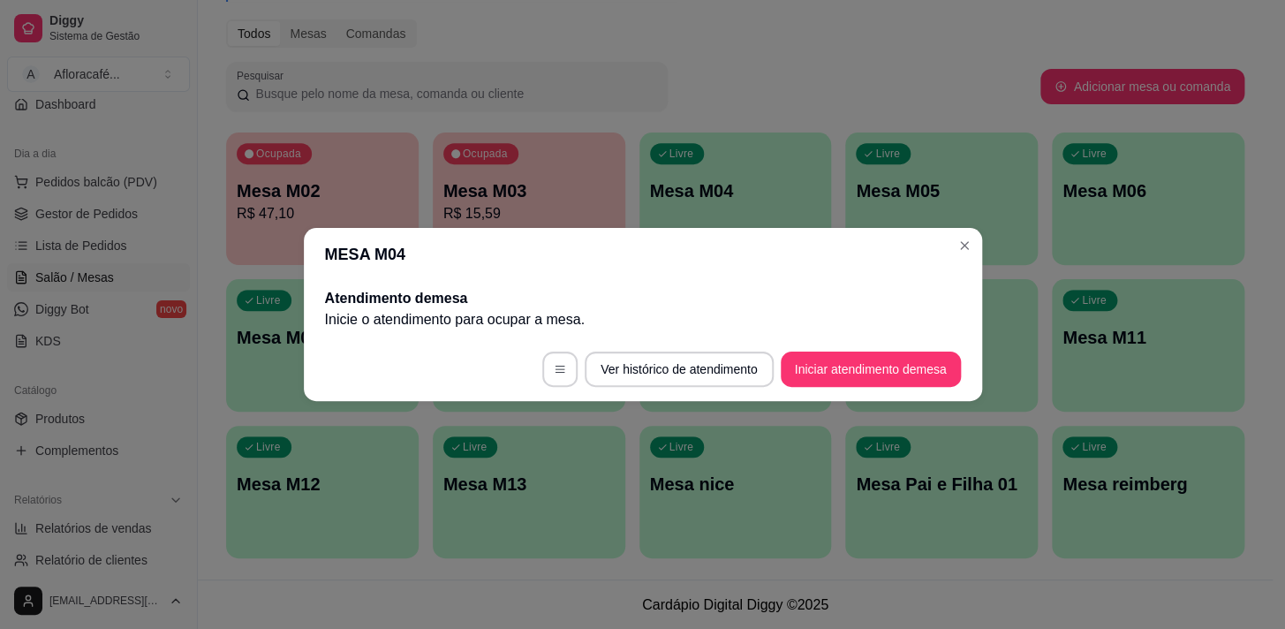
click at [980, 265] on header "MESA M04" at bounding box center [643, 254] width 679 height 53
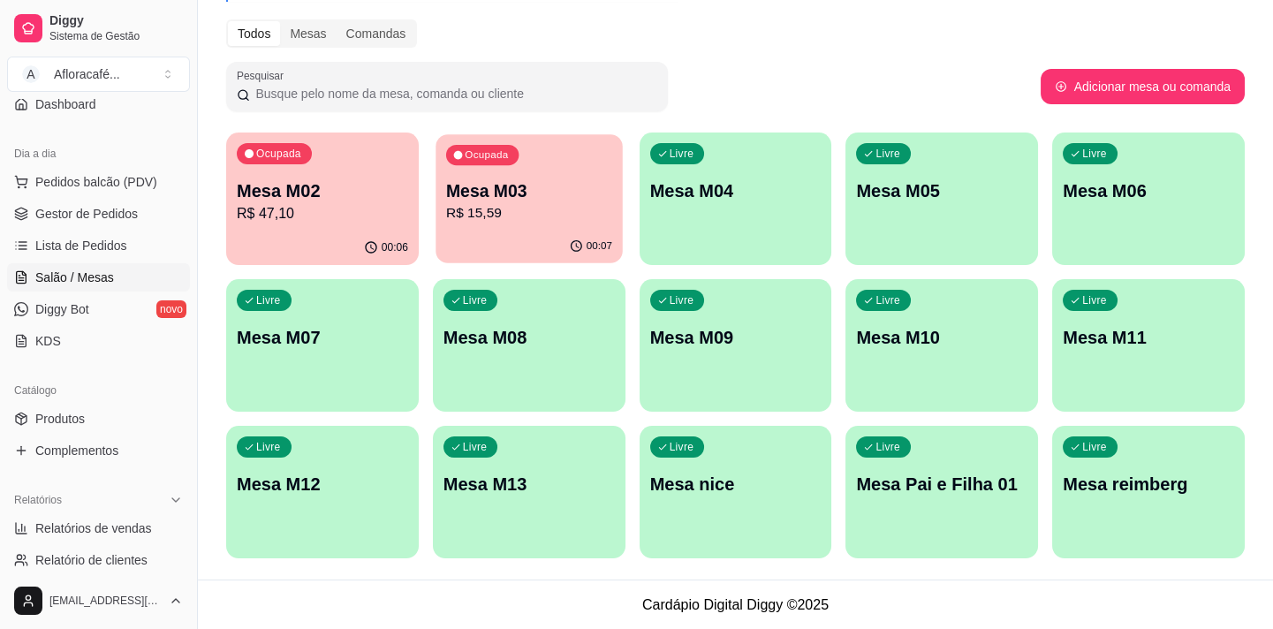
click at [563, 201] on div "Mesa M03 R$ 15,59" at bounding box center [529, 201] width 166 height 44
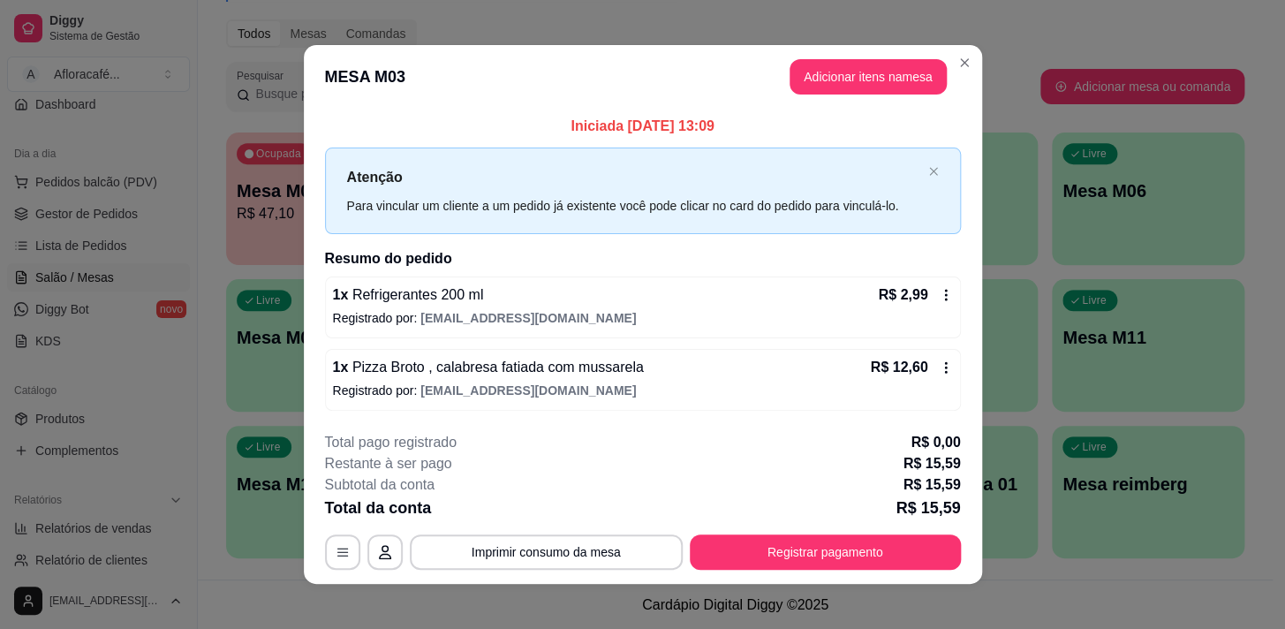
scroll to position [11, 0]
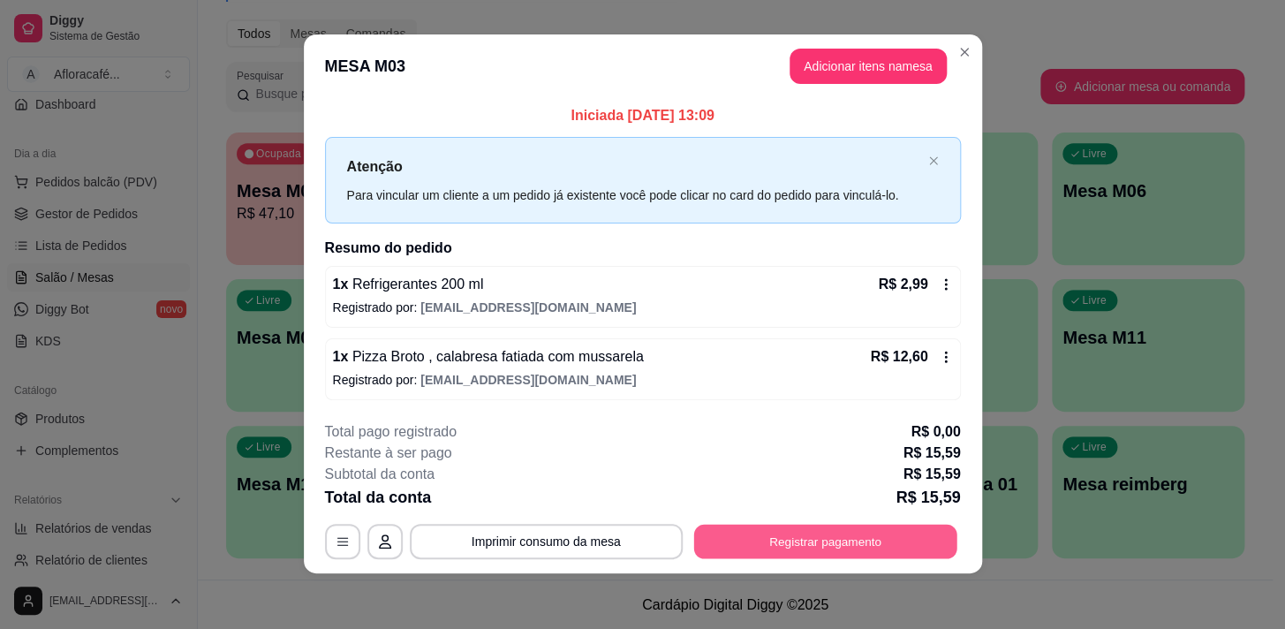
click at [903, 536] on button "Registrar pagamento" at bounding box center [825, 541] width 263 height 34
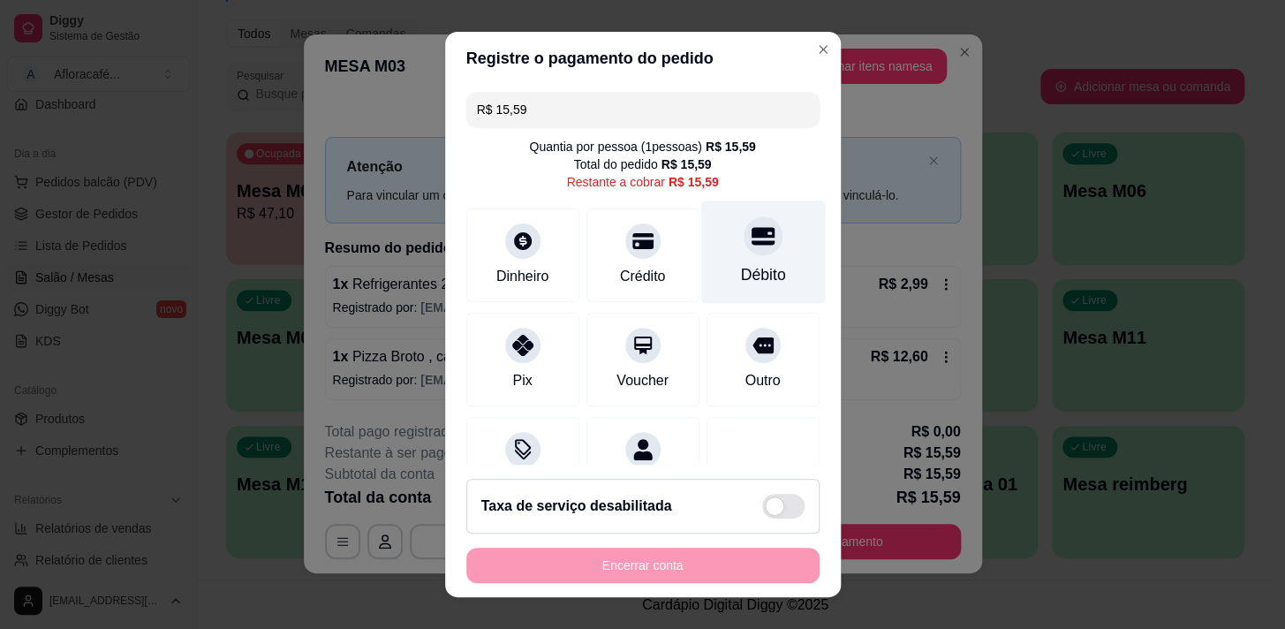
click at [749, 234] on div at bounding box center [763, 235] width 39 height 39
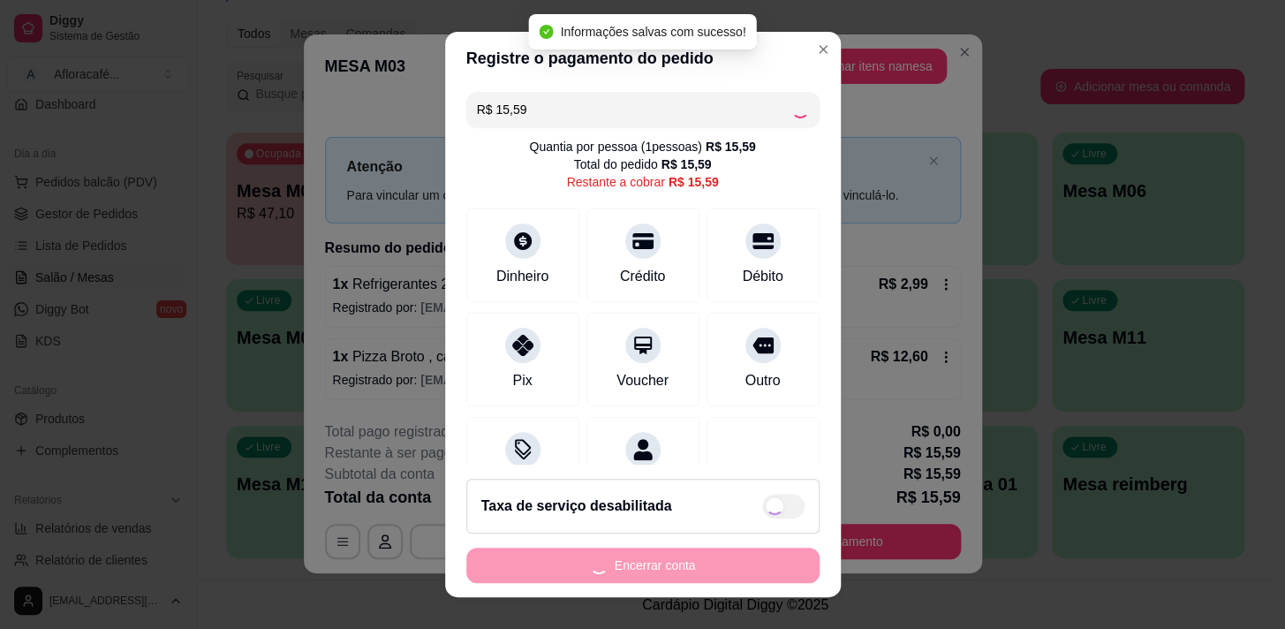
type input "R$ 0,00"
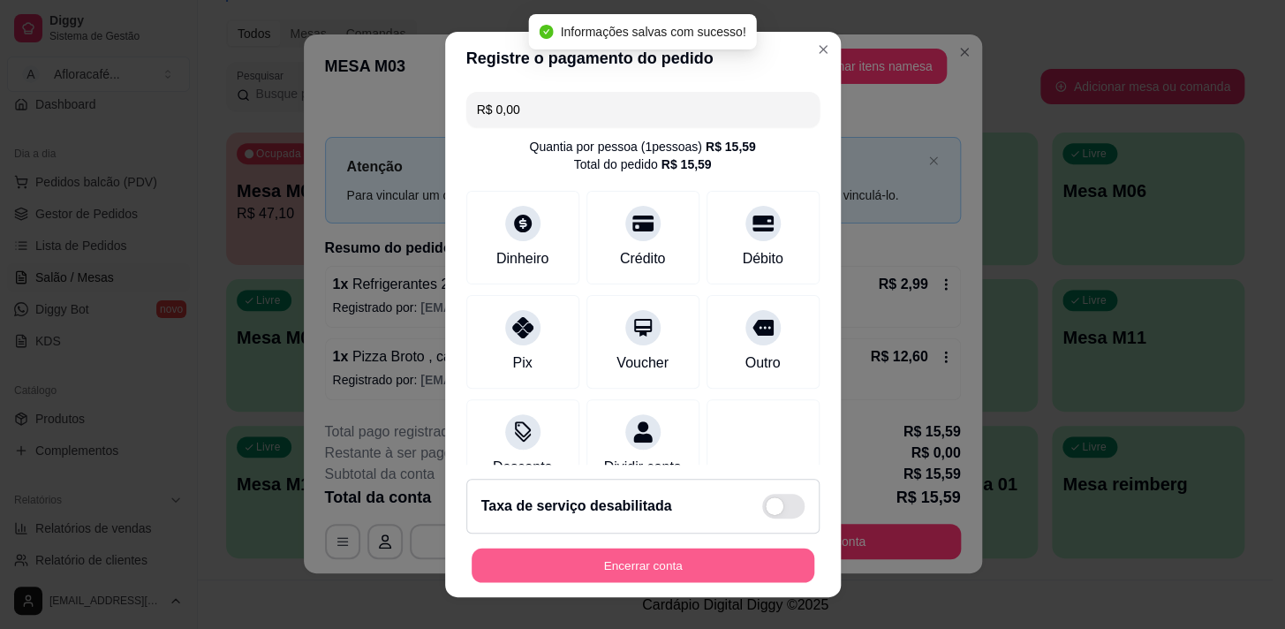
click at [716, 563] on button "Encerrar conta" at bounding box center [643, 566] width 343 height 34
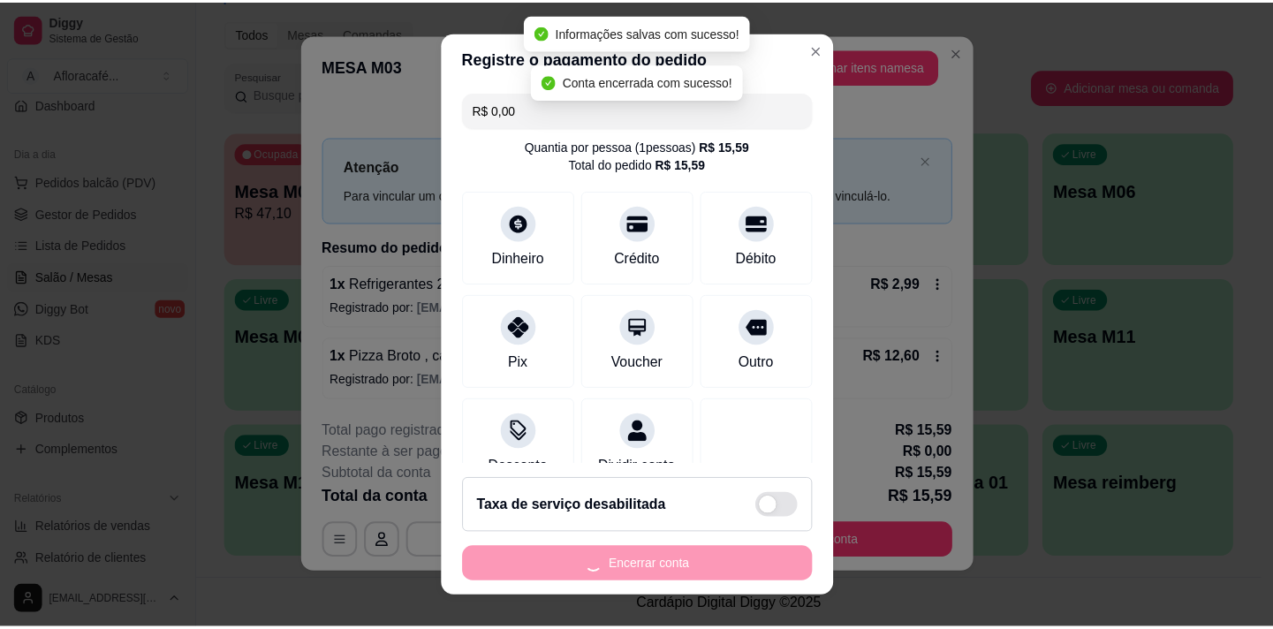
scroll to position [0, 0]
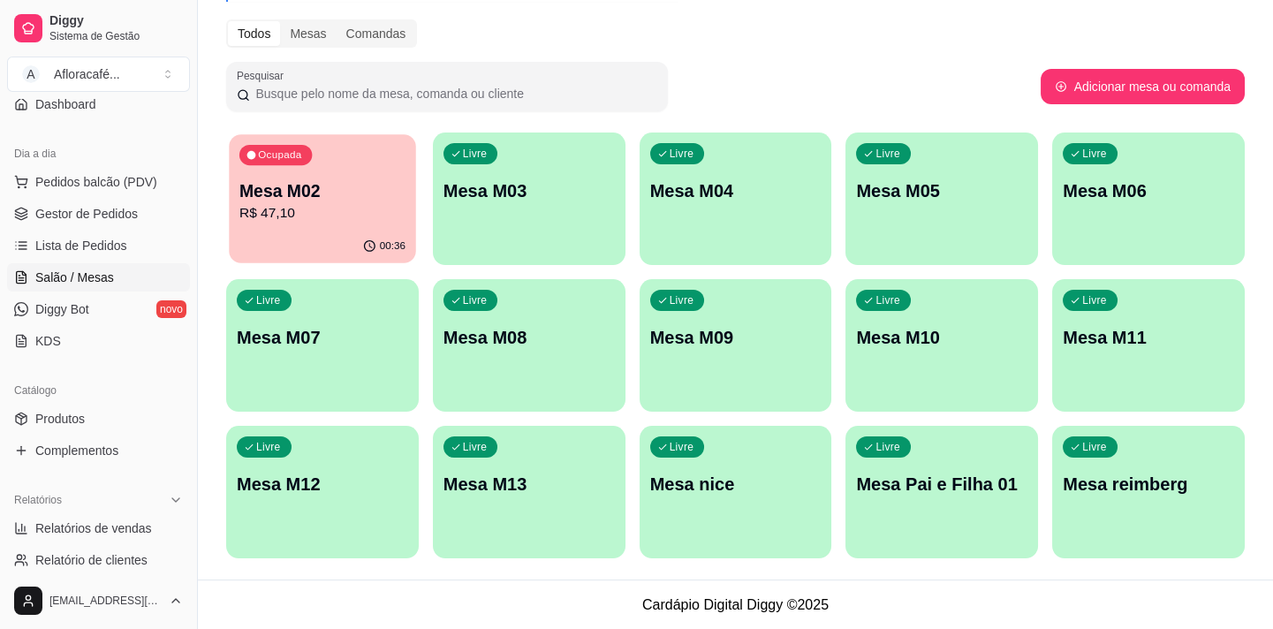
click at [320, 207] on p "R$ 47,10" at bounding box center [322, 213] width 166 height 20
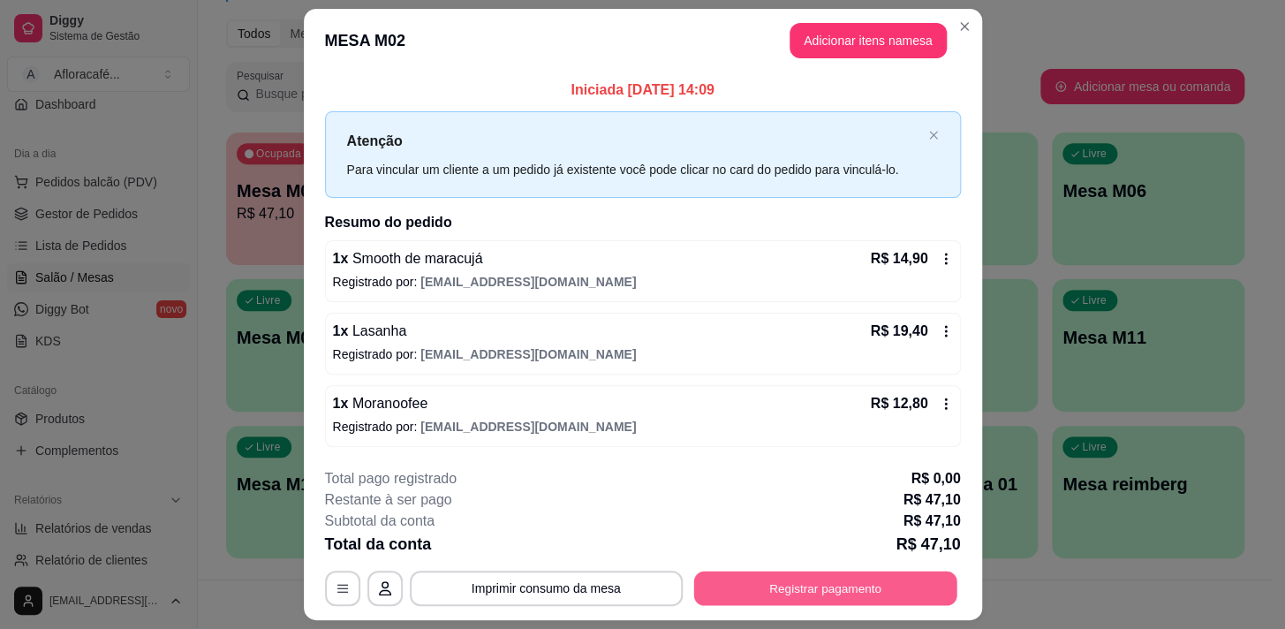
click at [763, 584] on button "Registrar pagamento" at bounding box center [825, 588] width 263 height 34
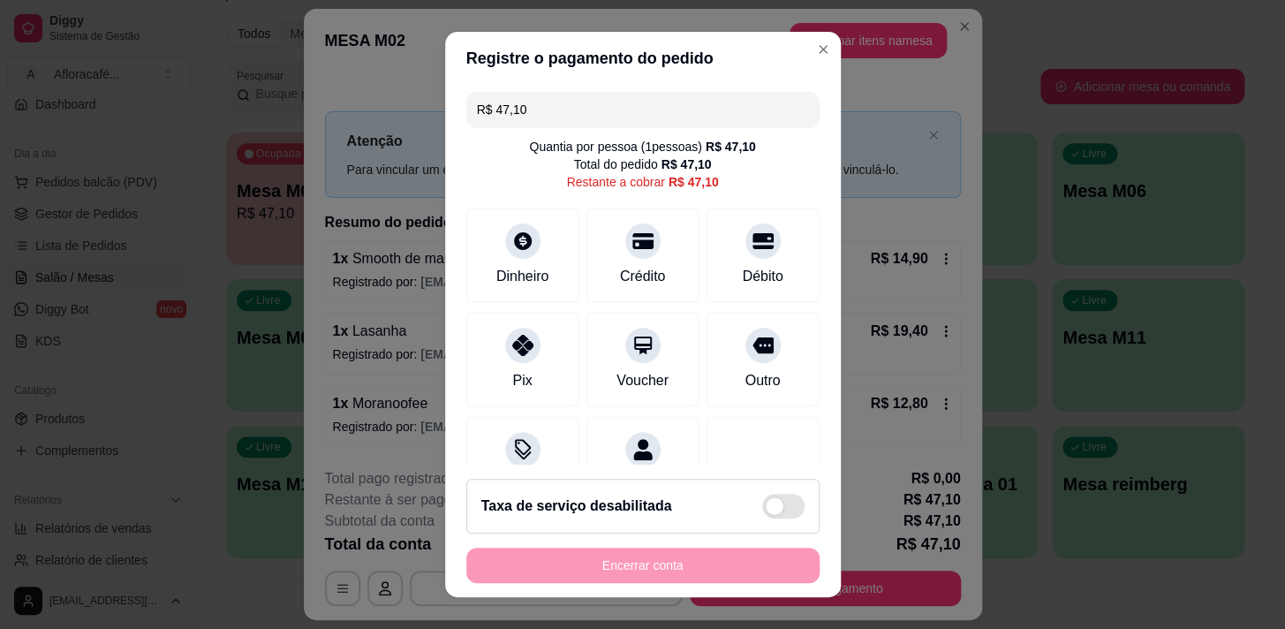
click at [623, 171] on div "Total do pedido R$ 47,10" at bounding box center [643, 164] width 138 height 18
click at [633, 266] on div "Crédito" at bounding box center [643, 274] width 50 height 23
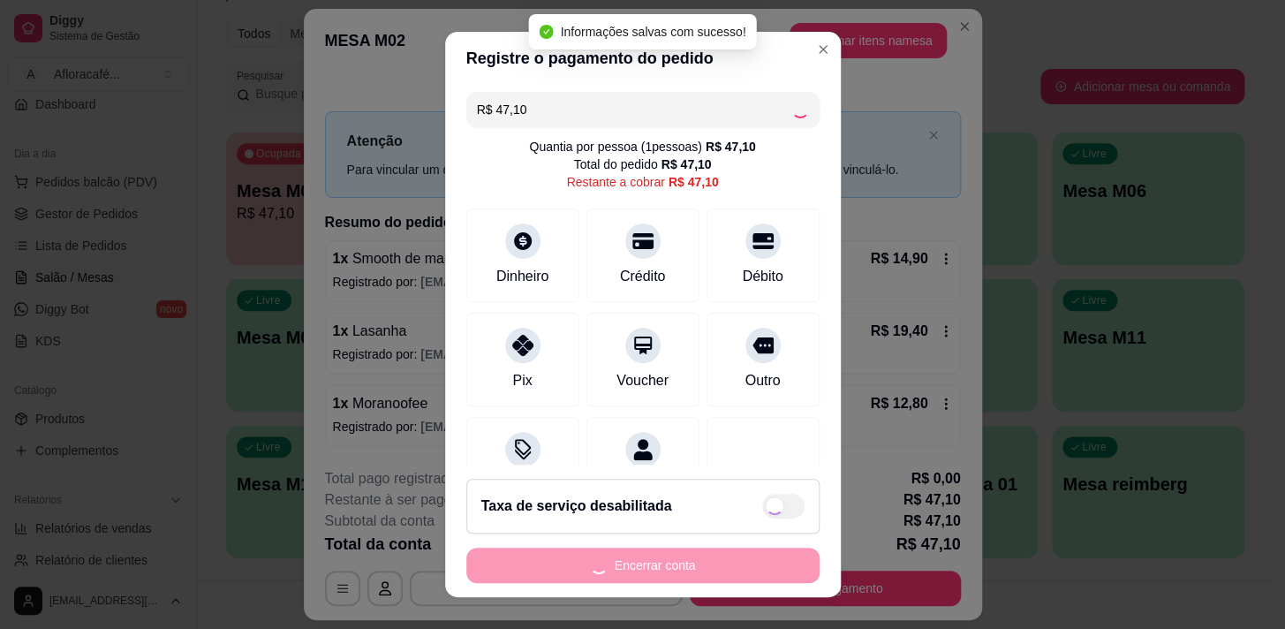
type input "R$ 0,00"
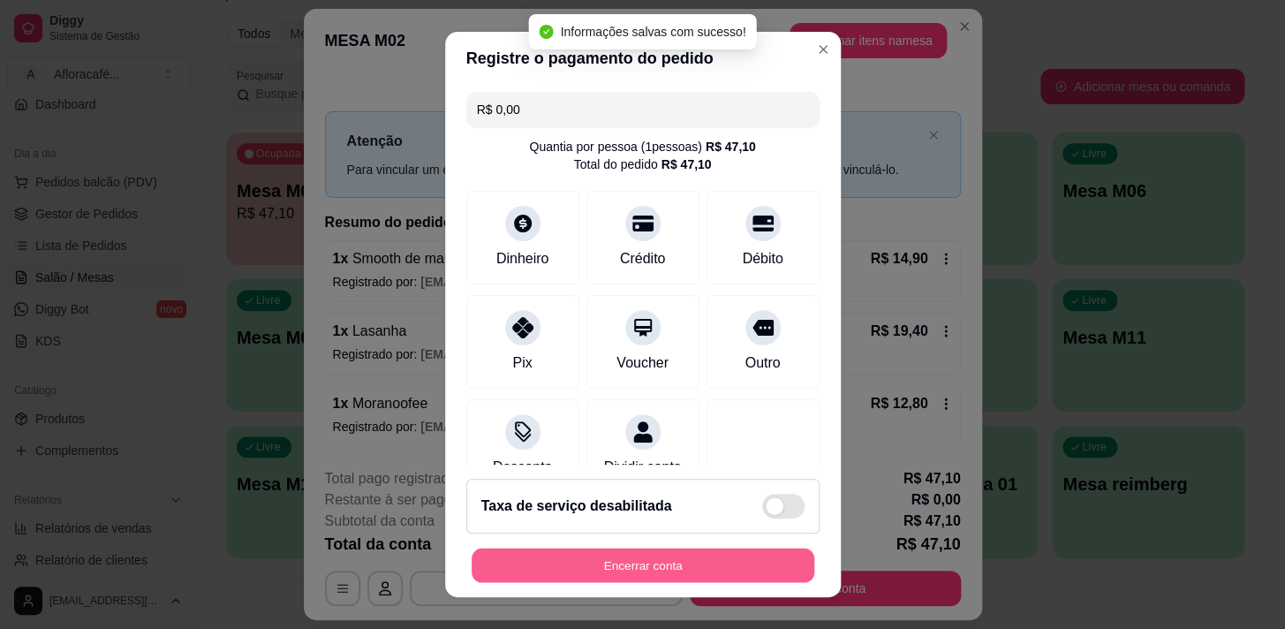
click at [717, 565] on button "Encerrar conta" at bounding box center [643, 566] width 343 height 34
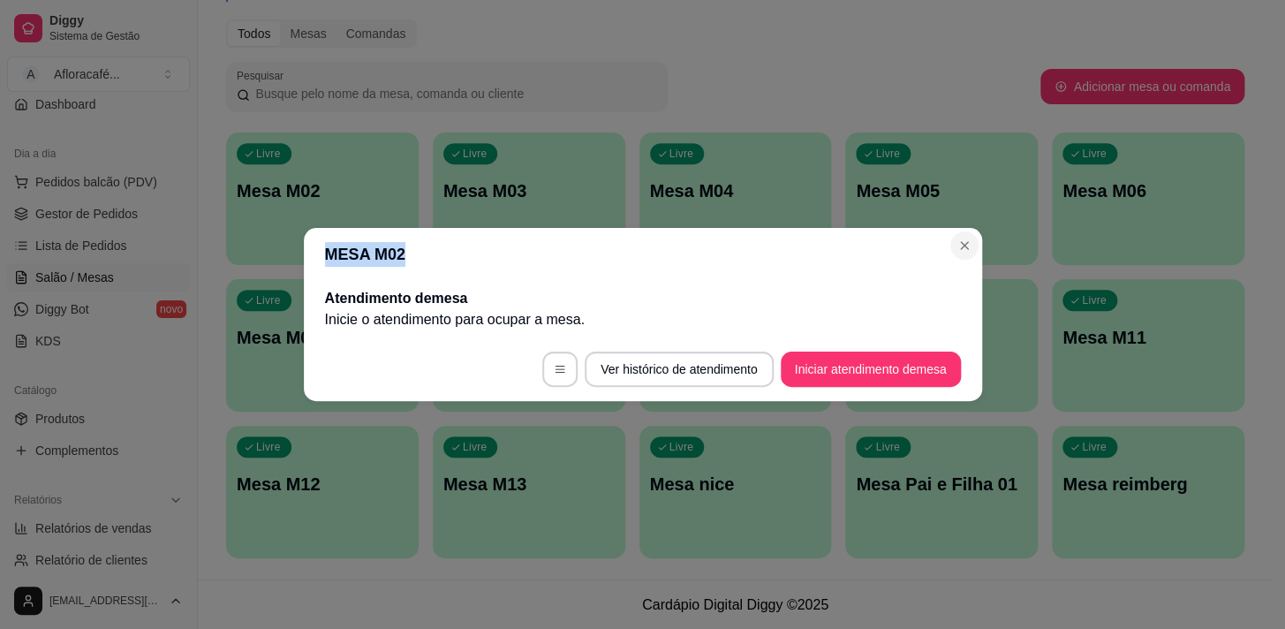
click at [966, 254] on section "MESA M02 Atendimento de mesa Inicie o atendimento para ocupar a mesa . Ver hist…" at bounding box center [643, 314] width 679 height 173
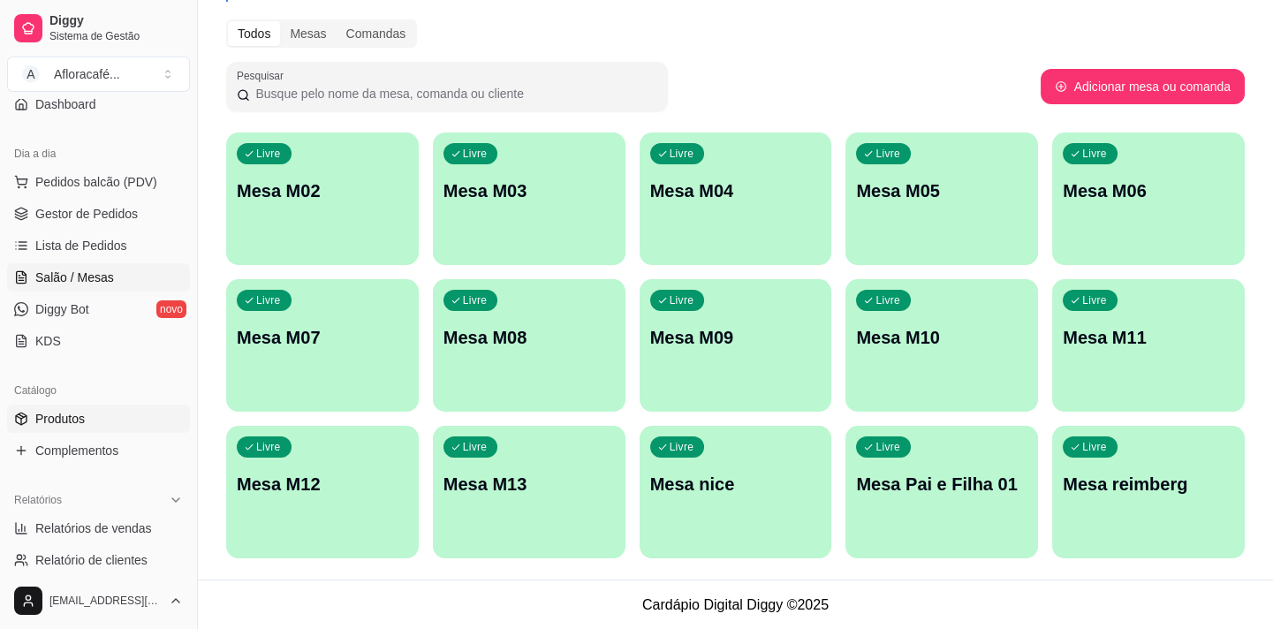
click at [65, 429] on link "Produtos" at bounding box center [98, 419] width 183 height 28
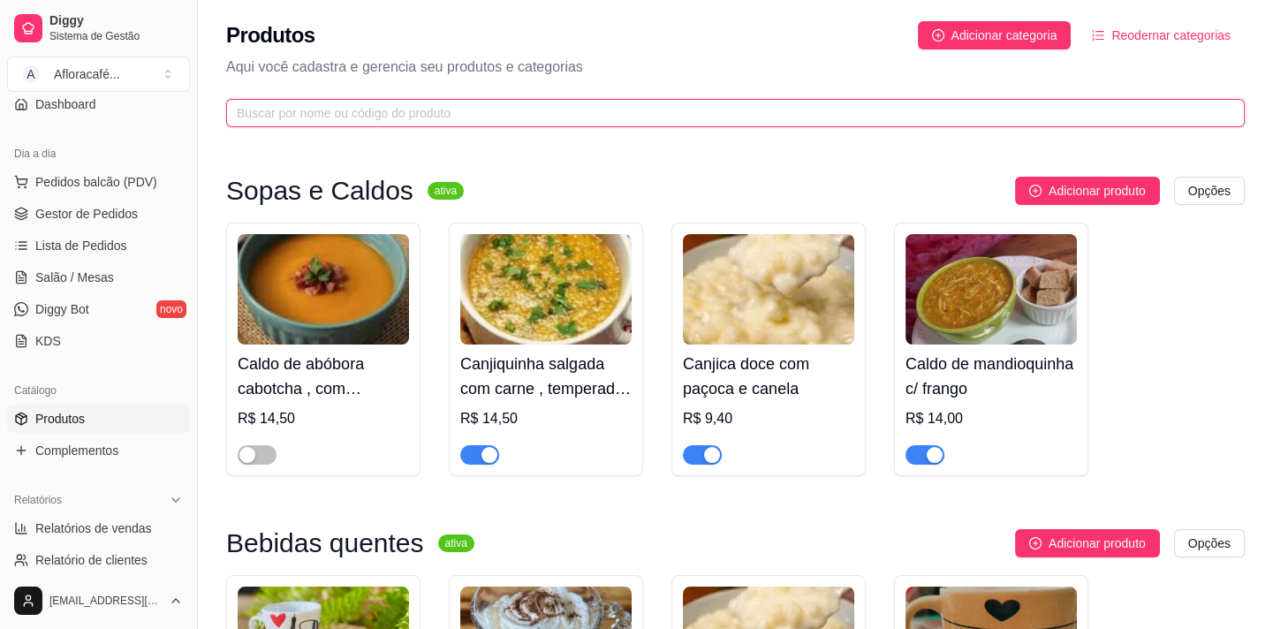
click at [673, 102] on span at bounding box center [735, 113] width 1019 height 28
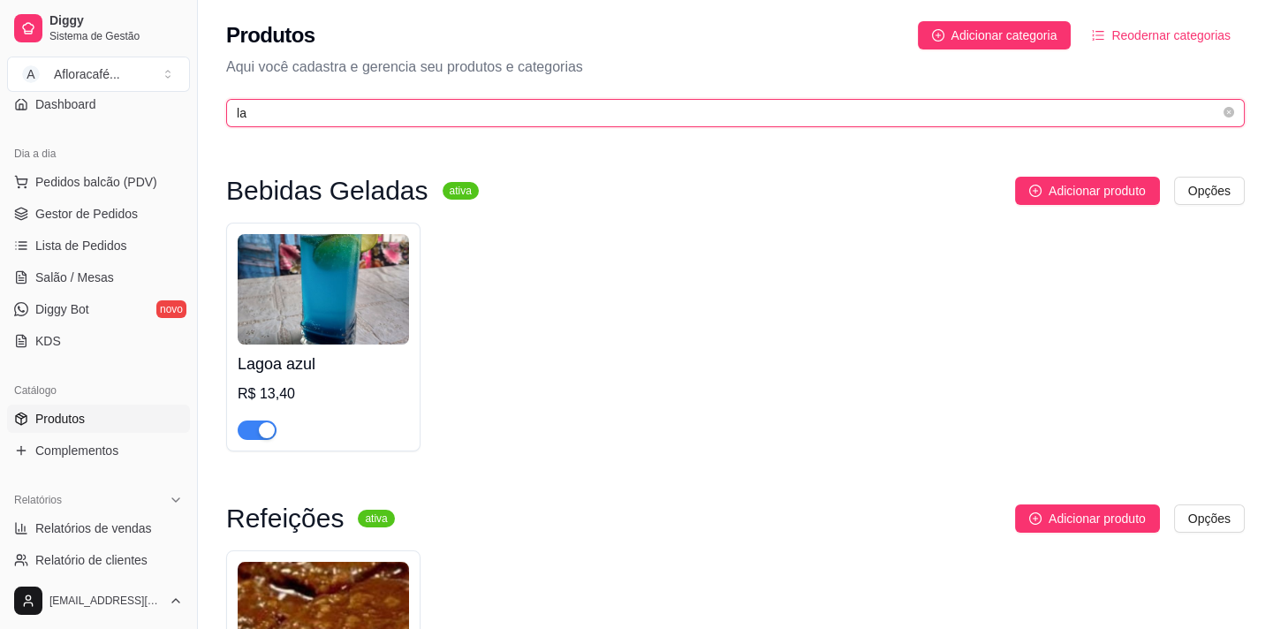
type input "l"
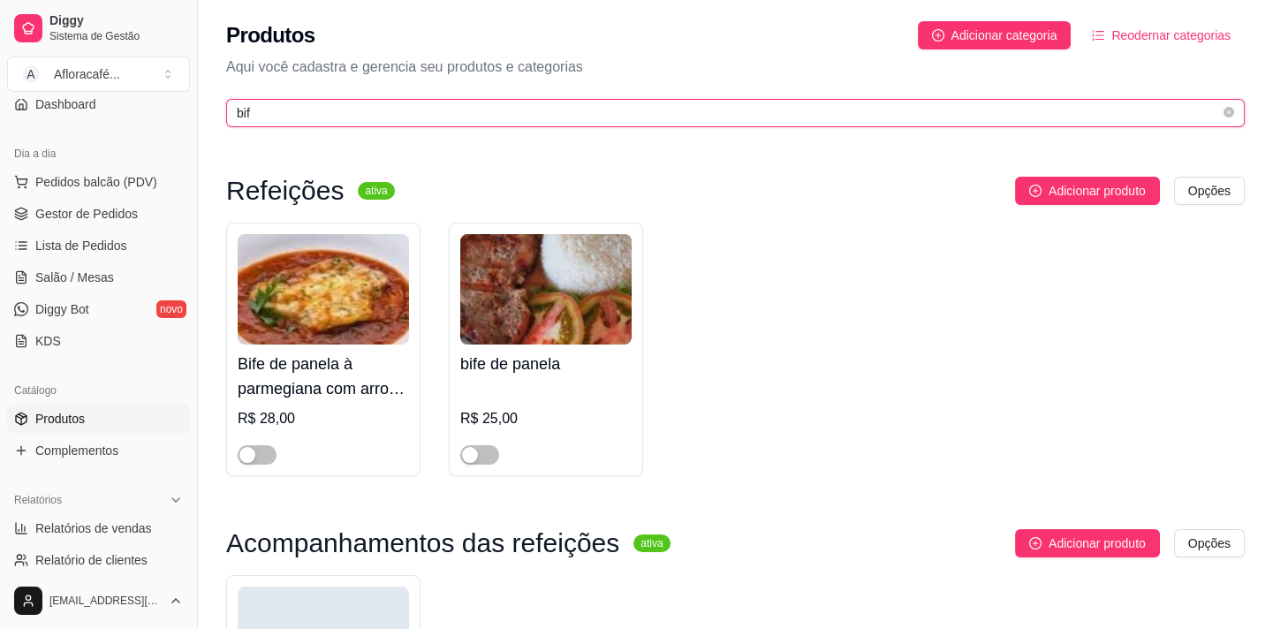
type input "bif"
